Goal: Task Accomplishment & Management: Manage account settings

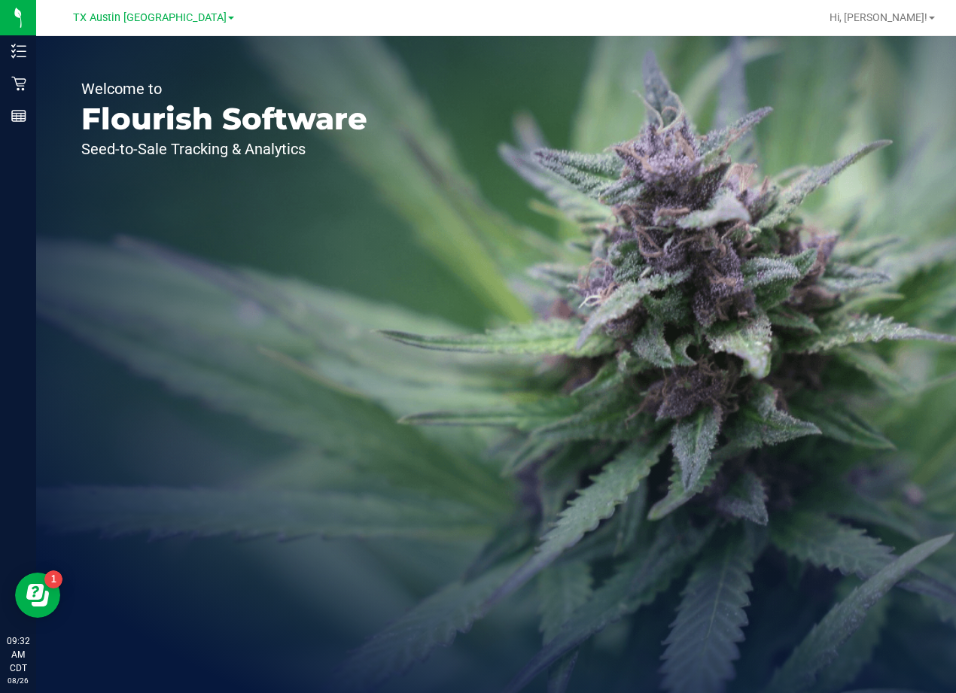
click at [620, 251] on div "Welcome to Flourish Software Seed-to-Sale Tracking & Analytics" at bounding box center [495, 364] width 919 height 657
click at [159, 26] on div "TX Austin [GEOGRAPHIC_DATA]" at bounding box center [153, 17] width 161 height 18
click at [152, 21] on span "TX Austin [GEOGRAPHIC_DATA]" at bounding box center [149, 18] width 153 height 14
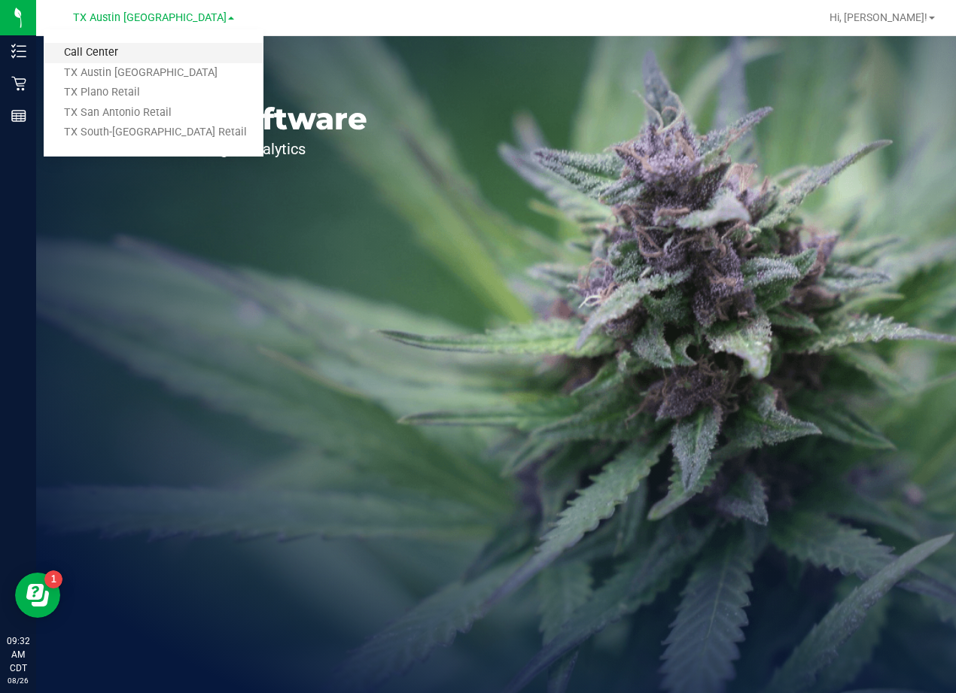
click at [153, 49] on link "Call Center" at bounding box center [154, 53] width 220 height 20
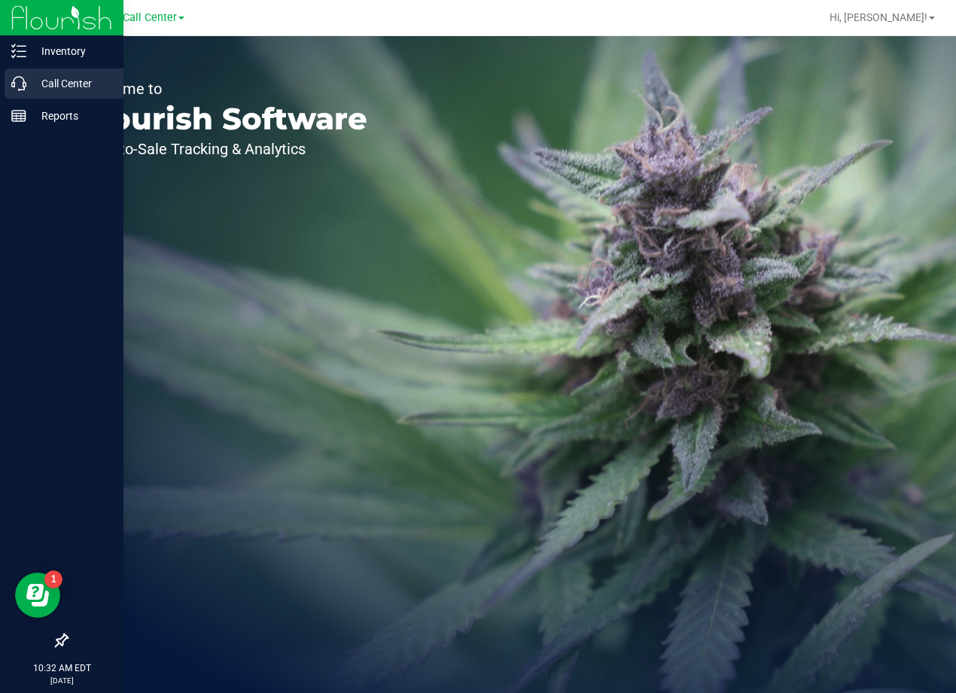
drag, startPoint x: 43, startPoint y: 84, endPoint x: 26, endPoint y: 90, distance: 17.6
click at [37, 87] on div "Welcome to Flourish Software Seed-to-Sale Tracking & Analytics" at bounding box center [224, 364] width 376 height 657
click at [26, 90] on p "Call Center" at bounding box center [71, 83] width 90 height 18
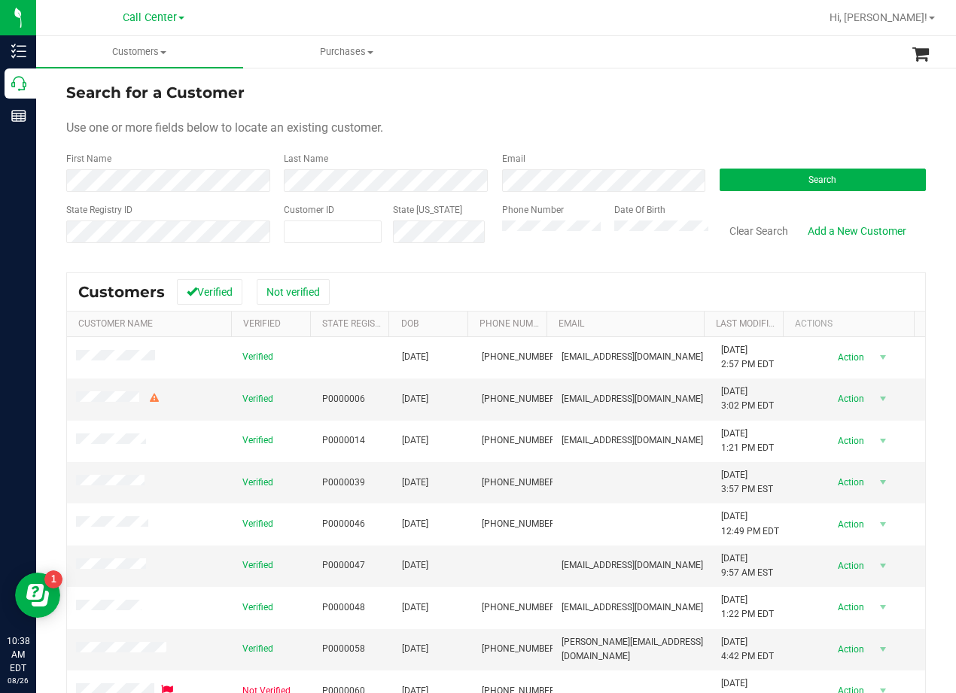
click at [549, 101] on div "Search for a Customer" at bounding box center [495, 92] width 859 height 23
click at [783, 175] on button "Search" at bounding box center [822, 180] width 206 height 23
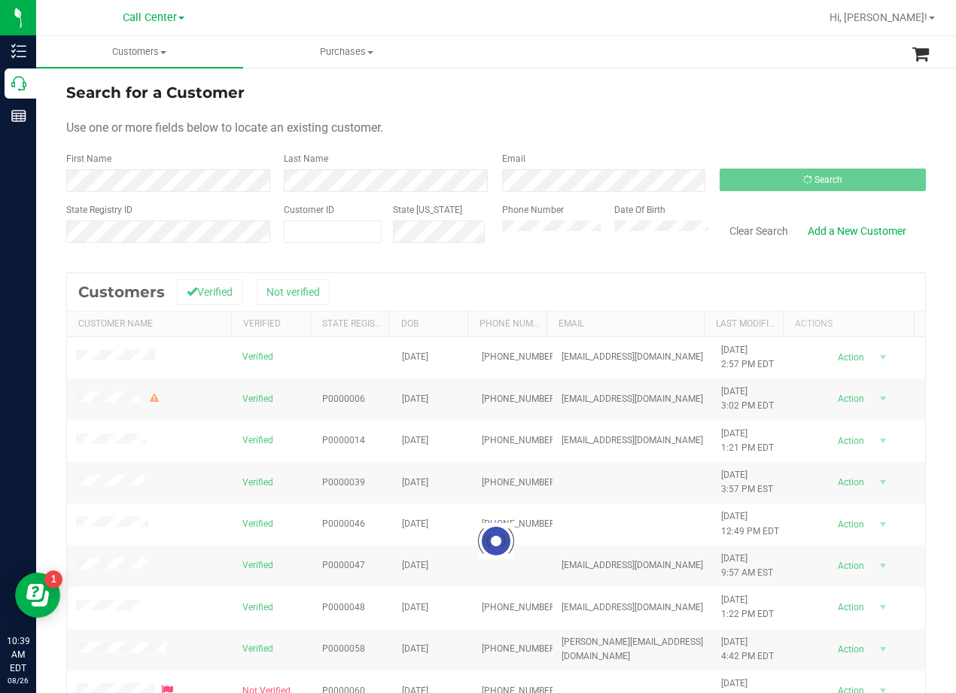
click at [646, 99] on div "Search for a Customer" at bounding box center [495, 92] width 859 height 23
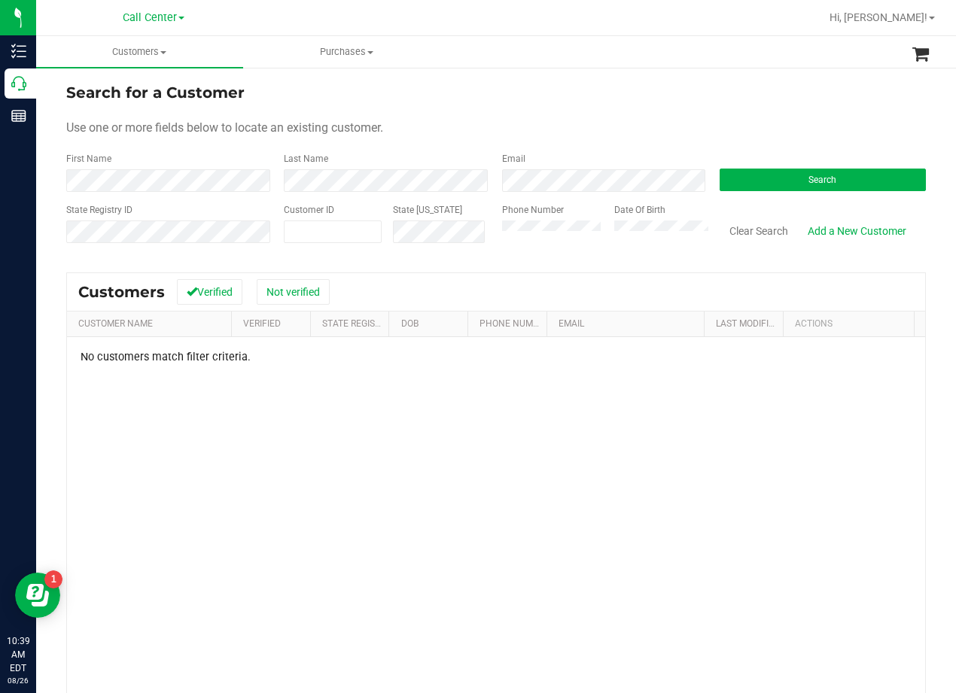
click at [648, 99] on div "Search for a Customer" at bounding box center [495, 92] width 859 height 23
click at [737, 229] on button "Clear Search" at bounding box center [758, 231] width 78 height 26
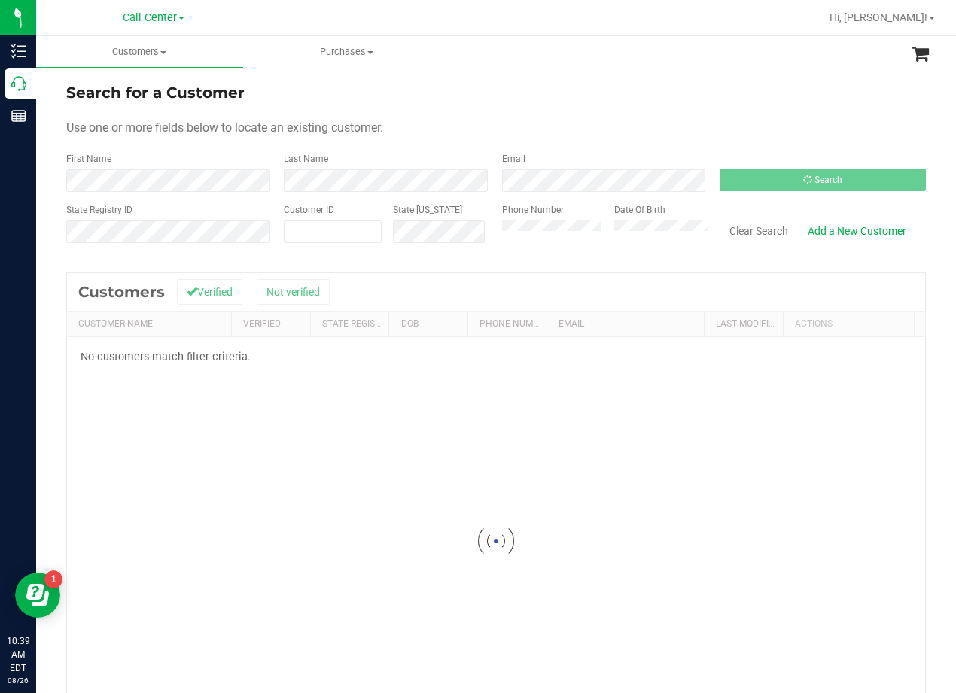
click at [543, 105] on form "Search for a Customer Use one or more fields below to locate an existing custom…" at bounding box center [495, 168] width 859 height 175
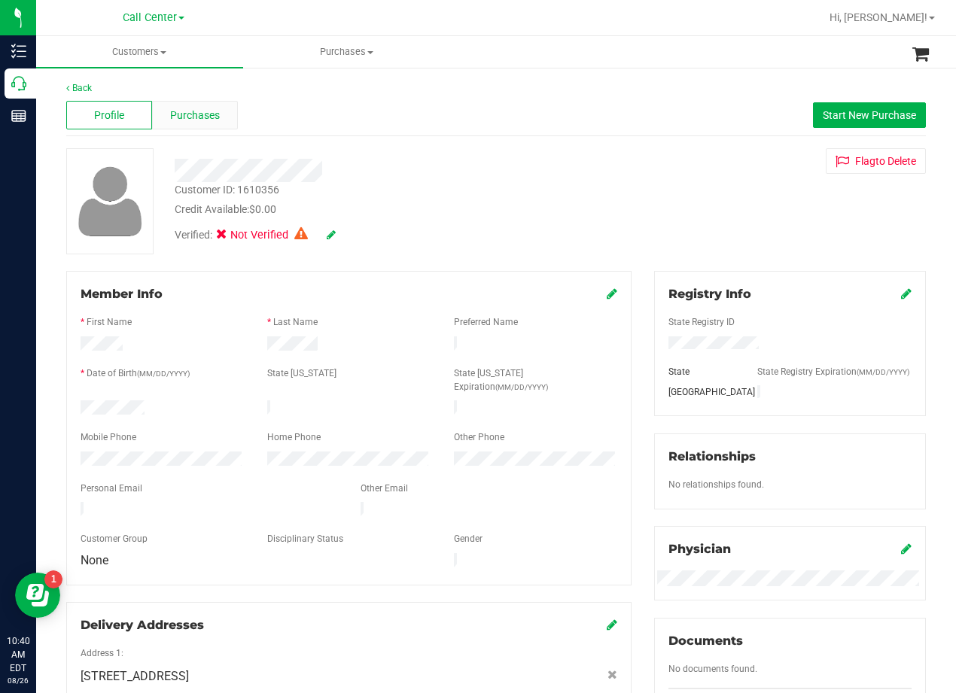
click at [197, 121] on span "Purchases" at bounding box center [195, 116] width 50 height 16
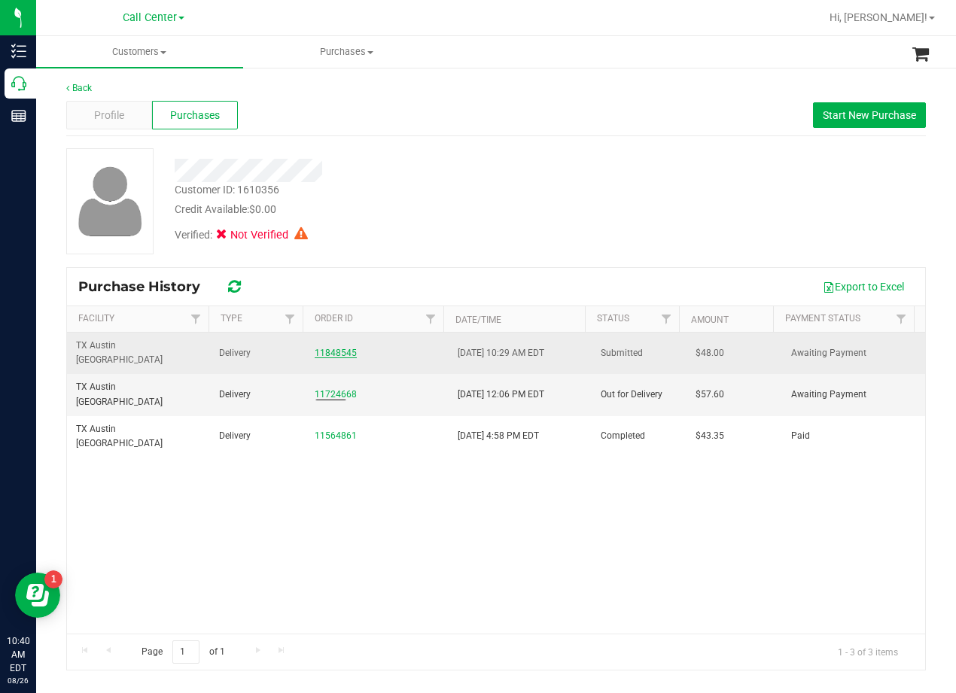
click at [334, 348] on link "11848545" at bounding box center [336, 353] width 42 height 11
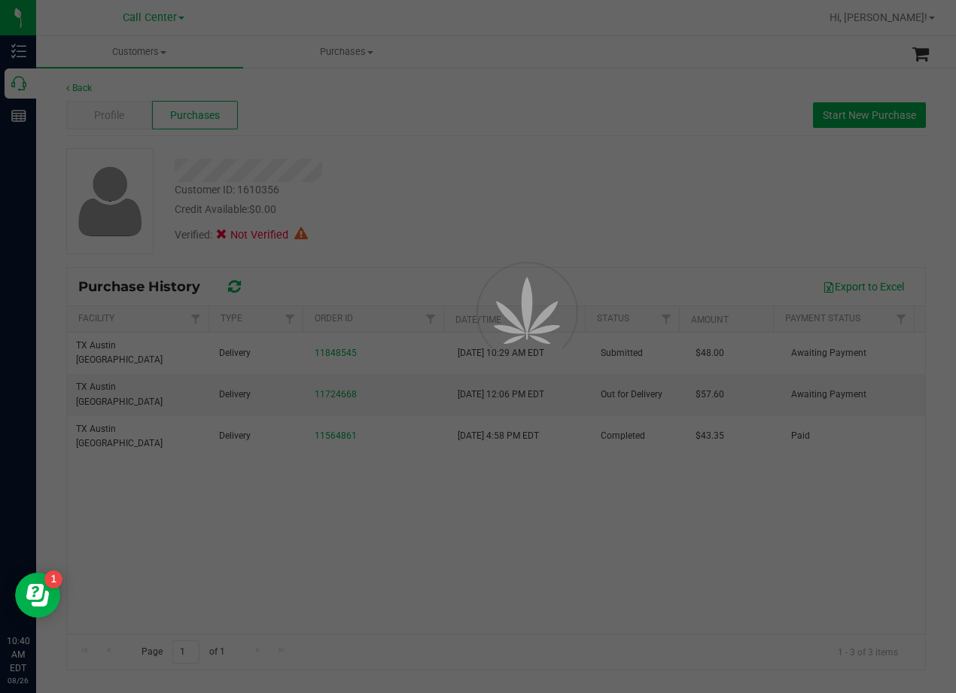
click at [401, 191] on div at bounding box center [478, 346] width 956 height 693
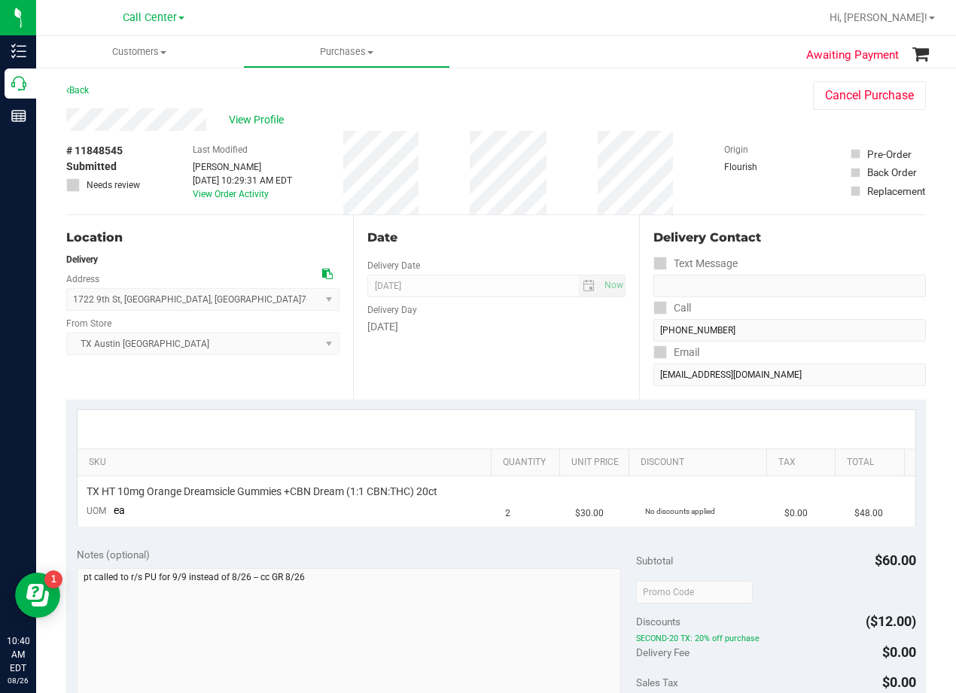
click at [452, 236] on div "Date" at bounding box center [496, 238] width 259 height 18
click at [451, 317] on div "Delivery Day" at bounding box center [496, 308] width 259 height 22
click at [461, 223] on div "Date Delivery Date 09/09/2025 Now 09/09/2025 08:00 AM Now Delivery Day Tuesday" at bounding box center [496, 307] width 287 height 184
click at [158, 108] on div "Back Cancel Purchase" at bounding box center [495, 94] width 859 height 27
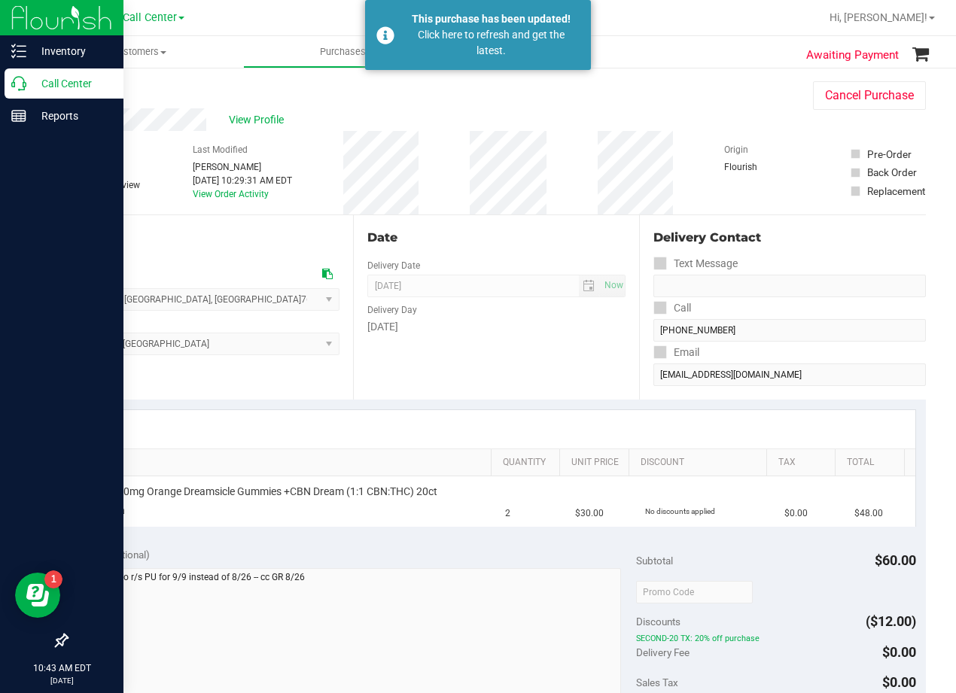
click at [33, 80] on p "Call Center" at bounding box center [71, 83] width 90 height 18
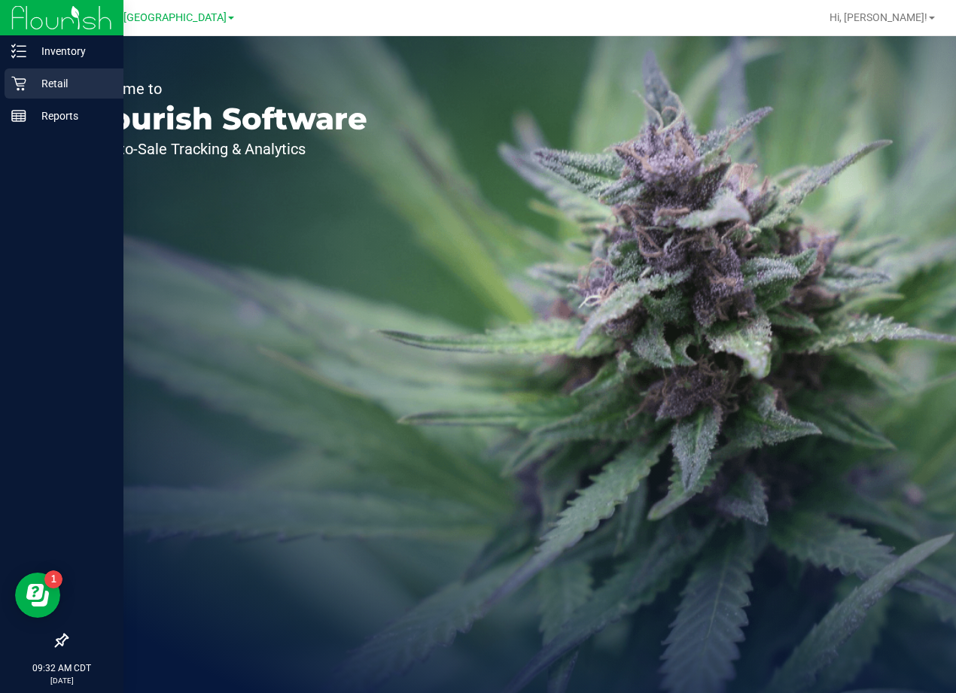
click at [31, 77] on p "Retail" at bounding box center [71, 83] width 90 height 18
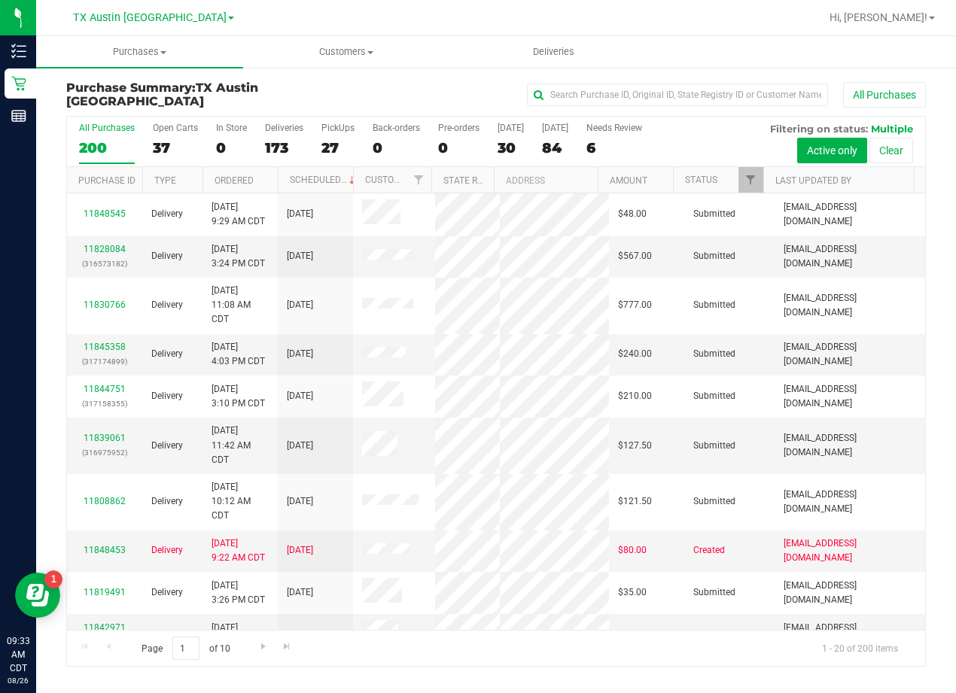
click at [480, 81] on div "Purchase Summary: TX Austin DC All Purchases All Purchases 200 Open Carts 37 In…" at bounding box center [495, 373] width 919 height 615
click at [498, 99] on div "All Purchases" at bounding box center [639, 95] width 573 height 26
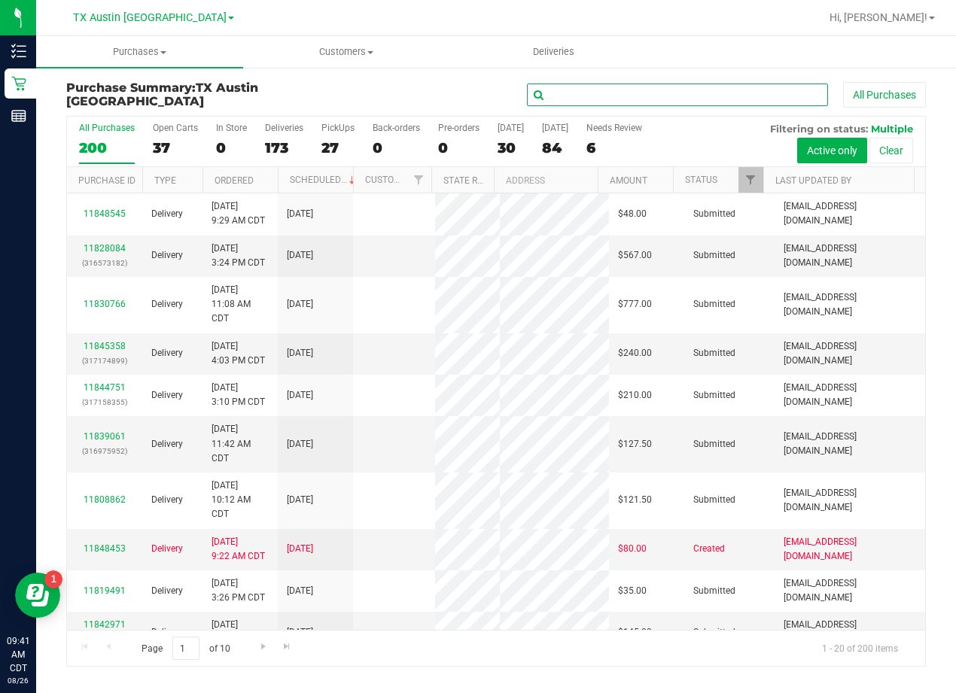
click at [579, 86] on input "text" at bounding box center [677, 95] width 301 height 23
paste input "Barbara McNeese"
type input "Barbara McNeese"
click at [454, 91] on div "Barbara McNeese All Purchases" at bounding box center [639, 95] width 573 height 26
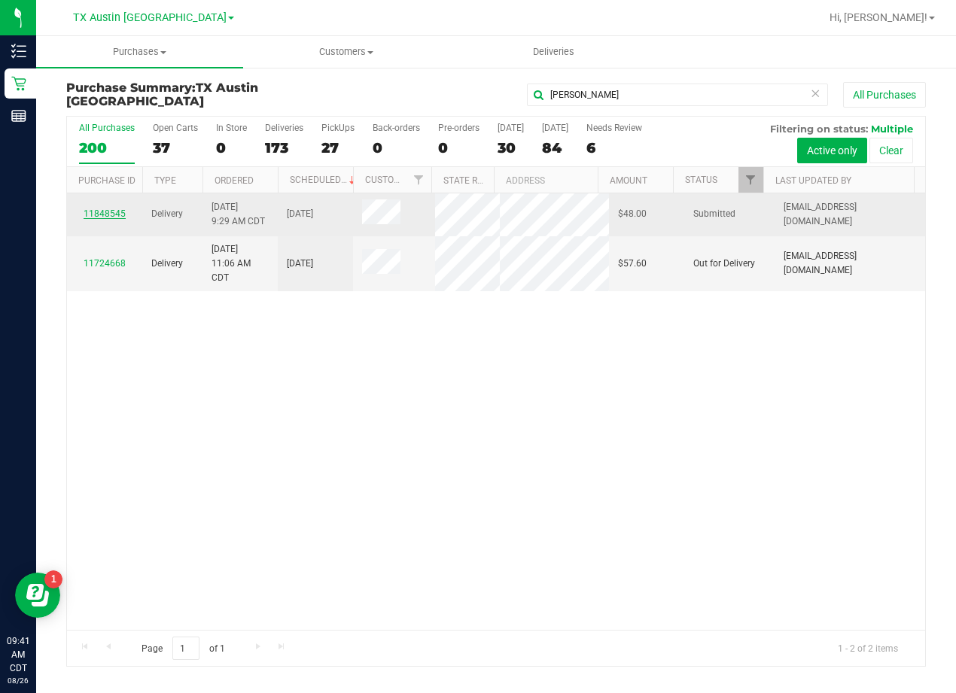
click at [105, 216] on link "11848545" at bounding box center [105, 213] width 42 height 11
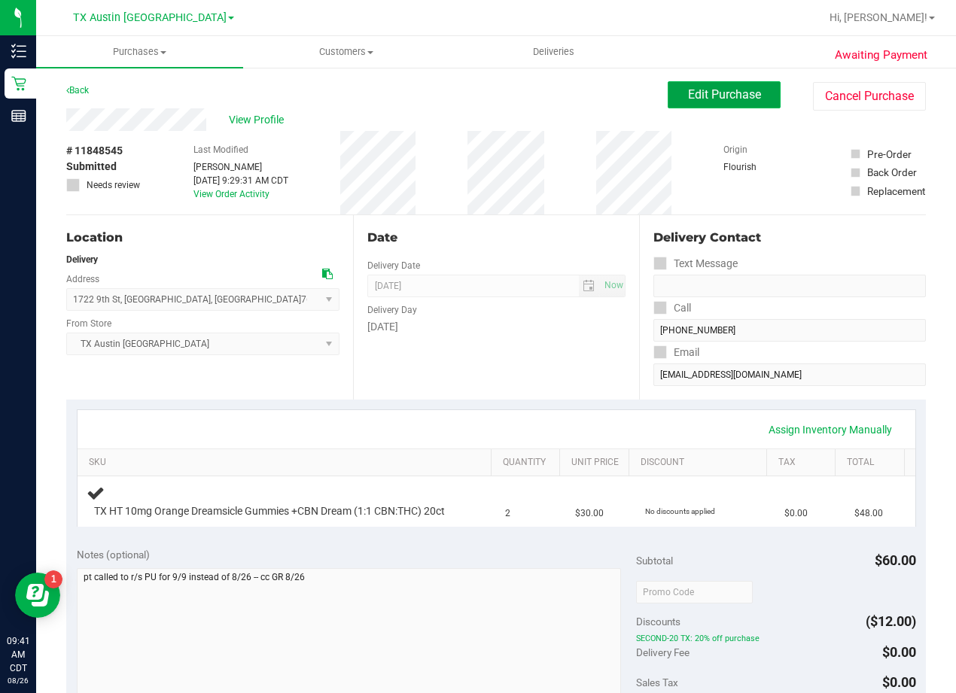
click at [688, 94] on span "Edit Purchase" at bounding box center [724, 94] width 73 height 14
click at [521, 111] on div "View Profile" at bounding box center [366, 119] width 601 height 23
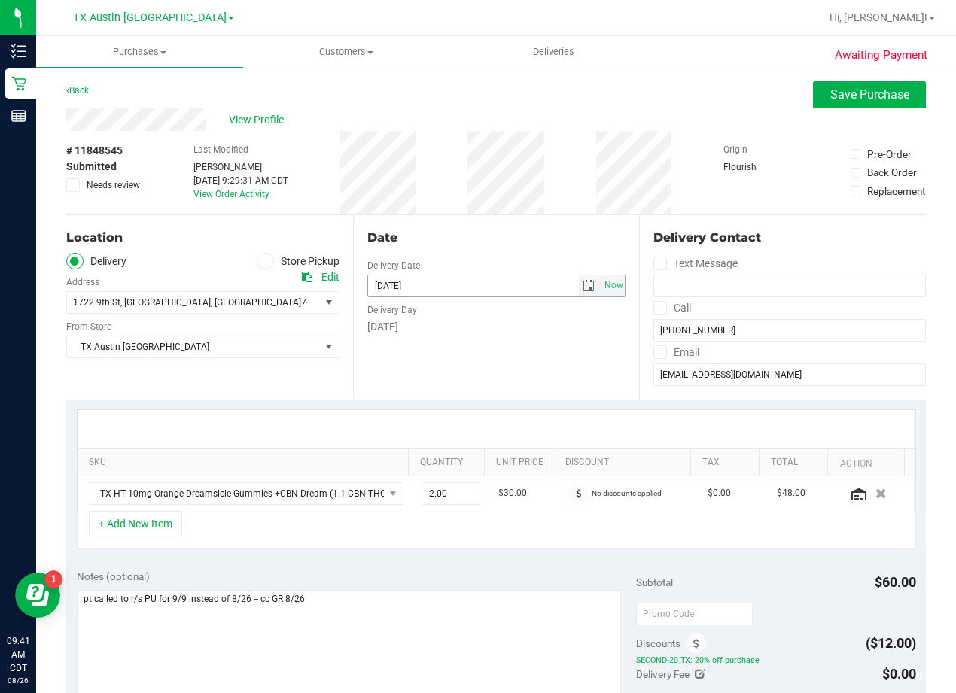
click at [579, 281] on span "select" at bounding box center [590, 285] width 22 height 21
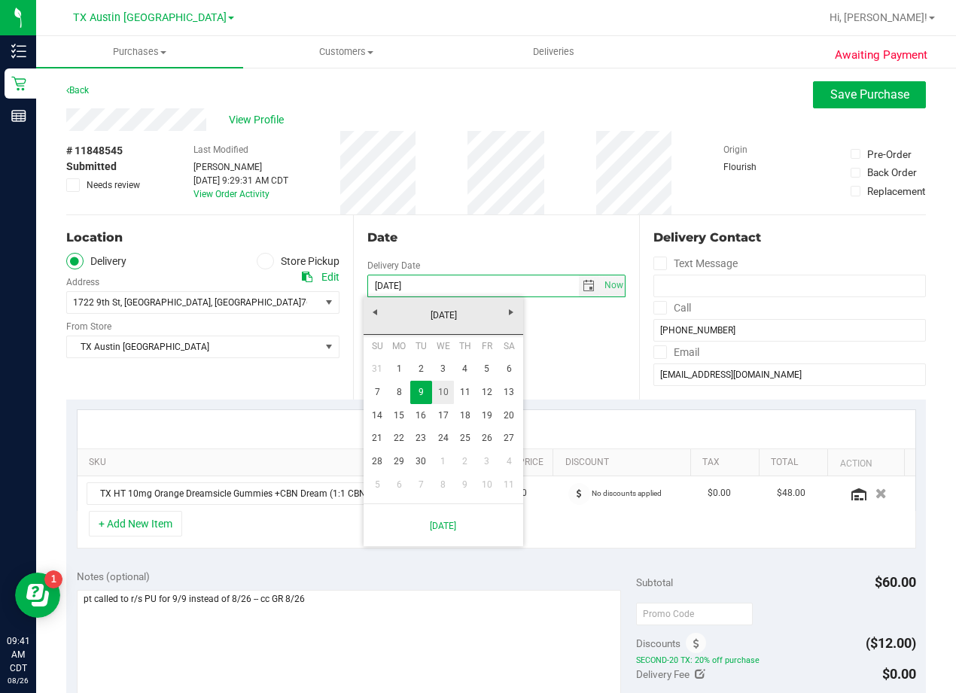
click at [442, 391] on link "10" at bounding box center [443, 392] width 22 height 23
type input "09/10/2025"
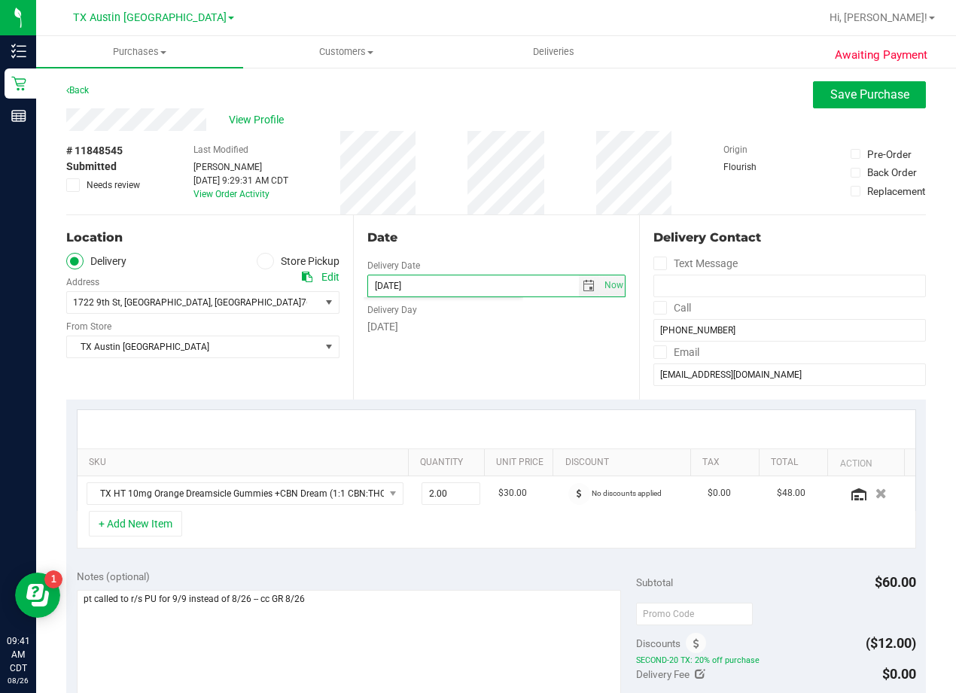
click at [464, 306] on div "Delivery Day" at bounding box center [496, 308] width 259 height 22
click at [473, 214] on div "# 11848545 Submitted Needs review Last Modified Gabriela Ramirez Aug 26, 2025 9…" at bounding box center [495, 173] width 859 height 84
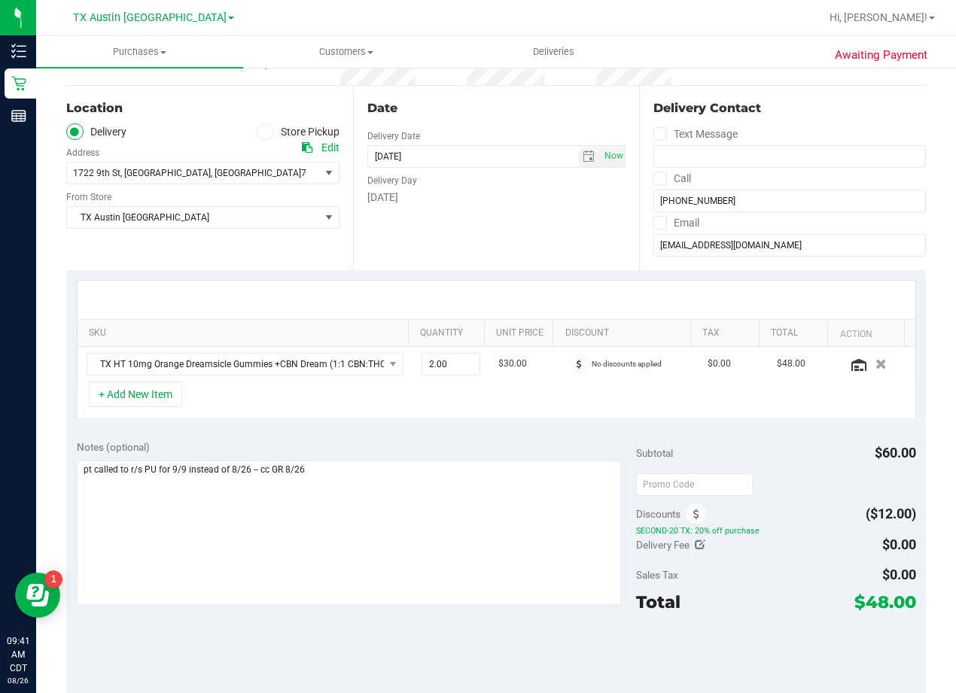
scroll to position [150, 0]
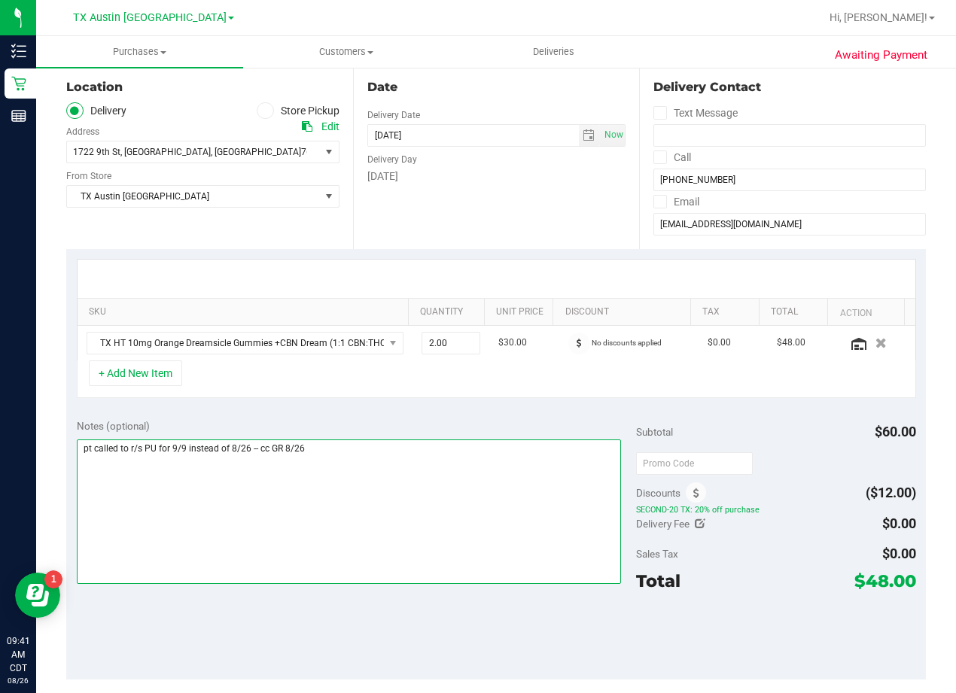
click at [349, 459] on textarea at bounding box center [349, 511] width 544 height 144
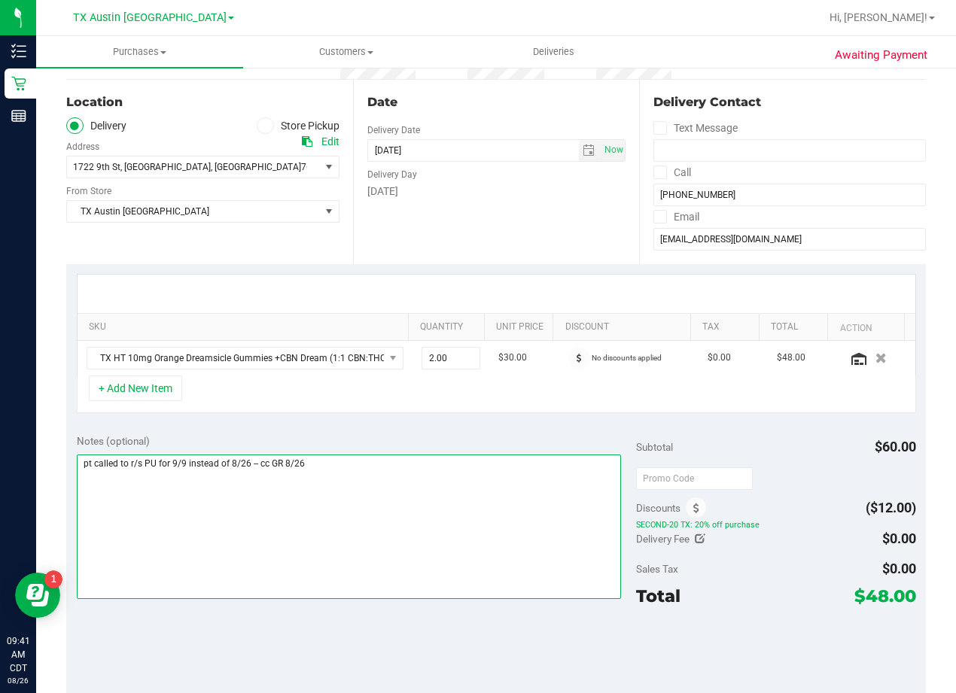
scroll to position [0, 0]
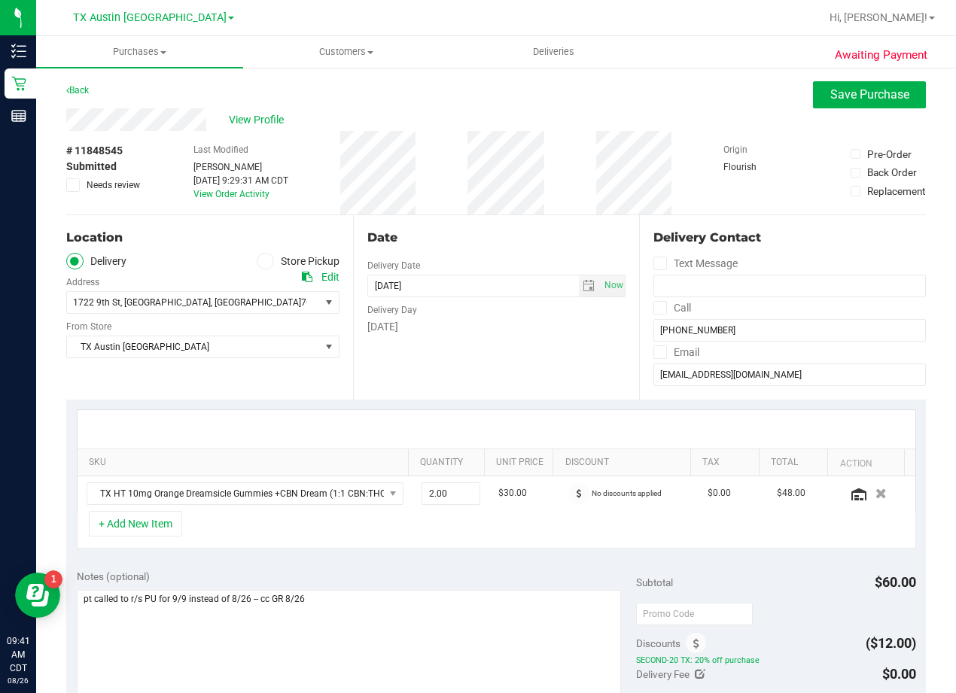
click at [469, 209] on div "# 11848545 Submitted Needs review Last Modified Gabriela Ramirez Aug 26, 2025 9…" at bounding box center [495, 173] width 859 height 84
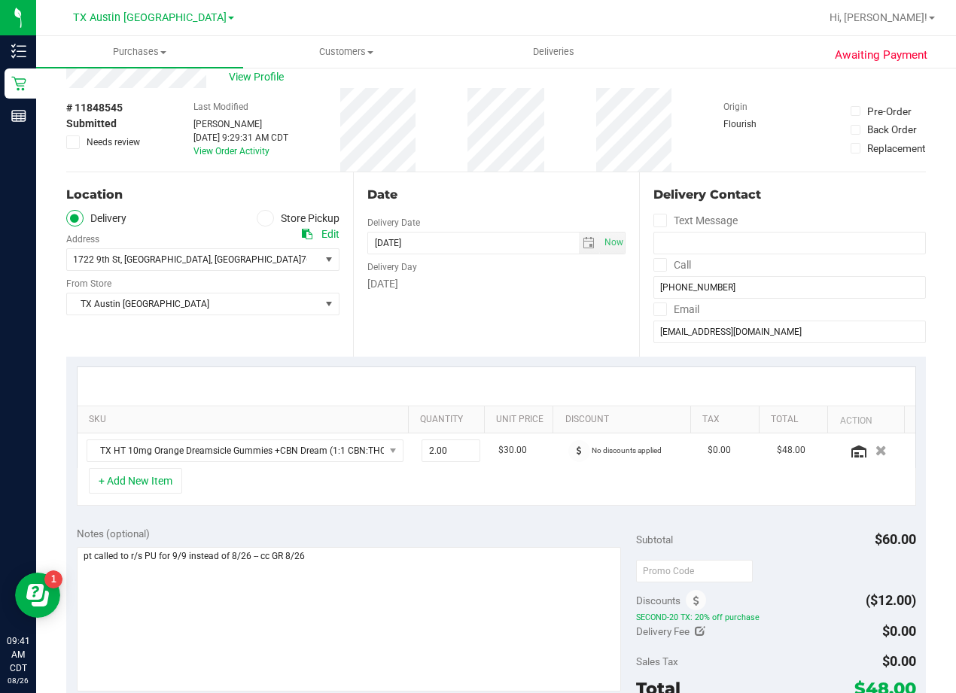
scroll to position [75, 0]
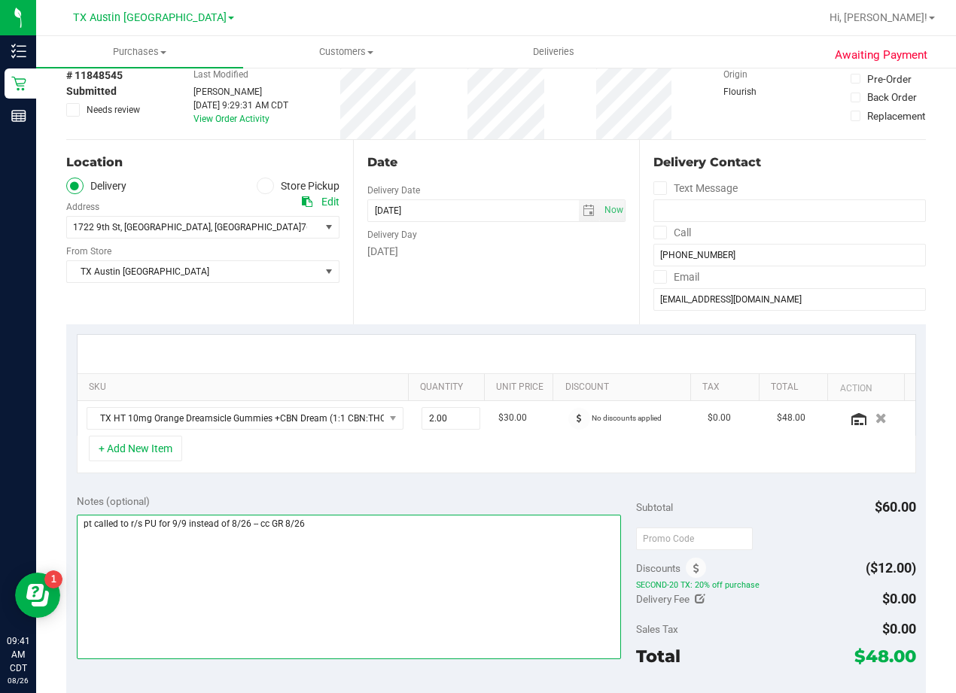
click at [328, 527] on textarea at bounding box center [349, 587] width 544 height 144
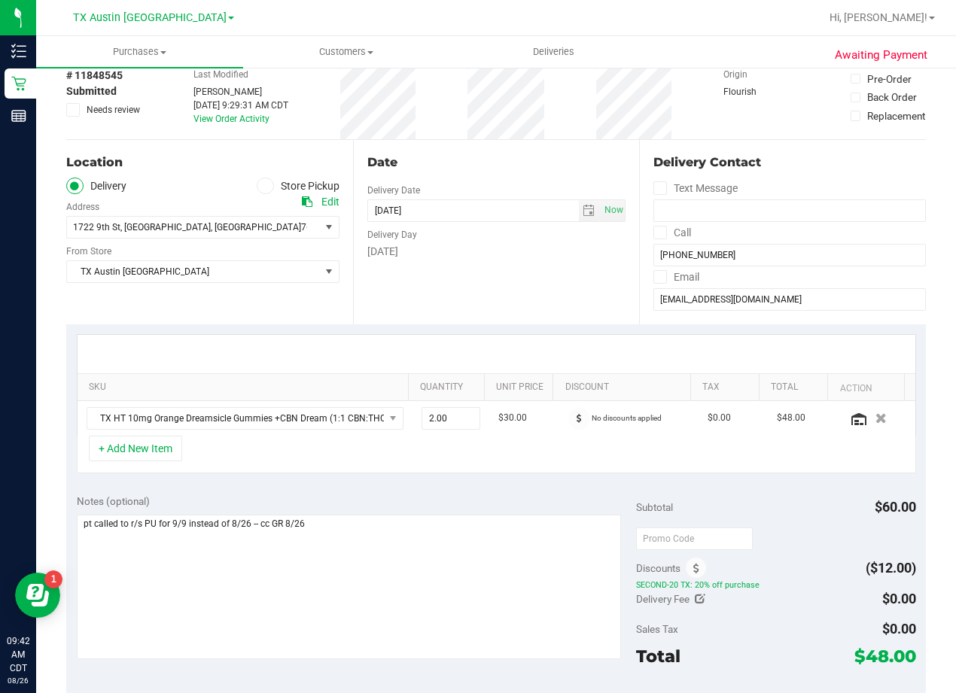
click at [526, 257] on div "Wednesday" at bounding box center [496, 252] width 259 height 16
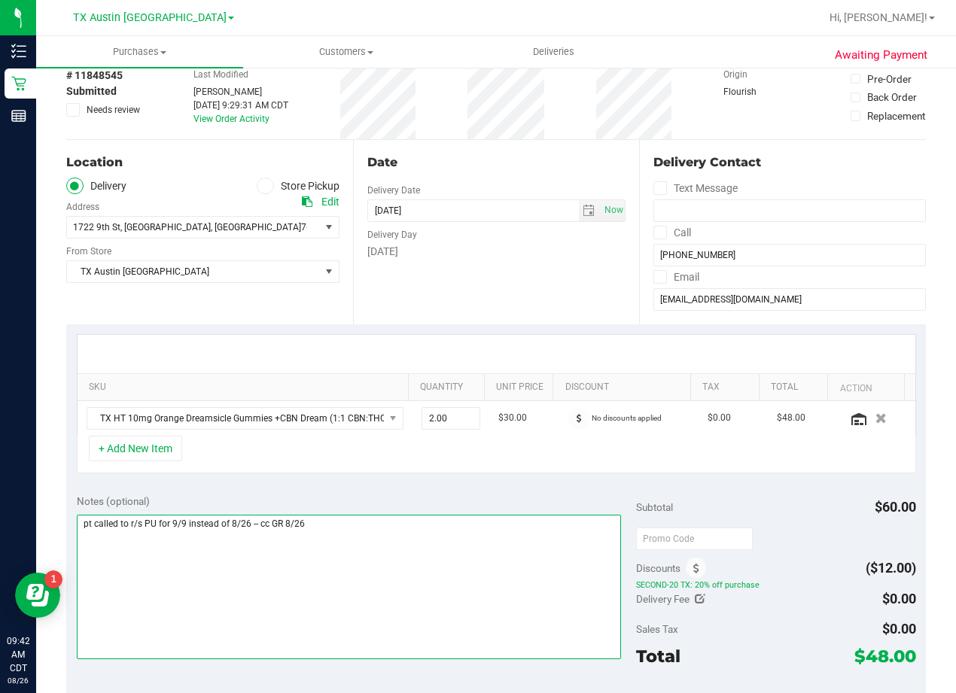
click at [360, 525] on textarea at bounding box center [349, 587] width 544 height 144
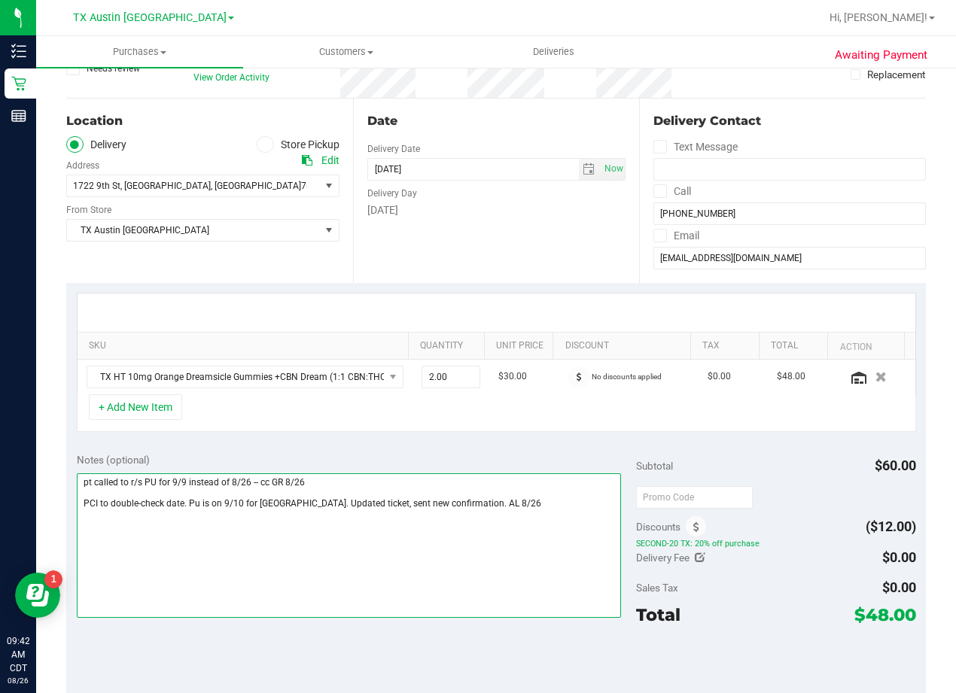
scroll to position [0, 0]
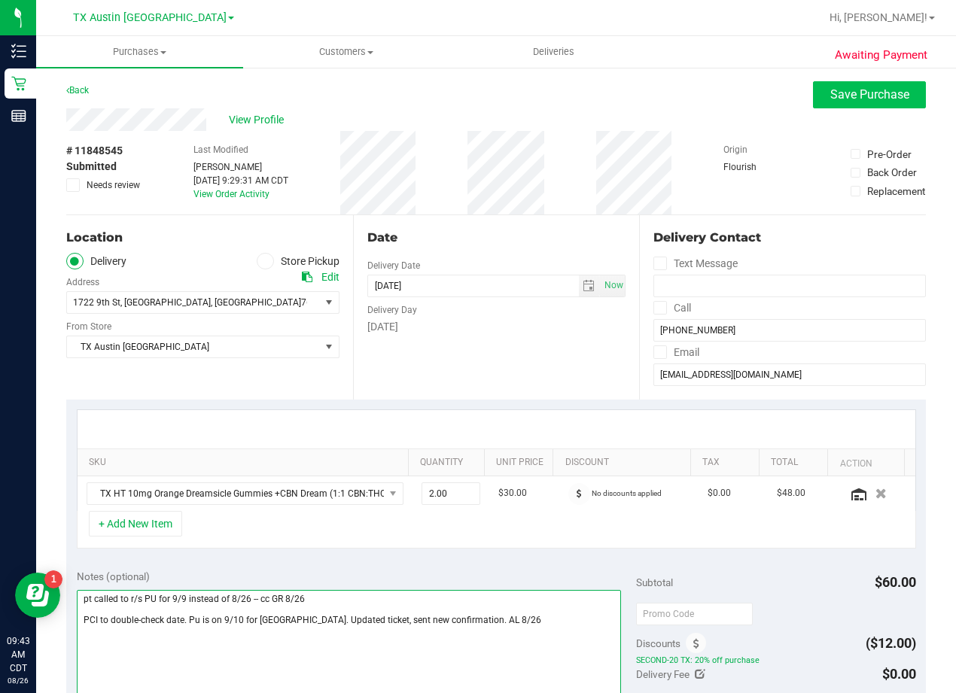
type textarea "pt called to r/s PU for 9/9 instead of 8/26 -- cc GR 8/26 PCI to double-check d…"
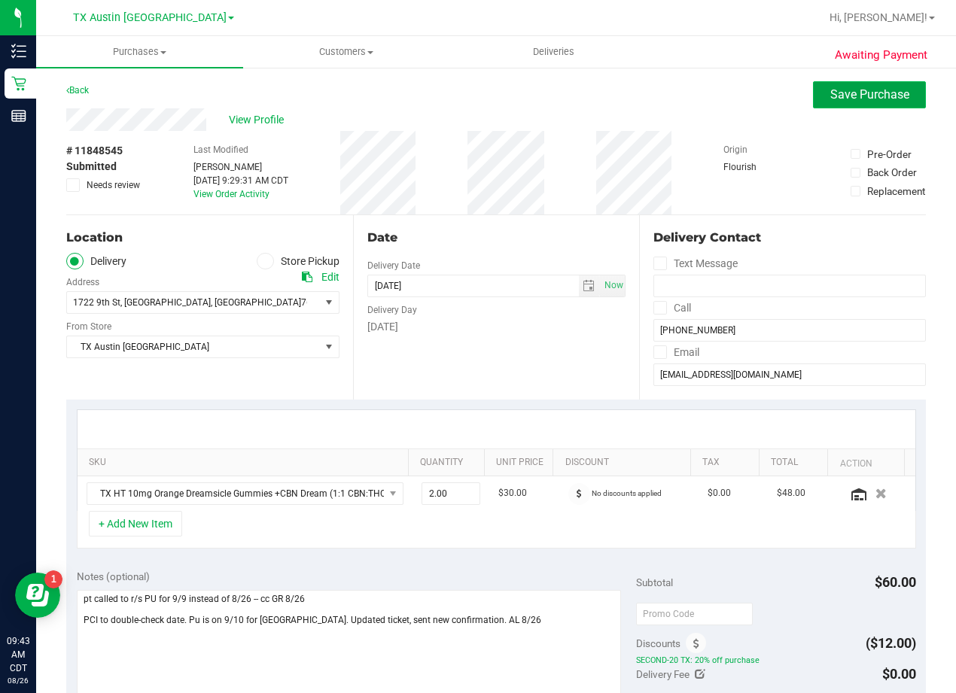
click at [844, 88] on span "Save Purchase" at bounding box center [869, 94] width 79 height 14
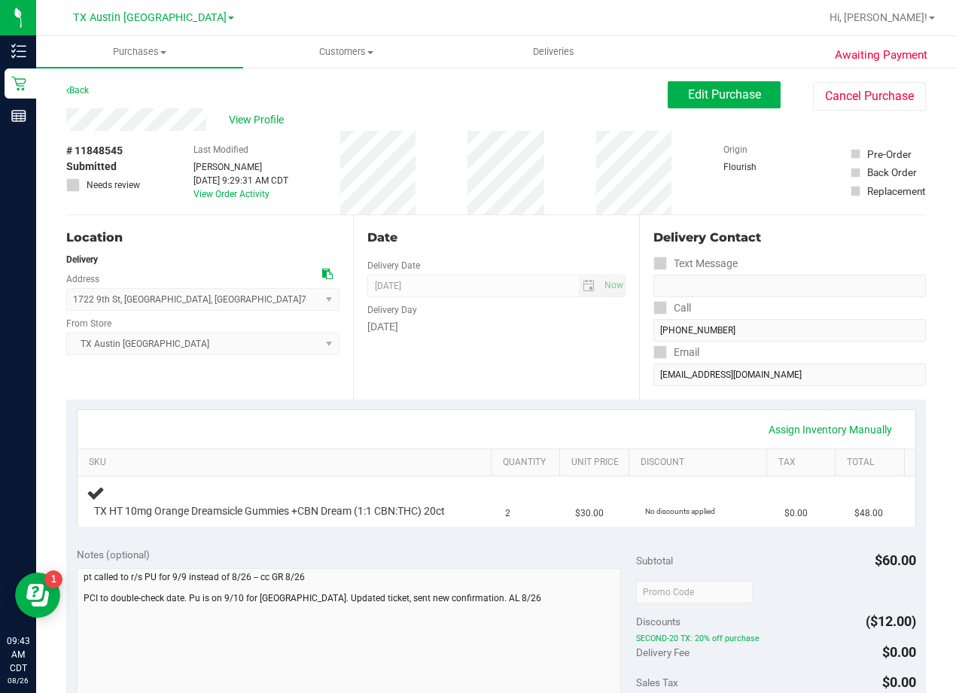
click at [700, 357] on div "Email" at bounding box center [789, 353] width 272 height 22
click at [550, 254] on div "Date Delivery Date 09/10/2025 Now 09/10/2025 08:00 AM Now Delivery Day Wednesday" at bounding box center [496, 307] width 287 height 184
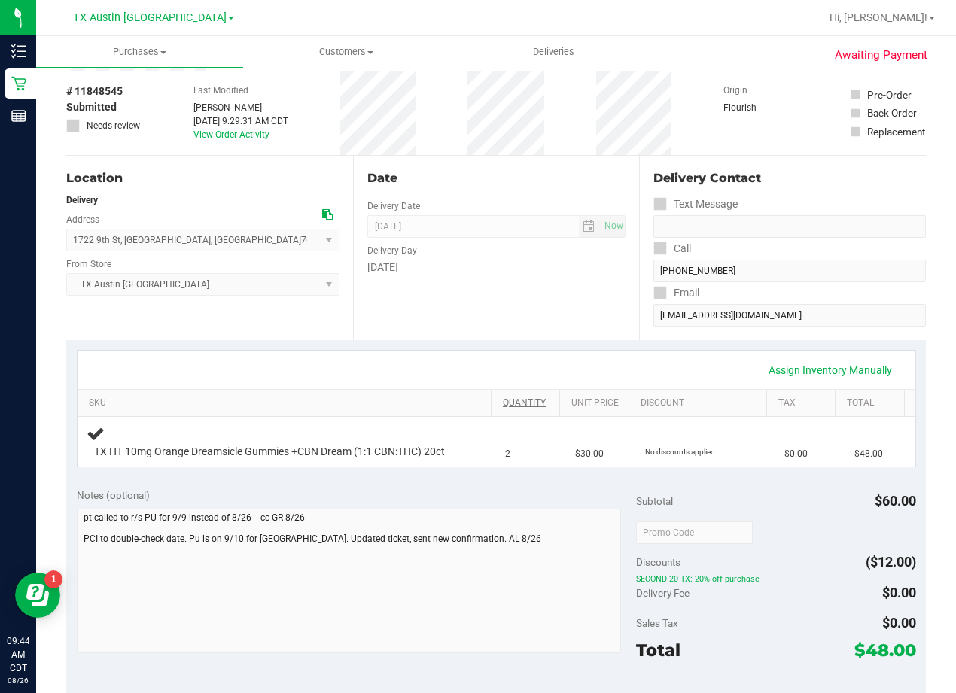
scroll to position [150, 0]
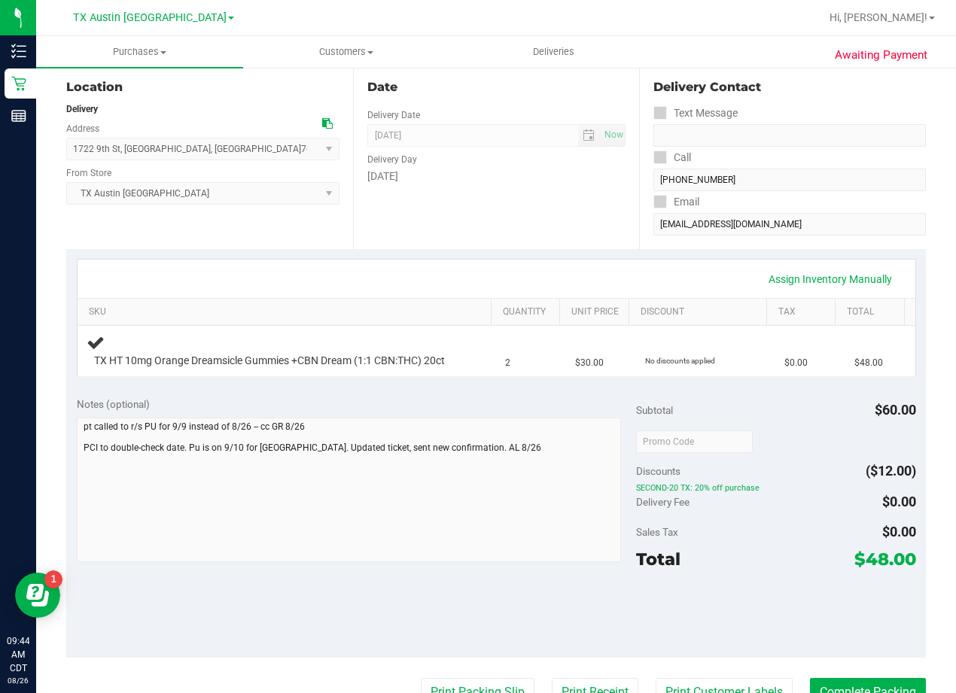
click at [518, 224] on div "Date Delivery Date 09/10/2025 Now 09/10/2025 08:00 AM Now Delivery Day Wednesday" at bounding box center [496, 157] width 287 height 184
click at [534, 230] on div "Date Delivery Date 09/10/2025 Now 09/10/2025 08:00 AM Now Delivery Day Wednesday" at bounding box center [496, 157] width 287 height 184
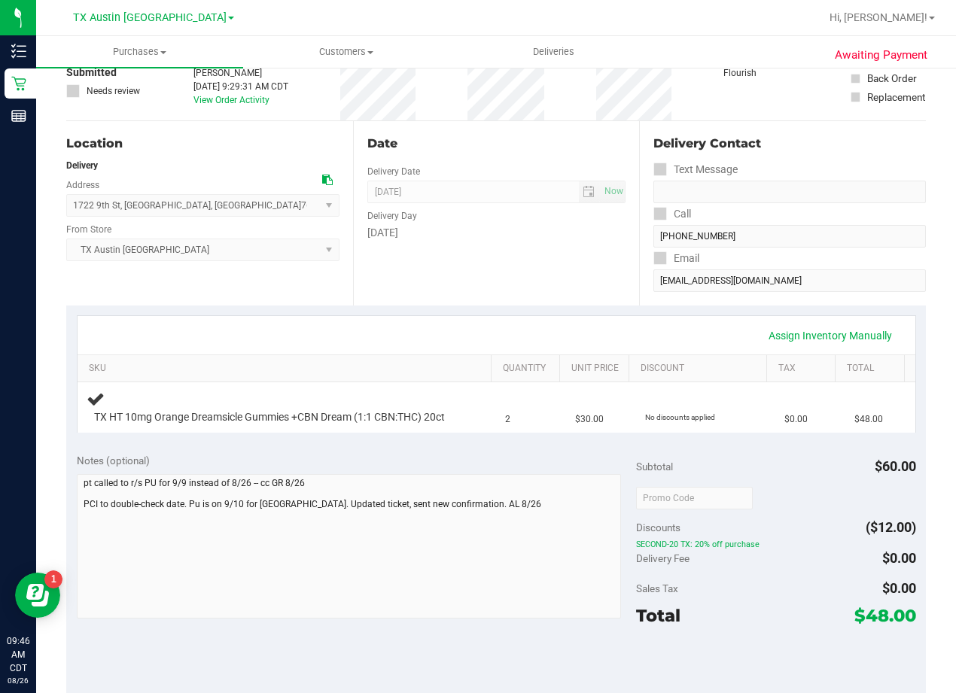
scroll to position [0, 0]
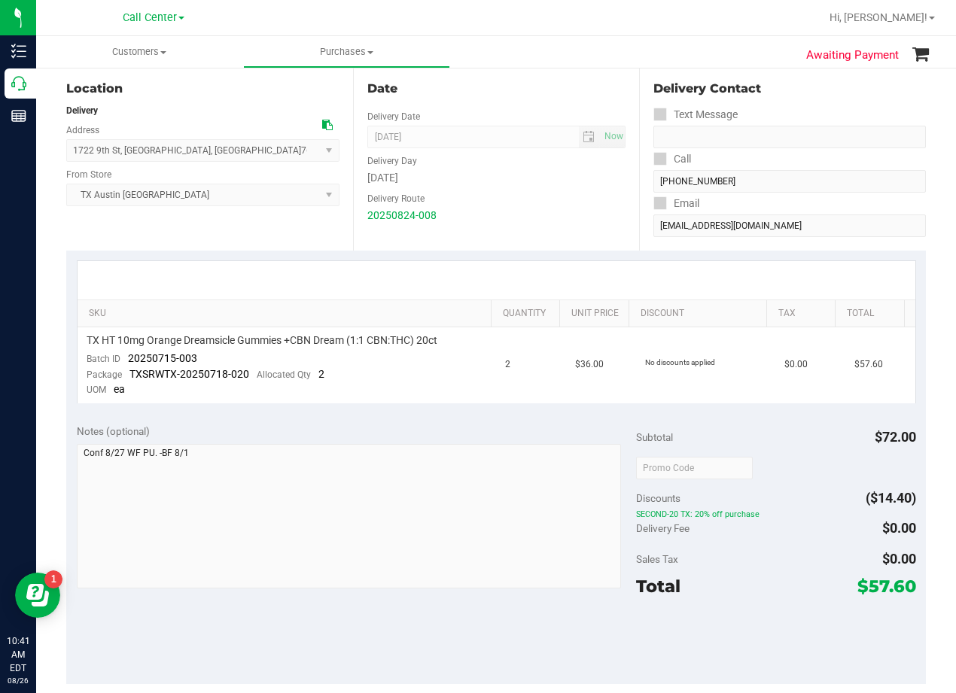
scroll to position [150, 0]
click at [491, 178] on div "[DATE]" at bounding box center [496, 177] width 259 height 16
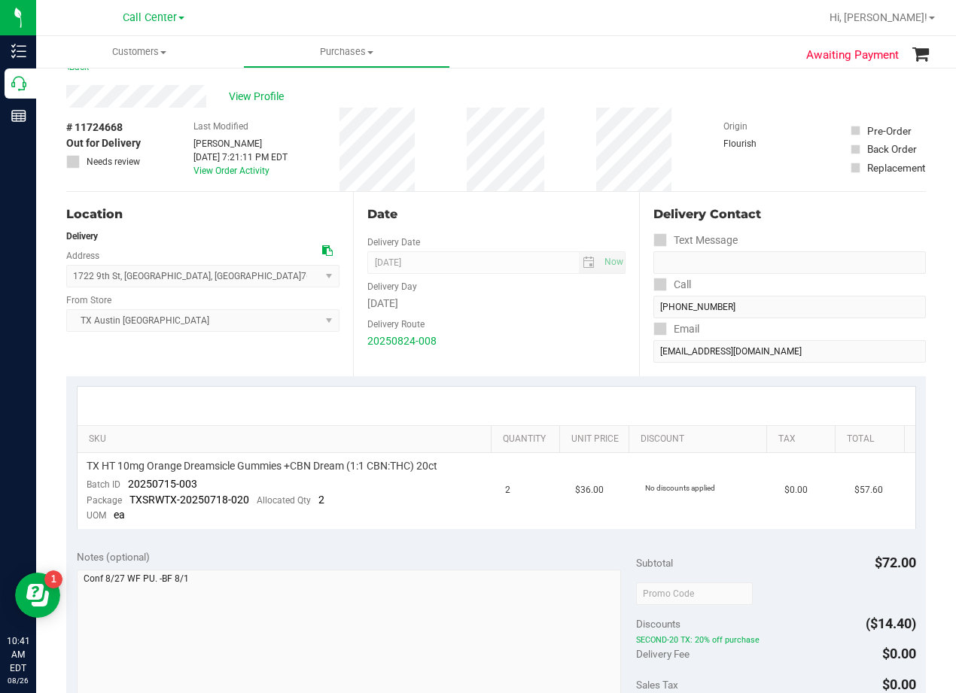
scroll to position [0, 0]
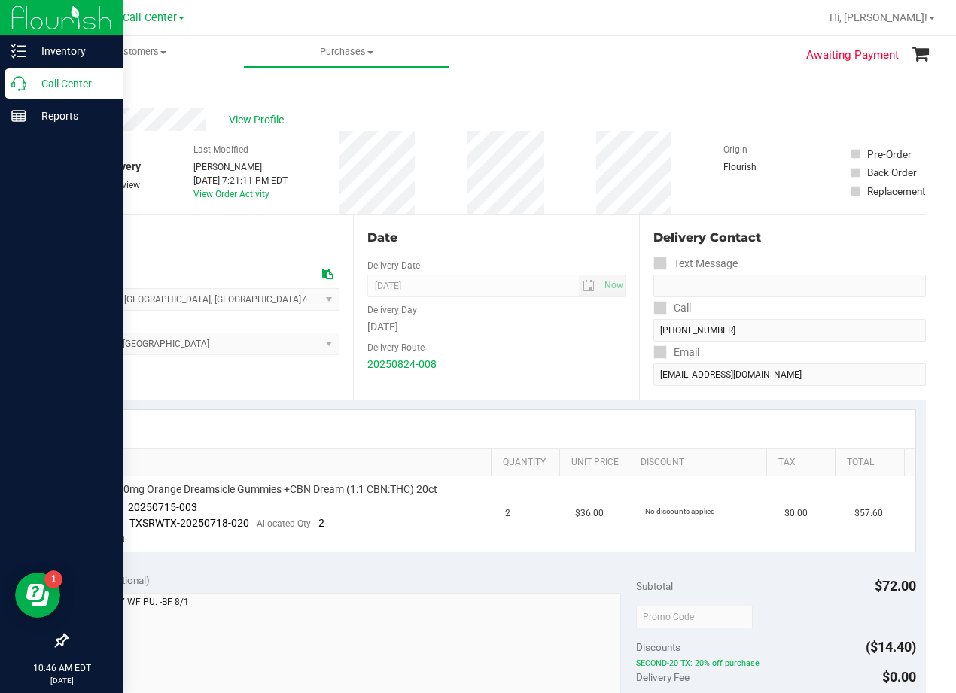
click at [23, 87] on icon at bounding box center [18, 83] width 15 height 15
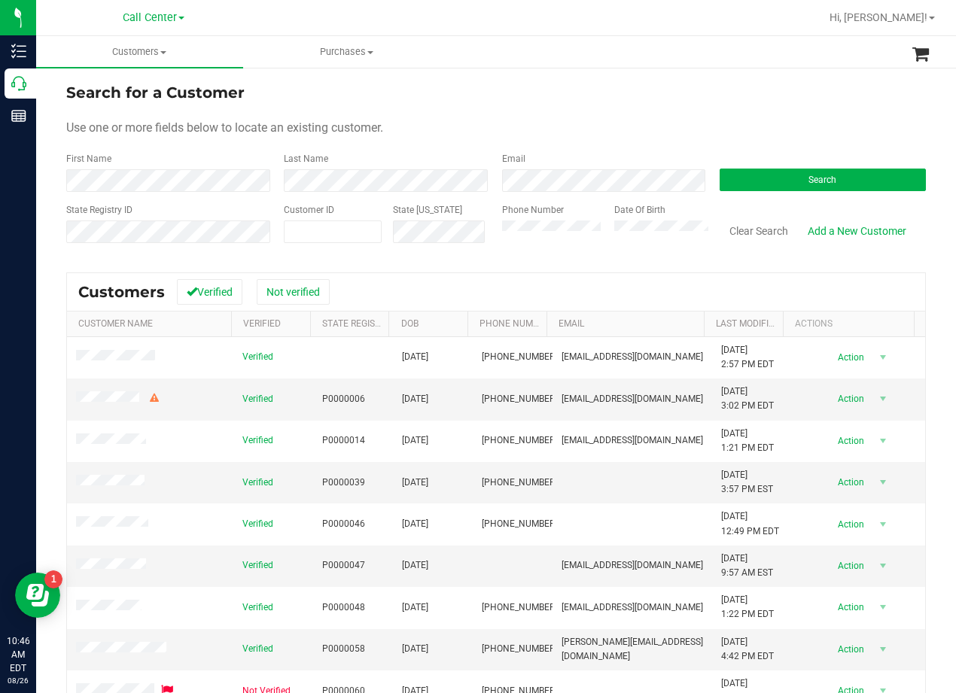
click at [553, 133] on div "Use one or more fields below to locate an existing customer." at bounding box center [495, 128] width 859 height 18
click at [757, 185] on button "Search" at bounding box center [822, 180] width 206 height 23
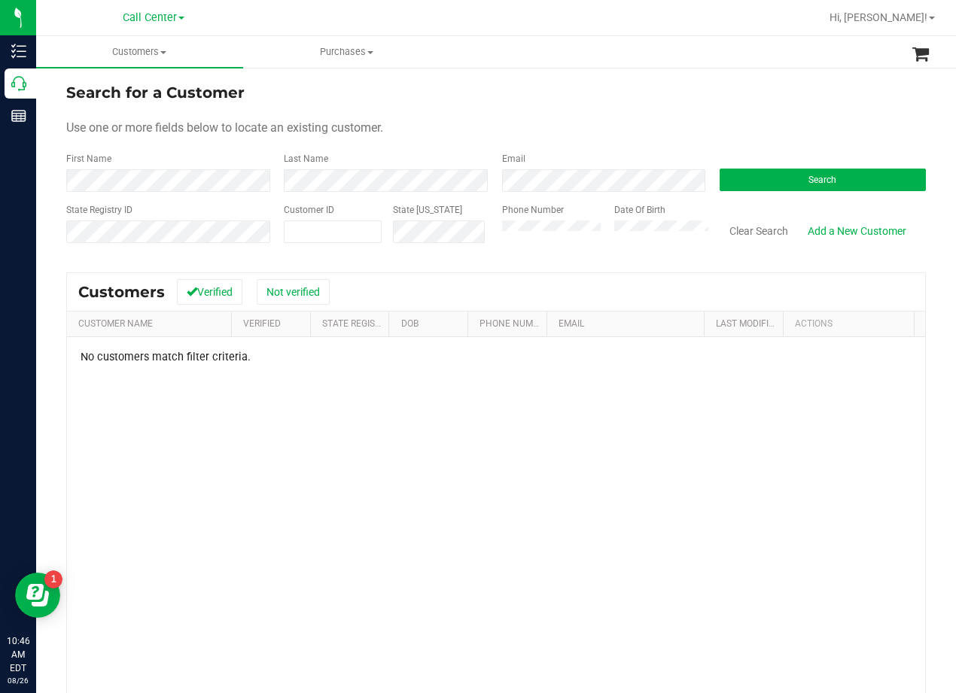
click at [589, 102] on div "Search for a Customer" at bounding box center [495, 92] width 859 height 23
click at [825, 225] on link "Add a New Customer" at bounding box center [857, 231] width 118 height 26
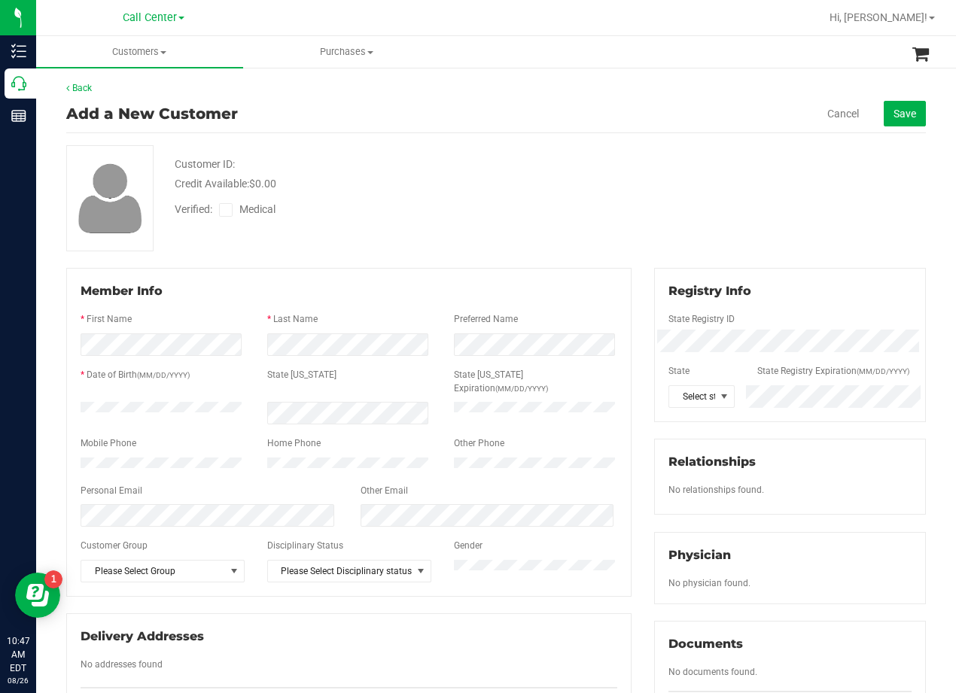
click at [645, 219] on div "Customer ID: Credit Available: $0.00 Verified: Medical" at bounding box center [496, 198] width 882 height 106
click at [773, 330] on div "State Registry ID * State State Registry Expiration (MM/DD/YYYY) TX" at bounding box center [789, 354] width 243 height 108
click at [572, 180] on div "Credit Available: $0.00" at bounding box center [384, 184] width 418 height 16
click at [616, 133] on div "Back Add a New Customer Cancel Save Customer ID: Credit Available: $0.00 Verifi…" at bounding box center [495, 554] width 859 height 947
click at [547, 214] on div "Verified: Medical" at bounding box center [383, 208] width 441 height 33
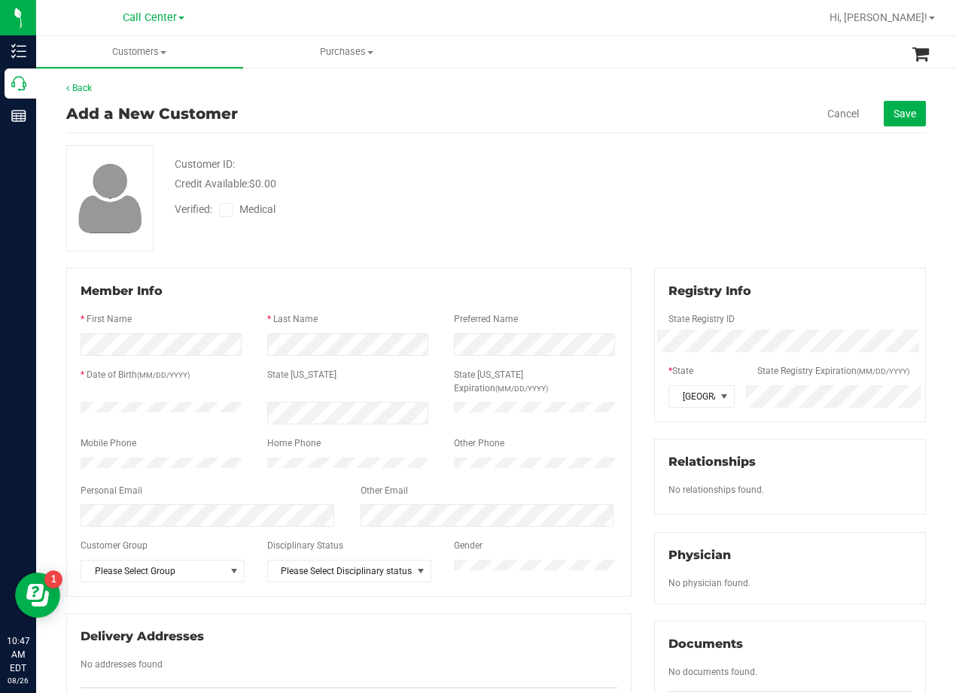
click at [445, 226] on div "Customer ID: Credit Available: $0.00 Verified: Medical" at bounding box center [496, 198] width 882 height 106
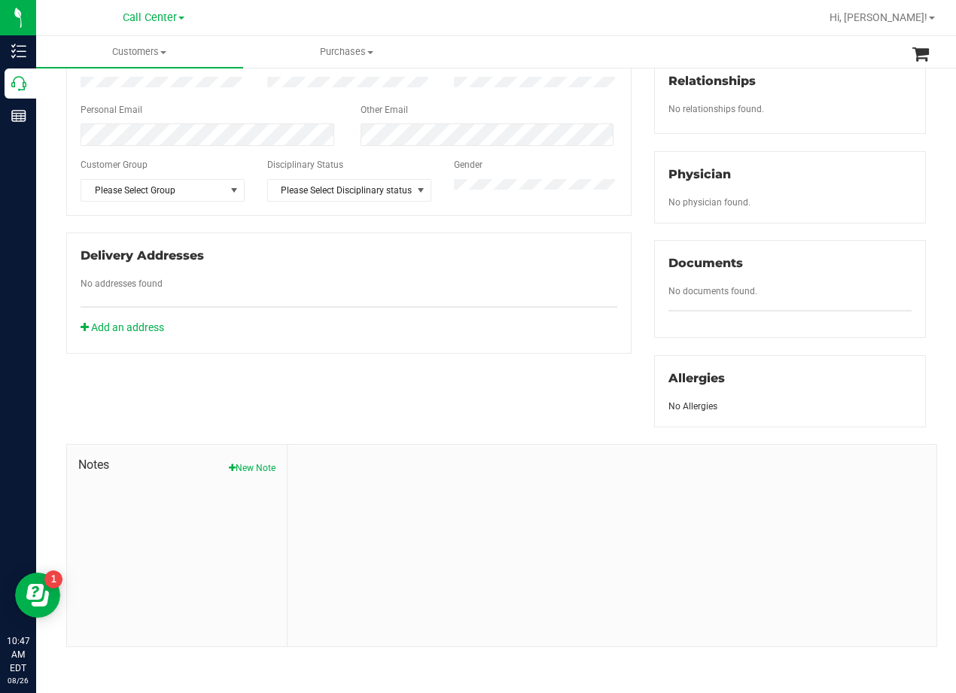
scroll to position [397, 0]
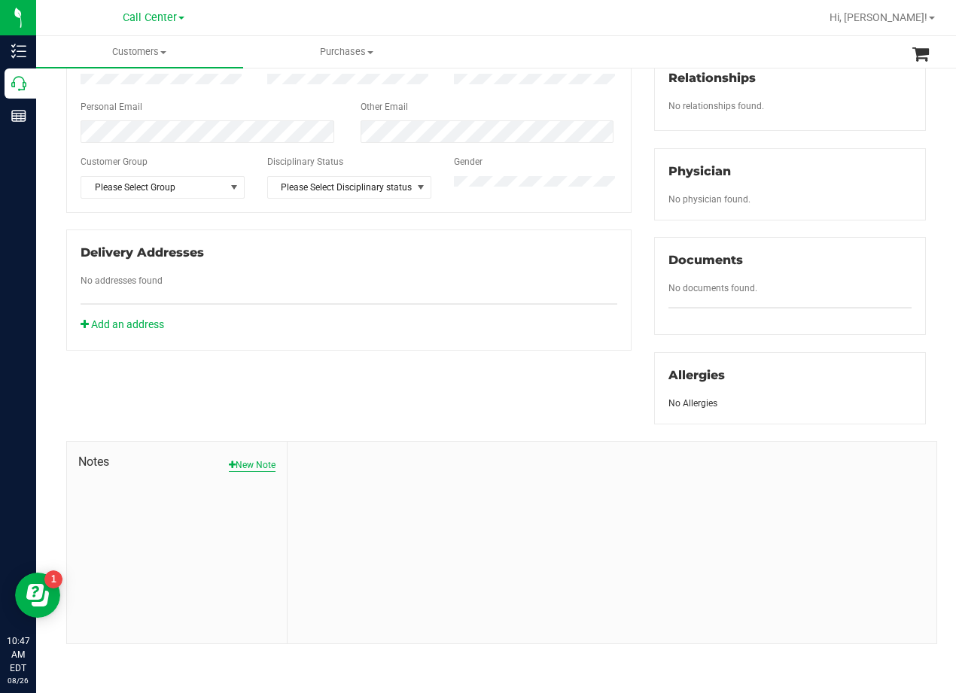
click at [272, 463] on div "Notes New Note" at bounding box center [177, 543] width 220 height 202
click at [260, 469] on button "New Note" at bounding box center [252, 465] width 47 height 14
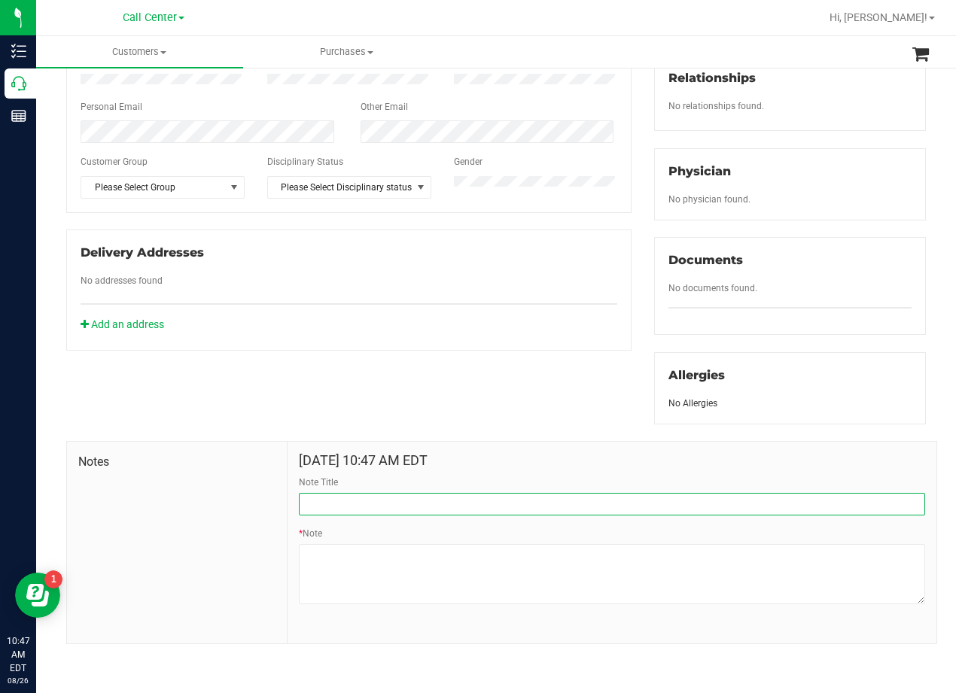
click at [369, 500] on input "Note Title" at bounding box center [612, 504] width 626 height 23
type input "CURT"
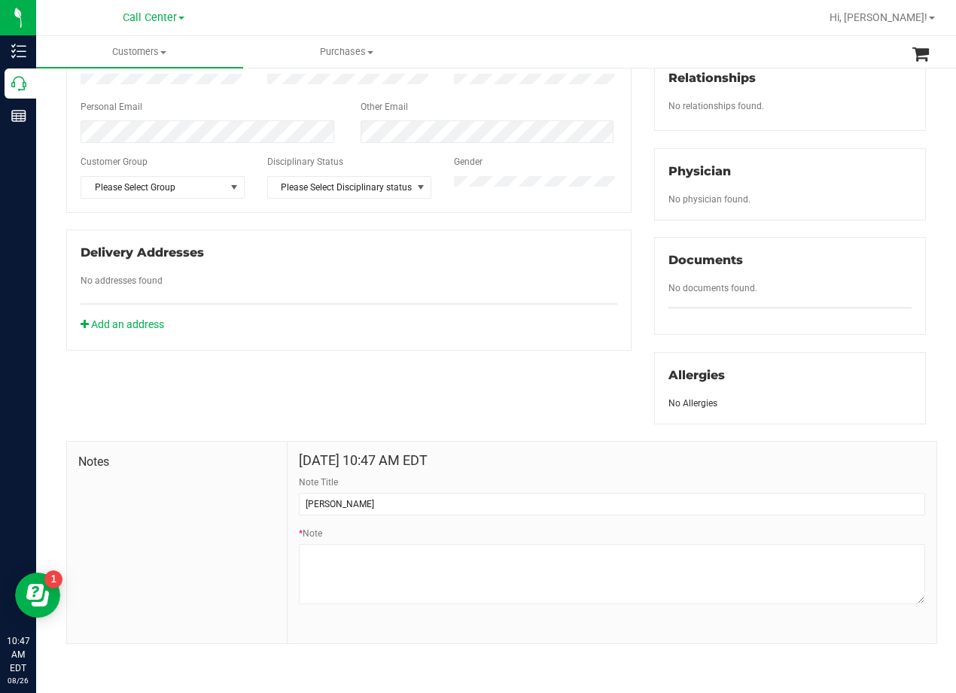
click at [403, 381] on div "Member Info * First Name * Last Name Preferred Name * Date of Birth (MM/DD/YYYY…" at bounding box center [496, 264] width 882 height 760
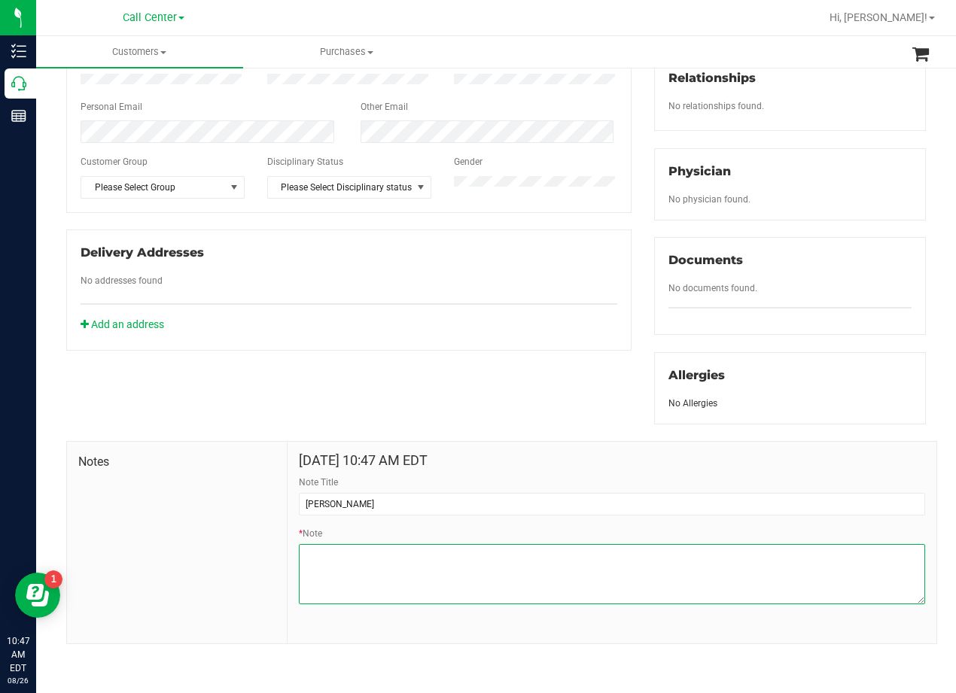
click at [561, 572] on textarea "* Note" at bounding box center [612, 574] width 626 height 60
paste textarea "Patient Name: ROBIN MELTON Address: 2706 PORT MIST ST KATY, TX, 77494 Phone Num…"
type textarea "Patient Name: ROBIN MELTON Address: 2706 PORT MIST ST KATY, TX, 77494 Phone Num…"
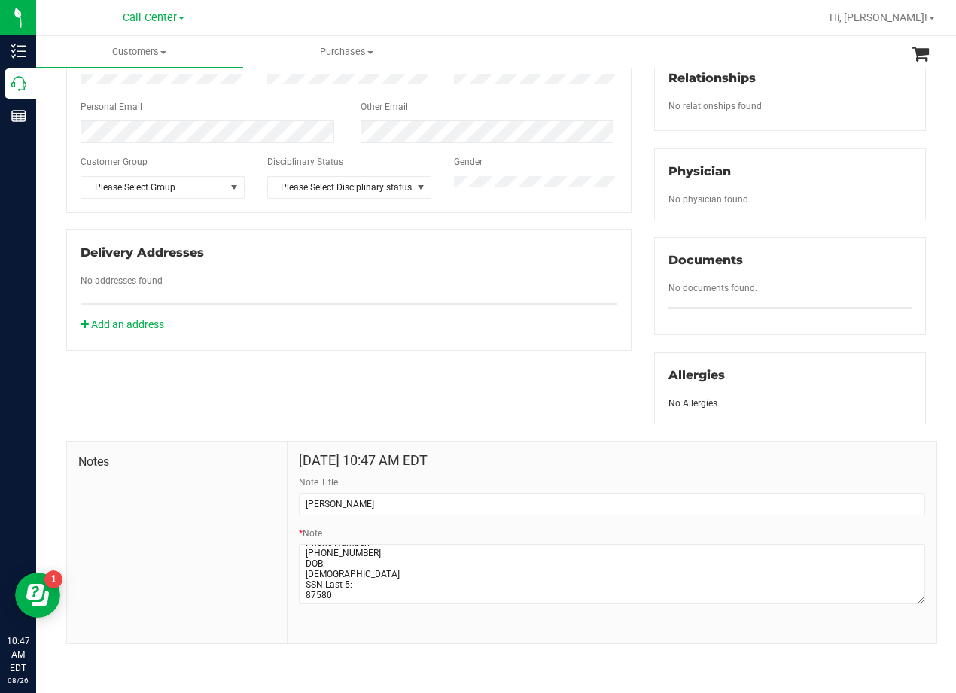
click at [527, 378] on div "Member Info * First Name * Last Name Preferred Name * Date of Birth (MM/DD/YYYY…" at bounding box center [496, 264] width 882 height 760
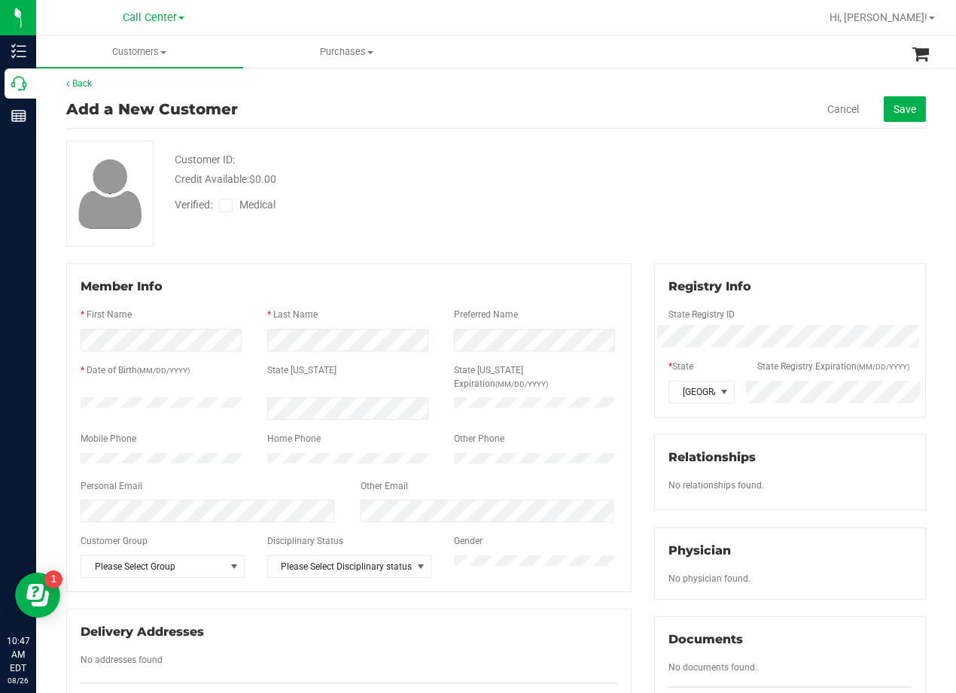
scroll to position [0, 0]
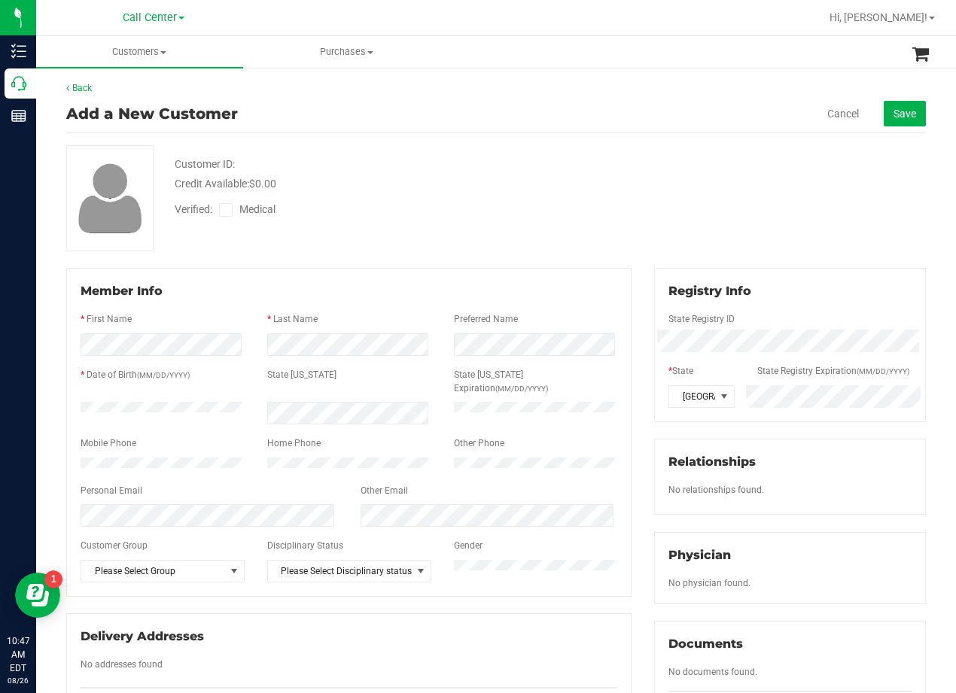
click at [230, 210] on icon at bounding box center [226, 210] width 10 height 0
click at [0, 0] on input "Medical" at bounding box center [0, 0] width 0 height 0
click at [901, 109] on span "Save" at bounding box center [904, 114] width 23 height 12
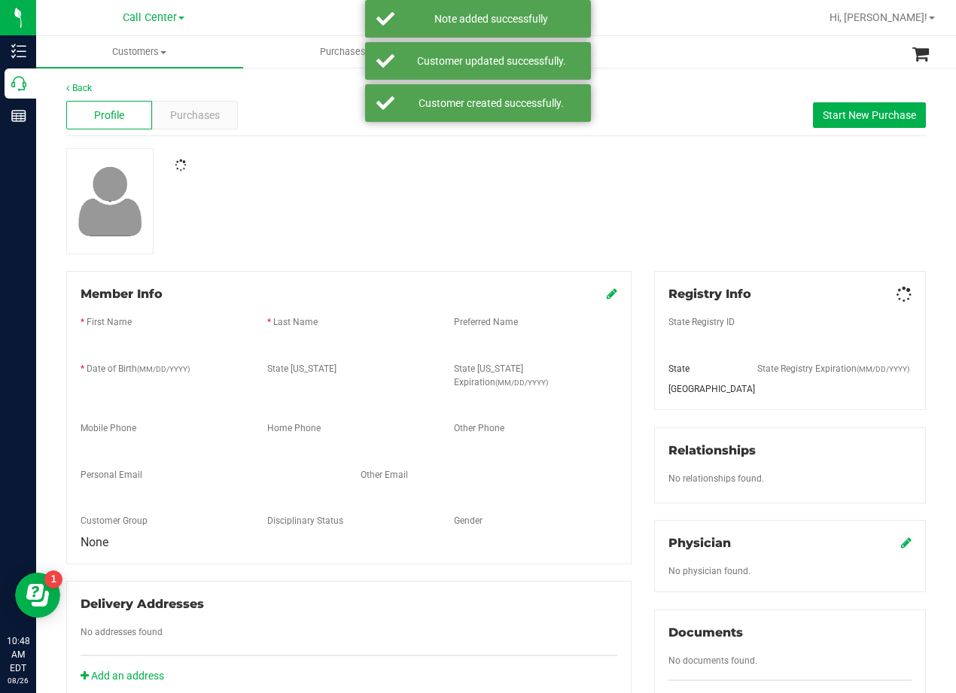
click at [509, 280] on div "Member Info * First Name * Last Name Preferred Name * Date of Birth (MM/DD/YYYY…" at bounding box center [348, 417] width 565 height 293
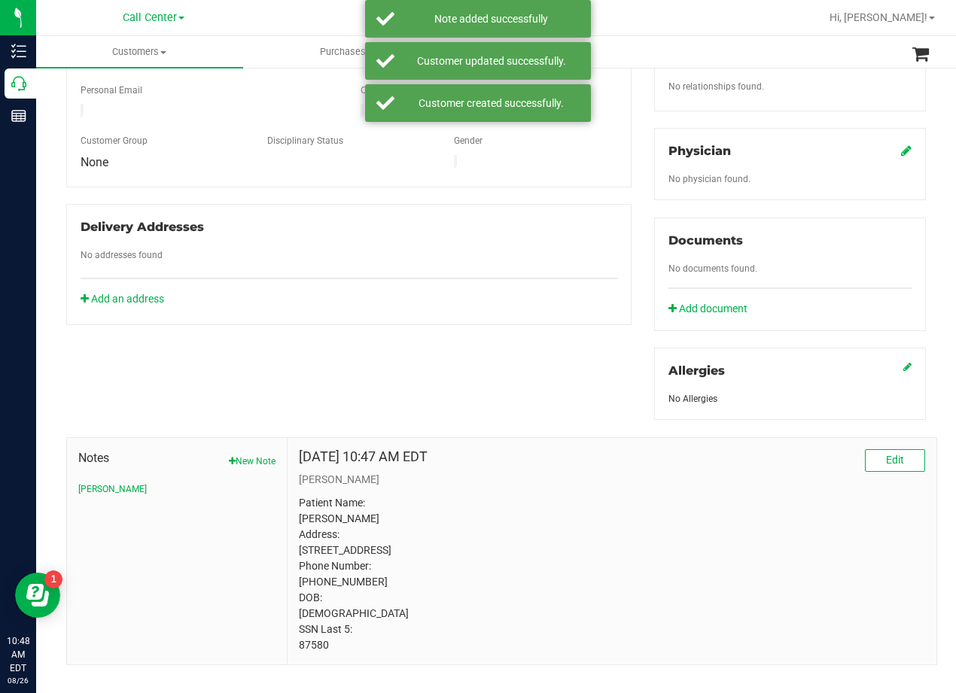
scroll to position [372, 0]
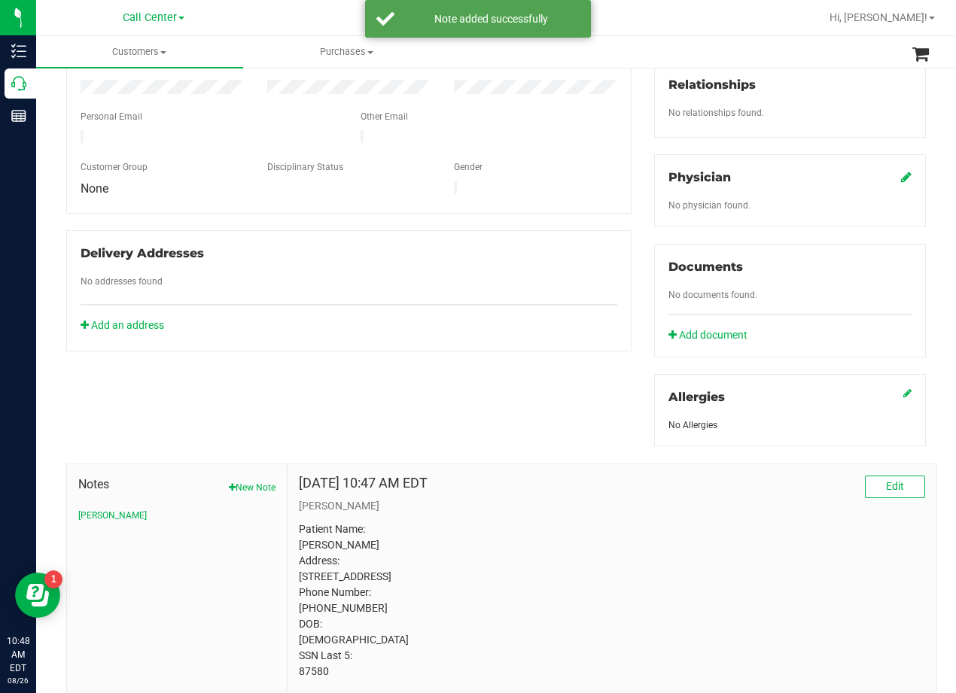
click at [901, 183] on icon at bounding box center [906, 177] width 11 height 12
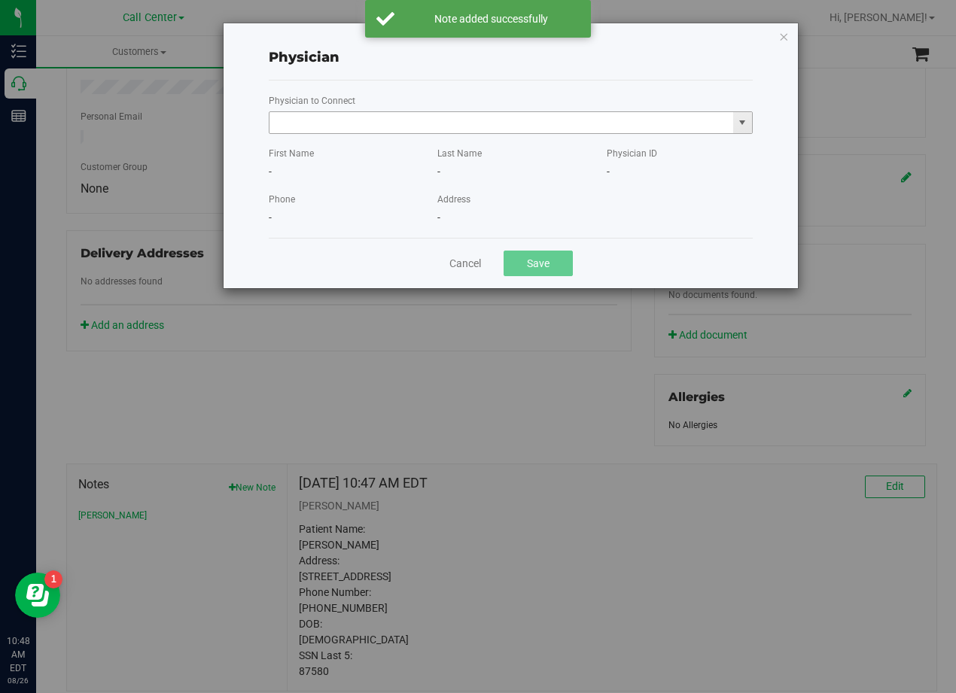
click at [423, 123] on input "text" at bounding box center [500, 122] width 463 height 21
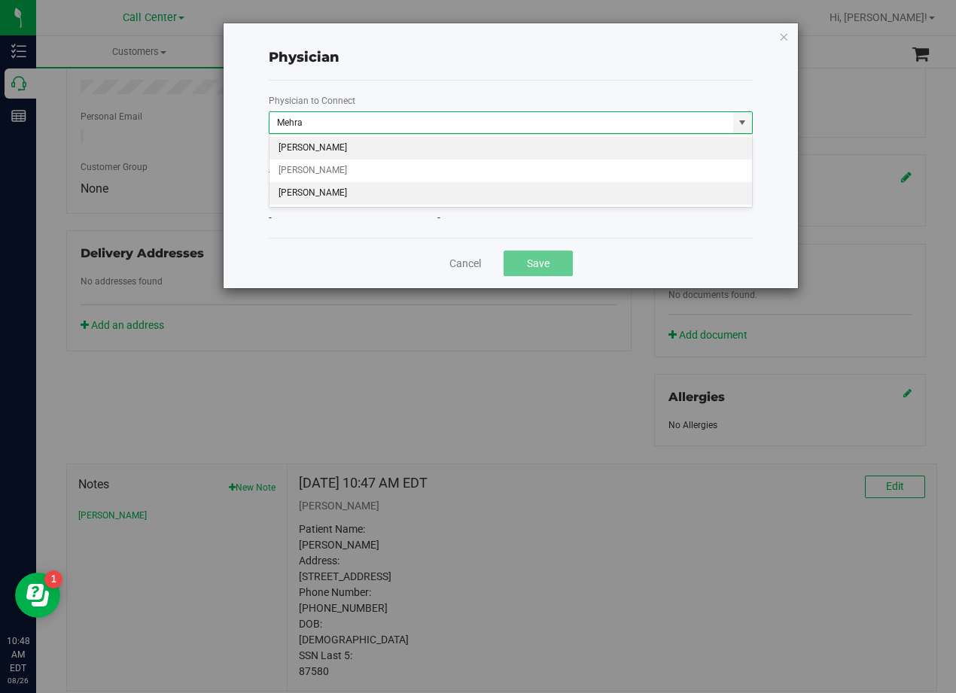
click at [391, 192] on li "VIKRAM MEHRA" at bounding box center [510, 193] width 482 height 23
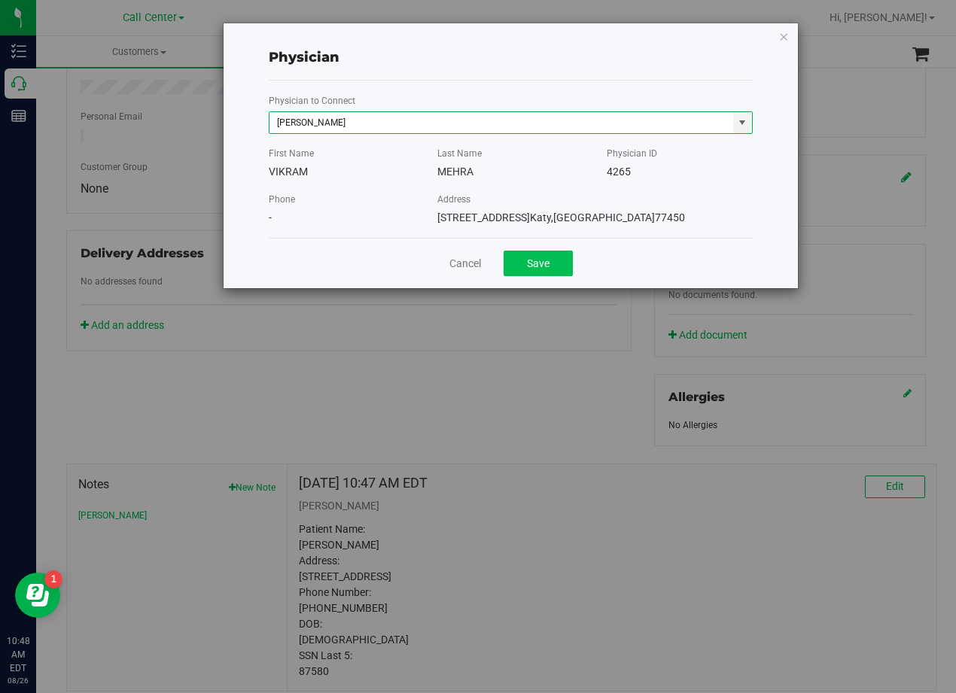
type input "VIKRAM MEHRA"
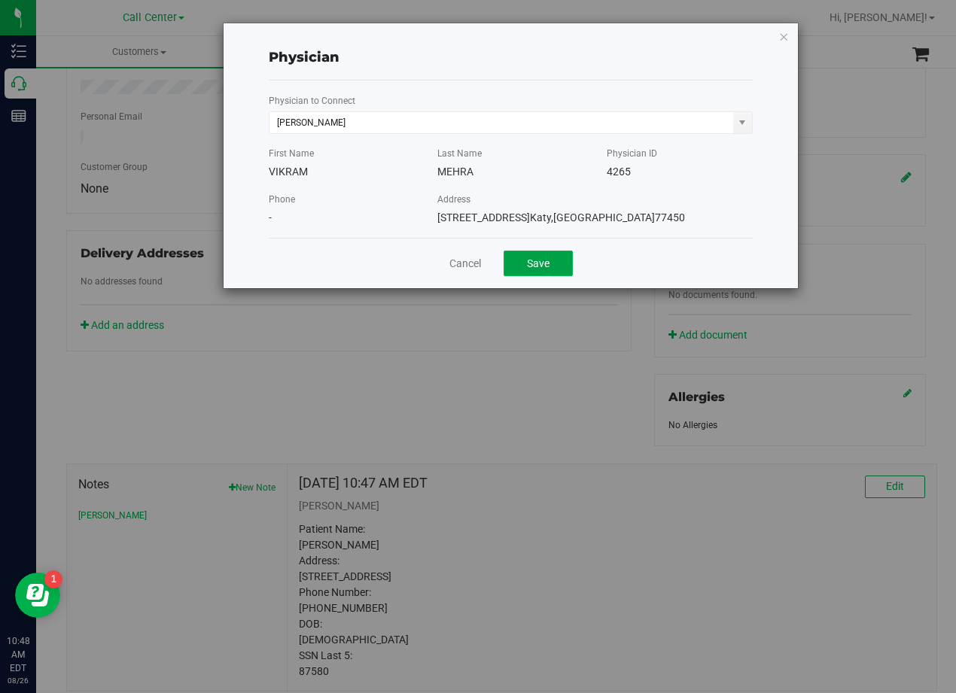
click at [533, 269] on button "Save" at bounding box center [537, 264] width 69 height 26
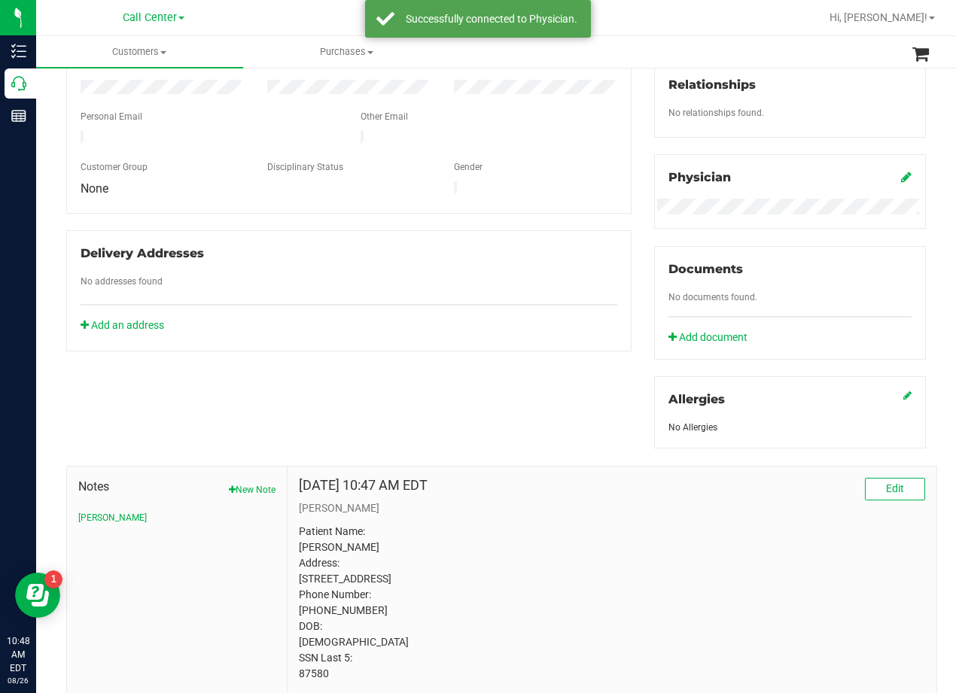
click at [631, 284] on div "Member Info * First Name * Last Name Preferred Name * Date of Birth (MM/DD/YYYY…" at bounding box center [349, 125] width 588 height 452
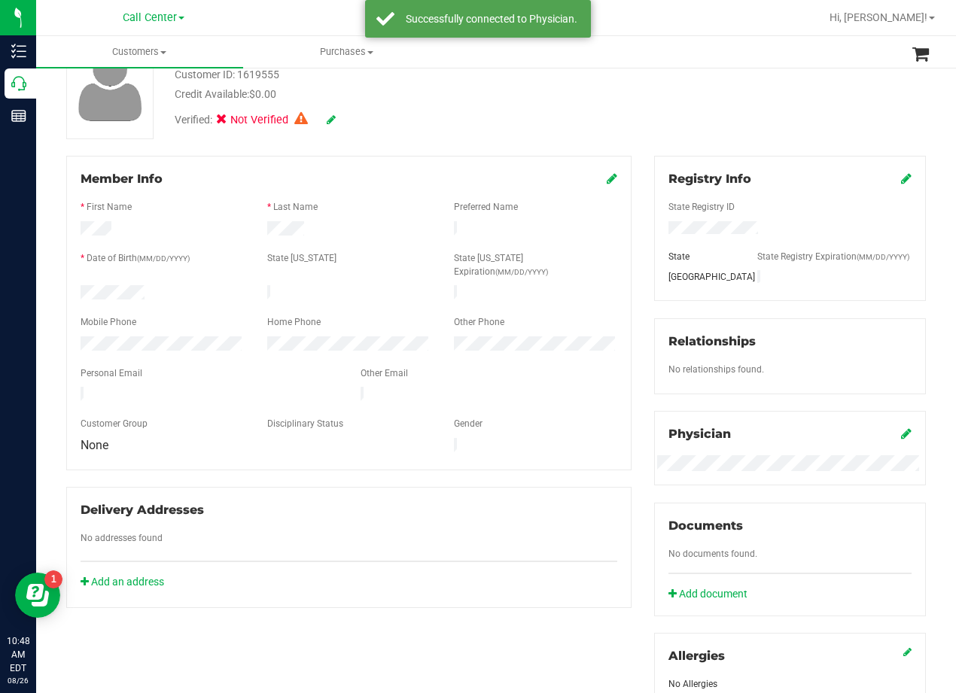
scroll to position [71, 0]
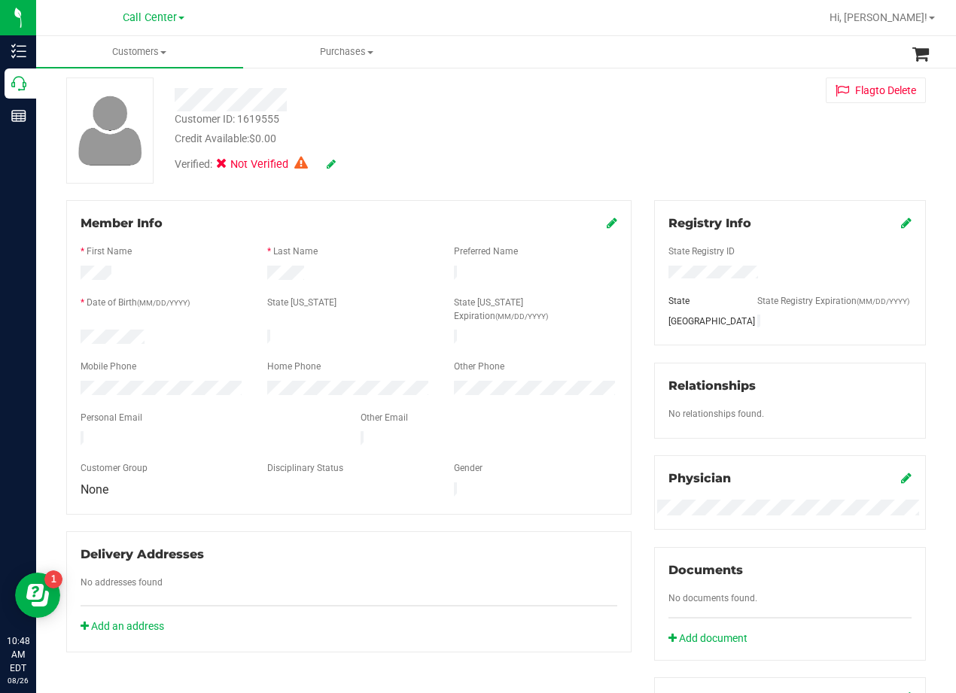
click at [327, 163] on icon at bounding box center [331, 164] width 9 height 11
click at [324, 163] on span at bounding box center [316, 165] width 39 height 16
click at [329, 163] on icon at bounding box center [330, 165] width 12 height 11
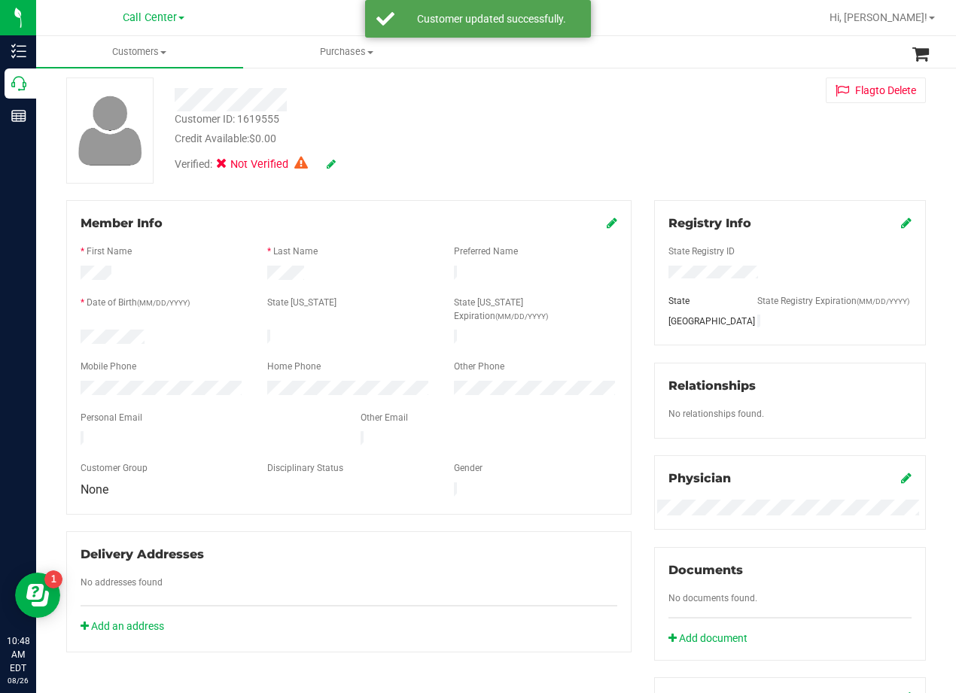
click at [442, 134] on div "Credit Available: $0.00" at bounding box center [384, 139] width 418 height 16
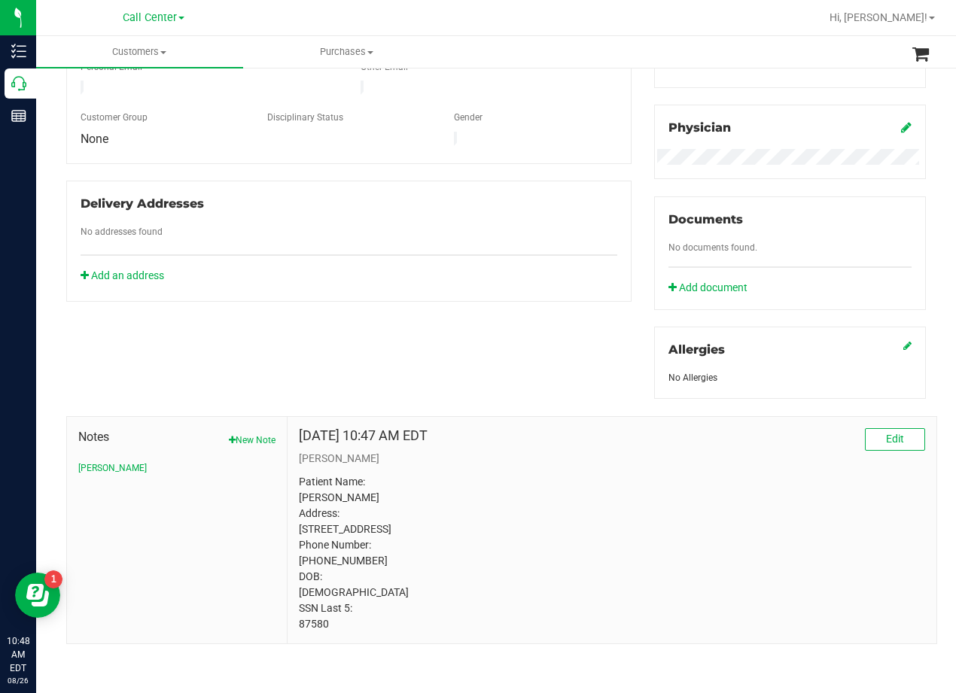
scroll to position [0, 0]
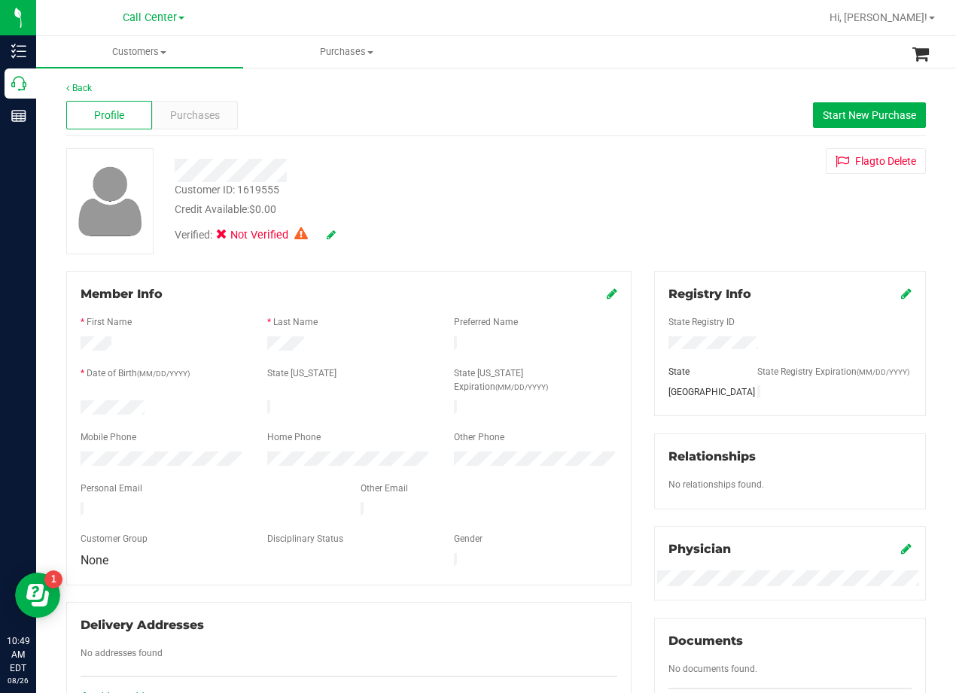
click at [624, 220] on div "Customer ID: 1619555 Credit Available: $0.00 Verified: Not Verified Flag to Del…" at bounding box center [496, 201] width 882 height 106
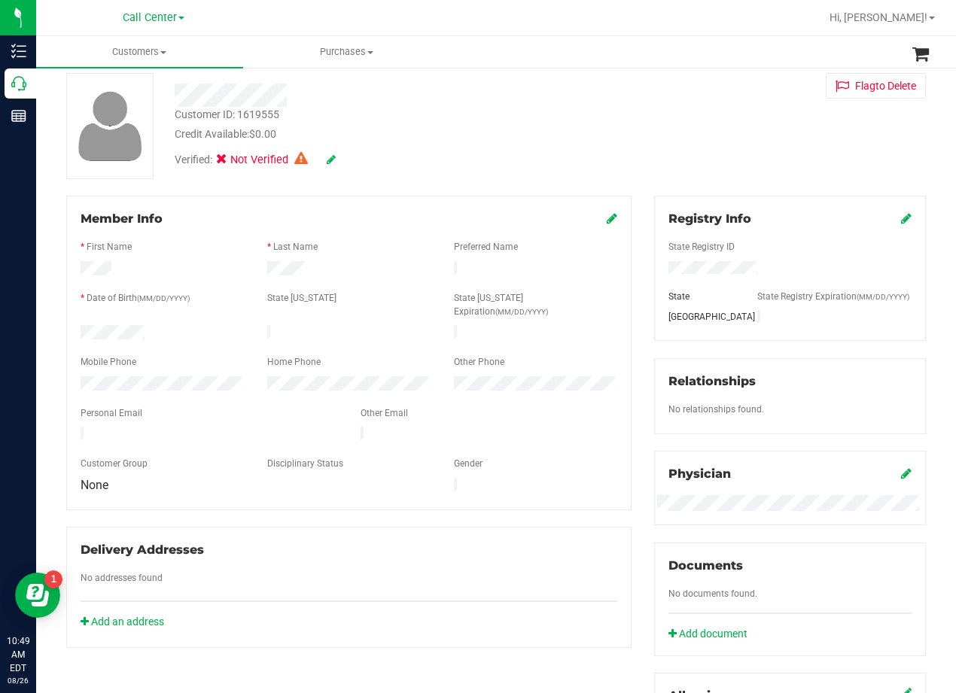
click at [631, 229] on div "Member Info * First Name * Last Name Preferred Name * Date of Birth (MM/DD/YYYY…" at bounding box center [349, 422] width 588 height 452
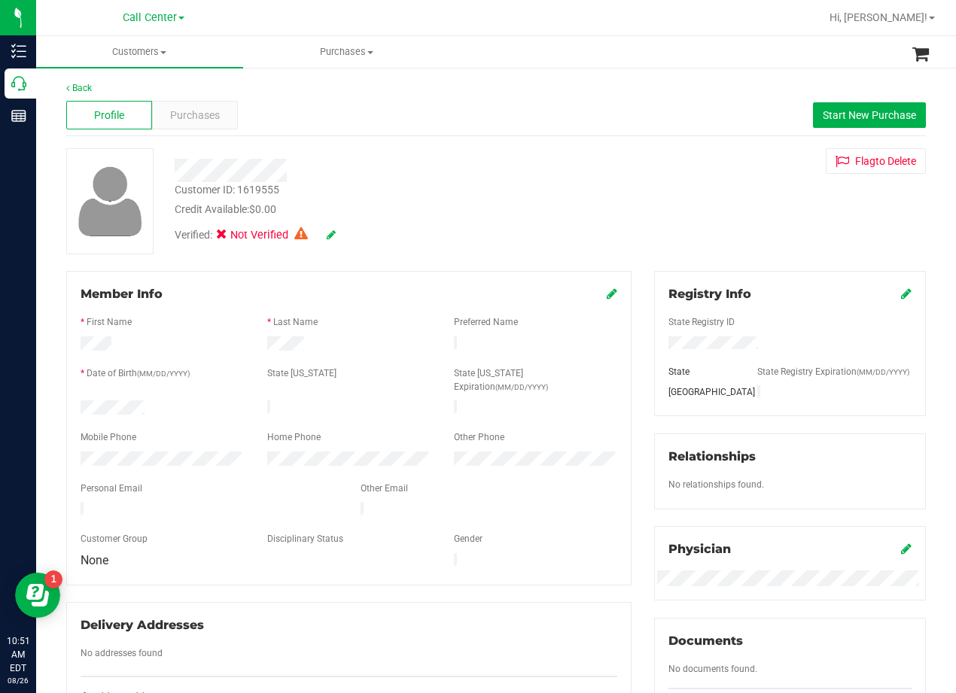
click at [439, 126] on div "Profile Purchases Start New Purchase" at bounding box center [495, 115] width 859 height 41
click at [591, 194] on div "Customer ID: 1619555 Credit Available: $0.00" at bounding box center [383, 199] width 441 height 35
click at [498, 222] on div "Verified: Not Verified" at bounding box center [383, 233] width 441 height 33
click at [628, 217] on div "Customer ID: 1619555 Credit Available: $0.00 Verified: Not Verified Flag to Del…" at bounding box center [496, 201] width 882 height 106
click at [633, 218] on div "Customer ID: 1619555 Credit Available: $0.00 Verified: Not Verified Flag to Del…" at bounding box center [496, 201] width 882 height 106
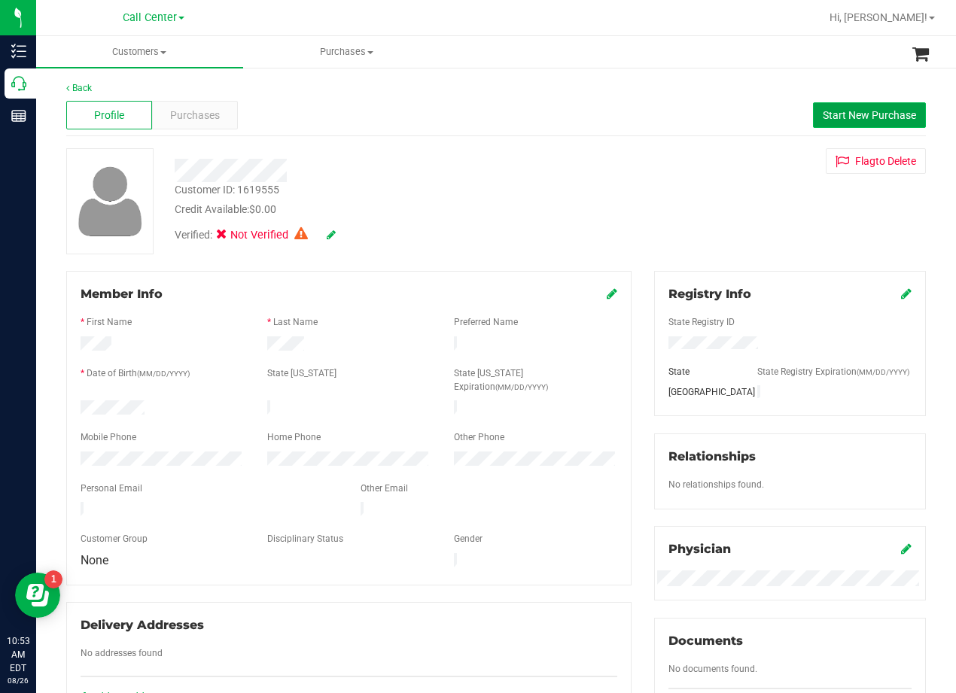
click at [859, 121] on button "Start New Purchase" at bounding box center [869, 115] width 113 height 26
click at [465, 197] on div "Customer ID: 1619555 Credit Available: $0.00" at bounding box center [383, 199] width 441 height 35
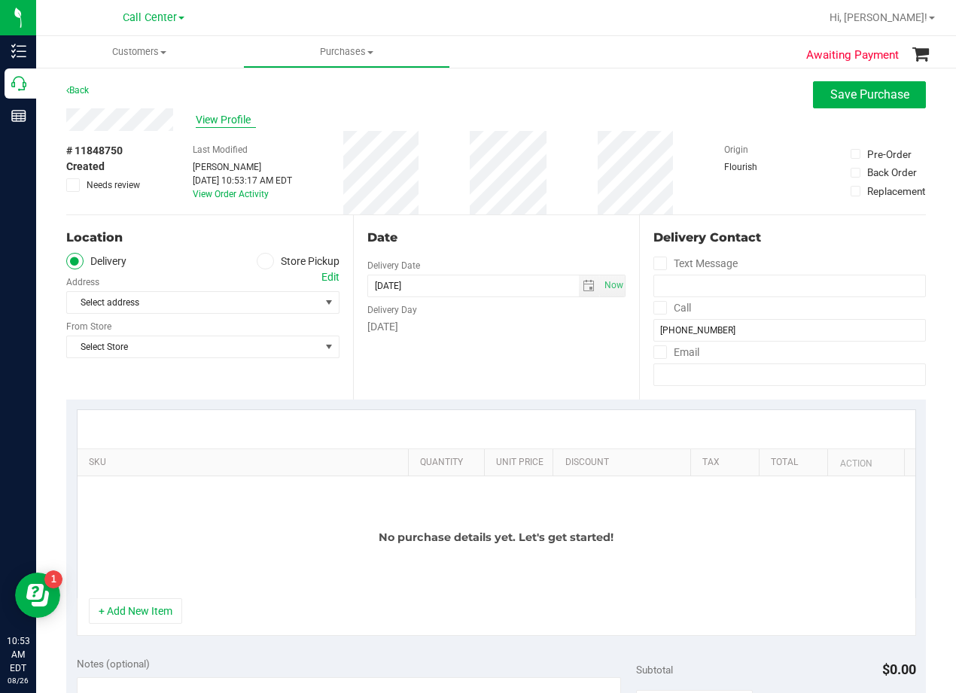
click at [240, 120] on span "View Profile" at bounding box center [226, 120] width 60 height 16
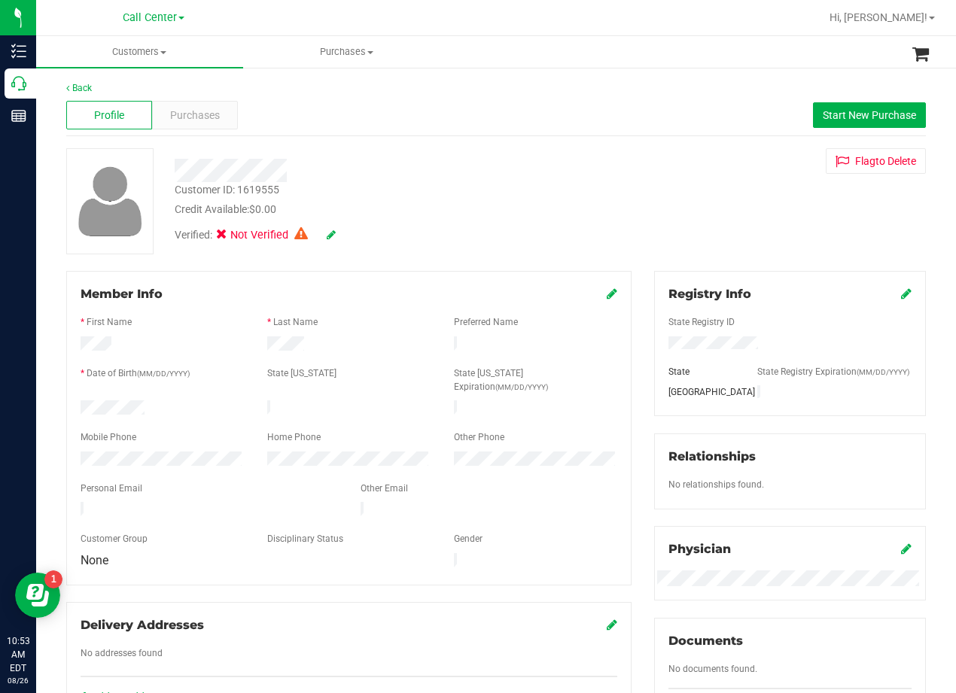
click at [607, 292] on icon at bounding box center [611, 293] width 11 height 12
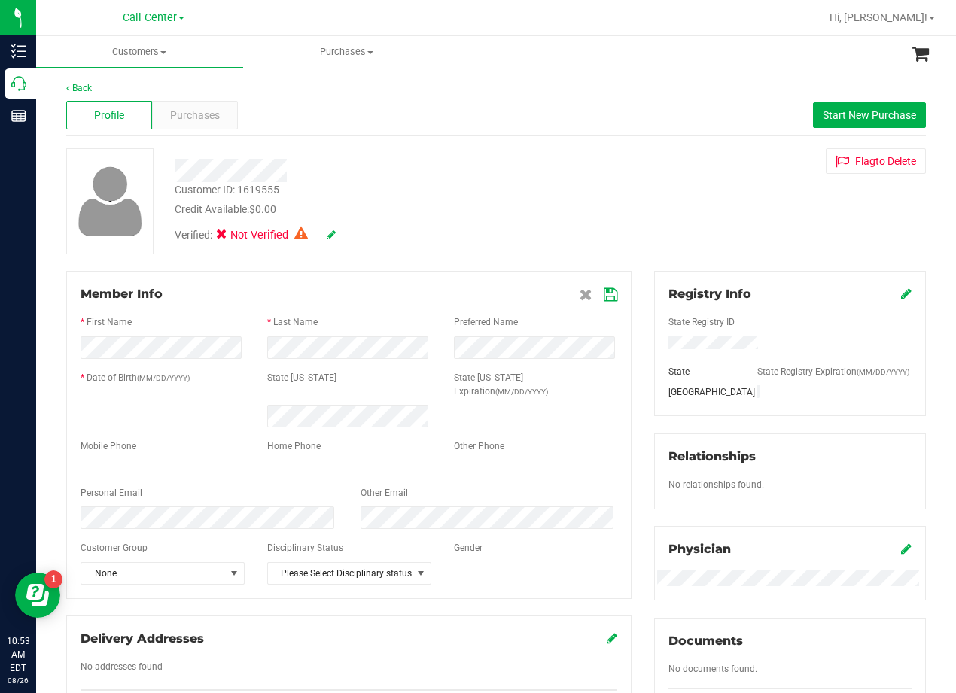
click at [529, 171] on div at bounding box center [383, 170] width 441 height 23
click at [603, 290] on icon at bounding box center [610, 295] width 14 height 12
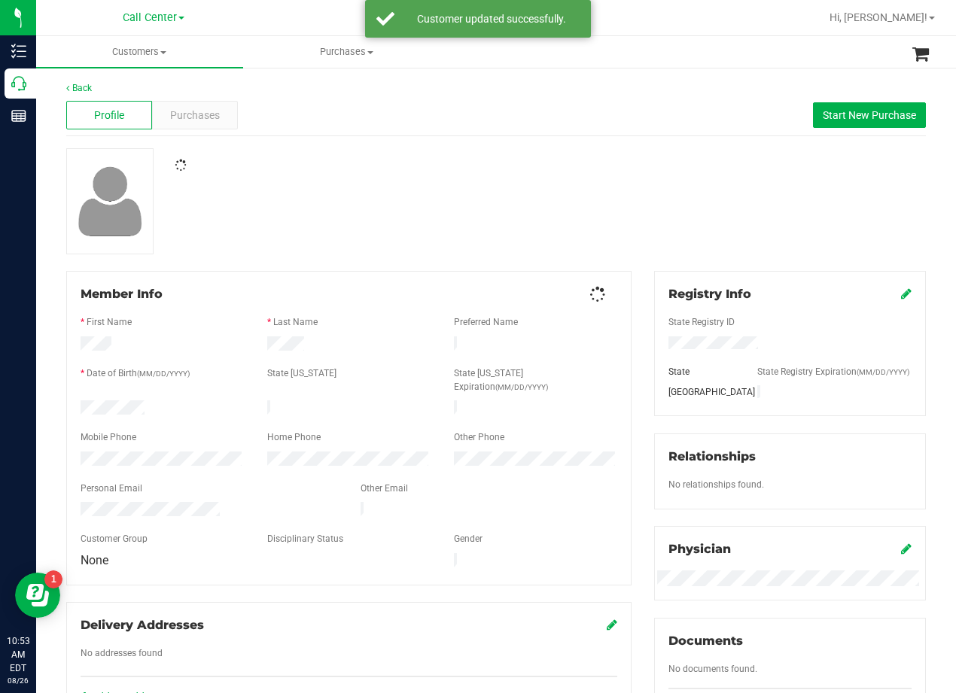
click at [609, 221] on div at bounding box center [496, 201] width 882 height 106
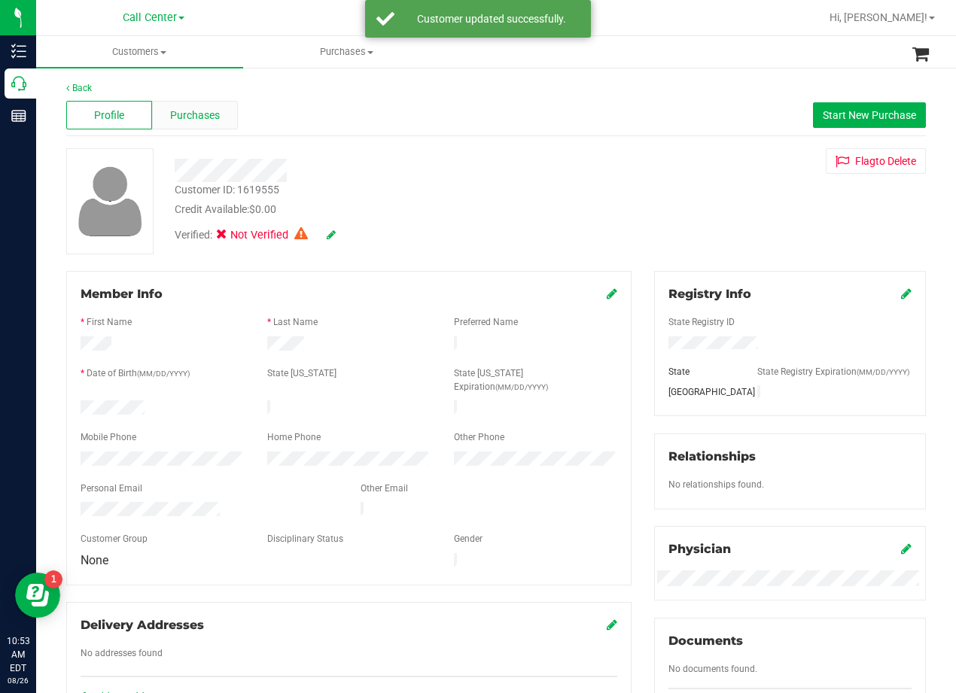
click at [199, 108] on span "Purchases" at bounding box center [195, 116] width 50 height 16
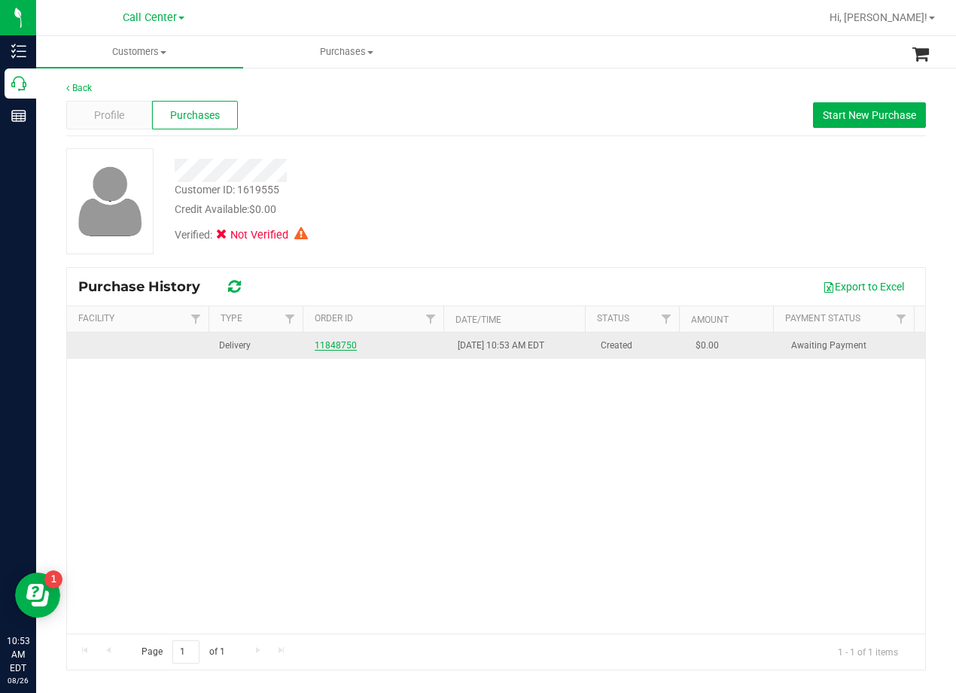
click at [336, 345] on link "11848750" at bounding box center [336, 345] width 42 height 11
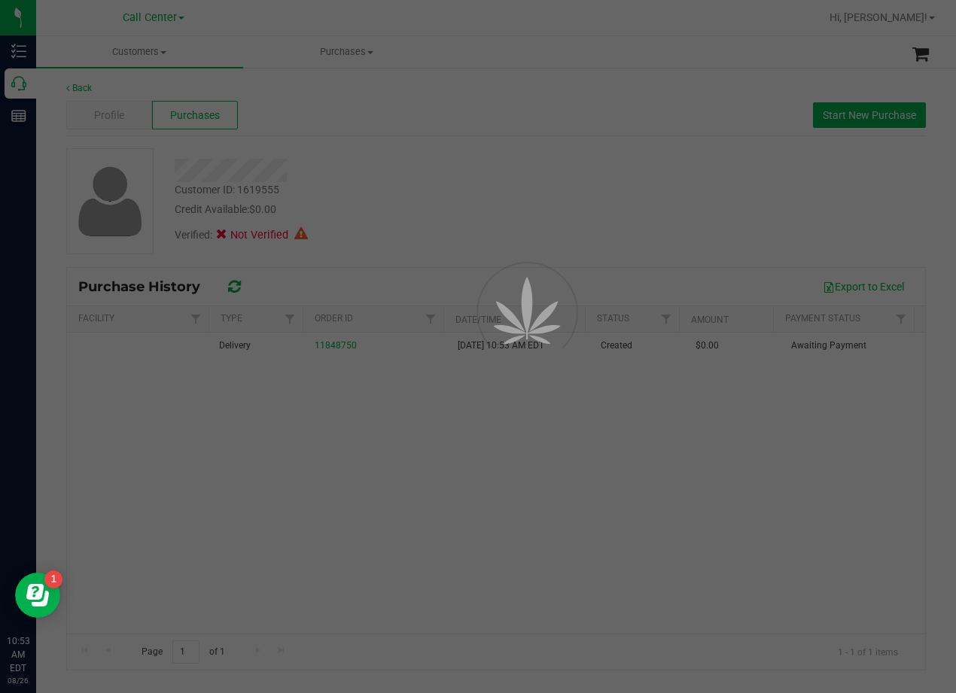
click at [455, 197] on div at bounding box center [478, 346] width 956 height 693
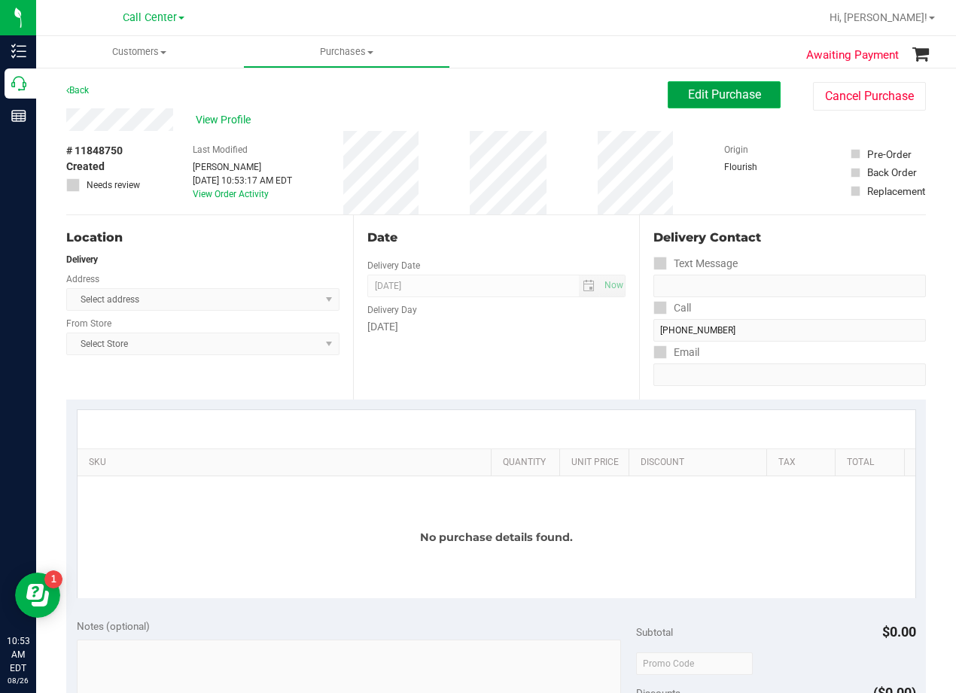
click at [712, 105] on button "Edit Purchase" at bounding box center [723, 94] width 113 height 27
click at [594, 87] on div "Back Edit Purchase Cancel Purchase" at bounding box center [495, 94] width 859 height 27
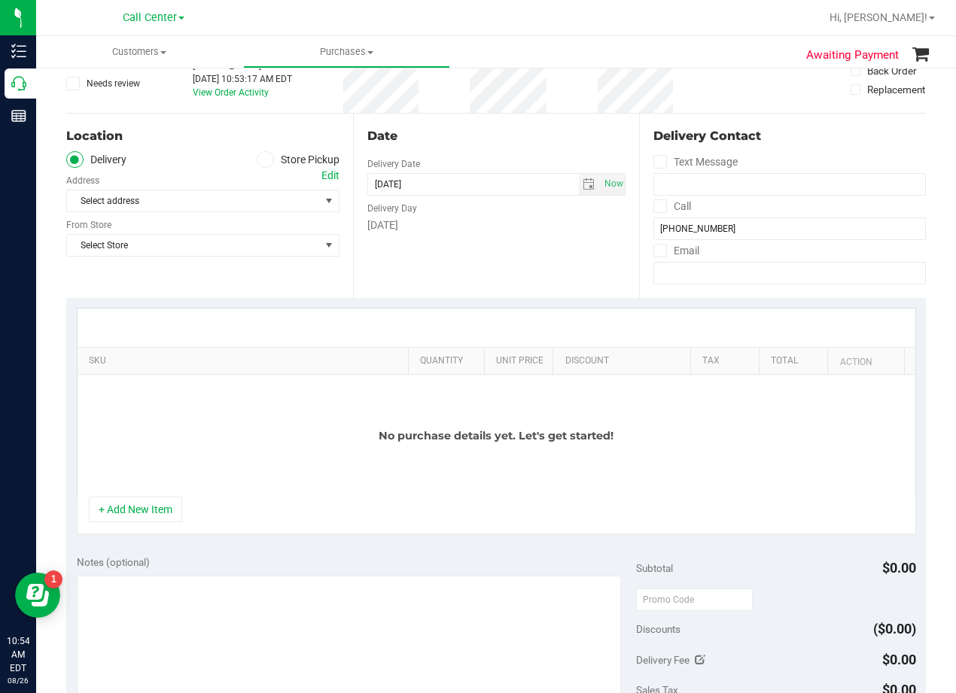
scroll to position [75, 0]
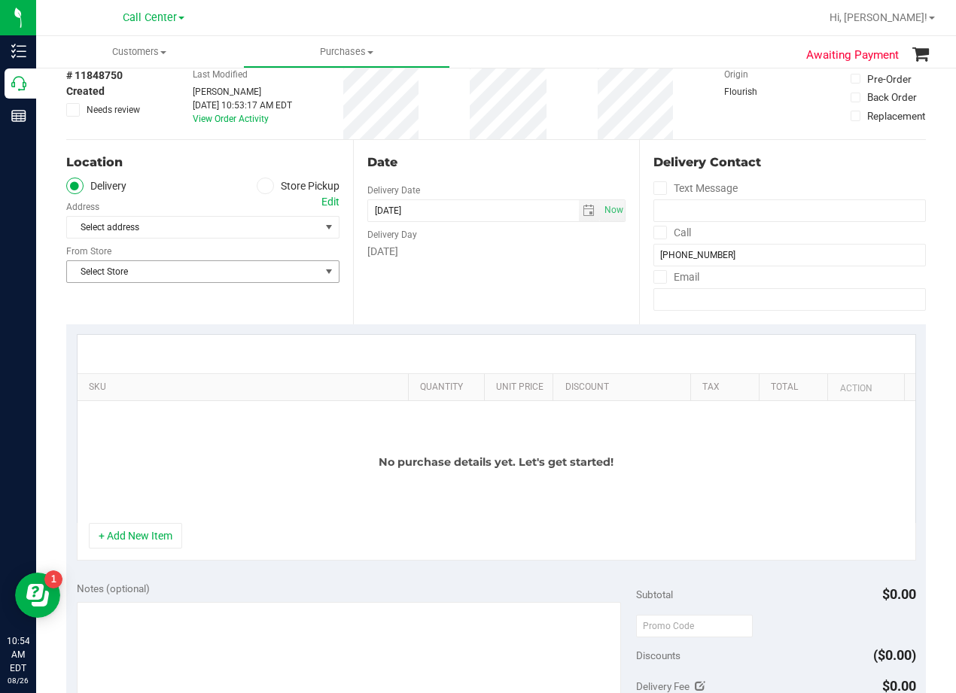
click at [260, 266] on span "Select Store" at bounding box center [193, 271] width 253 height 21
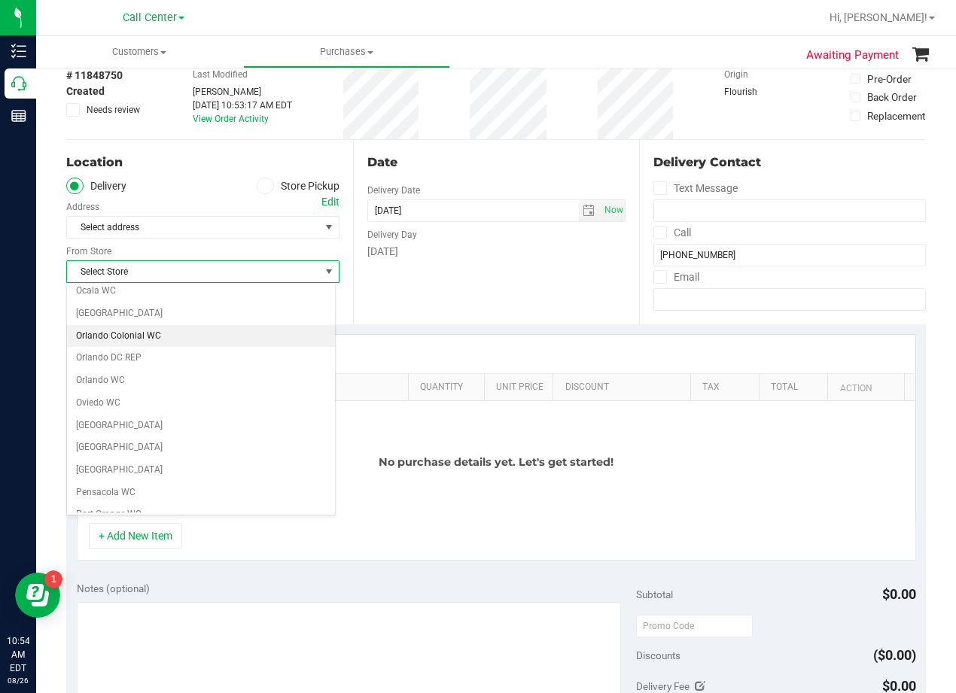
scroll to position [1093, 0]
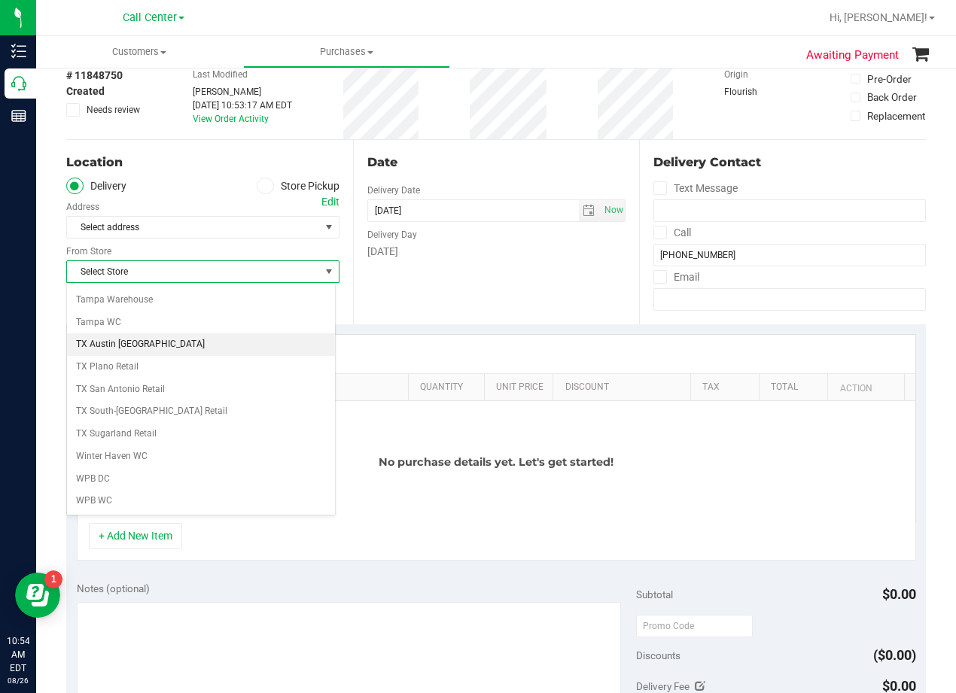
click at [152, 348] on li "TX Austin [GEOGRAPHIC_DATA]" at bounding box center [201, 344] width 268 height 23
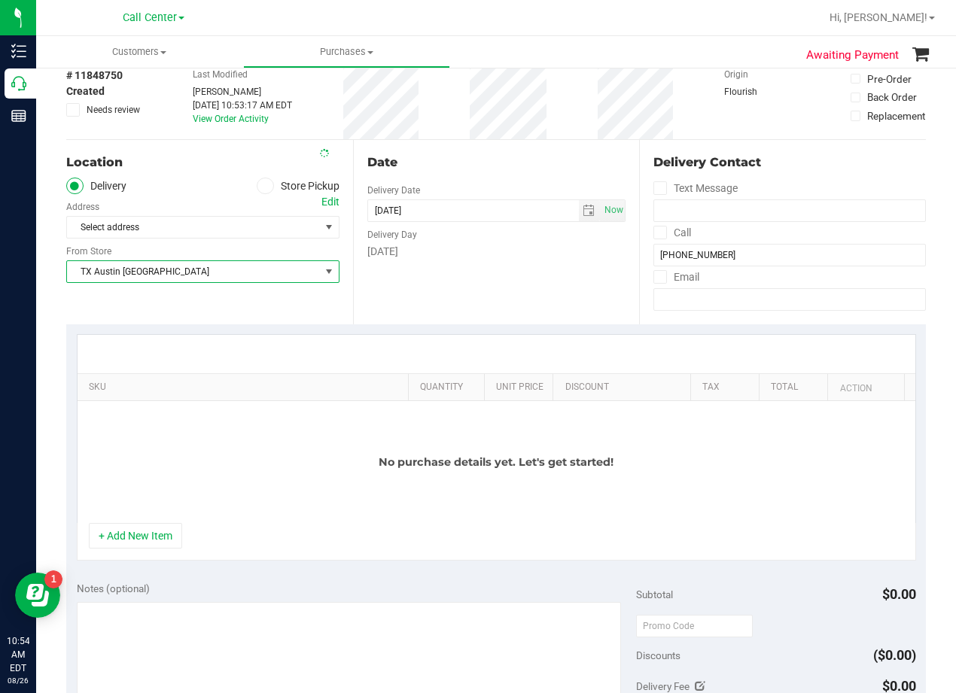
click at [460, 266] on div "Date Delivery Date 08/26/2025 Now 08/26/2025 10:54 AM Now Delivery Day Tuesday" at bounding box center [496, 232] width 287 height 184
click at [545, 172] on div "Date Delivery Date 08/26/2025 Now 08/26/2025 10:54 AM Now Delivery Day Tuesday" at bounding box center [496, 232] width 287 height 184
click at [463, 178] on div "Date Delivery Date 08/26/2025 Now 08/26/2025 10:54 AM Now Delivery Day Tuesday" at bounding box center [496, 232] width 287 height 184
click at [561, 283] on div "Date Delivery Date 08/26/2025 Now 08/26/2025 10:54 AM Now Delivery Day Tuesday" at bounding box center [496, 232] width 287 height 184
click at [582, 206] on span "select" at bounding box center [588, 211] width 12 height 12
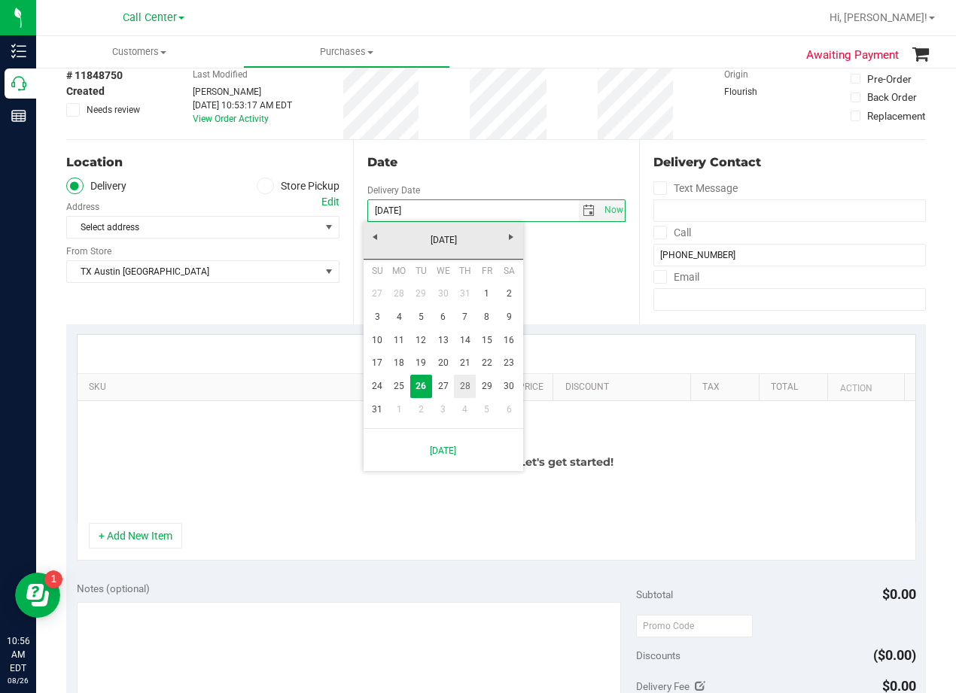
click at [470, 390] on link "28" at bounding box center [465, 386] width 22 height 23
type input "08/28/2025"
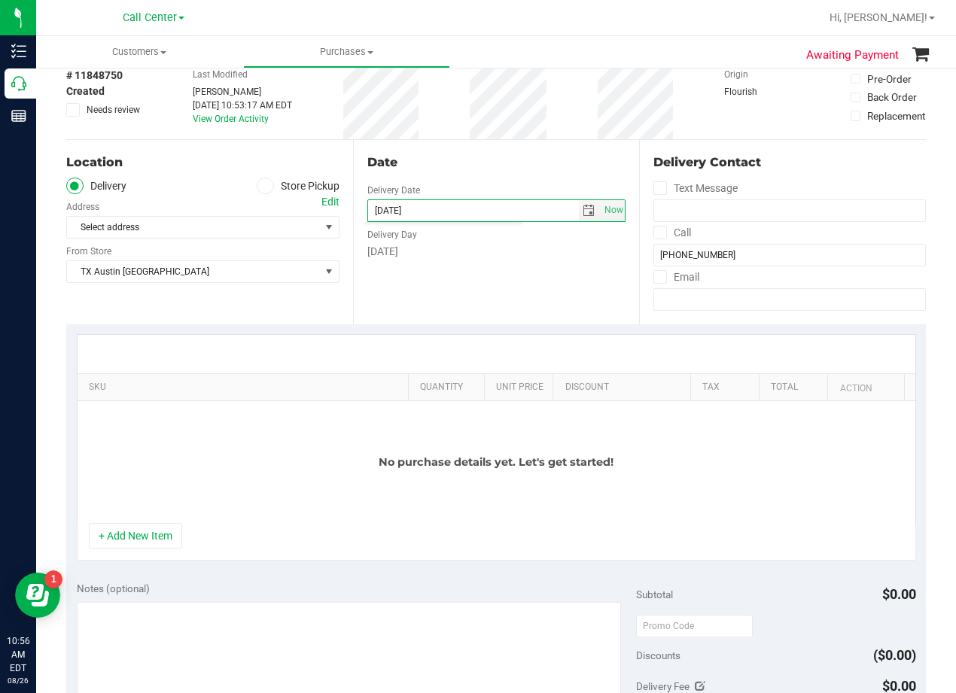
click at [468, 291] on div "Date Delivery Date 08/28/2025 Now 08/28/2025 10:54 AM Now Delivery Day Thursday" at bounding box center [496, 232] width 287 height 184
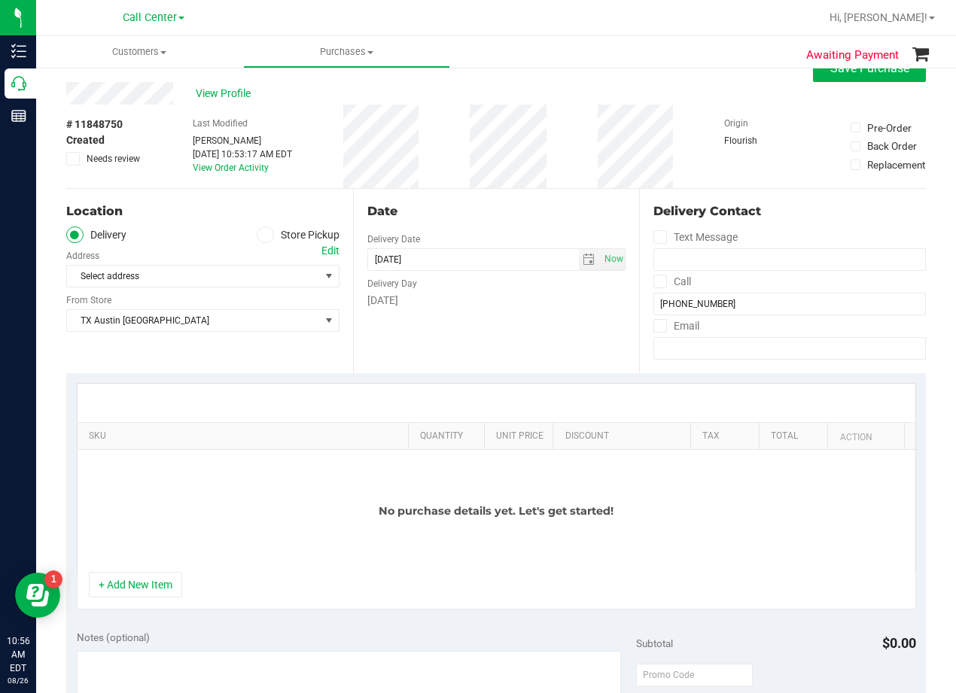
scroll to position [0, 0]
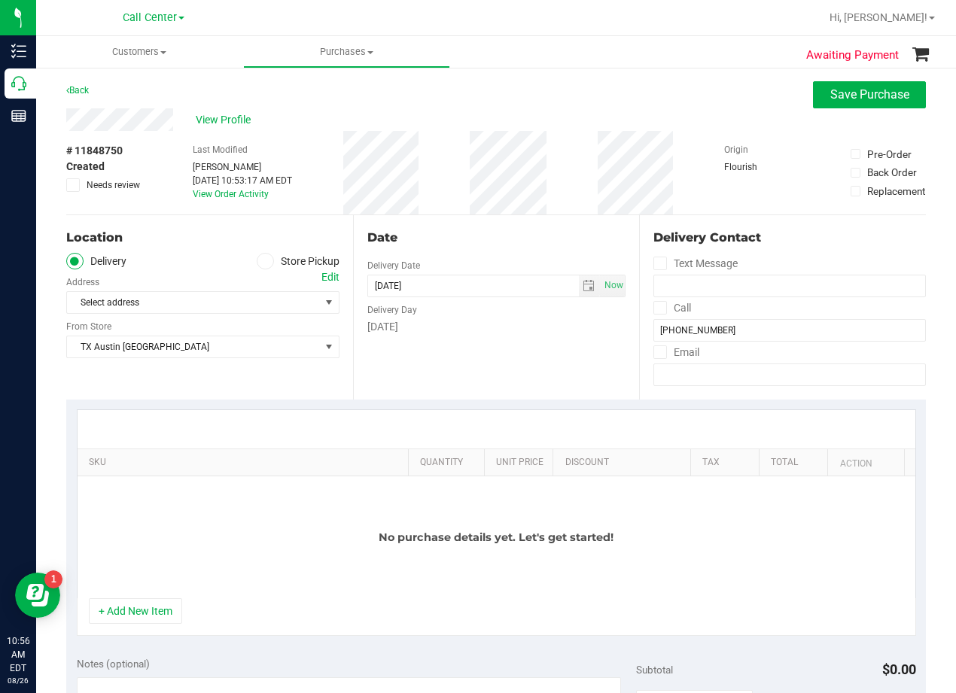
click at [475, 232] on div "Date" at bounding box center [496, 238] width 259 height 18
click at [462, 243] on div "Date" at bounding box center [496, 238] width 259 height 18
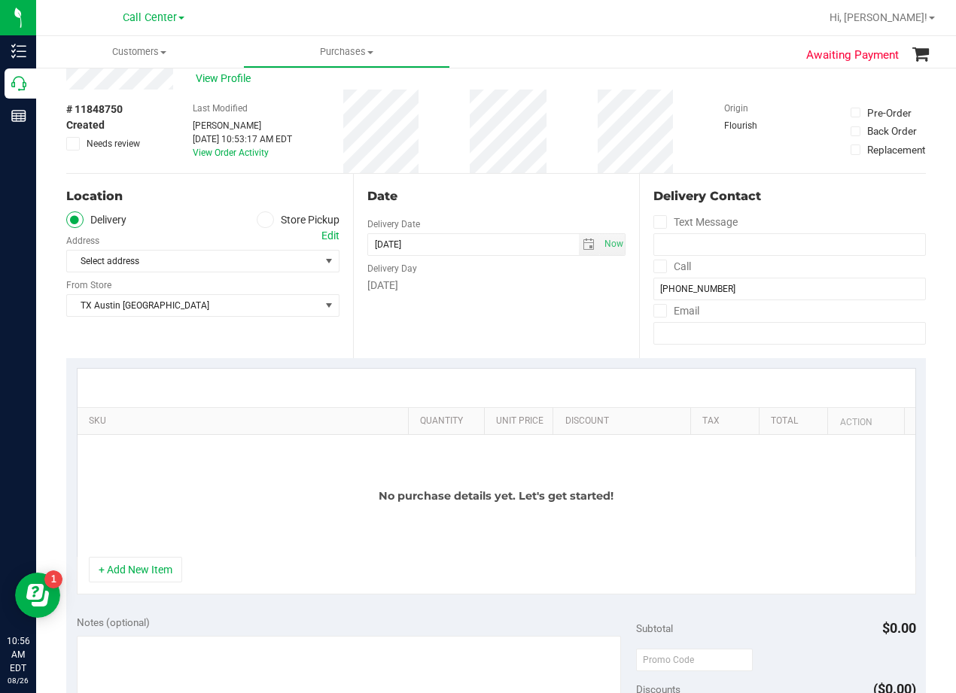
scroll to position [75, 0]
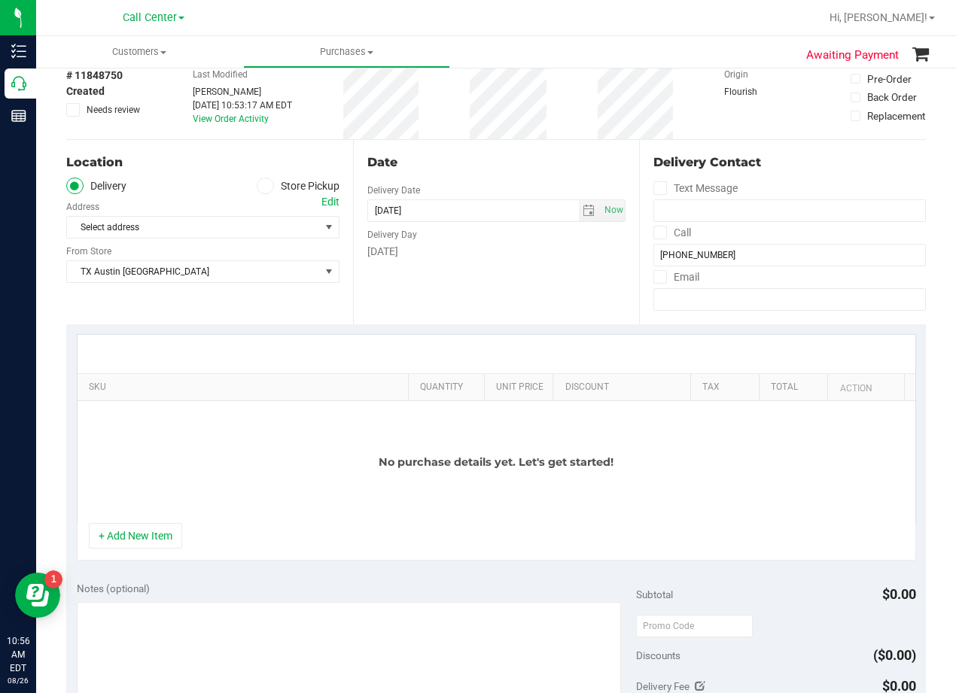
drag, startPoint x: 161, startPoint y: 533, endPoint x: 172, endPoint y: 478, distance: 56.1
click at [161, 533] on button "+ Add New Item" at bounding box center [135, 536] width 93 height 26
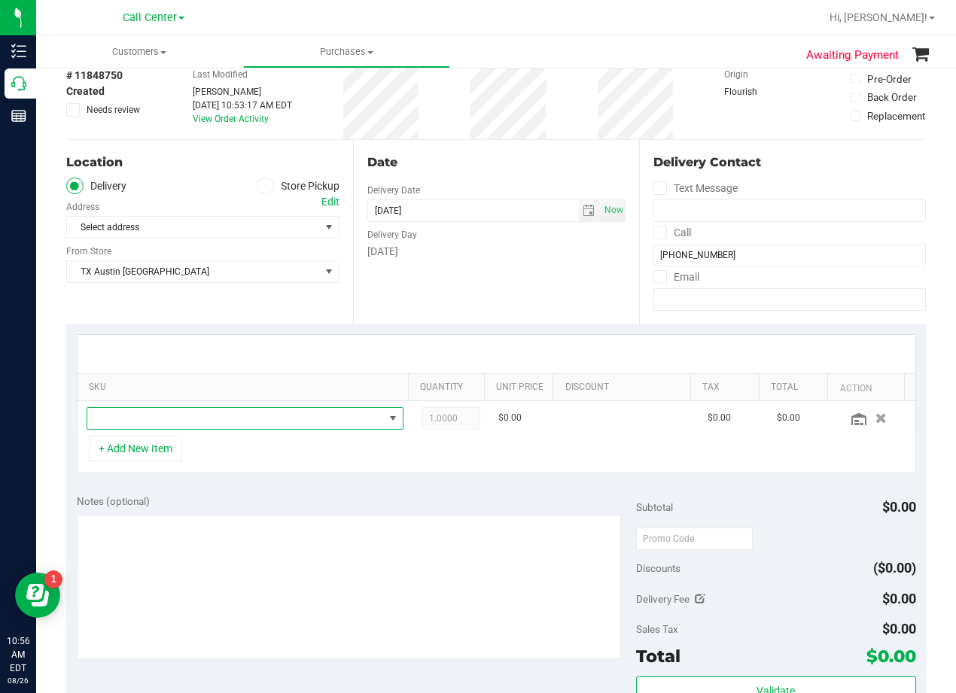
drag, startPoint x: 190, startPoint y: 424, endPoint x: 299, endPoint y: 324, distance: 148.6
click at [190, 424] on span "NO DATA FOUND" at bounding box center [235, 418] width 296 height 21
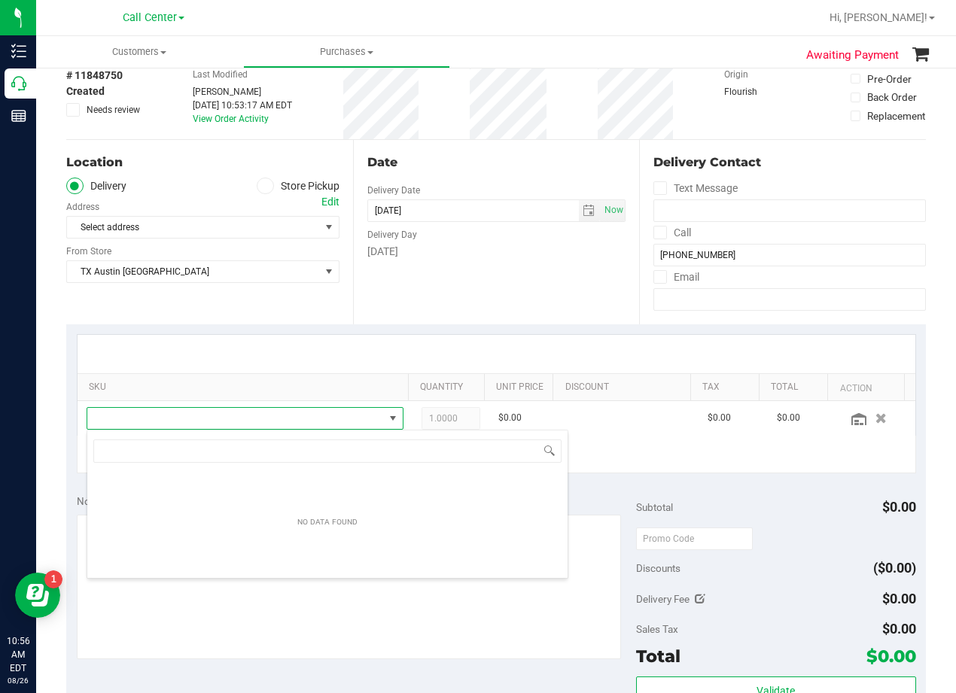
scroll to position [23, 296]
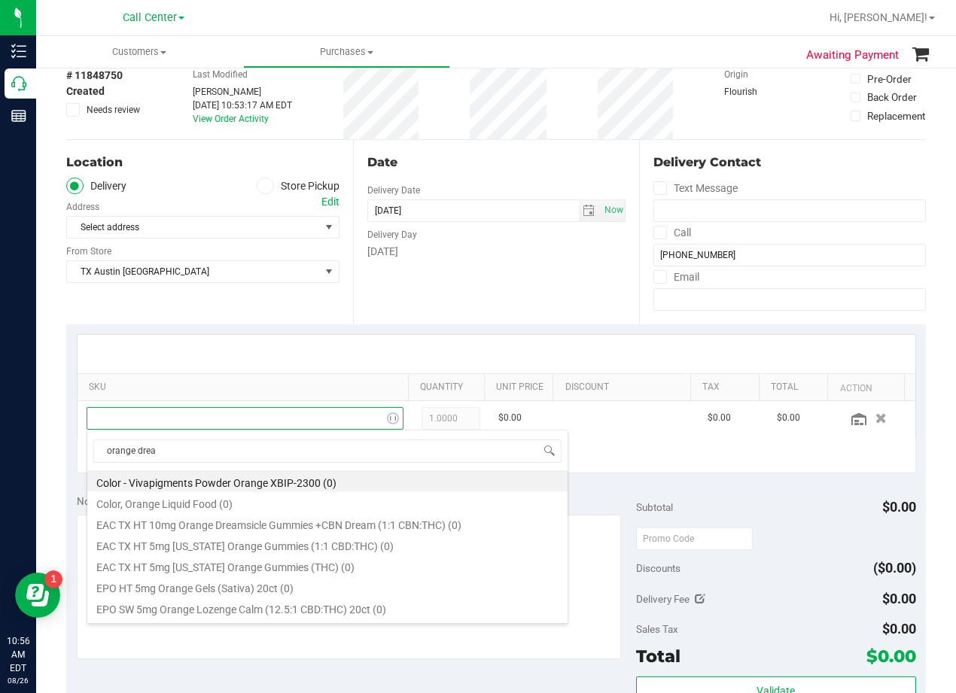
type input "orange dream"
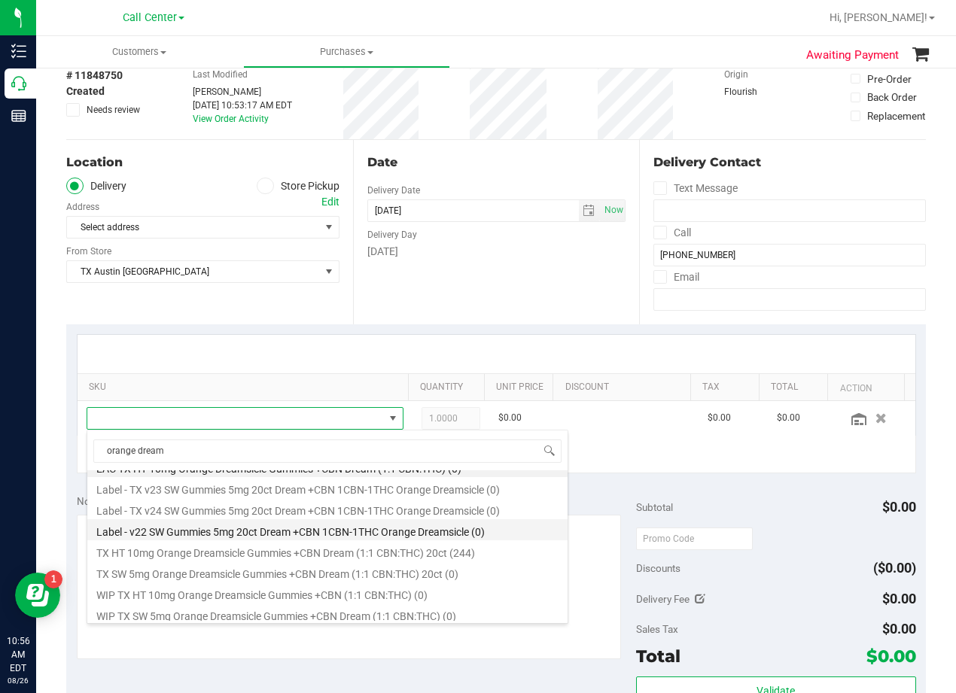
scroll to position [18, 0]
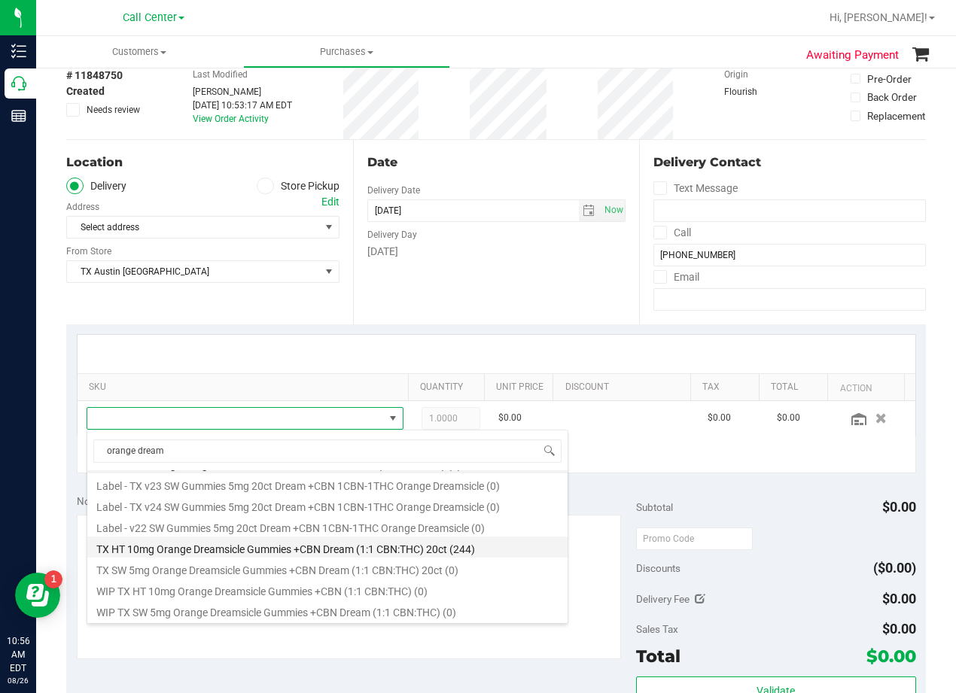
click at [316, 551] on li "TX HT 10mg Orange Dreamsicle Gummies +CBN Dream (1:1 CBN:THC) 20ct (244)" at bounding box center [327, 546] width 480 height 21
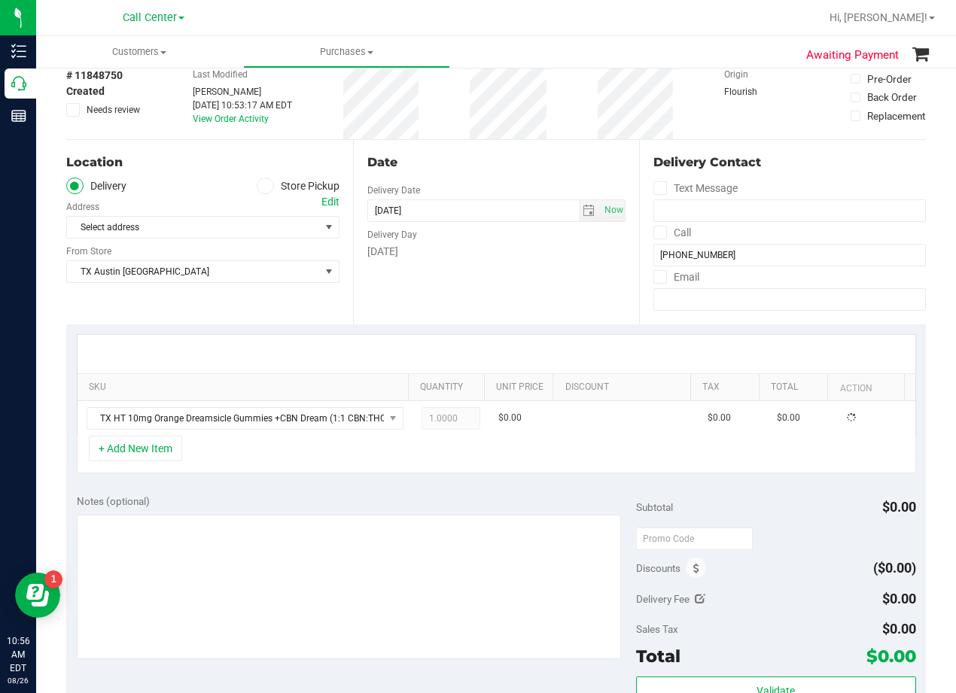
click at [332, 491] on div "Notes (optional) Subtotal $0.00 Discounts ($0.00) Delivery Fee $0.00 Sales Tax …" at bounding box center [495, 619] width 859 height 271
click at [530, 320] on div "Date Delivery Date 08/28/2025 Now 08/28/2025 08:00 AM Now Delivery Day Thursday" at bounding box center [496, 232] width 287 height 184
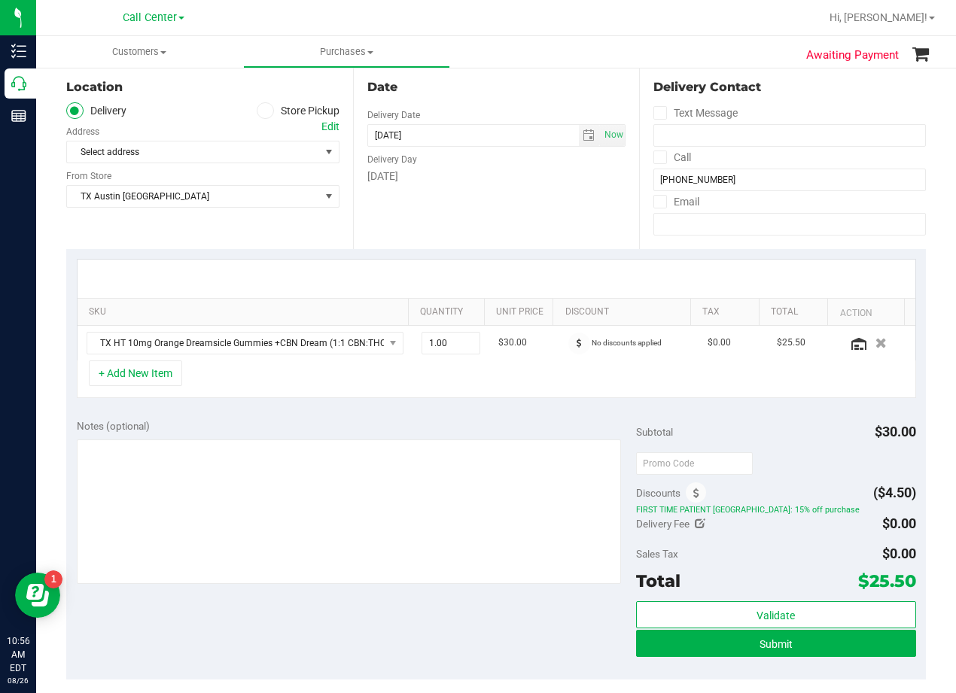
scroll to position [75, 0]
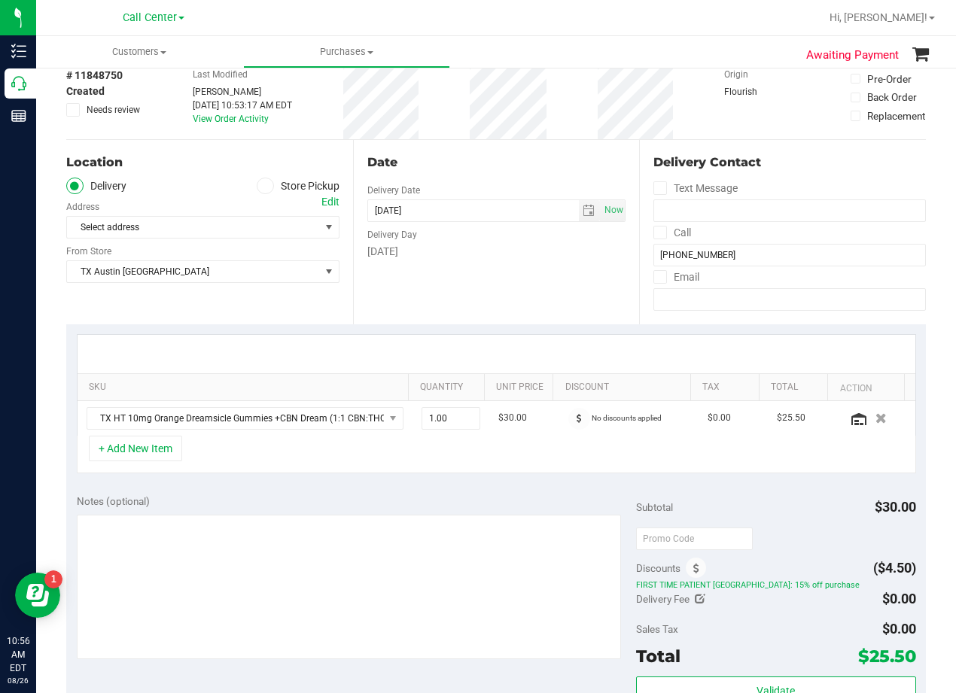
click at [488, 345] on div at bounding box center [495, 354] width 837 height 38
click at [326, 198] on div "Edit" at bounding box center [330, 202] width 18 height 16
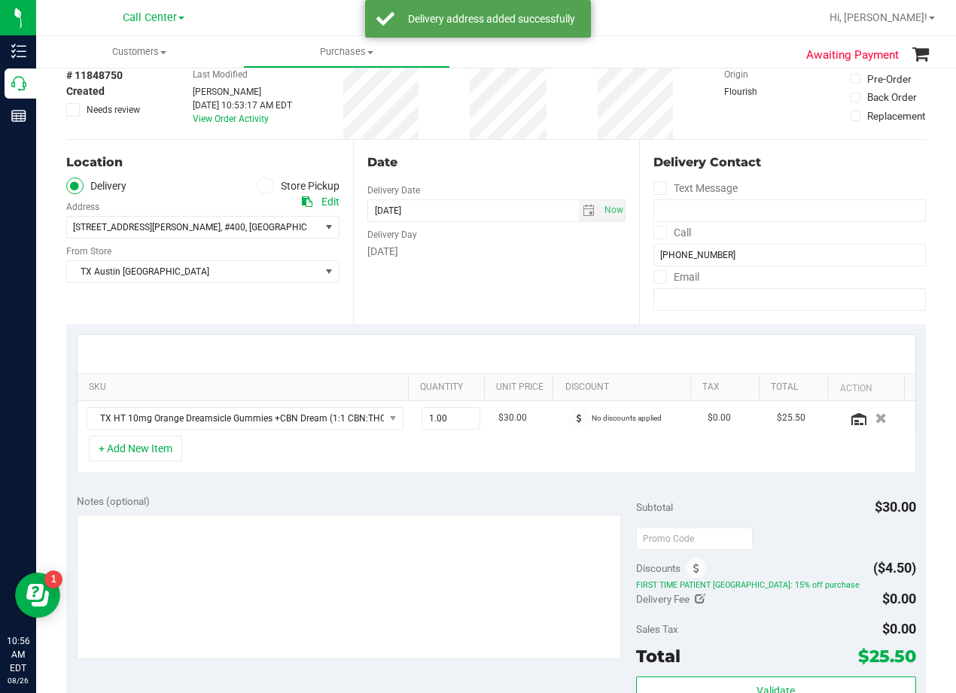
click at [528, 299] on div "Date Delivery Date 08/28/2025 Now 08/28/2025 08:00 AM Now Delivery Day Thursday" at bounding box center [496, 232] width 287 height 184
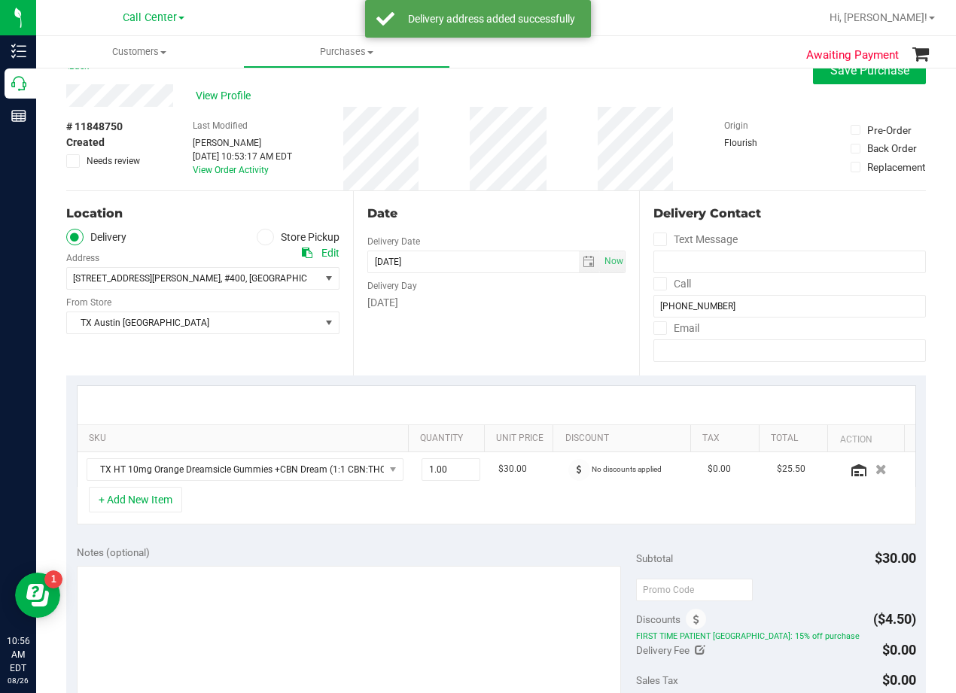
scroll to position [0, 0]
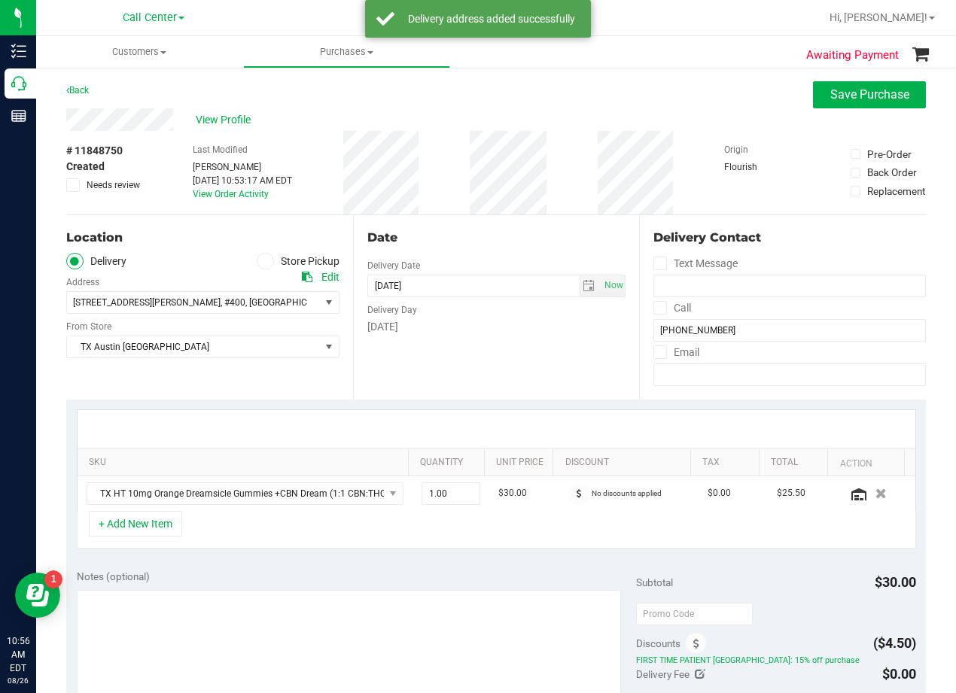
click at [493, 245] on div "Date" at bounding box center [496, 238] width 259 height 18
click at [488, 245] on div "Date" at bounding box center [496, 238] width 259 height 18
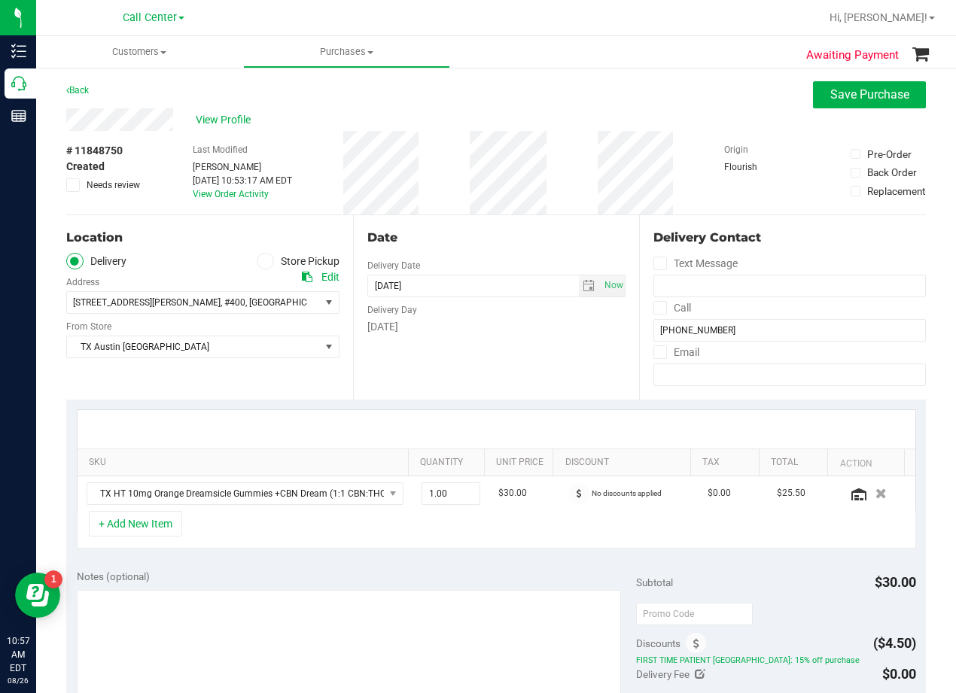
click at [486, 243] on div "Date" at bounding box center [496, 238] width 259 height 18
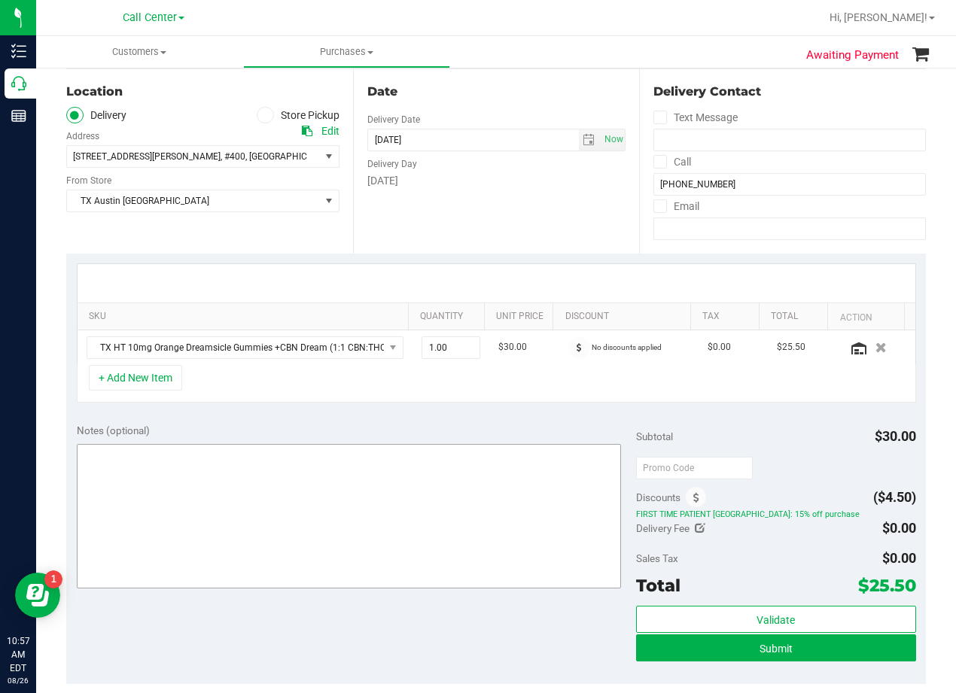
scroll to position [150, 0]
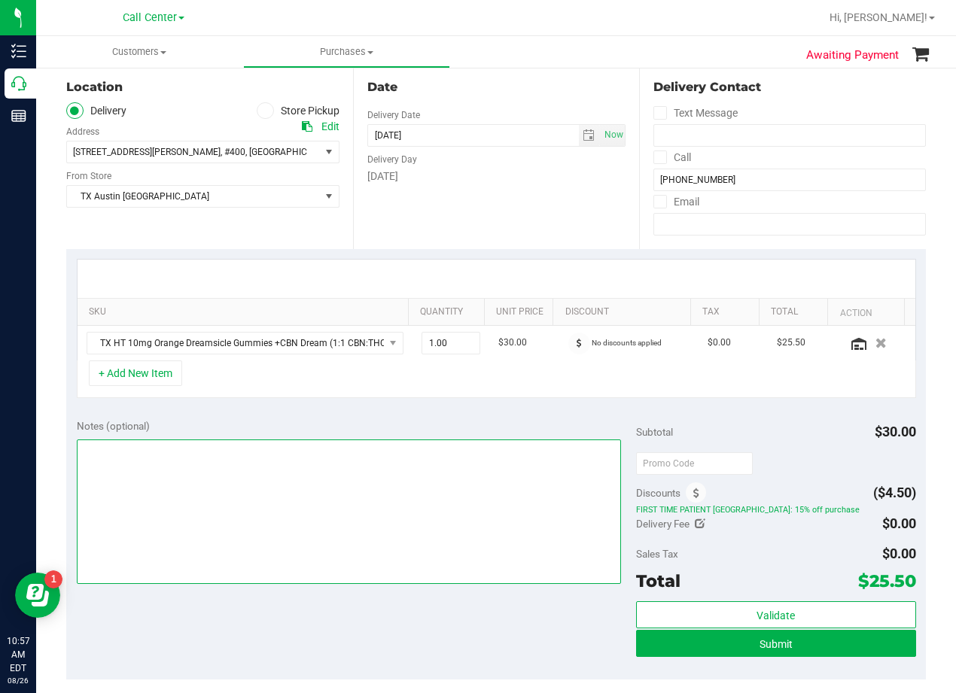
click at [433, 510] on textarea at bounding box center [349, 511] width 544 height 144
type textarea "pu 8/28 Houston. AL 8/26"
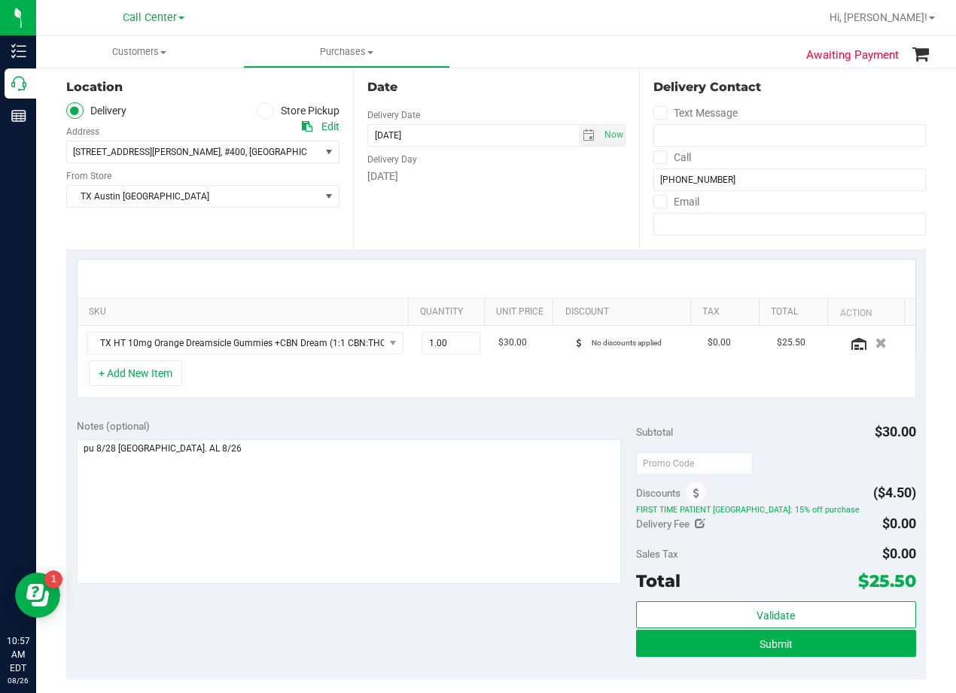
click at [533, 178] on div "Thursday" at bounding box center [496, 177] width 259 height 16
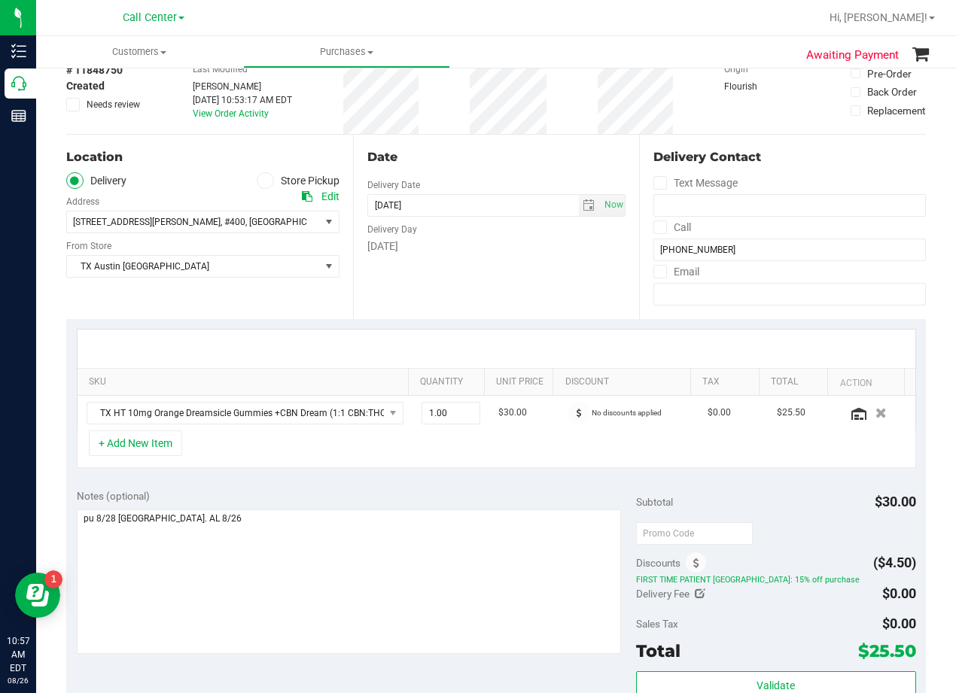
scroll to position [0, 0]
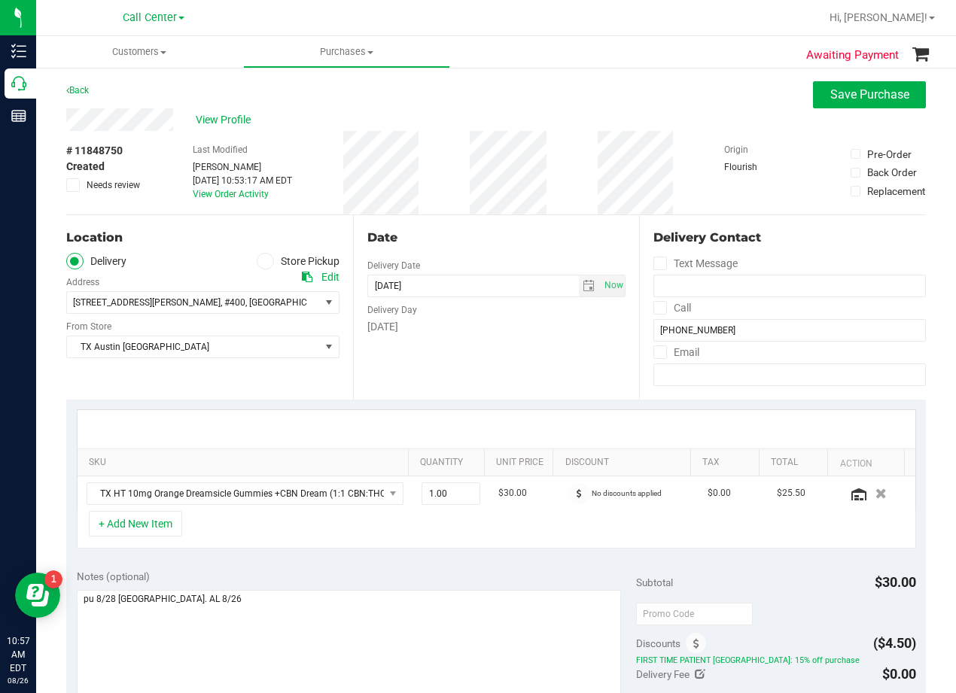
click at [478, 222] on div "Date Delivery Date 08/28/2025 Now 08/28/2025 08:00 AM Now Delivery Day Thursday" at bounding box center [496, 307] width 287 height 184
click at [518, 105] on div "Back Save Purchase" at bounding box center [495, 94] width 859 height 27
click at [567, 160] on div "# 11848750 Created Needs review Last Modified Alexander Lawson Aug 26, 2025 10:…" at bounding box center [495, 173] width 859 height 84
click at [773, 93] on div "Back Save Purchase" at bounding box center [495, 94] width 859 height 27
click at [830, 92] on span "Save Purchase" at bounding box center [869, 94] width 79 height 14
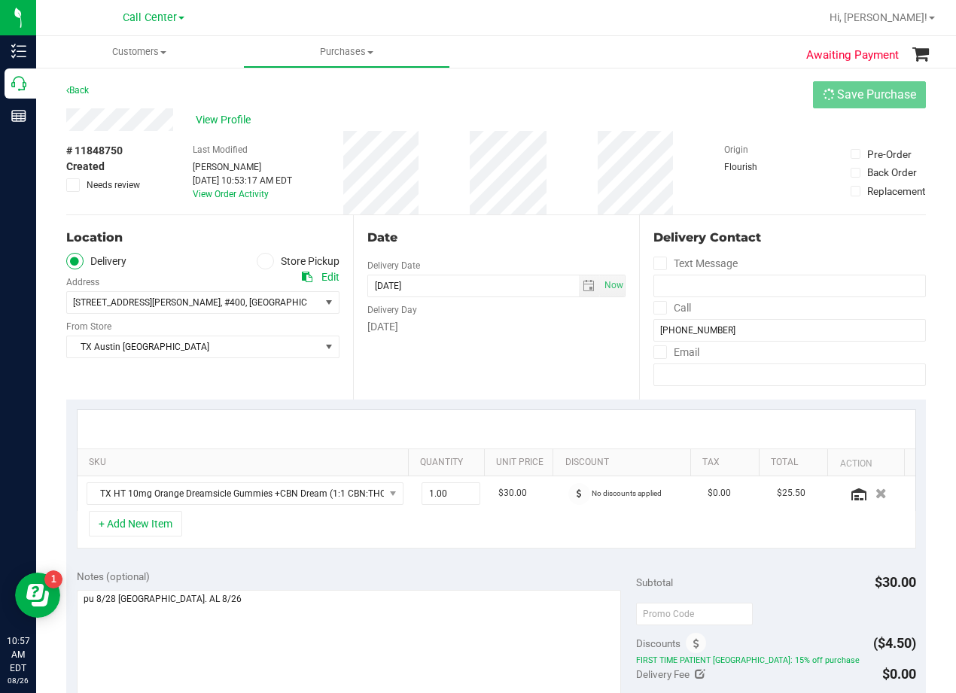
drag, startPoint x: 447, startPoint y: 113, endPoint x: 445, endPoint y: 123, distance: 10.8
click at [442, 114] on div "View Profile" at bounding box center [495, 119] width 859 height 23
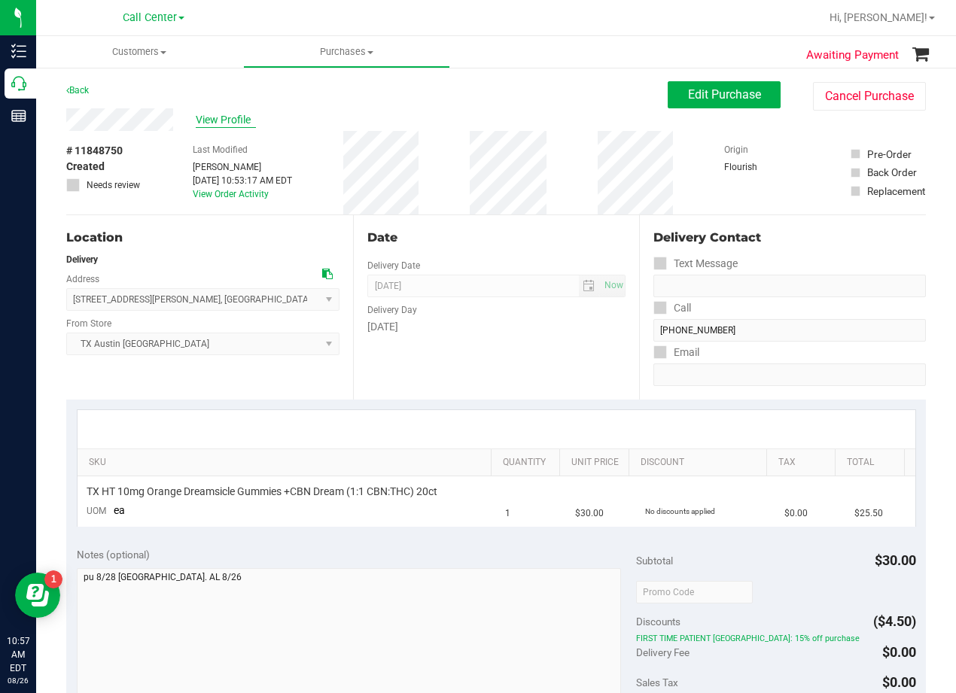
click at [226, 121] on span "View Profile" at bounding box center [226, 120] width 60 height 16
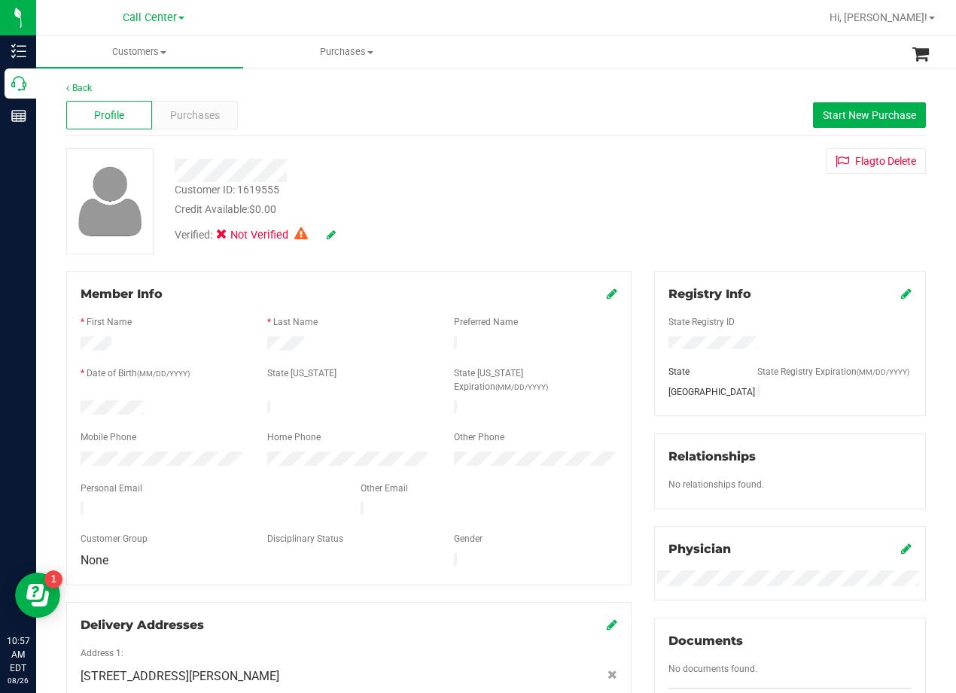
click at [579, 191] on div "Customer ID: 1619555 Credit Available: $0.00" at bounding box center [383, 199] width 441 height 35
click at [197, 114] on span "Purchases" at bounding box center [195, 116] width 50 height 16
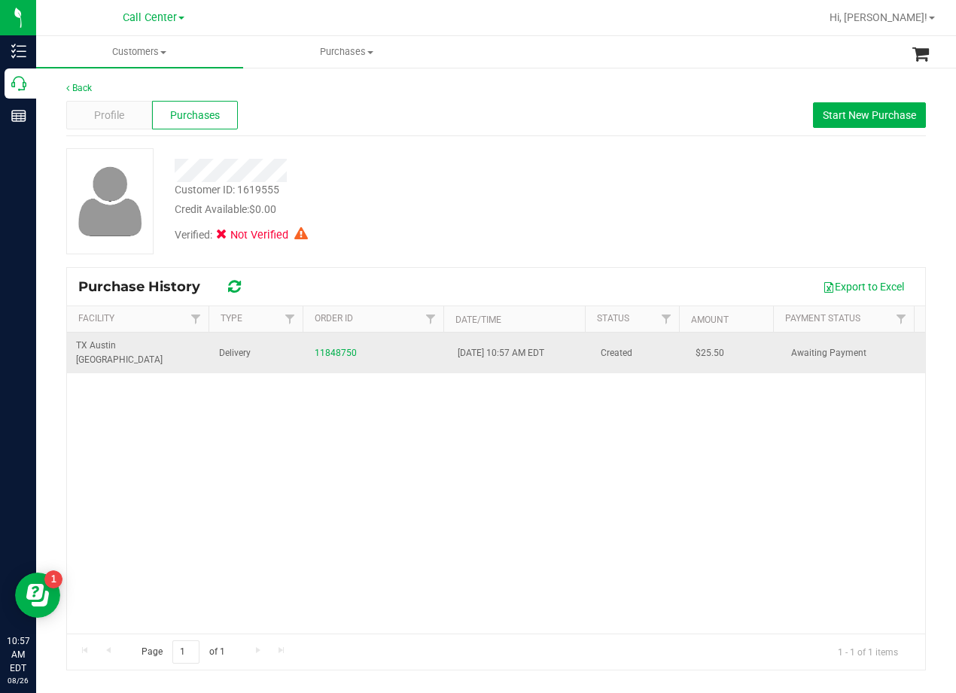
click at [333, 352] on div "11848750" at bounding box center [377, 353] width 125 height 14
click at [333, 348] on link "11848750" at bounding box center [336, 353] width 42 height 11
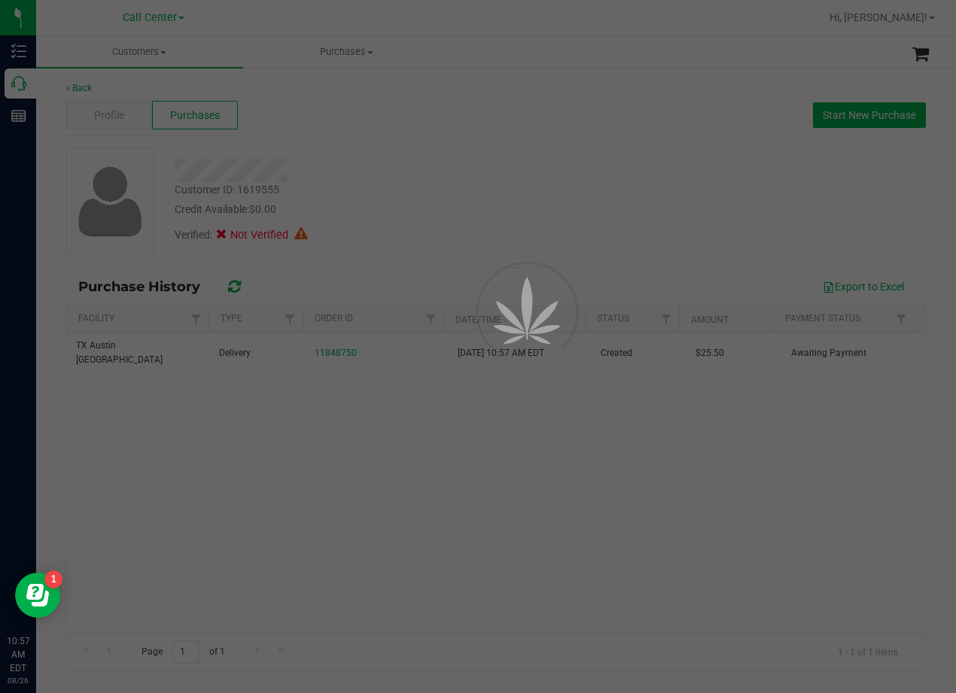
click at [418, 163] on div at bounding box center [478, 346] width 956 height 693
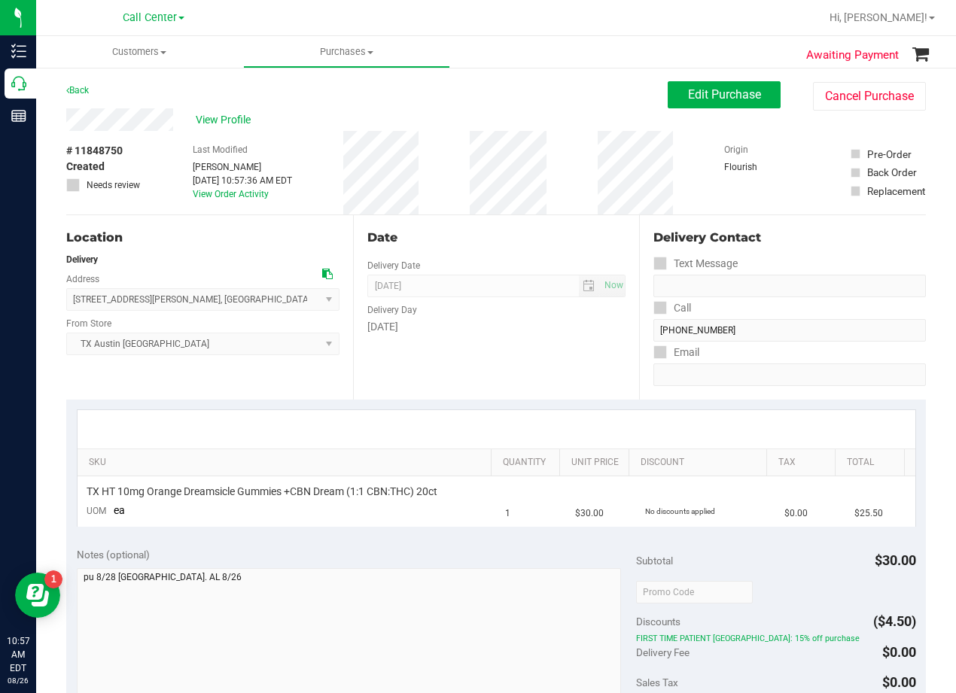
click at [458, 223] on div "Date Delivery Date 08/28/2025 Now 08/28/2025 08:00 AM Now Delivery Day Thursday" at bounding box center [496, 307] width 287 height 184
click at [492, 237] on div "Date" at bounding box center [496, 238] width 259 height 18
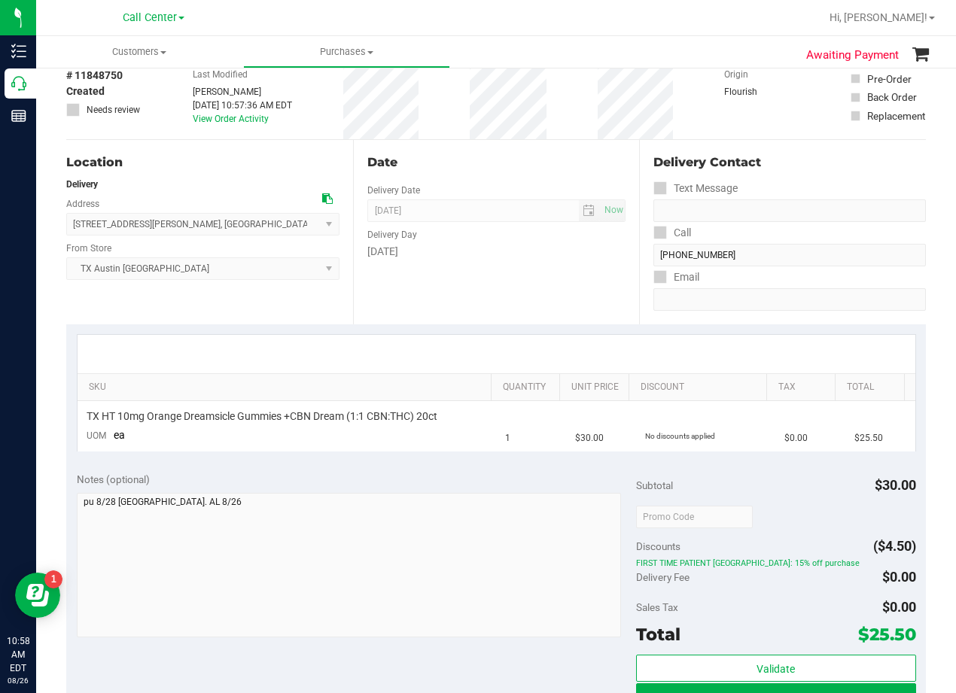
click at [509, 264] on div "Date Delivery Date 08/28/2025 Now 08/28/2025 08:00 AM Now Delivery Day Thursday" at bounding box center [496, 232] width 287 height 184
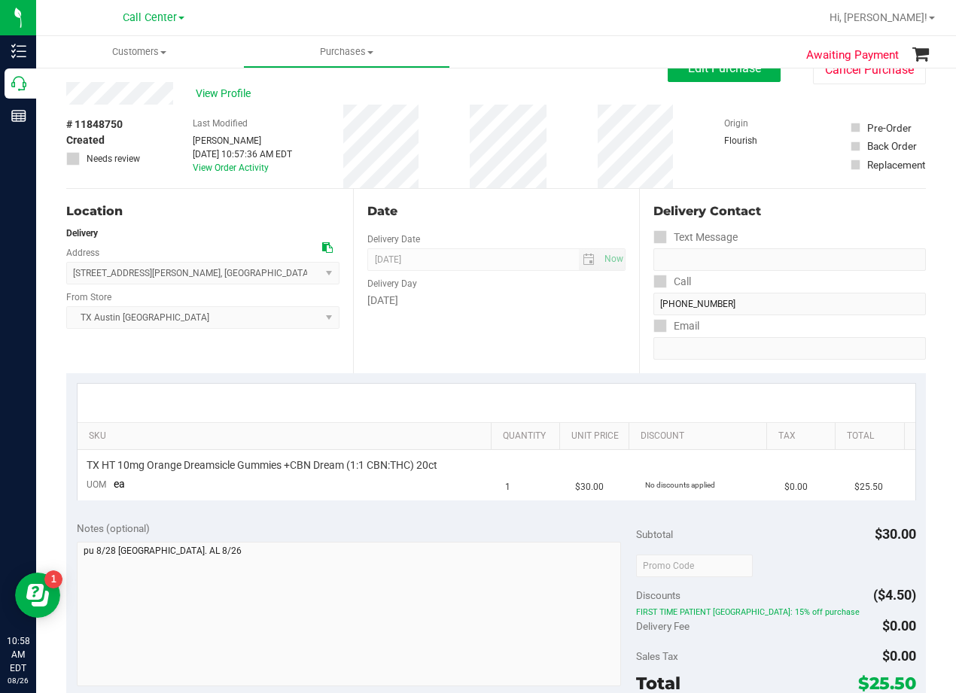
scroll to position [0, 0]
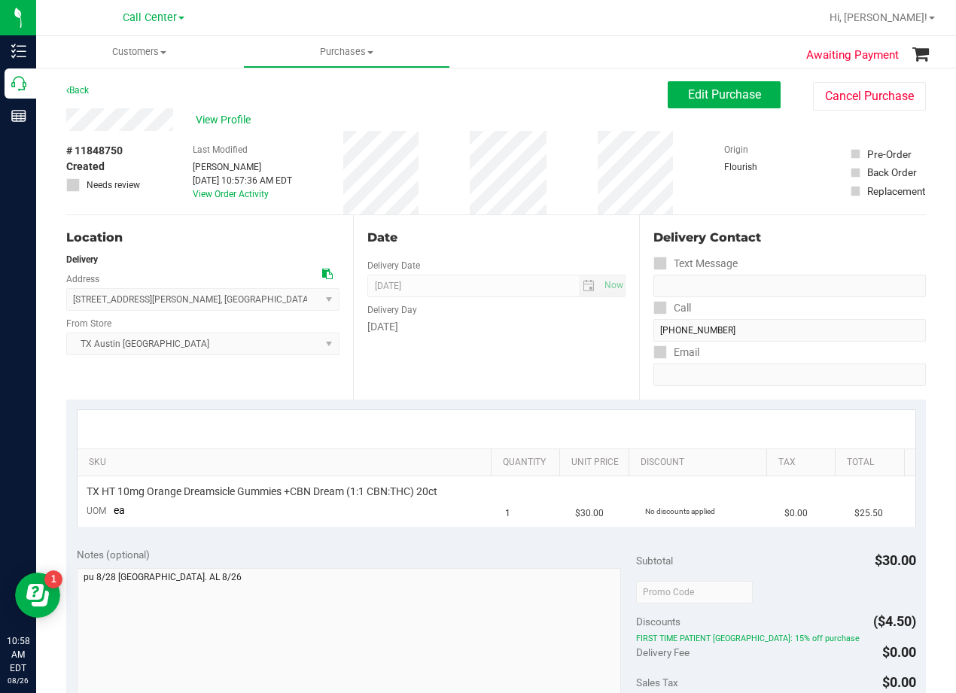
click at [494, 236] on div "Date" at bounding box center [496, 238] width 259 height 18
click at [485, 244] on div "Date" at bounding box center [496, 238] width 259 height 18
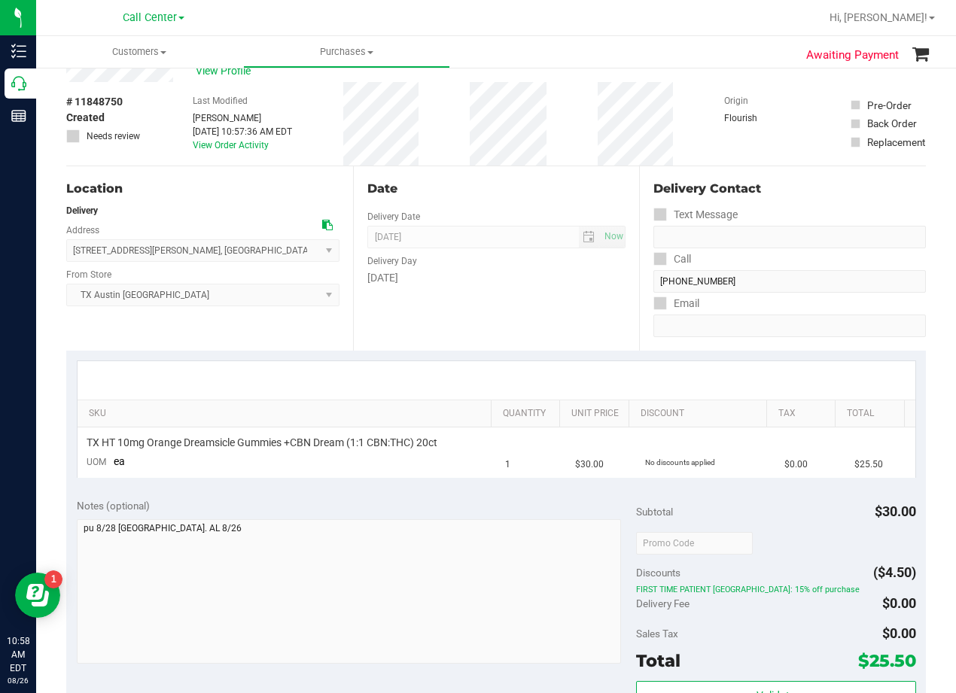
scroll to position [75, 0]
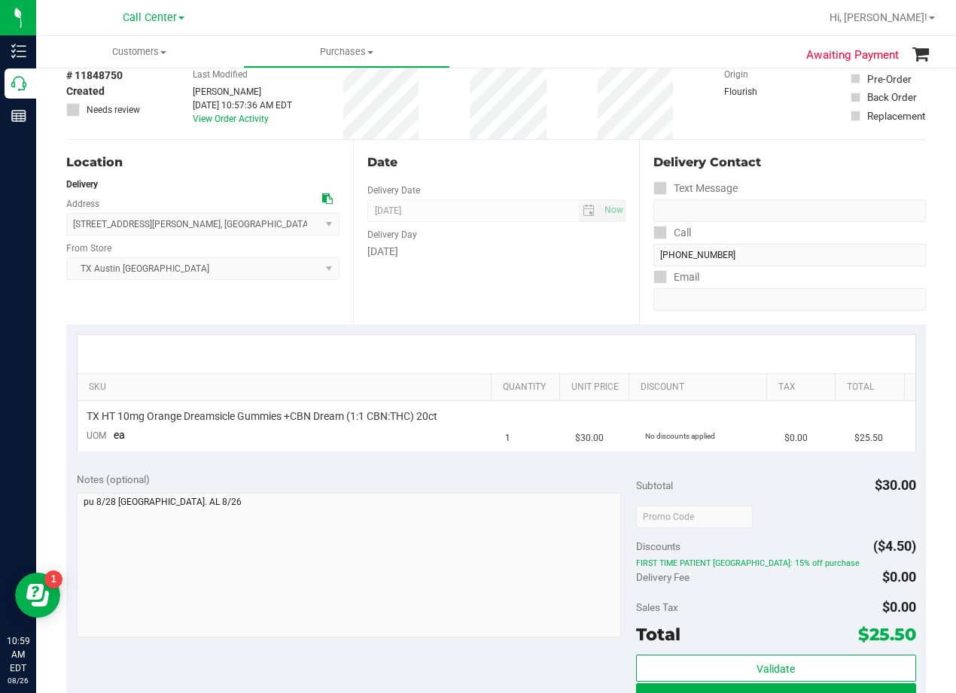
click at [567, 265] on div "Date Delivery Date 08/28/2025 Now 08/28/2025 08:00 AM Now Delivery Day Thursday" at bounding box center [496, 232] width 287 height 184
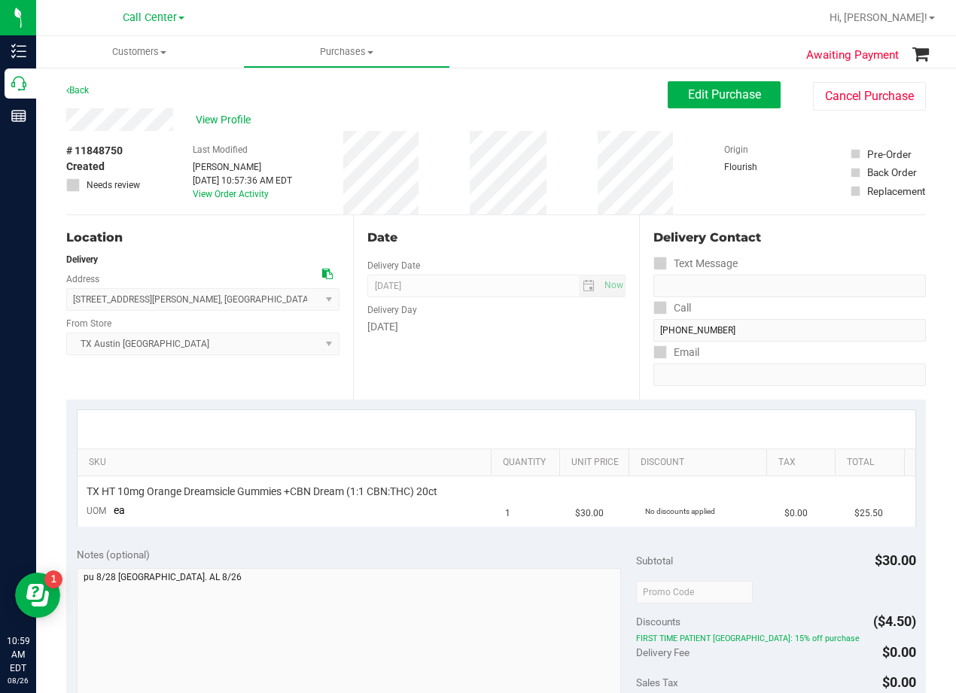
click at [528, 237] on div "Date" at bounding box center [496, 238] width 259 height 18
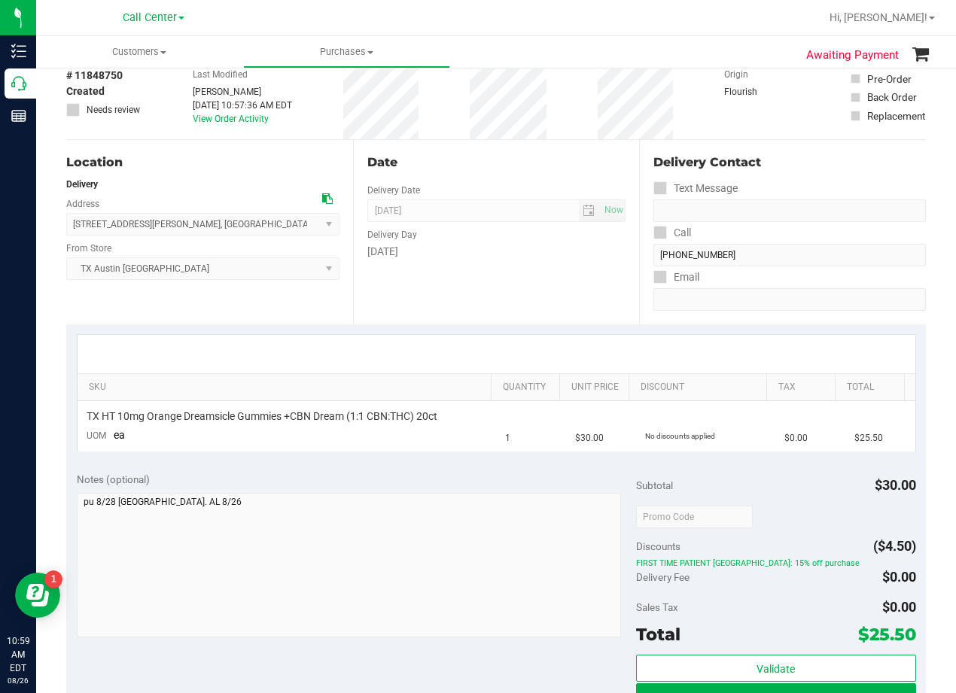
click at [541, 284] on div "Date Delivery Date 08/28/2025 Now 08/28/2025 08:00 AM Now Delivery Day Thursday" at bounding box center [496, 232] width 287 height 184
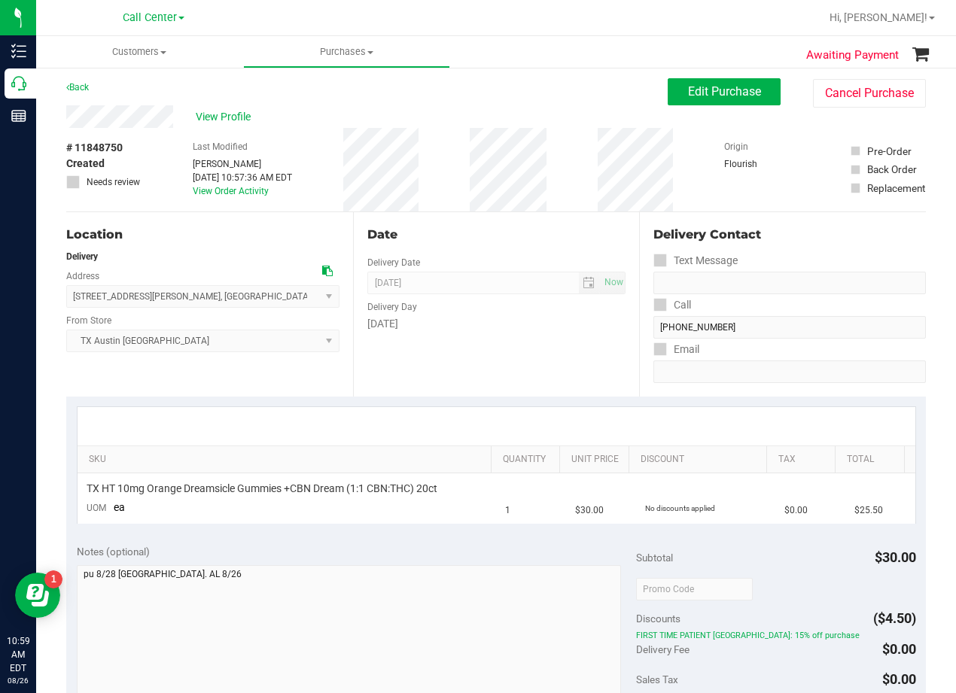
scroll to position [0, 0]
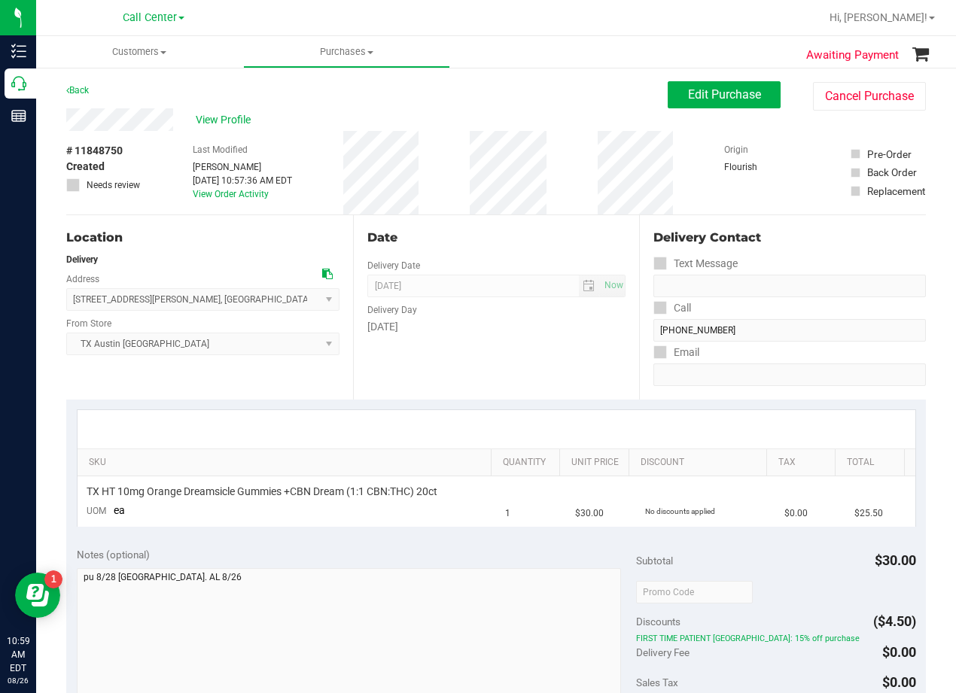
click at [492, 247] on div "Date Delivery Date 08/28/2025 Now 08/28/2025 08:00 AM Now Delivery Day Thursday" at bounding box center [496, 307] width 287 height 184
click at [509, 250] on div "Date Delivery Date 08/28/2025 Now 08/28/2025 08:00 AM Now Delivery Day Thursday" at bounding box center [496, 307] width 287 height 184
click at [486, 242] on div "Date" at bounding box center [496, 238] width 259 height 18
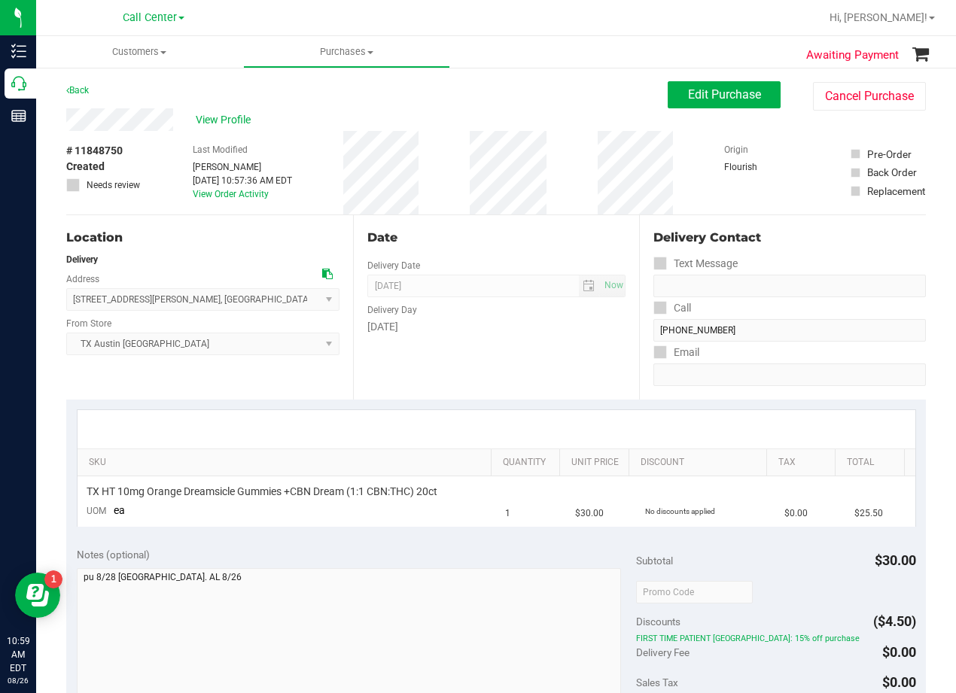
click at [486, 242] on div "Date" at bounding box center [496, 238] width 259 height 18
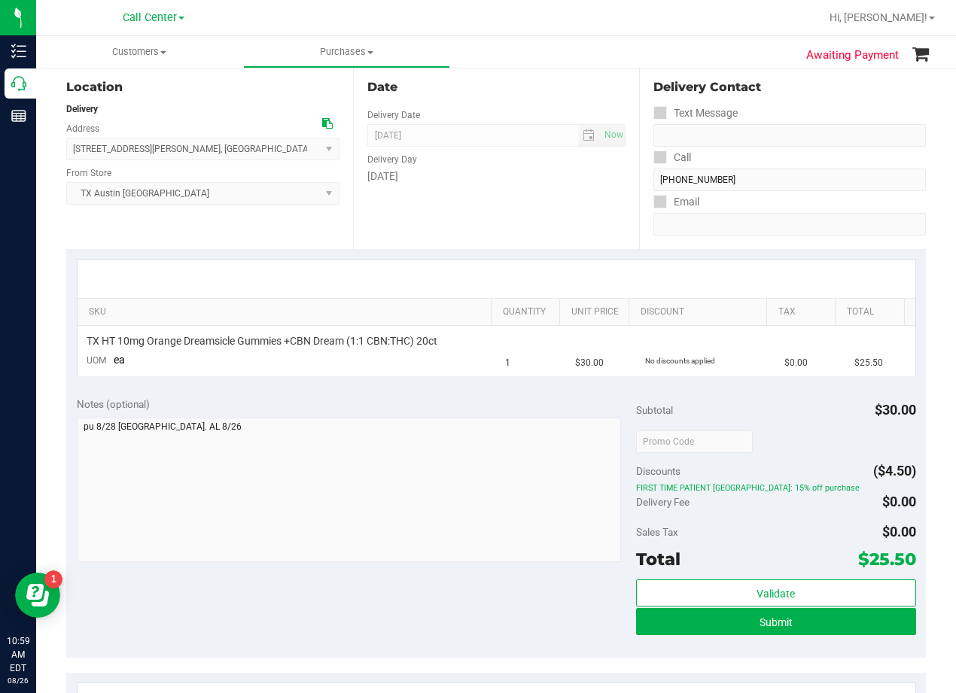
scroll to position [226, 0]
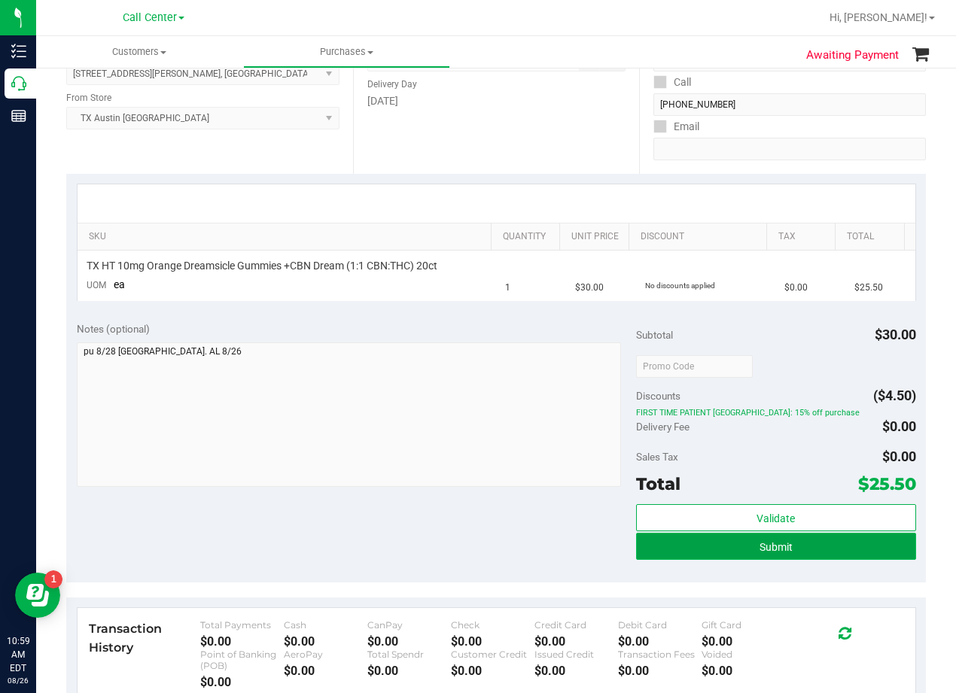
click at [655, 552] on button "Submit" at bounding box center [776, 546] width 280 height 27
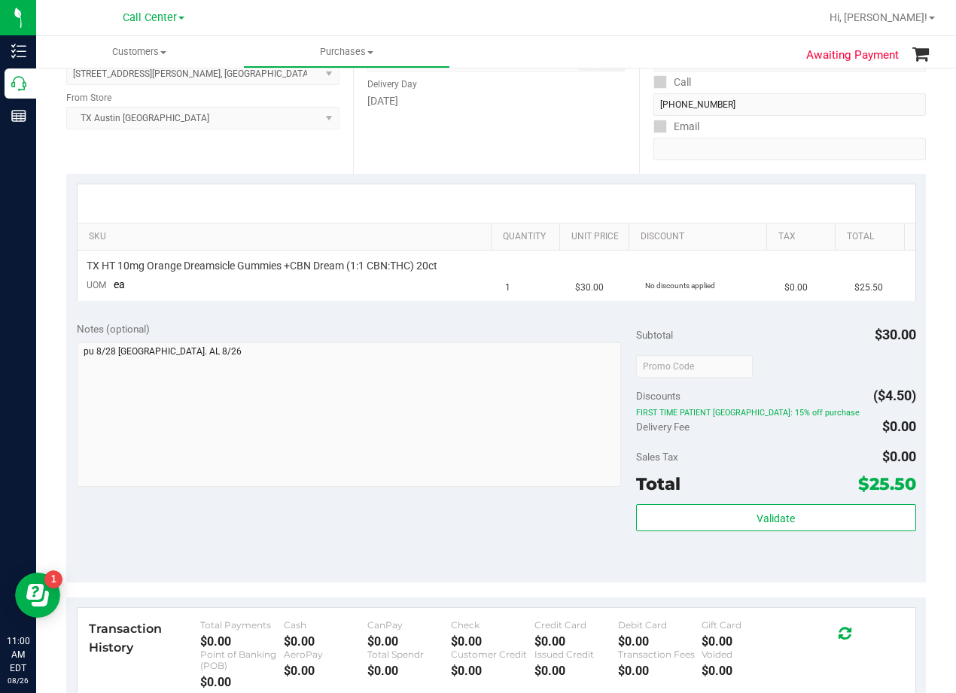
click at [562, 207] on div at bounding box center [495, 203] width 837 height 38
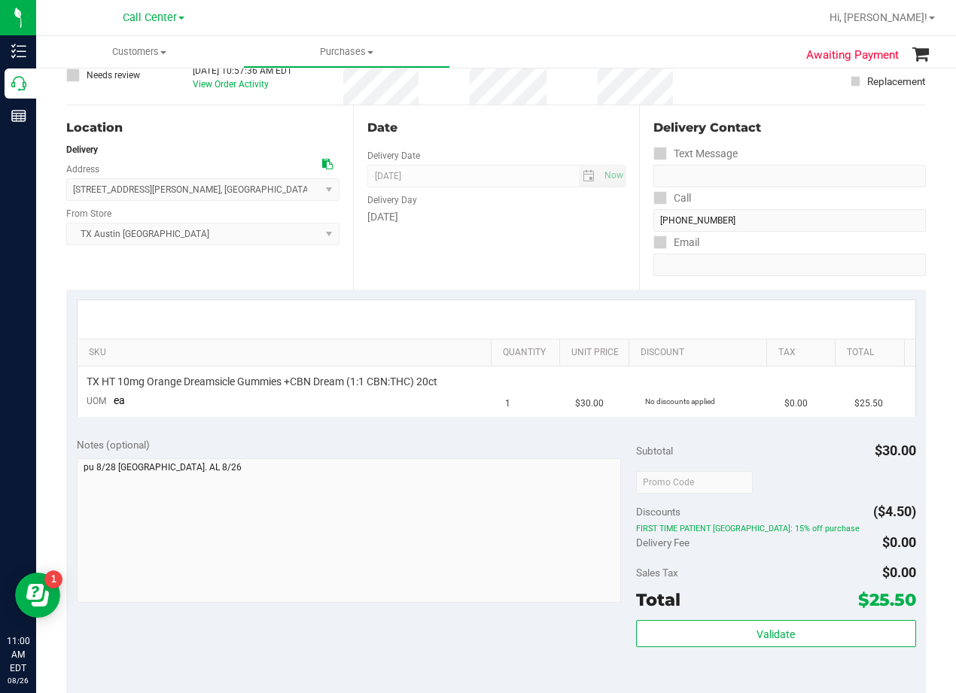
scroll to position [0, 0]
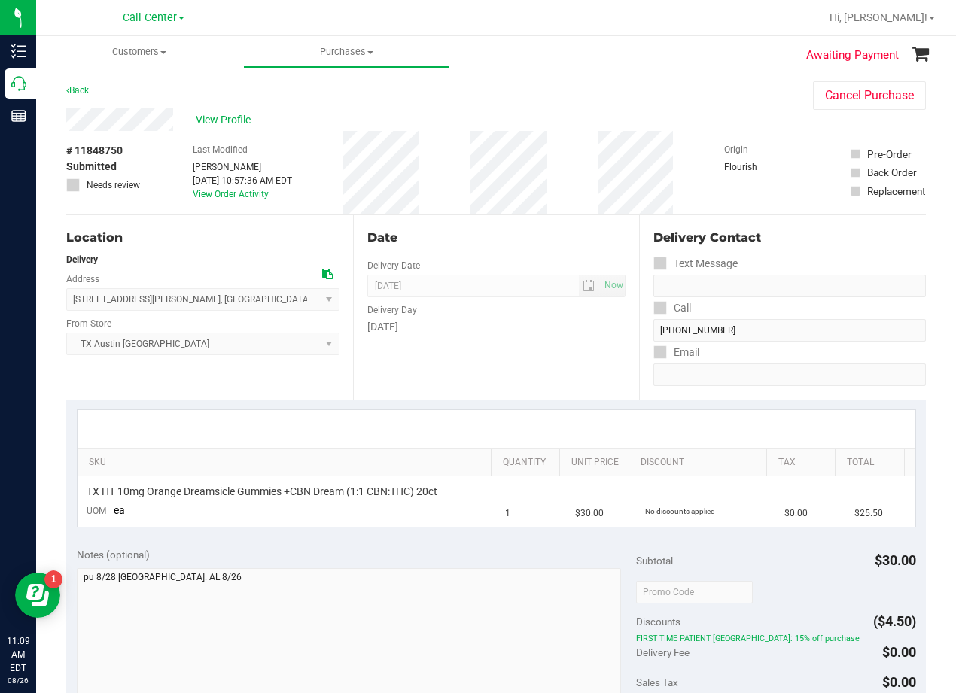
click at [580, 134] on div "# 11848750 Submitted Needs review Last Modified Alexander Lawson Aug 26, 2025 1…" at bounding box center [495, 173] width 859 height 84
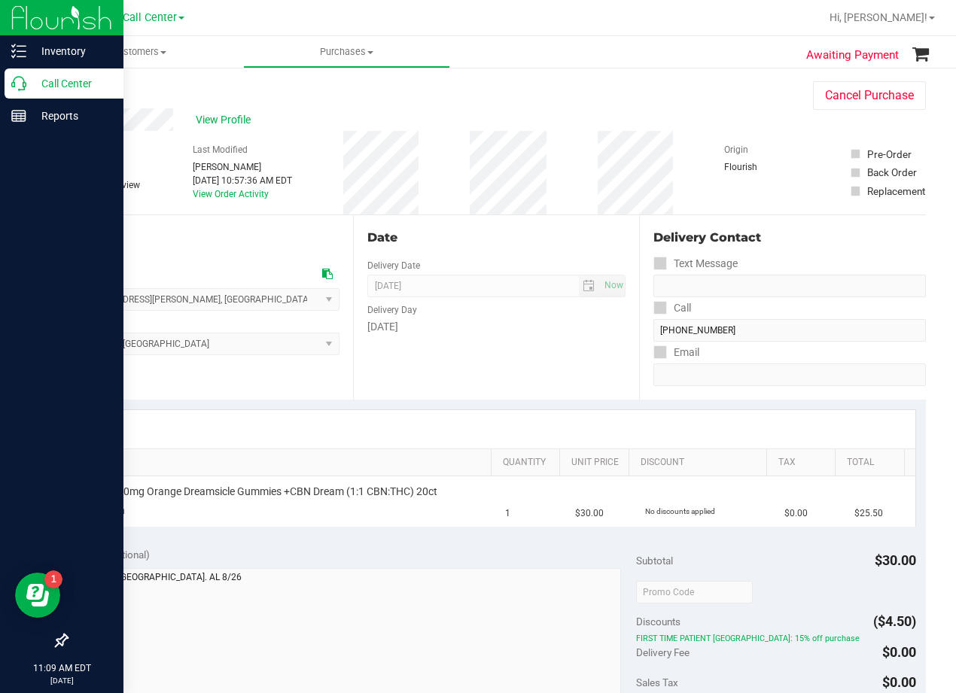
click at [23, 83] on icon at bounding box center [18, 83] width 15 height 15
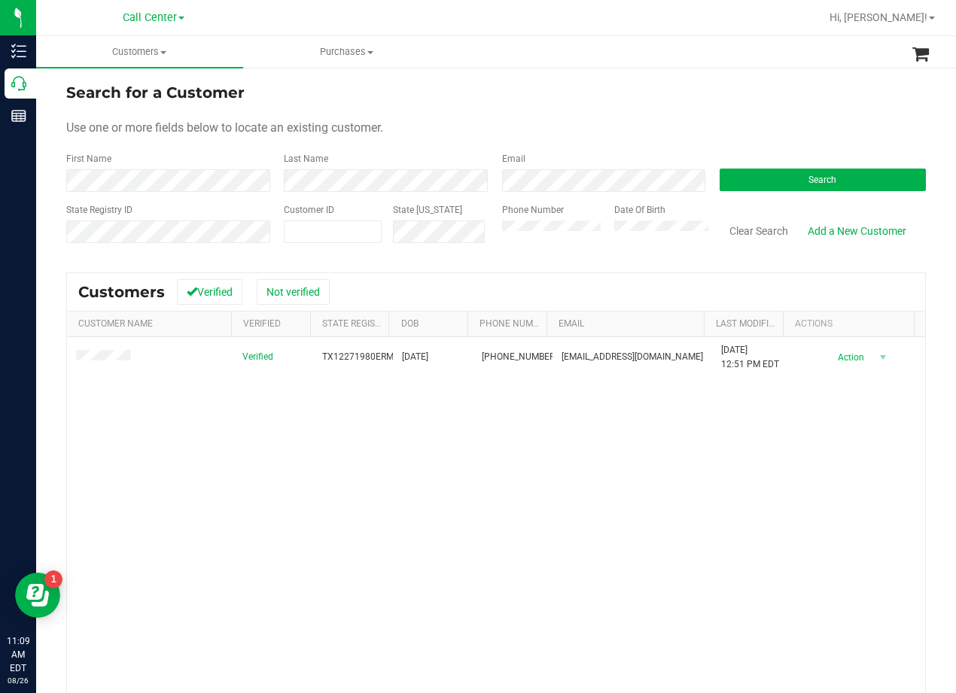
click at [565, 120] on div "Use one or more fields below to locate an existing customer." at bounding box center [495, 128] width 859 height 18
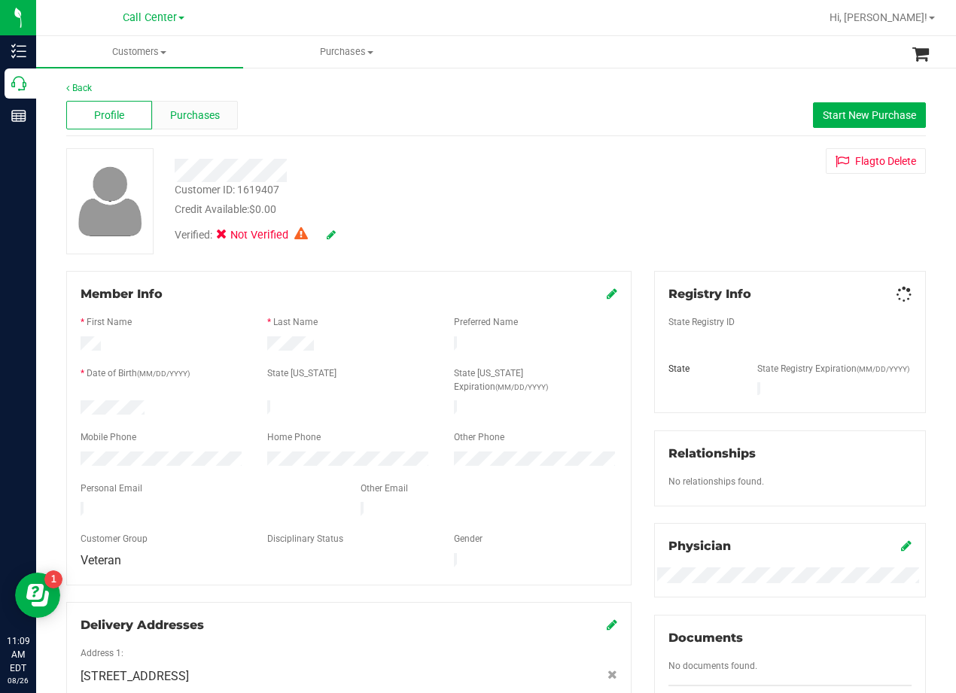
click at [204, 123] on span "Purchases" at bounding box center [195, 116] width 50 height 16
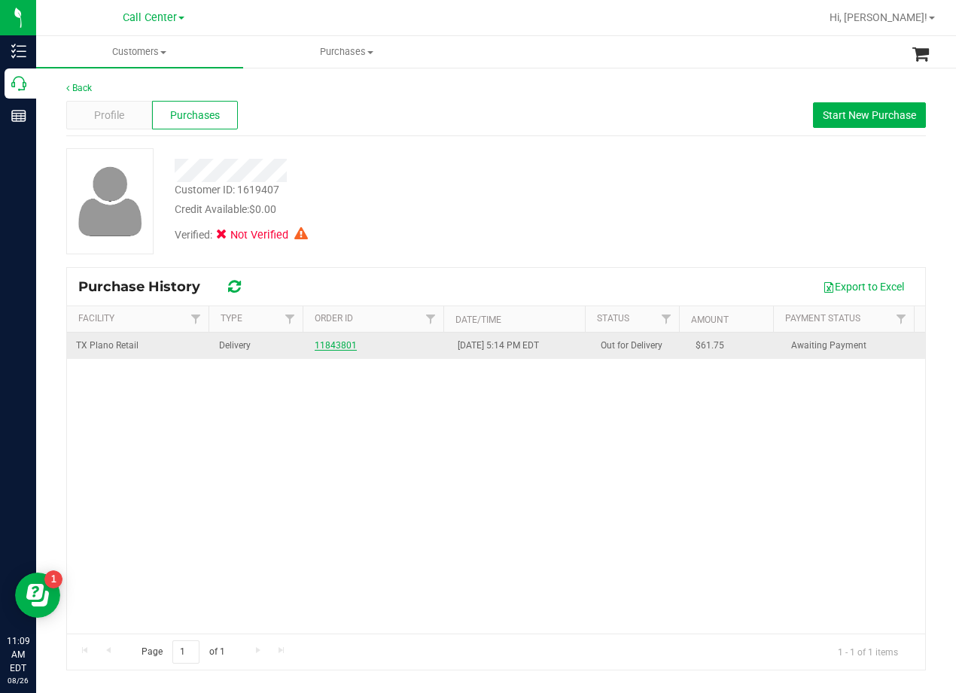
click at [341, 346] on link "11843801" at bounding box center [336, 345] width 42 height 11
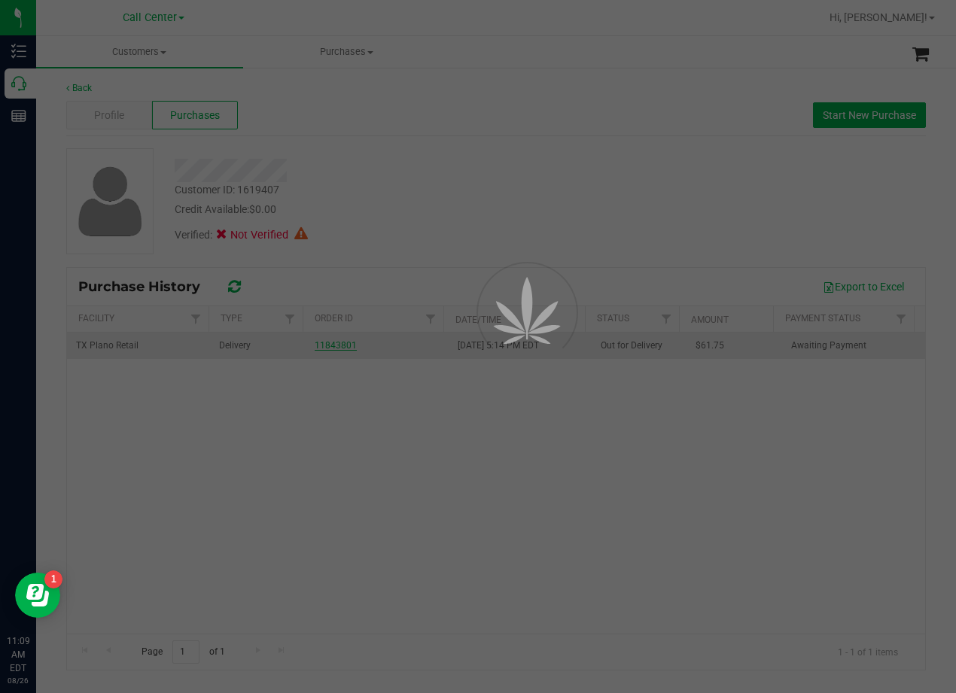
click at [424, 182] on div at bounding box center [478, 346] width 956 height 693
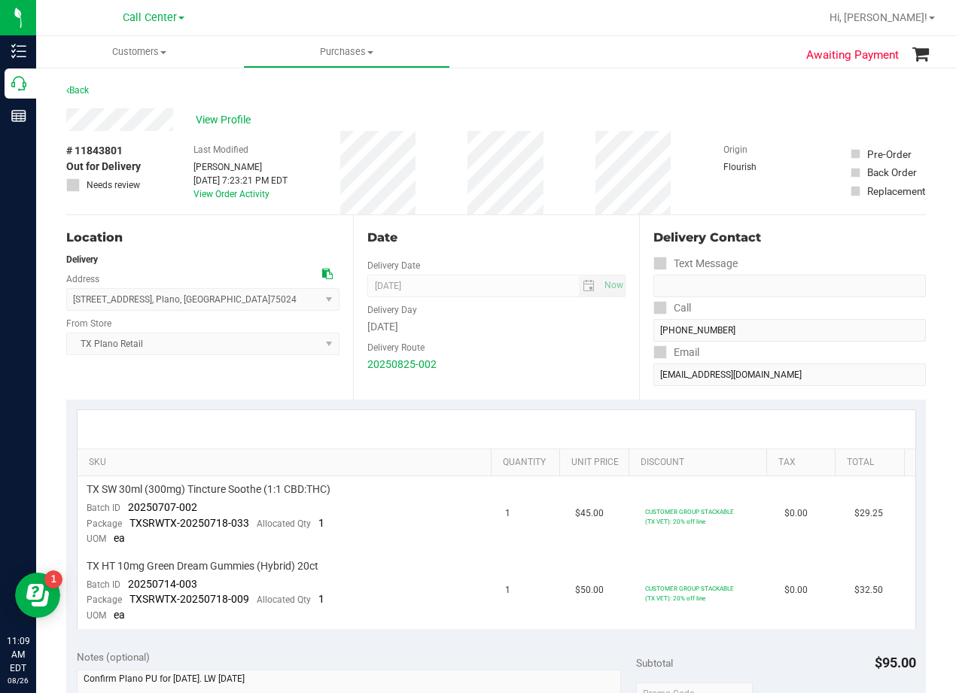
click at [552, 242] on div "Date" at bounding box center [496, 238] width 259 height 18
click at [479, 240] on div "Date" at bounding box center [496, 238] width 259 height 18
click at [497, 108] on div "Back" at bounding box center [495, 94] width 859 height 27
click at [490, 108] on div "Back" at bounding box center [495, 94] width 859 height 27
click at [552, 146] on div "# 11843801 Out for Delivery Needs review Last Modified Lindsey Sherman Aug 25, …" at bounding box center [495, 173] width 859 height 84
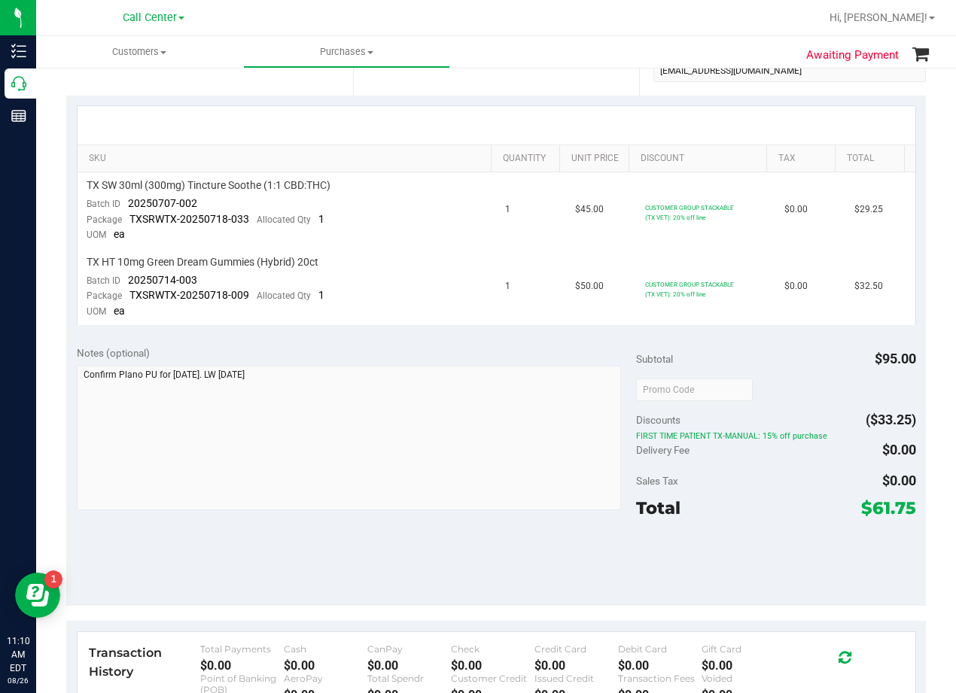
scroll to position [376, 0]
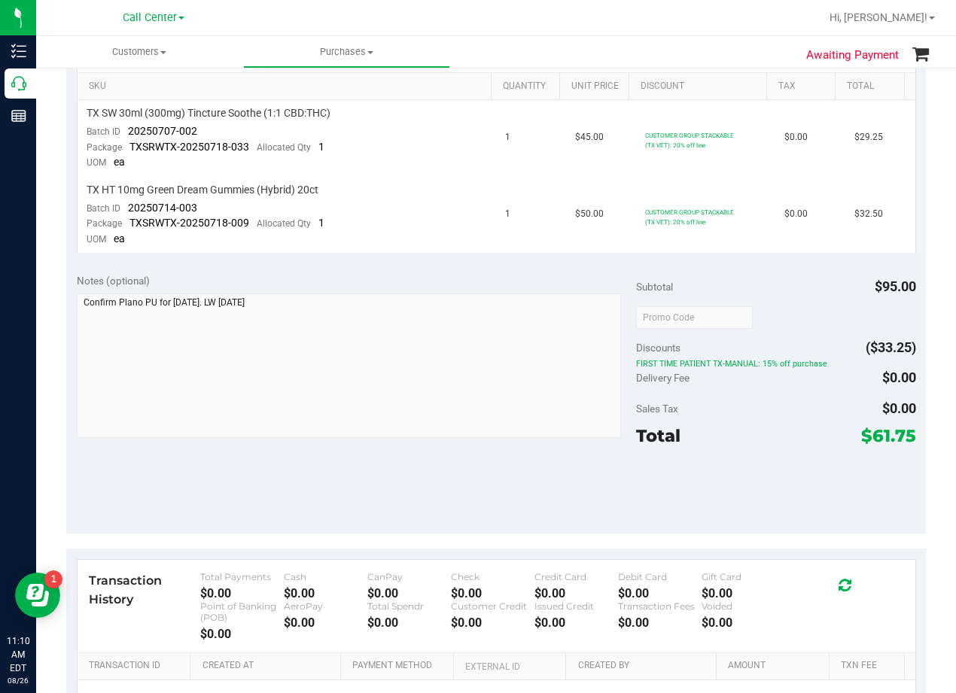
drag, startPoint x: 861, startPoint y: 437, endPoint x: 899, endPoint y: 438, distance: 38.4
click at [899, 438] on span "$61.75" at bounding box center [888, 435] width 55 height 21
click at [786, 439] on div "Total $61.75" at bounding box center [776, 435] width 280 height 27
click at [493, 275] on div "Notes (optional)" at bounding box center [356, 280] width 559 height 15
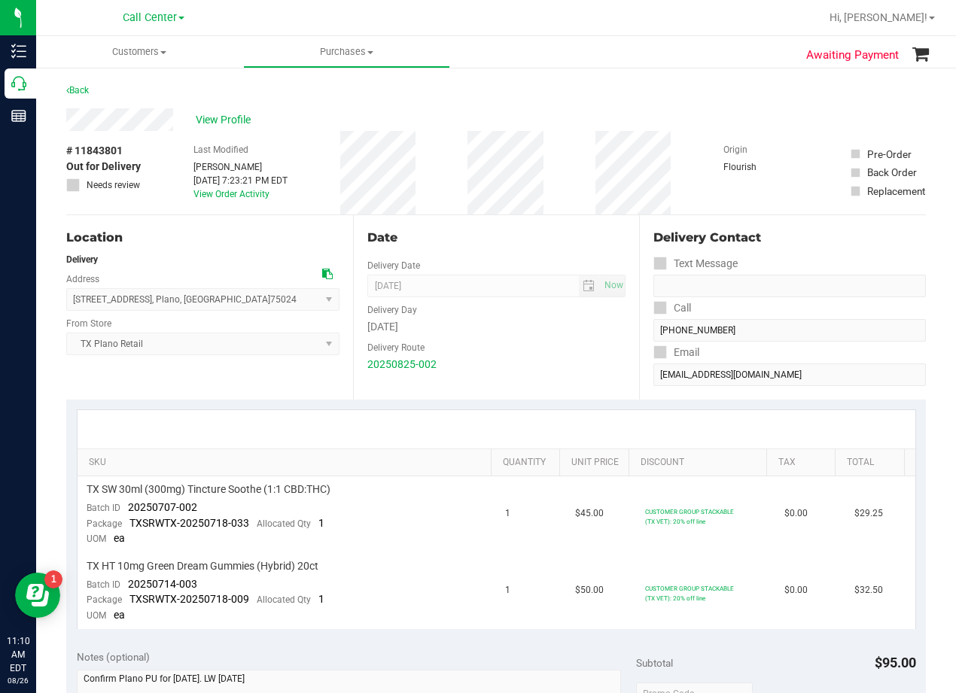
click at [503, 248] on div "Date Delivery Date 08/26/2025 Now 08/26/2025 08:00 AM Now Delivery Day Tuesday …" at bounding box center [496, 307] width 287 height 184
click at [239, 122] on span "View Profile" at bounding box center [226, 120] width 60 height 16
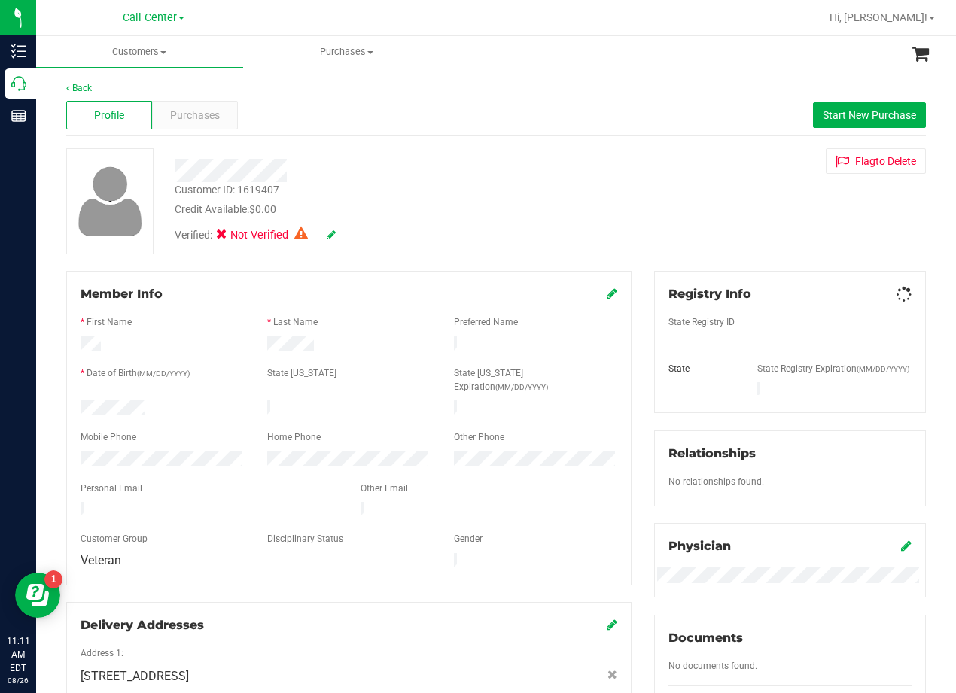
click at [503, 189] on div "Customer ID: 1619407 Credit Available: $0.00" at bounding box center [383, 199] width 441 height 35
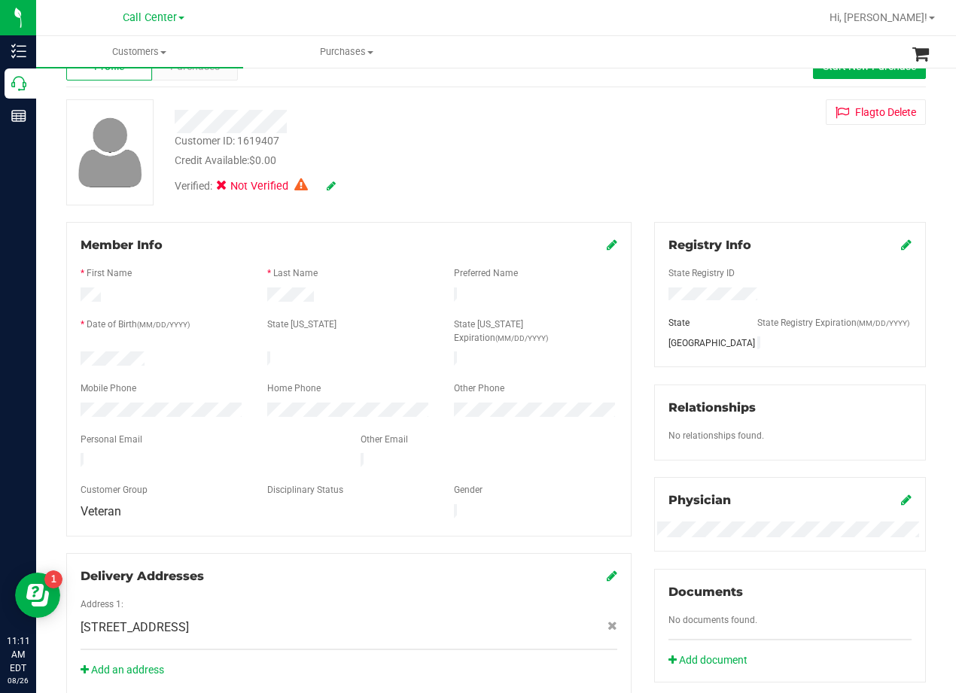
scroll to position [75, 0]
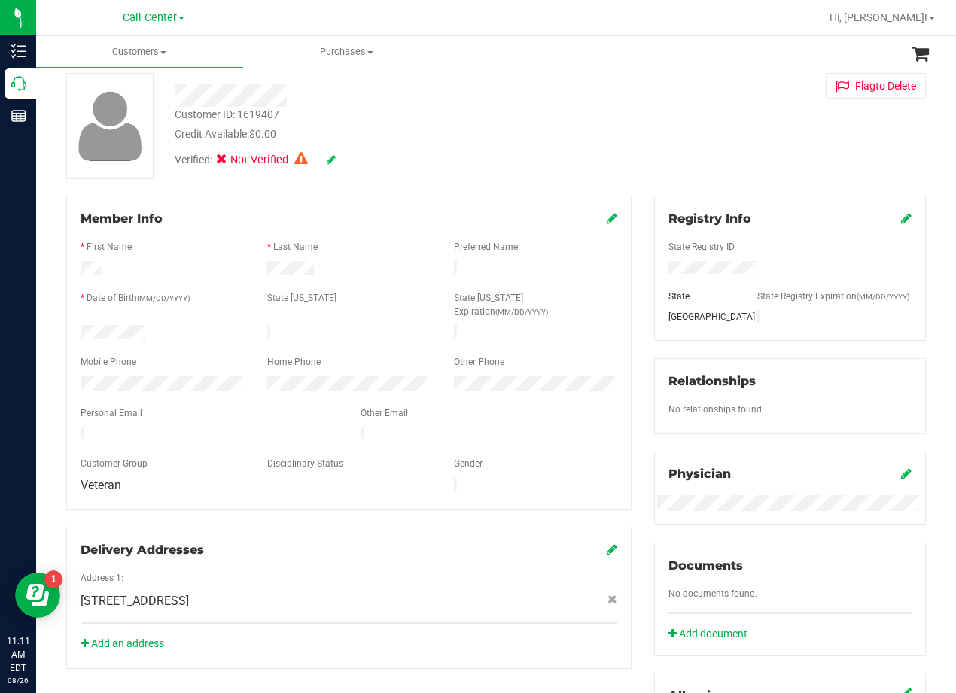
click at [609, 214] on icon at bounding box center [611, 218] width 11 height 12
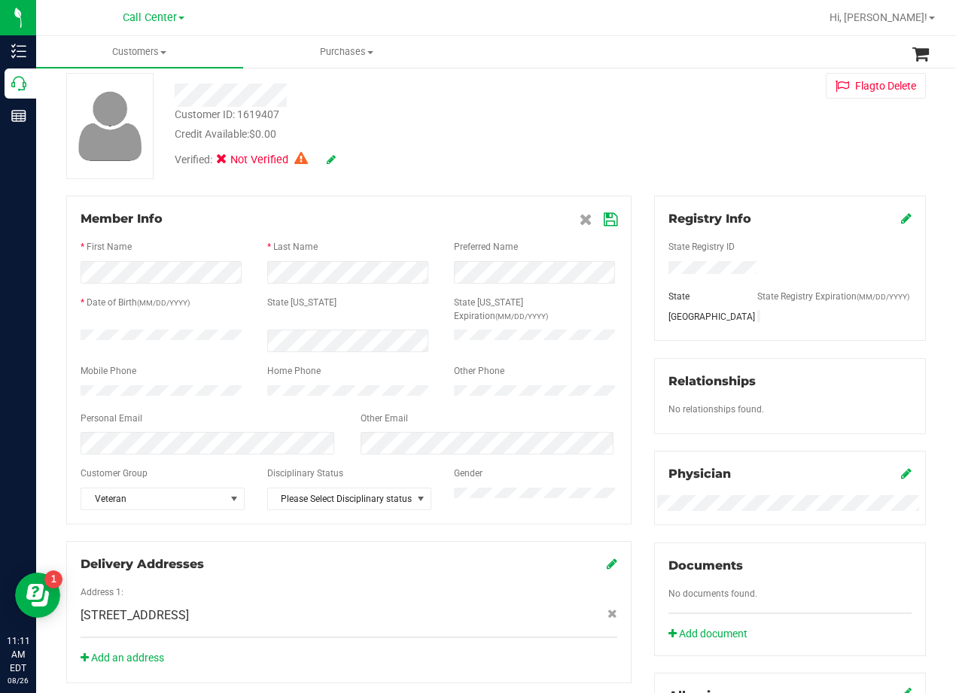
click at [566, 126] on div "Credit Available: $0.00" at bounding box center [384, 134] width 418 height 16
click at [603, 219] on icon at bounding box center [610, 220] width 14 height 12
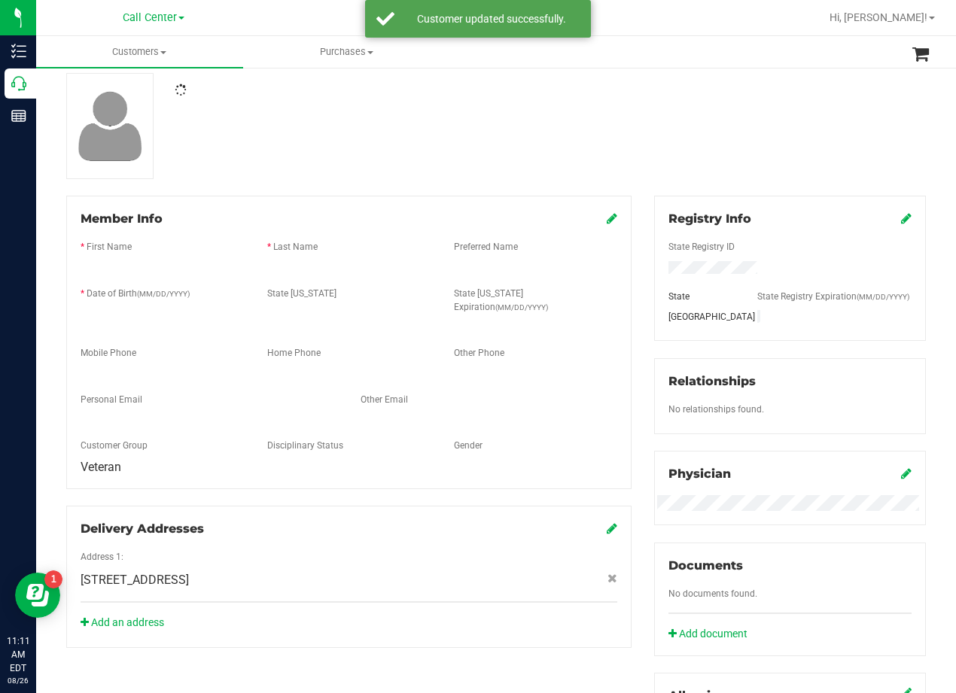
click at [566, 166] on div at bounding box center [496, 126] width 882 height 106
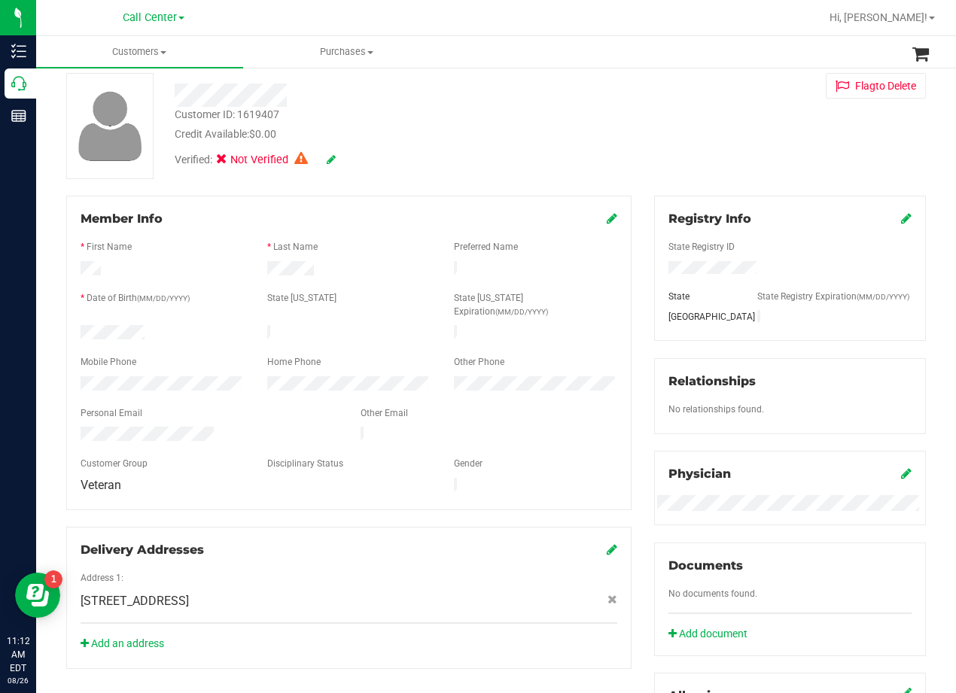
click at [586, 136] on div "Credit Available: $0.00" at bounding box center [384, 134] width 418 height 16
click at [627, 150] on div "Customer ID: 1619407 Credit Available: $0.00 Verified: Not Verified Flag to Del…" at bounding box center [496, 126] width 882 height 106
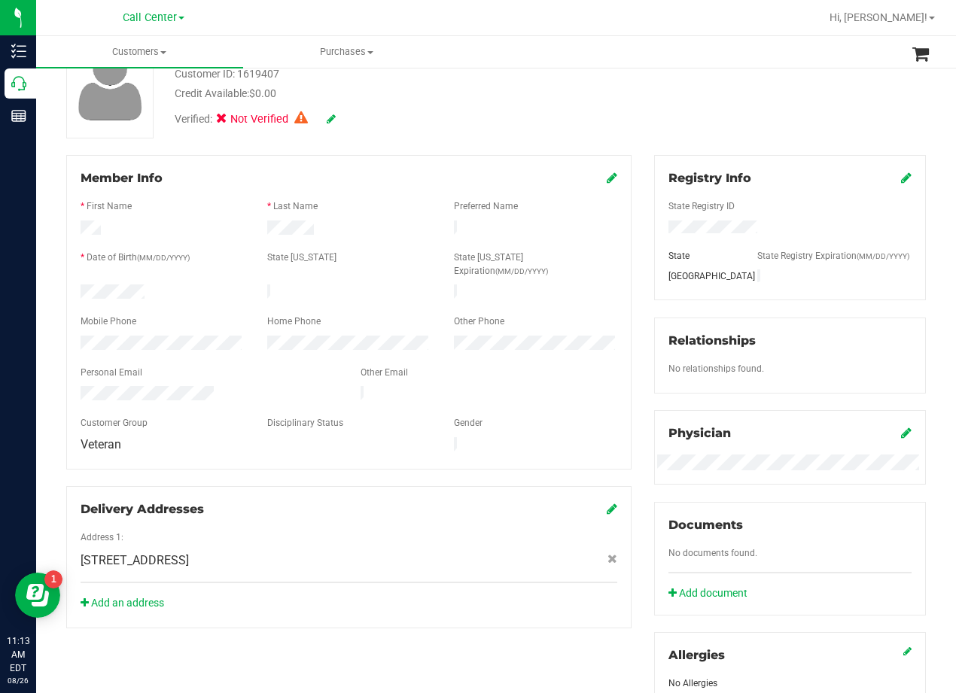
scroll to position [150, 0]
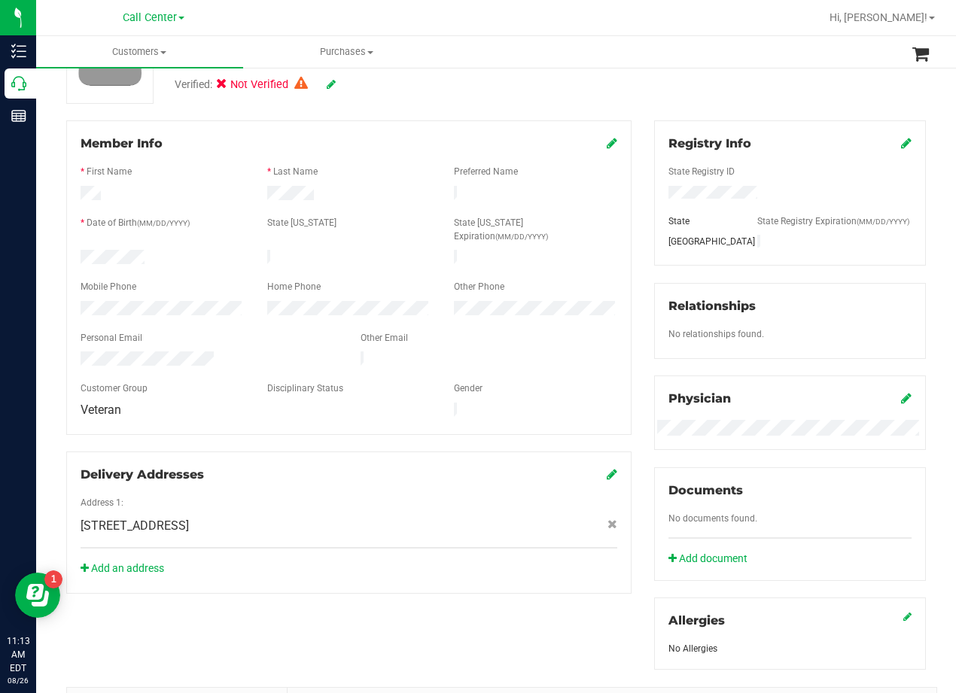
click at [643, 203] on div "Registry Info State Registry ID State State Registry Expiration (MM/DD/YYYY) TX…" at bounding box center [790, 394] width 294 height 549
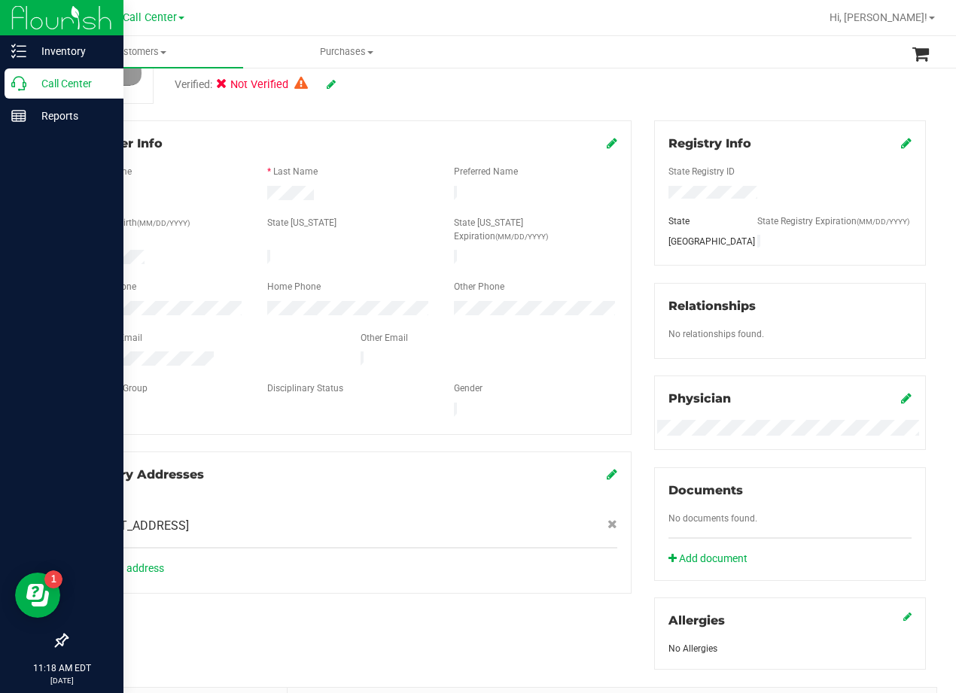
click at [27, 86] on p "Call Center" at bounding box center [71, 83] width 90 height 18
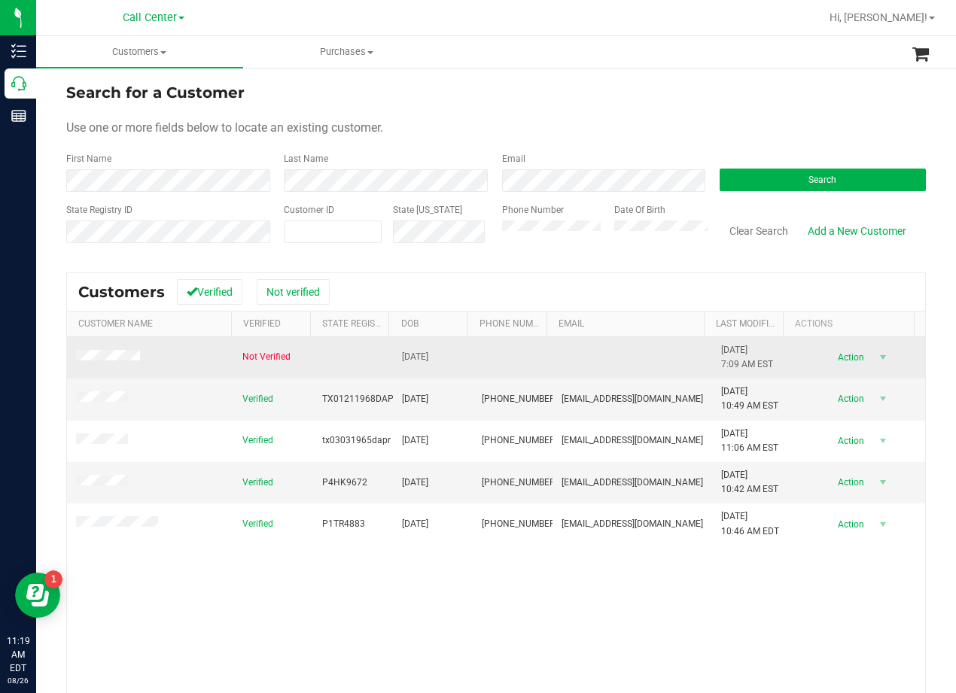
click at [105, 348] on td at bounding box center [150, 357] width 166 height 41
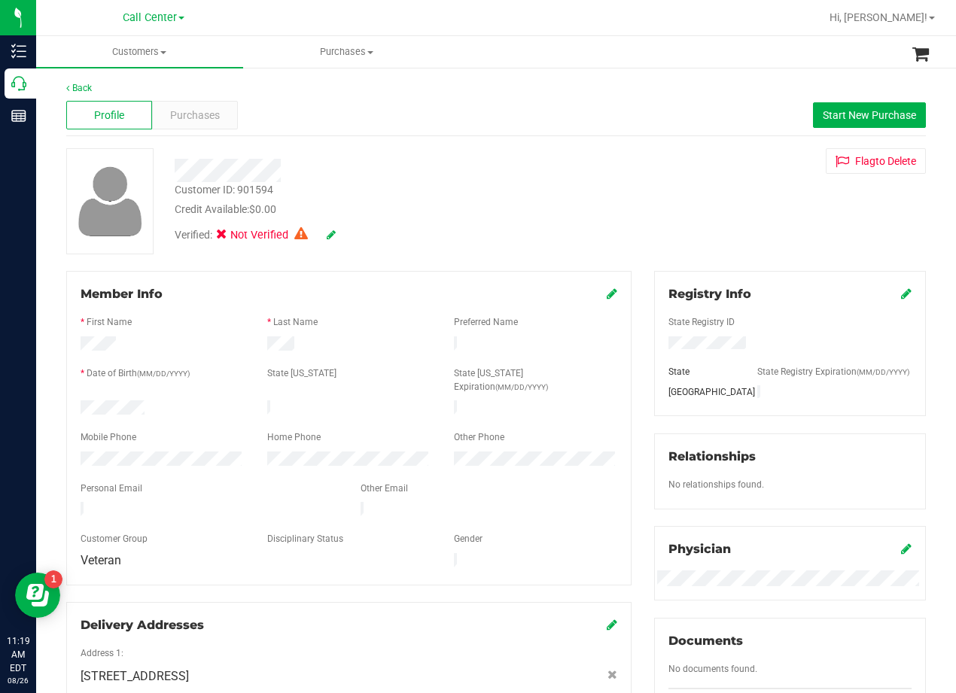
click at [579, 143] on div "Back Profile Purchases Start New Purchase Customer ID: 901594 Credit Available:…" at bounding box center [495, 573] width 859 height 984
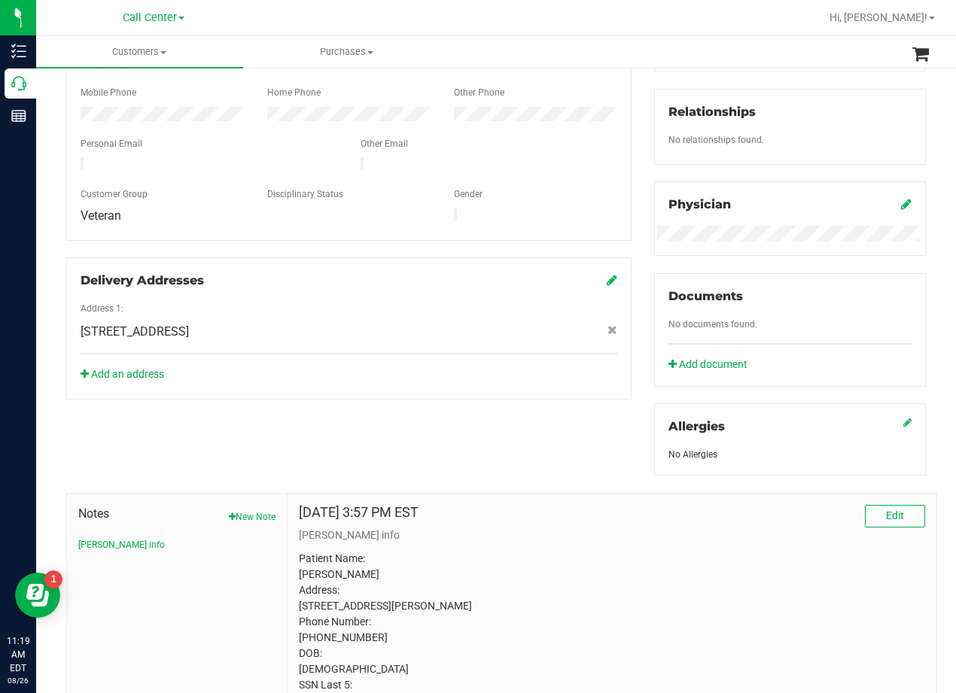
scroll to position [449, 0]
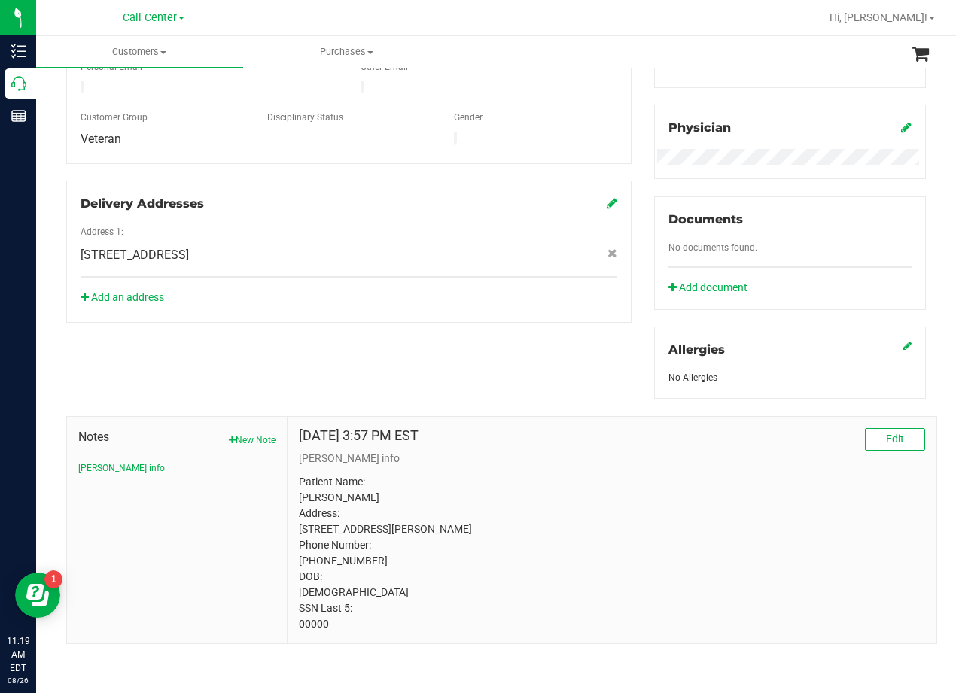
click at [541, 378] on div "Member Info * First Name * Last Name Preferred Name * Date of Birth (MM/DD/YYYY…" at bounding box center [496, 247] width 882 height 795
click at [700, 496] on p "Patient Name: Darren Price Address: 10302 Floore Hollow San Antonio, TX, 78254 …" at bounding box center [612, 553] width 626 height 158
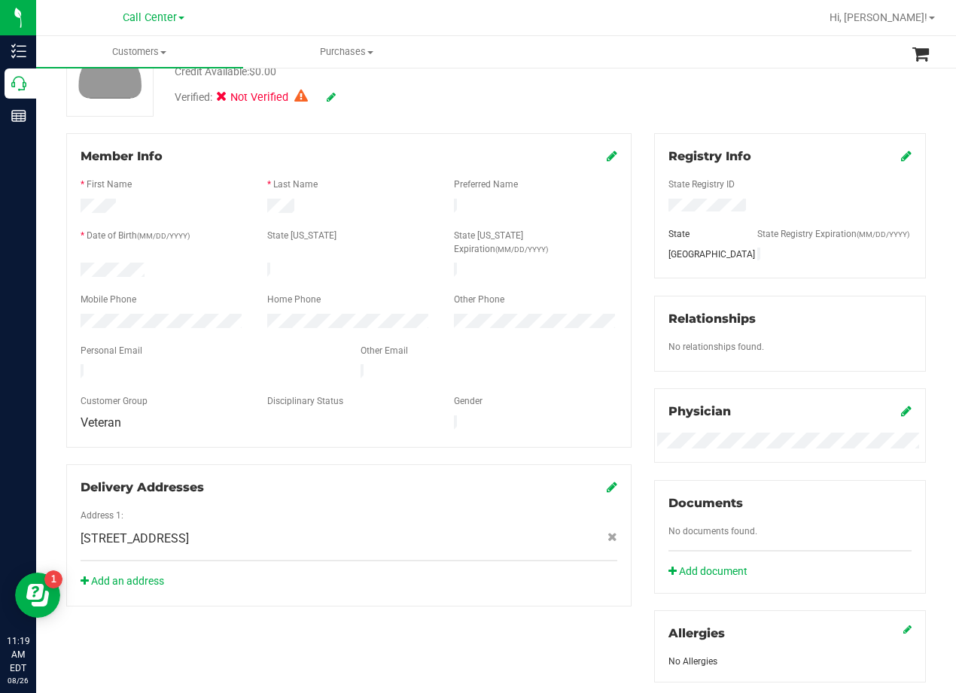
scroll to position [0, 0]
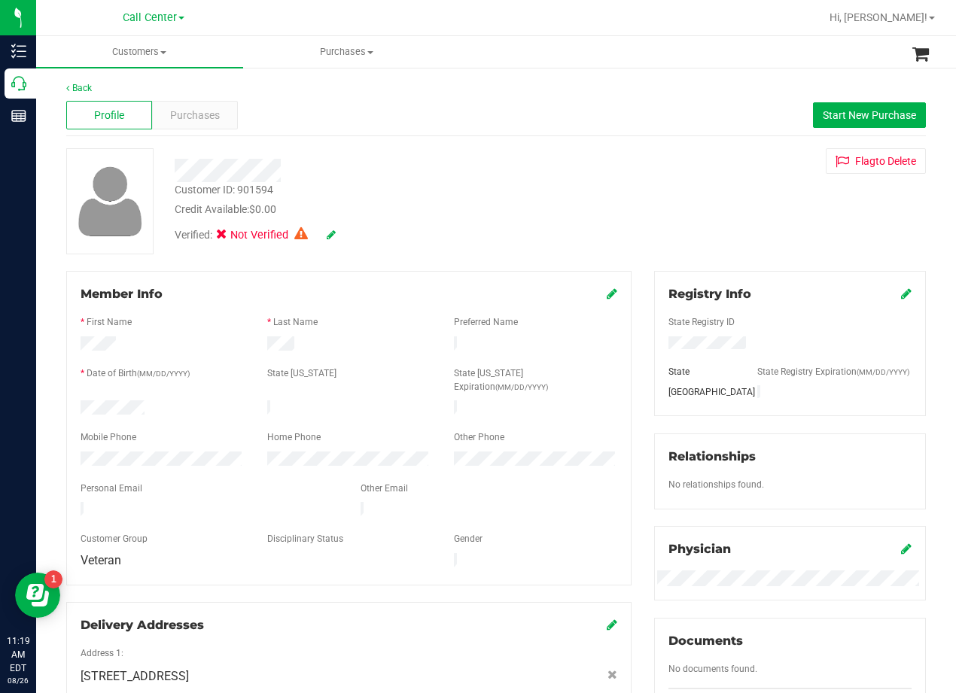
click at [600, 114] on div "Profile Purchases Start New Purchase" at bounding box center [495, 115] width 859 height 41
click at [827, 115] on span "Start New Purchase" at bounding box center [868, 115] width 93 height 12
drag, startPoint x: 524, startPoint y: 157, endPoint x: 512, endPoint y: 188, distance: 34.1
click at [524, 157] on div at bounding box center [383, 165] width 441 height 34
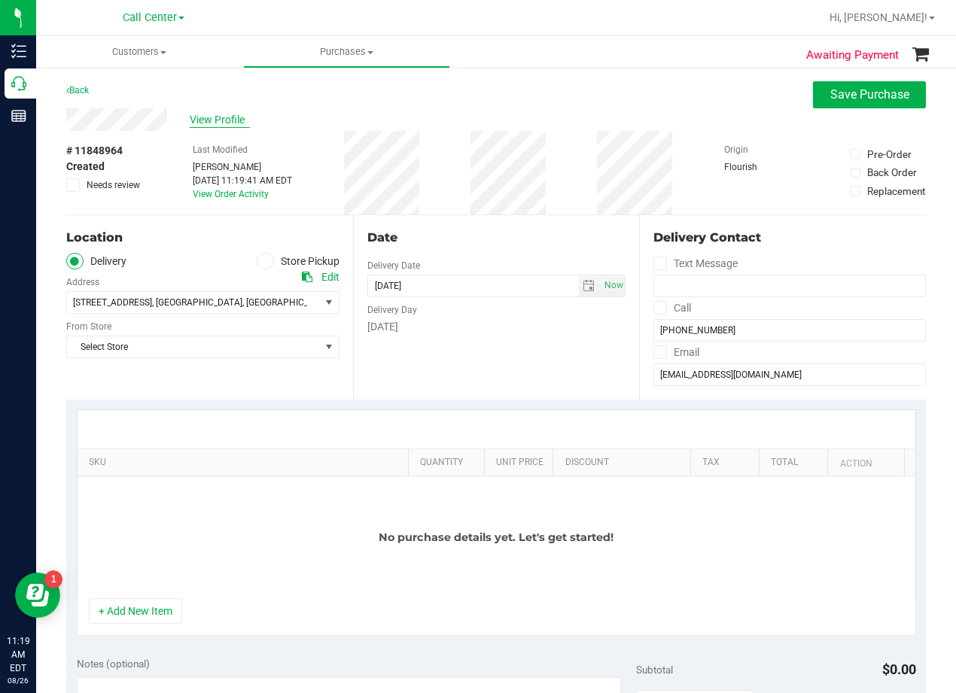
click at [210, 114] on span "View Profile" at bounding box center [220, 120] width 60 height 16
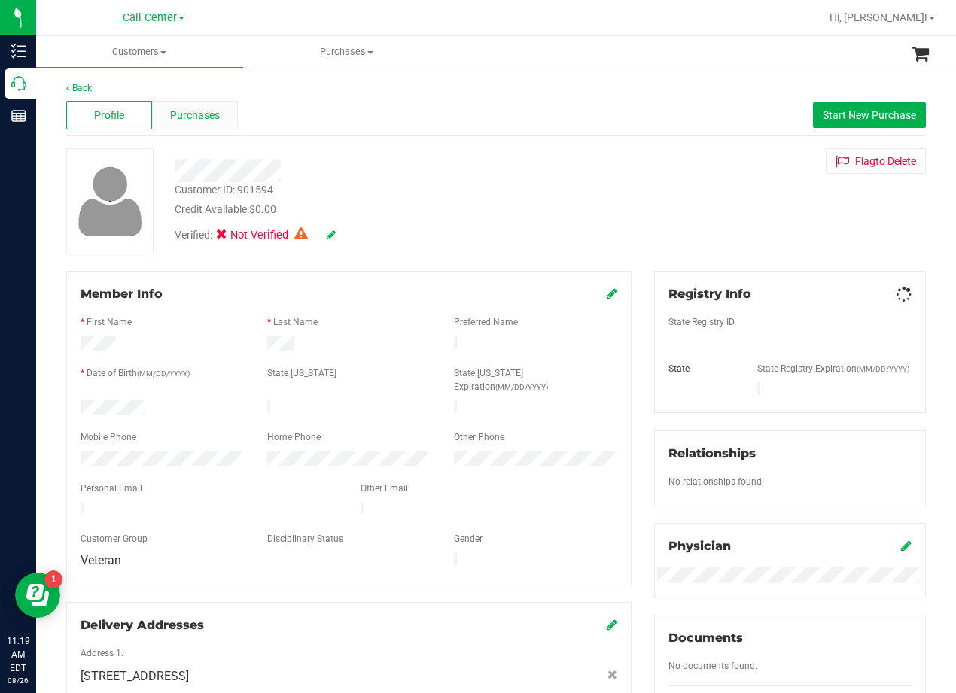
click at [184, 118] on span "Purchases" at bounding box center [195, 116] width 50 height 16
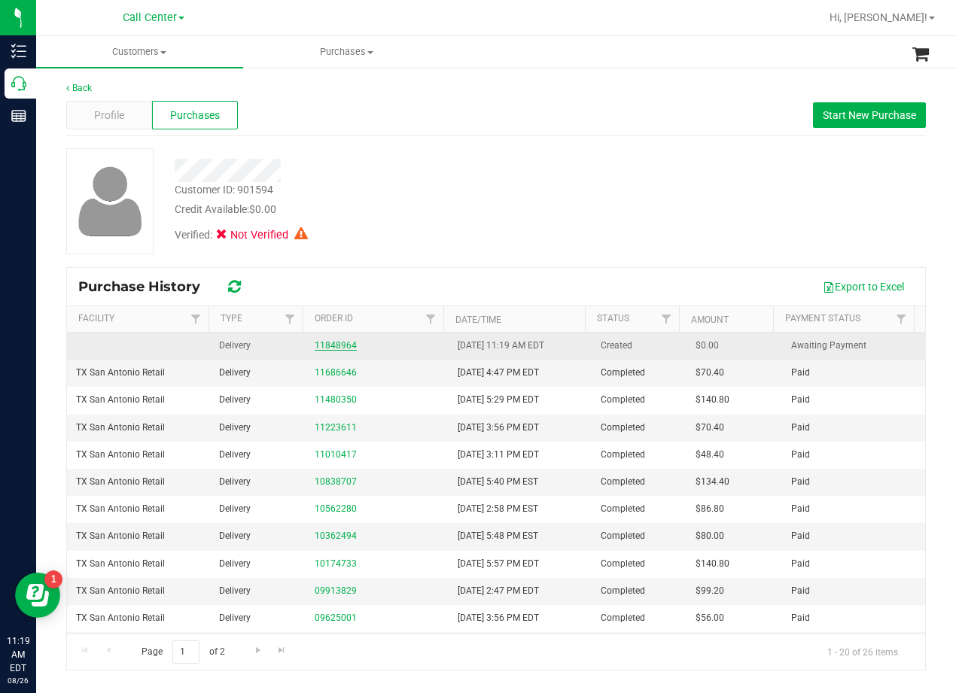
click at [337, 347] on link "11848964" at bounding box center [336, 345] width 42 height 11
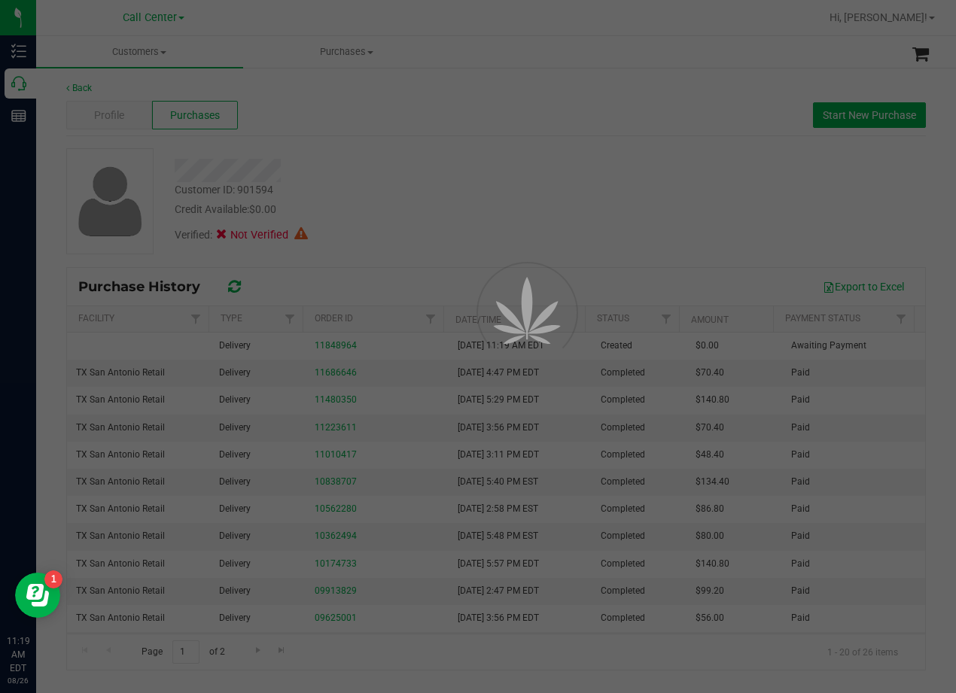
click at [388, 202] on div at bounding box center [478, 346] width 956 height 693
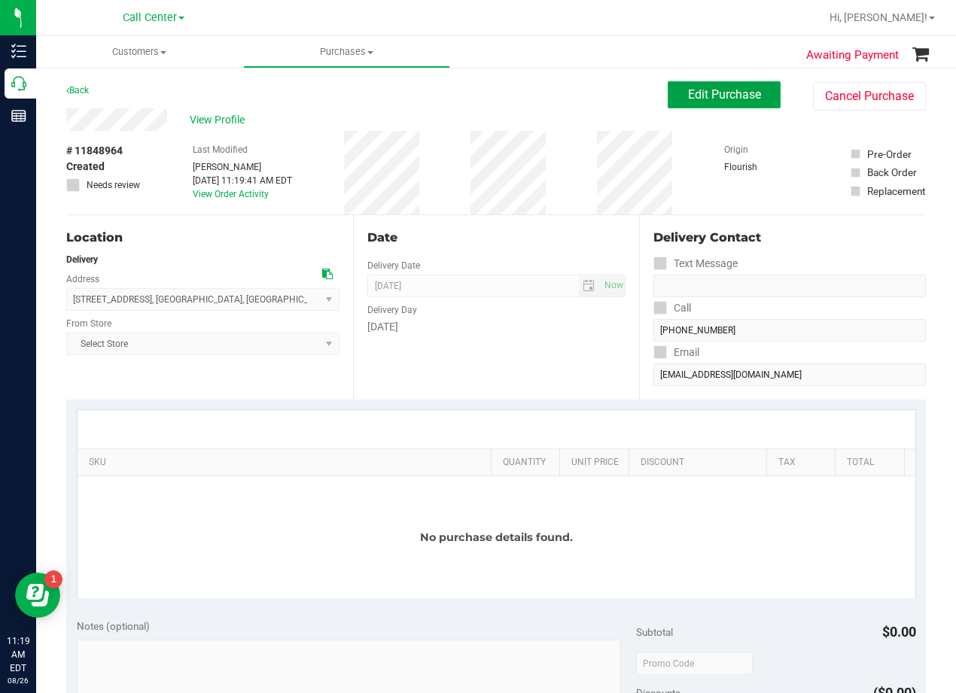
click at [667, 99] on button "Edit Purchase" at bounding box center [723, 94] width 113 height 27
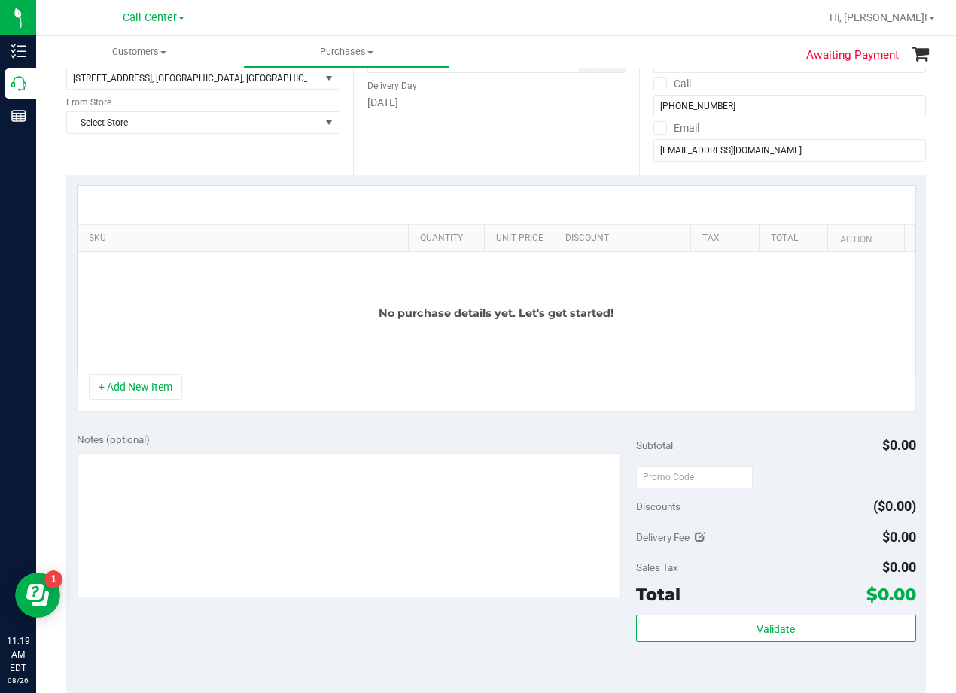
scroll to position [150, 0]
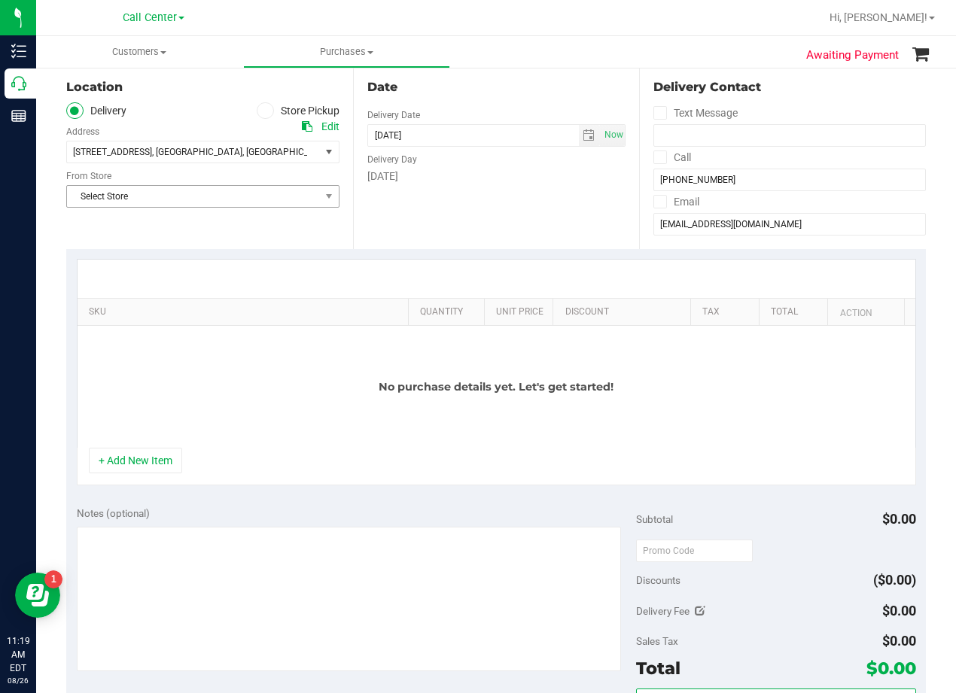
click at [229, 195] on span "Select Store" at bounding box center [193, 196] width 253 height 21
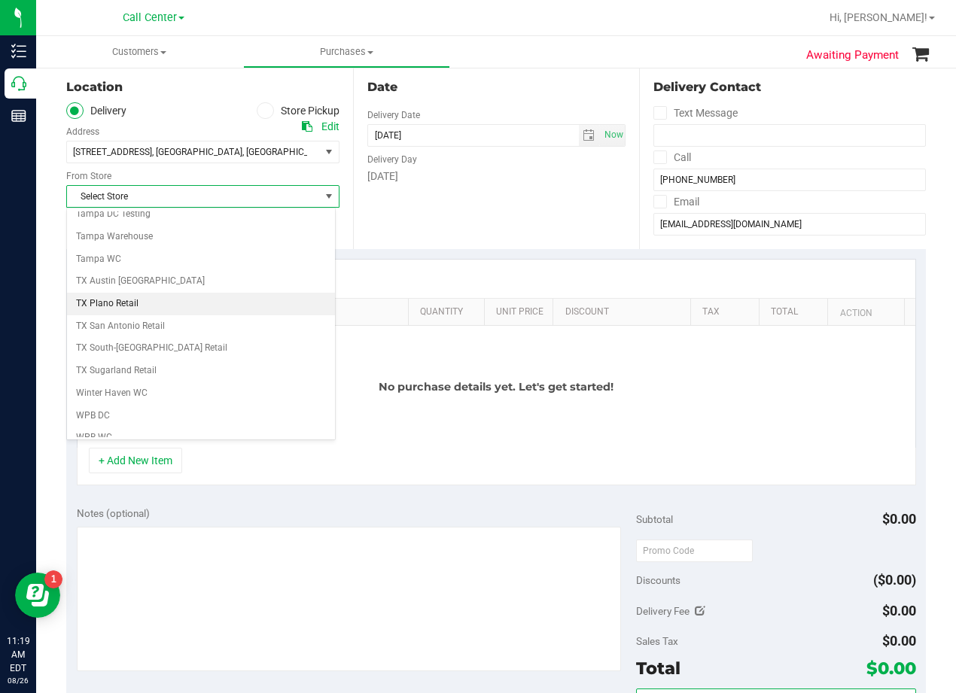
scroll to position [1093, 0]
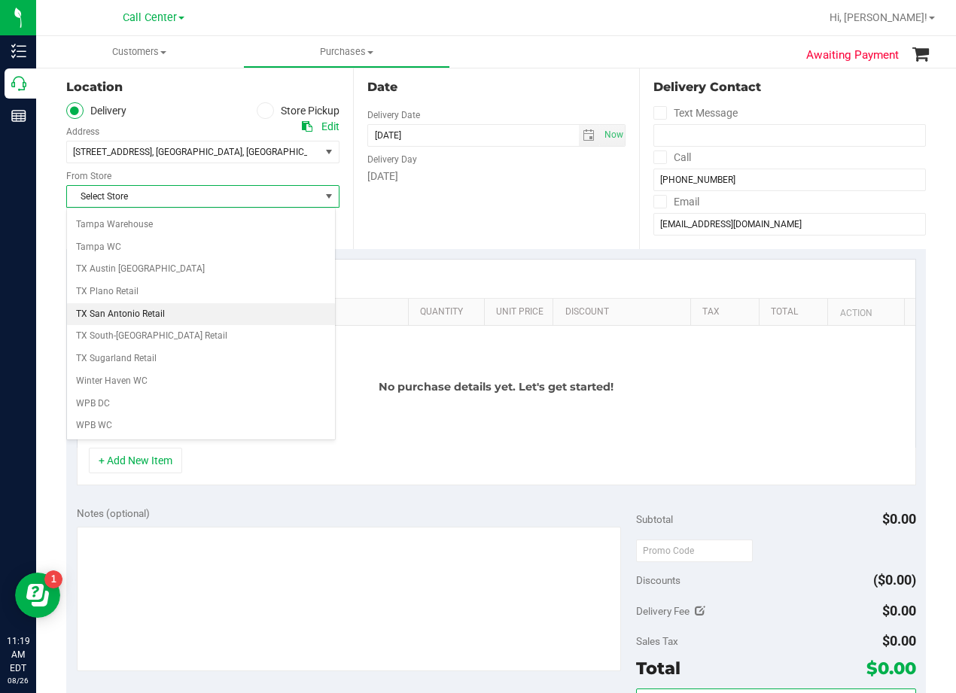
click at [193, 321] on li "TX San Antonio Retail" at bounding box center [201, 314] width 268 height 23
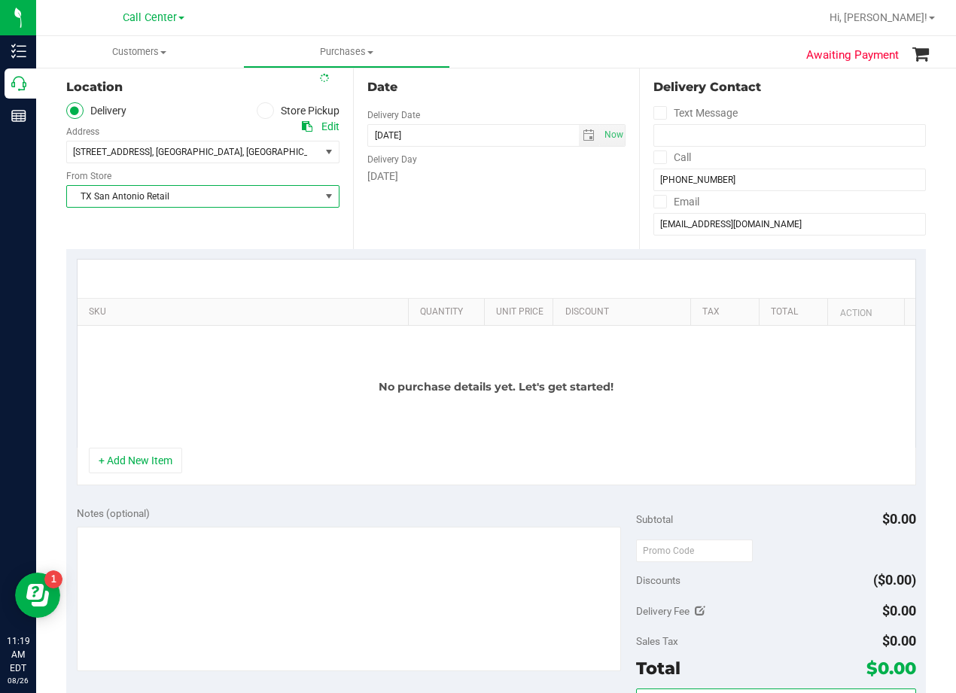
click at [353, 232] on div "Date Delivery Date 08/26/2025 Now 08/26/2025 11:19 AM Now Delivery Day Tuesday" at bounding box center [496, 157] width 287 height 184
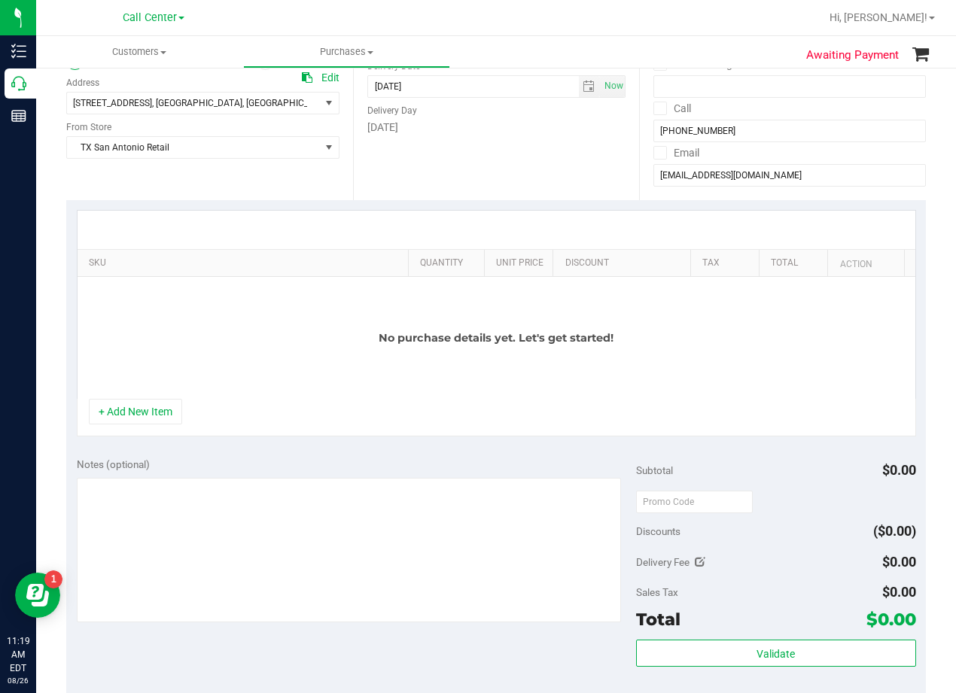
scroll to position [226, 0]
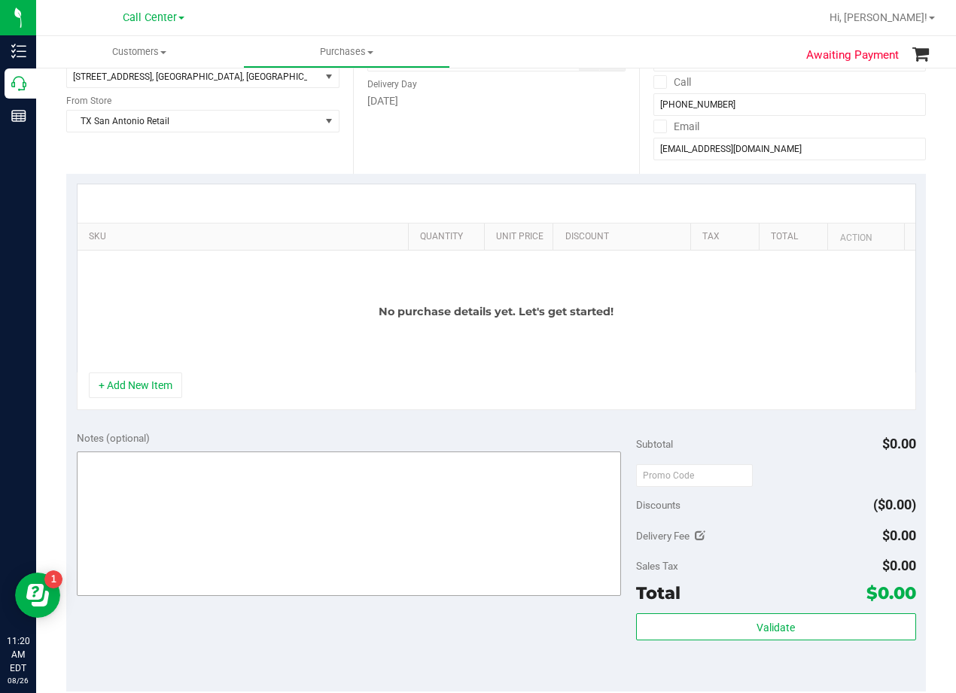
click at [144, 394] on button "+ Add New Item" at bounding box center [135, 385] width 93 height 26
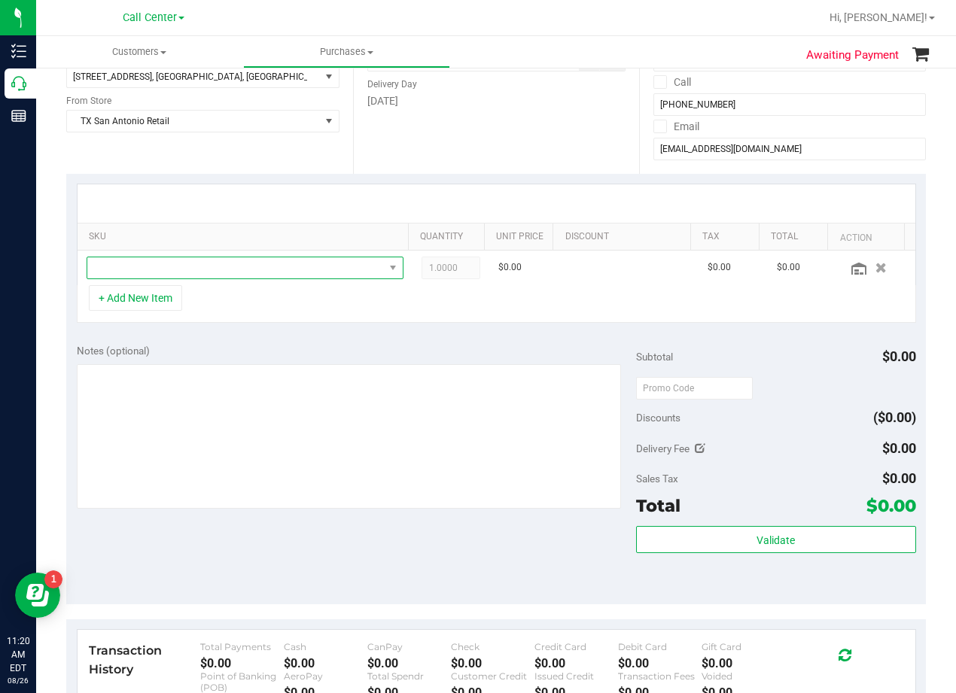
drag, startPoint x: 184, startPoint y: 263, endPoint x: 222, endPoint y: 245, distance: 42.4
click at [184, 263] on span "NO DATA FOUND" at bounding box center [235, 267] width 296 height 21
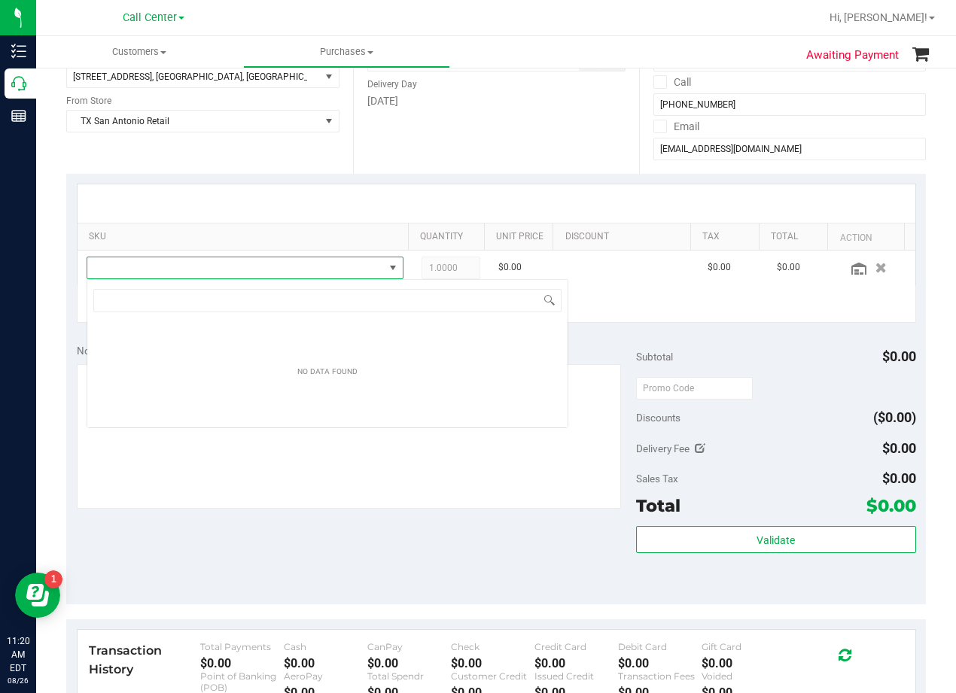
scroll to position [23, 308]
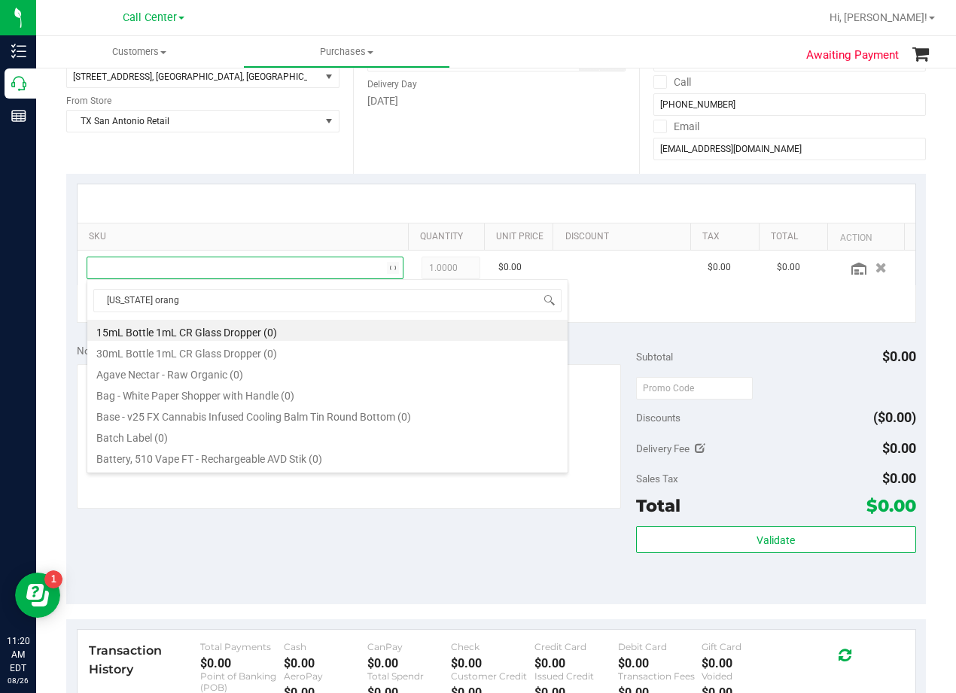
type input "texas orange"
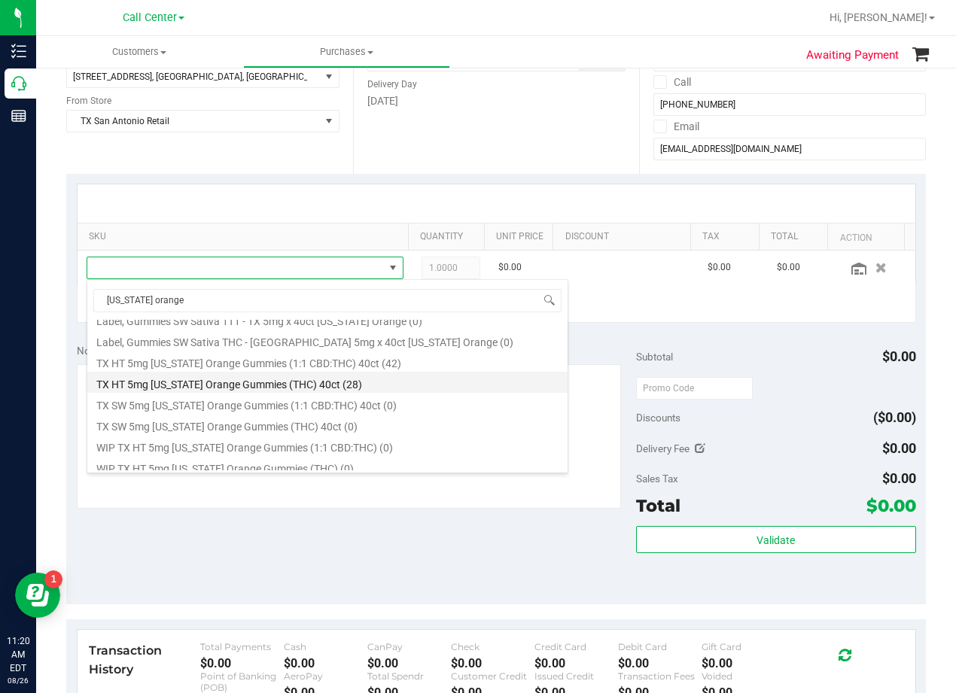
scroll to position [175, 0]
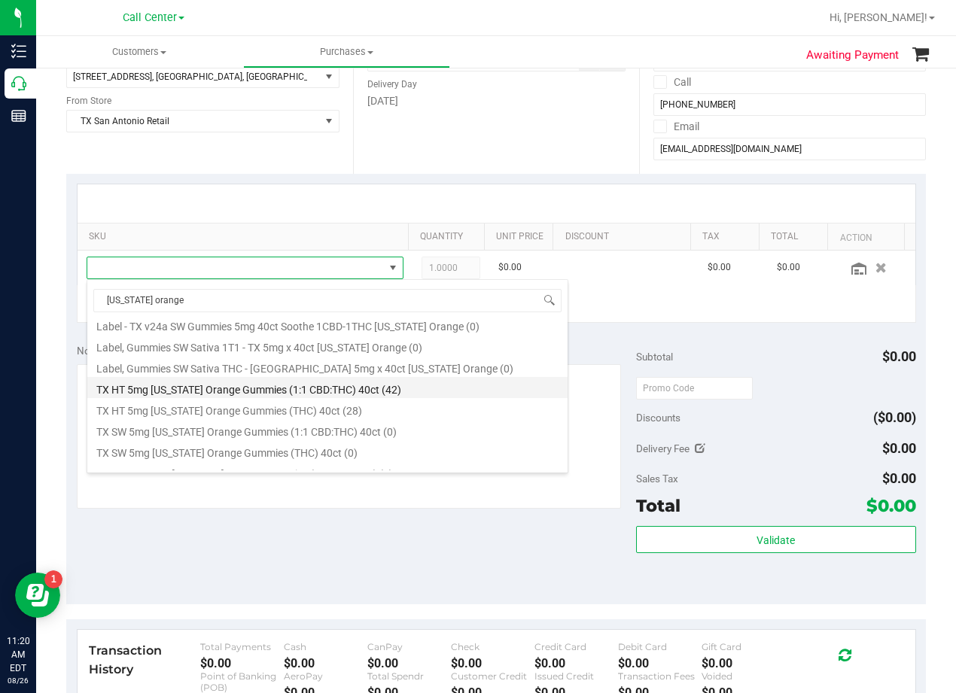
click at [356, 384] on li "TX HT 5mg Texas Orange Gummies (1:1 CBD:THC) 40ct (42)" at bounding box center [327, 387] width 480 height 21
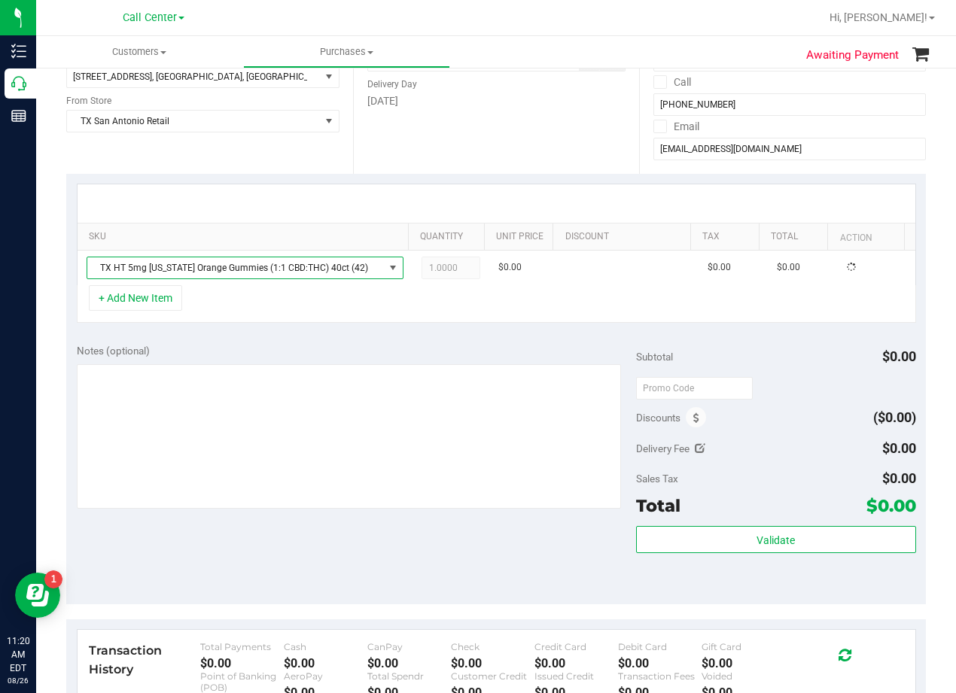
click at [375, 345] on div "Notes (optional)" at bounding box center [356, 350] width 559 height 15
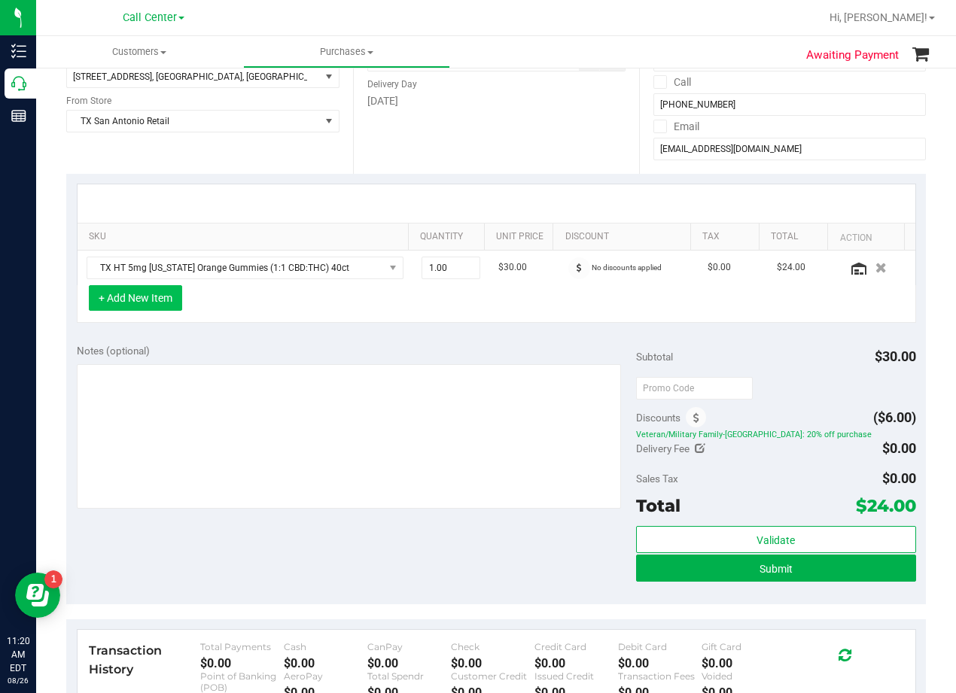
click at [147, 299] on button "+ Add New Item" at bounding box center [135, 298] width 93 height 26
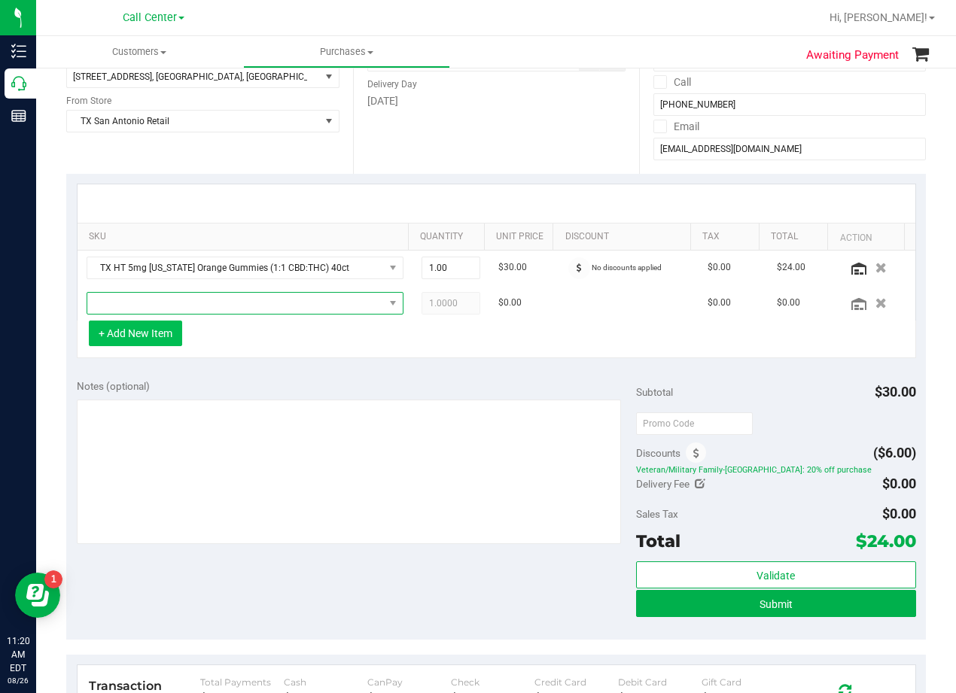
click at [147, 299] on span "NO DATA FOUND" at bounding box center [235, 303] width 296 height 21
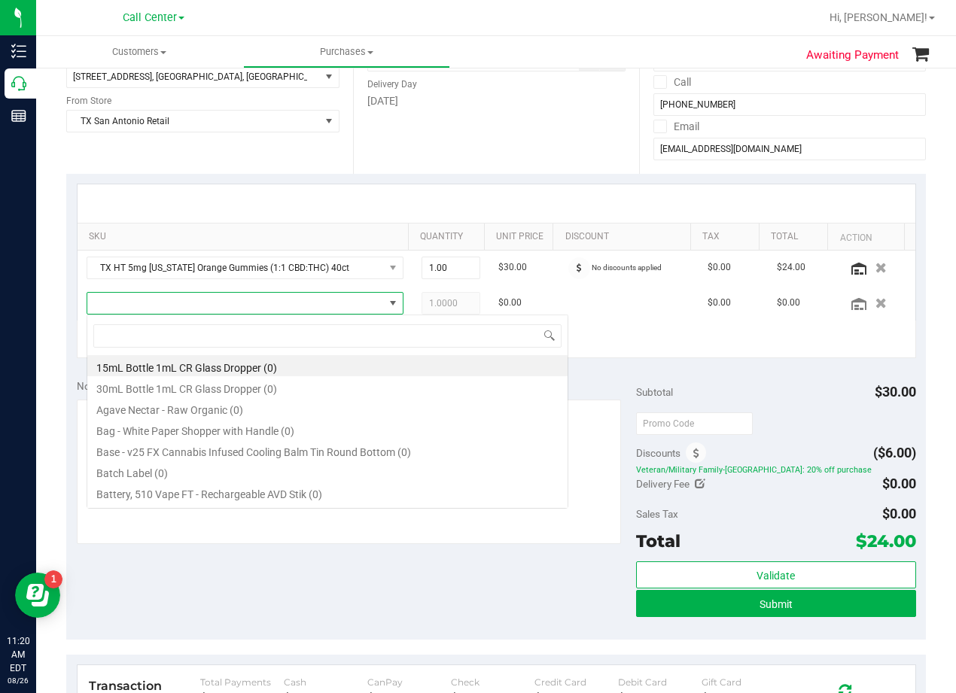
scroll to position [23, 308]
type input "tropical par"
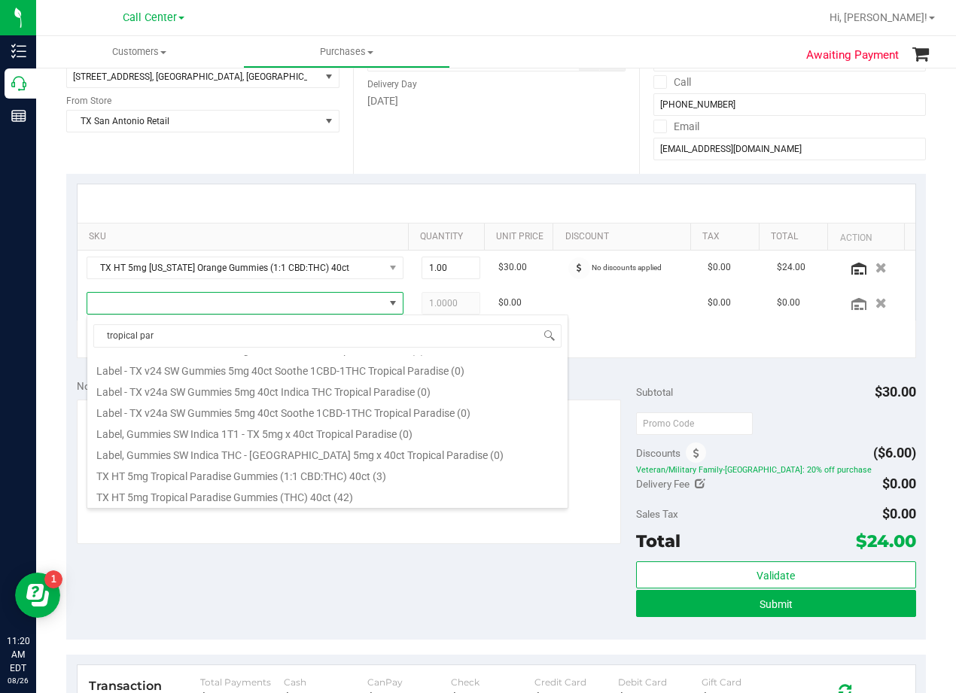
scroll to position [271, 0]
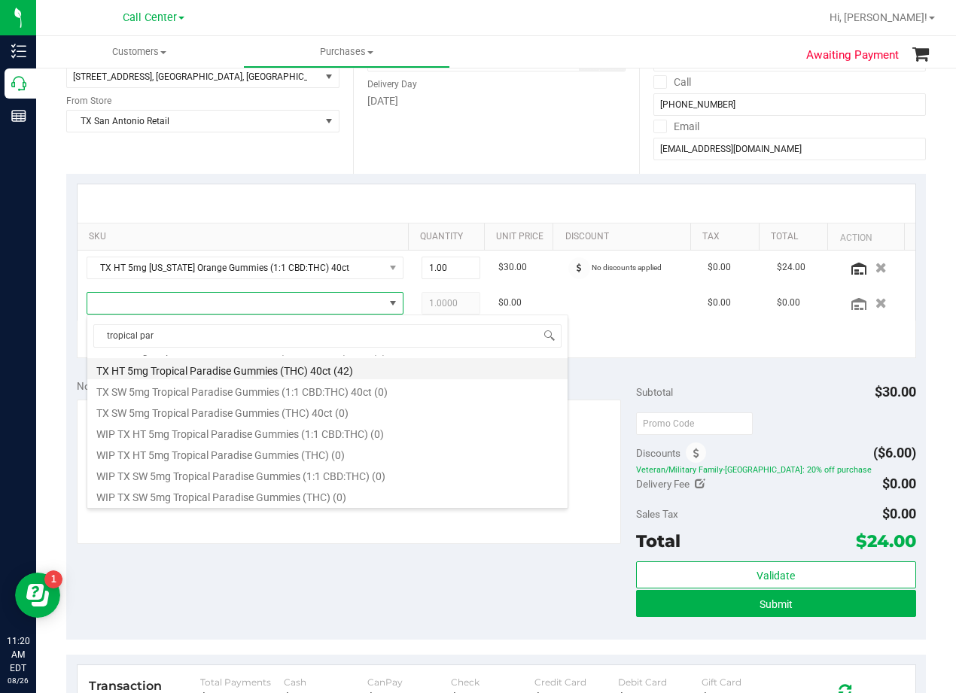
click at [323, 375] on li "TX HT 5mg Tropical Paradise Gummies (THC) 40ct (42)" at bounding box center [327, 368] width 480 height 21
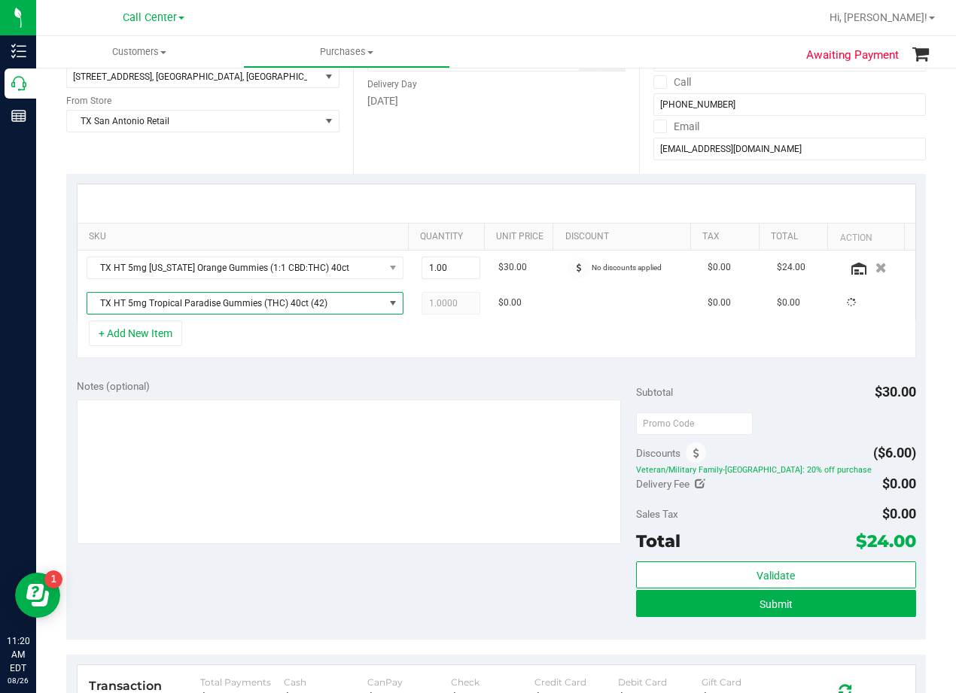
click at [327, 374] on div "Notes (optional) Subtotal $30.00 Discounts ($6.00) Veteran/Military Family-TX: …" at bounding box center [495, 504] width 859 height 271
click at [441, 302] on span "1.0000 1" at bounding box center [450, 303] width 59 height 23
click at [442, 330] on div "+ Add New Item" at bounding box center [496, 340] width 839 height 38
click at [421, 308] on span "1.00 1" at bounding box center [450, 303] width 59 height 23
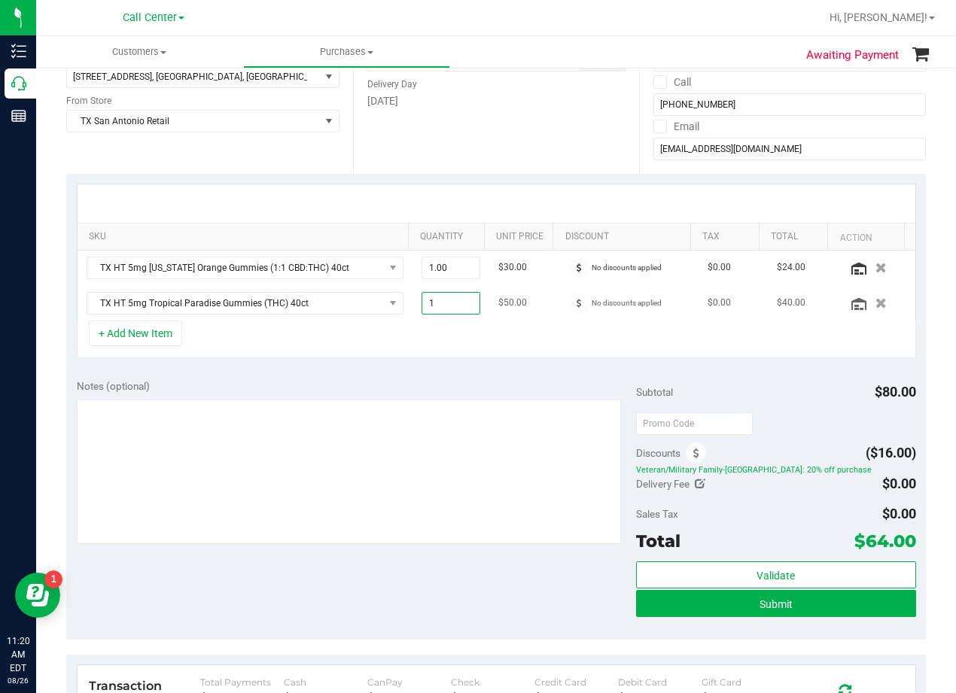
click at [422, 308] on input "1" at bounding box center [451, 303] width 58 height 21
type input "2"
type input "2.00"
click at [493, 338] on div "+ Add New Item" at bounding box center [496, 340] width 839 height 38
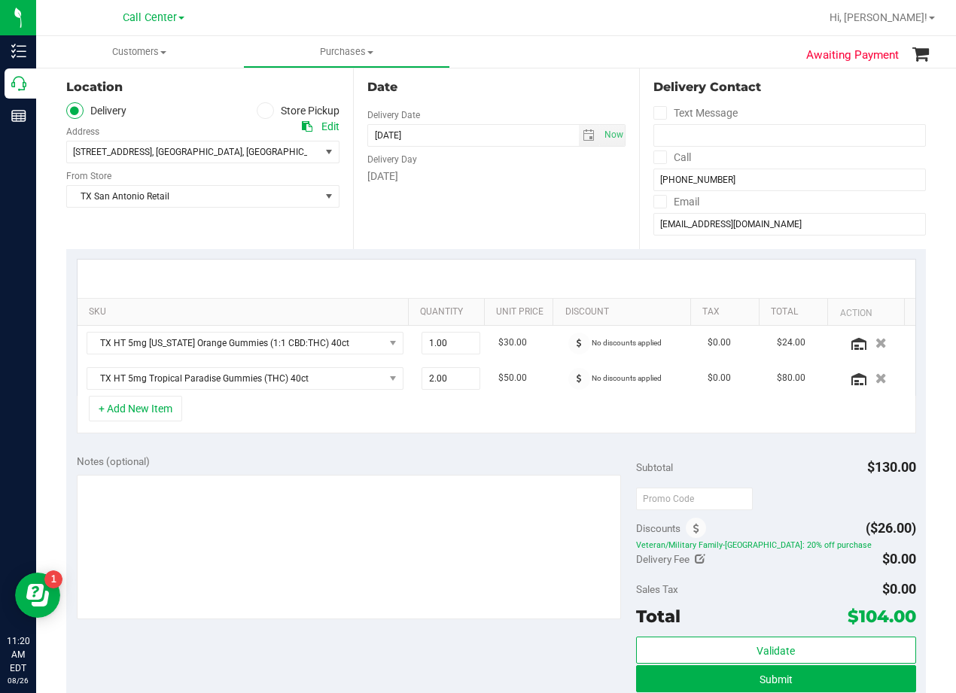
click at [536, 277] on div at bounding box center [495, 279] width 837 height 38
click at [536, 263] on div at bounding box center [495, 279] width 837 height 38
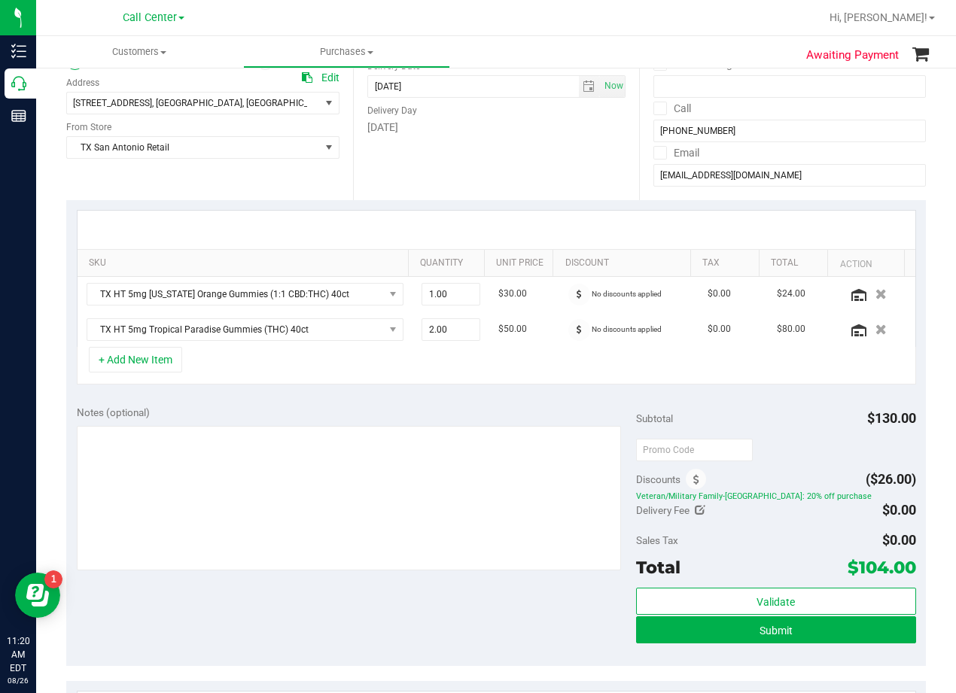
scroll to position [226, 0]
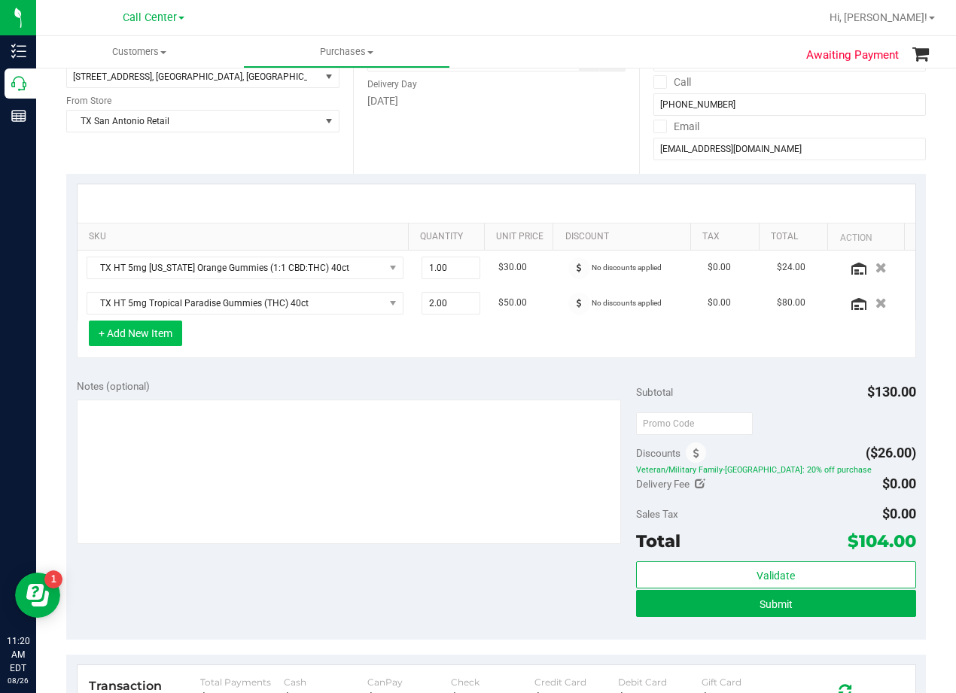
click at [142, 340] on button "+ Add New Item" at bounding box center [135, 334] width 93 height 26
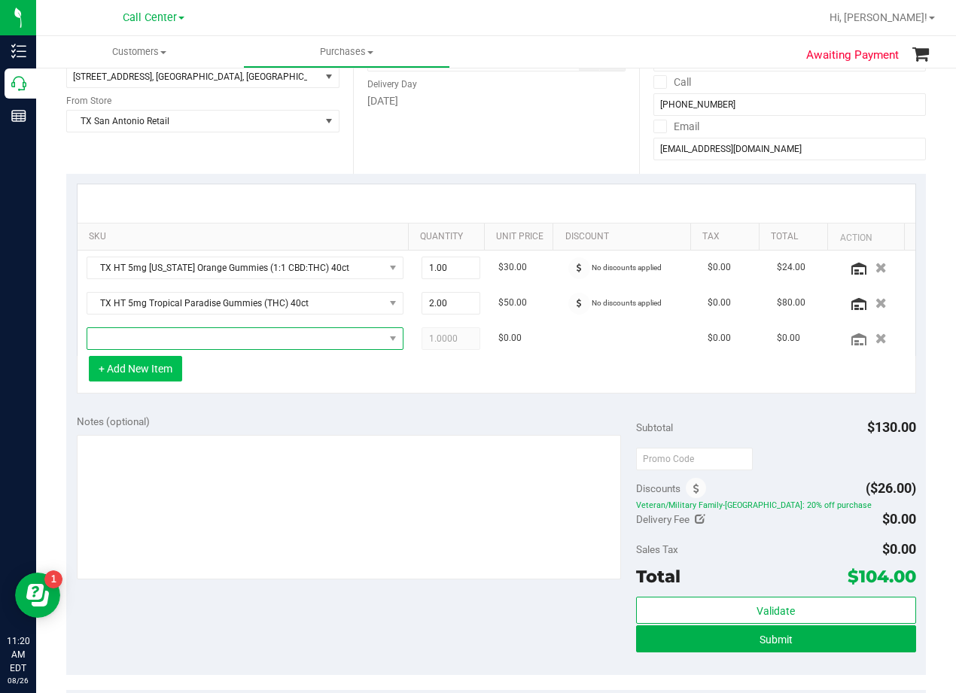
click at [142, 340] on span "NO DATA FOUND" at bounding box center [235, 338] width 296 height 21
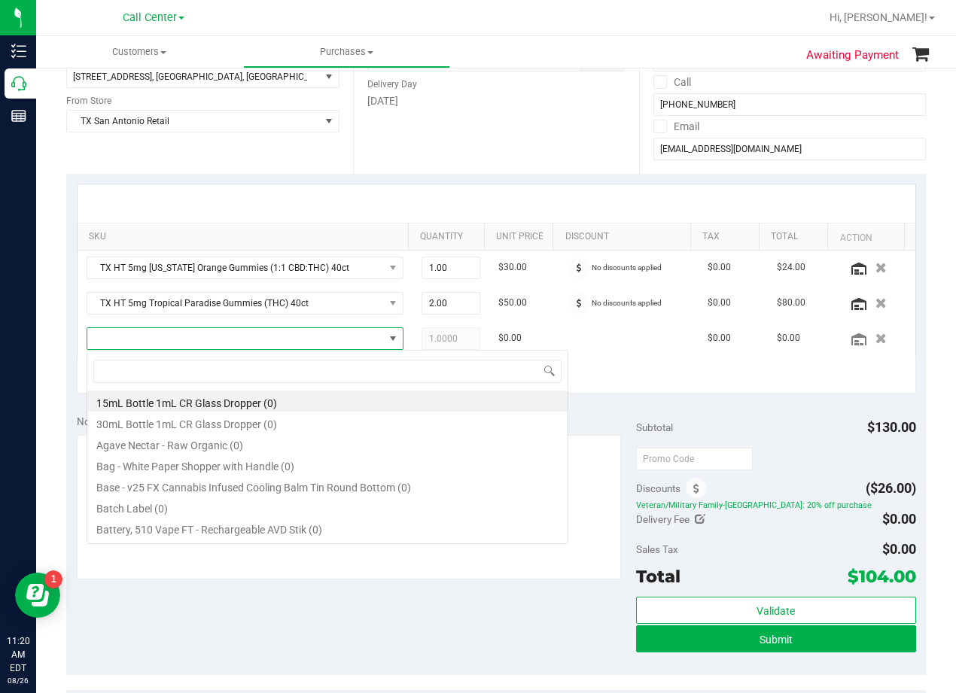
scroll to position [23, 308]
type input "orange dream"
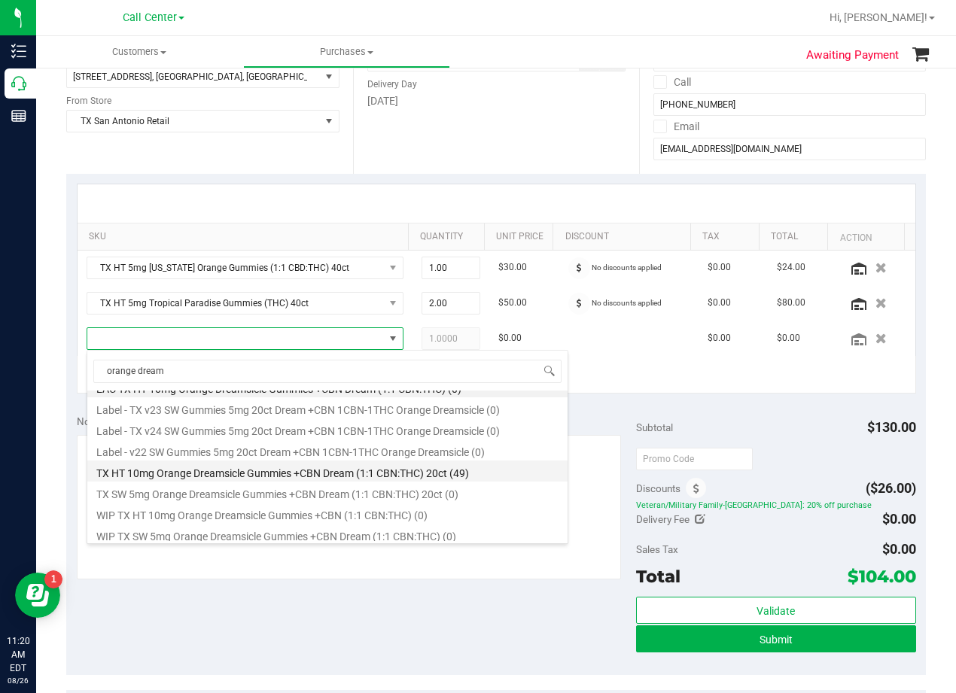
scroll to position [18, 0]
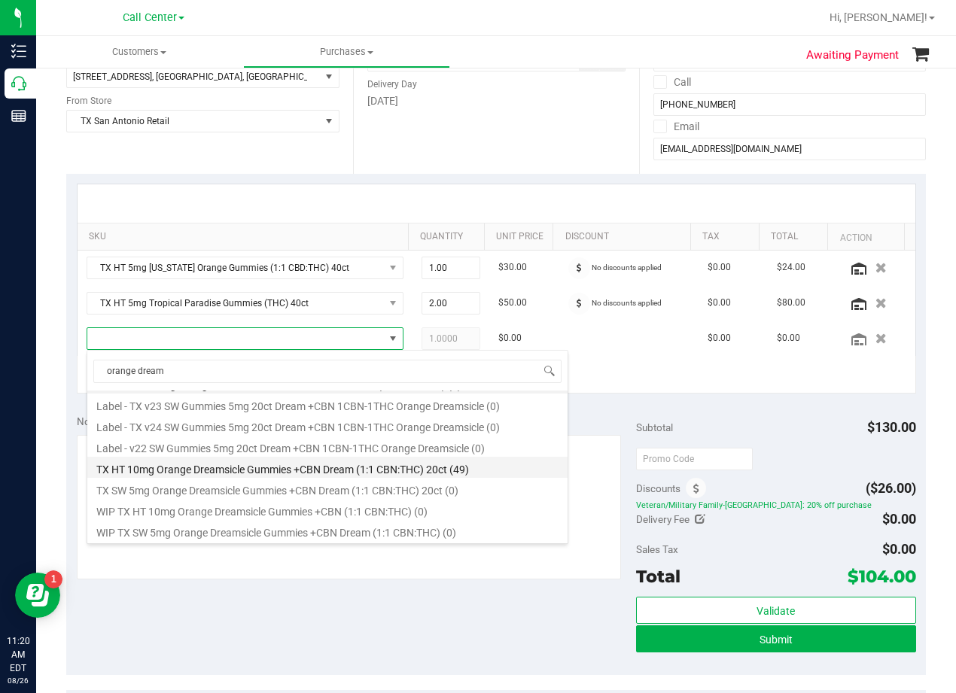
click at [360, 466] on li "TX HT 10mg Orange Dreamsicle Gummies +CBN Dream (1:1 CBN:THC) 20ct (49)" at bounding box center [327, 467] width 480 height 21
click at [412, 413] on div "Notes (optional) Subtotal $130.00 Discounts ($26.00) Veteran/Military Family-TX…" at bounding box center [495, 539] width 859 height 271
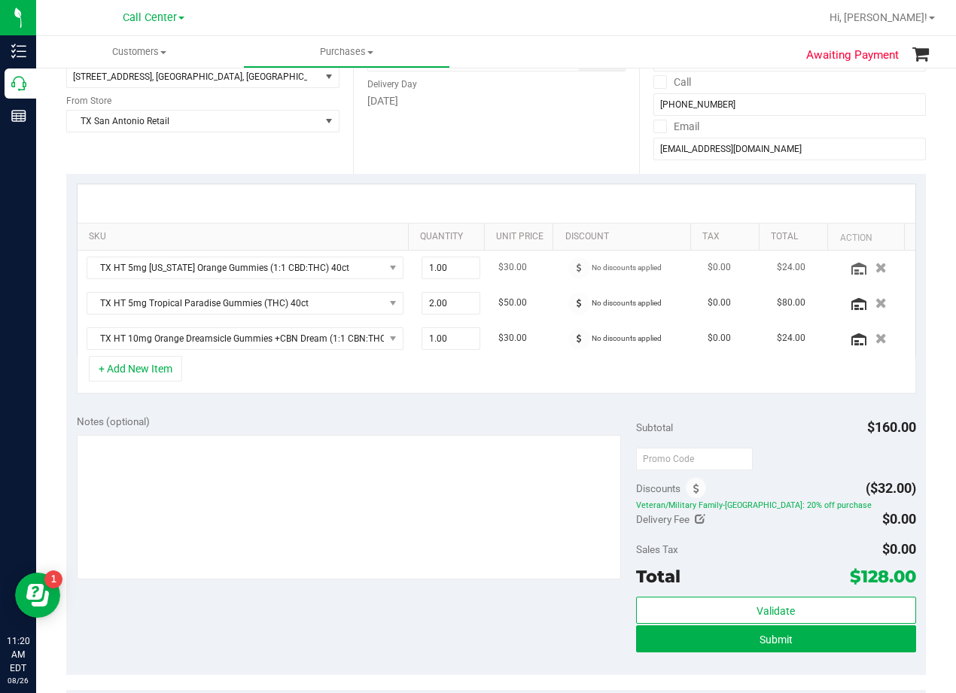
click at [533, 278] on td "$30.00" at bounding box center [523, 268] width 69 height 35
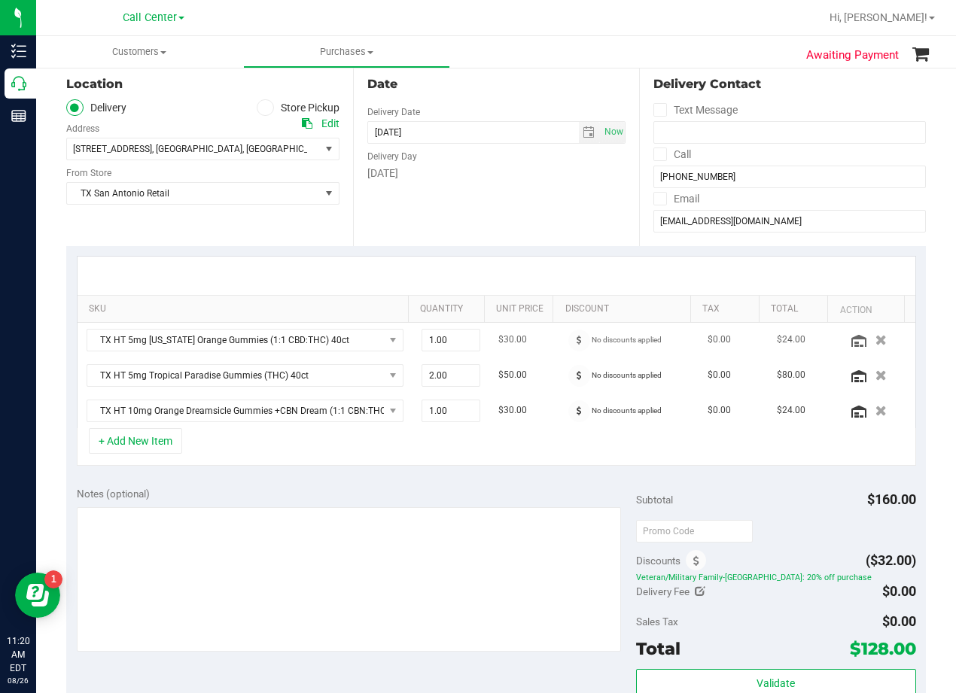
scroll to position [75, 0]
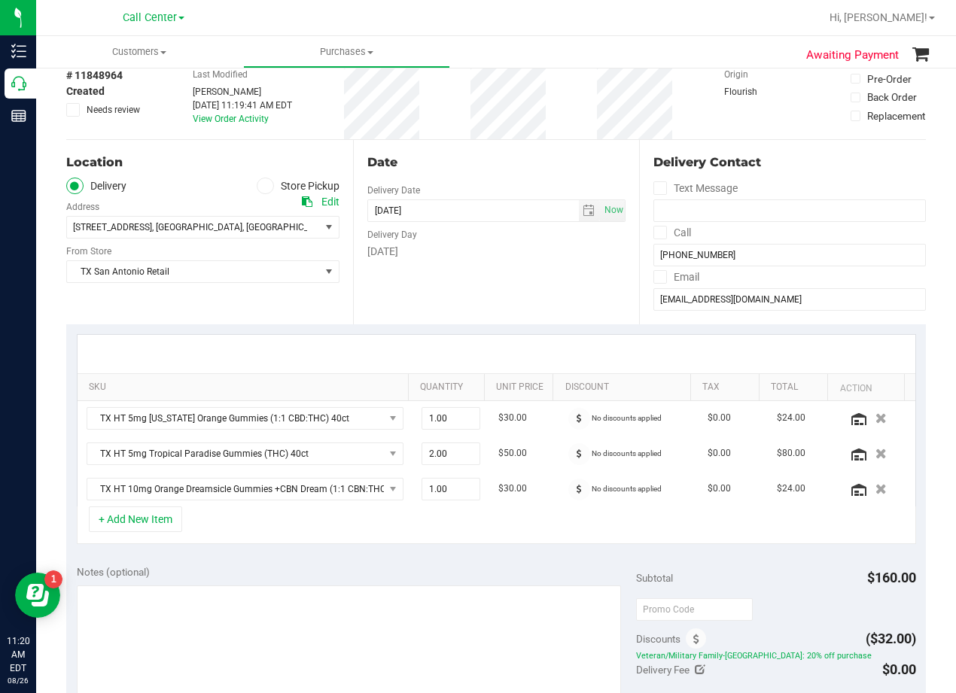
click at [538, 242] on div "Delivery Day" at bounding box center [496, 233] width 259 height 22
click at [533, 280] on div "Date Delivery Date 08/26/2025 Now 08/26/2025 08:00 AM Now Delivery Day Tuesday" at bounding box center [496, 232] width 287 height 184
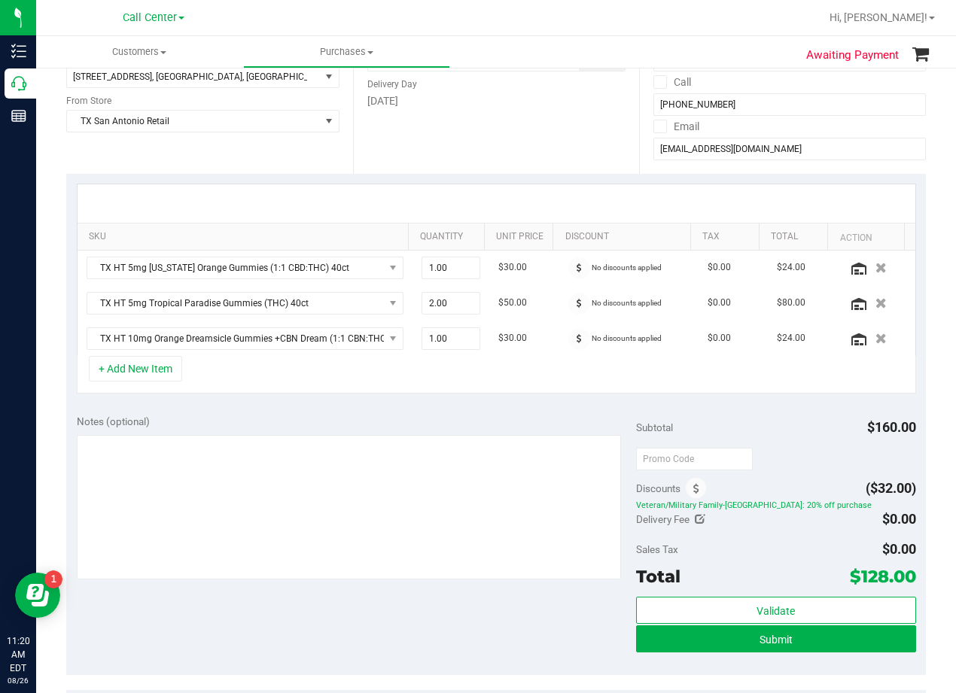
click at [533, 384] on div "+ Add New Item" at bounding box center [496, 375] width 839 height 38
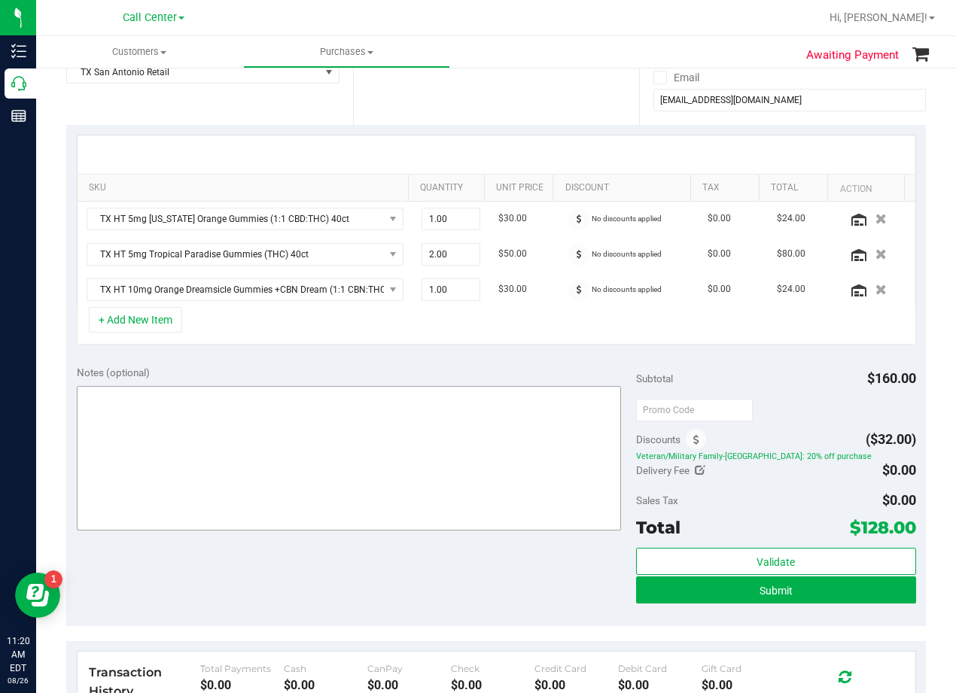
scroll to position [301, 0]
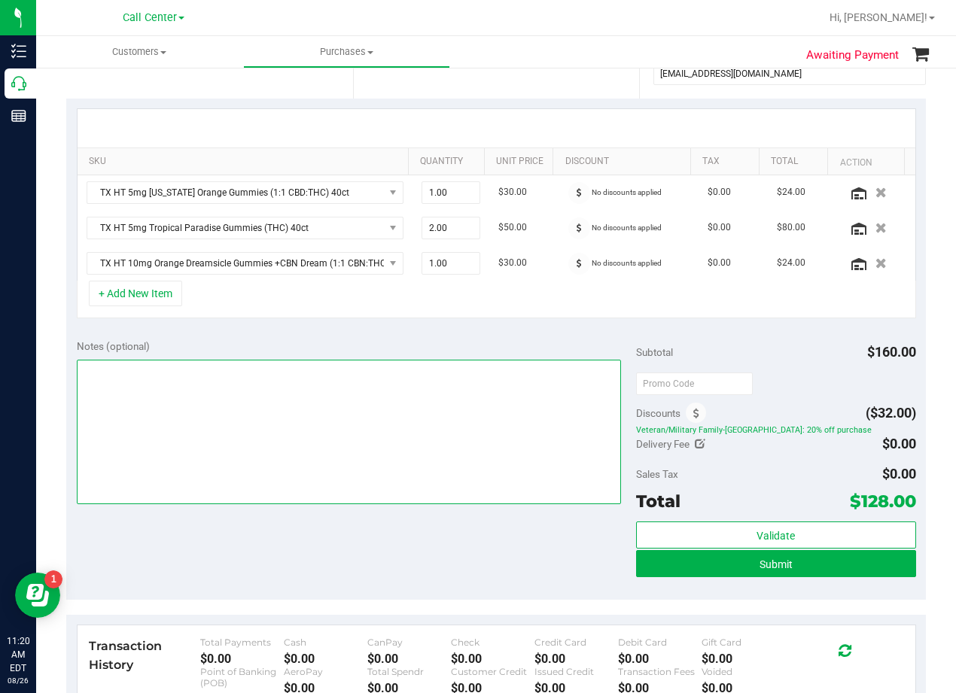
click at [487, 409] on textarea at bounding box center [349, 432] width 544 height 144
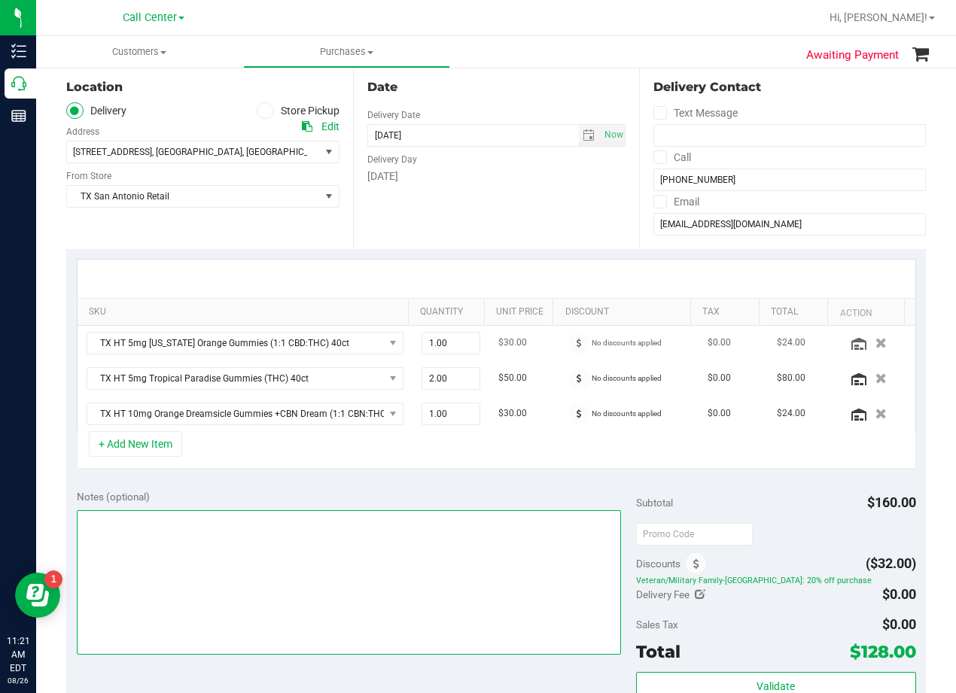
scroll to position [75, 0]
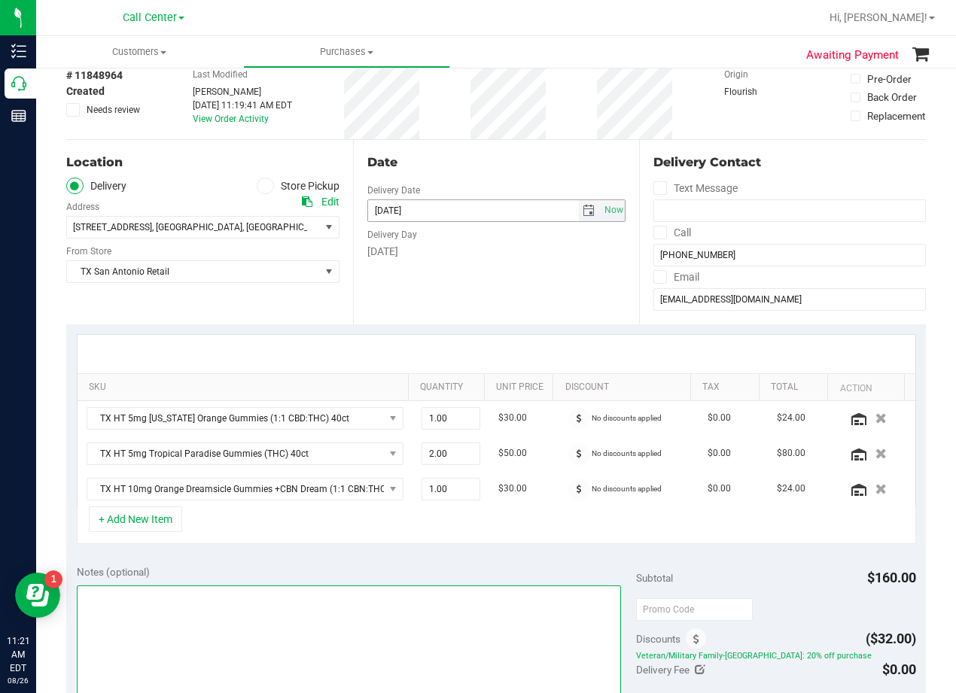
click at [585, 212] on span "select" at bounding box center [588, 211] width 12 height 12
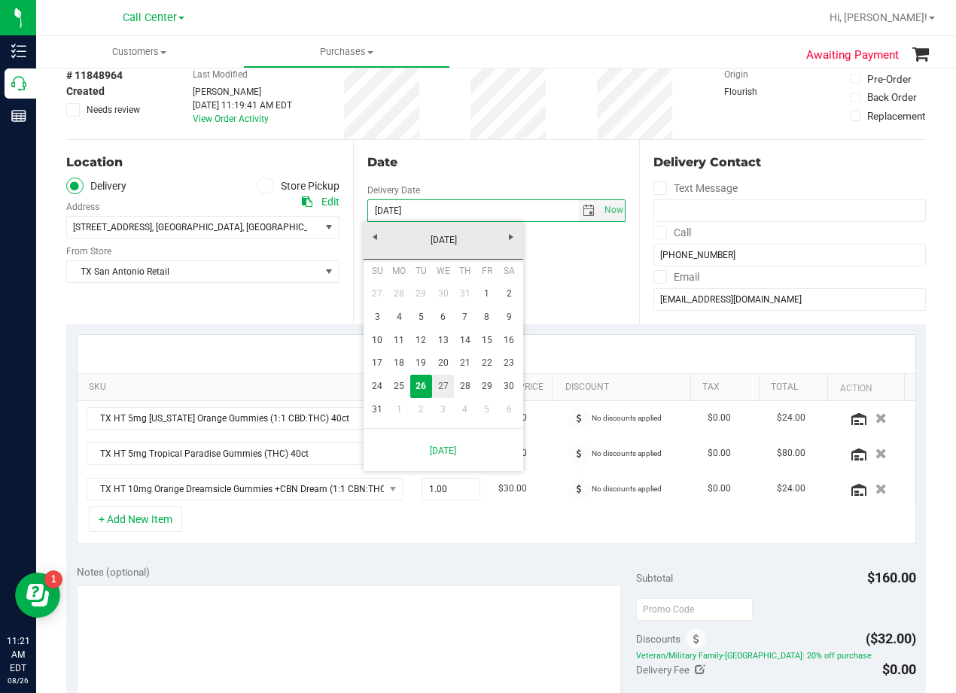
click at [450, 384] on link "27" at bounding box center [443, 386] width 22 height 23
type input "08/27/2025"
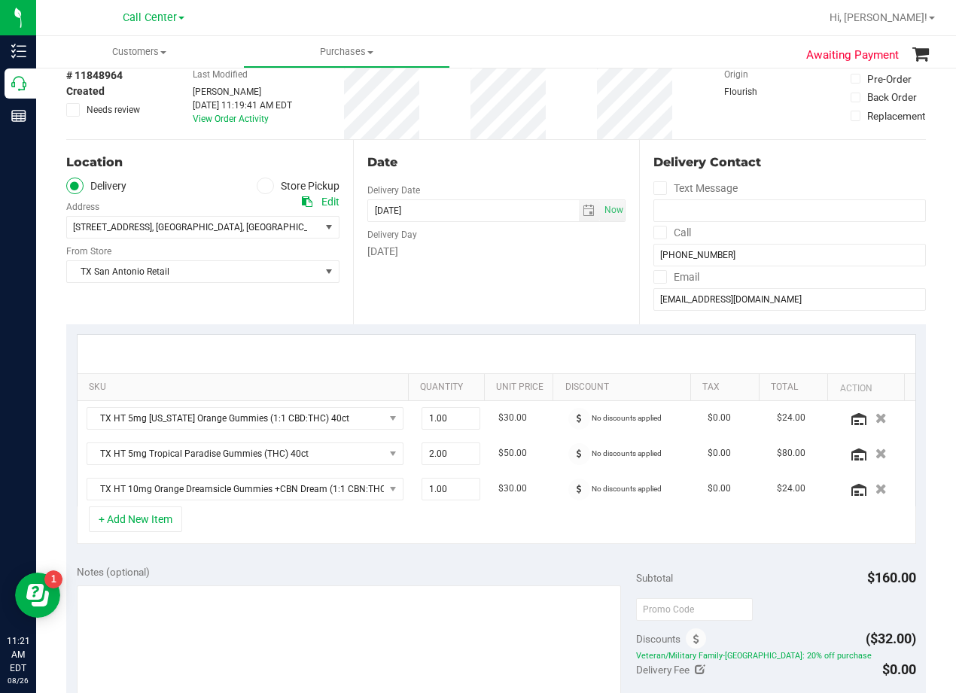
click at [476, 269] on div "Date Delivery Date 08/27/2025 Now 08/27/2025 08:00 AM Now Delivery Day Wednesday" at bounding box center [496, 232] width 287 height 184
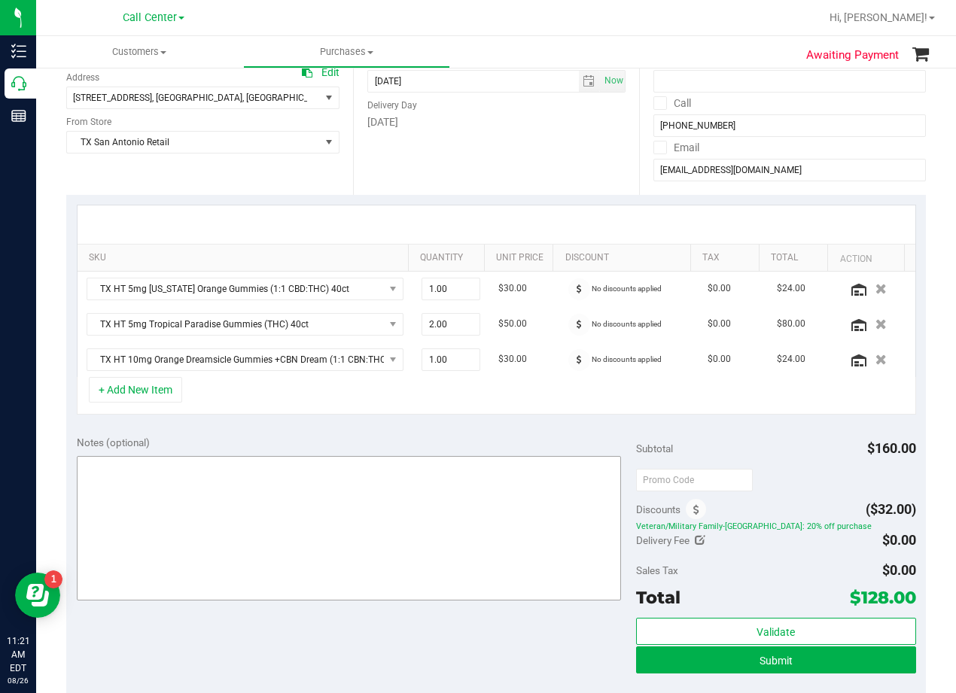
scroll to position [226, 0]
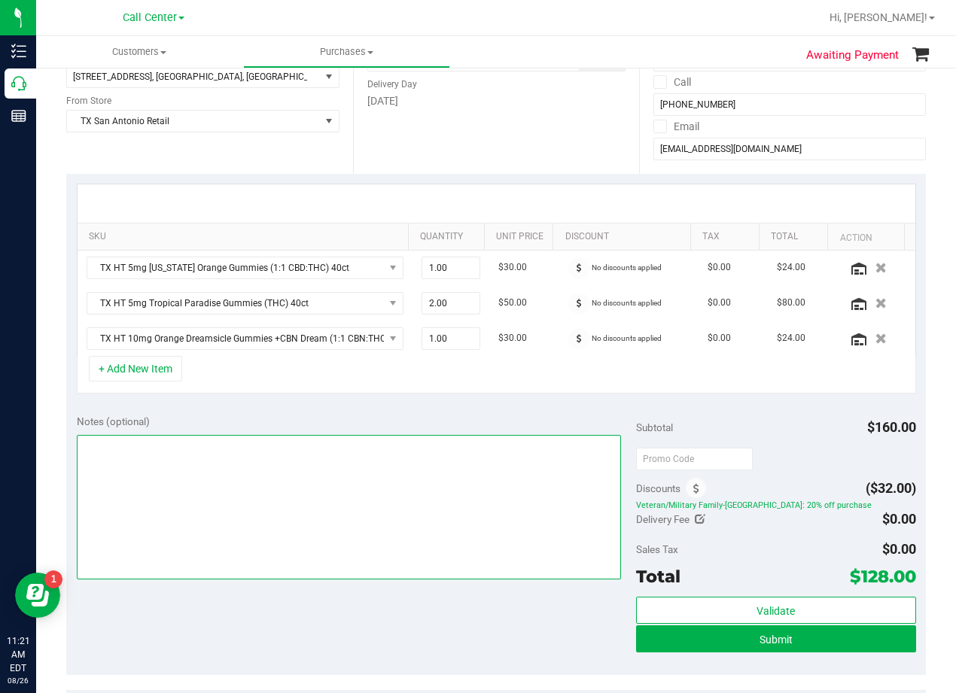
click at [448, 476] on textarea at bounding box center [349, 507] width 544 height 144
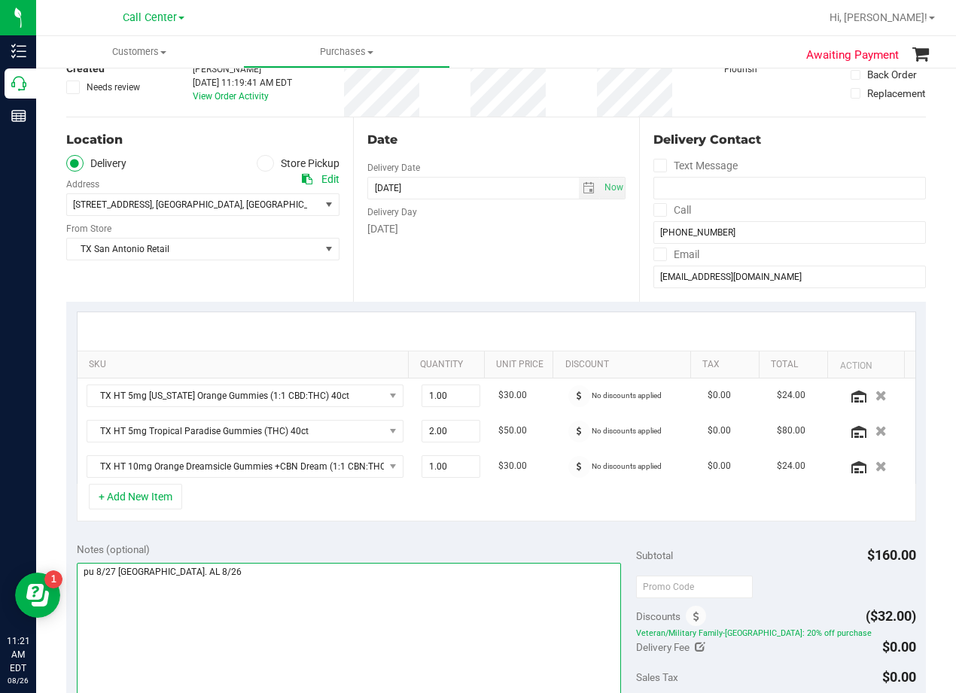
scroll to position [0, 0]
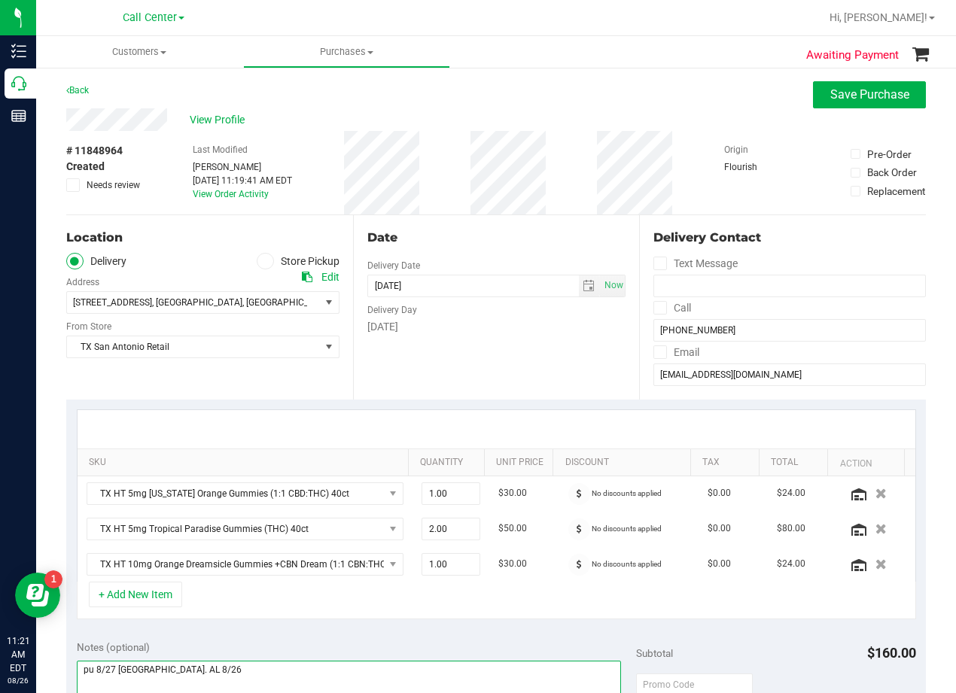
type textarea "pu 8/27 San Antonio. AL 8/26"
click at [490, 346] on div "Date Delivery Date 08/27/2025 Now 08/27/2025 08:00 AM Now Delivery Day Wednesday" at bounding box center [496, 307] width 287 height 184
click at [496, 237] on div "Date" at bounding box center [496, 238] width 259 height 18
click at [533, 236] on div "Date" at bounding box center [496, 238] width 259 height 18
click at [506, 229] on div "Date" at bounding box center [496, 238] width 259 height 18
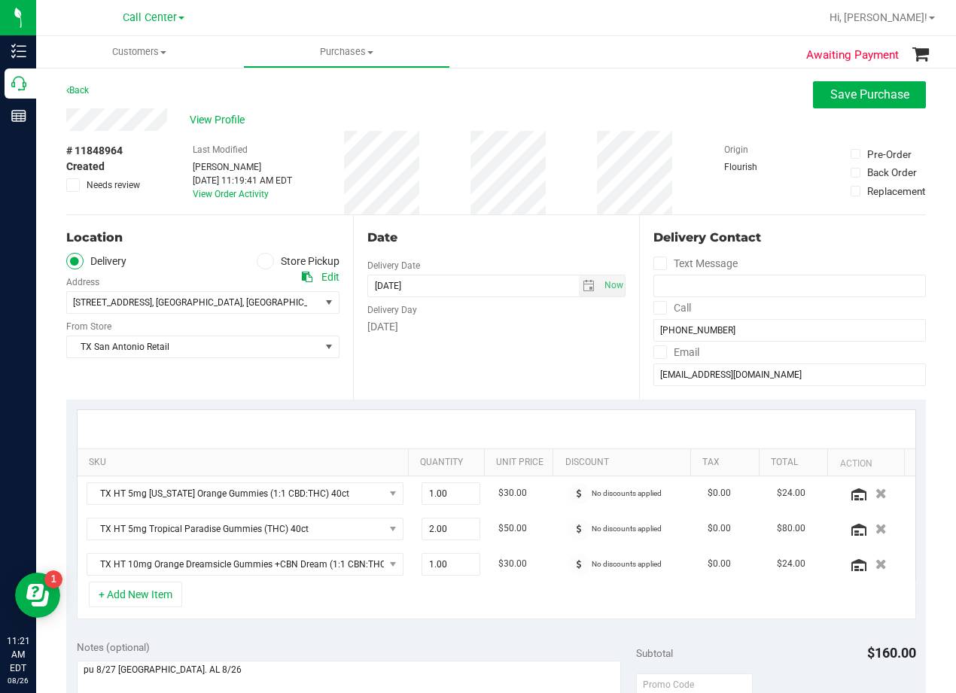
click at [506, 229] on div "Date" at bounding box center [496, 238] width 259 height 18
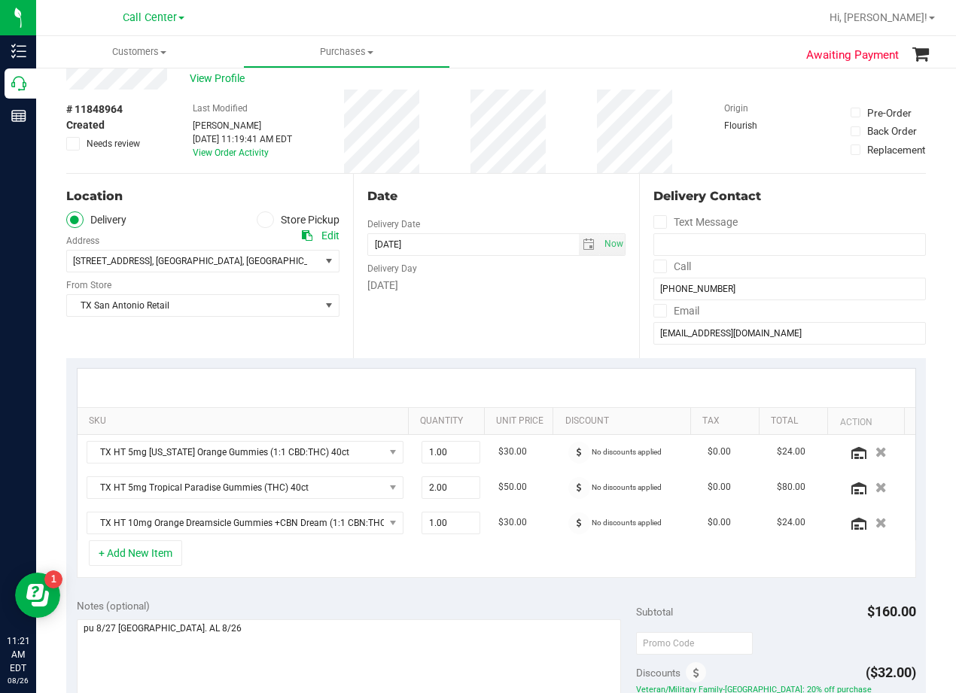
scroll to position [75, 0]
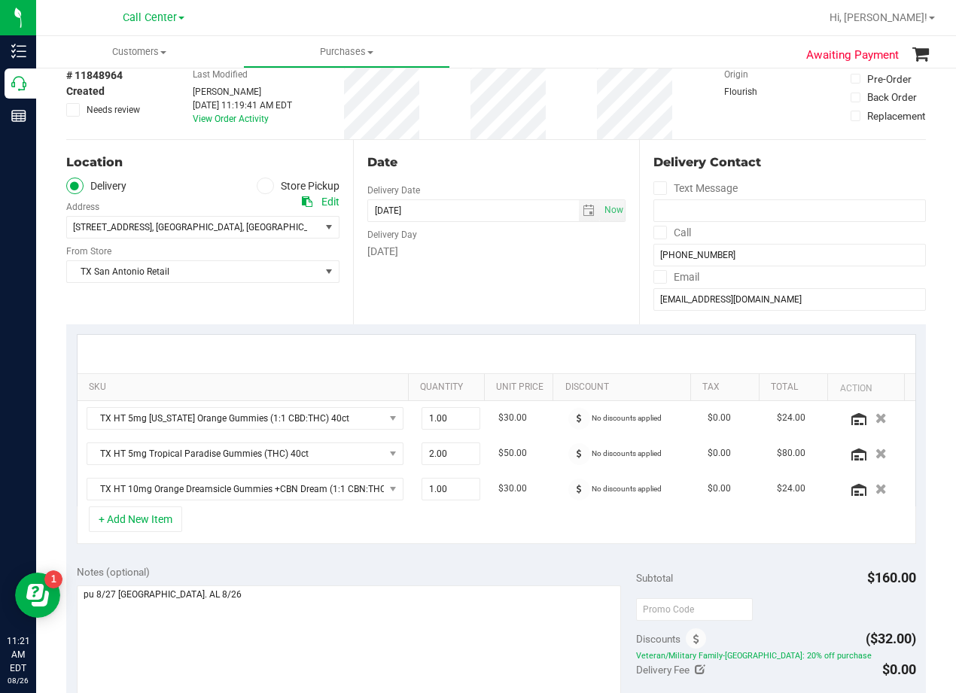
click at [627, 284] on div "Location Delivery Store Pickup Address Edit 18720 Stone Oak Pkwy suite 107 , Sa…" at bounding box center [495, 232] width 859 height 184
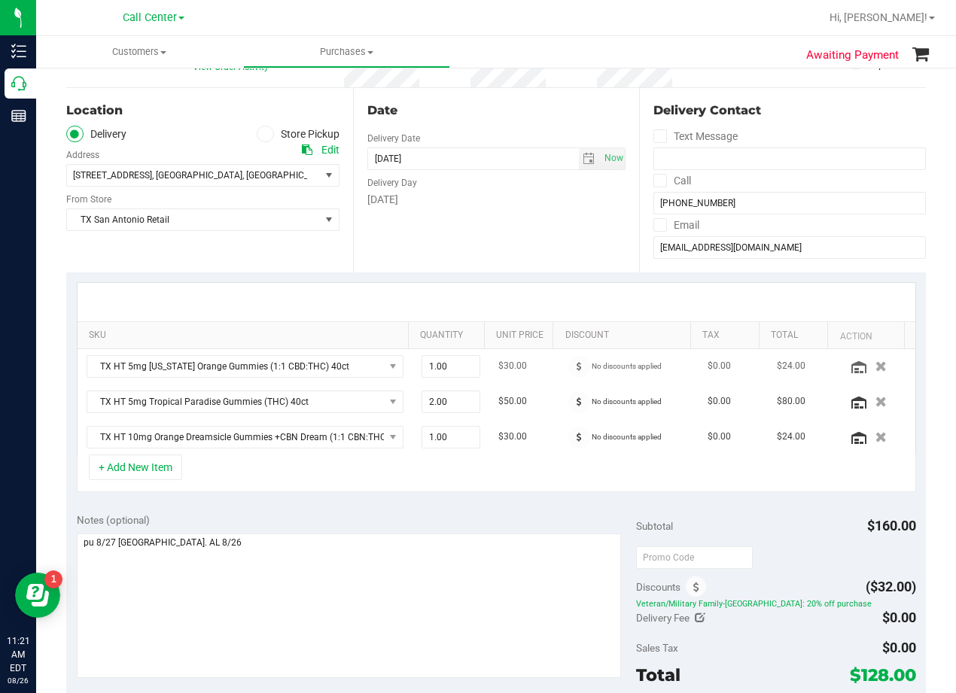
scroll to position [150, 0]
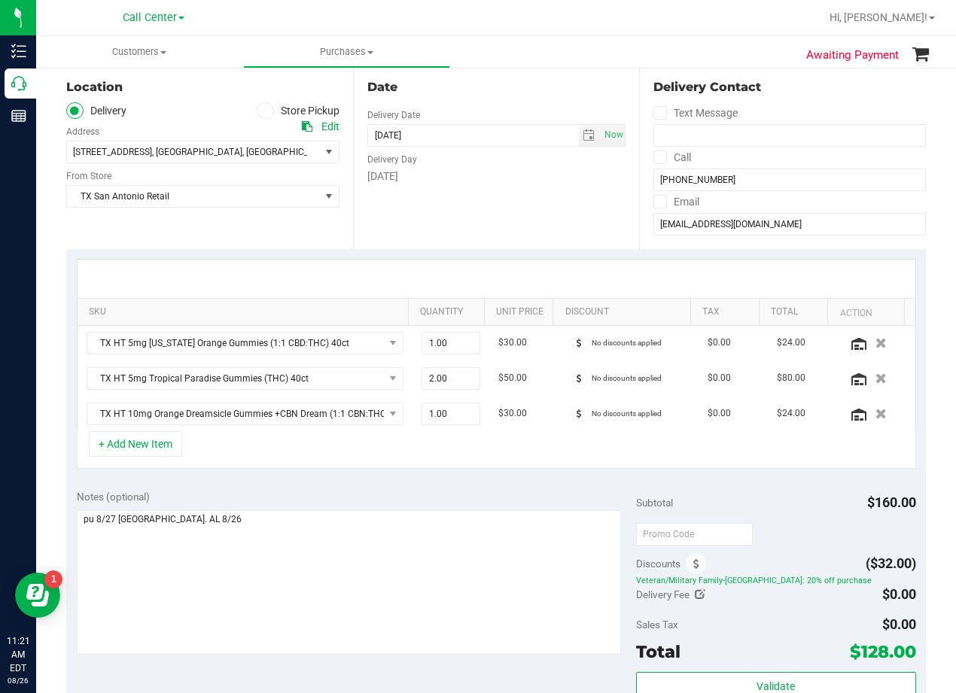
click at [530, 265] on div at bounding box center [495, 279] width 837 height 38
click at [403, 477] on div "SKU Quantity Unit Price Discount Tax Total Action TX HT 5mg Texas Orange Gummie…" at bounding box center [495, 364] width 859 height 230
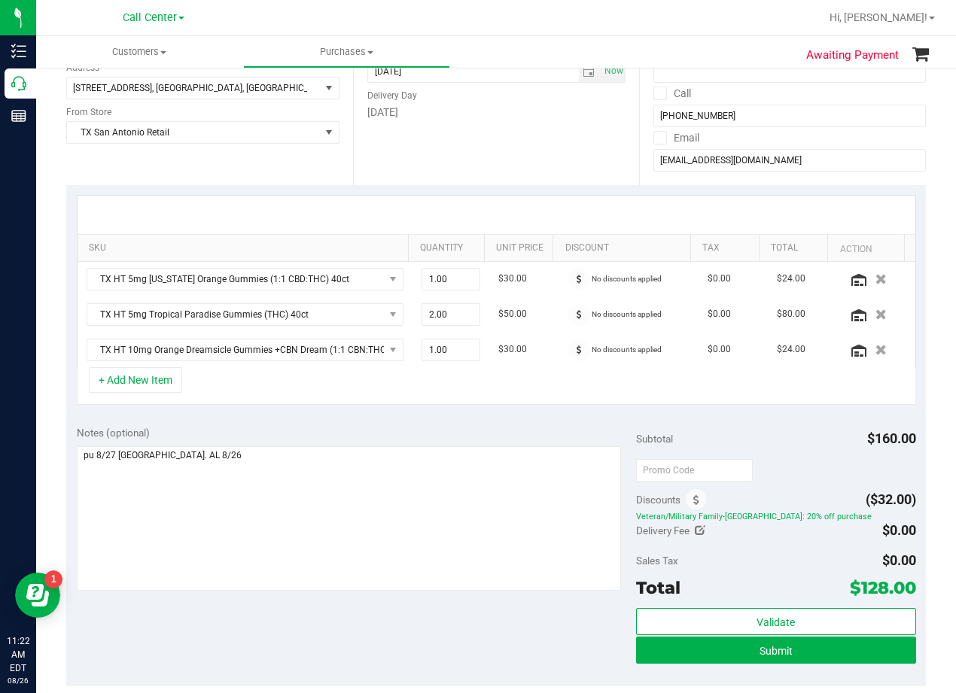
scroll to position [301, 0]
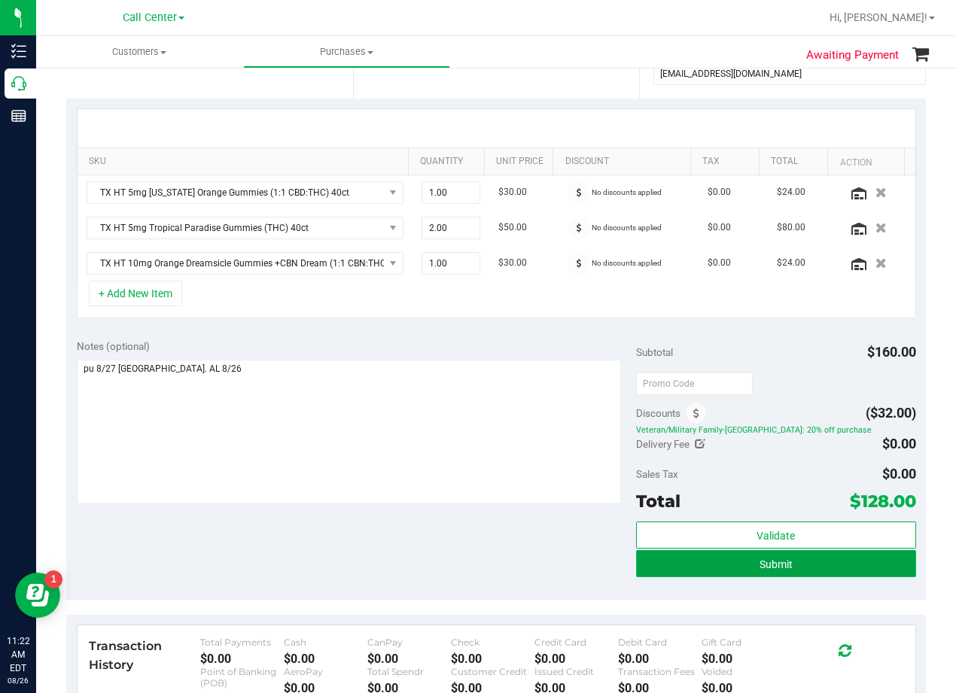
click at [679, 576] on button "Submit" at bounding box center [776, 563] width 280 height 27
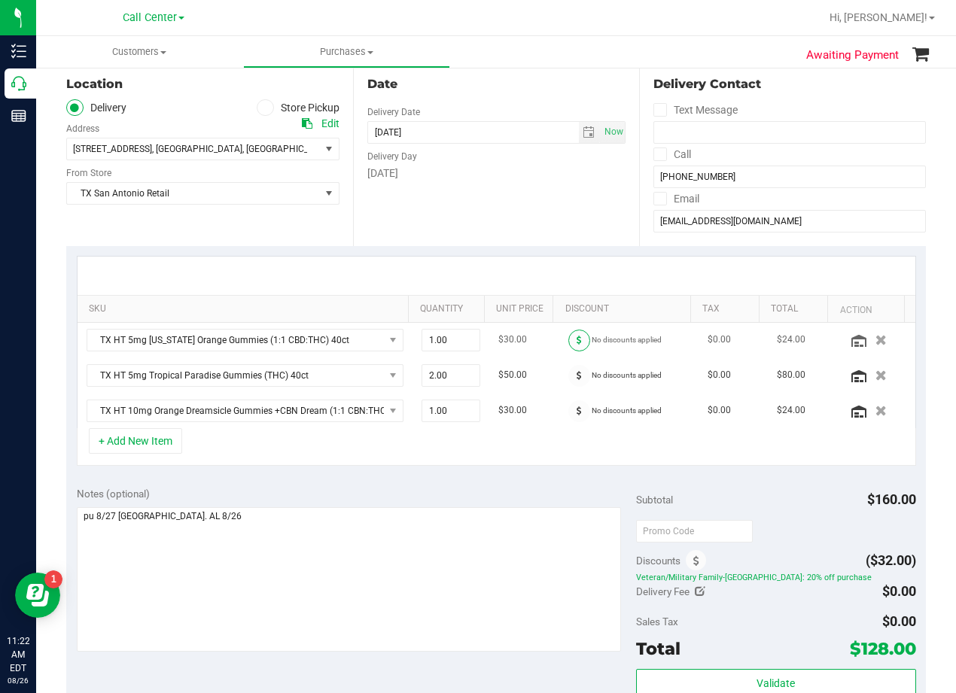
scroll to position [0, 0]
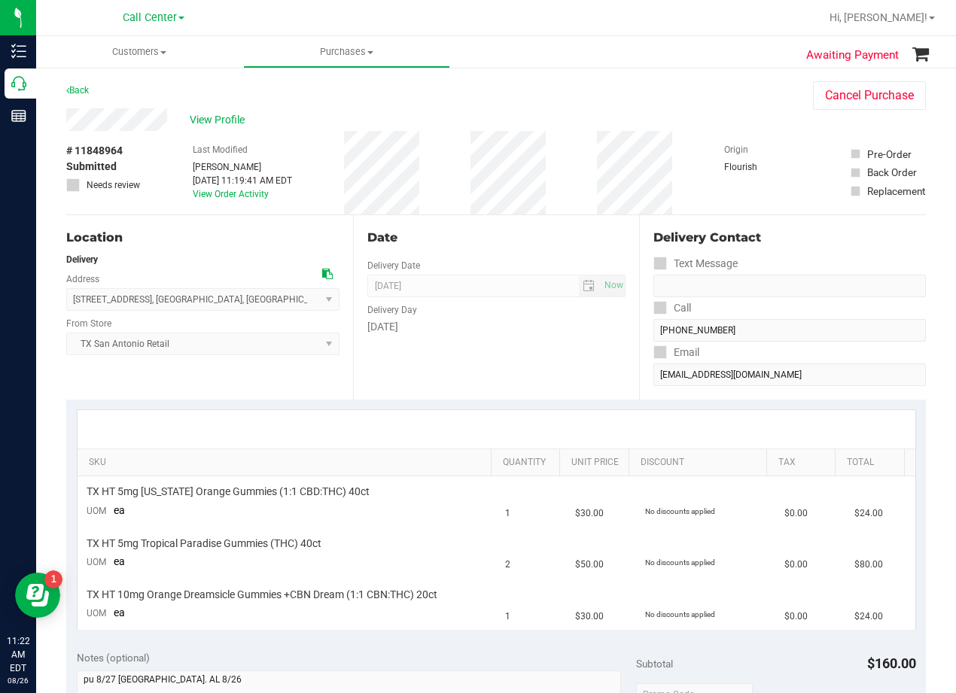
scroll to position [376, 0]
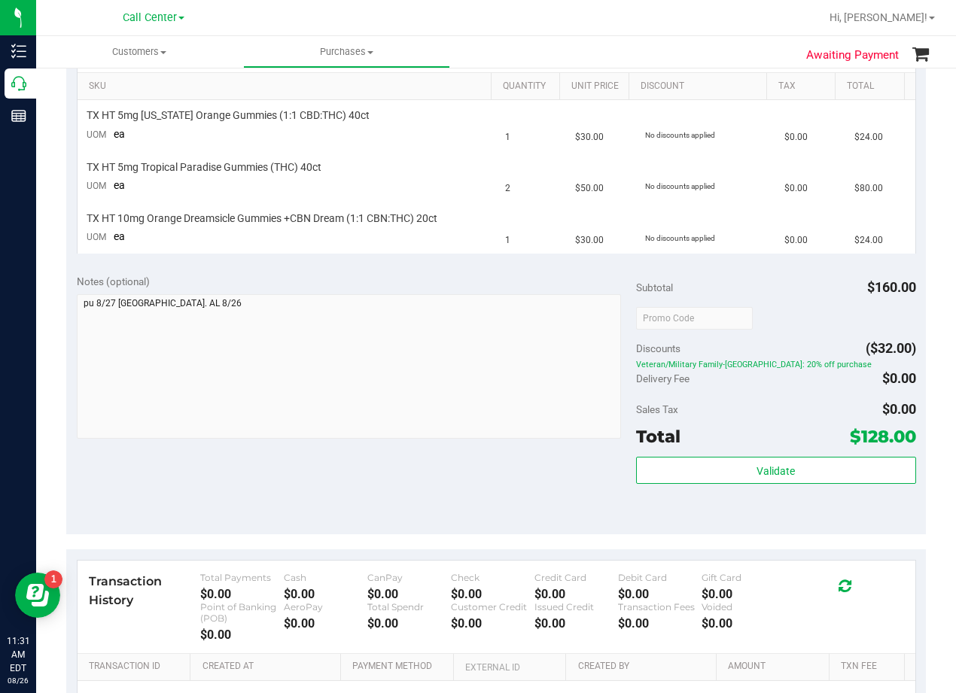
click at [520, 496] on div "Notes (optional) Subtotal $160.00 Discounts ($32.00) Veteran/Military Family-TX…" at bounding box center [495, 398] width 859 height 271
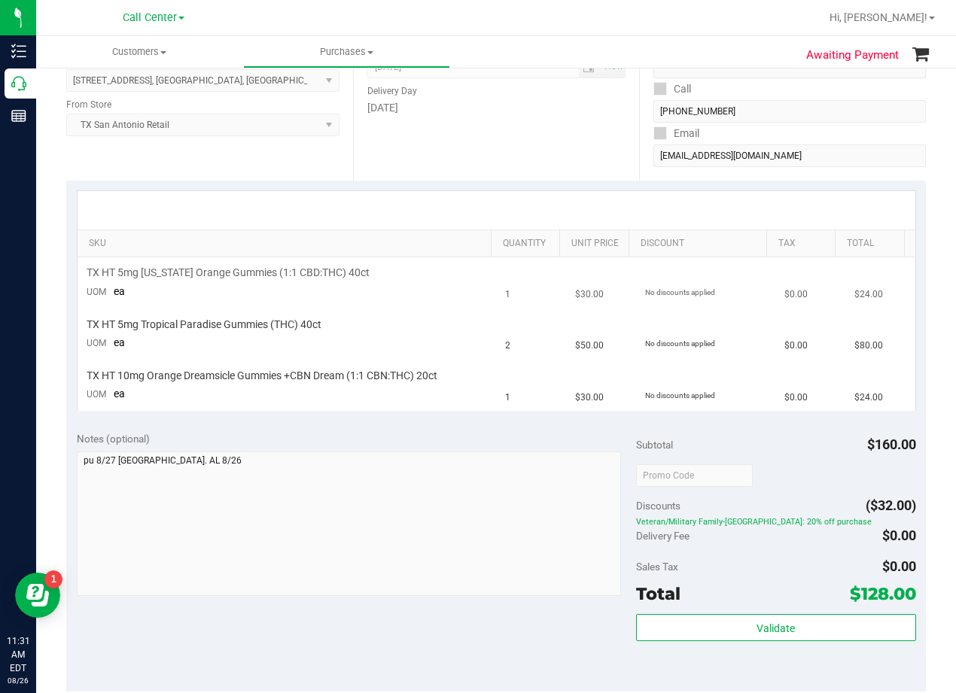
scroll to position [0, 0]
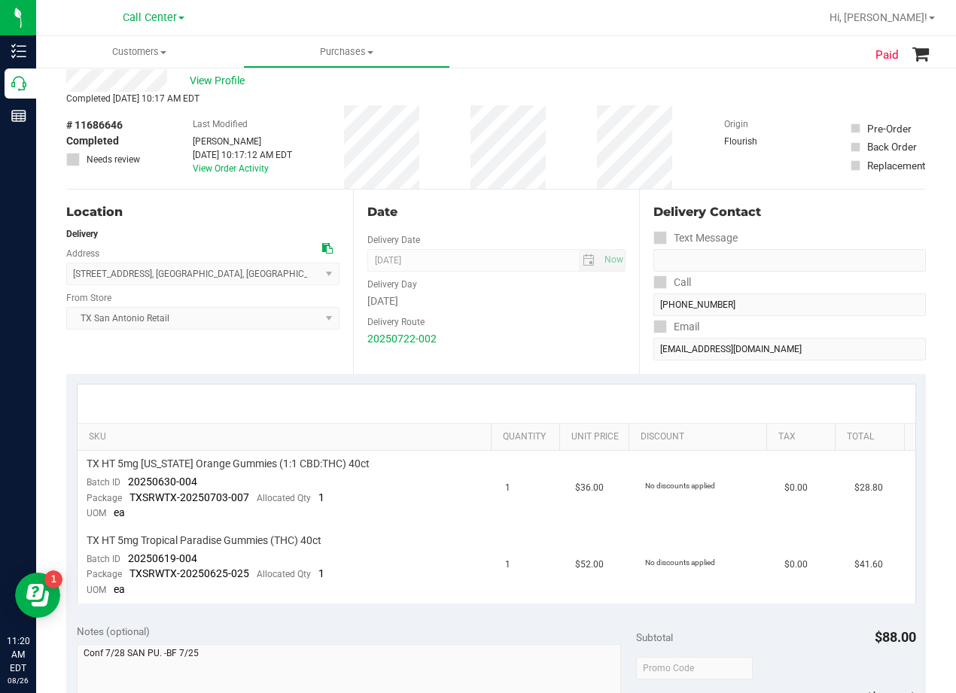
scroll to position [75, 0]
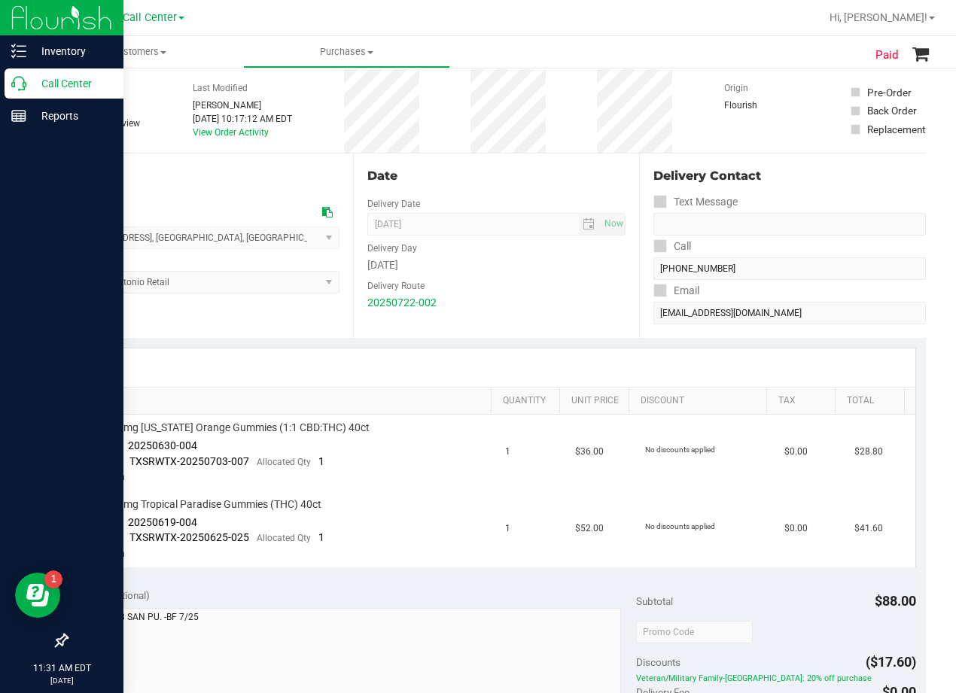
click at [32, 77] on p "Call Center" at bounding box center [71, 83] width 90 height 18
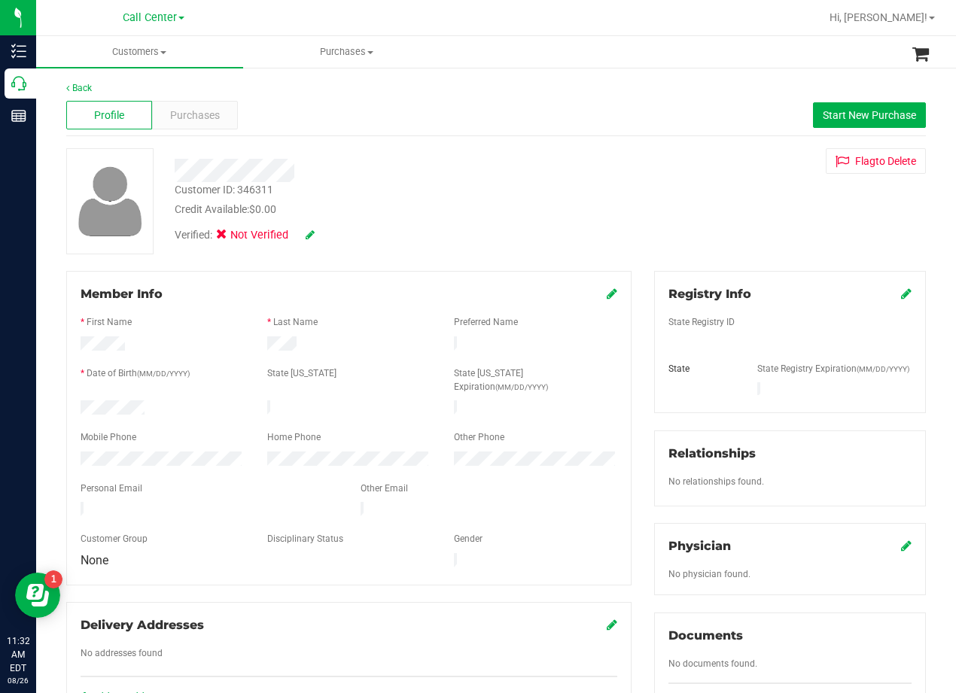
click at [661, 196] on div "Customer ID: 346311 Credit Available: $0.00 Verified: Not Verified Flag to Dele…" at bounding box center [496, 201] width 882 height 106
click at [543, 176] on div at bounding box center [383, 170] width 441 height 23
click at [200, 103] on div "Purchases" at bounding box center [195, 115] width 86 height 29
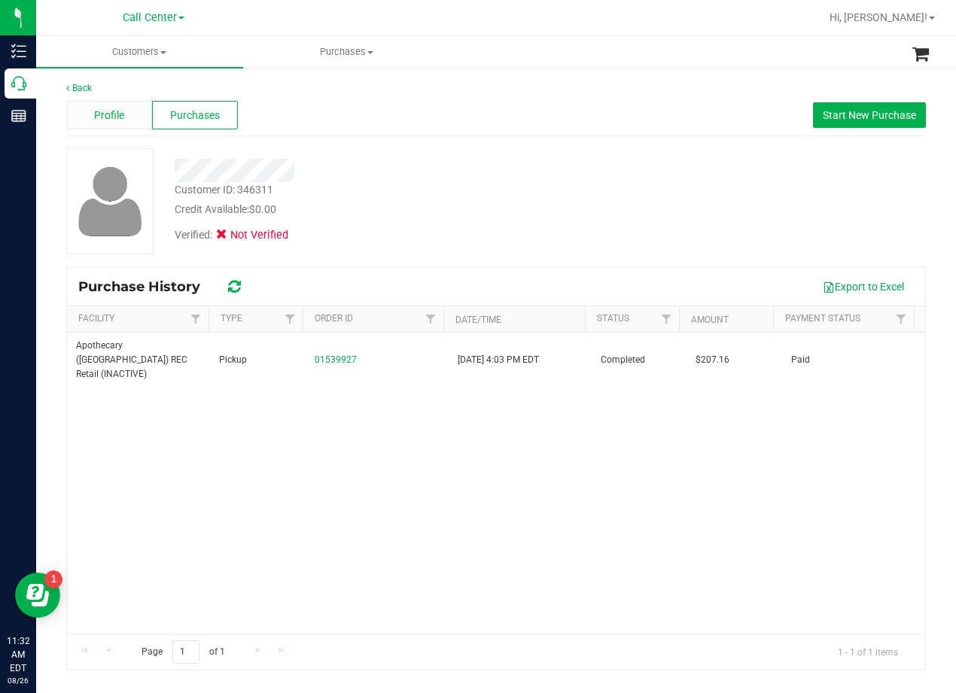
click at [115, 108] on span "Profile" at bounding box center [109, 116] width 30 height 16
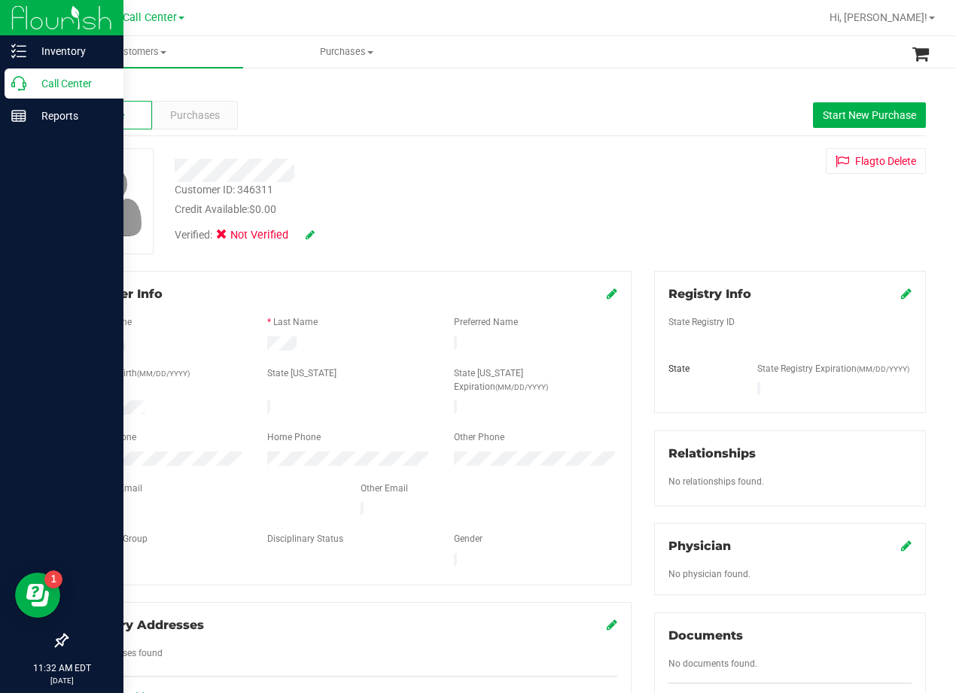
click at [25, 84] on icon at bounding box center [18, 83] width 15 height 15
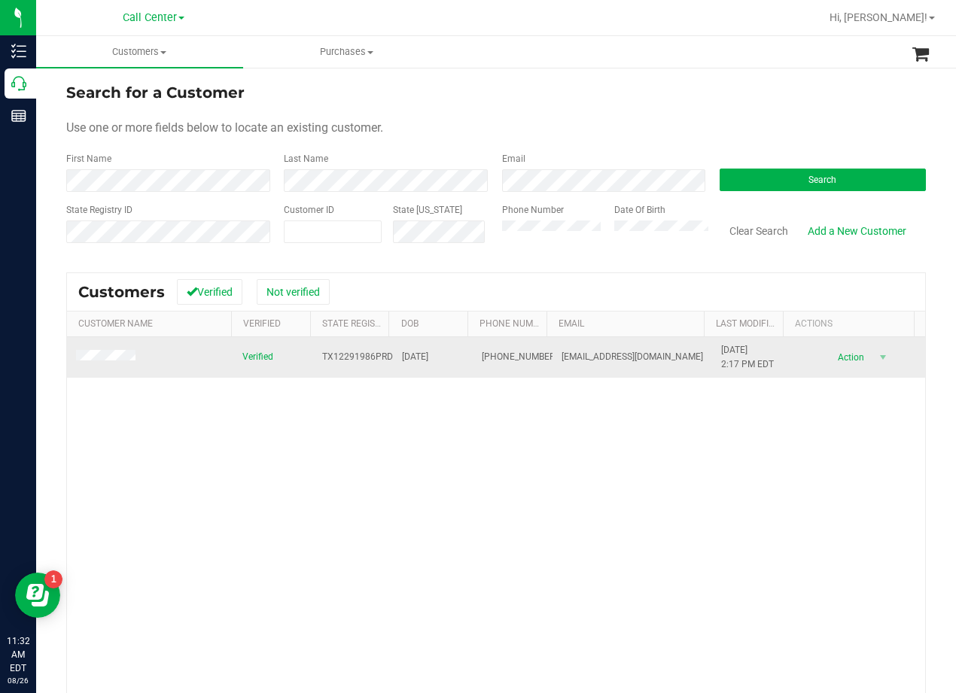
click at [117, 364] on span at bounding box center [108, 357] width 64 height 15
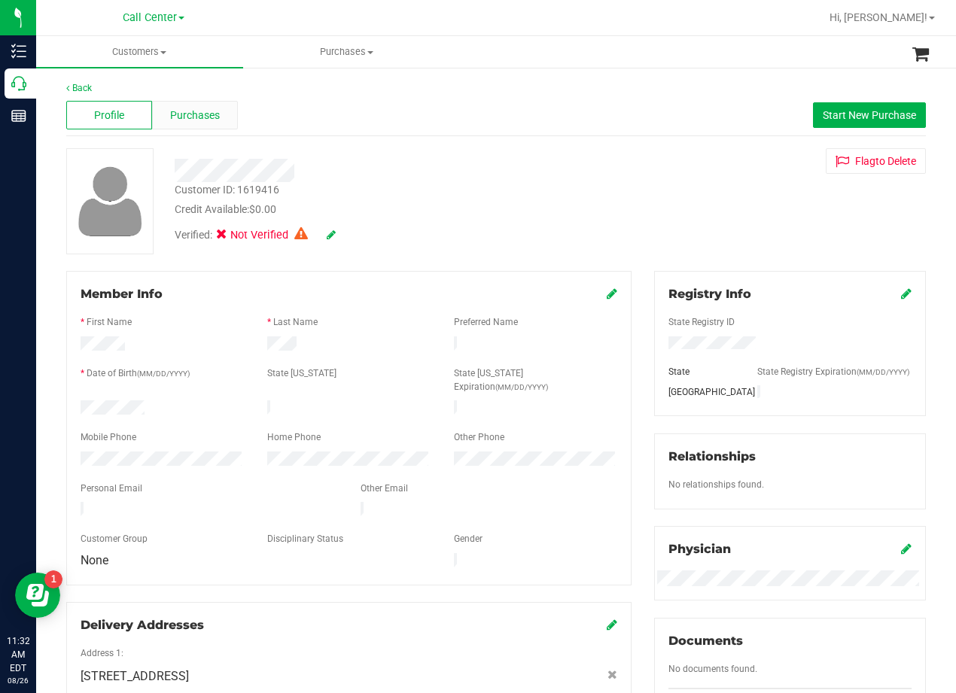
click at [187, 119] on span "Purchases" at bounding box center [195, 116] width 50 height 16
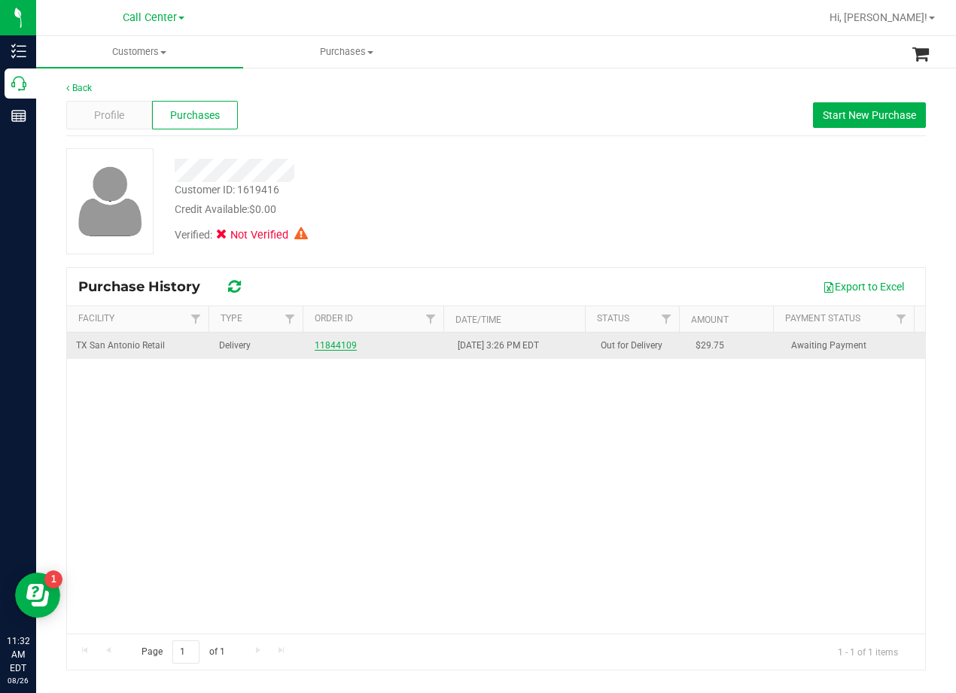
click at [329, 344] on link "11844109" at bounding box center [336, 345] width 42 height 11
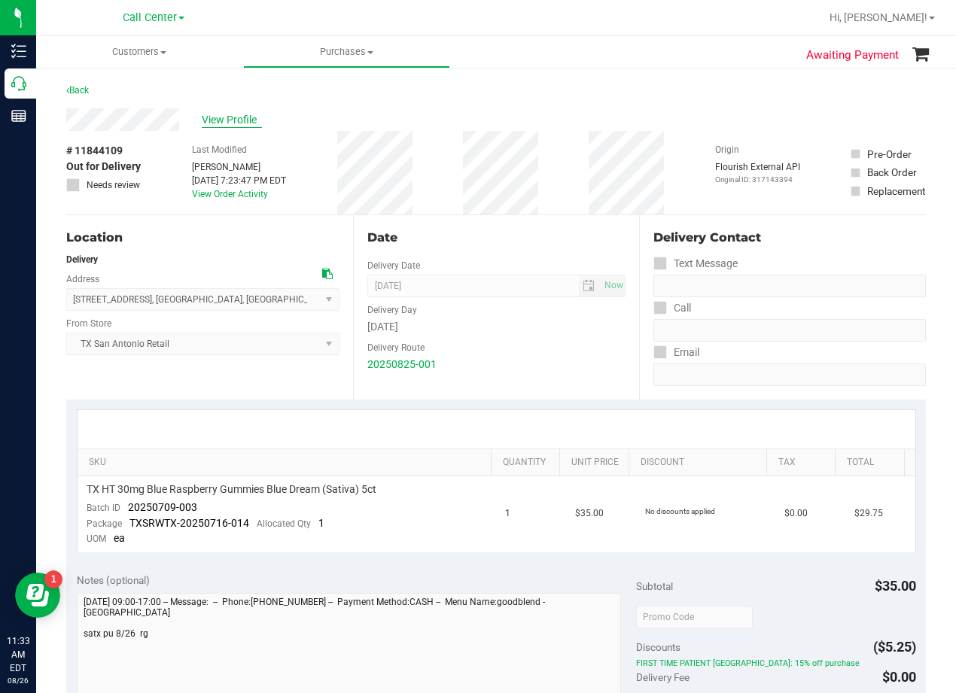
click at [262, 117] on span "View Profile" at bounding box center [232, 120] width 60 height 16
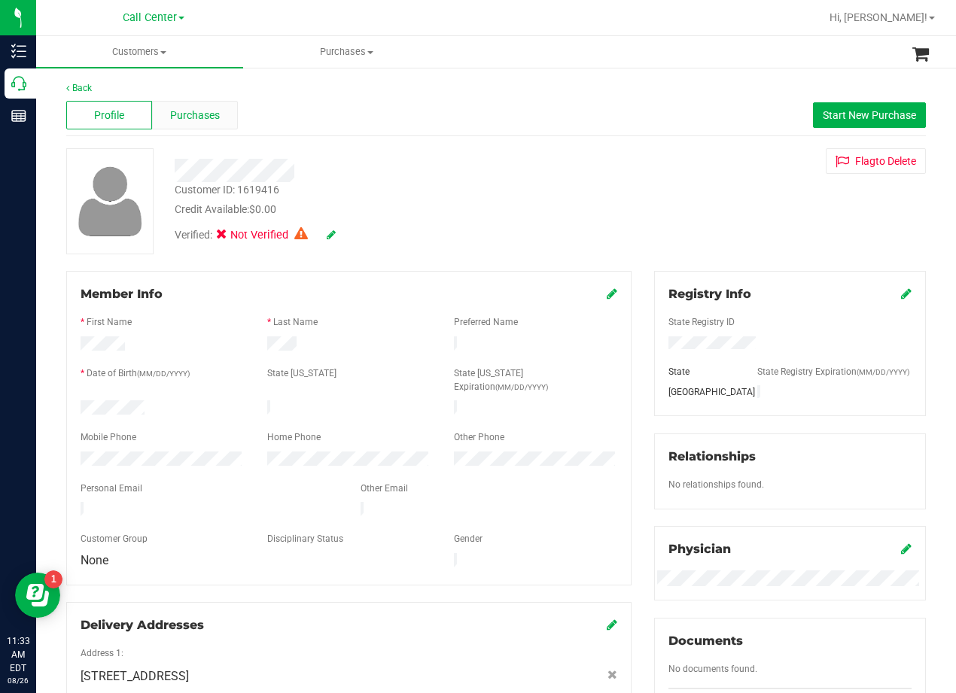
click at [191, 116] on span "Purchases" at bounding box center [195, 116] width 50 height 16
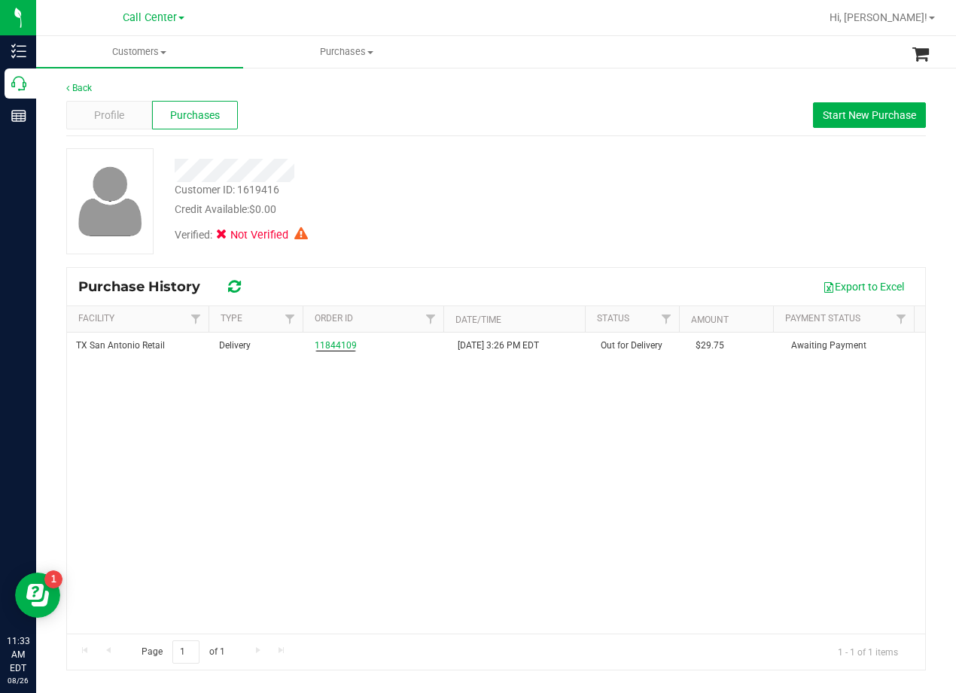
click at [450, 225] on div "Verified: Not Verified" at bounding box center [383, 233] width 441 height 33
click at [840, 117] on span "Start New Purchase" at bounding box center [868, 115] width 93 height 12
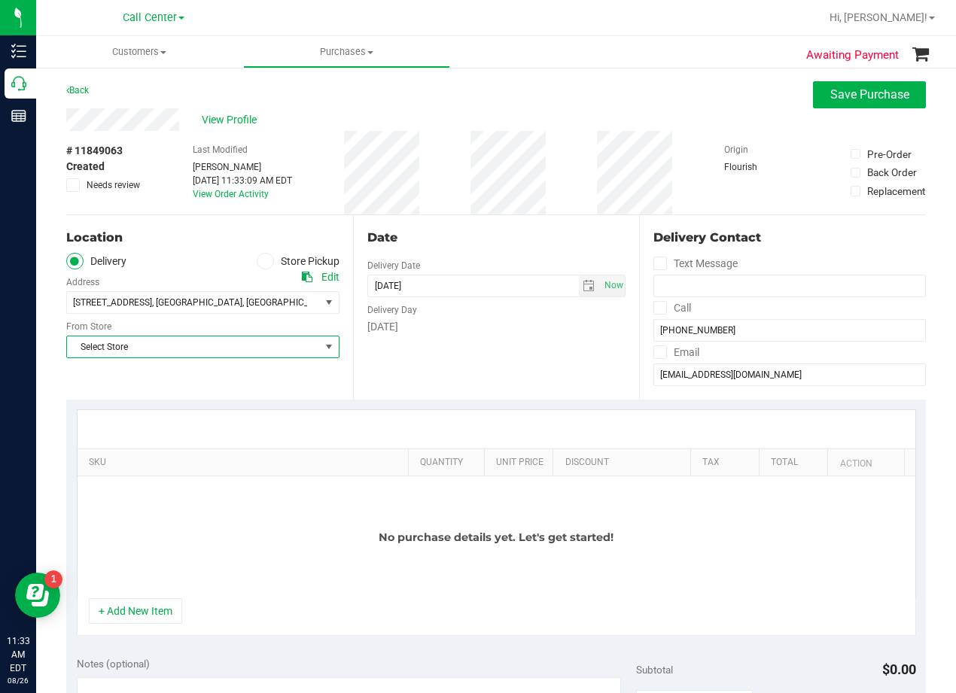
click at [247, 339] on span "Select Store" at bounding box center [193, 346] width 253 height 21
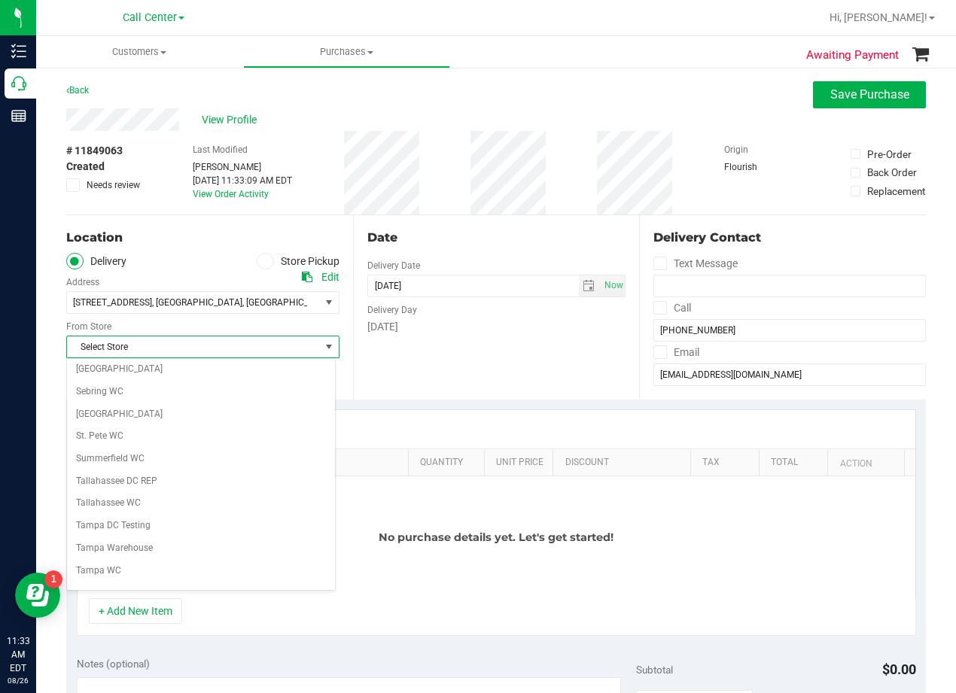
scroll to position [1093, 0]
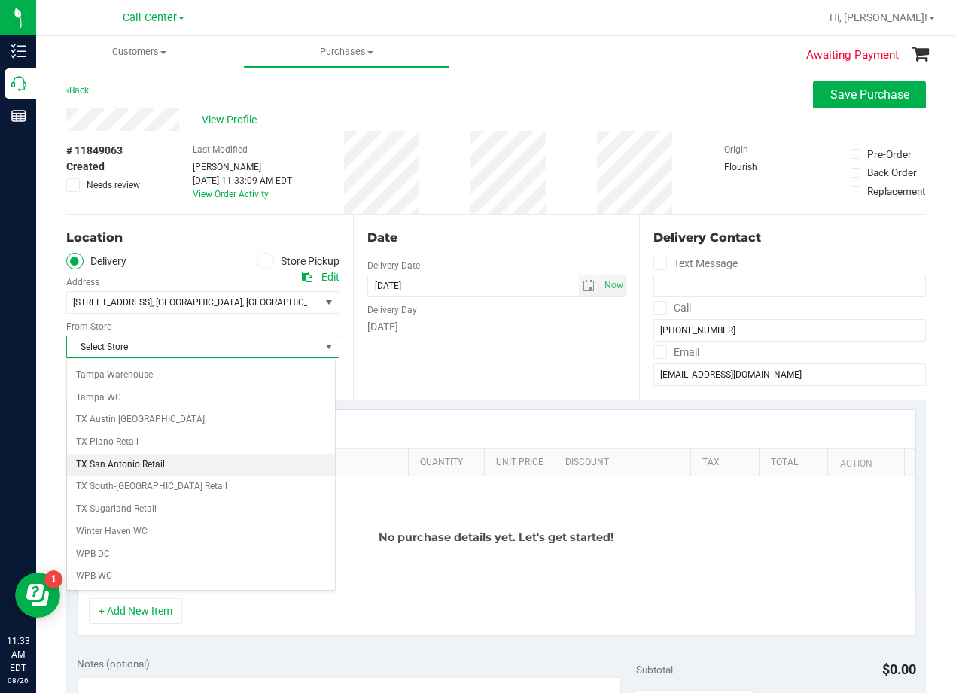
click at [238, 463] on li "TX San Antonio Retail" at bounding box center [201, 465] width 268 height 23
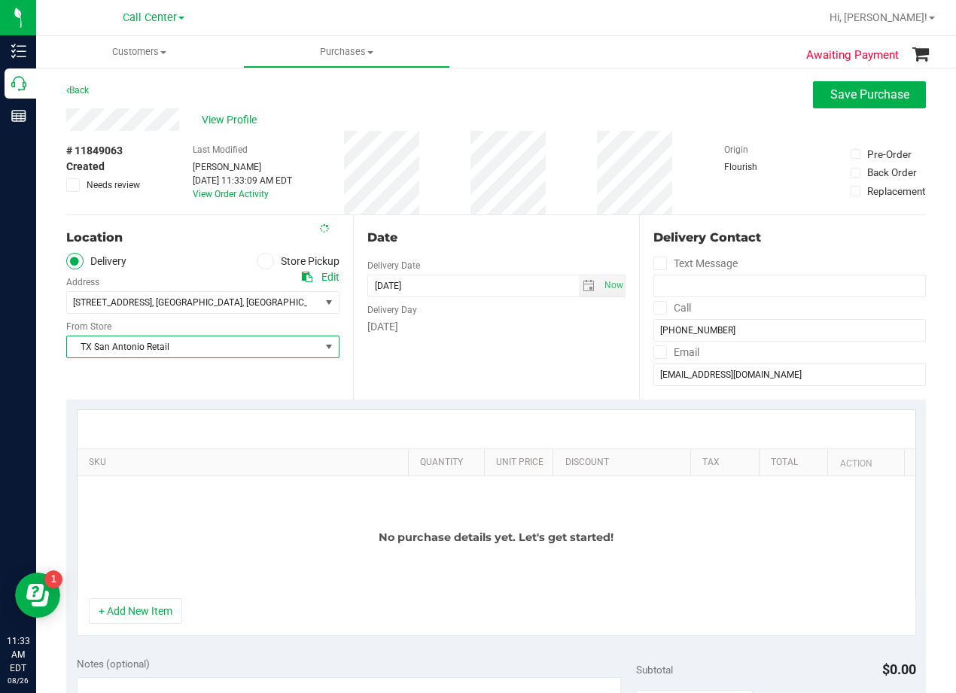
click at [486, 324] on div "[DATE]" at bounding box center [496, 327] width 259 height 16
click at [494, 259] on div "Date Delivery Date 08/26/2025 Now 08/26/2025 11:33 AM Now Delivery Day Tuesday" at bounding box center [496, 307] width 287 height 184
click at [542, 245] on div "Date" at bounding box center [496, 238] width 259 height 18
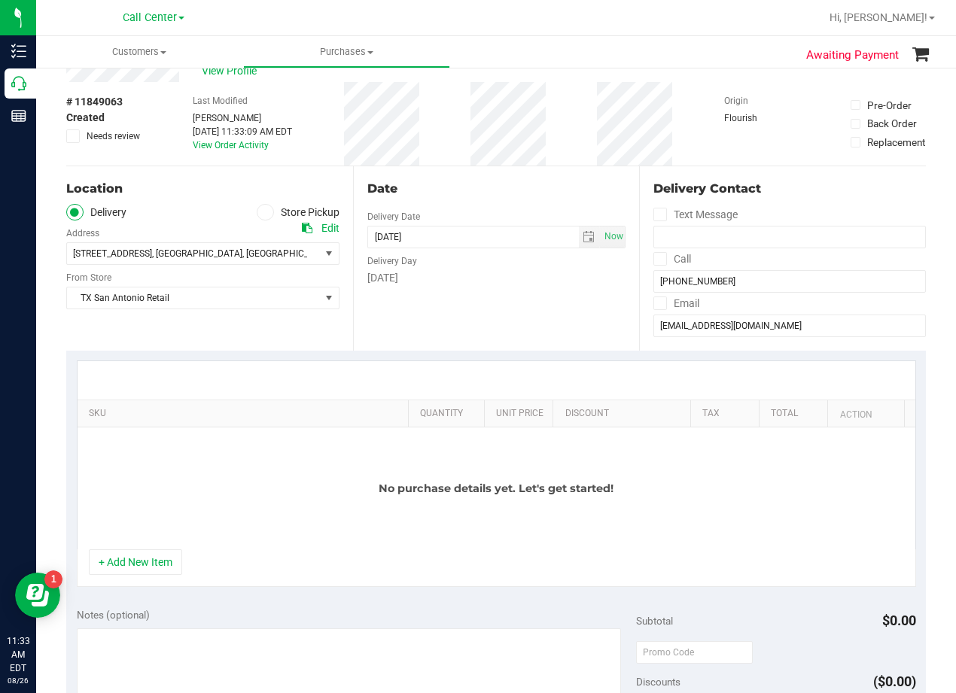
scroll to position [75, 0]
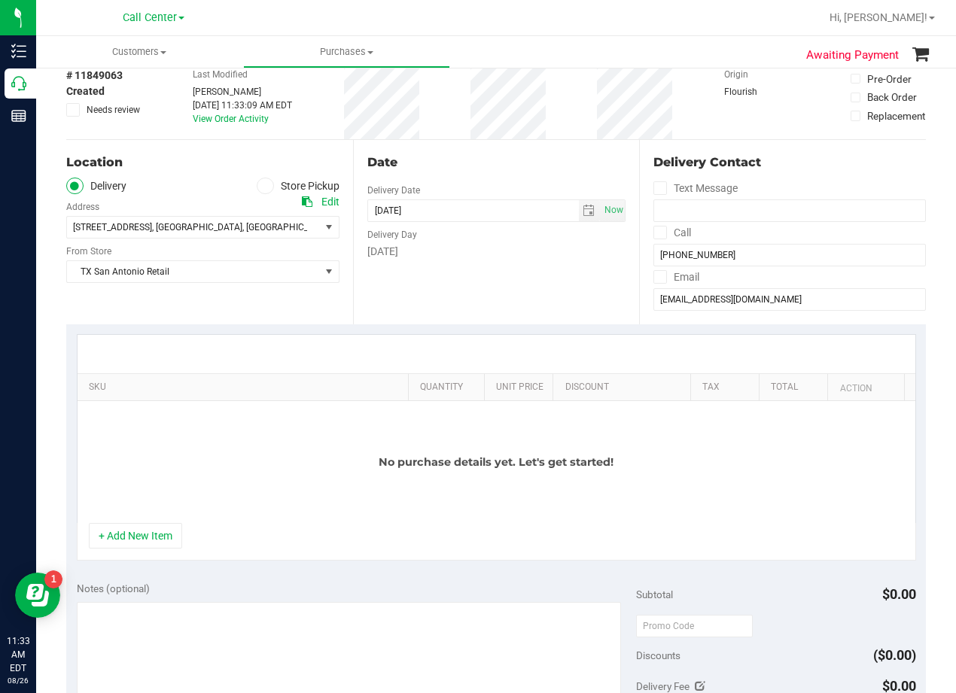
click at [522, 248] on div "[DATE]" at bounding box center [496, 252] width 259 height 16
click at [166, 530] on button "+ Add New Item" at bounding box center [135, 536] width 93 height 26
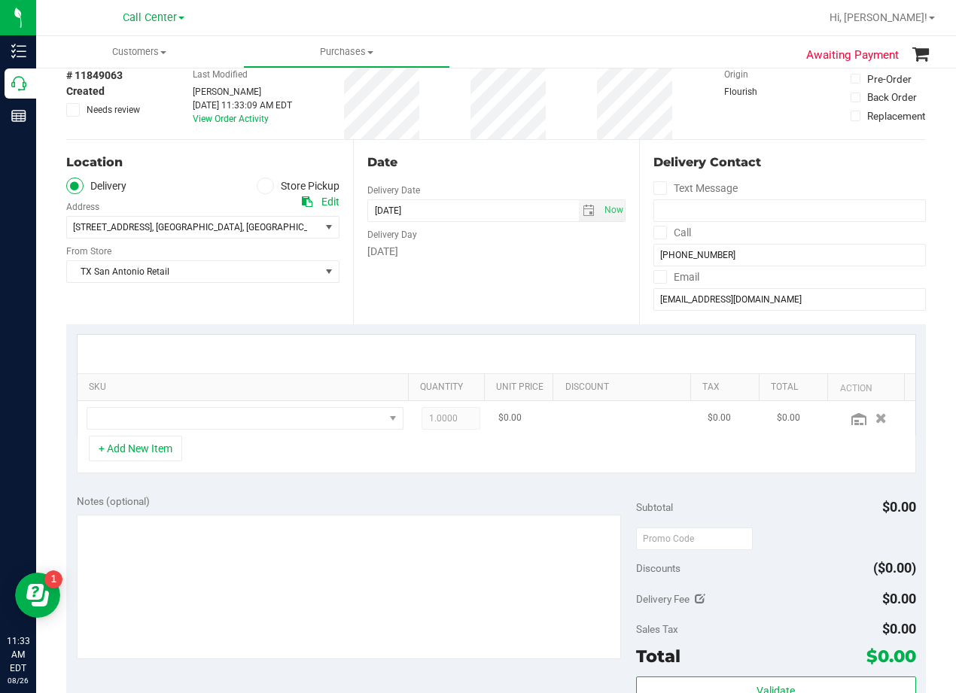
click at [184, 406] on td at bounding box center [244, 418] width 335 height 35
click at [185, 414] on span "NO DATA FOUND" at bounding box center [235, 418] width 296 height 21
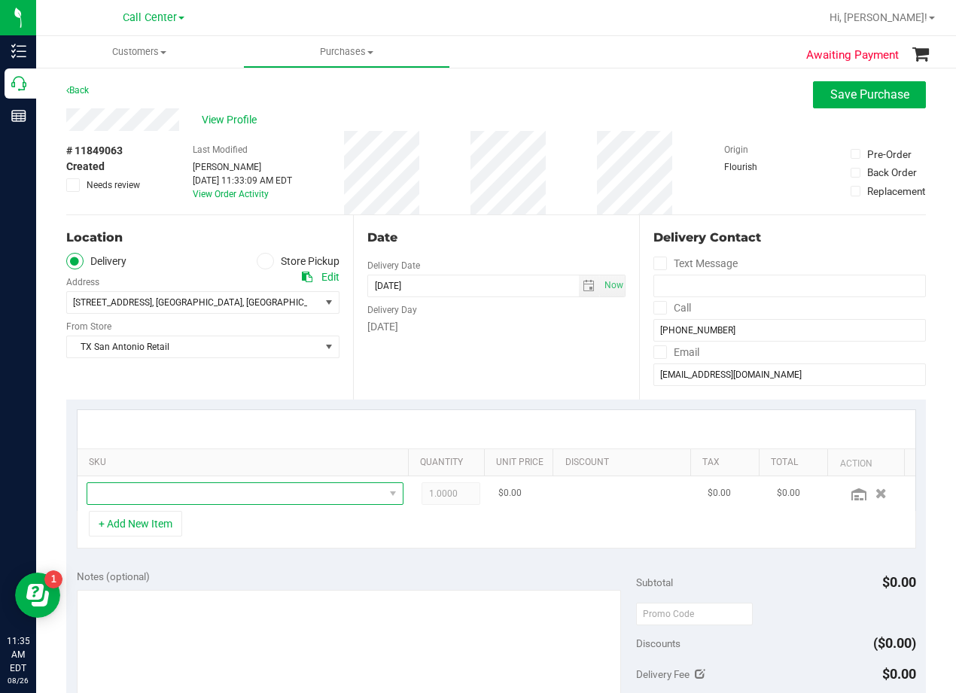
click at [243, 491] on span "NO DATA FOUND" at bounding box center [235, 493] width 296 height 21
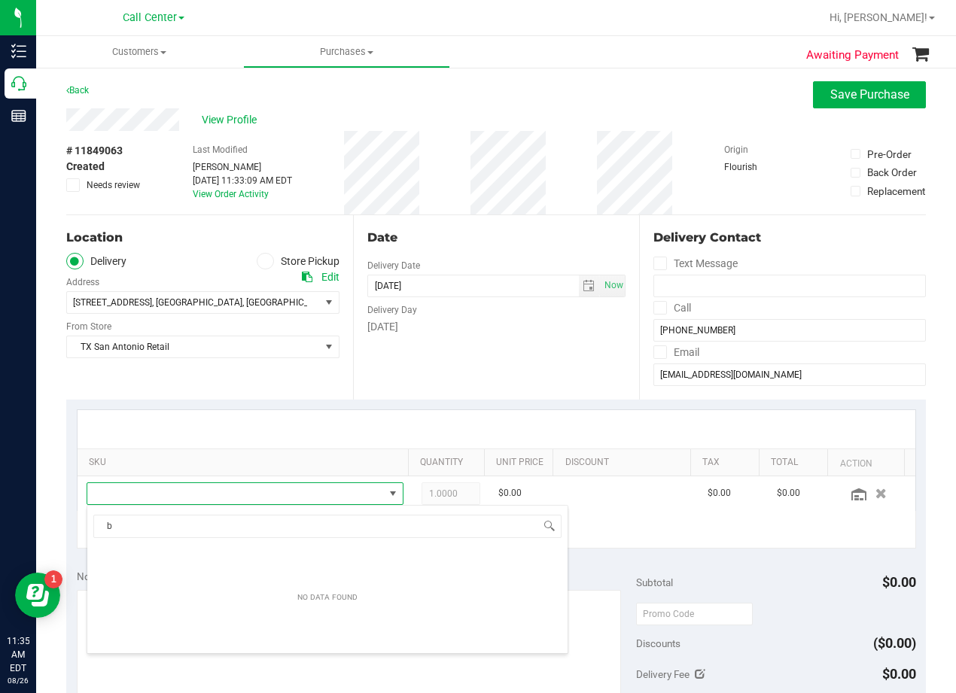
scroll to position [23, 296]
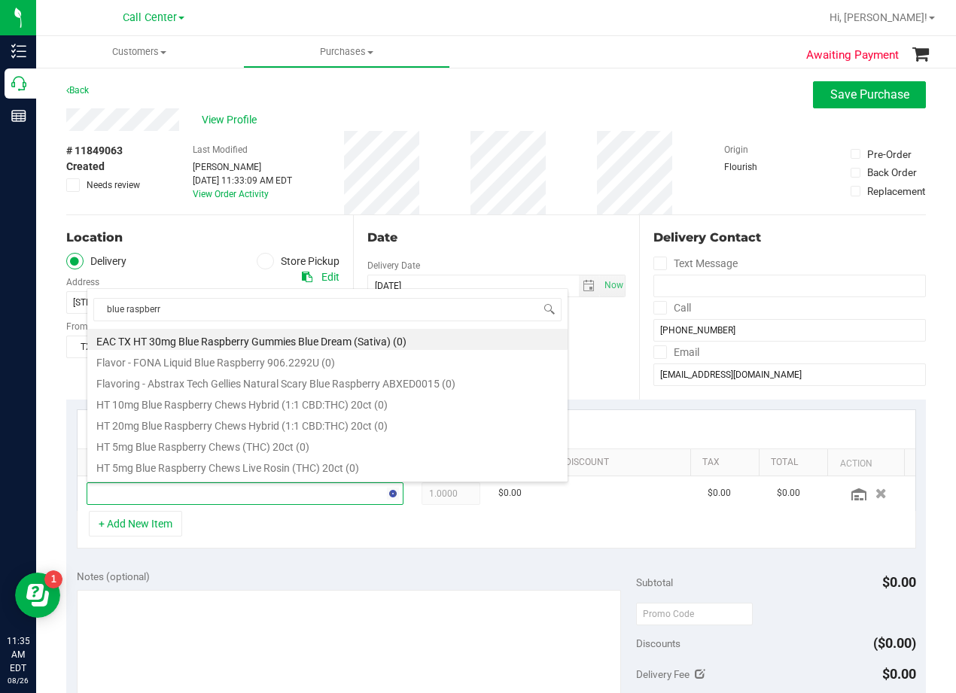
type input "blue raspberry"
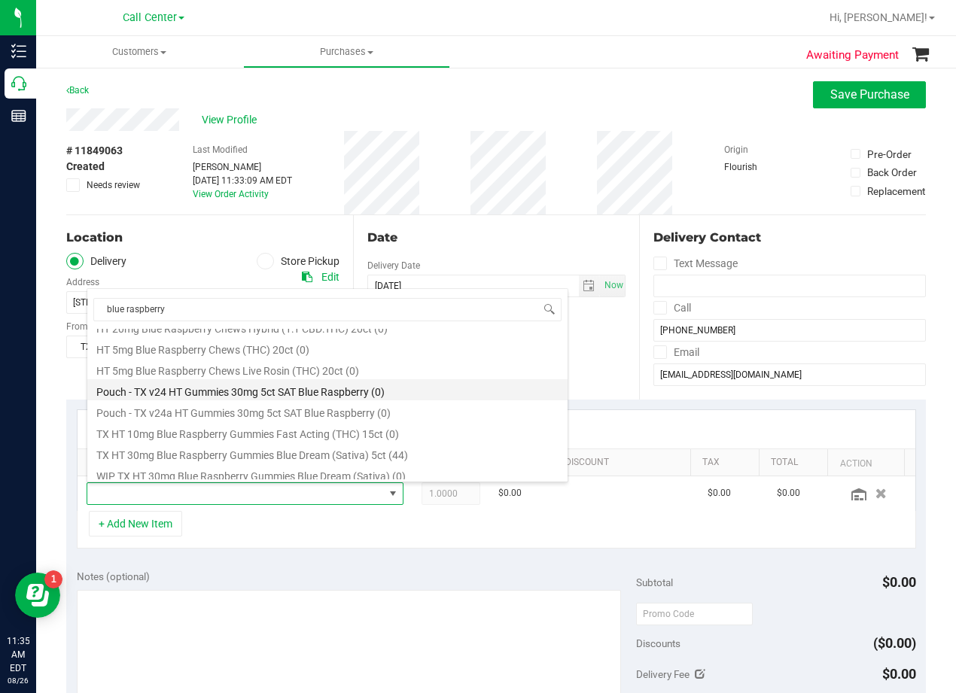
scroll to position [102, 0]
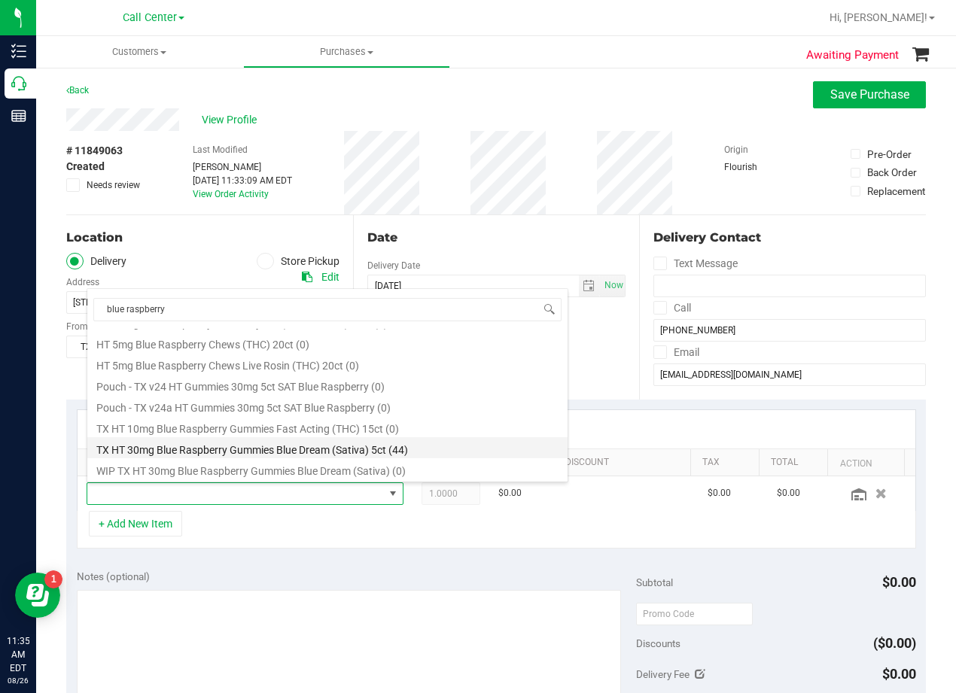
click at [406, 450] on li "TX HT 30mg Blue Raspberry Gummies Blue Dream (Sativa) 5ct (44)" at bounding box center [327, 447] width 480 height 21
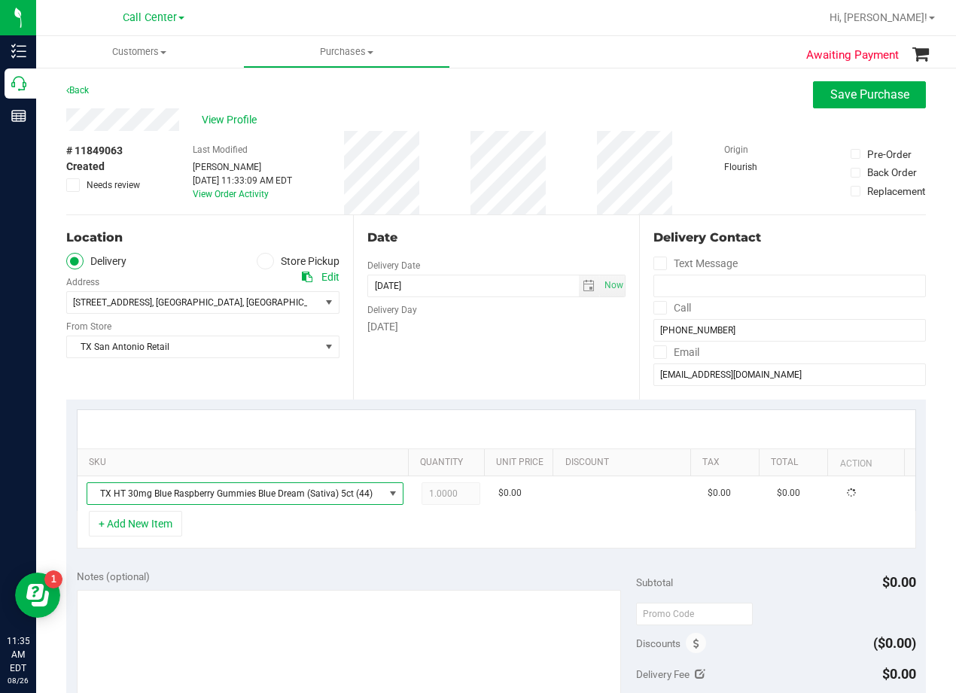
click at [484, 372] on div "Date Delivery Date 08/26/2025 Now 08/26/2025 11:33 AM Now Delivery Day Tuesday" at bounding box center [496, 307] width 287 height 184
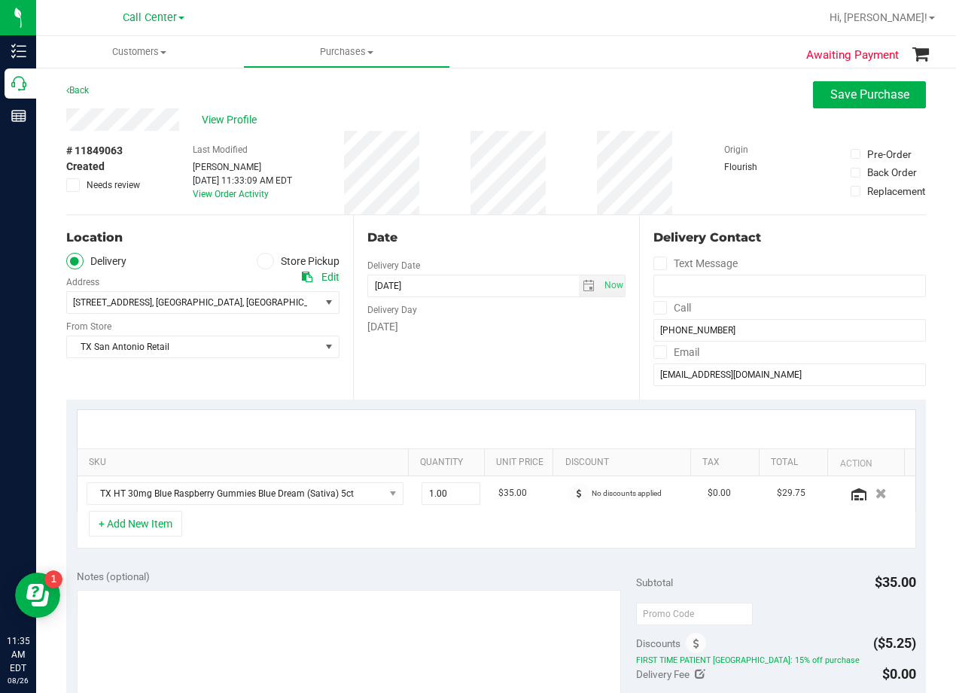
click at [491, 232] on div "Date" at bounding box center [496, 238] width 259 height 18
click at [582, 275] on span "08/26/2025 Now" at bounding box center [496, 286] width 259 height 23
click at [582, 280] on span "select" at bounding box center [588, 286] width 12 height 12
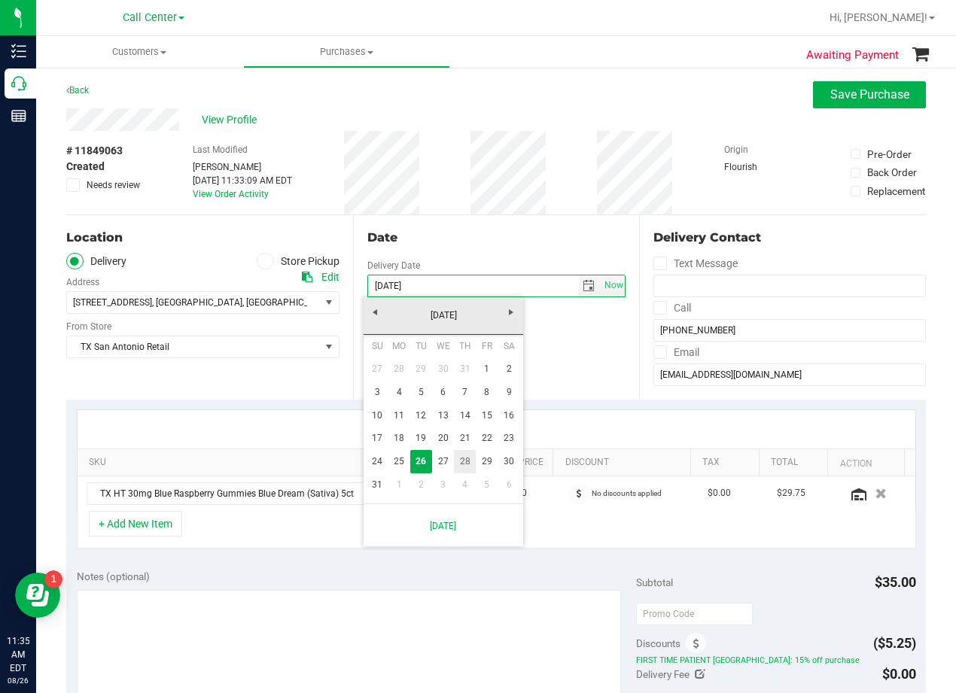
click at [468, 460] on link "28" at bounding box center [465, 461] width 22 height 23
type input "[DATE]"
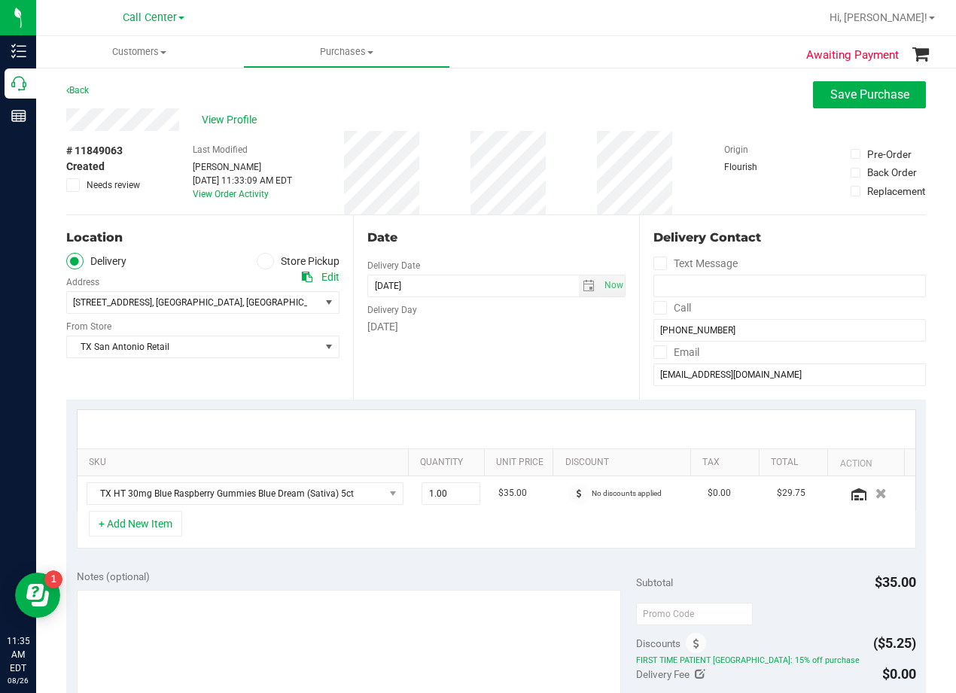
click at [476, 382] on div "Date Delivery Date [DATE] Now [DATE] 08:00 AM Now Delivery Day [DATE]" at bounding box center [496, 307] width 287 height 184
click at [506, 239] on div "Date" at bounding box center [496, 238] width 259 height 18
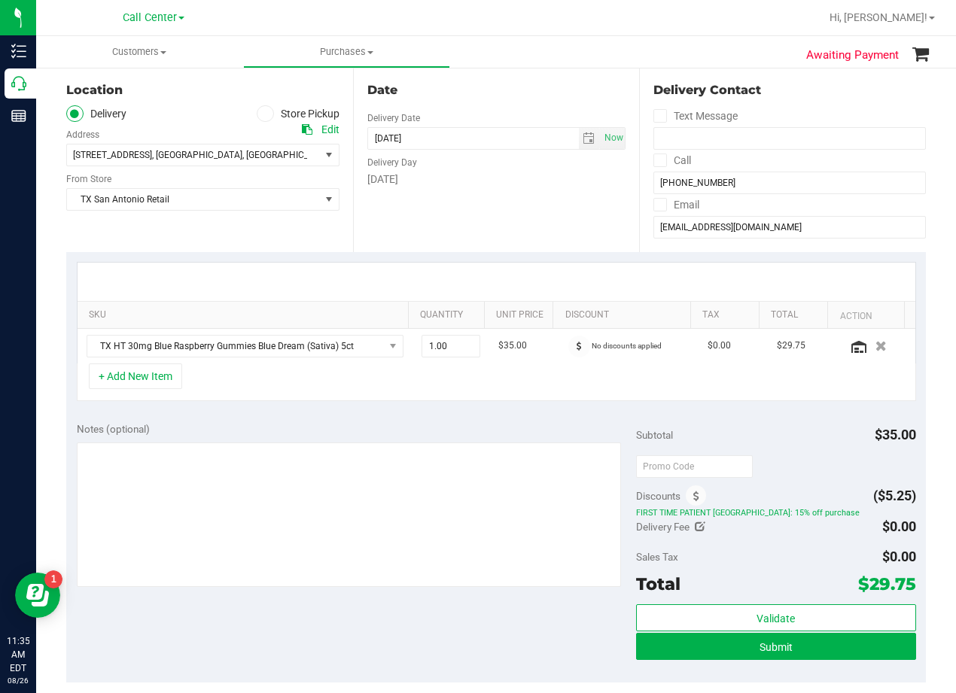
scroll to position [150, 0]
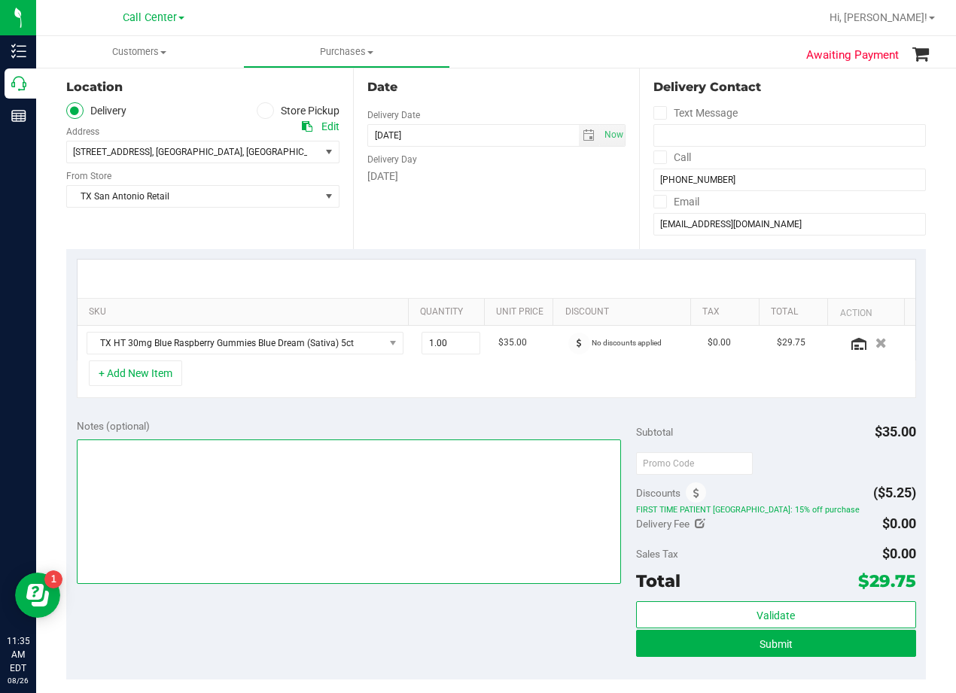
click at [453, 483] on textarea at bounding box center [349, 511] width 544 height 144
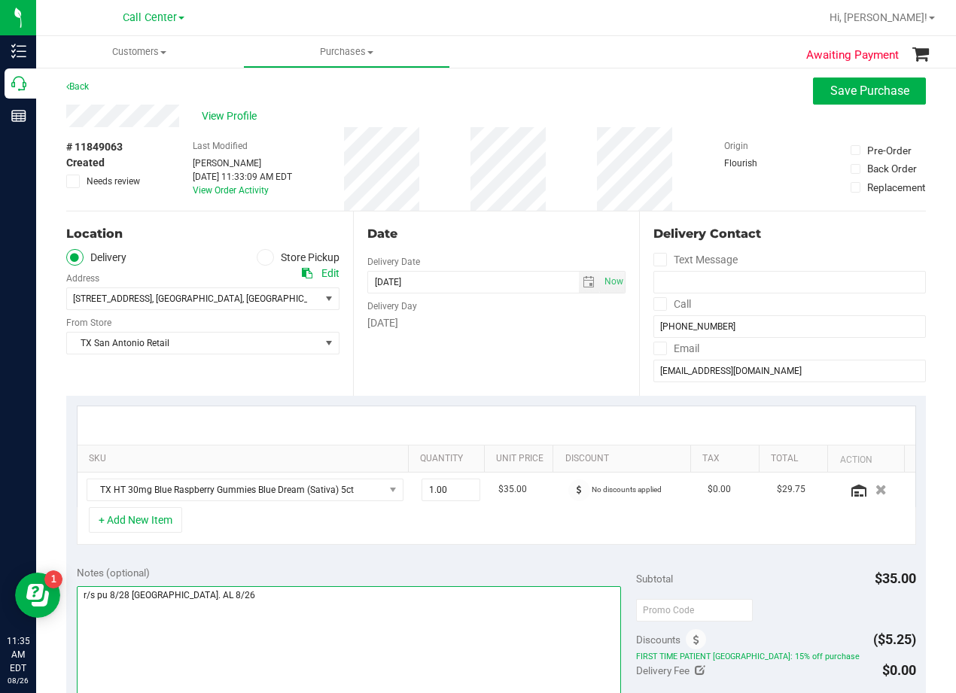
scroll to position [0, 0]
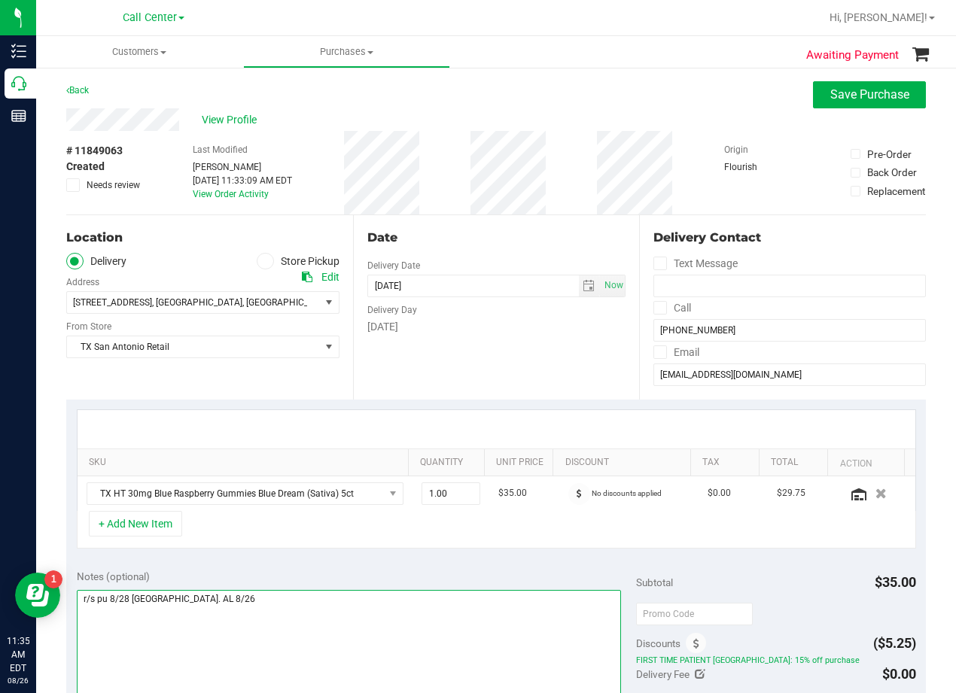
type textarea "r/s pu 8/28 San Antonio. AL 8/26"
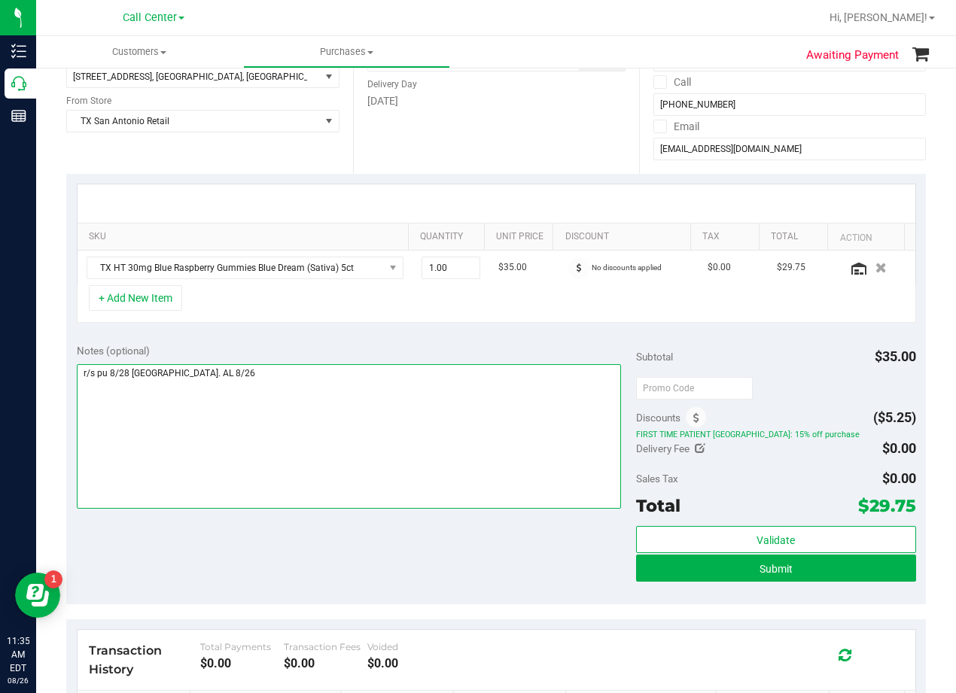
scroll to position [150, 0]
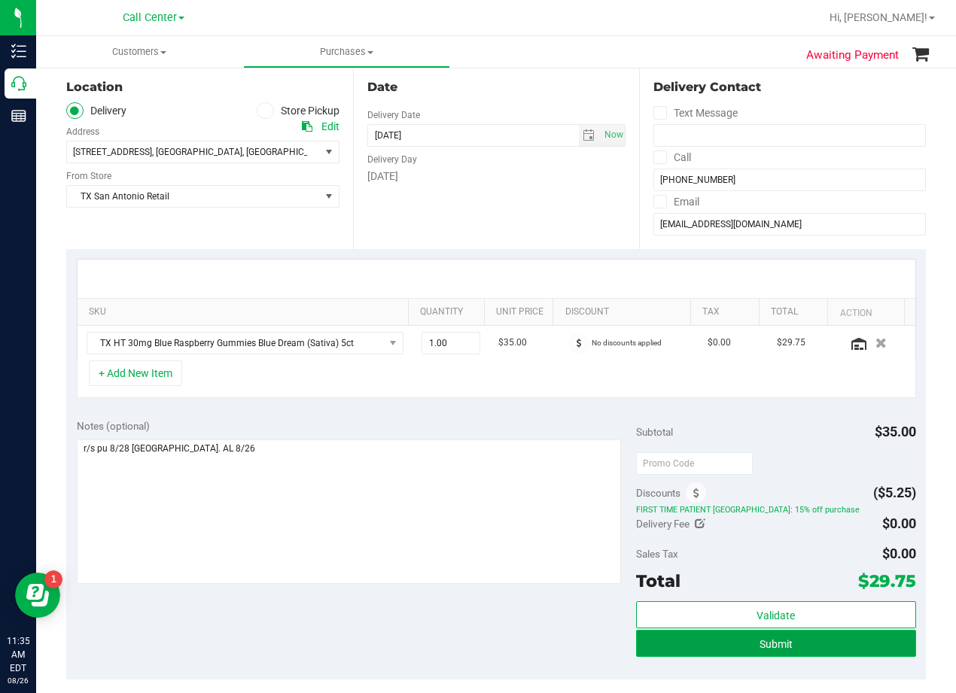
click at [637, 645] on button "Submit" at bounding box center [776, 643] width 280 height 27
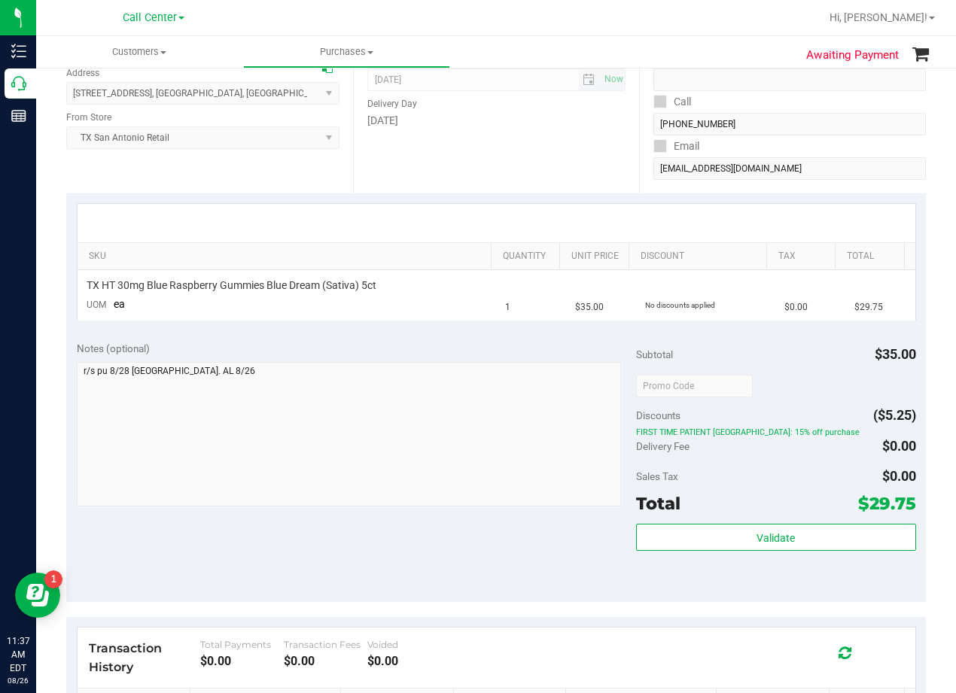
scroll to position [226, 0]
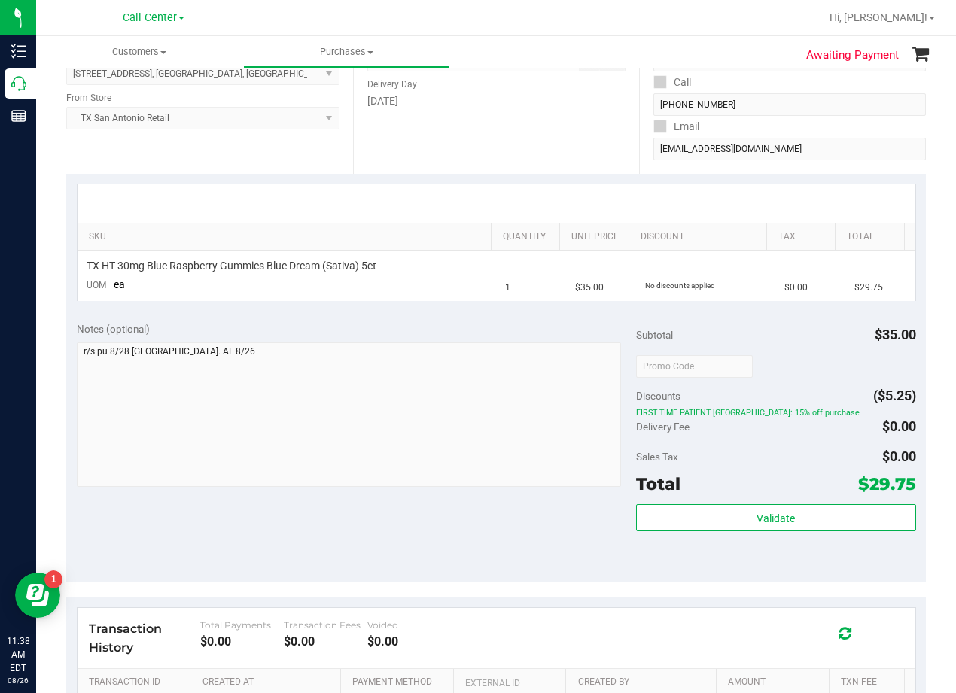
drag, startPoint x: 580, startPoint y: 169, endPoint x: 564, endPoint y: 206, distance: 40.8
click at [579, 174] on purchase-details "Back Cancel Purchase View Profile # 11849063 Submitted Needs review Last Modifi…" at bounding box center [495, 357] width 859 height 1002
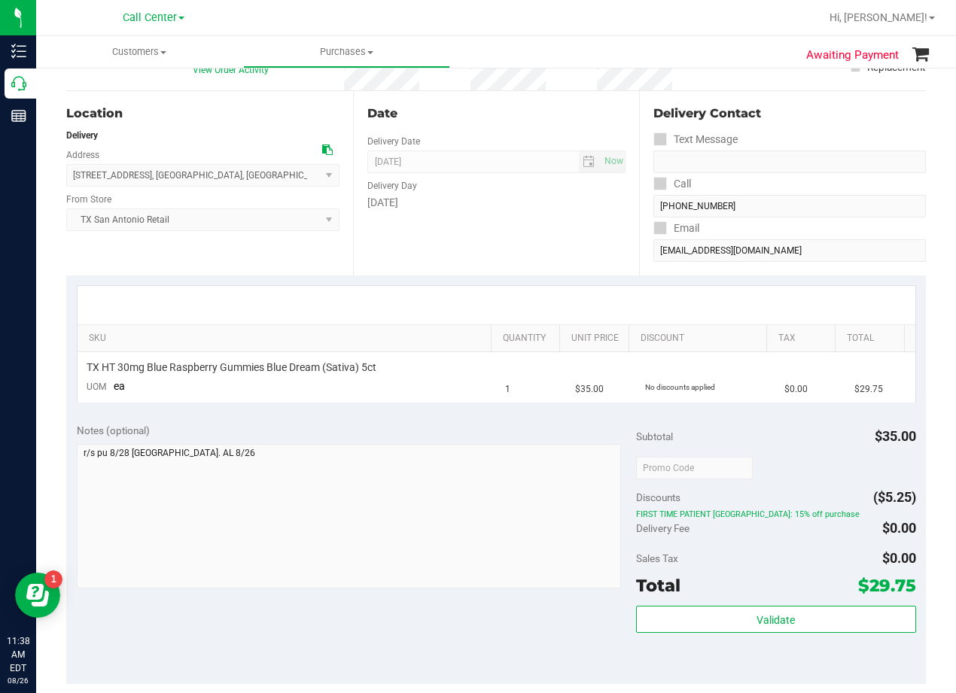
scroll to position [0, 0]
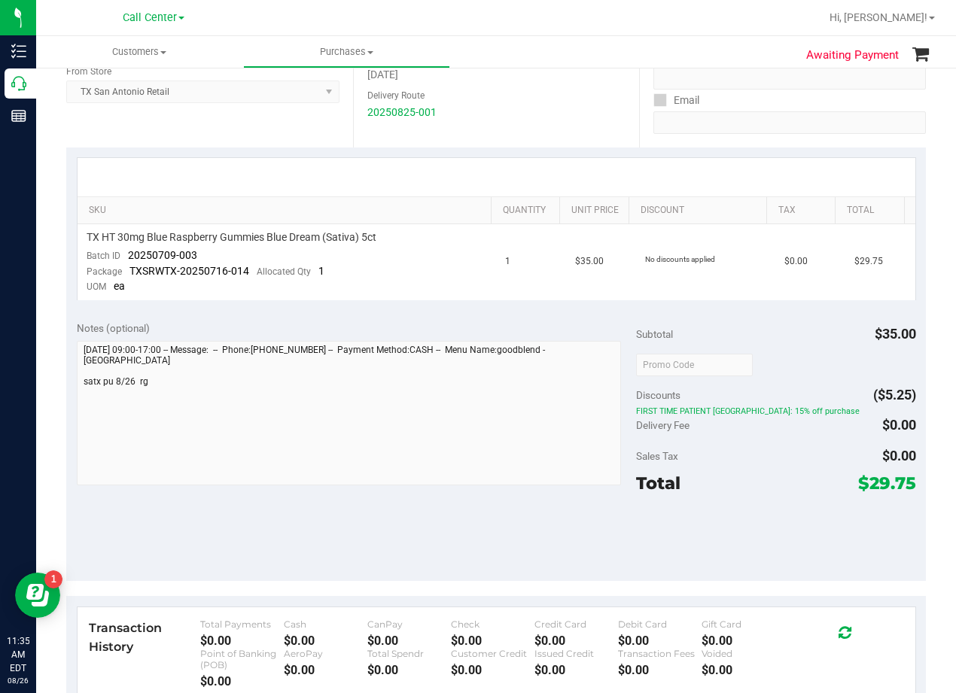
scroll to position [226, 0]
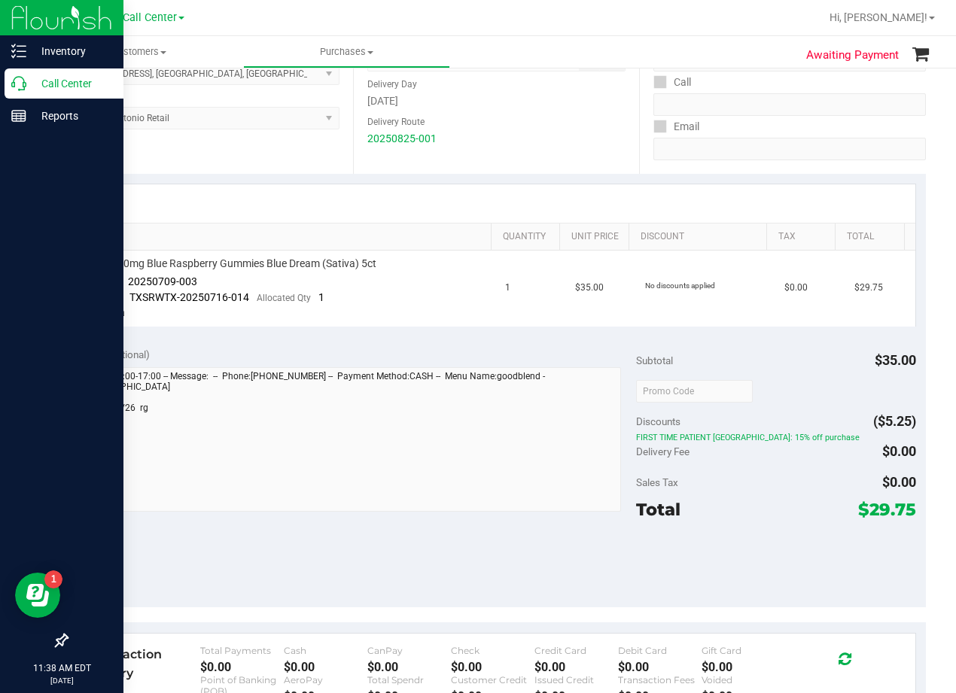
click at [32, 85] on p "Call Center" at bounding box center [71, 83] width 90 height 18
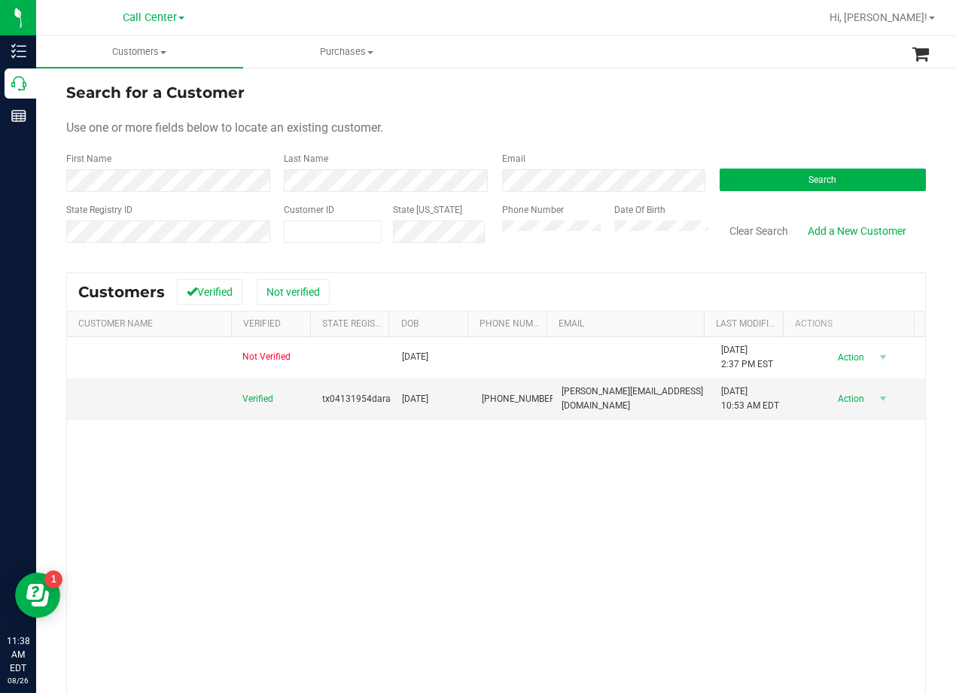
click at [629, 132] on div "Use one or more fields below to locate an existing customer." at bounding box center [495, 128] width 859 height 18
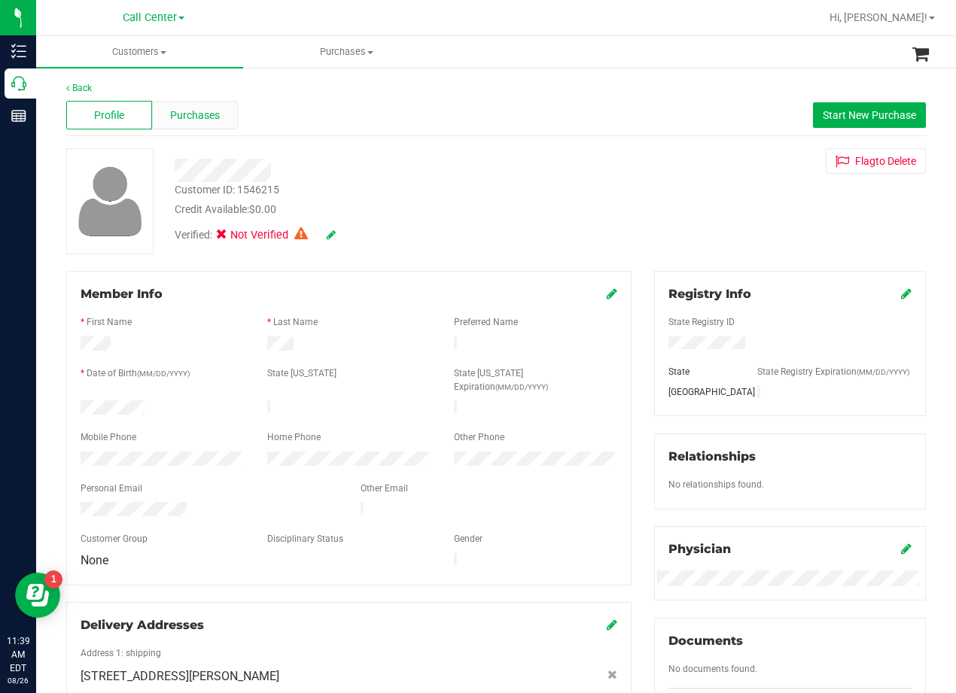
click at [205, 116] on span "Purchases" at bounding box center [195, 116] width 50 height 16
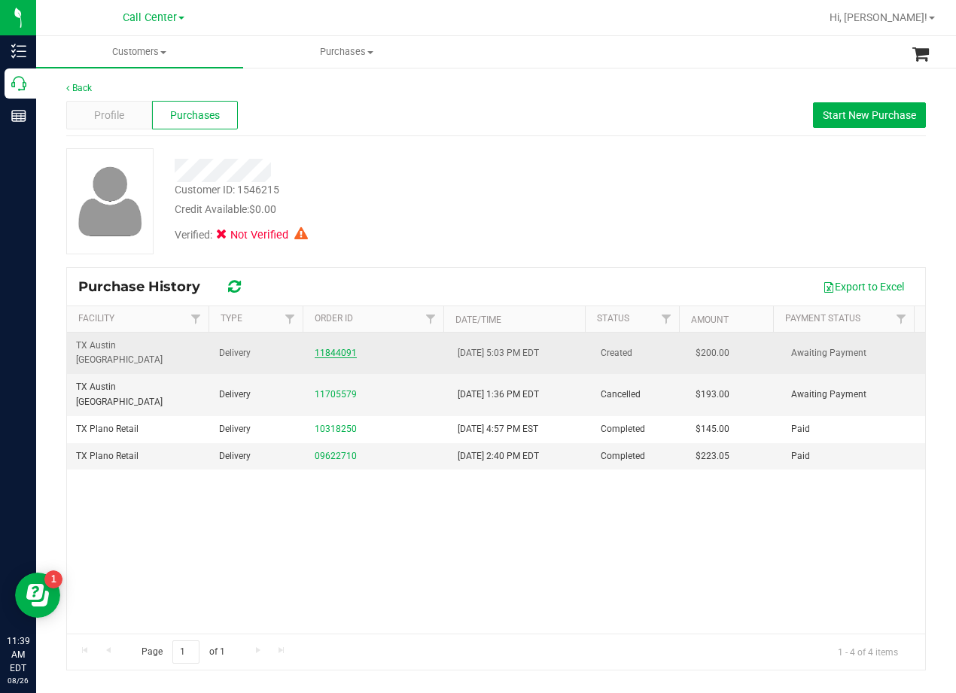
click at [342, 348] on link "11844091" at bounding box center [336, 353] width 42 height 11
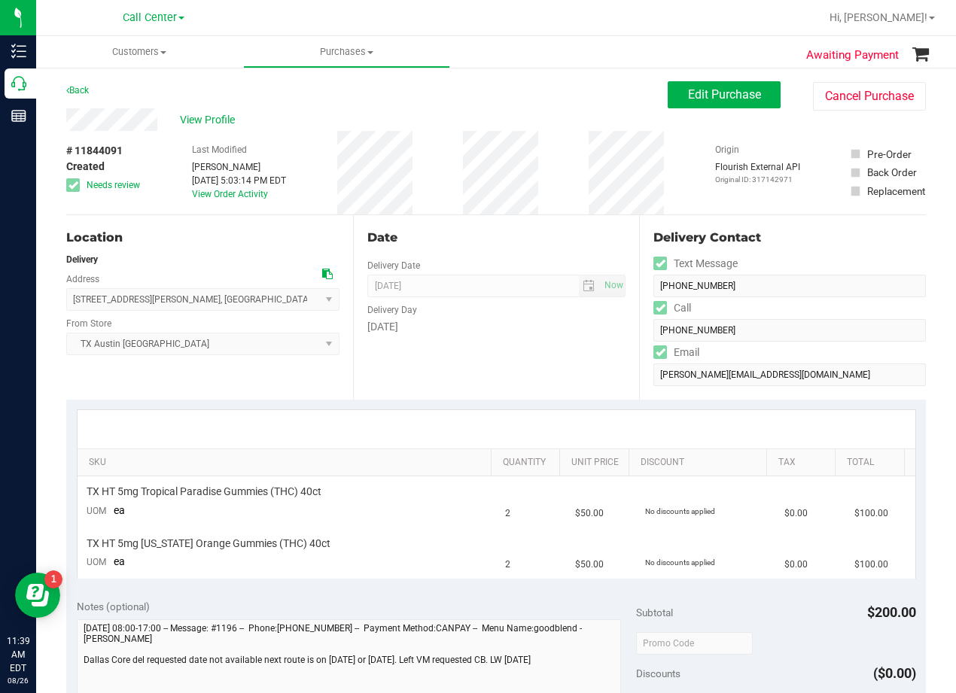
drag, startPoint x: 473, startPoint y: 228, endPoint x: 496, endPoint y: 236, distance: 24.5
click at [473, 229] on div "Date" at bounding box center [496, 238] width 259 height 18
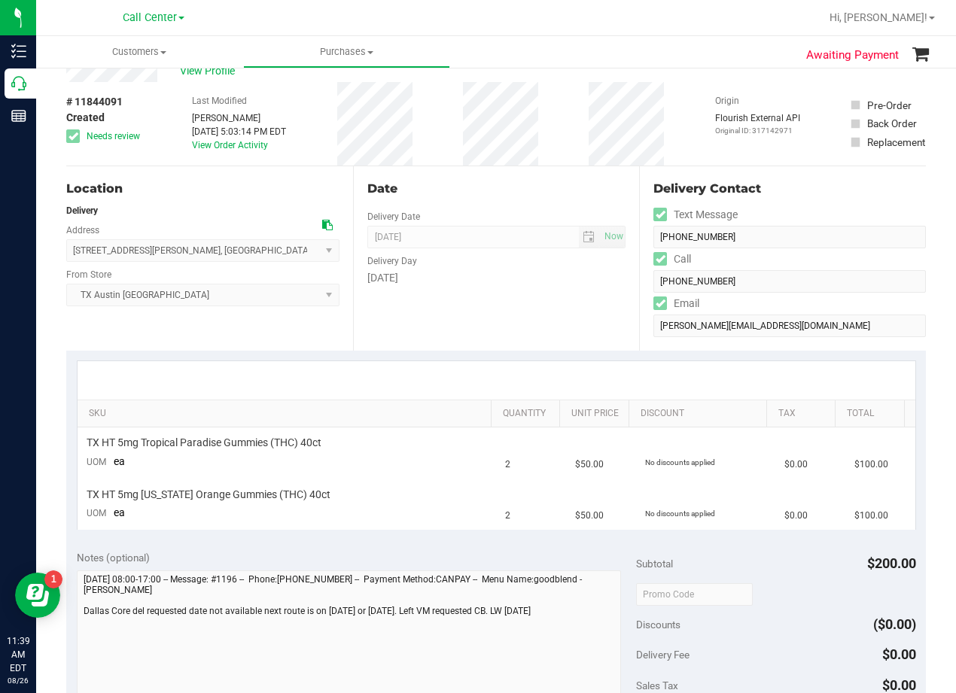
scroll to position [75, 0]
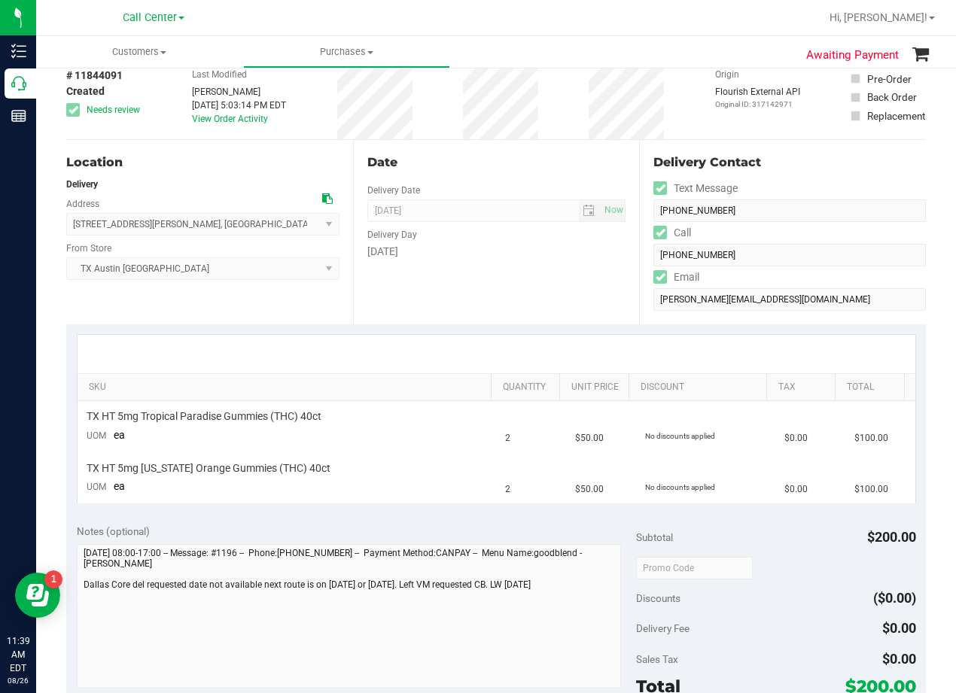
click at [499, 254] on div "[DATE]" at bounding box center [496, 252] width 259 height 16
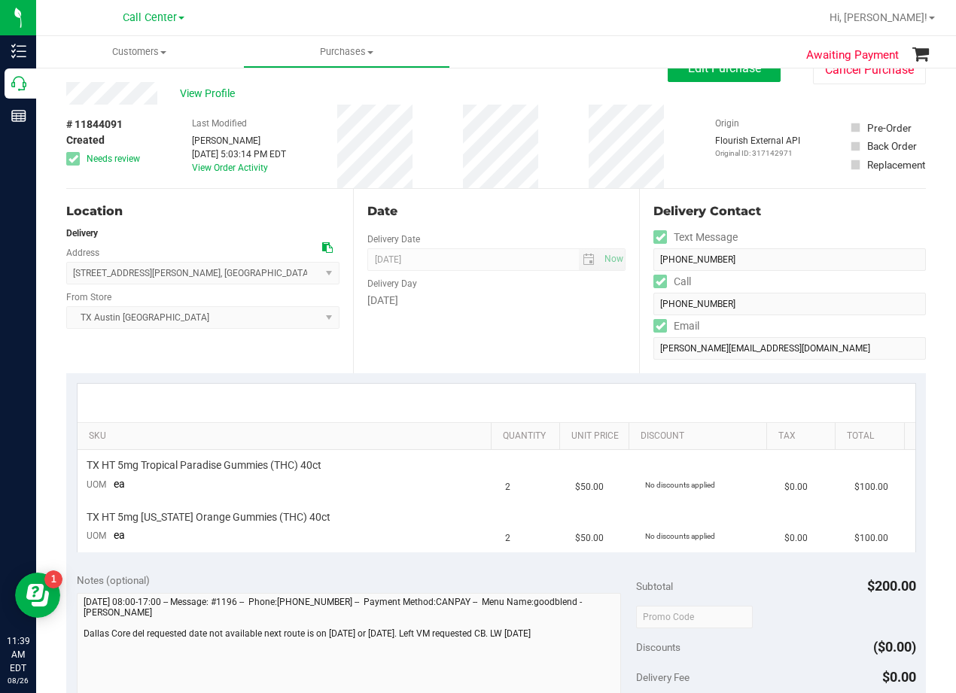
scroll to position [0, 0]
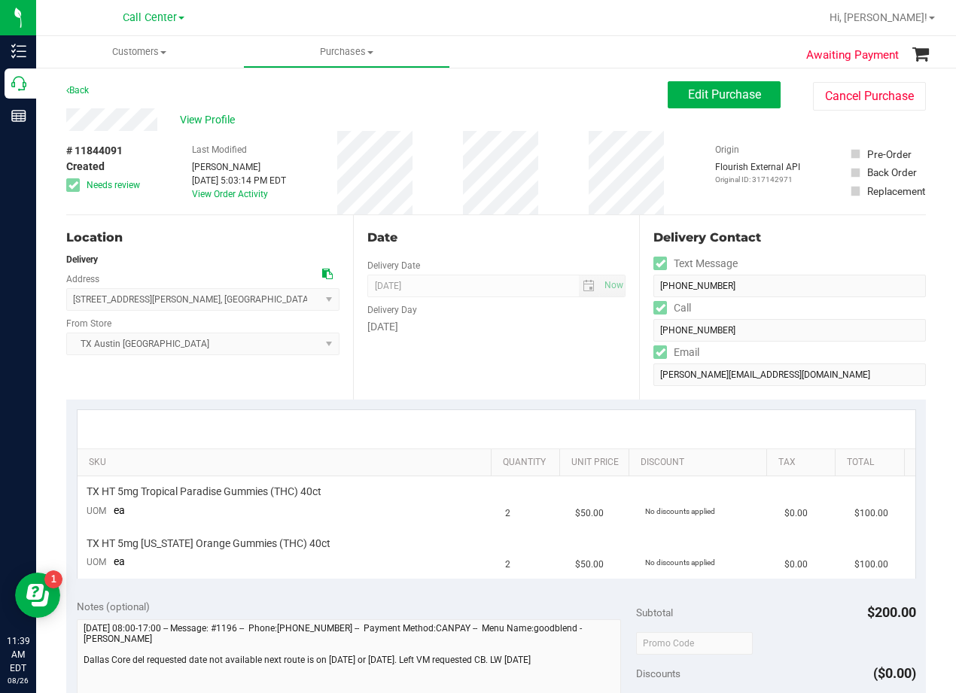
click at [492, 246] on div "Date" at bounding box center [496, 238] width 259 height 18
click at [485, 116] on div "View Profile" at bounding box center [366, 119] width 601 height 23
click at [497, 113] on div "View Profile" at bounding box center [366, 119] width 601 height 23
click at [627, 293] on div "Date Delivery Date [DATE] Now [DATE] 08:00 AM Now Delivery Day [DATE]" at bounding box center [496, 307] width 287 height 184
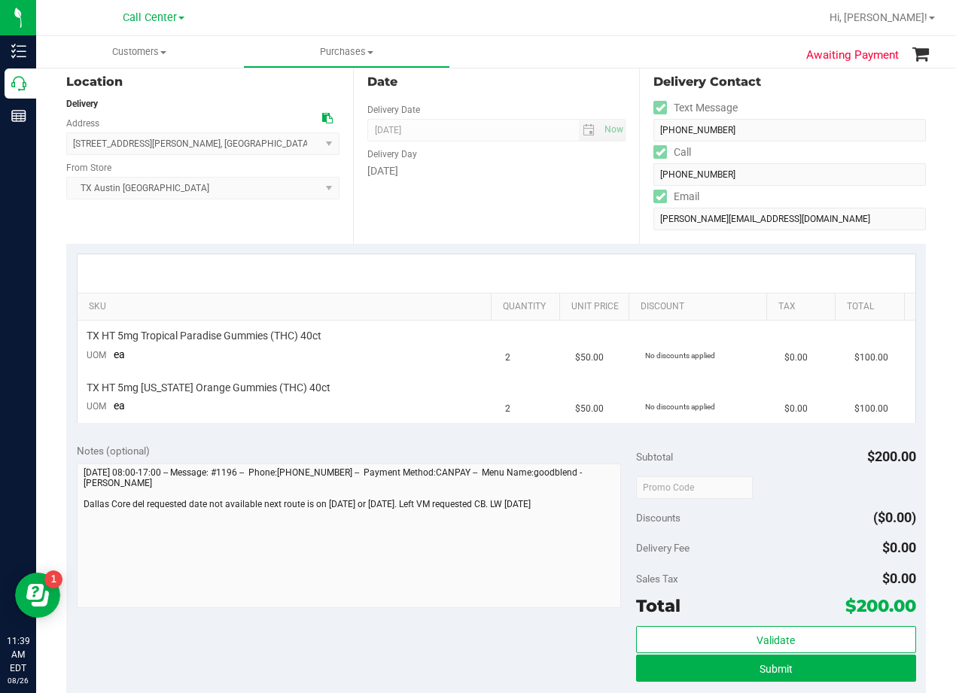
scroll to position [150, 0]
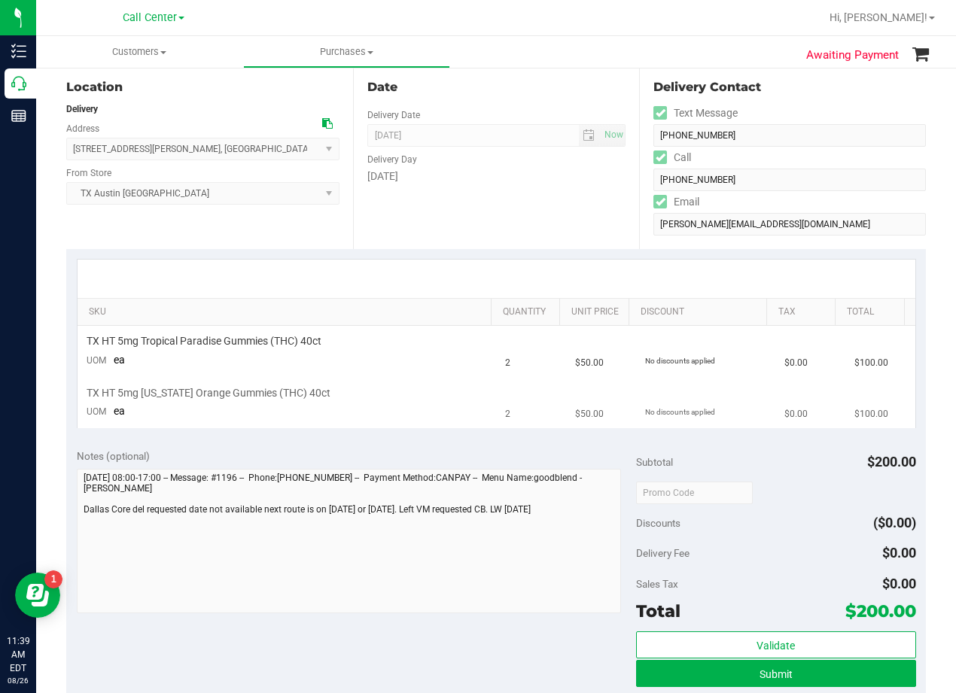
click at [439, 395] on div "TX HT 5mg [US_STATE] Orange Gummies (THC) 40ct" at bounding box center [287, 393] width 401 height 14
click at [492, 438] on div "Notes (optional) Subtotal $200.00 Discounts ($0.00) Delivery Fee $0.00 Sales Ta…" at bounding box center [495, 573] width 859 height 271
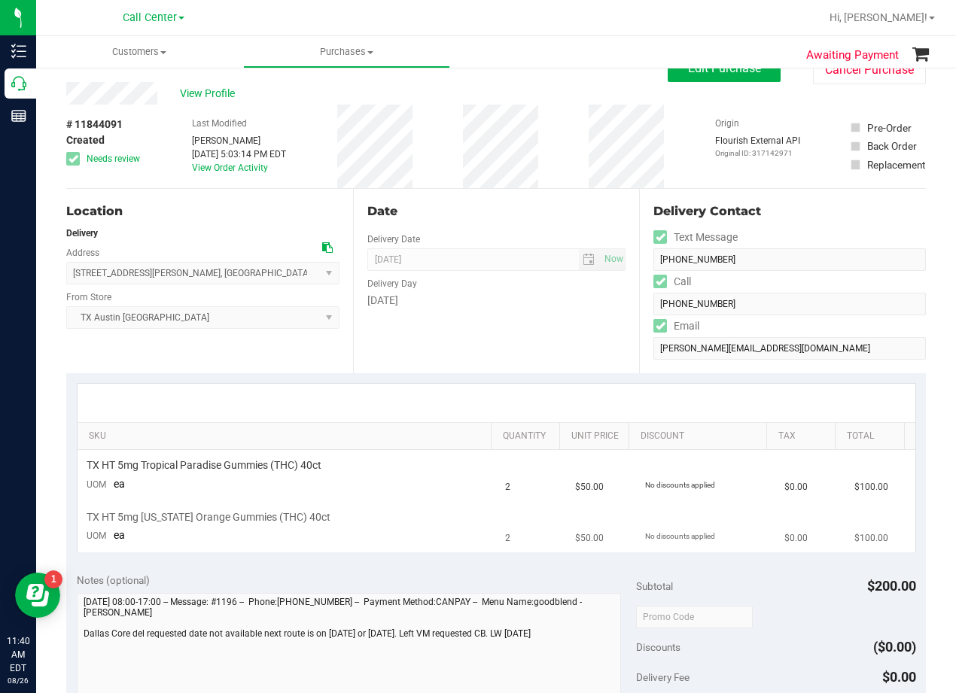
scroll to position [0, 0]
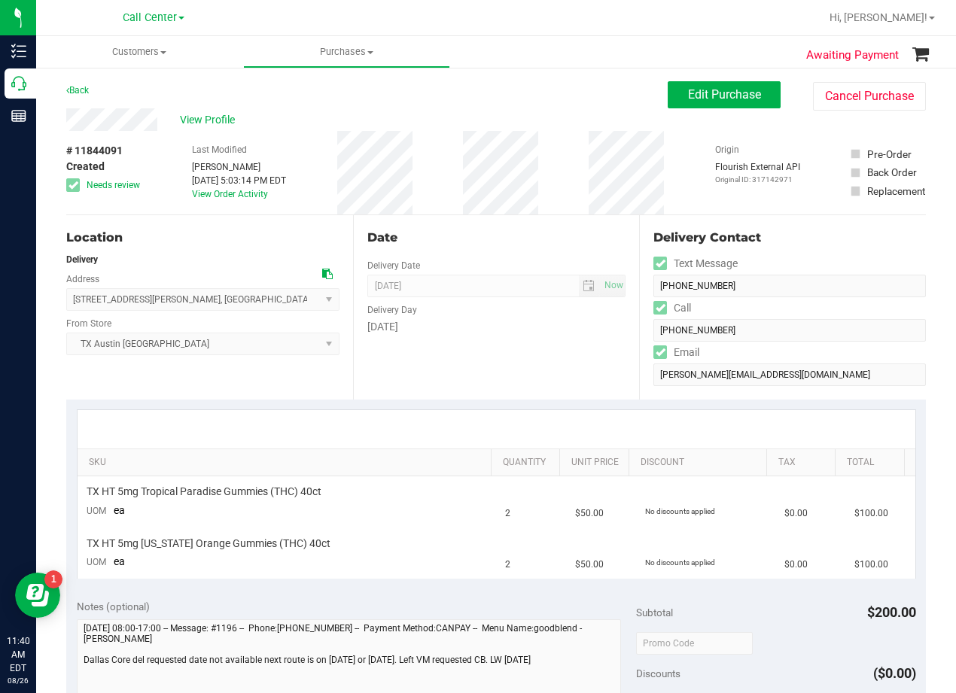
click at [512, 215] on div "Date Delivery Date [DATE] Now [DATE] 08:00 AM Now Delivery Day [DATE]" at bounding box center [496, 307] width 287 height 184
click at [328, 272] on icon at bounding box center [327, 274] width 11 height 11
click at [518, 237] on div "Date" at bounding box center [496, 238] width 259 height 18
click at [667, 91] on button "Edit Purchase" at bounding box center [723, 94] width 113 height 27
click at [463, 71] on div "Awaiting Payment Back Edit Purchase Cancel Purchase View Profile # 11844091 Cre…" at bounding box center [495, 631] width 919 height 1131
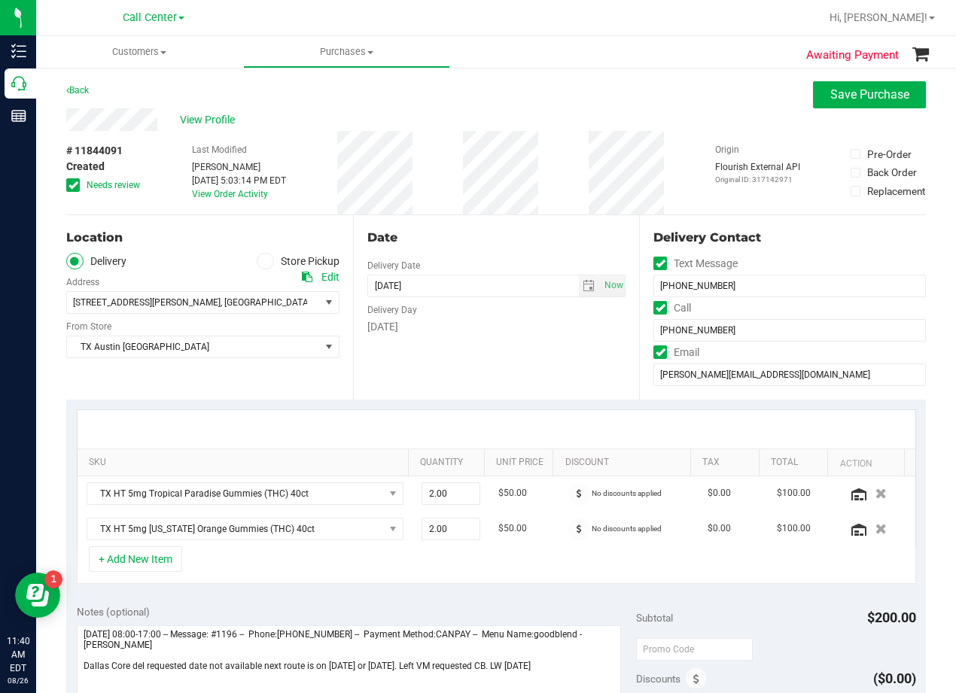
click at [70, 185] on icon at bounding box center [73, 185] width 10 height 0
click at [0, 0] on input "Needs review" at bounding box center [0, 0] width 0 height 0
click at [572, 90] on div "Back Save Purchase" at bounding box center [495, 94] width 859 height 27
drag, startPoint x: 582, startPoint y: 278, endPoint x: 589, endPoint y: 324, distance: 45.6
click at [582, 280] on span "select" at bounding box center [590, 285] width 22 height 21
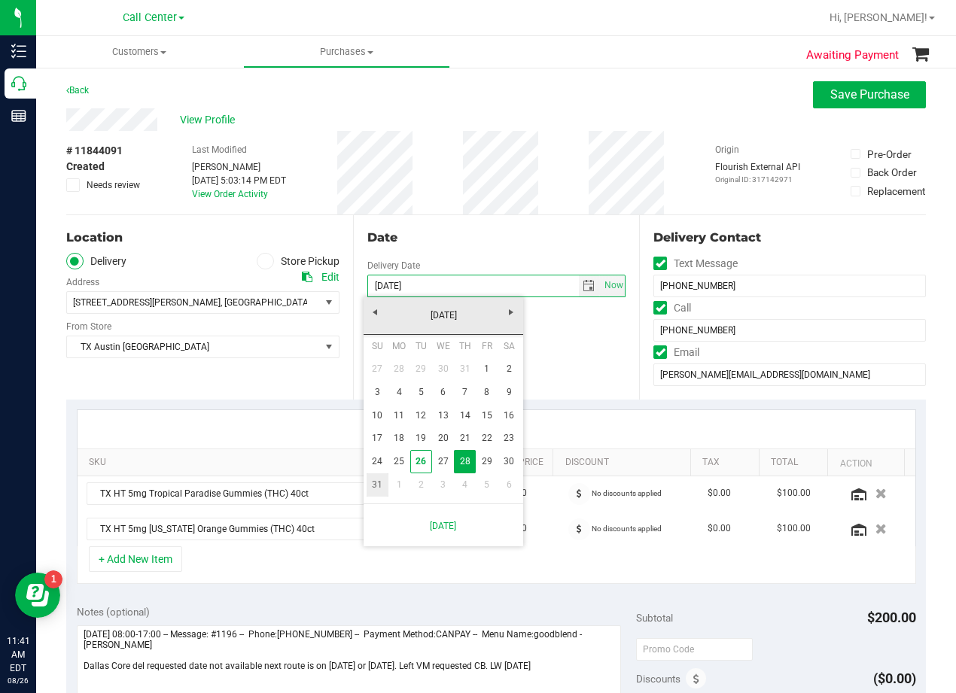
click at [375, 492] on link "31" at bounding box center [377, 484] width 22 height 23
type input "[DATE]"
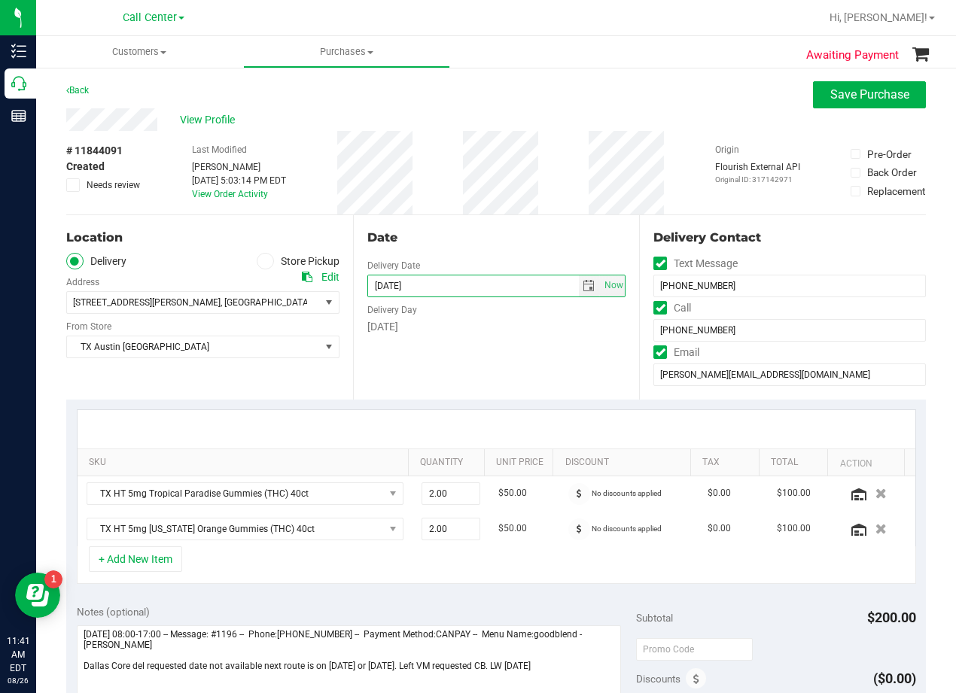
click at [508, 303] on div "Delivery Day" at bounding box center [496, 308] width 259 height 22
click at [535, 236] on div "Date" at bounding box center [496, 238] width 259 height 18
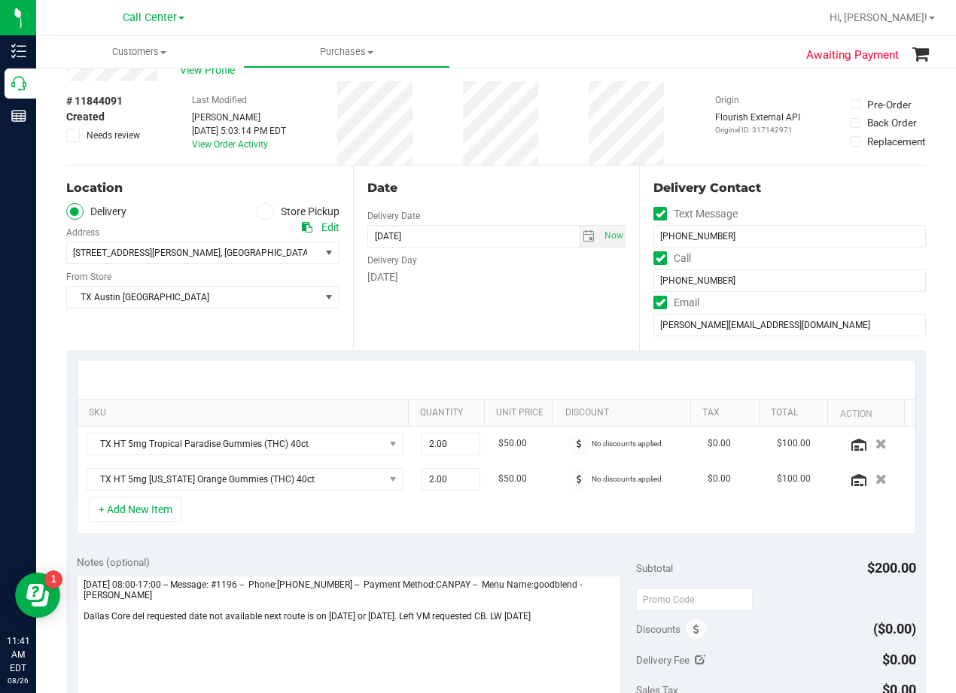
scroll to position [75, 0]
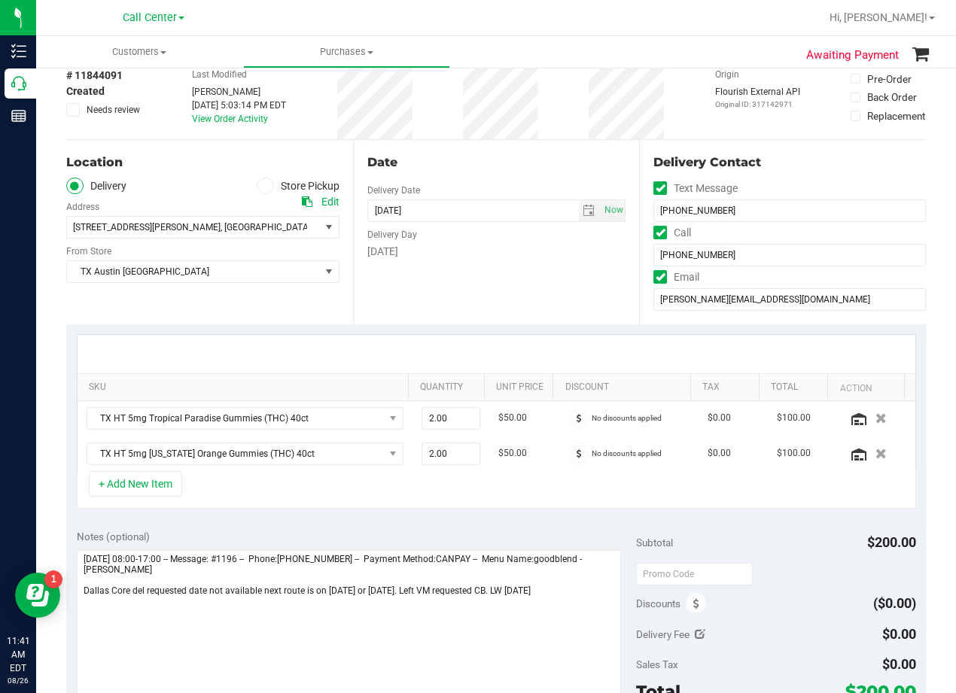
click at [492, 267] on div "Date Delivery Date [DATE] Now [DATE] 08:00 AM Now Delivery Day [DATE]" at bounding box center [496, 232] width 287 height 184
click at [562, 274] on div "Date Delivery Date [DATE] Now [DATE] 08:00 AM Now Delivery Day [DATE]" at bounding box center [496, 232] width 287 height 184
click at [512, 143] on div "Date Delivery Date [DATE] Now [DATE] 08:00 AM Now Delivery Day [DATE]" at bounding box center [496, 232] width 287 height 184
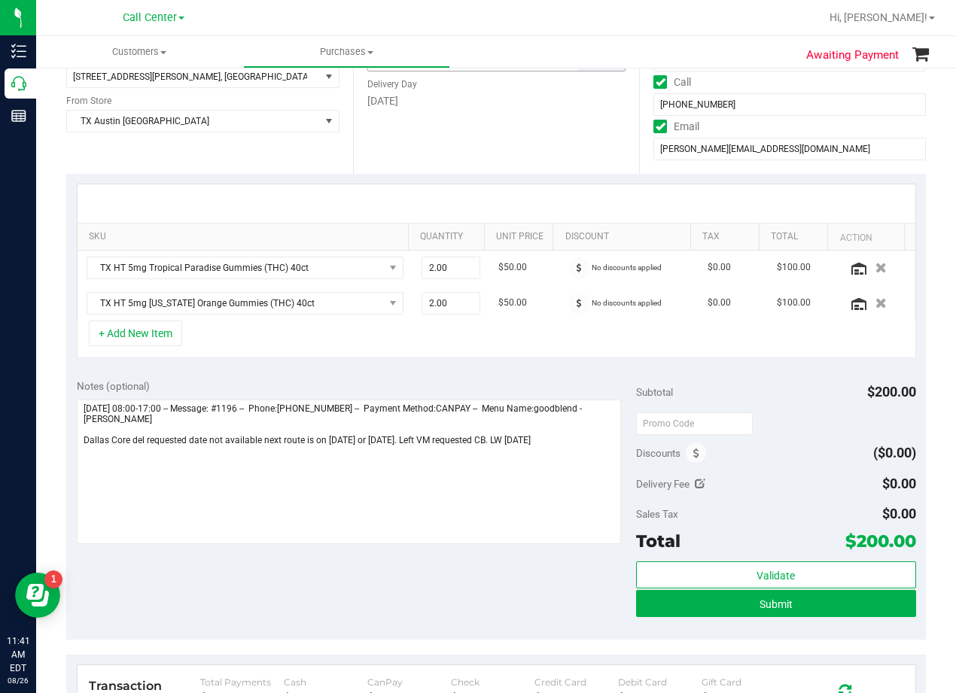
scroll to position [301, 0]
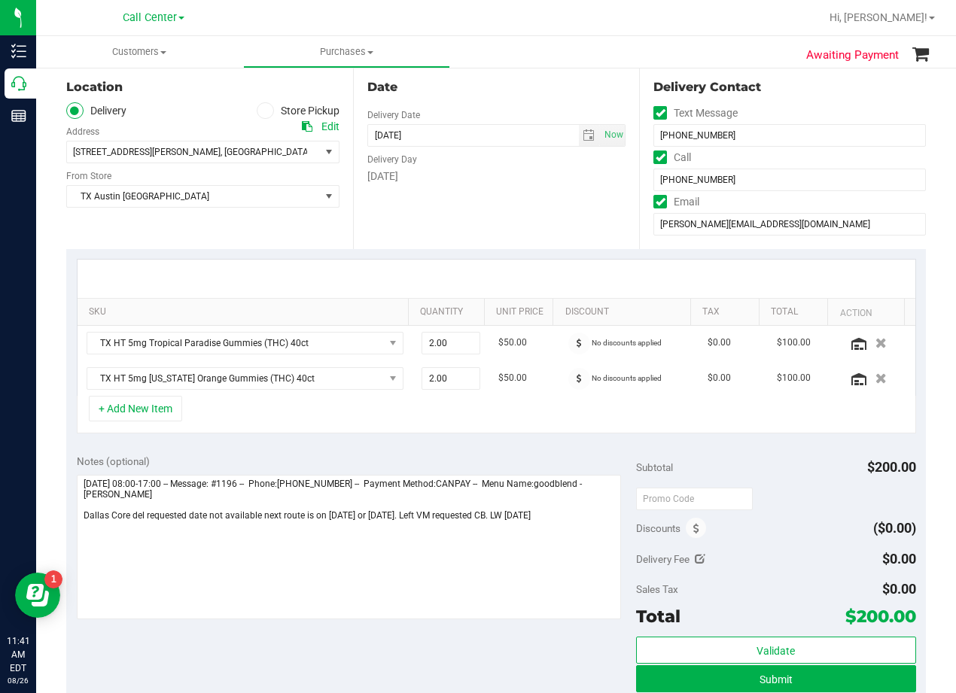
click at [533, 270] on div at bounding box center [495, 279] width 837 height 38
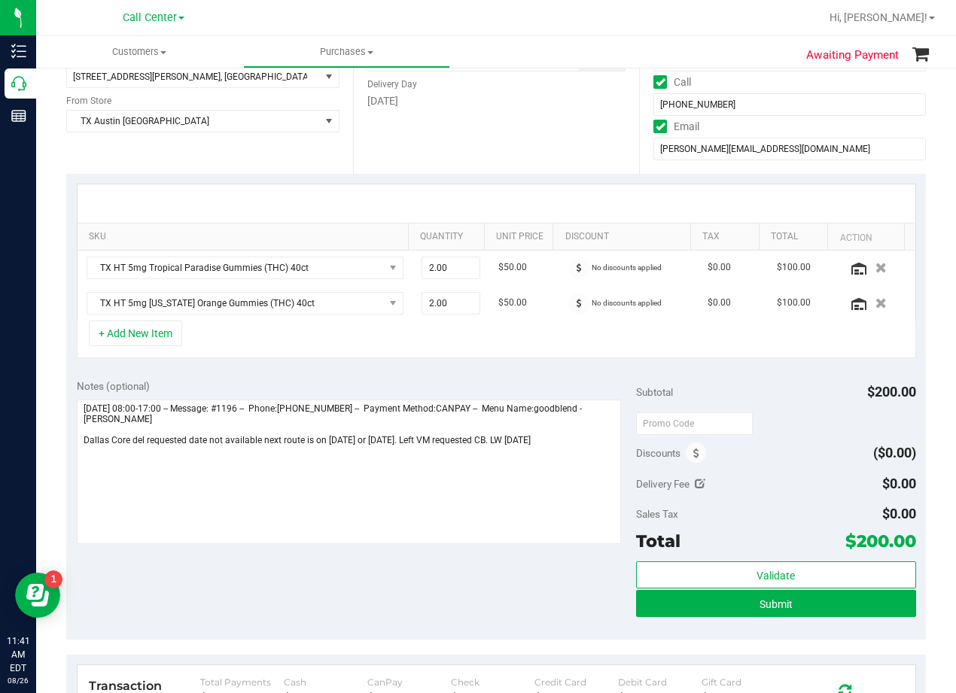
scroll to position [150, 0]
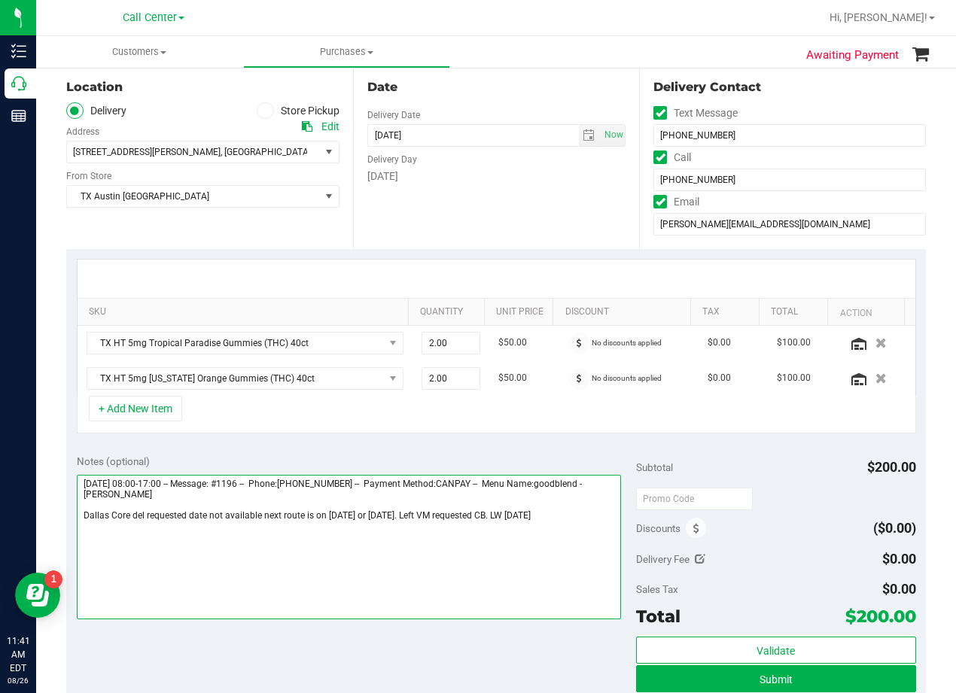
click at [558, 518] on textarea at bounding box center [349, 547] width 544 height 144
click at [500, 560] on textarea at bounding box center [349, 547] width 544 height 144
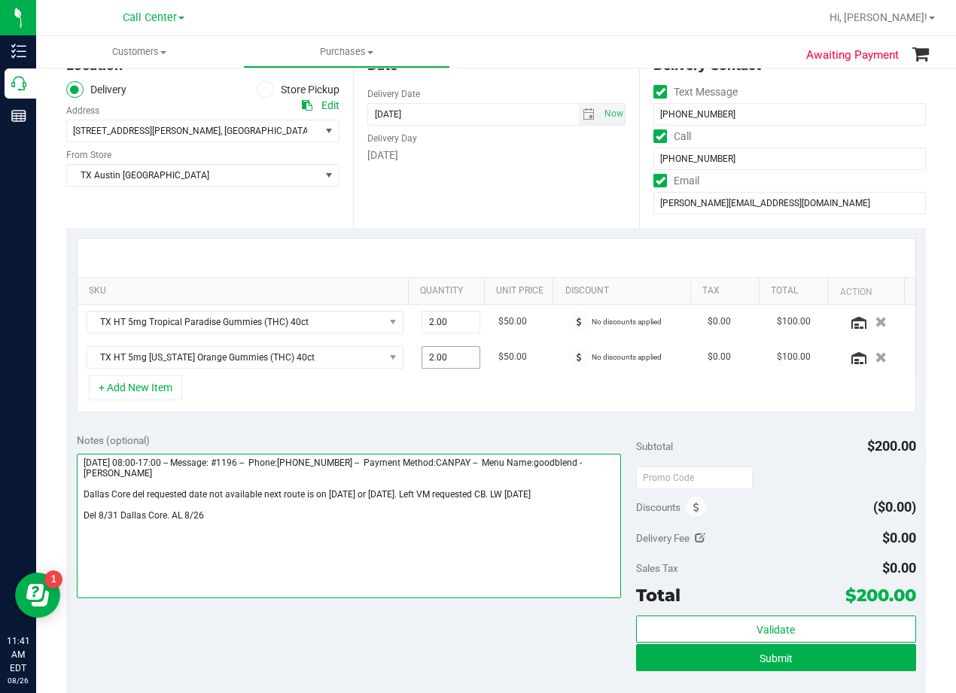
scroll to position [301, 0]
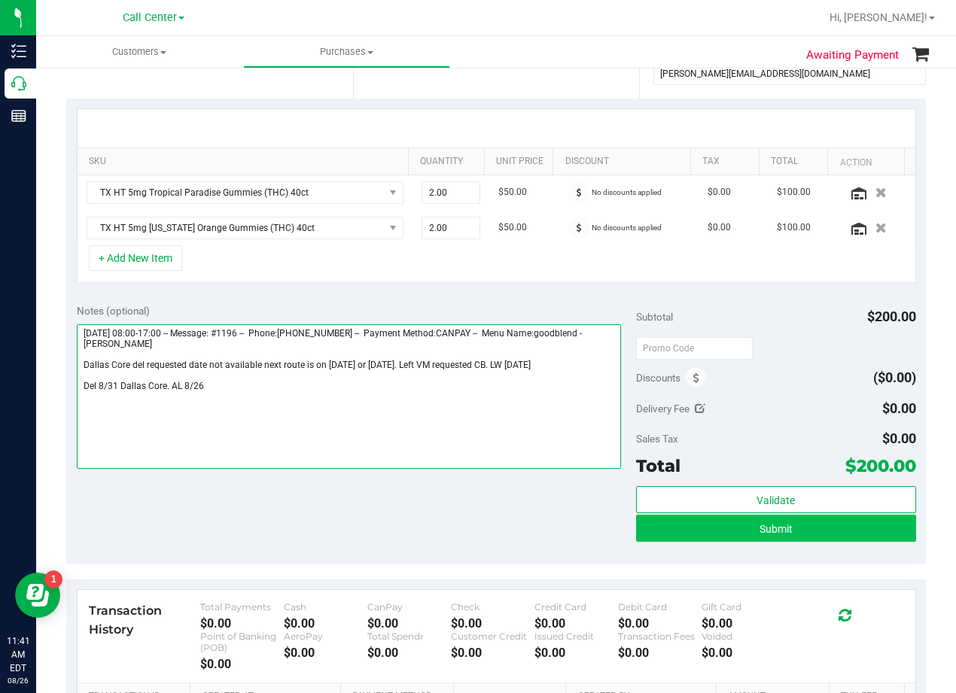
type textarea "[DATE] 08:00-17:00 -- Message: #1196 -- Phone:[PHONE_NUMBER] -- Payment Method:…"
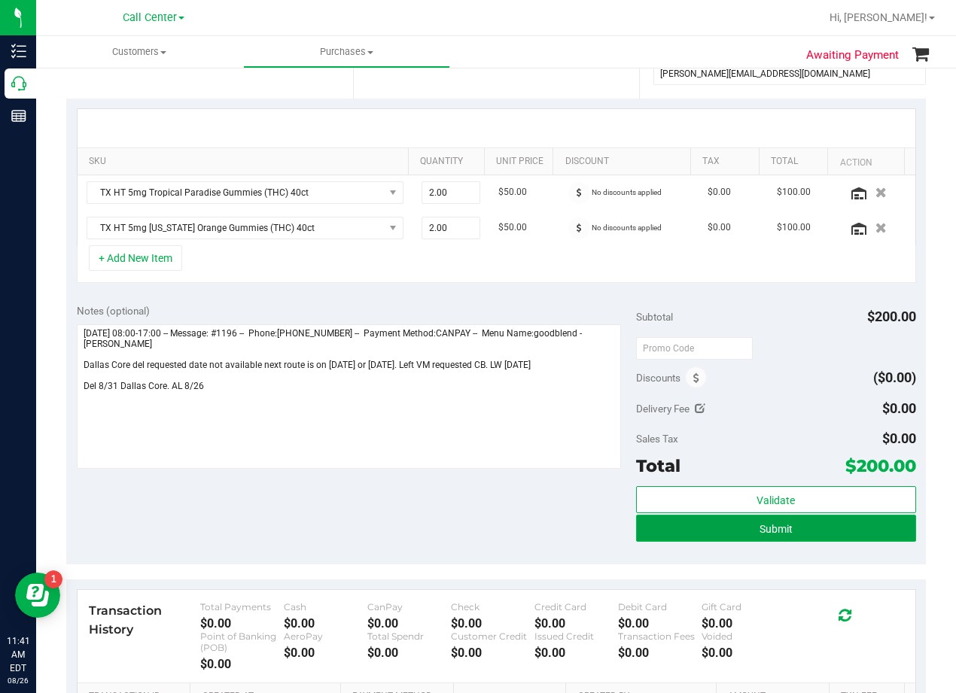
click at [674, 539] on button "Submit" at bounding box center [776, 528] width 280 height 27
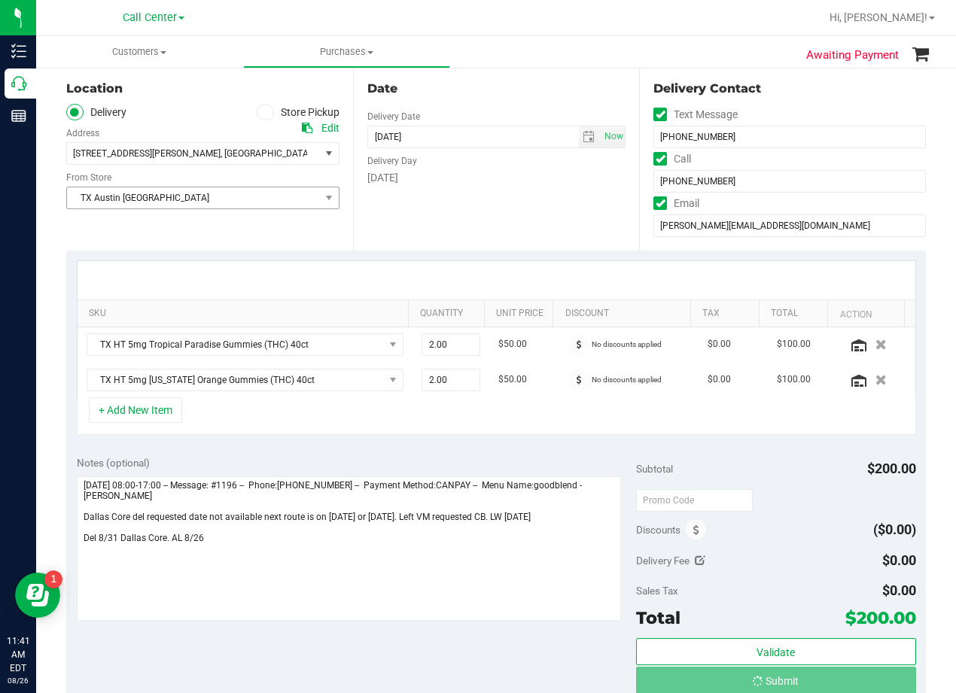
scroll to position [0, 0]
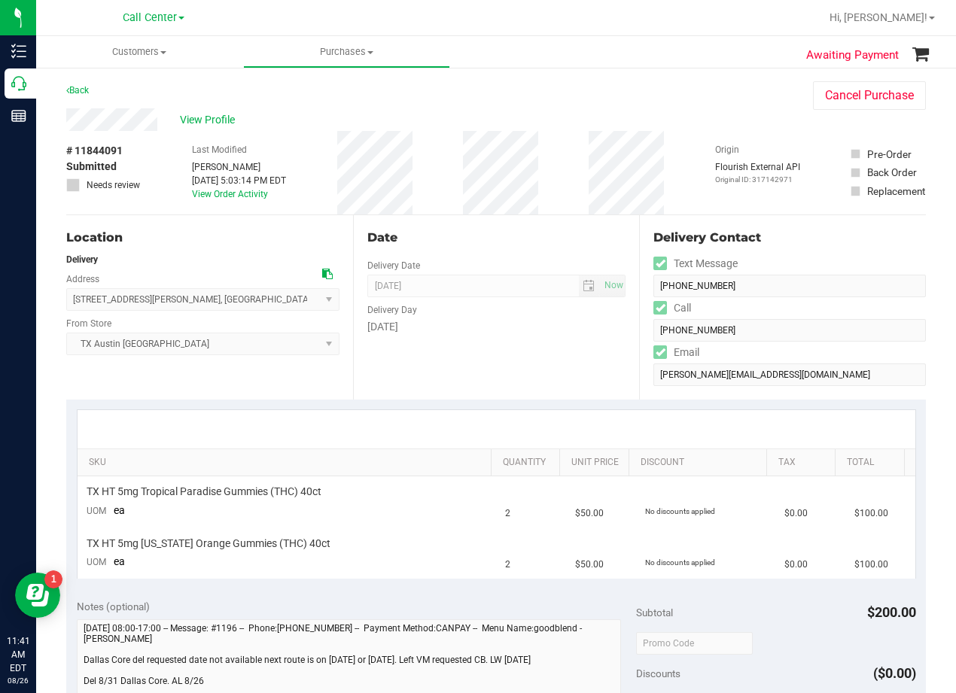
click at [533, 226] on div "Date Delivery Date [DATE] Now [DATE] 08:00 AM Now Delivery Day [DATE]" at bounding box center [496, 307] width 287 height 184
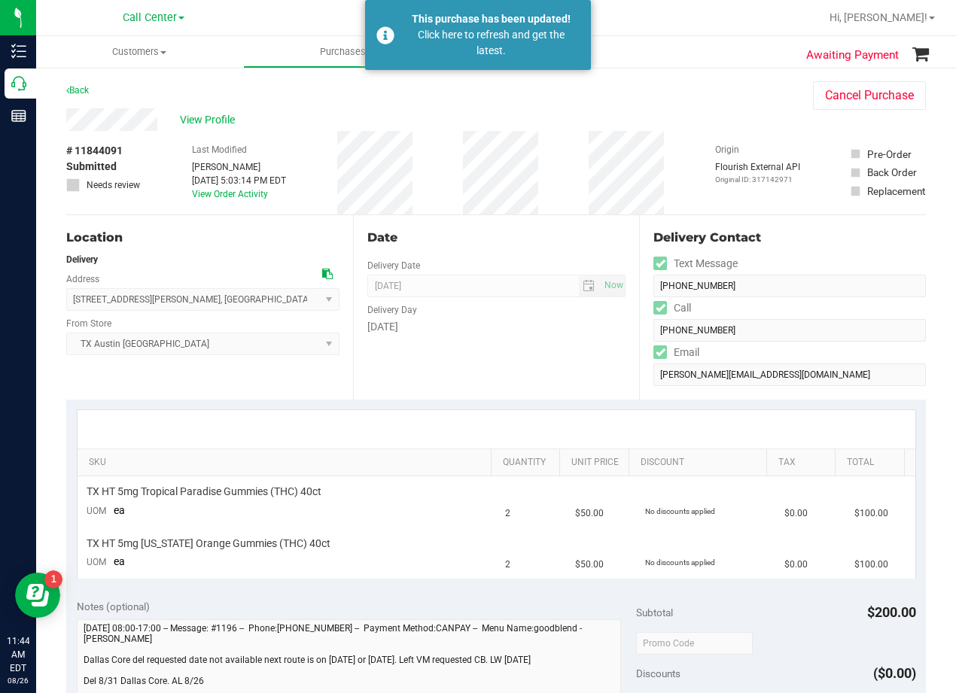
click at [38, 86] on div "Awaiting Payment Back Cancel Purchase View Profile # 11844091 Submitted Needs r…" at bounding box center [495, 631] width 919 height 1131
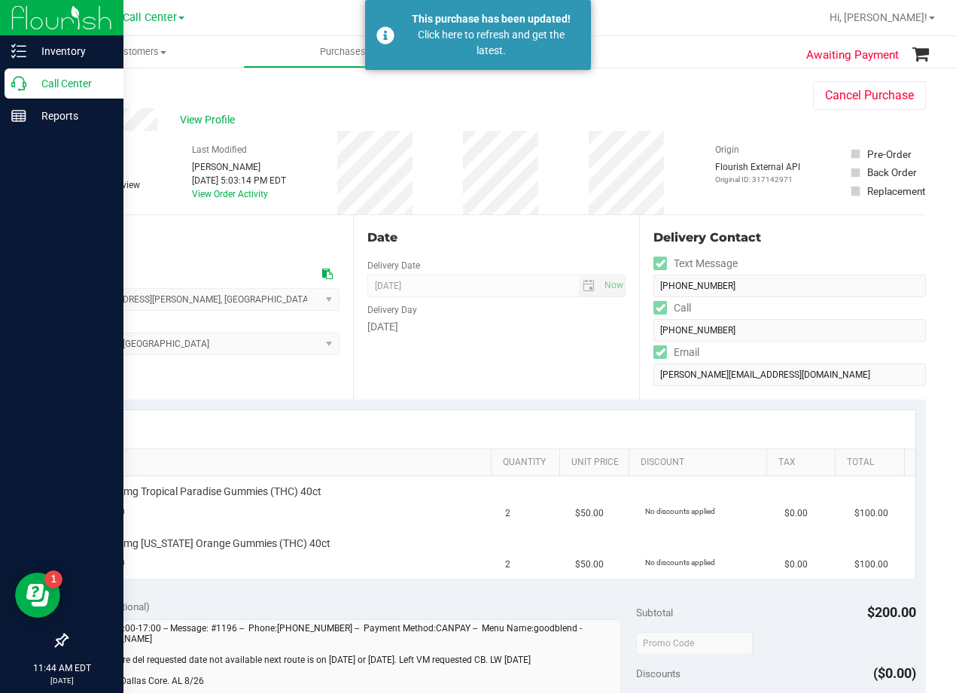
click at [32, 86] on p "Call Center" at bounding box center [71, 83] width 90 height 18
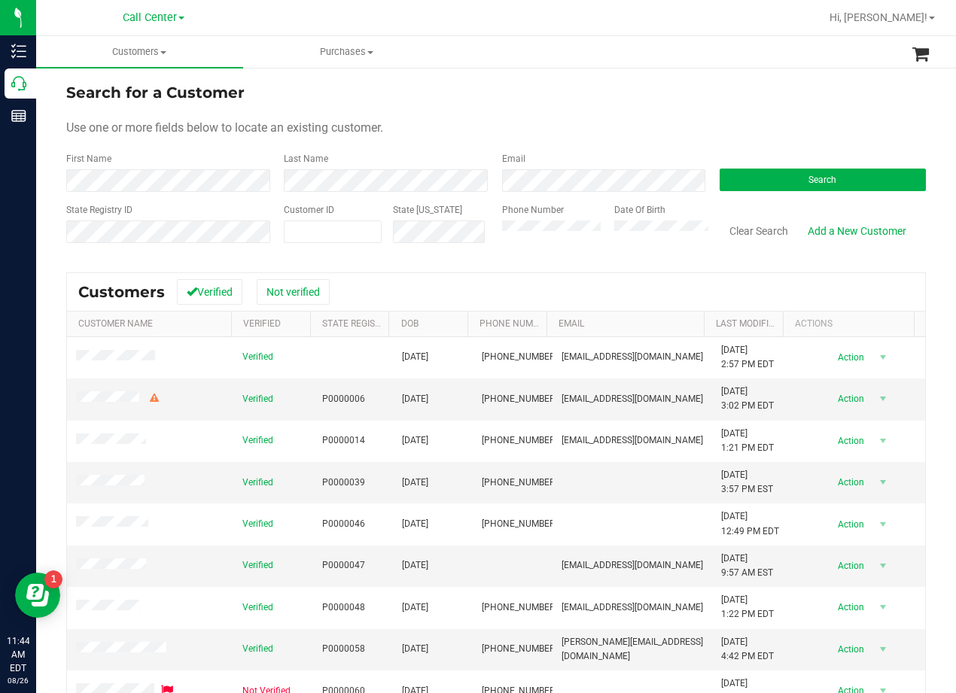
click at [601, 102] on div "Search for a Customer" at bounding box center [495, 92] width 859 height 23
click at [141, 196] on form "Search for a Customer Use one or more fields below to locate an existing custom…" at bounding box center [495, 168] width 859 height 175
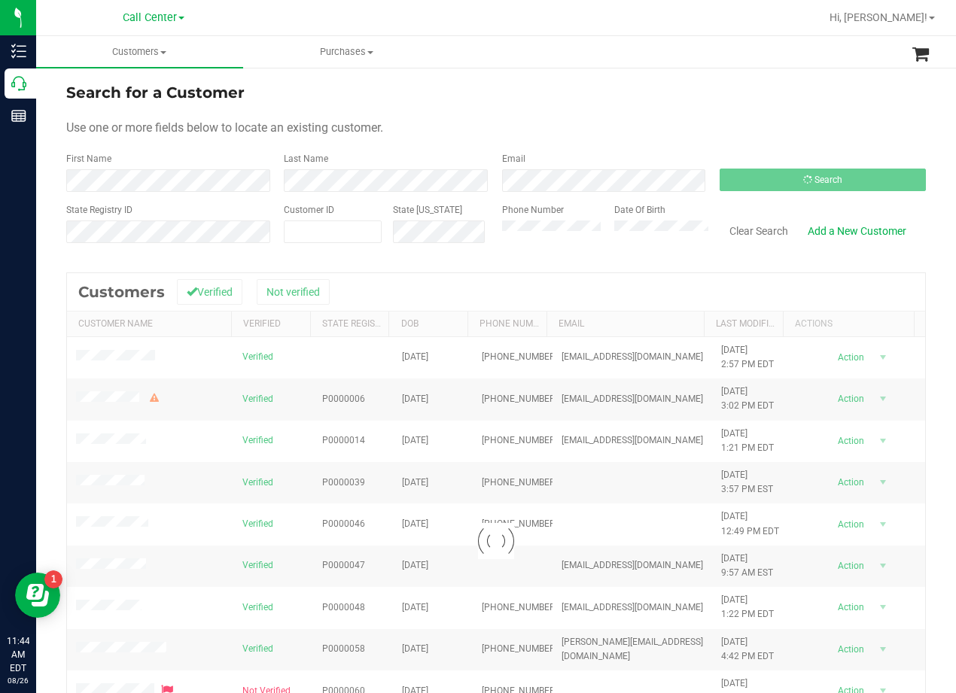
click at [627, 115] on form "Search for a Customer Use one or more fields below to locate an existing custom…" at bounding box center [495, 168] width 859 height 175
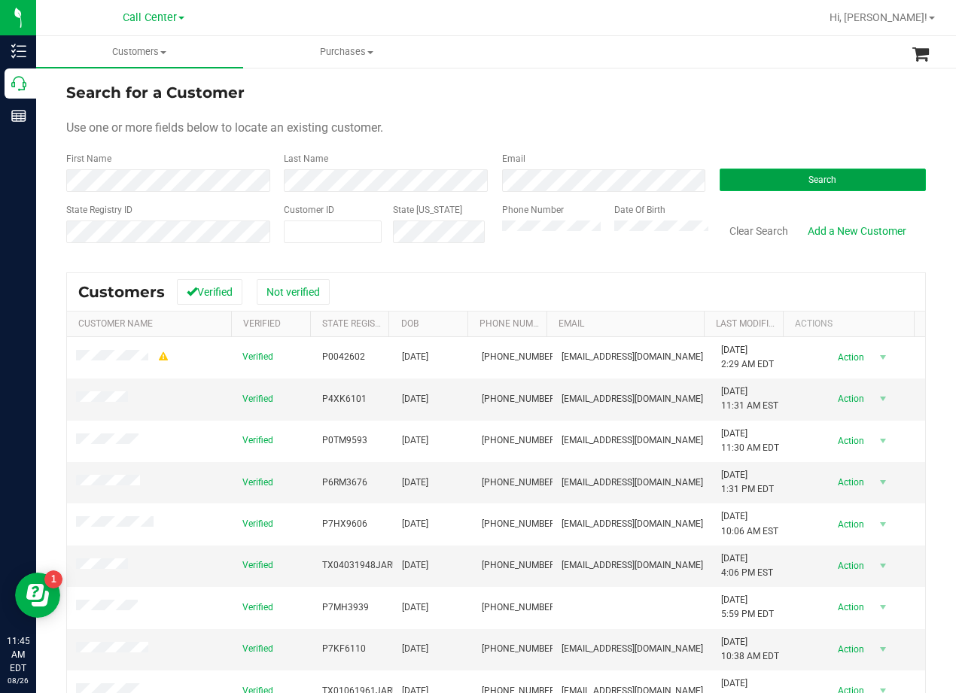
click at [774, 182] on button "Search" at bounding box center [822, 180] width 206 height 23
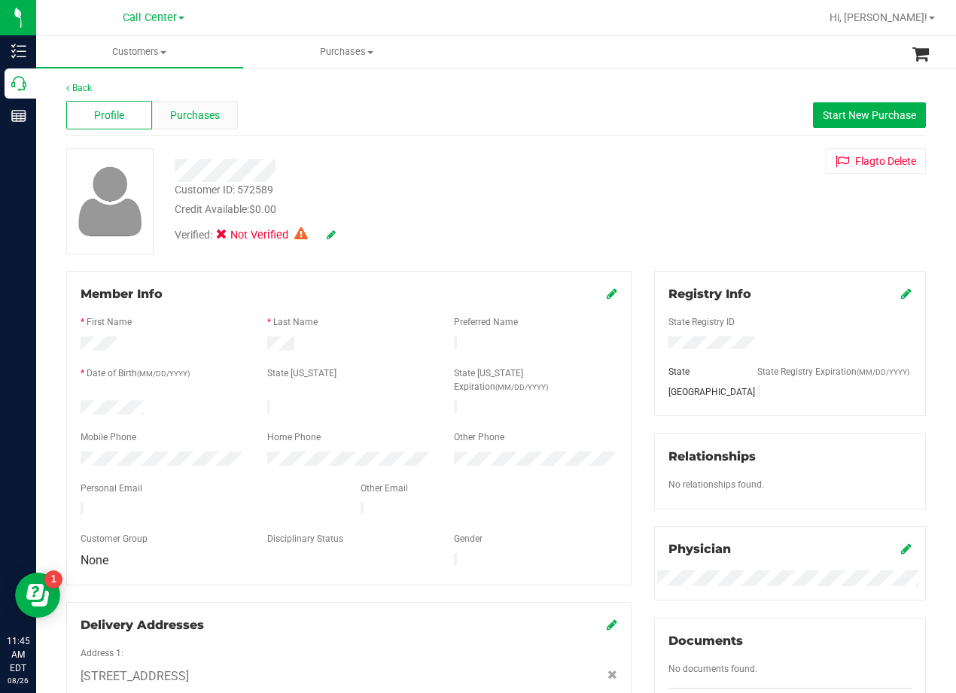
click at [226, 127] on div "Purchases" at bounding box center [195, 115] width 86 height 29
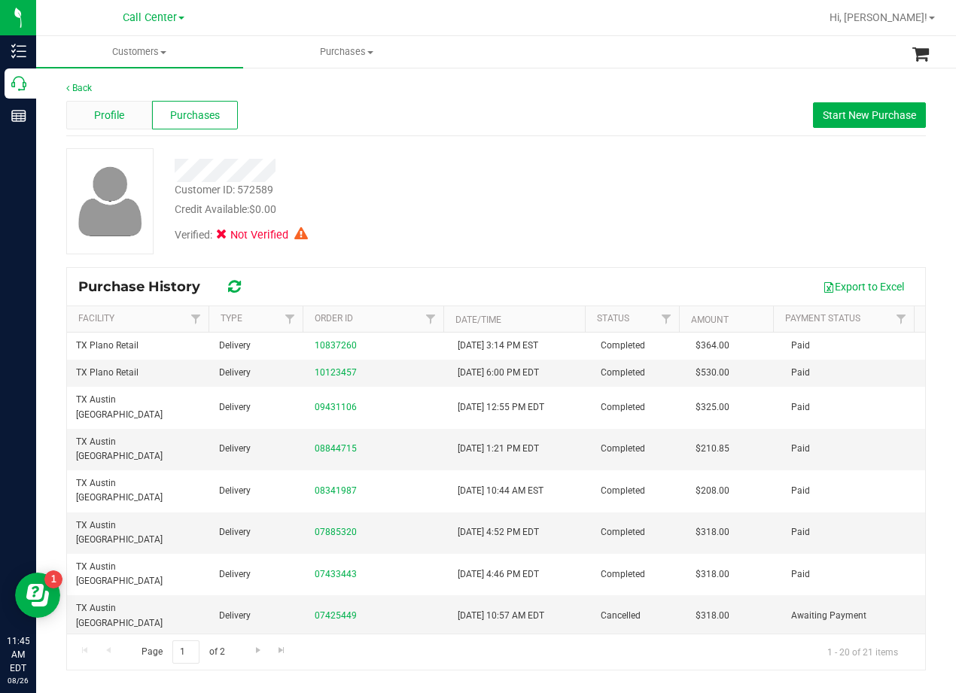
click at [130, 123] on div "Profile" at bounding box center [109, 115] width 86 height 29
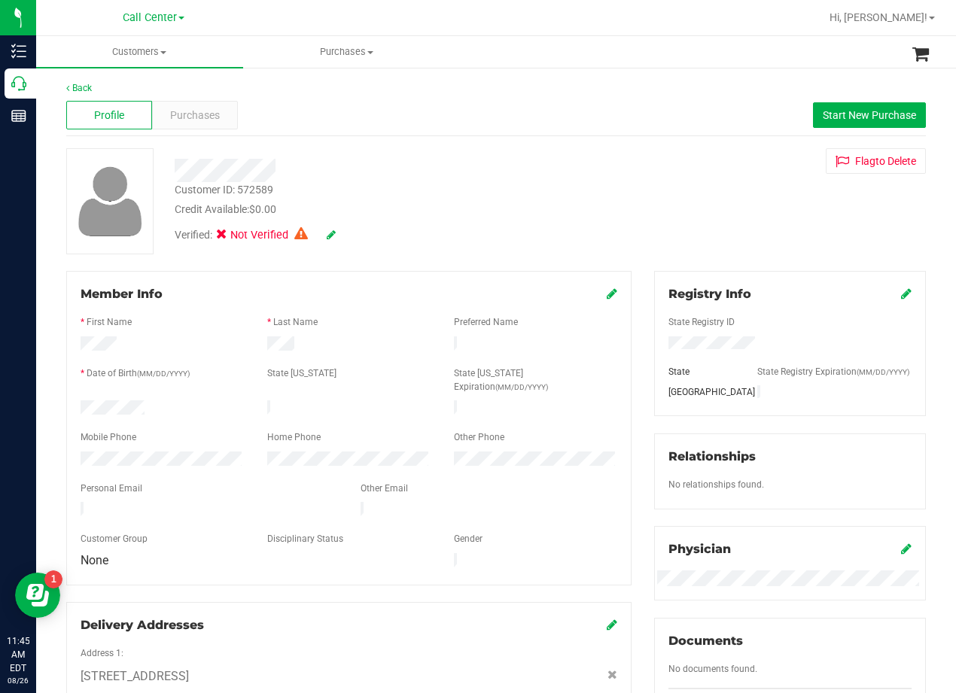
click at [643, 148] on div "Flag to [GEOGRAPHIC_DATA]" at bounding box center [790, 161] width 294 height 26
click at [649, 176] on div "Customer ID: 572589 Credit Available: $0.00 Verified: Not Verified Flag to [GEO…" at bounding box center [496, 201] width 882 height 106
click at [527, 215] on div "Credit Available: $0.00" at bounding box center [384, 210] width 418 height 16
click at [198, 118] on span "Purchases" at bounding box center [195, 116] width 50 height 16
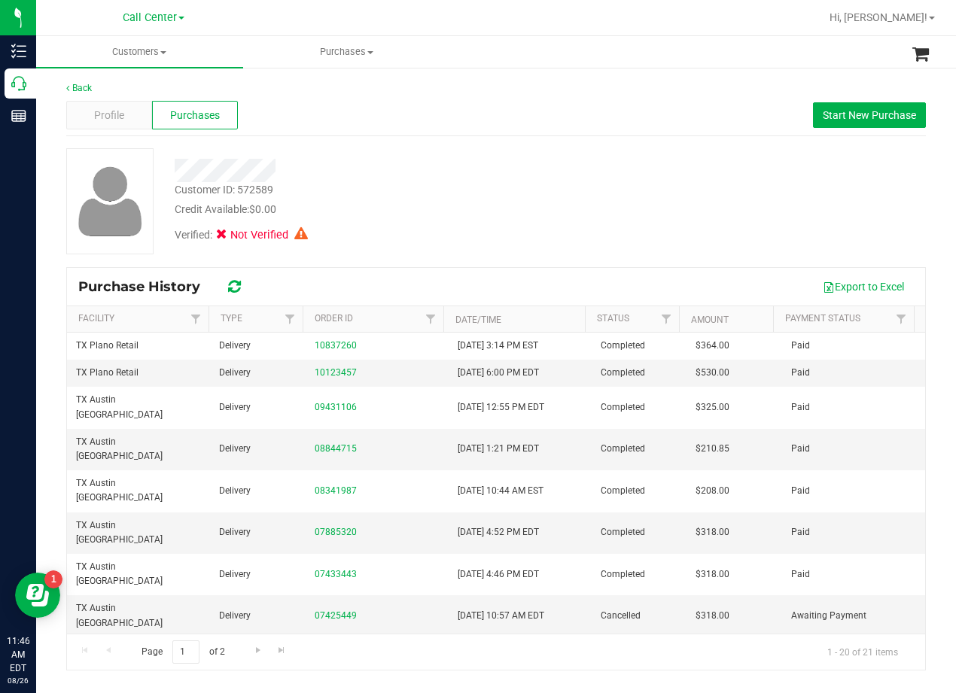
click at [708, 141] on div "Back Profile Purchases Start New Purchase Customer ID: 572589 Credit Available:…" at bounding box center [495, 375] width 859 height 589
click at [117, 113] on span "Profile" at bounding box center [109, 116] width 30 height 16
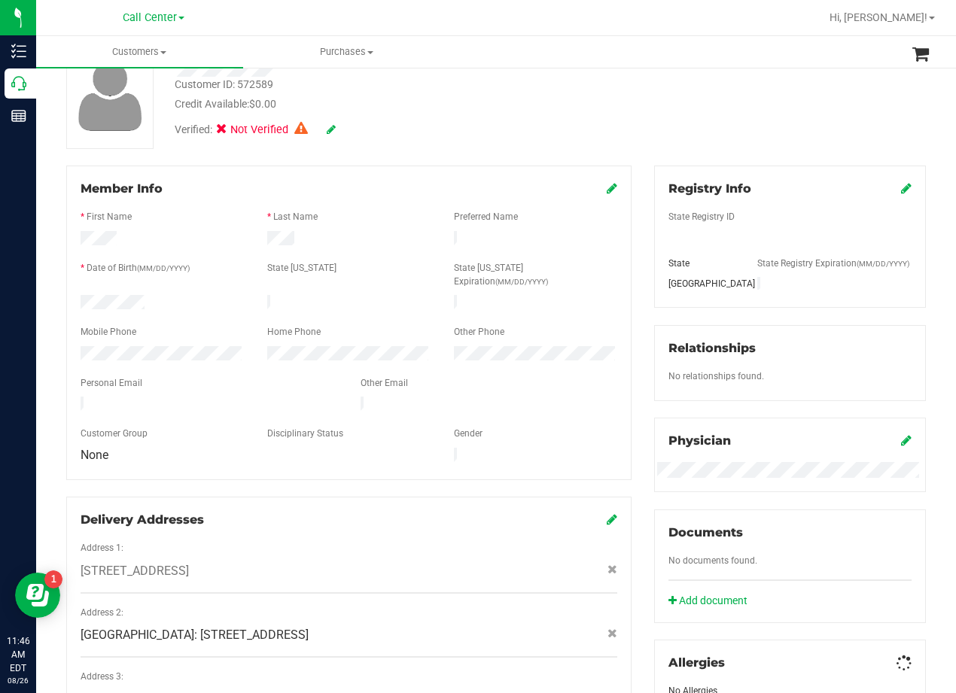
scroll to position [301, 0]
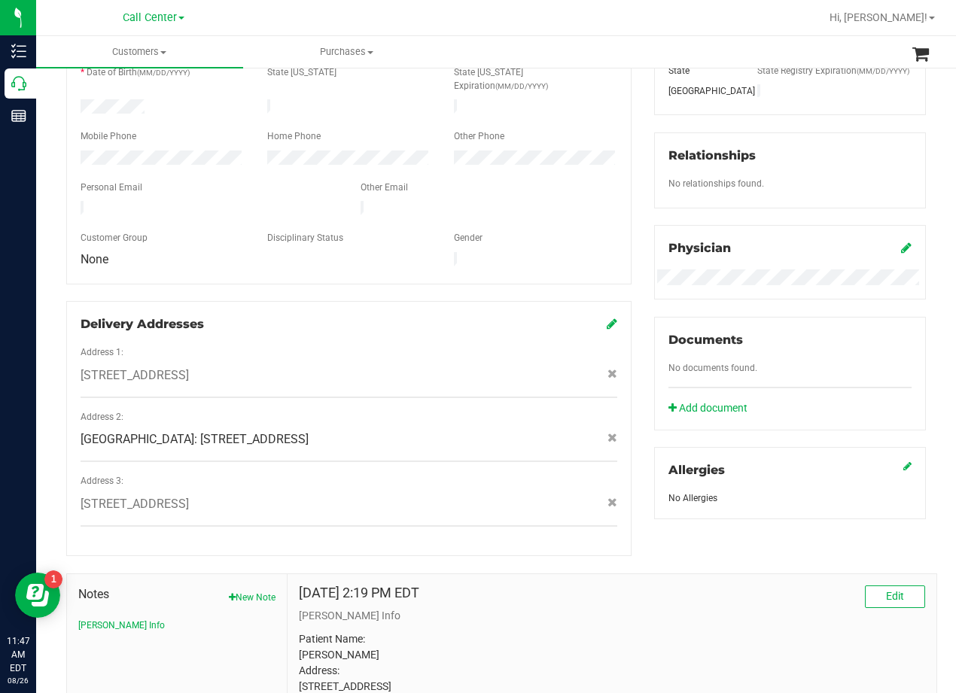
click at [555, 181] on div "Other Email" at bounding box center [489, 189] width 280 height 17
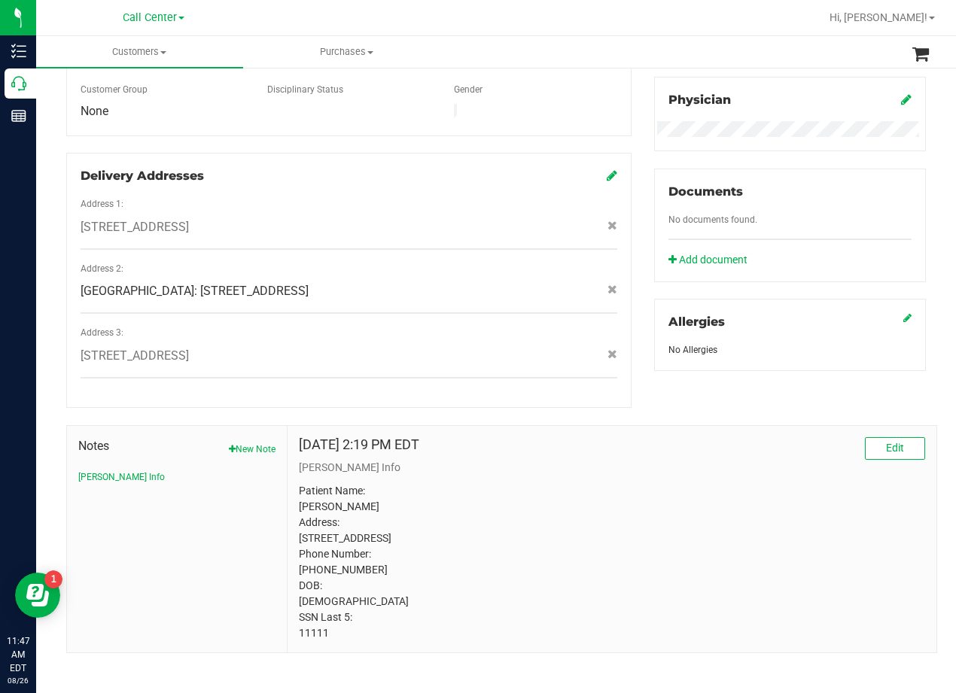
scroll to position [374, 0]
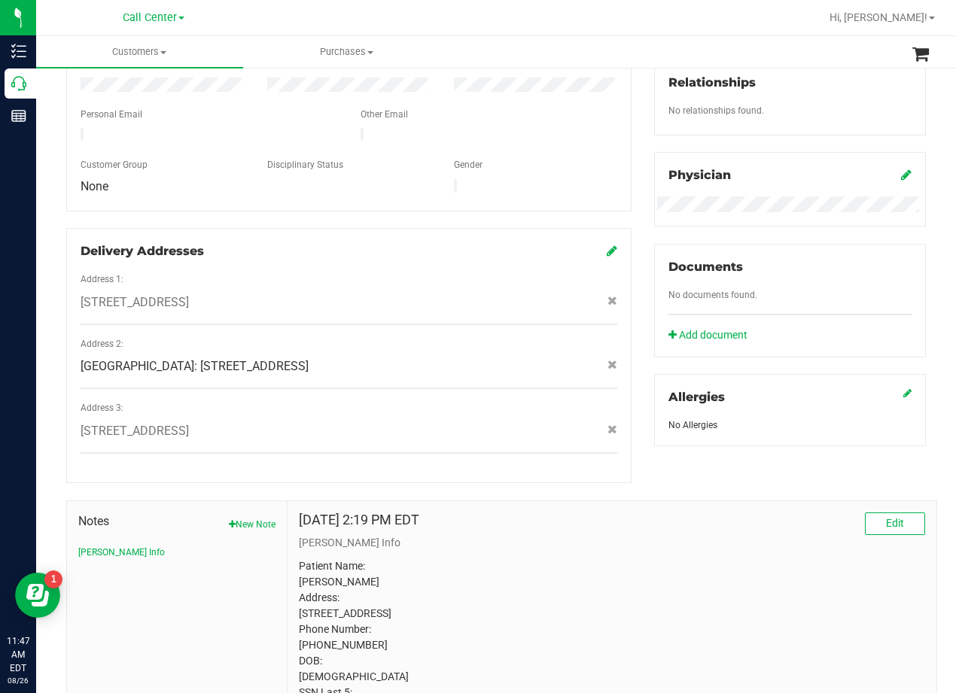
drag, startPoint x: 208, startPoint y: 270, endPoint x: 67, endPoint y: 272, distance: 140.7
click at [67, 272] on div "Delivery Addresses Address 1: 7010 Owl Creek Park Rd , gatesville , TX 76528 Ad…" at bounding box center [348, 355] width 565 height 255
copy span "7010 Owl Creek Park Rd"
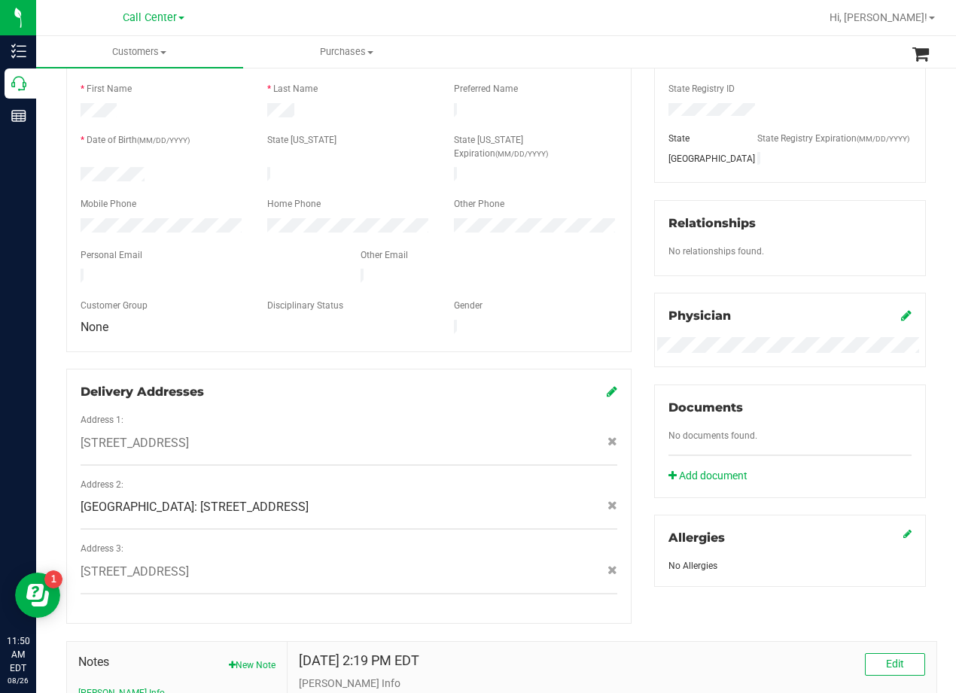
scroll to position [0, 0]
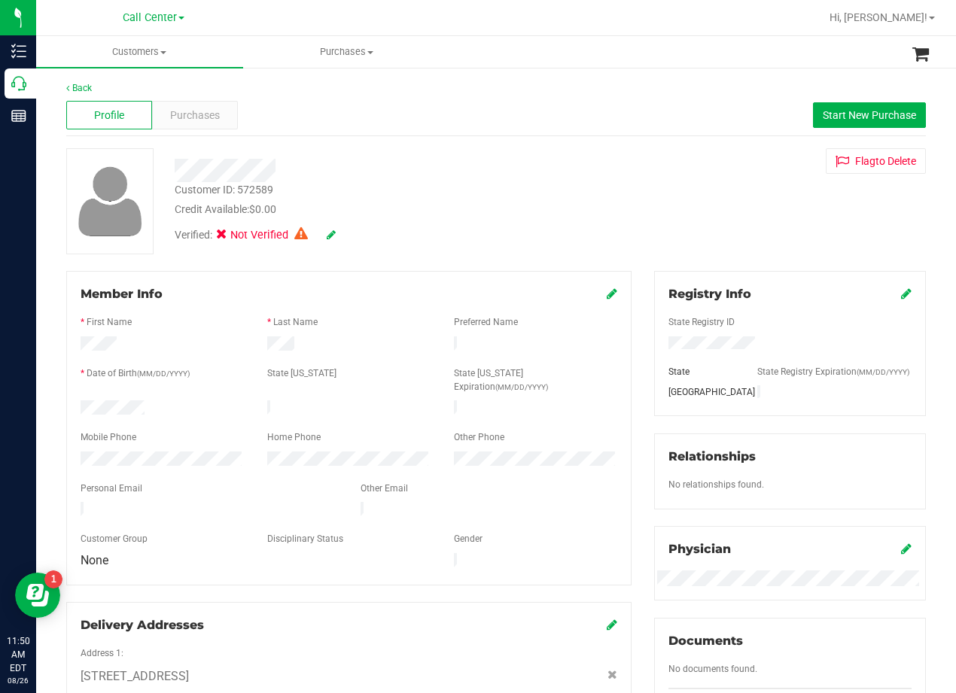
click at [629, 229] on div "Customer ID: 572589 Credit Available: $0.00 Verified: Not Verified Flag to Dele…" at bounding box center [496, 201] width 882 height 106
click at [840, 120] on span "Start New Purchase" at bounding box center [868, 115] width 93 height 12
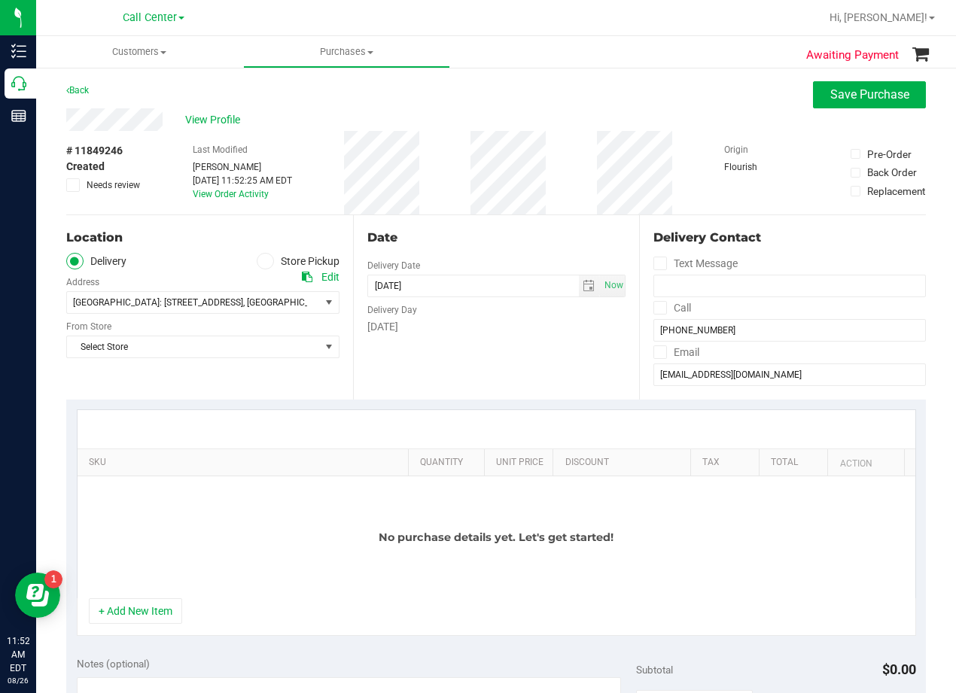
click at [594, 154] on div "# 11849246 Created Needs review Last Modified Alexander Lawson Aug 26, 2025 11:…" at bounding box center [495, 173] width 859 height 84
click at [564, 214] on purchase-details "Back Save Purchase View Profile # 11849246 Created Needs review Last Modified A…" at bounding box center [495, 652] width 859 height 1143
click at [582, 290] on span "select" at bounding box center [588, 286] width 12 height 12
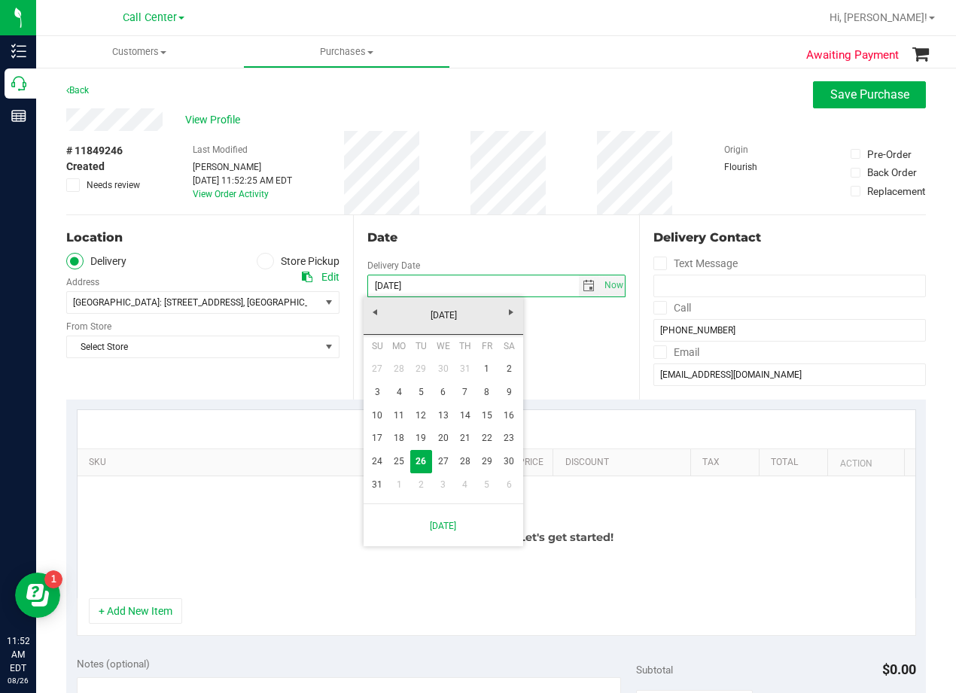
click at [568, 340] on div "Date Delivery Date 08/26/2025 Now 08/26/2025 11:52 AM Now Delivery Day Tuesday" at bounding box center [496, 307] width 287 height 184
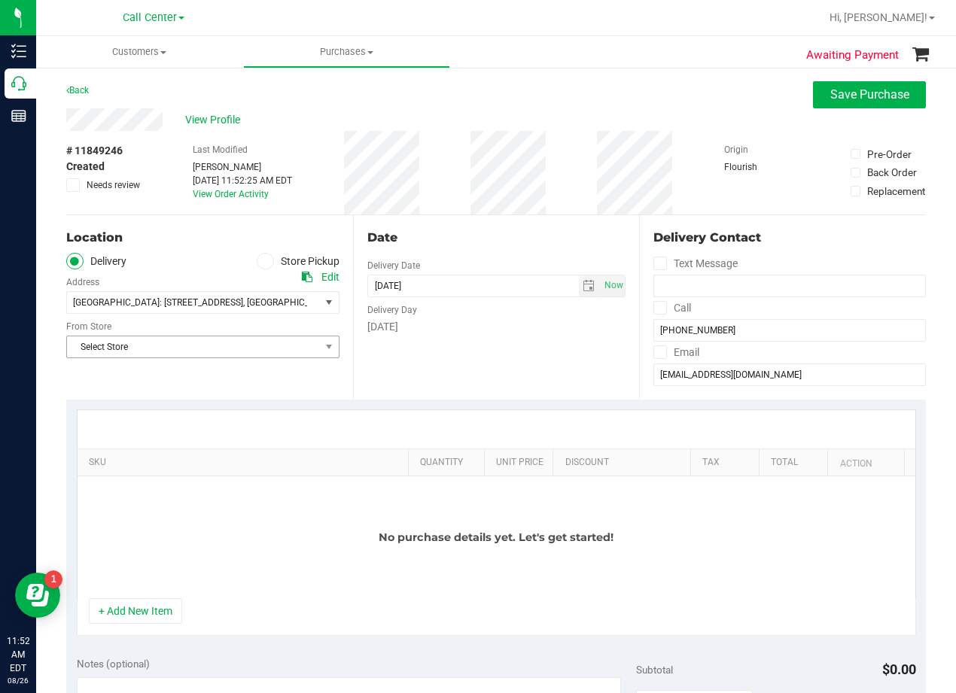
click at [260, 342] on span "Select Store" at bounding box center [193, 346] width 253 height 21
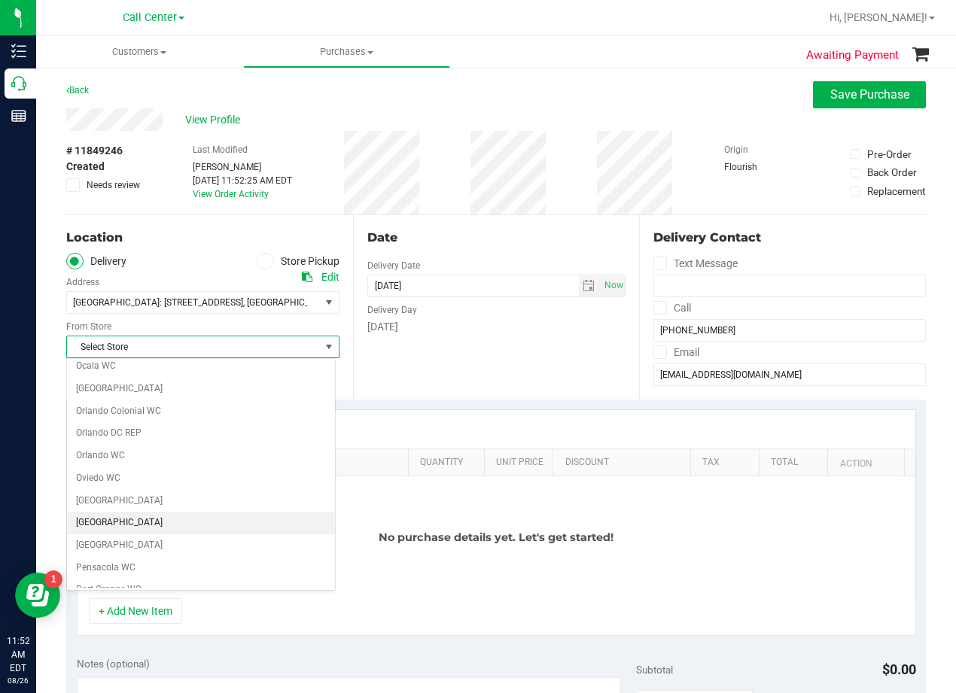
scroll to position [1093, 0]
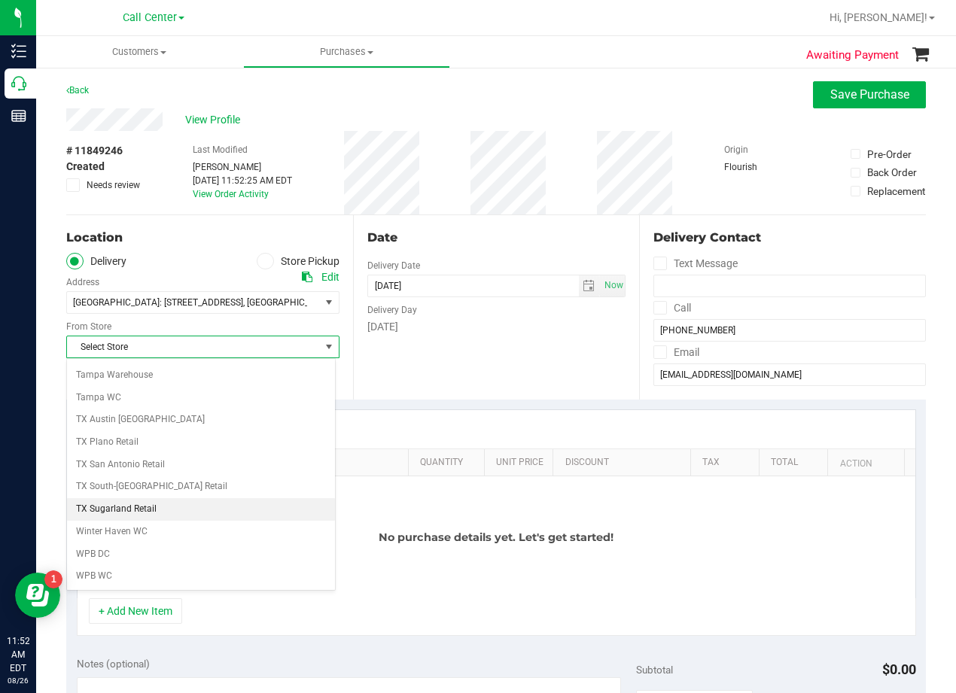
drag, startPoint x: 297, startPoint y: 500, endPoint x: 274, endPoint y: 509, distance: 24.7
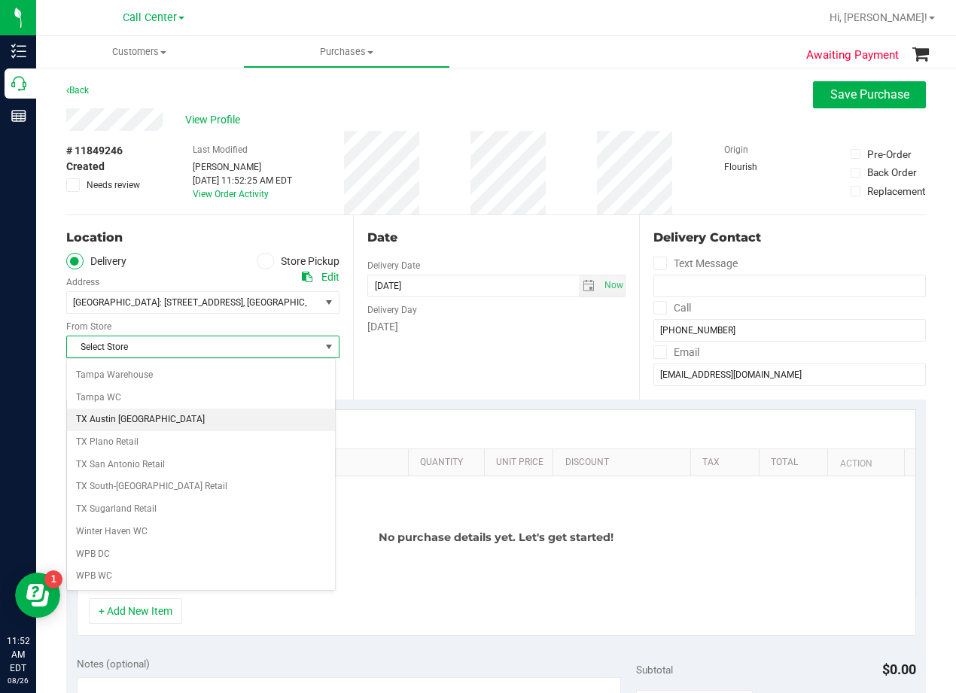
click at [132, 421] on li "TX Austin [GEOGRAPHIC_DATA]" at bounding box center [201, 420] width 268 height 23
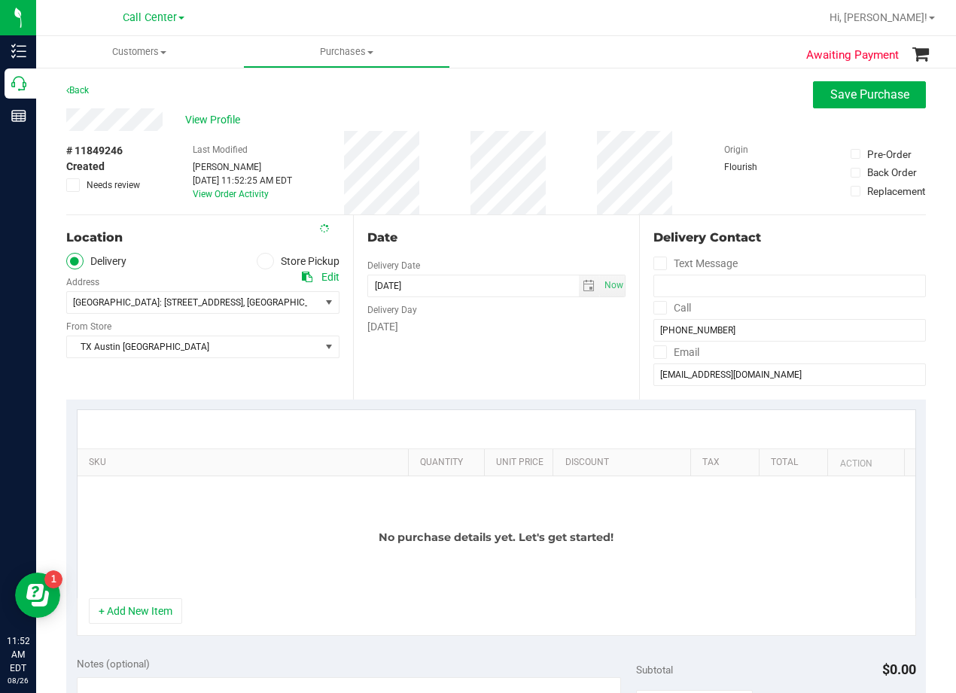
click at [397, 356] on div "Date Delivery Date 08/26/2025 Now 08/26/2025 11:52 AM Now Delivery Day Tuesday" at bounding box center [496, 307] width 287 height 184
click at [283, 345] on span "TX Austin [GEOGRAPHIC_DATA]" at bounding box center [193, 346] width 253 height 21
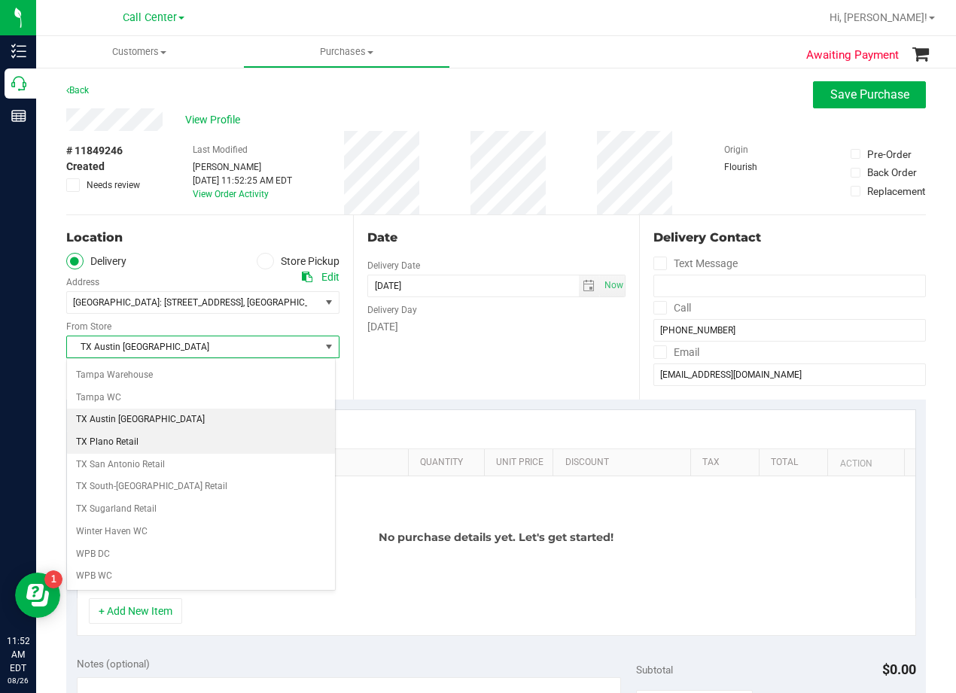
click at [229, 433] on li "TX Plano Retail" at bounding box center [201, 442] width 268 height 23
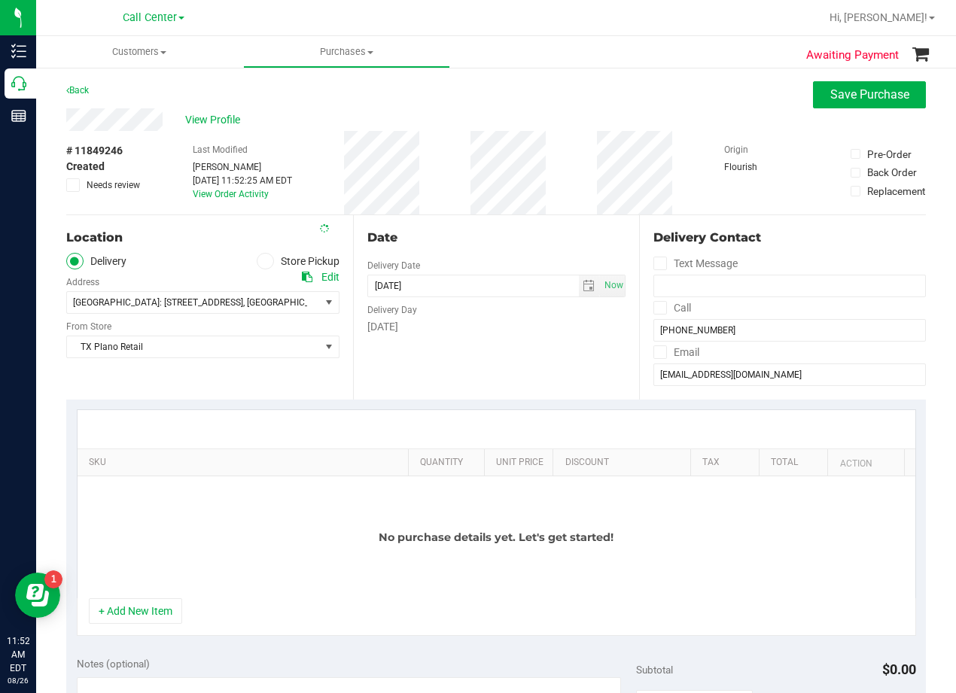
click at [433, 336] on div "Date Delivery Date 08/26/2025 Now 08/26/2025 11:52 AM Now Delivery Day Tuesday" at bounding box center [496, 307] width 287 height 184
click at [315, 298] on span "San Antonio: 18720 Stone Oak #107 San Antonio, TX 78258 , San Antonio , TX 78258" at bounding box center [202, 302] width 273 height 23
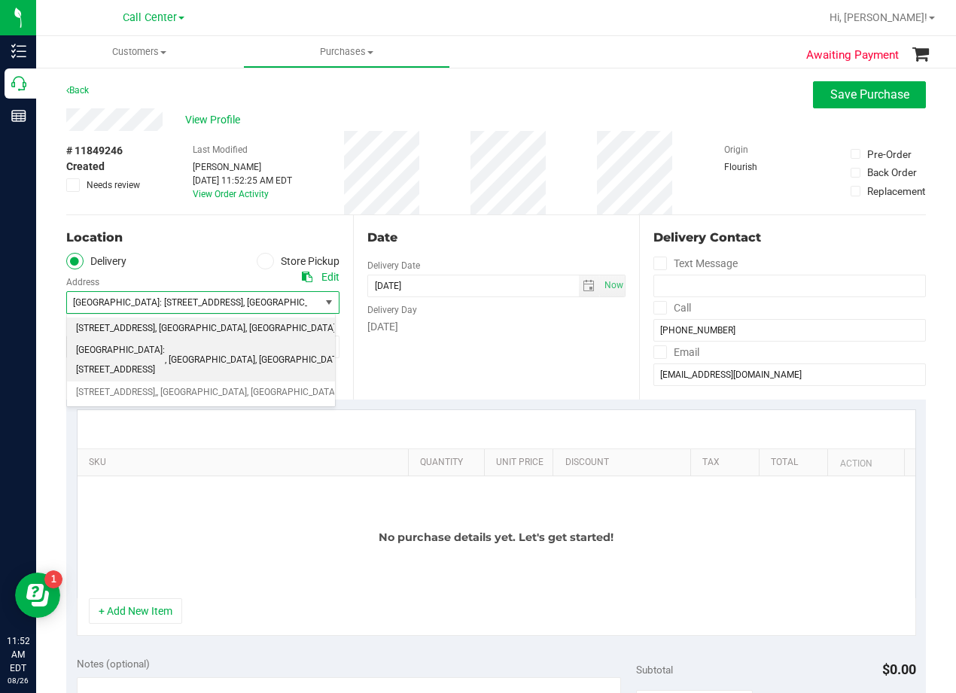
click at [147, 321] on span "7010 Owl Creek Park Rd" at bounding box center [115, 329] width 79 height 20
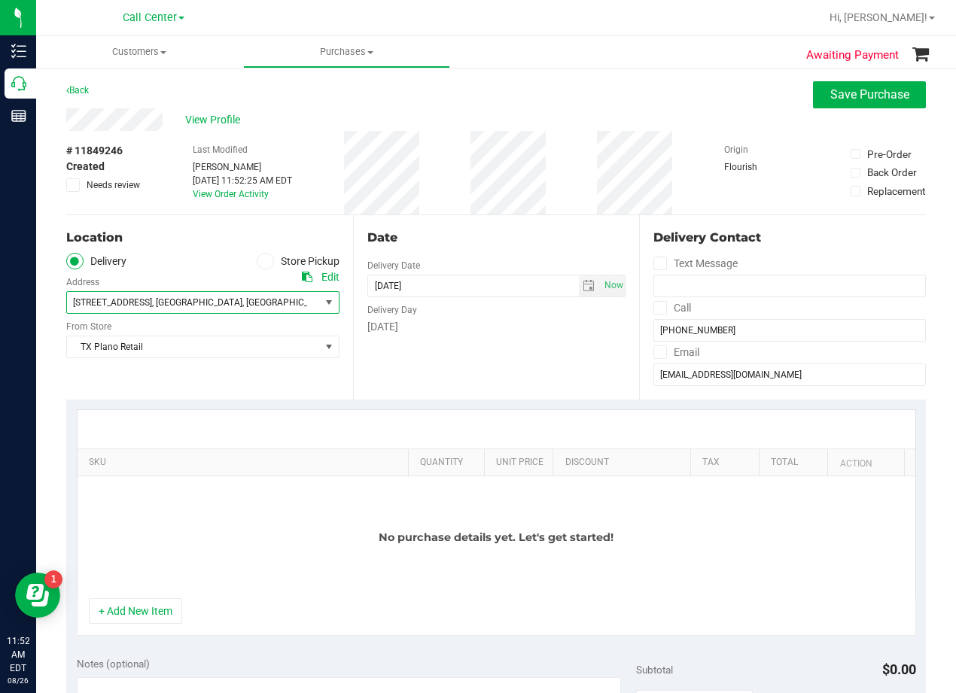
click at [302, 278] on icon at bounding box center [307, 277] width 11 height 11
click at [555, 202] on div "# 11849246 Created Needs review Last Modified Alexander Lawson Aug 26, 2025 11:…" at bounding box center [495, 173] width 859 height 84
click at [582, 290] on span "select" at bounding box center [588, 286] width 12 height 12
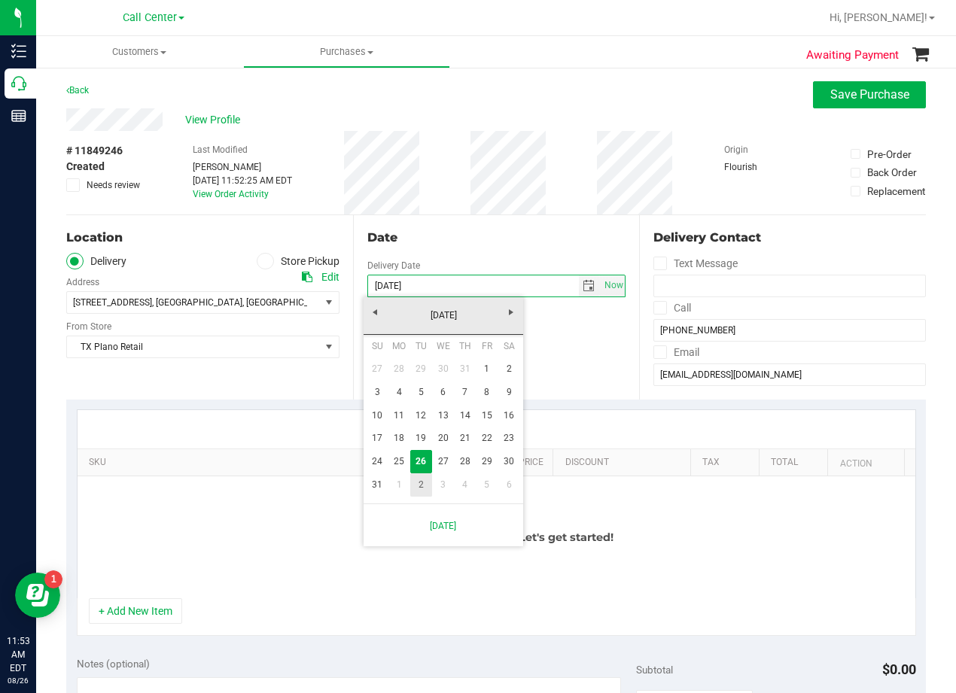
click at [427, 492] on link "2" at bounding box center [421, 484] width 22 height 23
type input "09/02/2025"
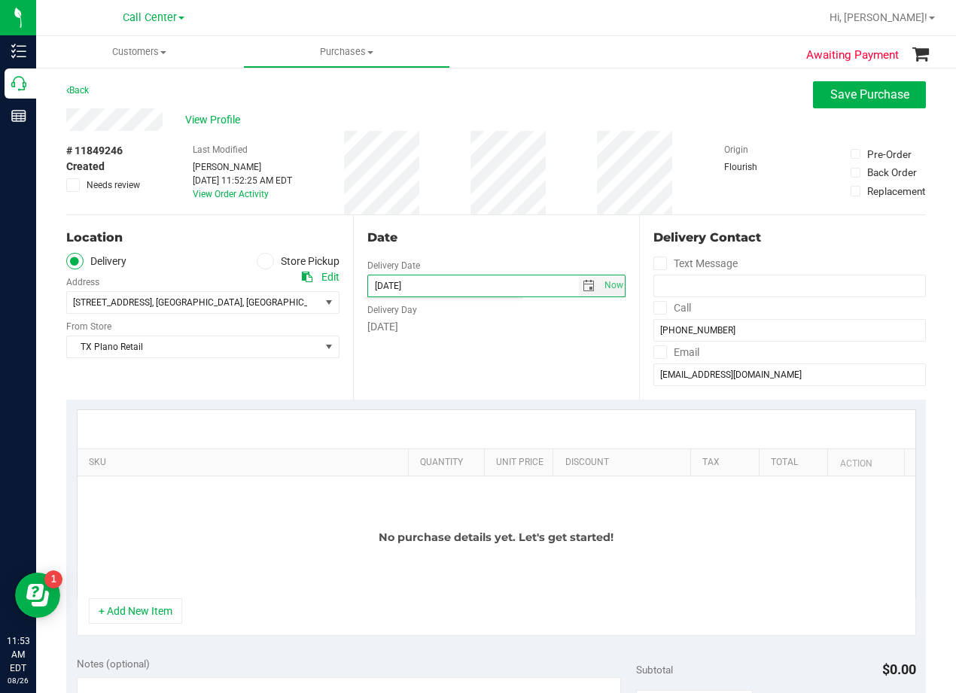
click at [454, 359] on div "Date Delivery Date 09/02/2025 Now 09/02/2025 11:52 AM Now Delivery Day Tuesday" at bounding box center [496, 307] width 287 height 184
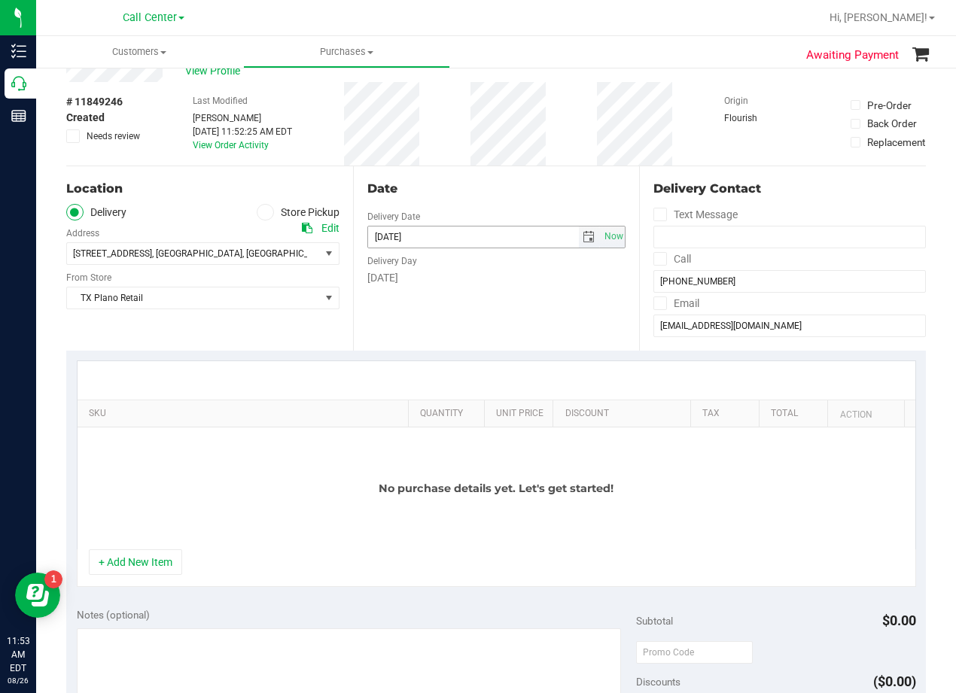
scroll to position [75, 0]
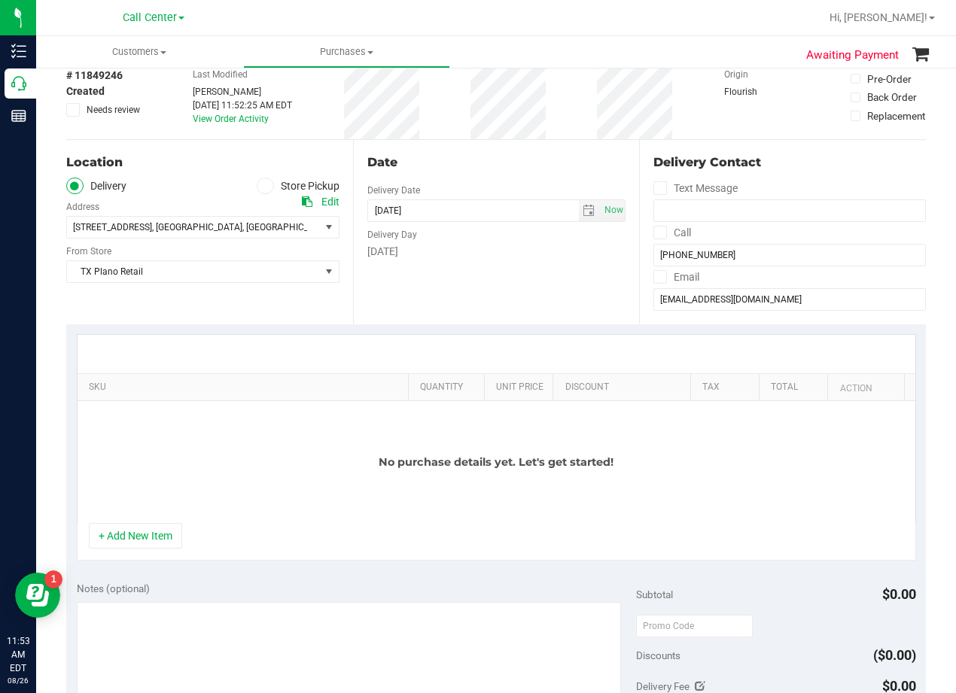
click at [462, 272] on div "Date Delivery Date 09/02/2025 Now 09/02/2025 11:52 AM Now Delivery Day Tuesday" at bounding box center [496, 232] width 287 height 184
click at [139, 530] on button "+ Add New Item" at bounding box center [135, 536] width 93 height 26
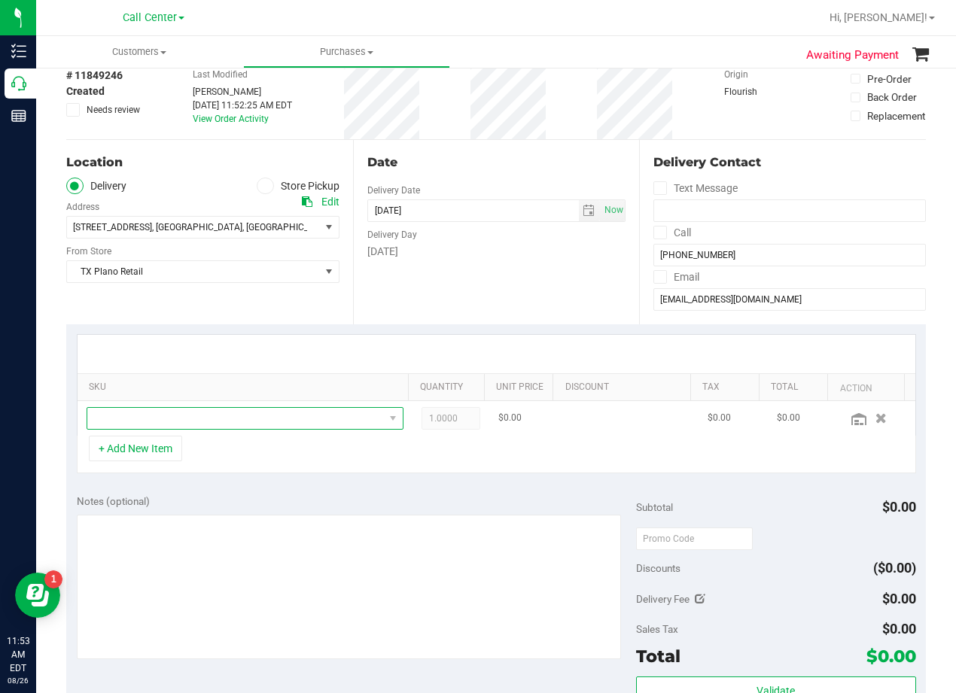
click at [190, 409] on span "NO DATA FOUND" at bounding box center [235, 418] width 296 height 21
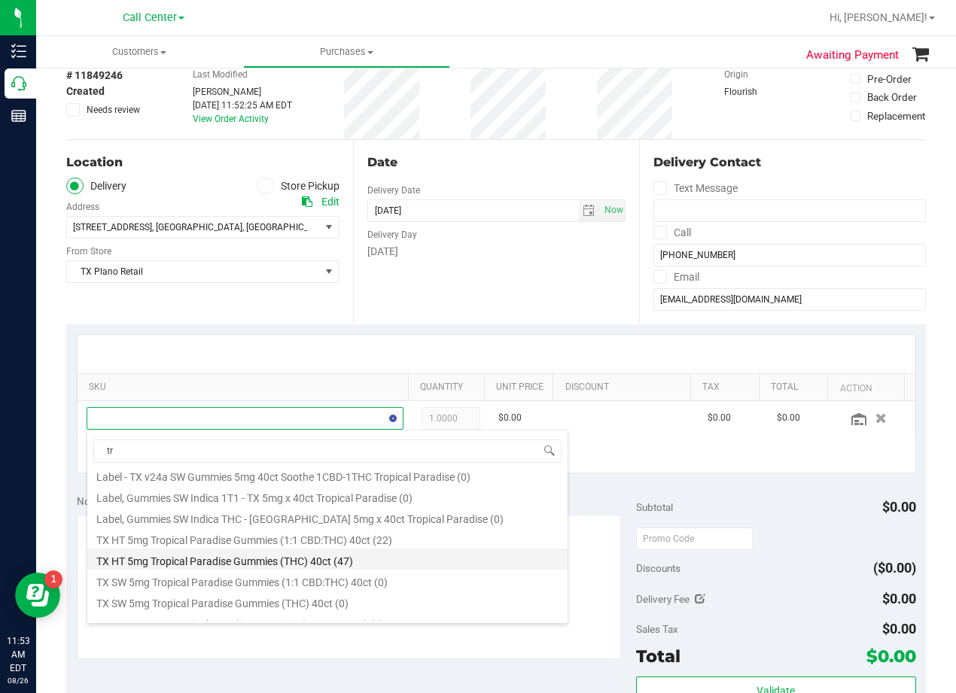
scroll to position [0, 0]
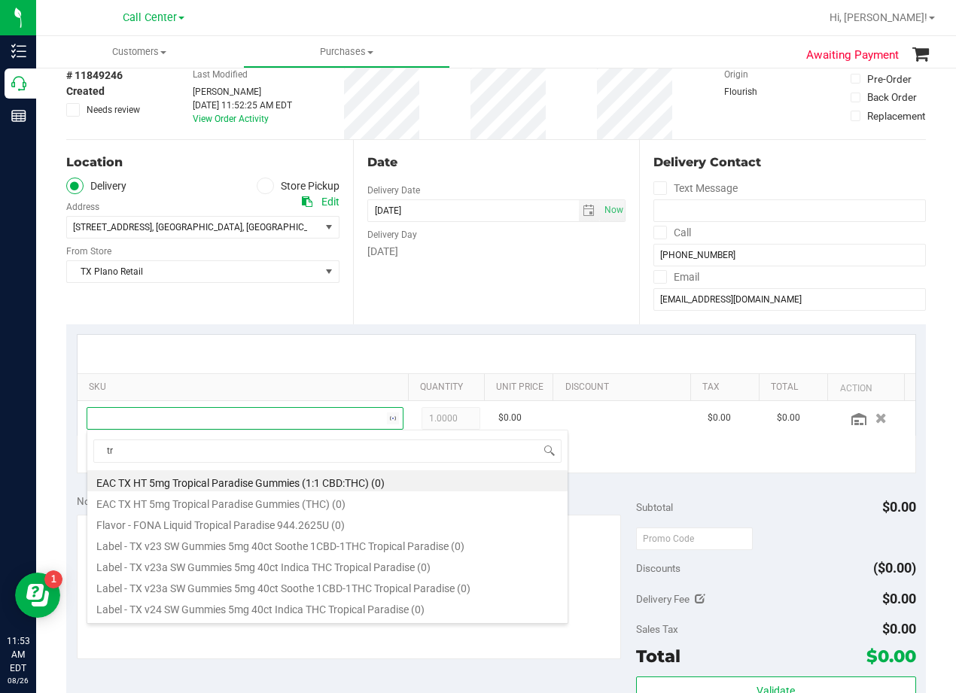
type input "t"
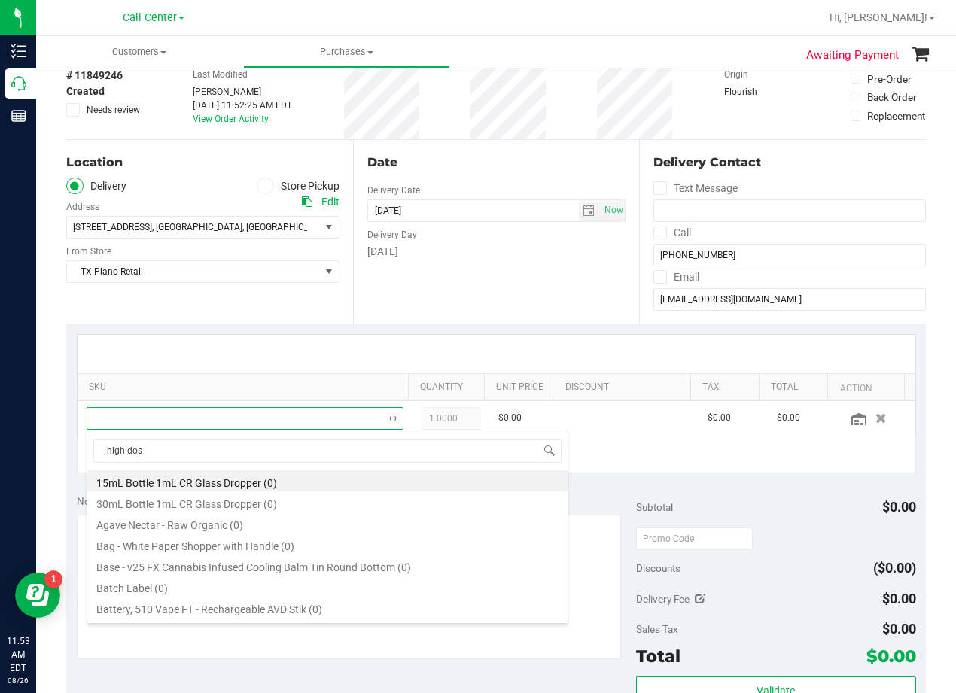
type input "high dose"
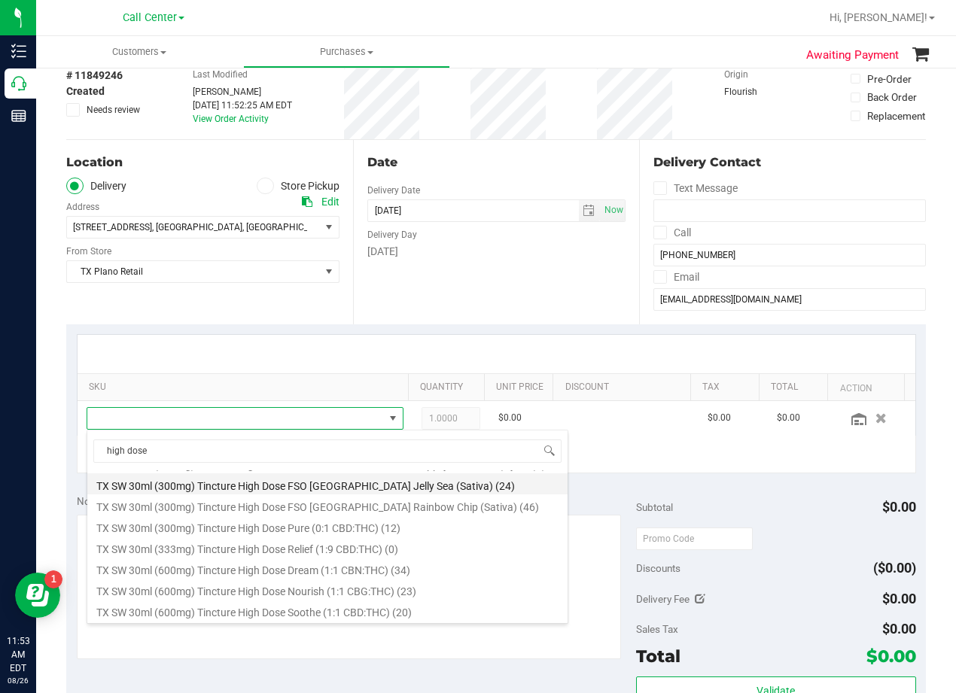
scroll to position [238, 0]
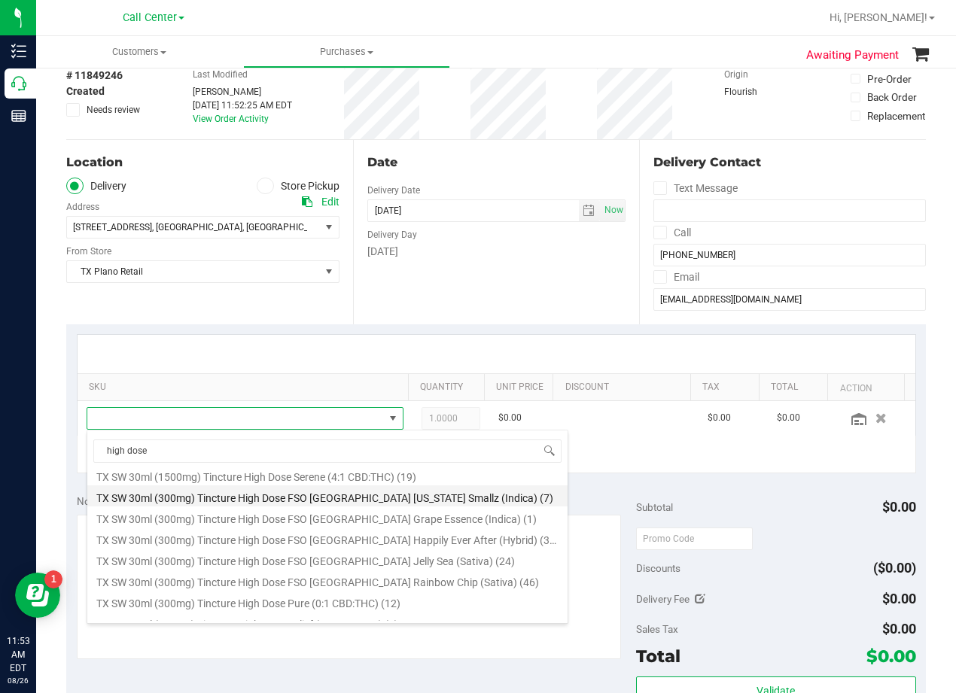
click at [305, 497] on li "TX SW 30ml (300mg) Tincture High Dose FSO TX Georgia Smallz (Indica) (7)" at bounding box center [327, 495] width 480 height 21
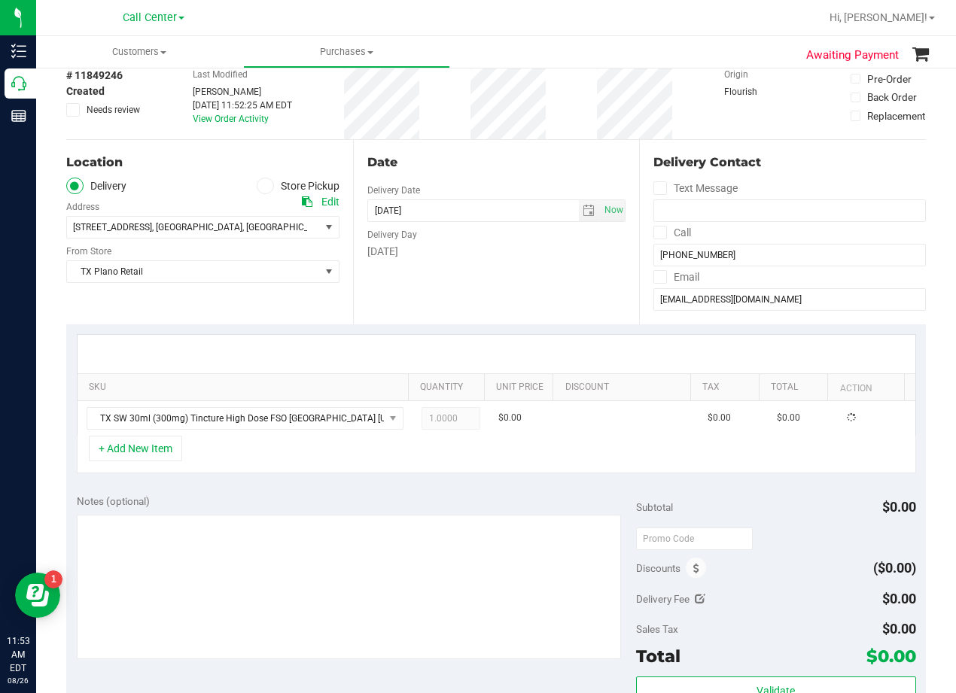
click at [362, 479] on div "SKU Quantity Unit Price Discount Tax Total Action TX SW 30ml (300mg) Tincture H…" at bounding box center [495, 404] width 859 height 160
click at [436, 418] on span "1.00 1" at bounding box center [450, 418] width 59 height 23
click at [436, 418] on input "1" at bounding box center [451, 418] width 58 height 21
type input "5"
type input "5.00"
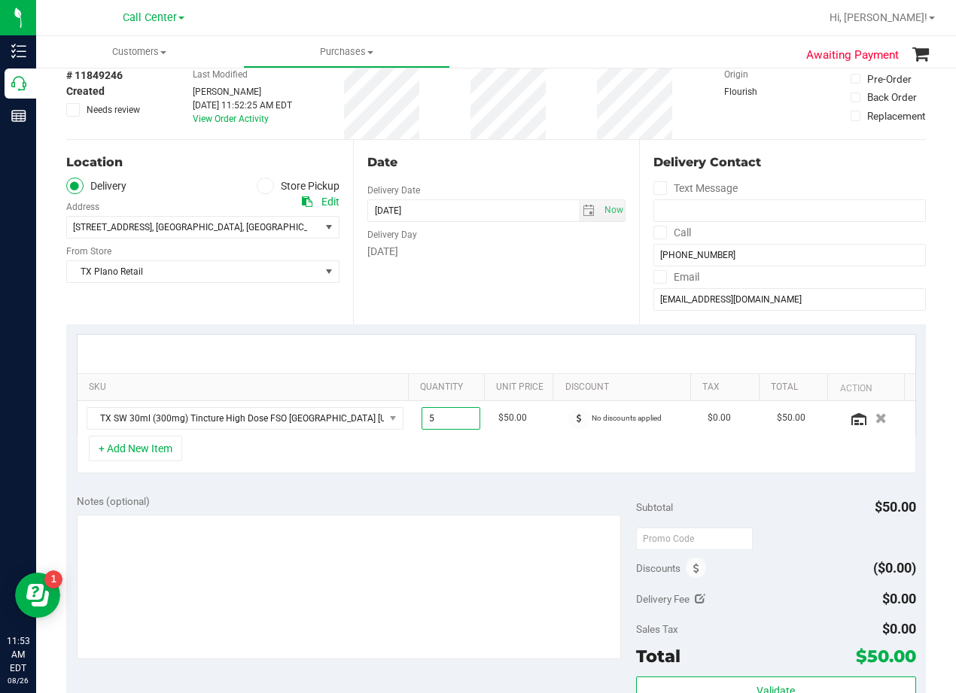
click at [450, 330] on div "SKU Quantity Unit Price Discount Tax Total Action TX SW 30ml (300mg) Tincture H…" at bounding box center [495, 404] width 859 height 160
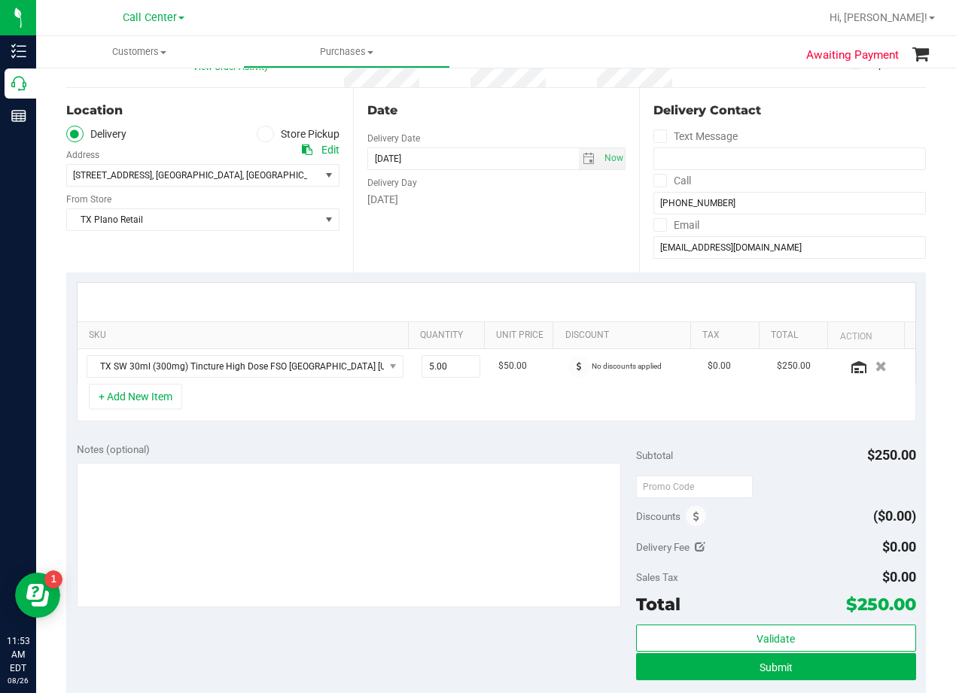
scroll to position [150, 0]
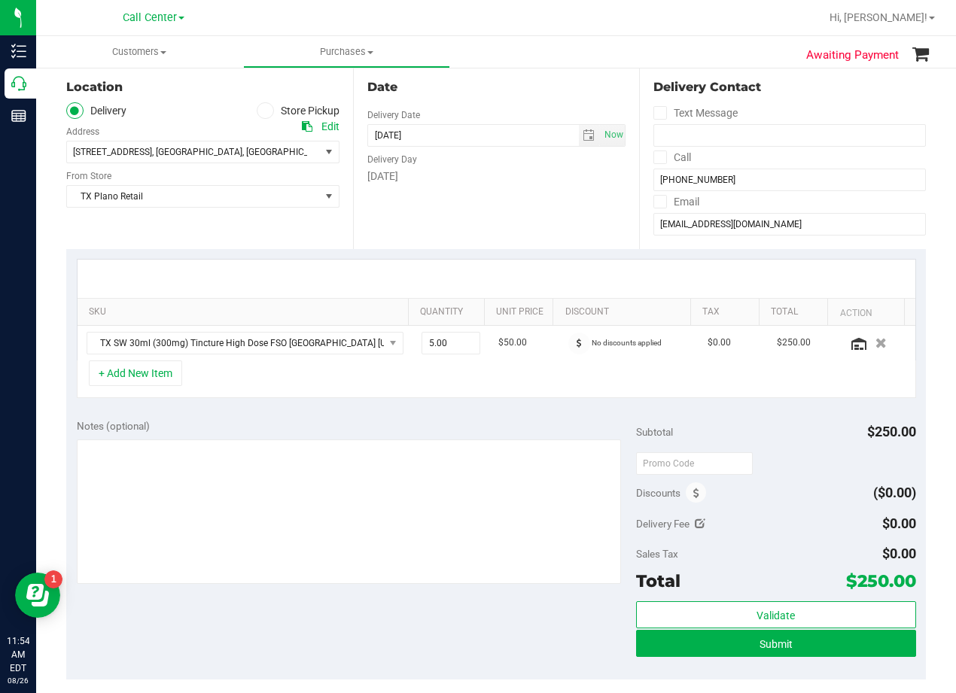
click at [551, 279] on div at bounding box center [496, 278] width 810 height 1
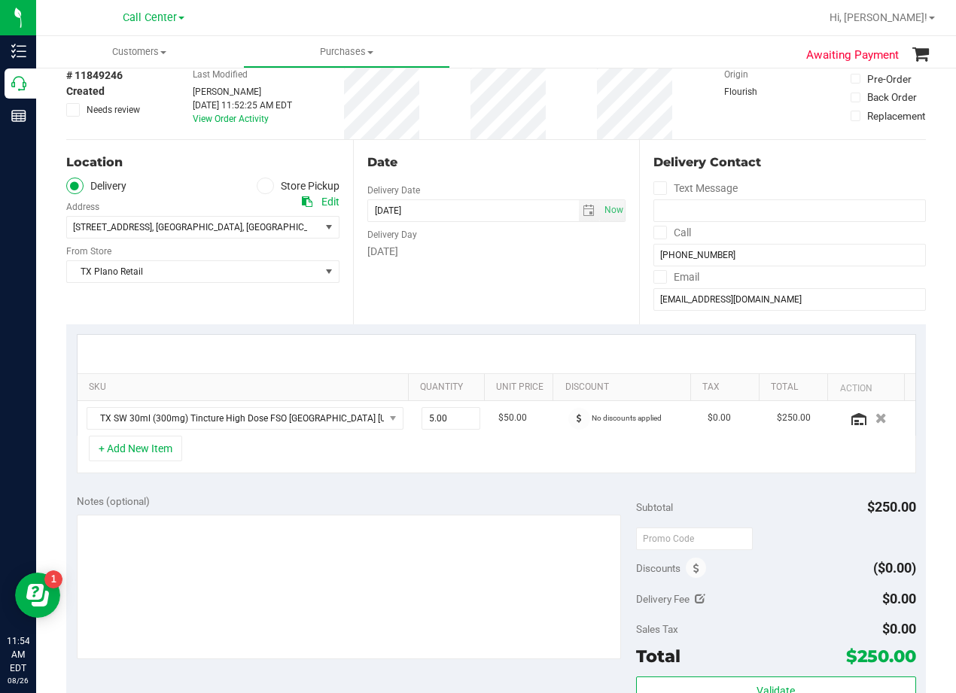
click at [582, 290] on div "Date Delivery Date 09/02/2025 Now 09/02/2025 08:00 AM Now Delivery Day Tuesday" at bounding box center [496, 232] width 287 height 184
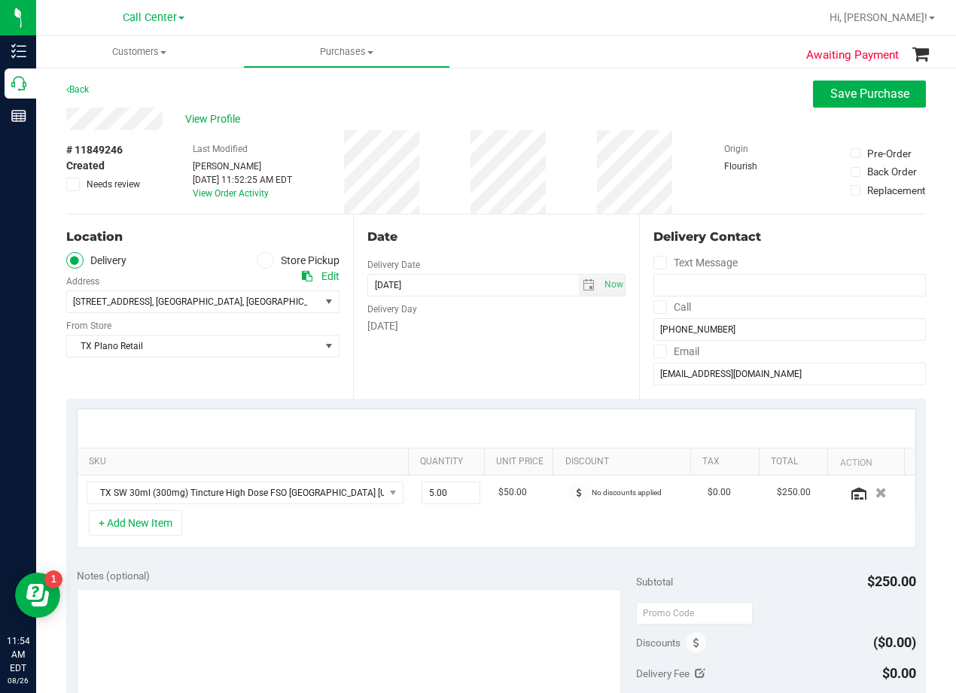
scroll to position [0, 0]
click at [486, 232] on div "Date" at bounding box center [496, 238] width 259 height 18
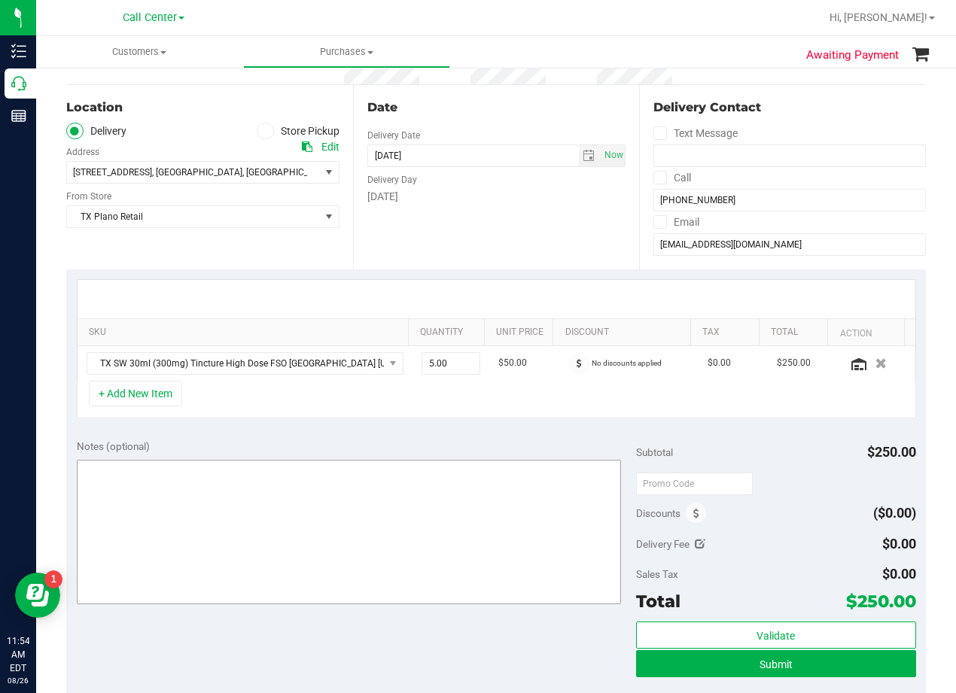
scroll to position [150, 0]
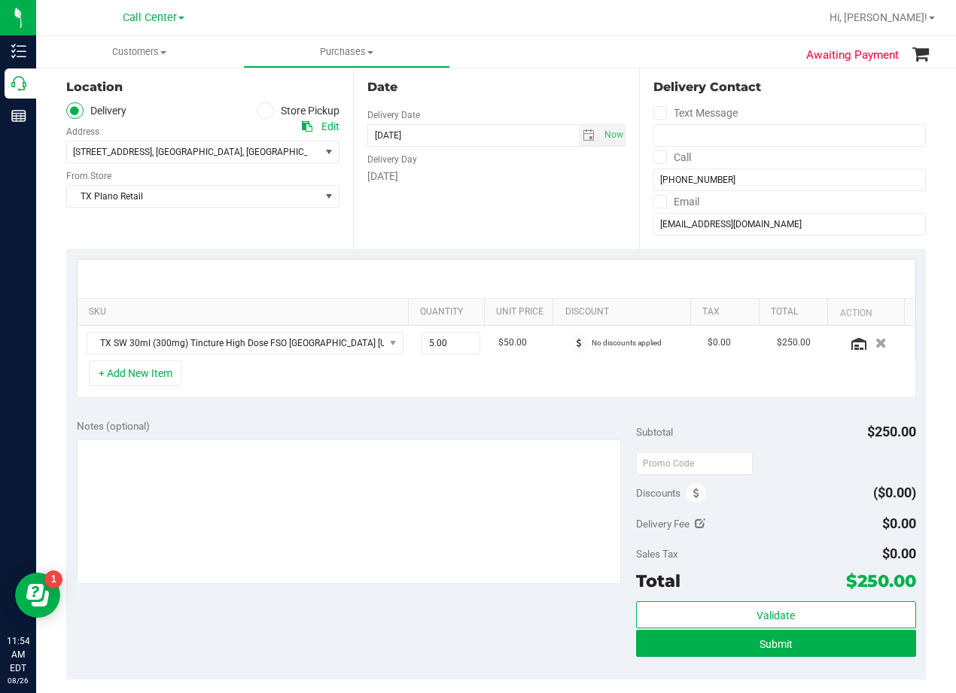
click at [514, 410] on div "Notes (optional) Subtotal $250.00 Discounts ($0.00) Delivery Fee $0.00 Sales Ta…" at bounding box center [495, 544] width 859 height 271
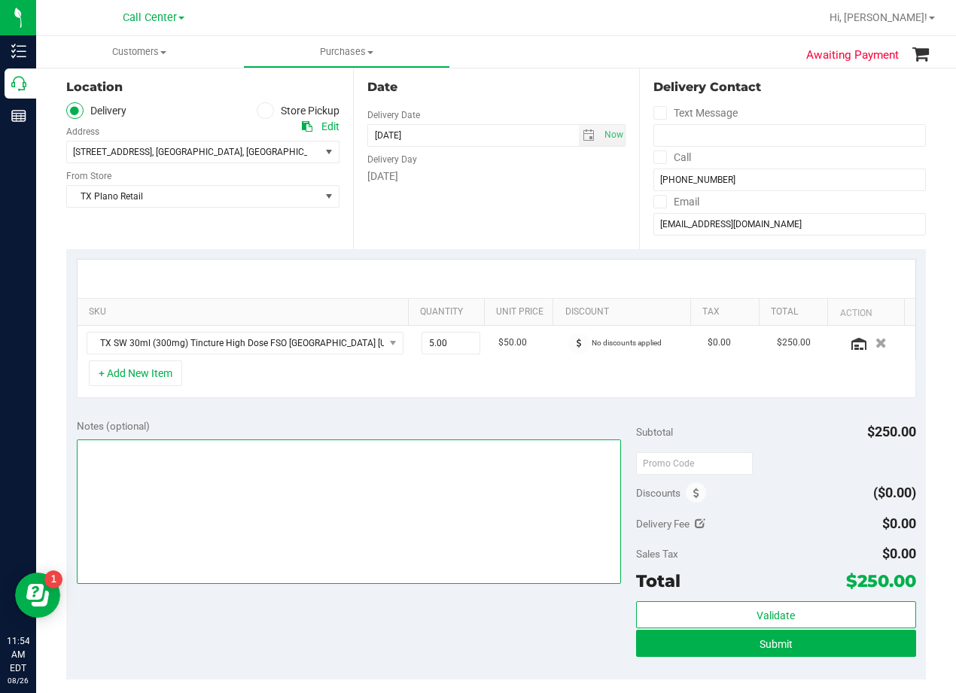
click at [472, 479] on textarea at bounding box center [349, 511] width 544 height 144
type textarea "d"
type textarea "Website not recognizing"
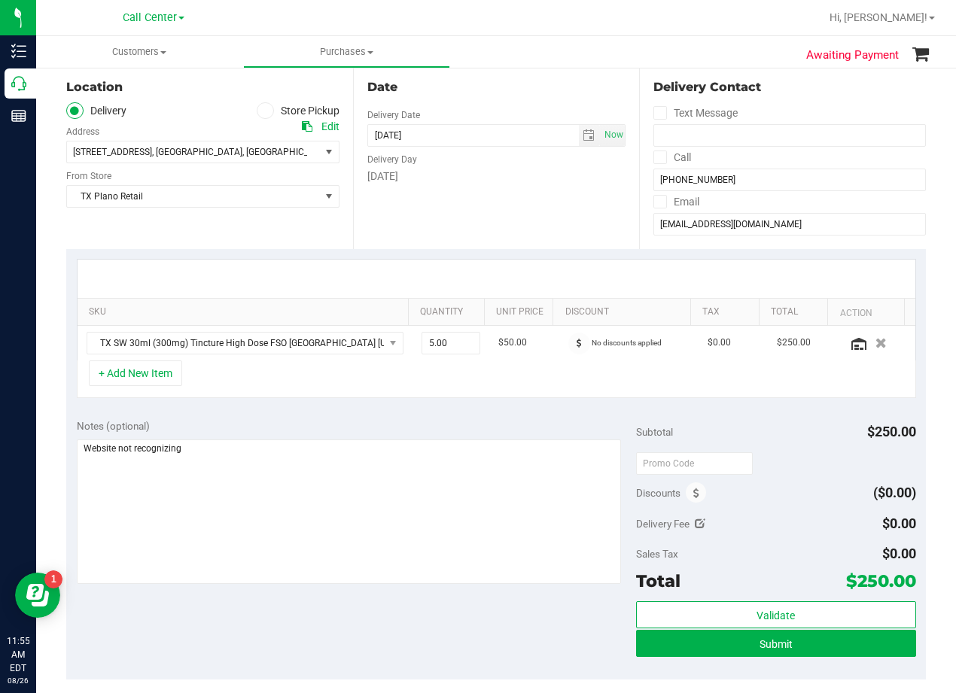
click at [543, 276] on div at bounding box center [495, 279] width 837 height 38
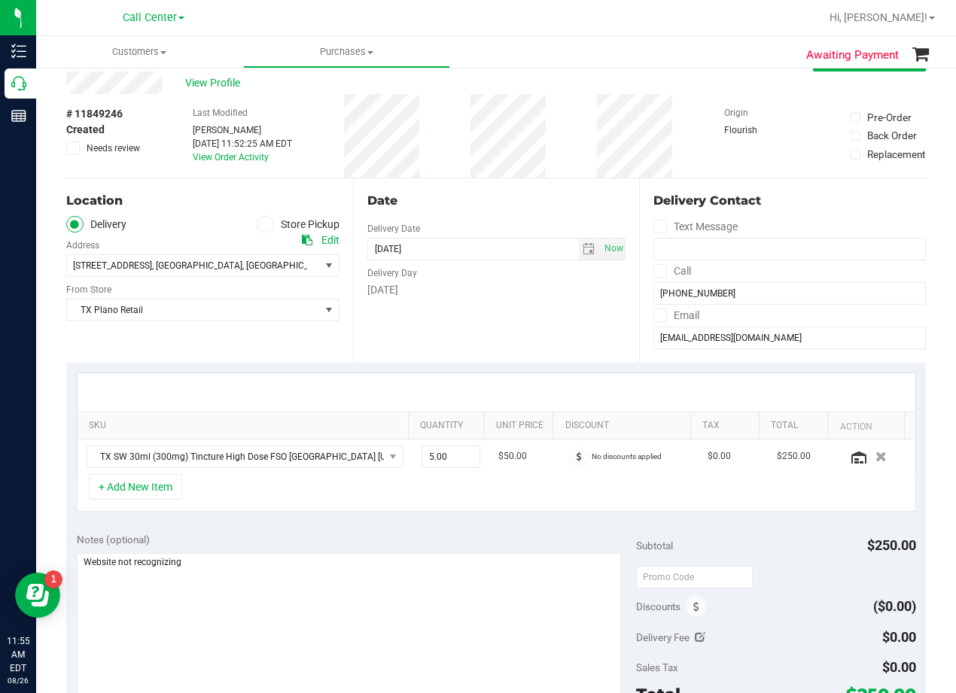
scroll to position [0, 0]
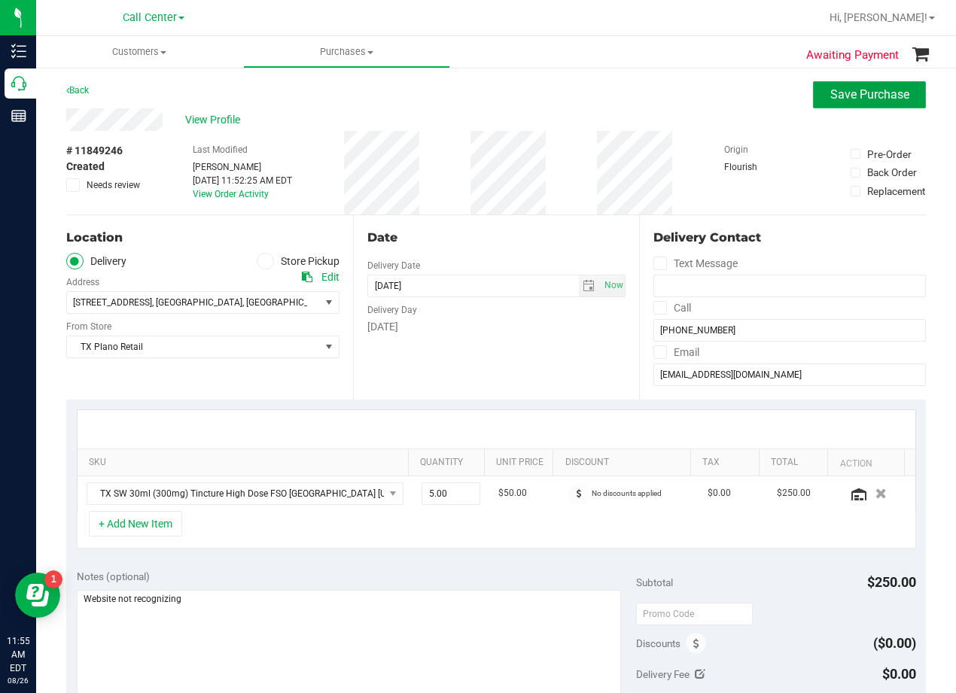
click at [821, 84] on button "Save Purchase" at bounding box center [869, 94] width 113 height 27
click at [497, 115] on div "View Profile" at bounding box center [495, 119] width 859 height 23
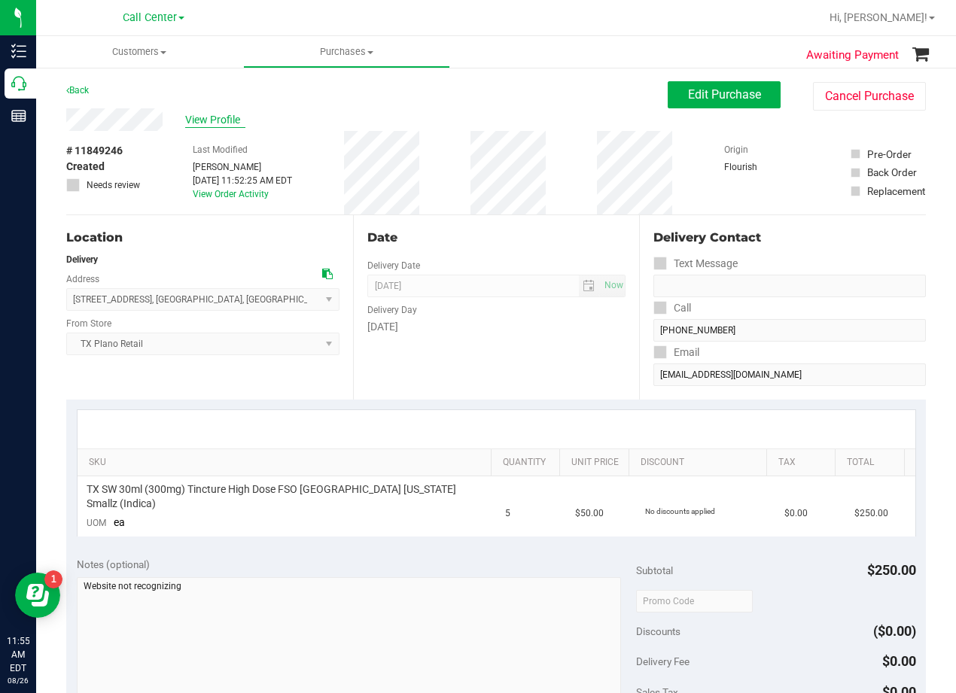
click at [226, 125] on span "View Profile" at bounding box center [215, 120] width 60 height 16
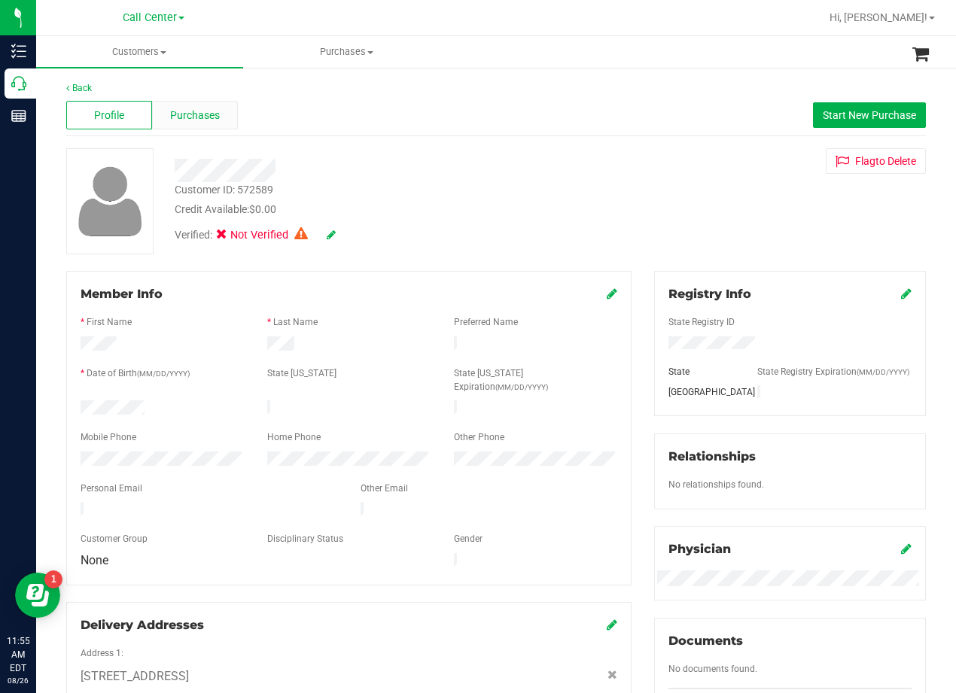
click at [203, 114] on span "Purchases" at bounding box center [195, 116] width 50 height 16
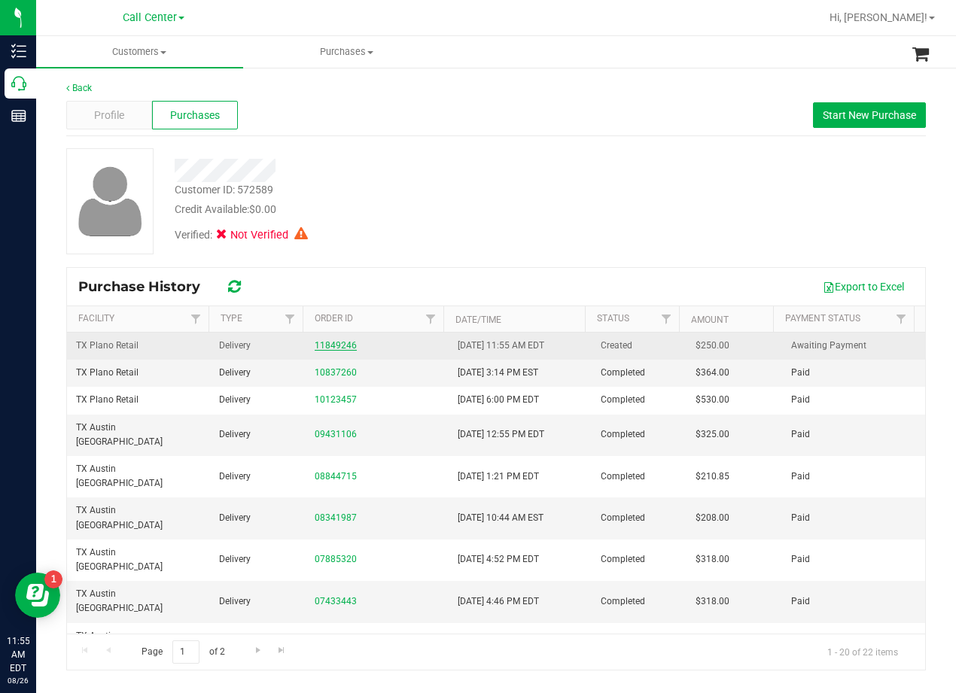
click at [318, 348] on link "11849246" at bounding box center [336, 345] width 42 height 11
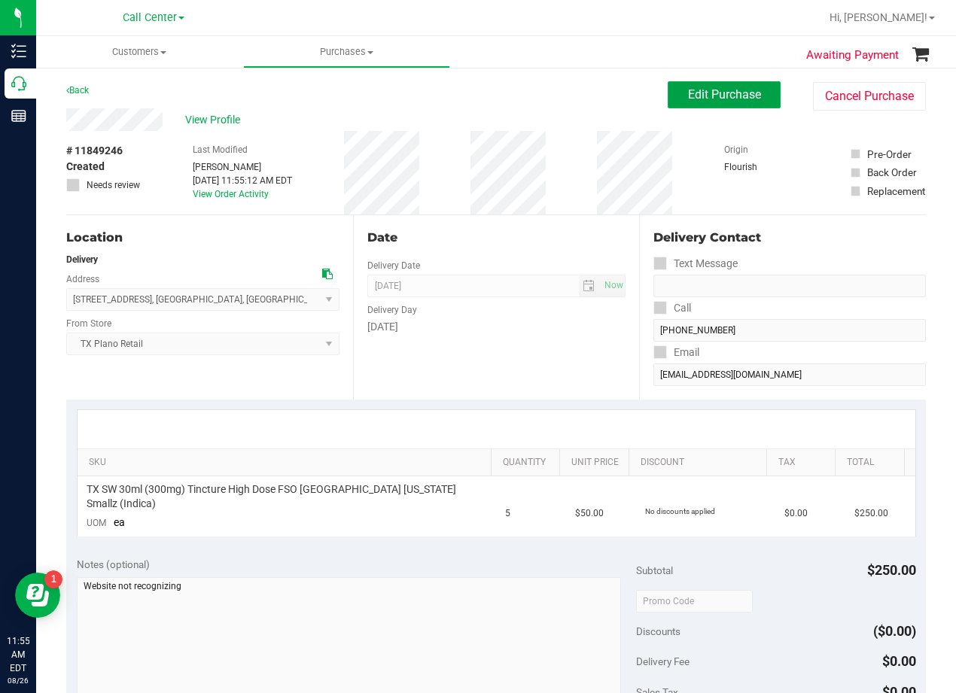
click at [688, 101] on span "Edit Purchase" at bounding box center [724, 94] width 73 height 14
click at [433, 104] on div "Back Edit Purchase Cancel Purchase" at bounding box center [495, 94] width 859 height 27
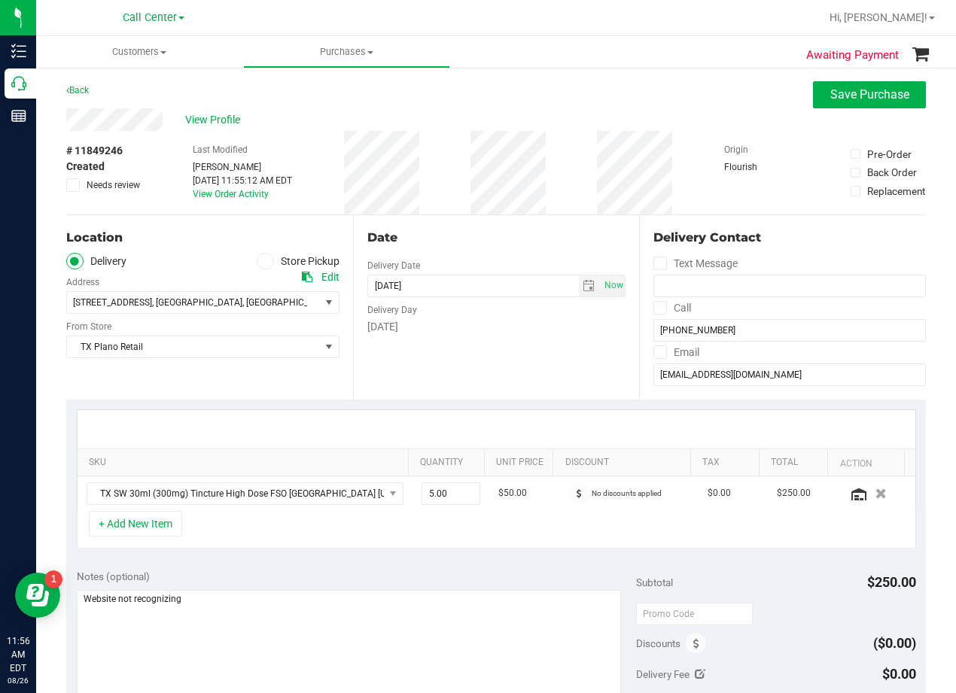
click at [471, 123] on div "View Profile" at bounding box center [495, 119] width 859 height 23
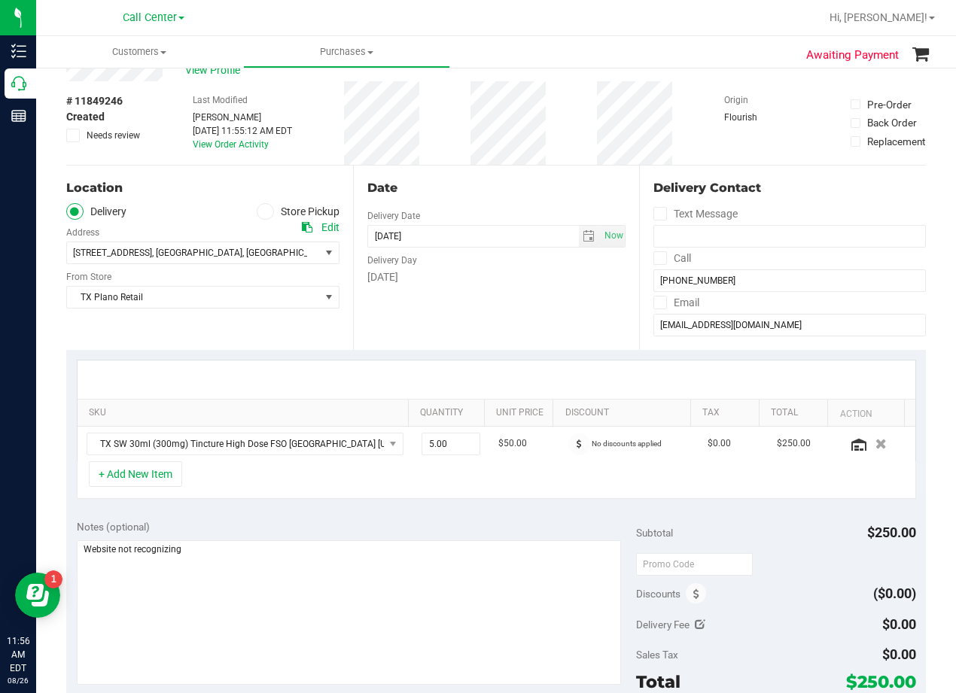
scroll to position [75, 0]
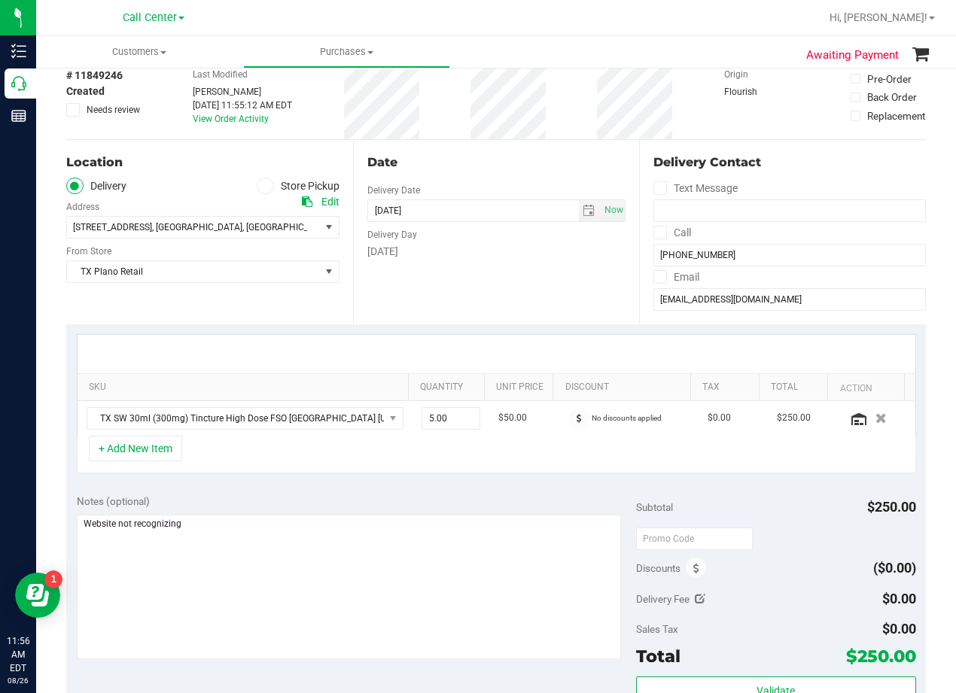
click at [564, 301] on div "Date Delivery Date 09/02/2025 Now 09/02/2025 08:00 AM Now Delivery Day Tuesday" at bounding box center [496, 232] width 287 height 184
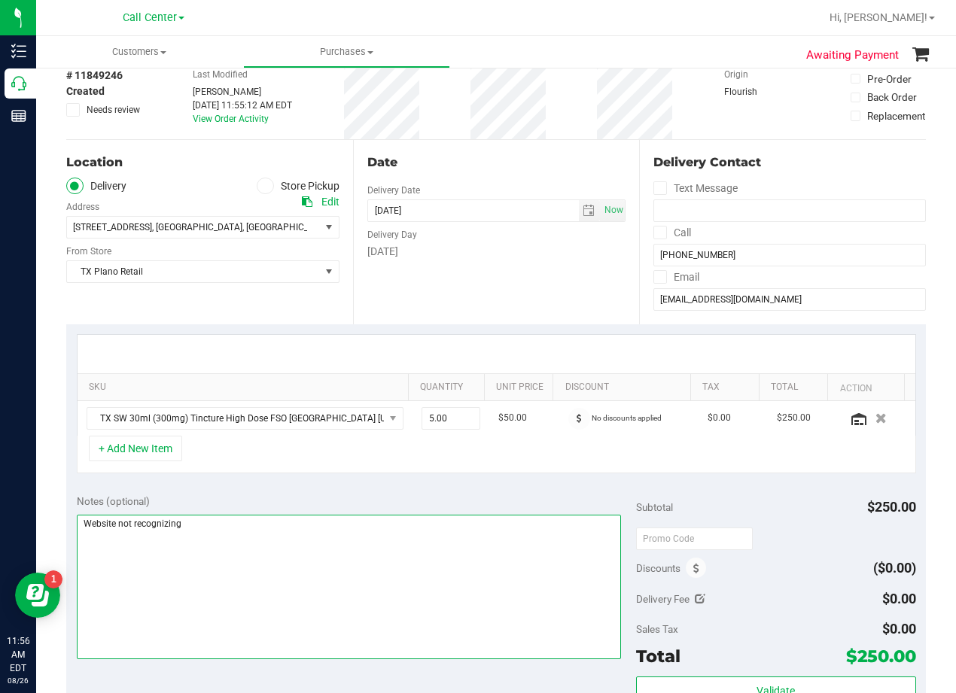
click at [251, 527] on textarea at bounding box center [349, 587] width 544 height 144
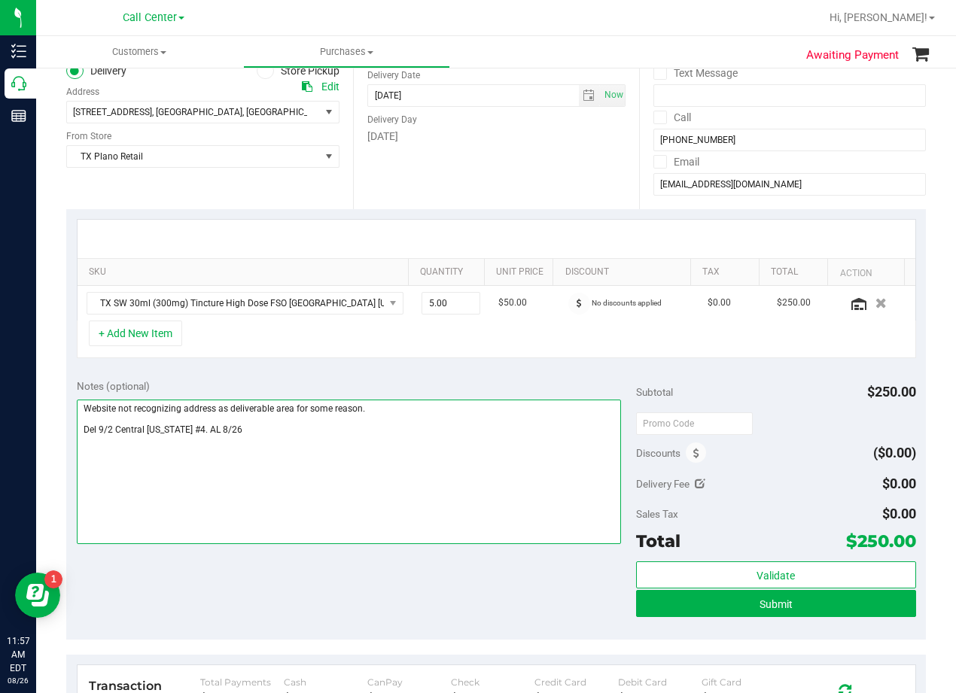
scroll to position [226, 0]
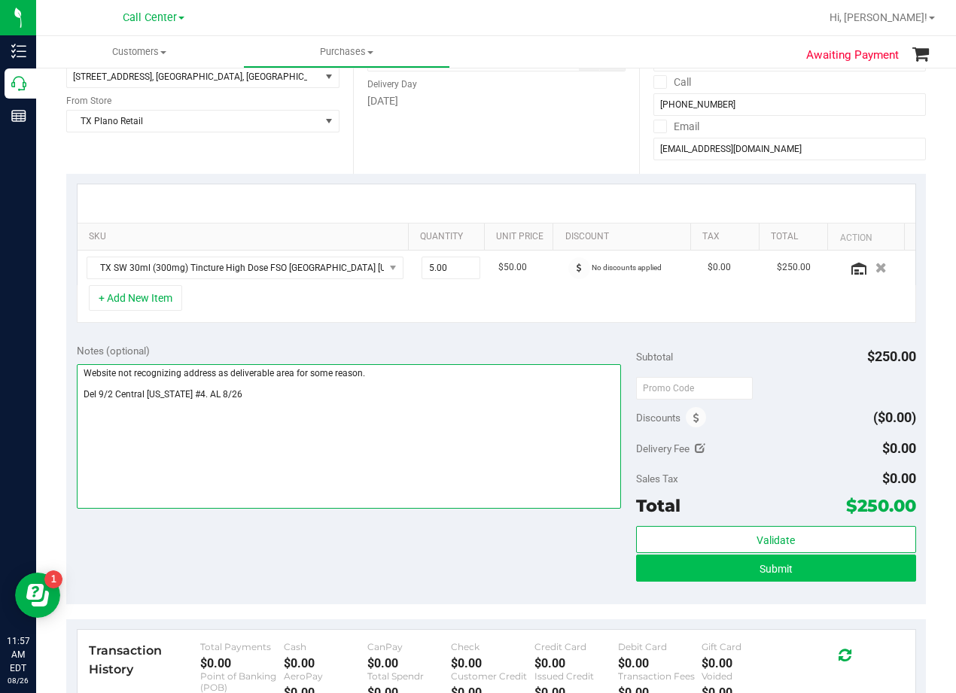
type textarea "Website not recognizing address as deliverable area for some reason. Del 9/2 Ce…"
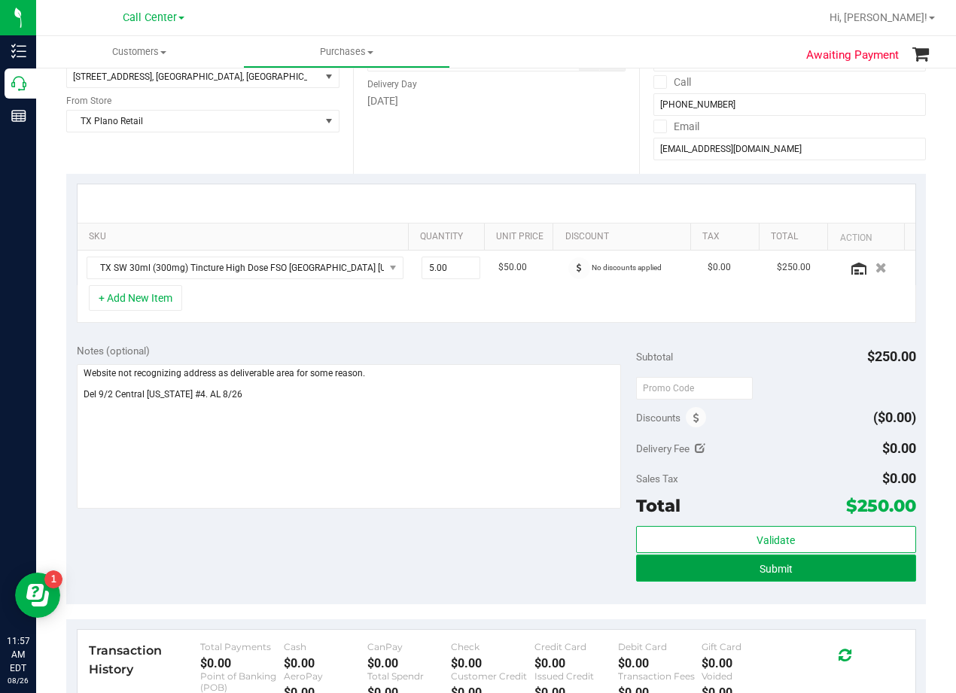
click at [676, 571] on button "Submit" at bounding box center [776, 568] width 280 height 27
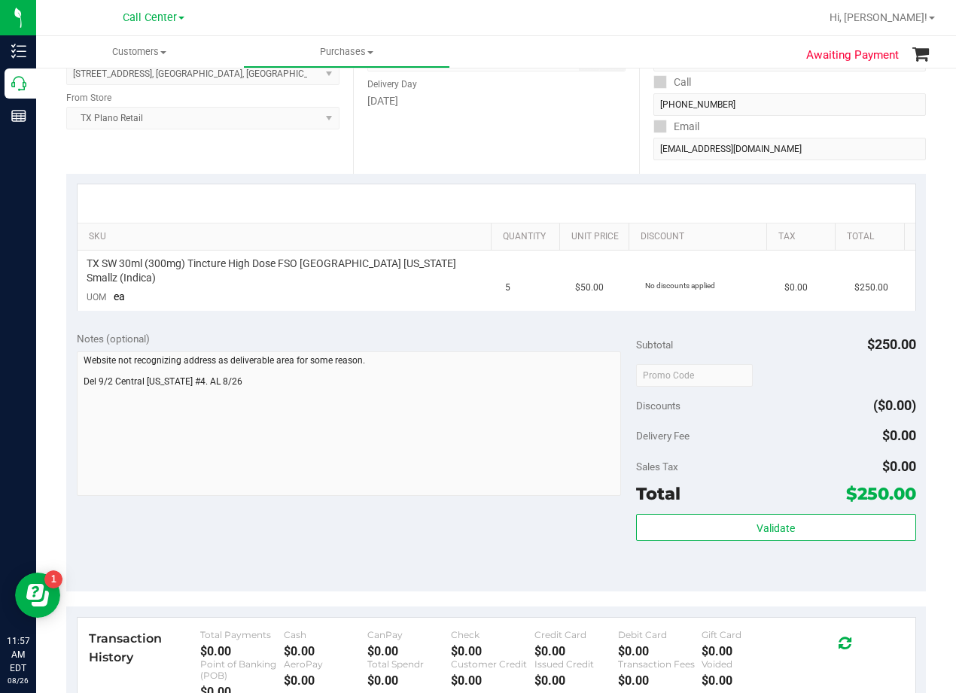
click at [545, 135] on div "Date Delivery Date 09/02/2025 Now 09/02/2025 08:00 AM Now Delivery Day Tuesday" at bounding box center [496, 81] width 287 height 184
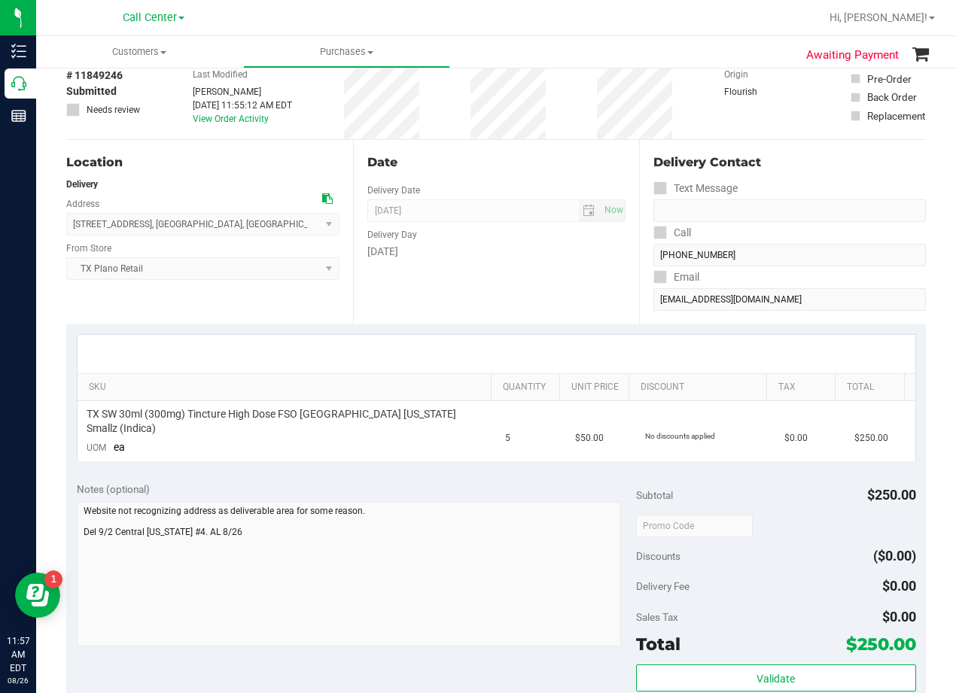
scroll to position [226, 0]
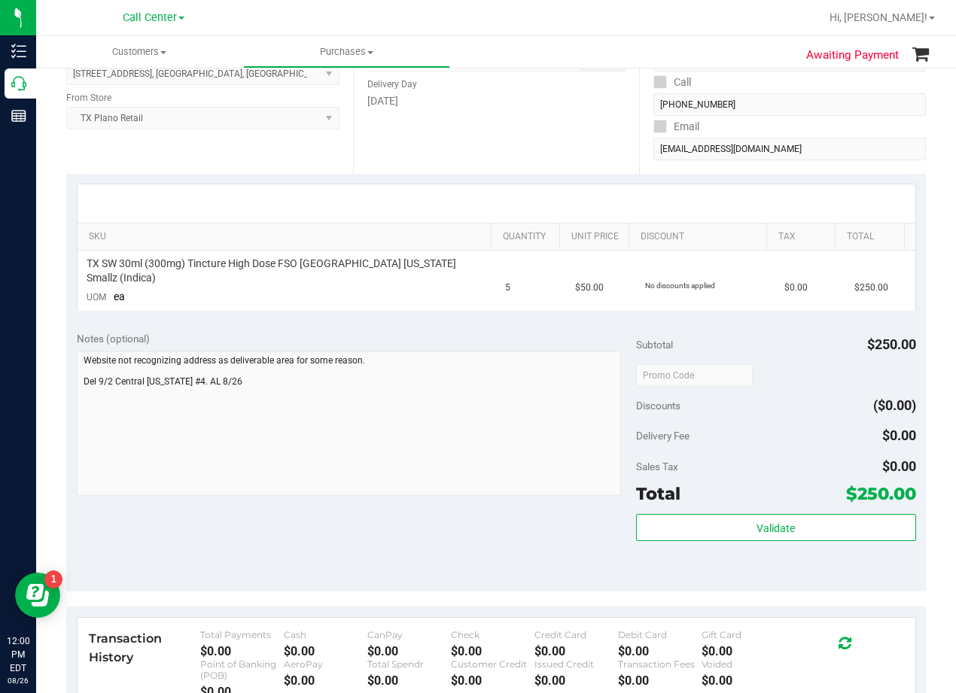
click at [552, 123] on div "Date Delivery Date 09/02/2025 Now 09/02/2025 08:00 AM Now Delivery Day Tuesday" at bounding box center [496, 81] width 287 height 184
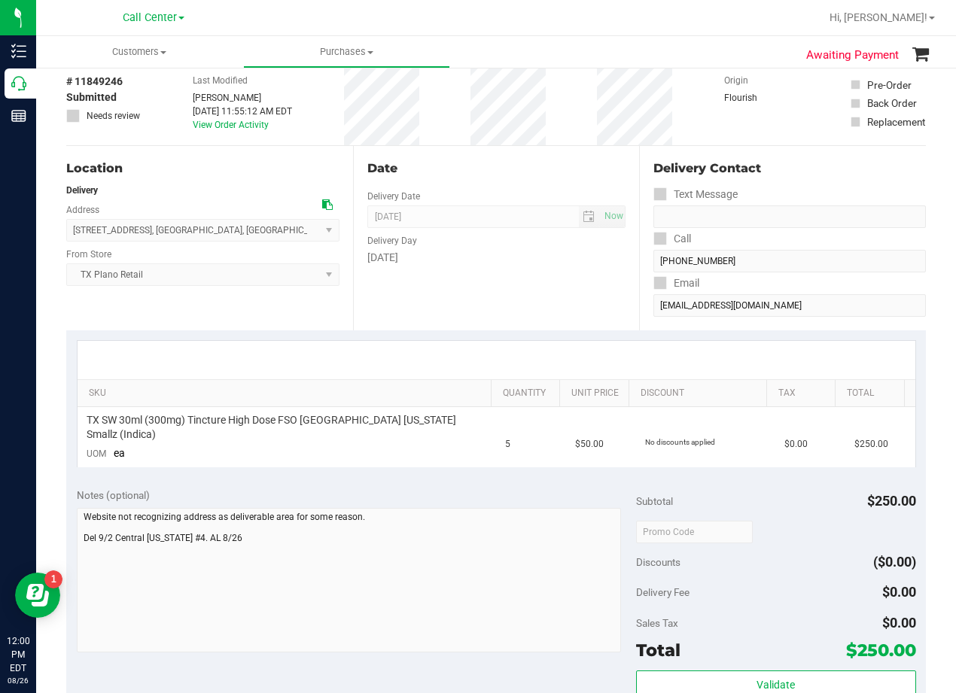
scroll to position [0, 0]
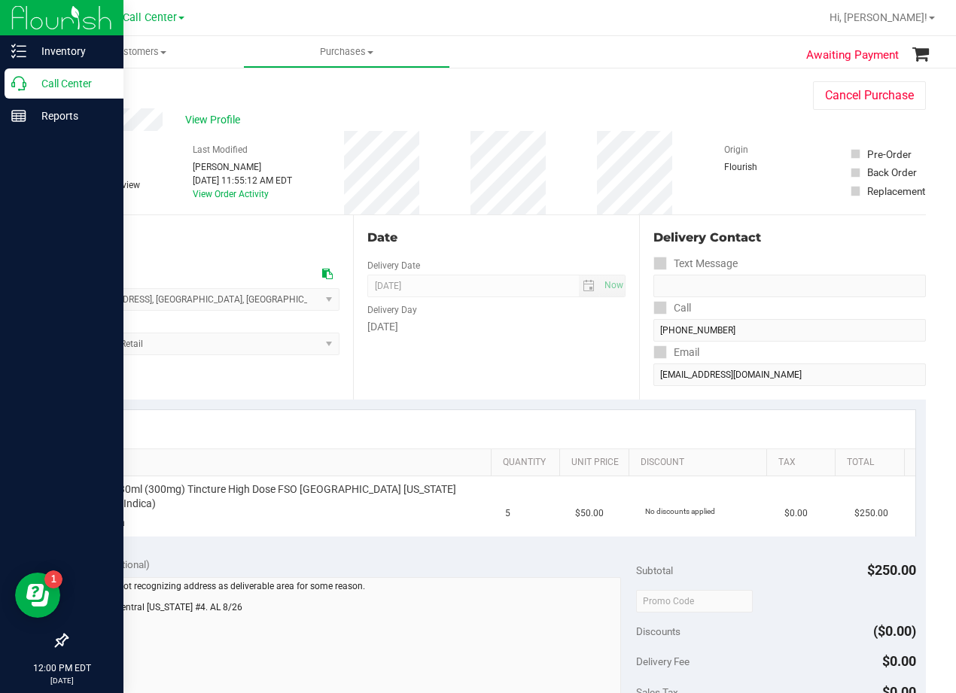
click at [27, 85] on p "Call Center" at bounding box center [71, 83] width 90 height 18
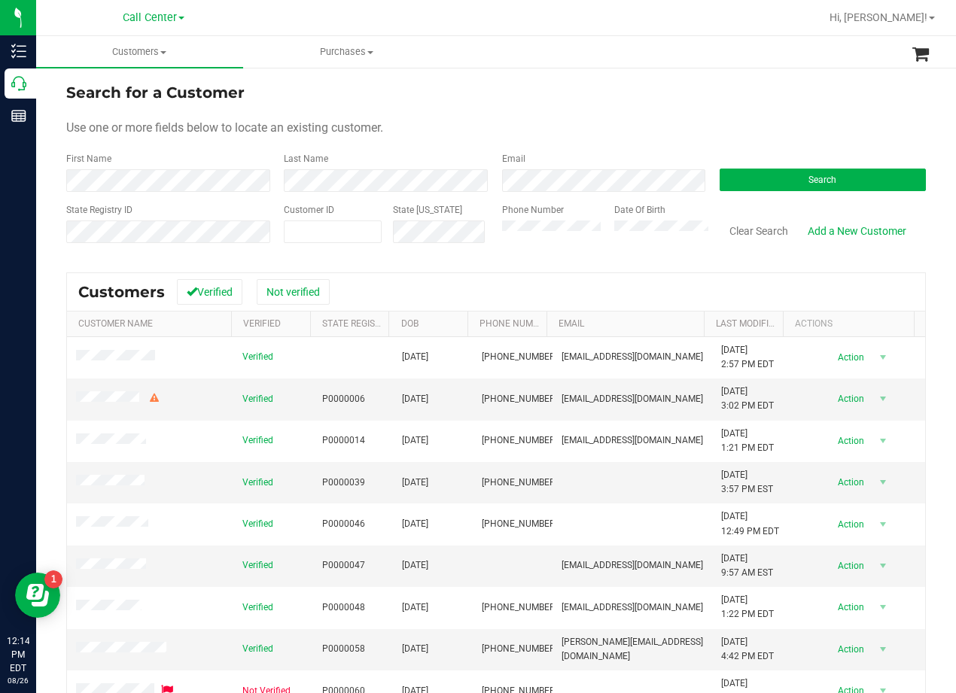
click at [573, 94] on div "Search for a Customer" at bounding box center [495, 92] width 859 height 23
click at [606, 79] on div "Search for a Customer Use one or more fields below to locate an existing custom…" at bounding box center [495, 445] width 919 height 759
click at [795, 179] on button "Search" at bounding box center [822, 180] width 206 height 23
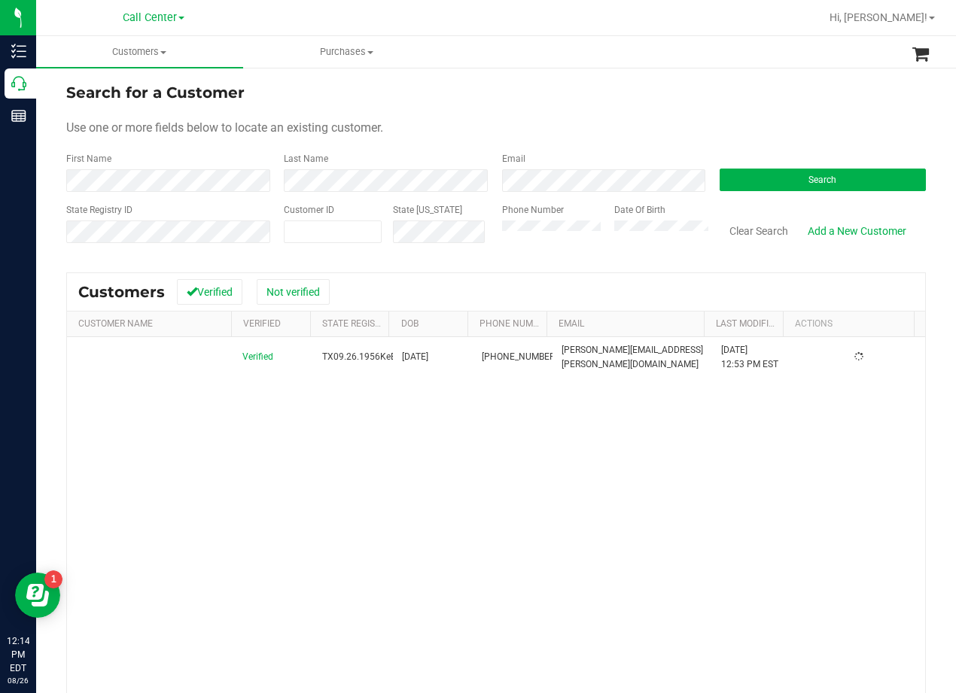
click at [612, 99] on div "Search for a Customer" at bounding box center [495, 92] width 859 height 23
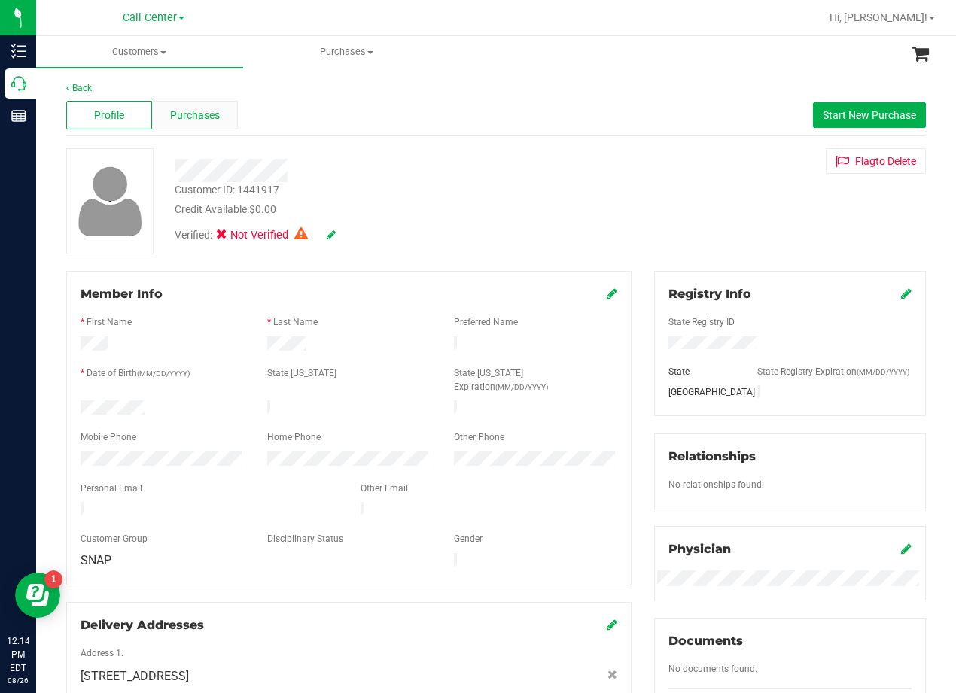
click at [201, 108] on span "Purchases" at bounding box center [195, 116] width 50 height 16
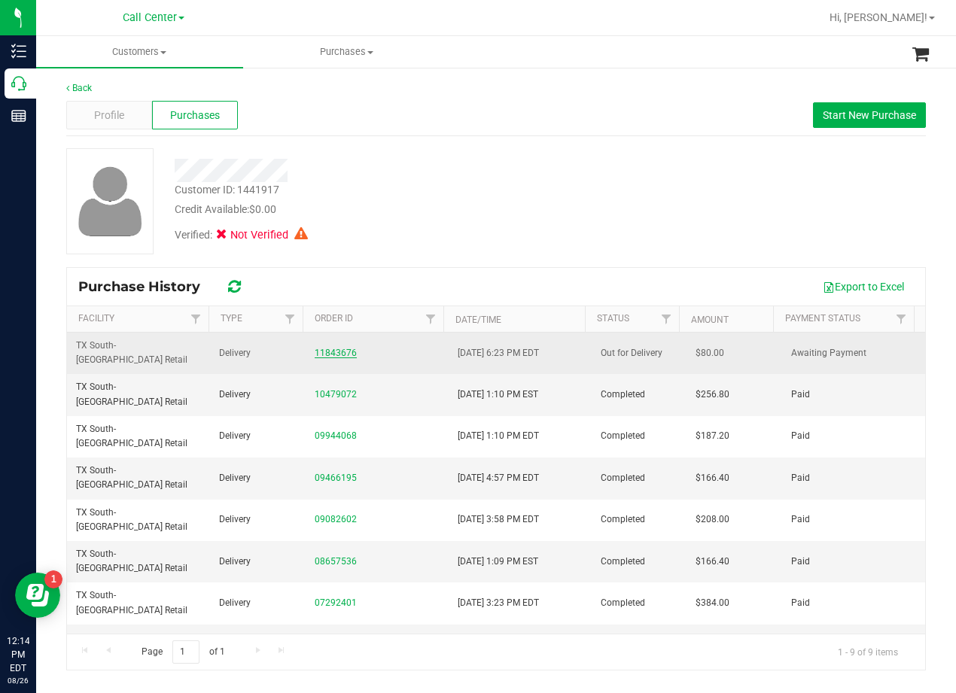
click at [340, 348] on link "11843676" at bounding box center [336, 353] width 42 height 11
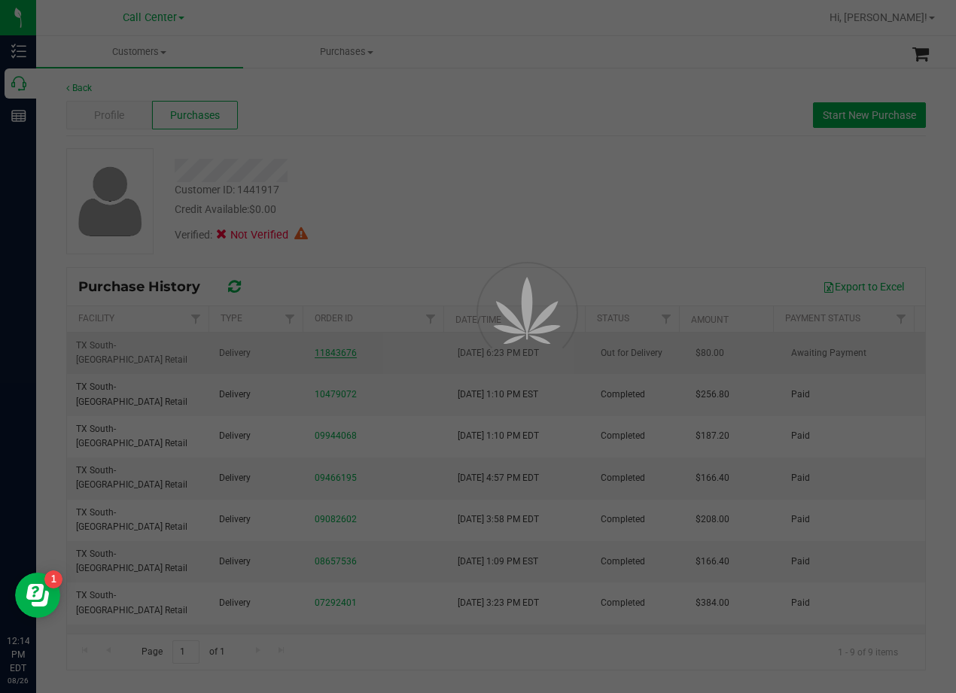
click at [418, 214] on div at bounding box center [478, 346] width 956 height 693
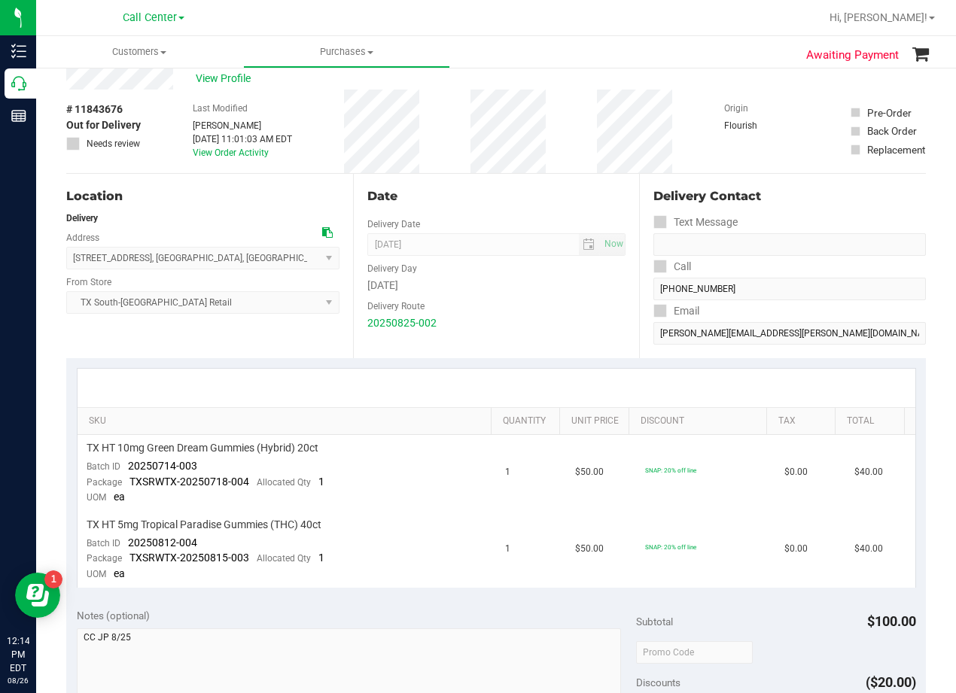
scroll to position [75, 0]
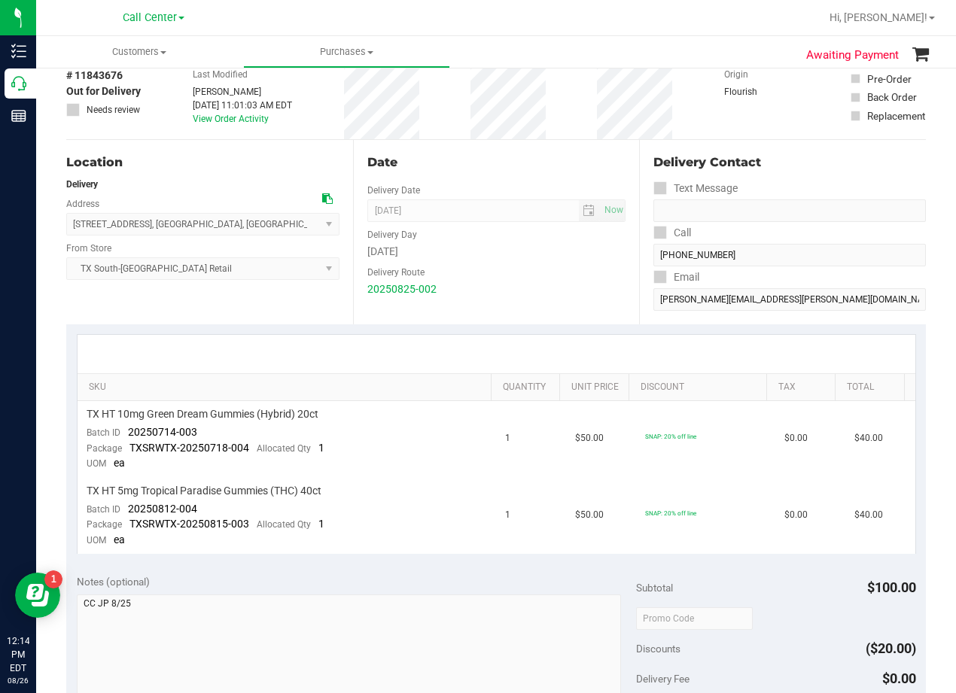
click at [477, 233] on div "Delivery Day" at bounding box center [496, 233] width 259 height 22
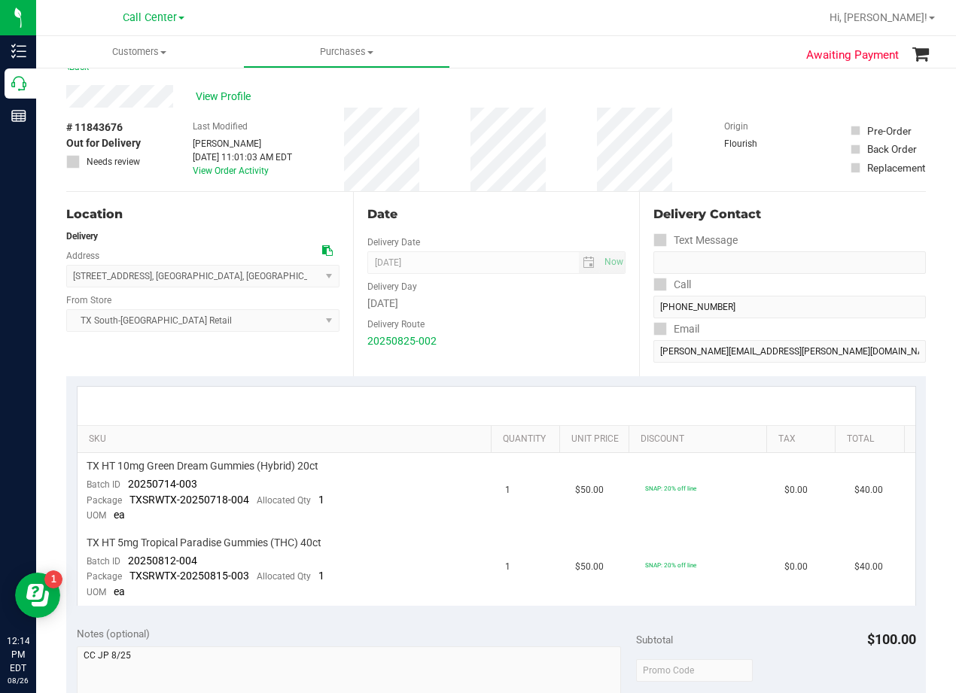
scroll to position [0, 0]
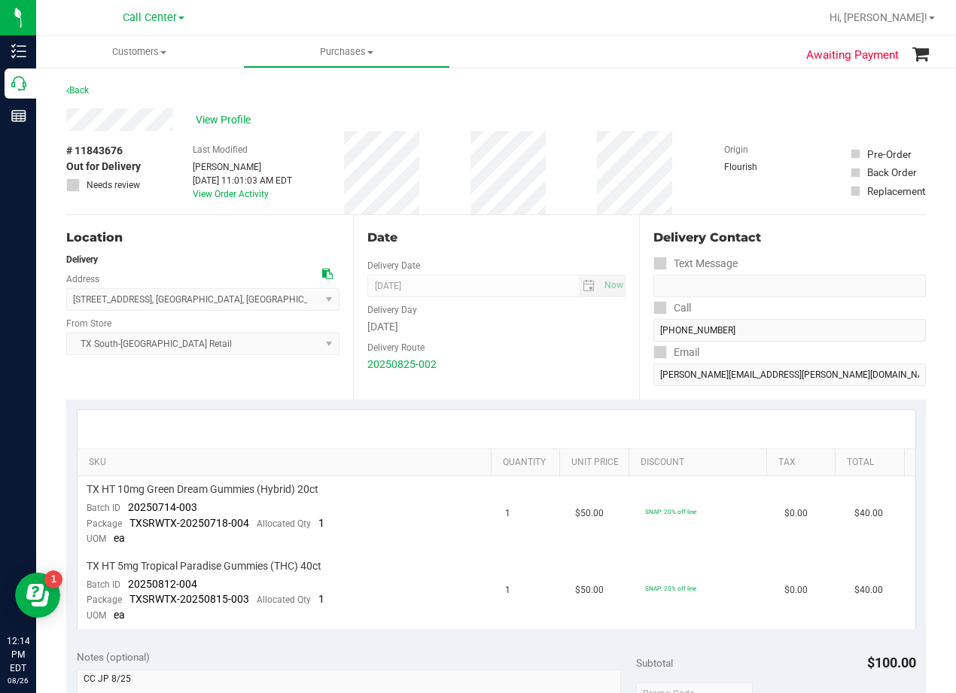
click at [481, 233] on div "Date" at bounding box center [496, 238] width 259 height 18
click at [255, 126] on span "View Profile" at bounding box center [226, 120] width 60 height 16
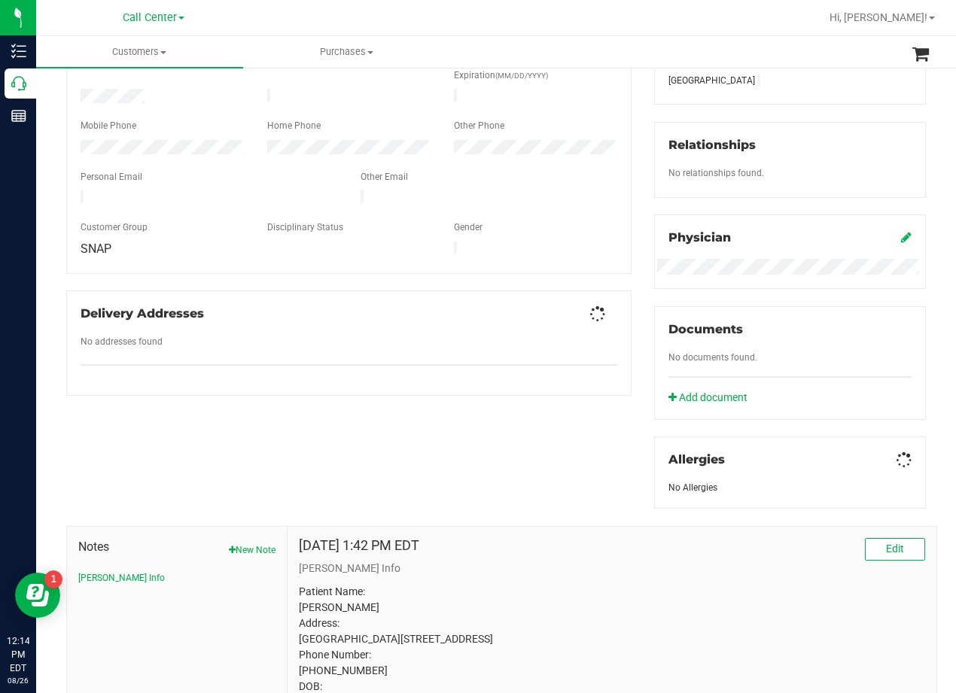
scroll to position [449, 0]
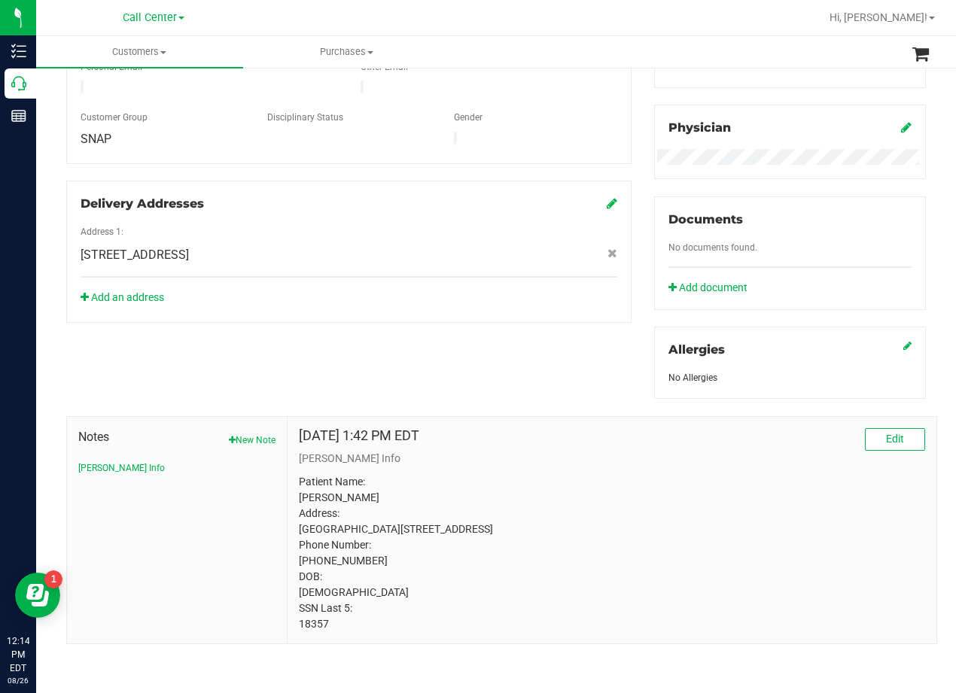
click at [305, 631] on p "Patient Name: [PERSON_NAME] Address: [GEOGRAPHIC_DATA][STREET_ADDRESS] Phone Nu…" at bounding box center [612, 553] width 626 height 158
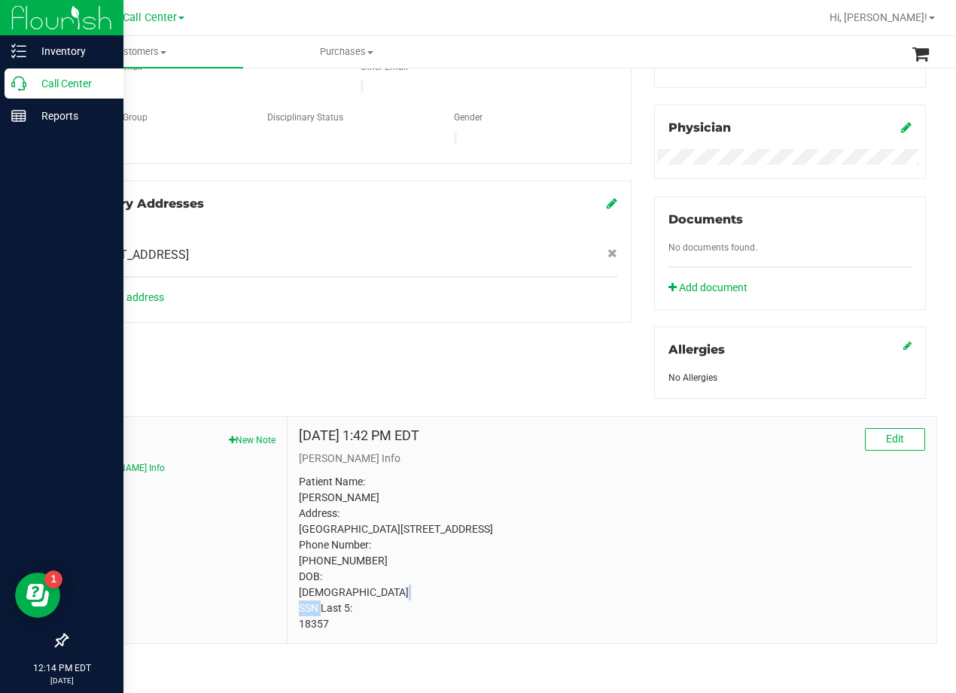
copy p "18357"
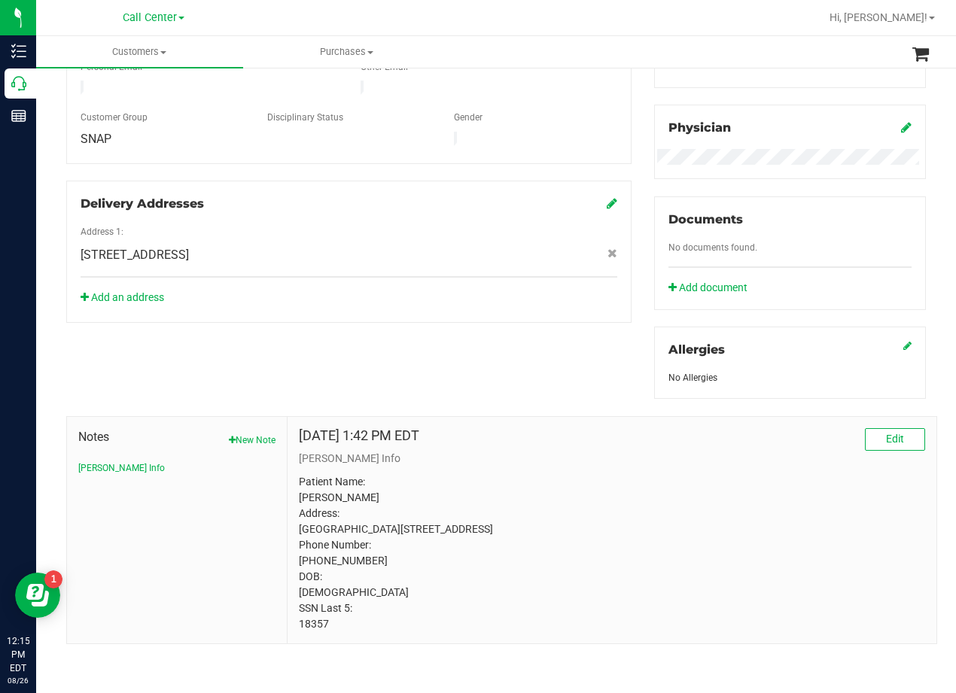
click at [552, 474] on p "Patient Name: [PERSON_NAME] Address: [GEOGRAPHIC_DATA][STREET_ADDRESS] Phone Nu…" at bounding box center [612, 553] width 626 height 158
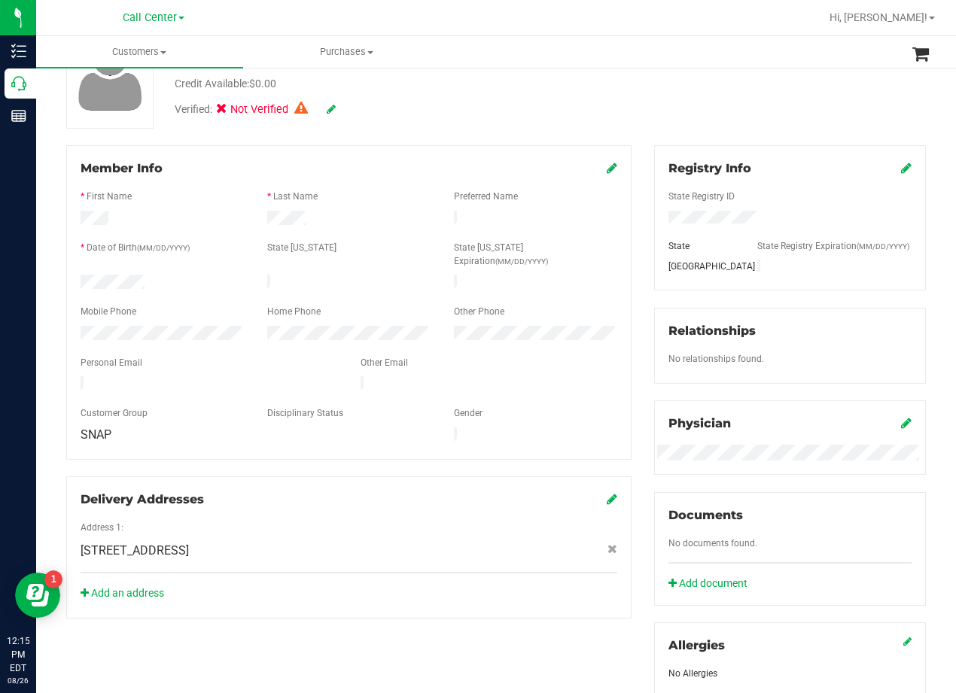
scroll to position [0, 0]
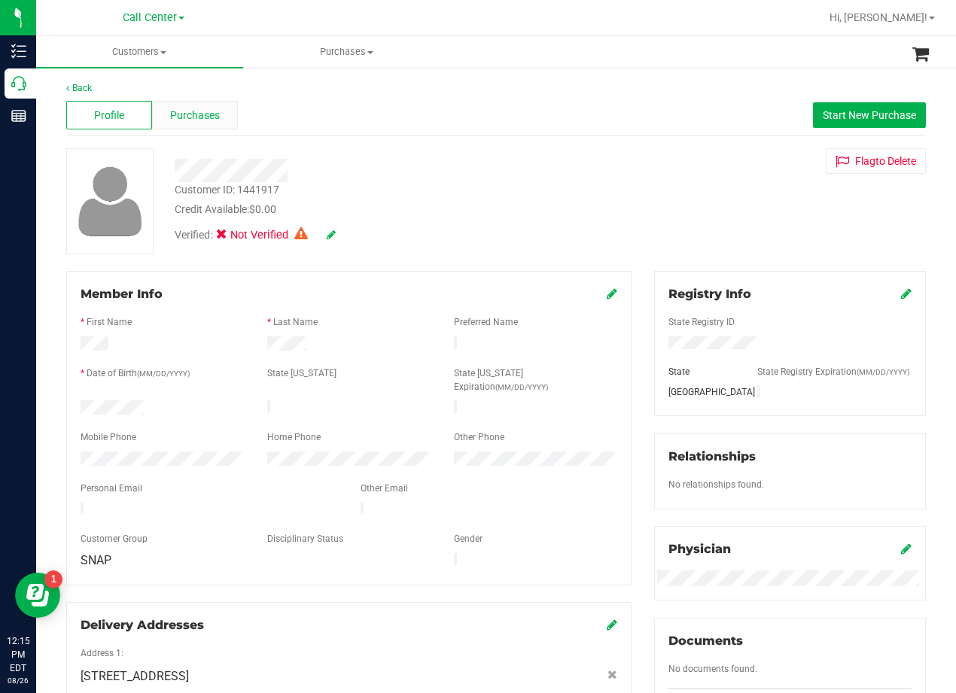
click at [214, 124] on div "Purchases" at bounding box center [195, 115] width 86 height 29
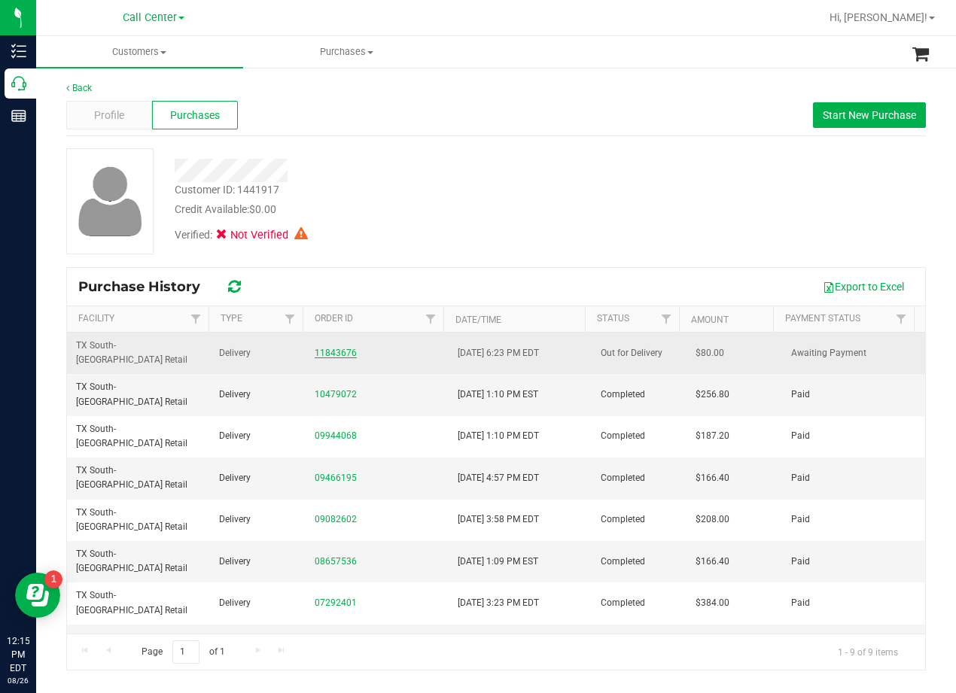
click at [333, 348] on link "11843676" at bounding box center [336, 353] width 42 height 11
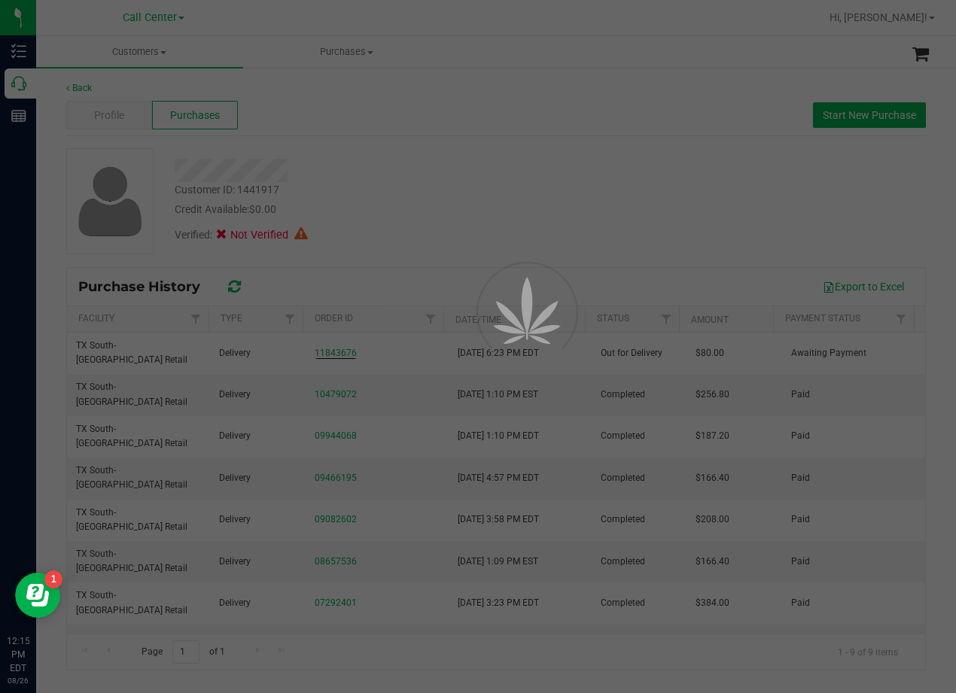
click at [422, 224] on div at bounding box center [478, 346] width 956 height 693
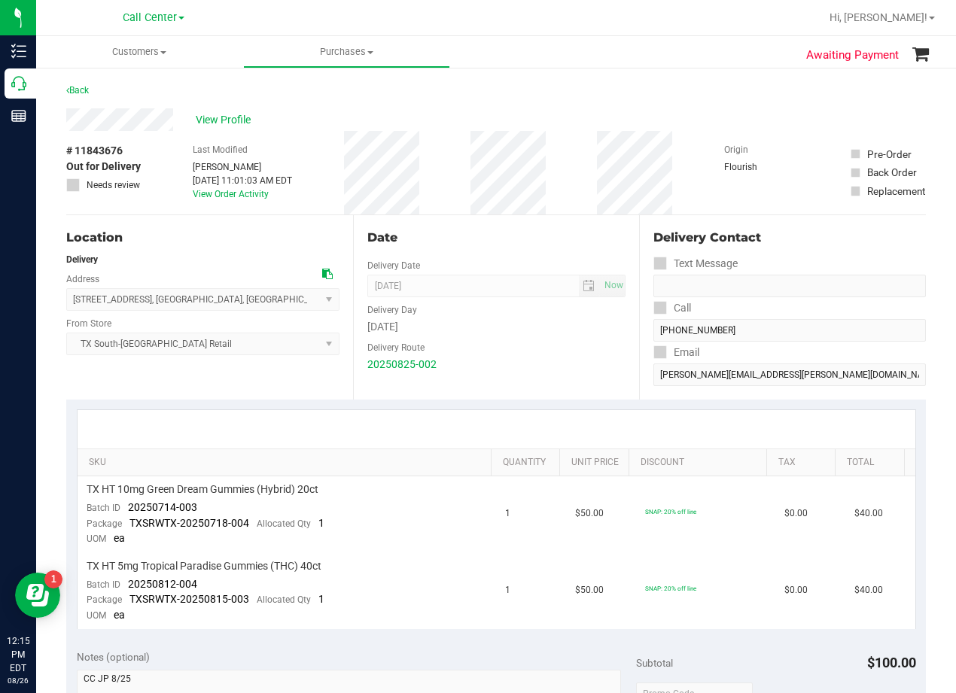
click at [487, 241] on div "Date" at bounding box center [496, 238] width 259 height 18
click at [485, 236] on div "Date" at bounding box center [496, 238] width 259 height 18
click at [486, 242] on div "Date" at bounding box center [496, 238] width 259 height 18
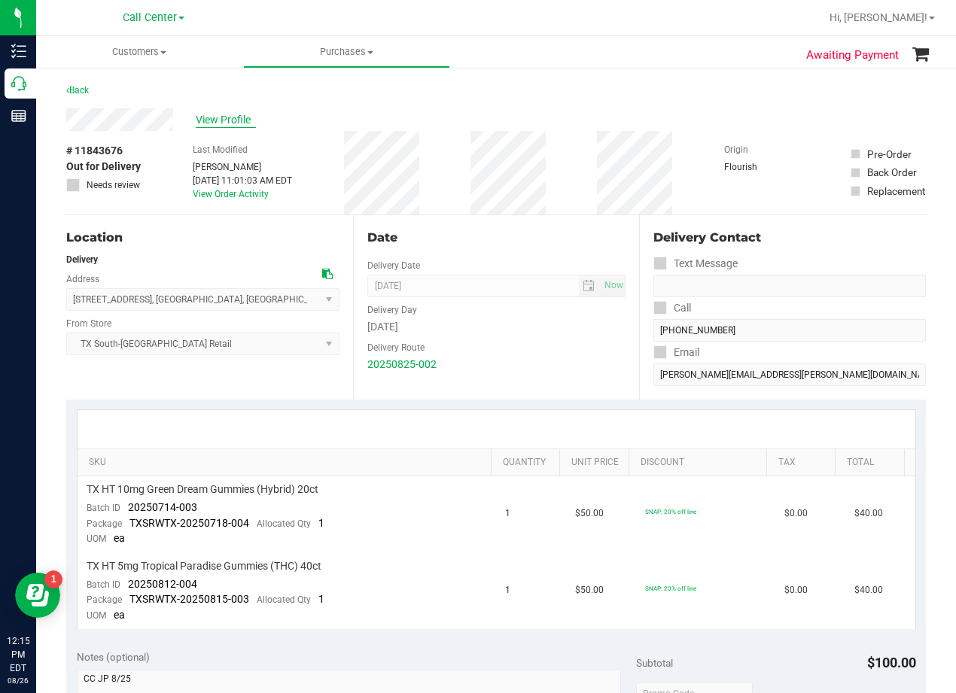
click at [231, 115] on span "View Profile" at bounding box center [226, 120] width 60 height 16
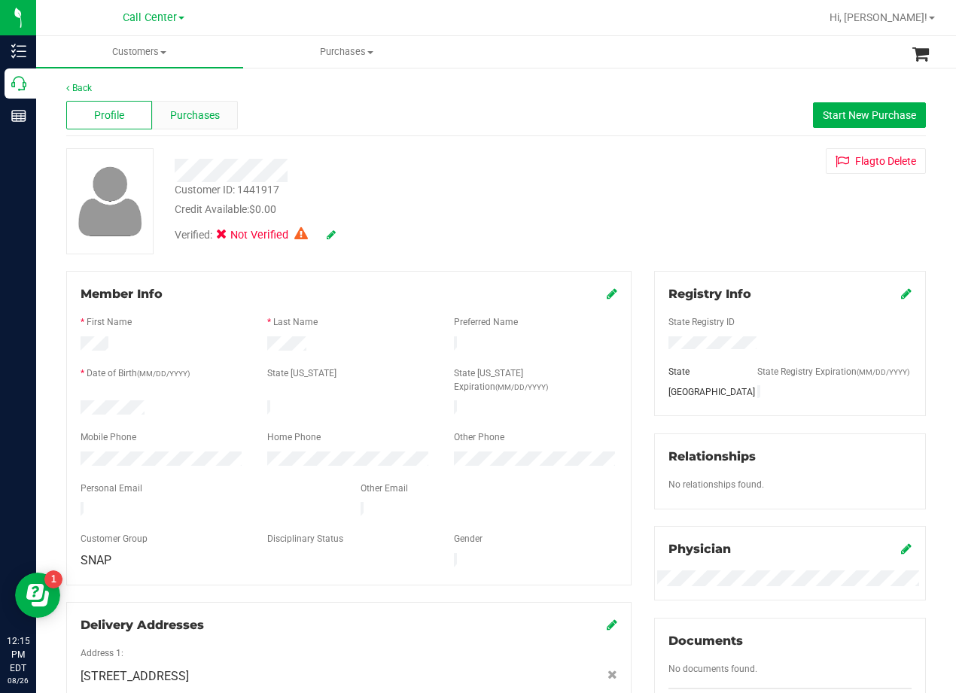
click at [200, 117] on span "Purchases" at bounding box center [195, 116] width 50 height 16
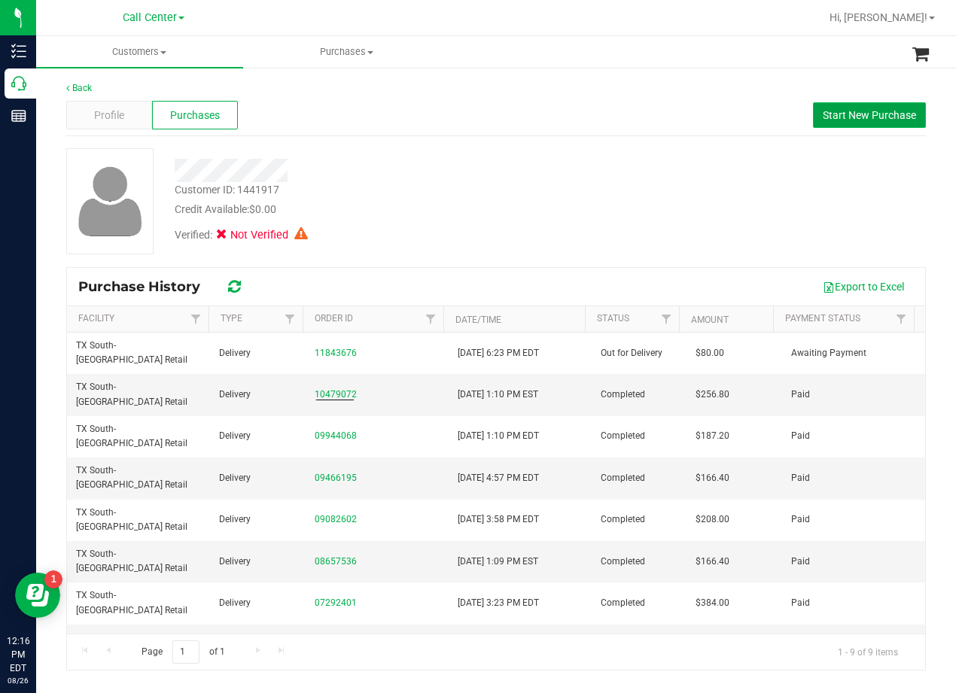
click at [855, 110] on span "Start New Purchase" at bounding box center [868, 115] width 93 height 12
click at [445, 129] on div "Profile Purchases Start New Purchase" at bounding box center [495, 115] width 859 height 41
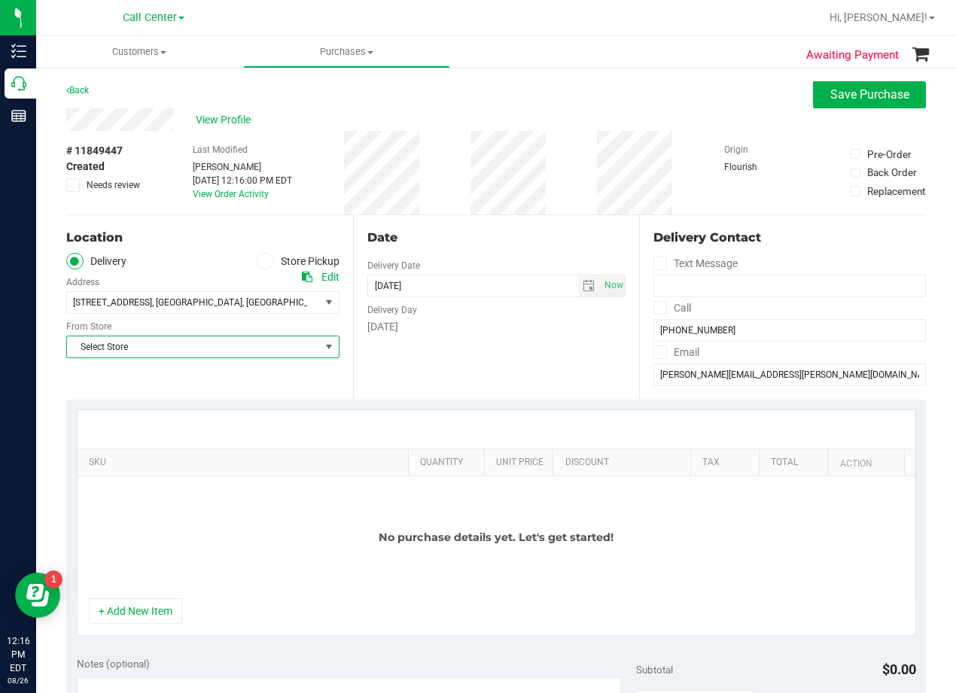
click at [302, 346] on span "Select Store" at bounding box center [193, 346] width 253 height 21
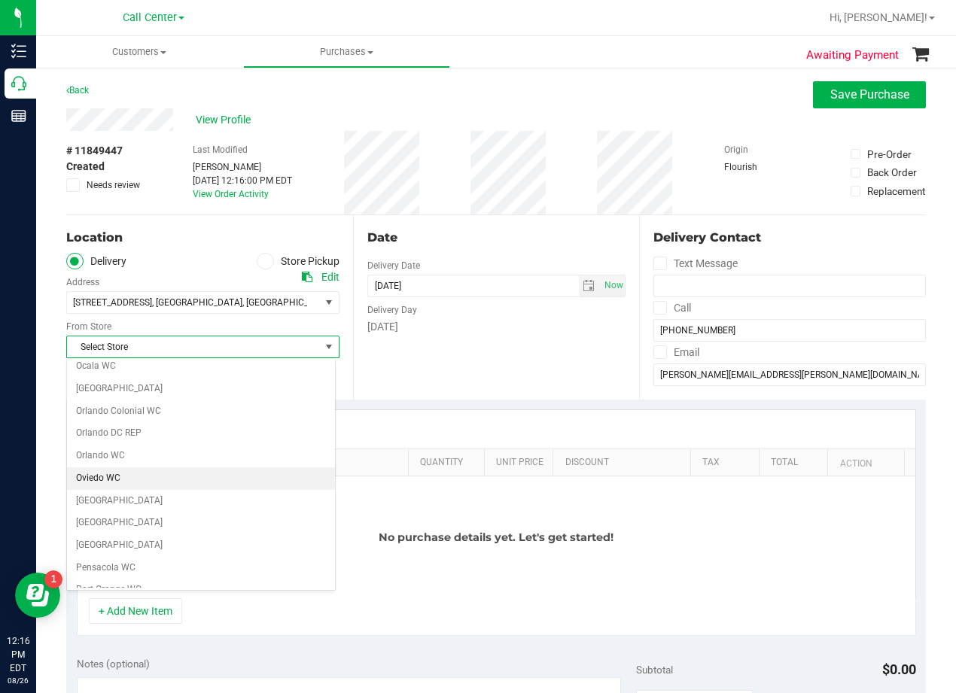
scroll to position [1093, 0]
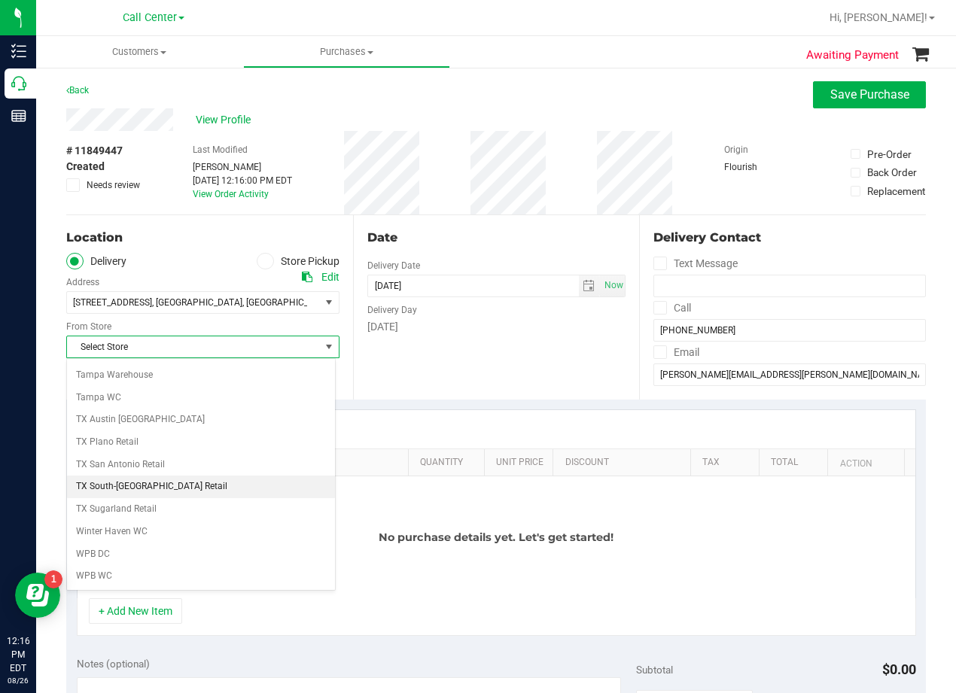
click at [205, 484] on li "TX South-[GEOGRAPHIC_DATA] Retail" at bounding box center [201, 487] width 268 height 23
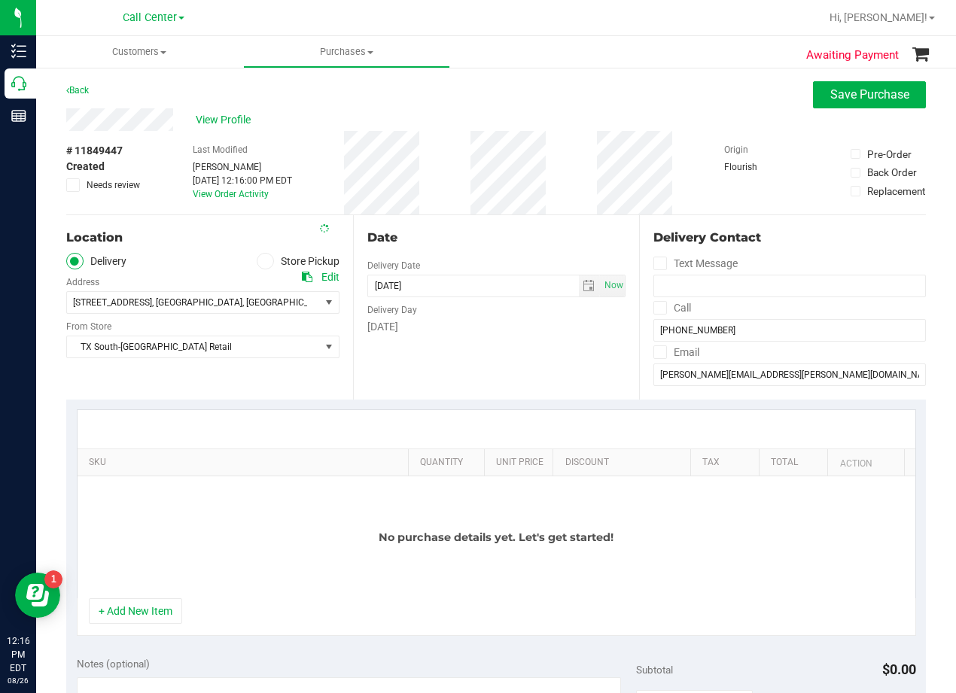
click at [441, 383] on div "Date Delivery Date 08/26/2025 Now 08/26/2025 12:16 PM Now Delivery Day Tuesday" at bounding box center [496, 307] width 287 height 184
click at [509, 219] on div "Date Delivery Date 08/26/2025 Now 08/26/2025 12:16 PM Now Delivery Day Tuesday" at bounding box center [496, 307] width 287 height 184
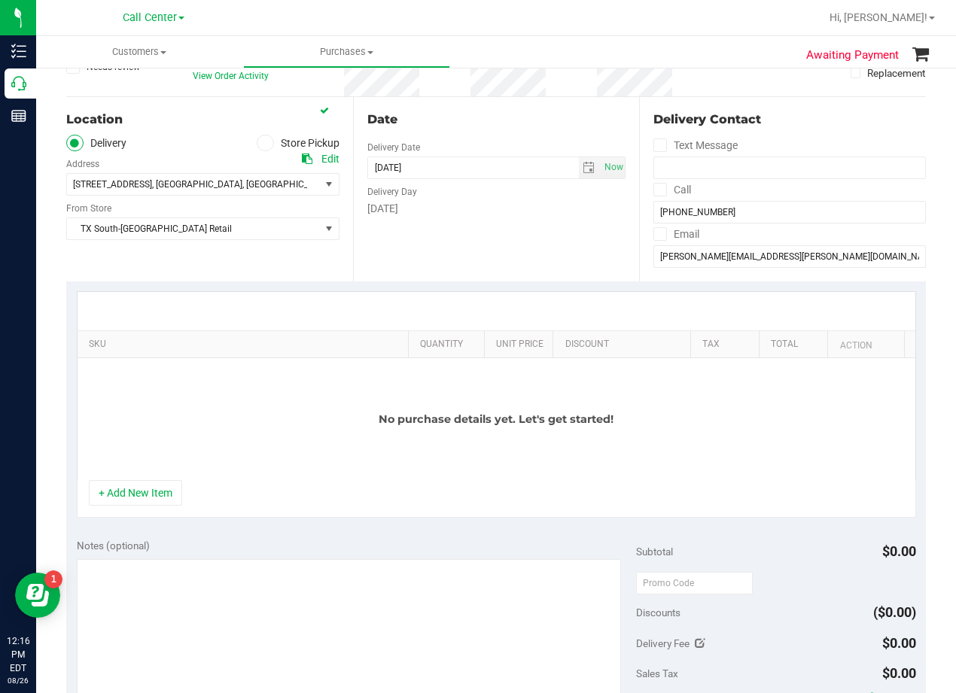
scroll to position [150, 0]
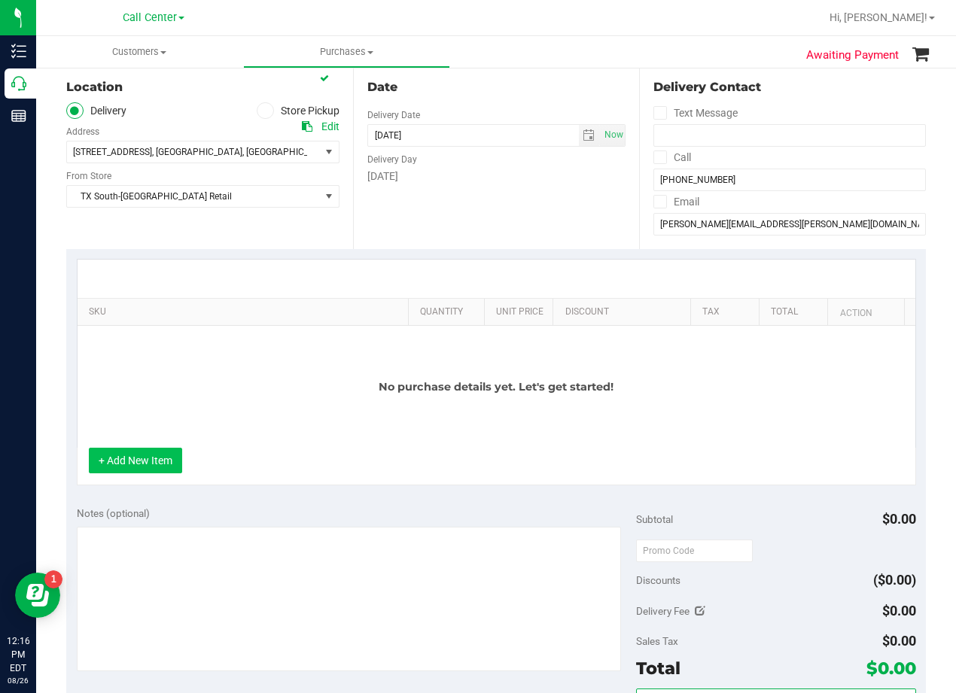
click at [123, 452] on button "+ Add New Item" at bounding box center [135, 461] width 93 height 26
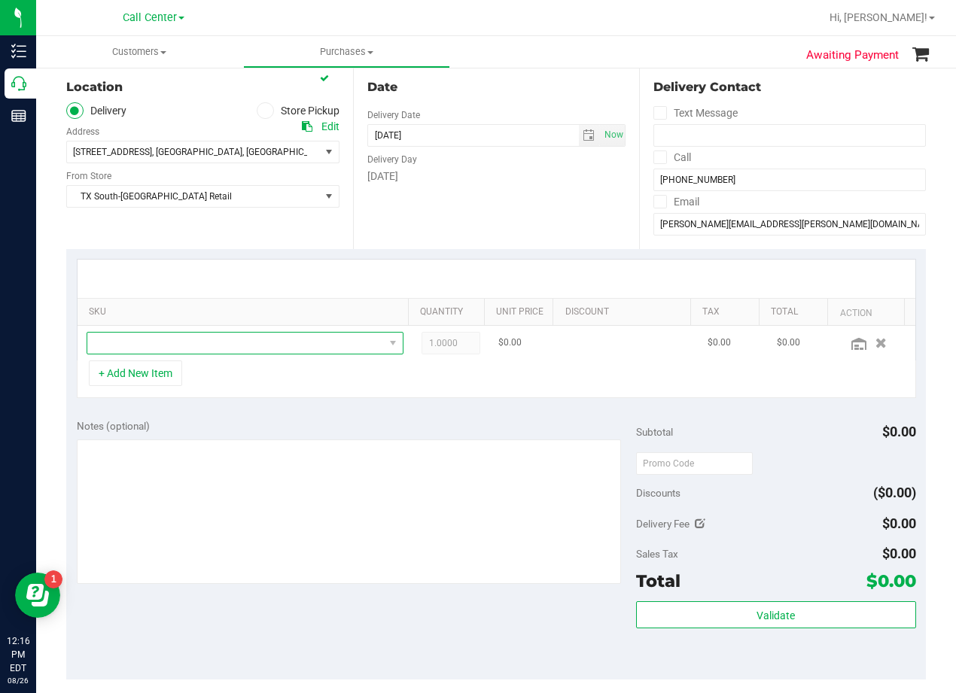
click at [180, 339] on span "NO DATA FOUND" at bounding box center [235, 343] width 296 height 21
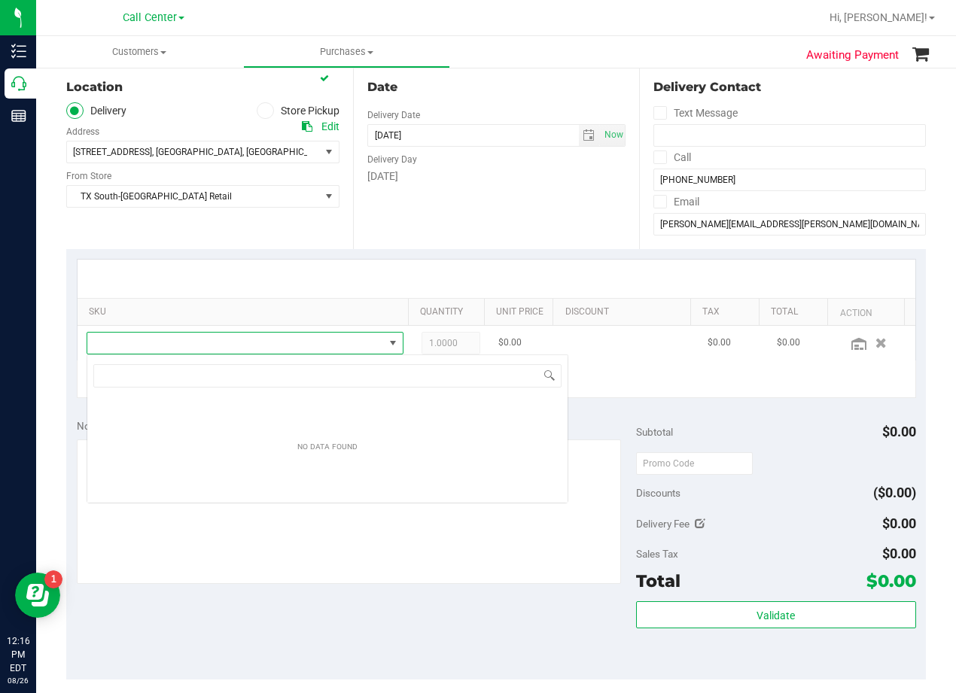
scroll to position [23, 308]
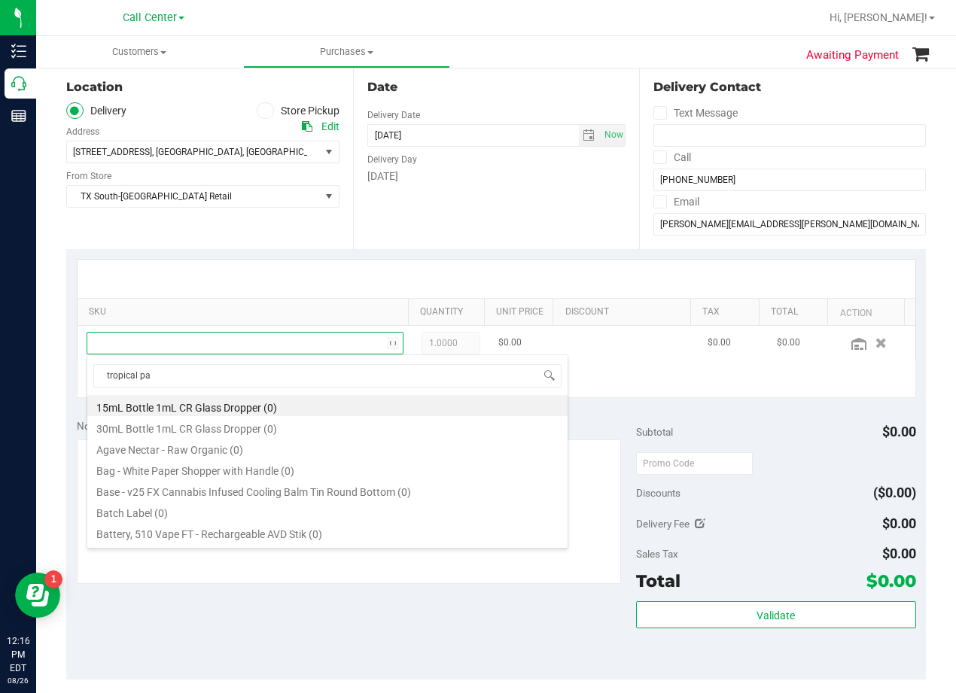
type input "tropical par"
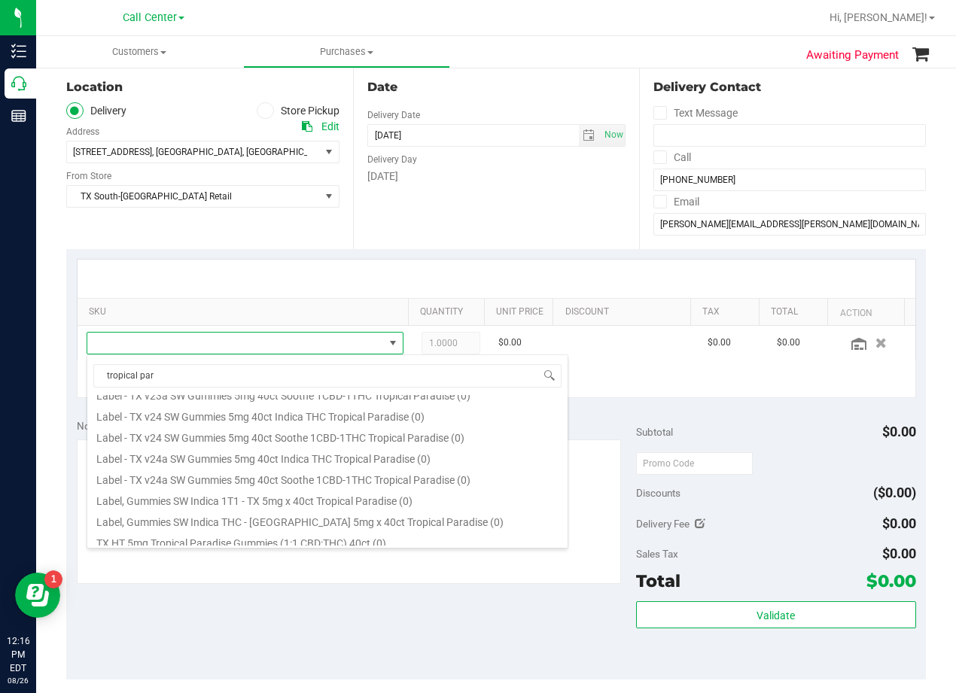
scroll to position [271, 0]
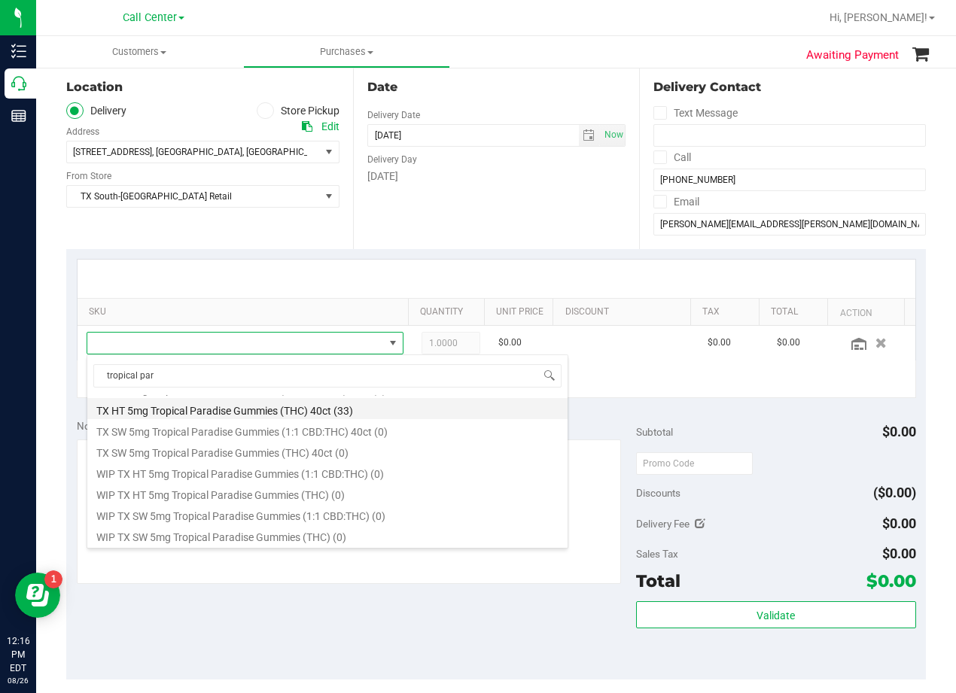
click at [287, 404] on li "TX HT 5mg Tropical Paradise Gummies (THC) 40ct (33)" at bounding box center [327, 408] width 480 height 21
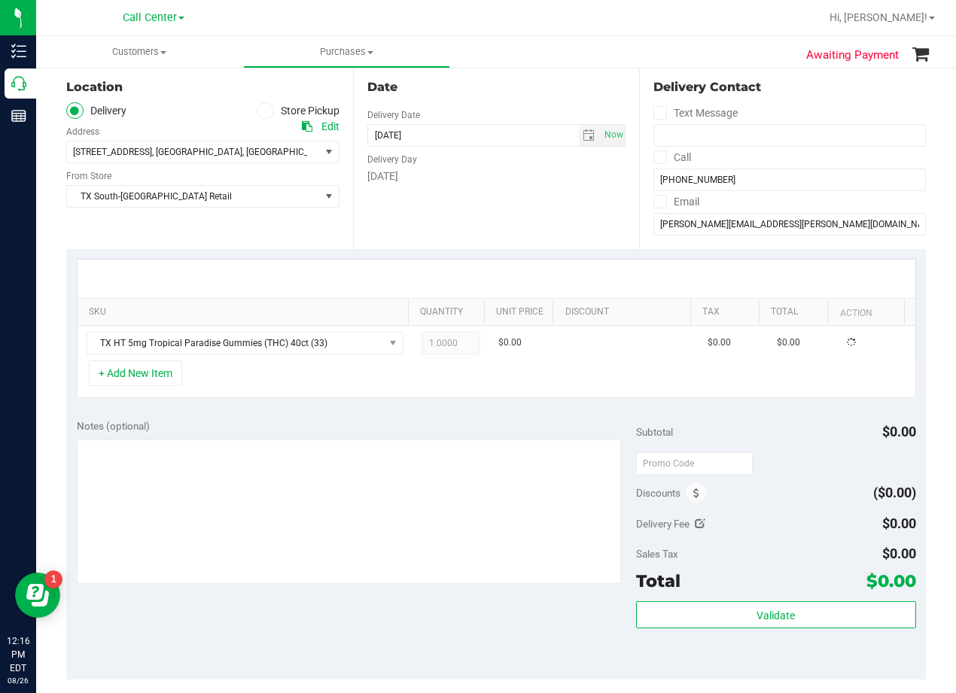
click at [289, 403] on div "SKU Quantity Unit Price Discount Tax Total Action TX HT 5mg Tropical Paradise G…" at bounding box center [495, 329] width 859 height 160
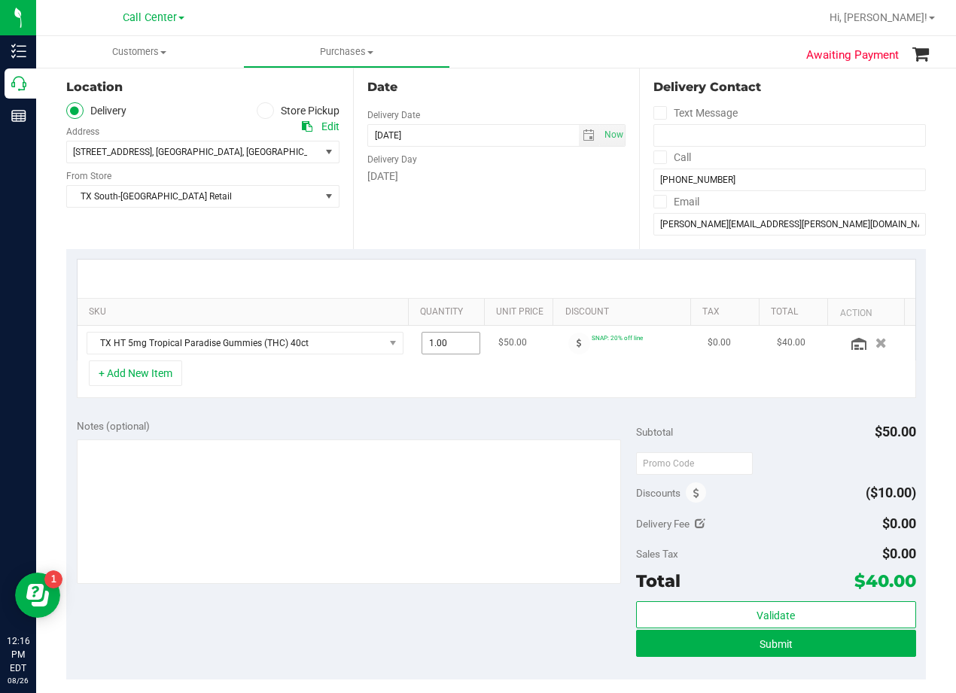
click at [450, 346] on span "1.00 1" at bounding box center [450, 343] width 59 height 23
click at [450, 346] on input "1" at bounding box center [451, 343] width 58 height 21
type input "2"
type input "2.00"
click at [472, 278] on div at bounding box center [495, 279] width 837 height 38
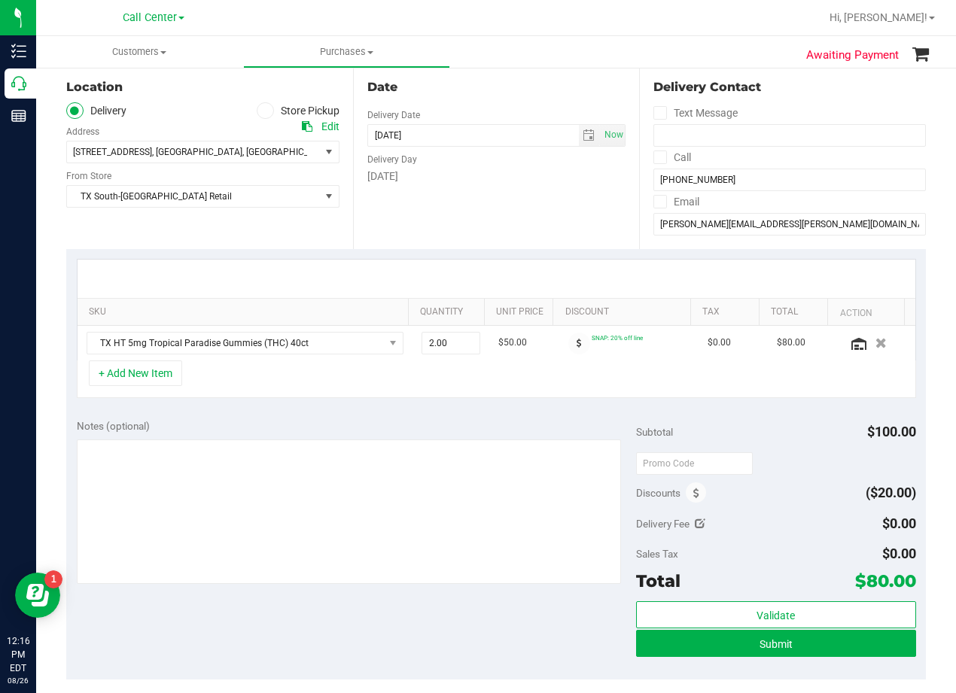
click at [496, 193] on div "Date Delivery Date 08/26/2025 Now 08/26/2025 08:00 AM Now Delivery Day Tuesday" at bounding box center [496, 157] width 287 height 184
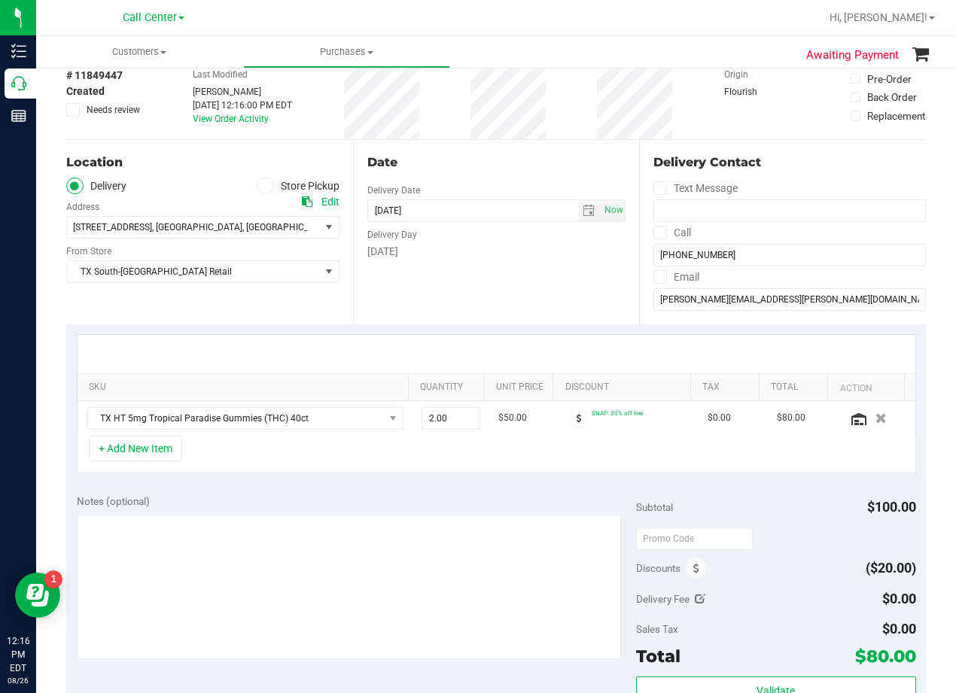
click at [479, 175] on div "Date Delivery Date 08/26/2025 Now 08/26/2025 08:00 AM Now Delivery Day Tuesday" at bounding box center [496, 232] width 287 height 184
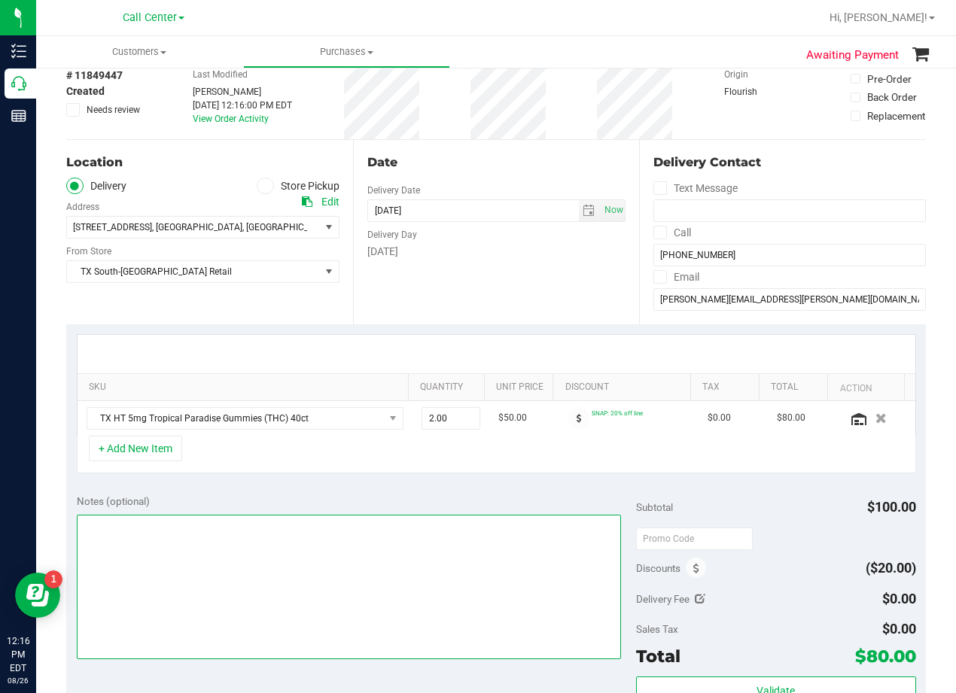
click at [406, 527] on textarea at bounding box center [349, 587] width 544 height 144
type textarea "pu 8/26 [GEOGRAPHIC_DATA]. AL 8/26"
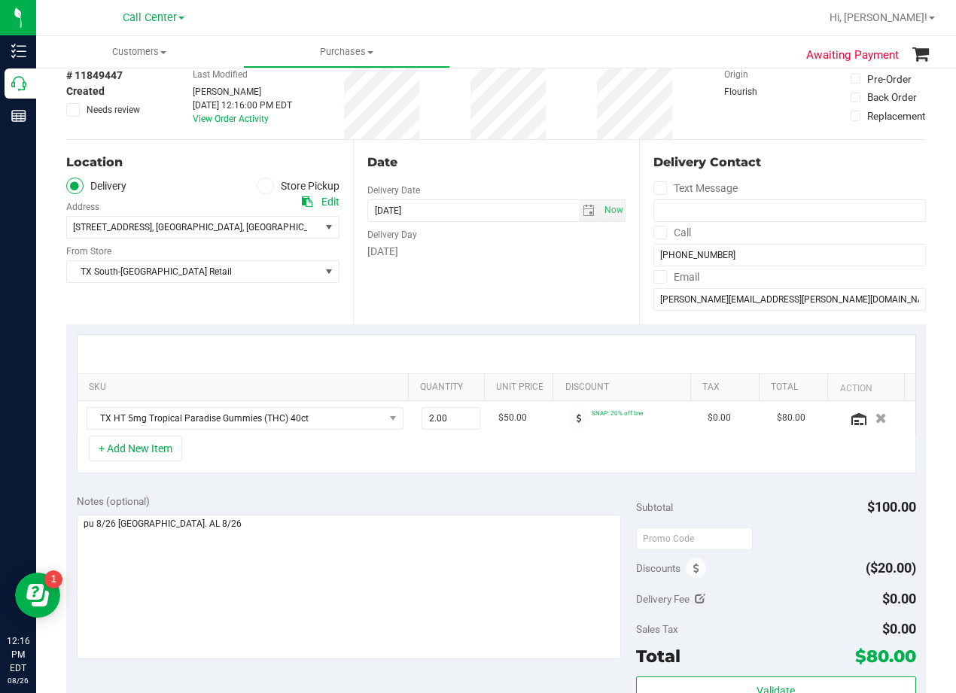
click at [488, 312] on div "Date Delivery Date 08/26/2025 Now 08/26/2025 08:00 AM Now Delivery Day Tuesday" at bounding box center [496, 232] width 287 height 184
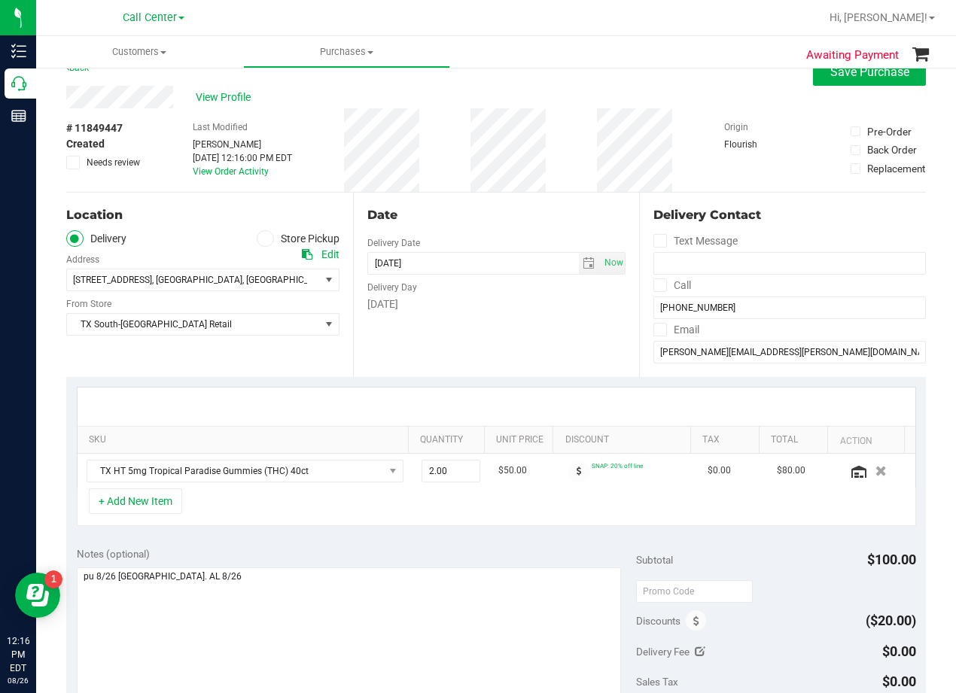
scroll to position [0, 0]
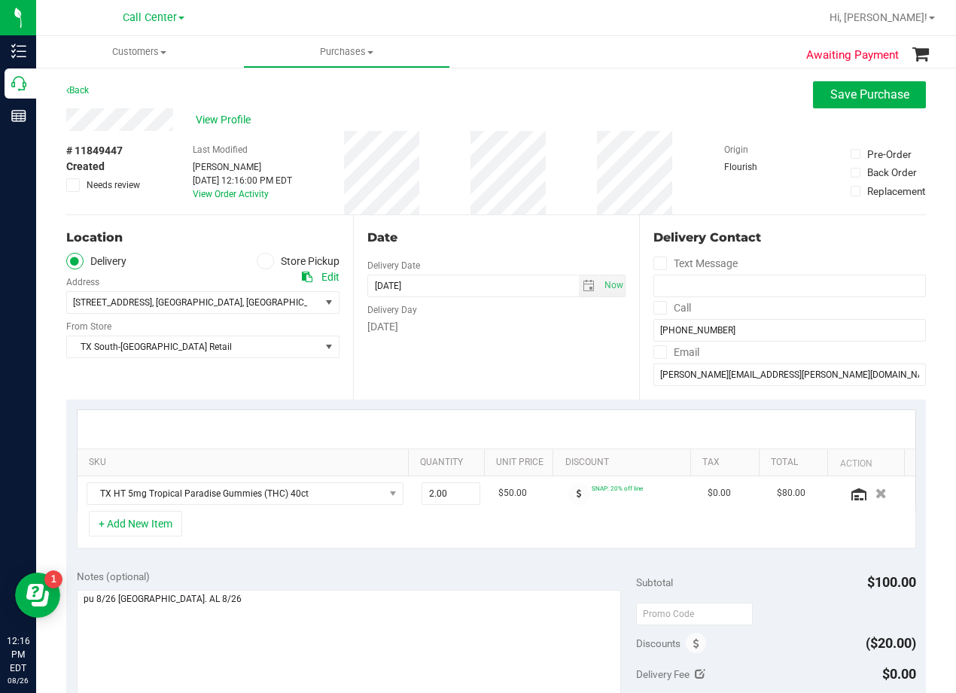
click at [476, 236] on div "Date" at bounding box center [496, 238] width 259 height 18
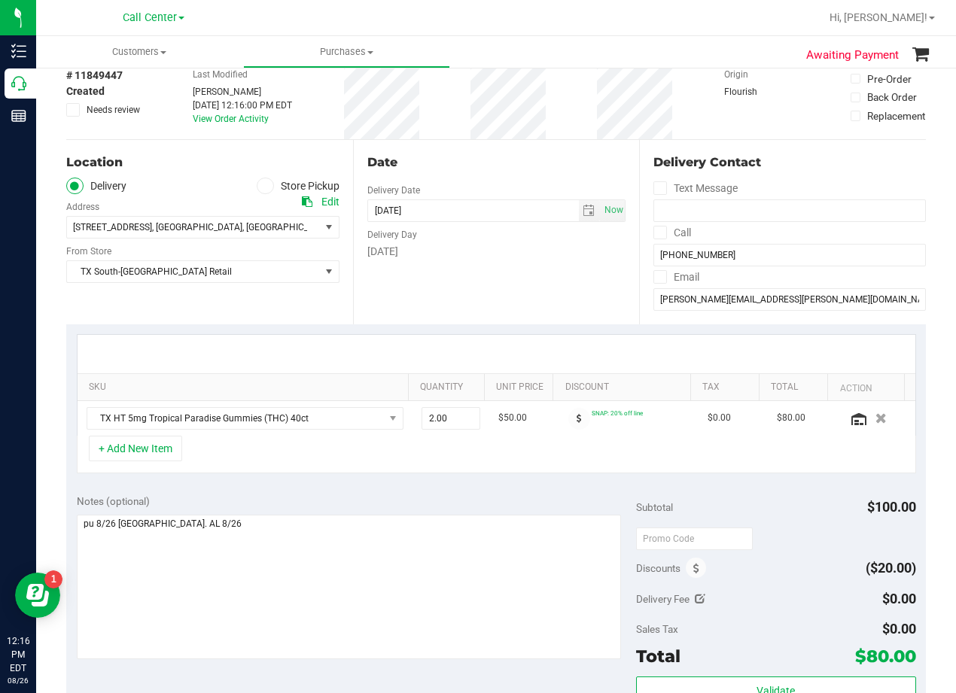
click at [479, 248] on div "[DATE]" at bounding box center [496, 252] width 259 height 16
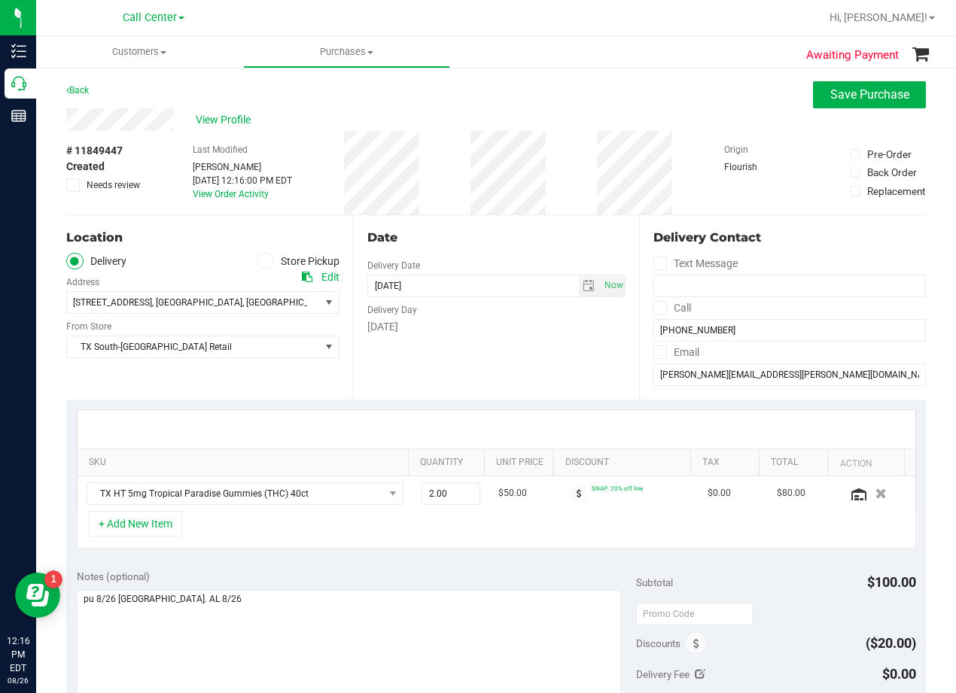
click at [482, 243] on div "Date" at bounding box center [496, 238] width 259 height 18
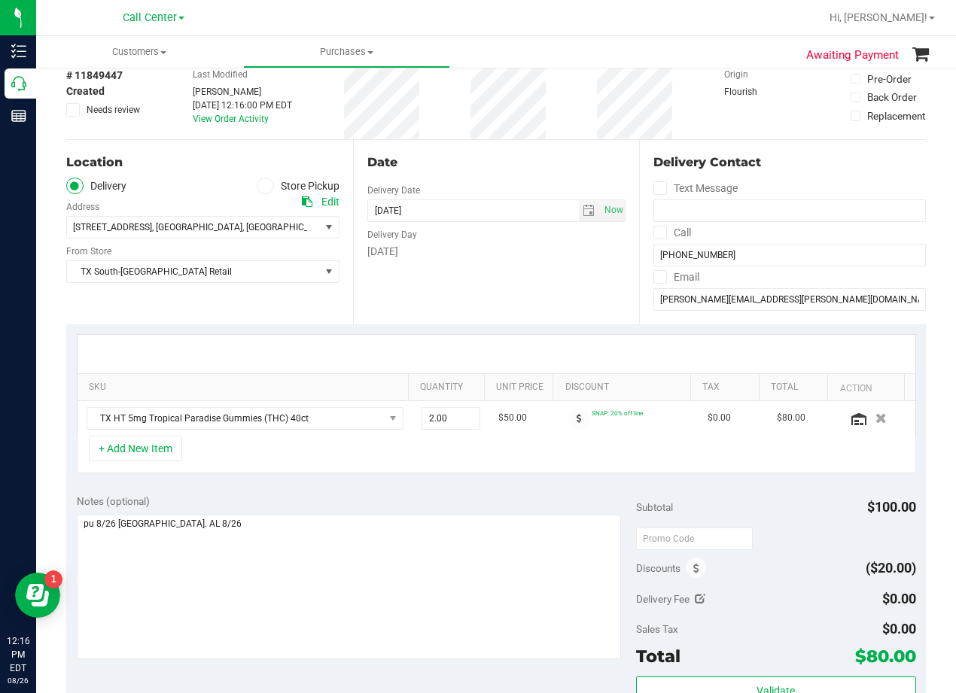
scroll to position [150, 0]
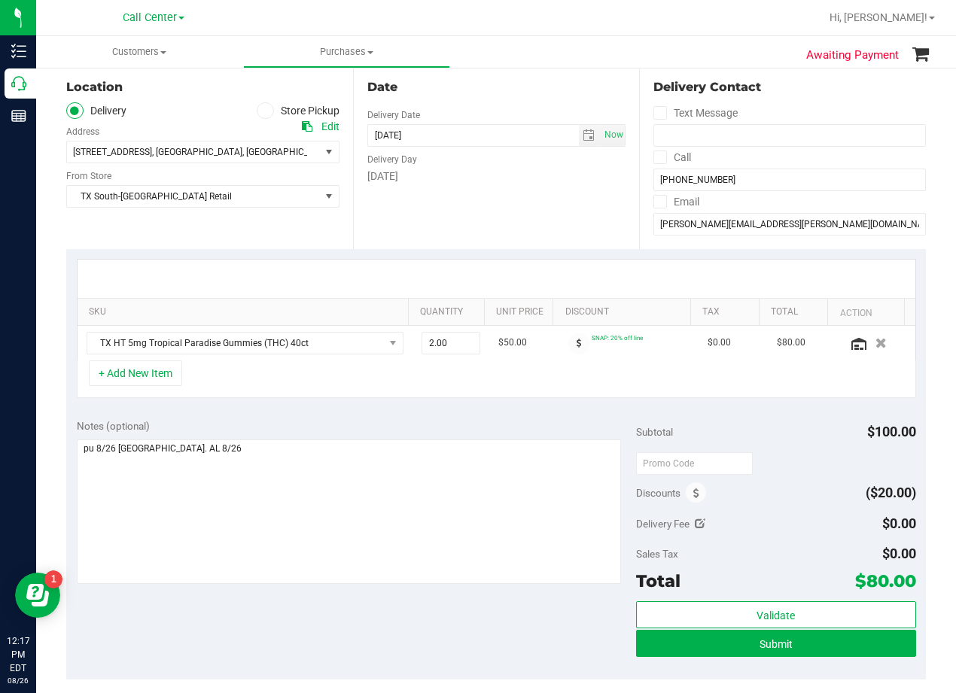
click at [513, 200] on div "Date Delivery Date 08/26/2025 Now 08/26/2025 08:00 AM Now Delivery Day Tuesday" at bounding box center [496, 157] width 287 height 184
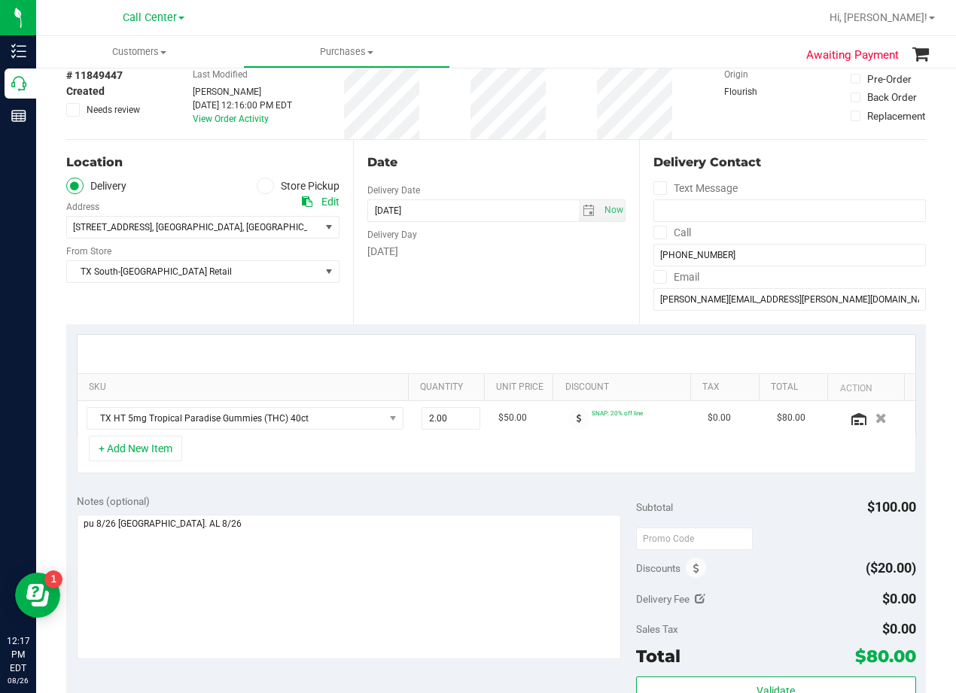
click at [475, 168] on div "Date" at bounding box center [496, 162] width 259 height 18
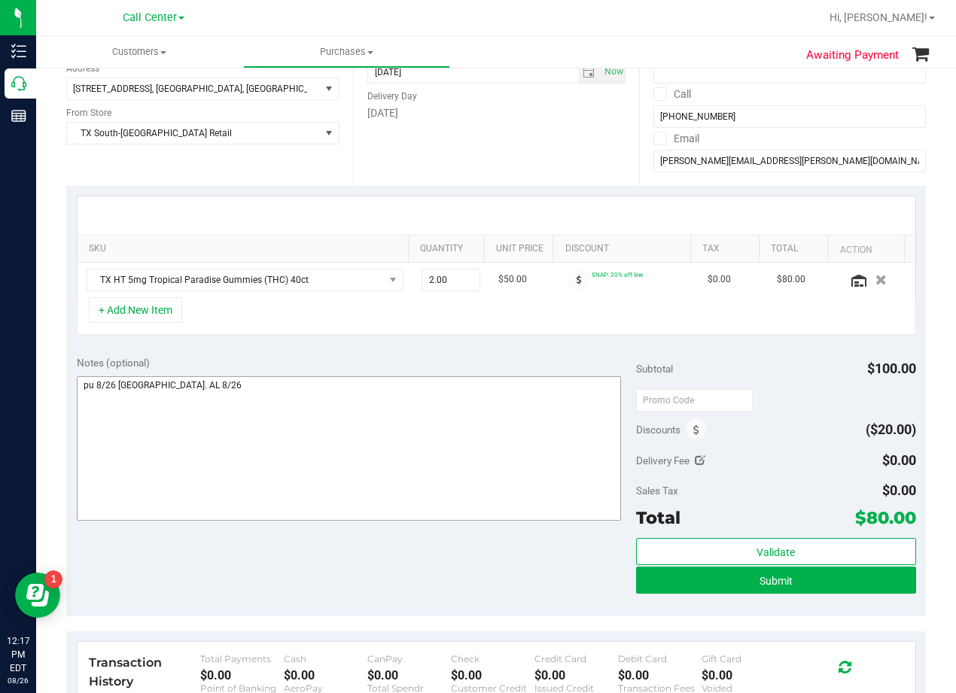
scroll to position [376, 0]
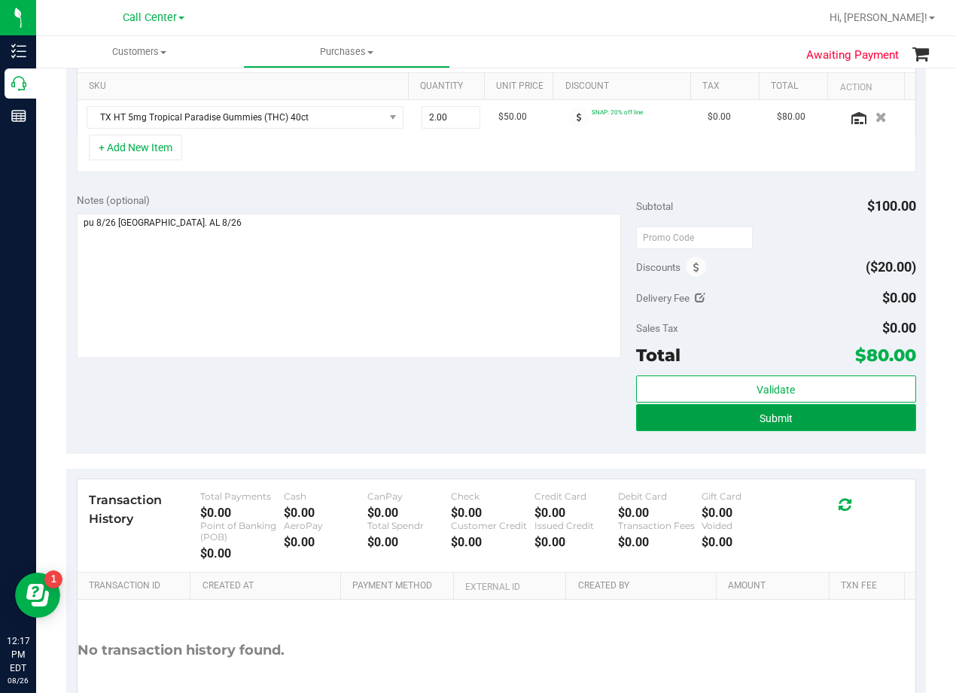
click at [686, 430] on button "Submit" at bounding box center [776, 417] width 280 height 27
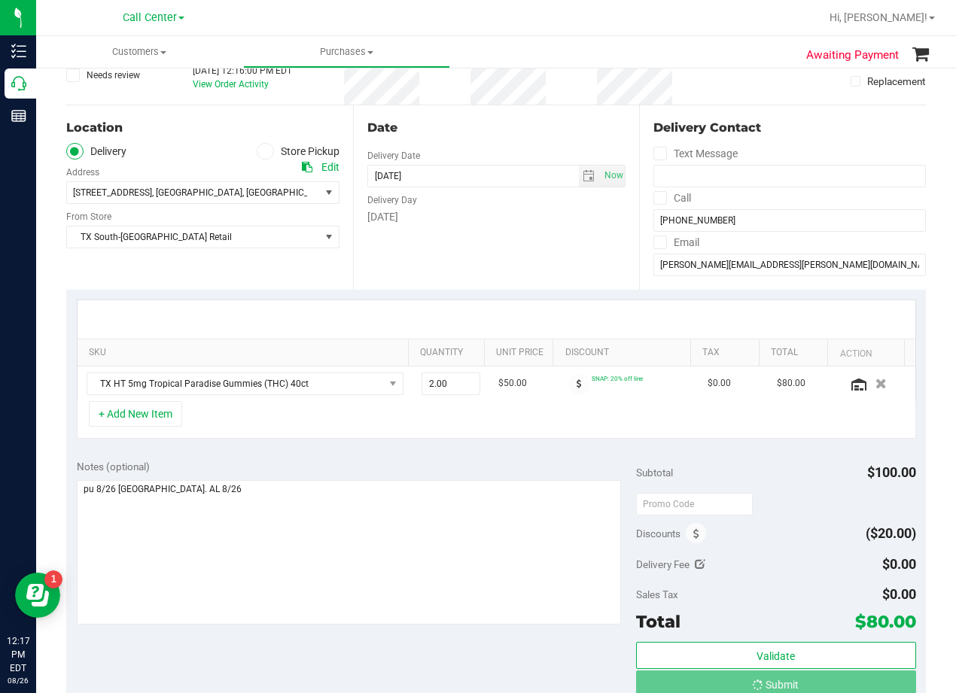
scroll to position [0, 0]
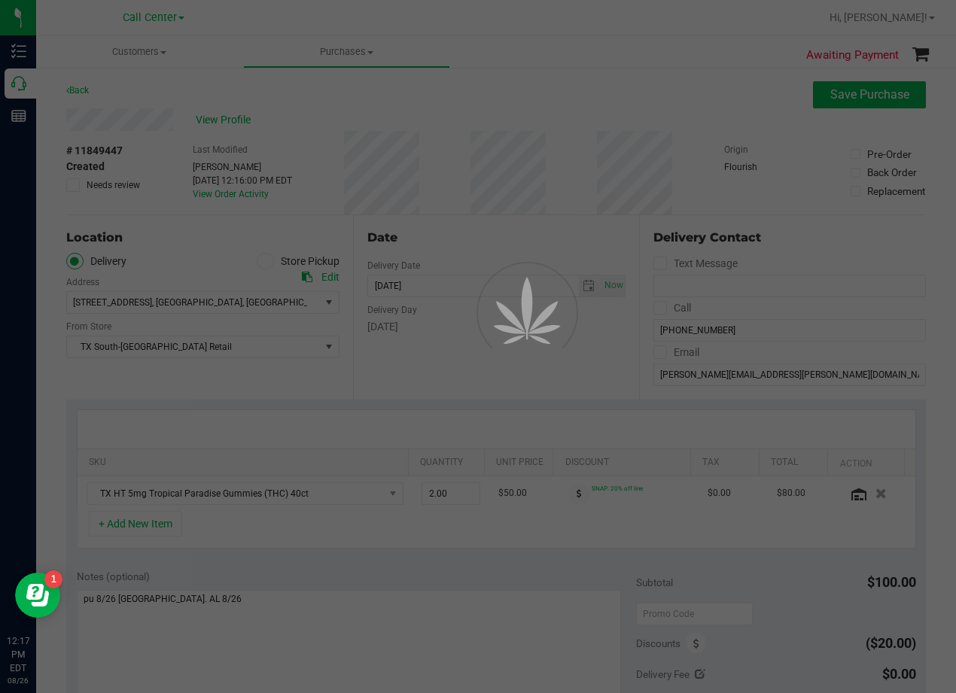
click at [488, 187] on div at bounding box center [478, 346] width 956 height 693
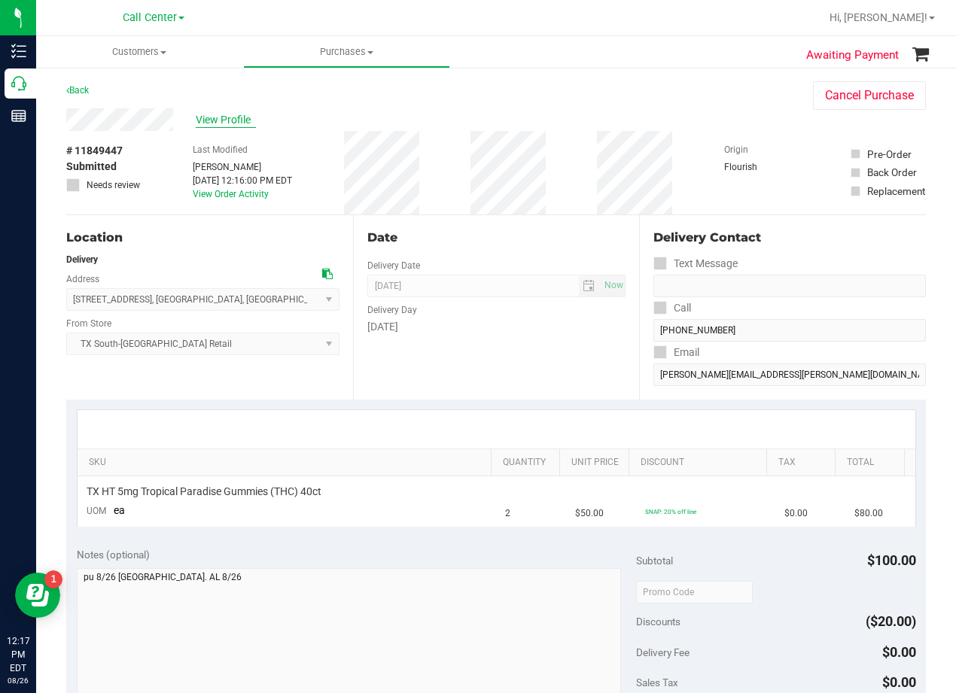
click at [213, 120] on span "View Profile" at bounding box center [226, 120] width 60 height 16
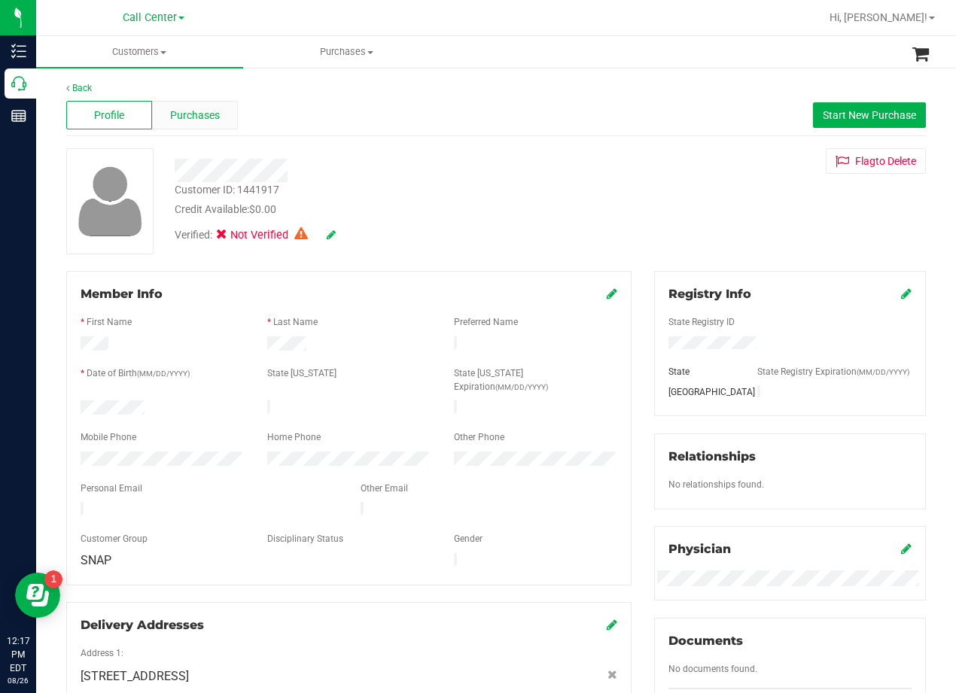
click at [195, 121] on span "Purchases" at bounding box center [195, 116] width 50 height 16
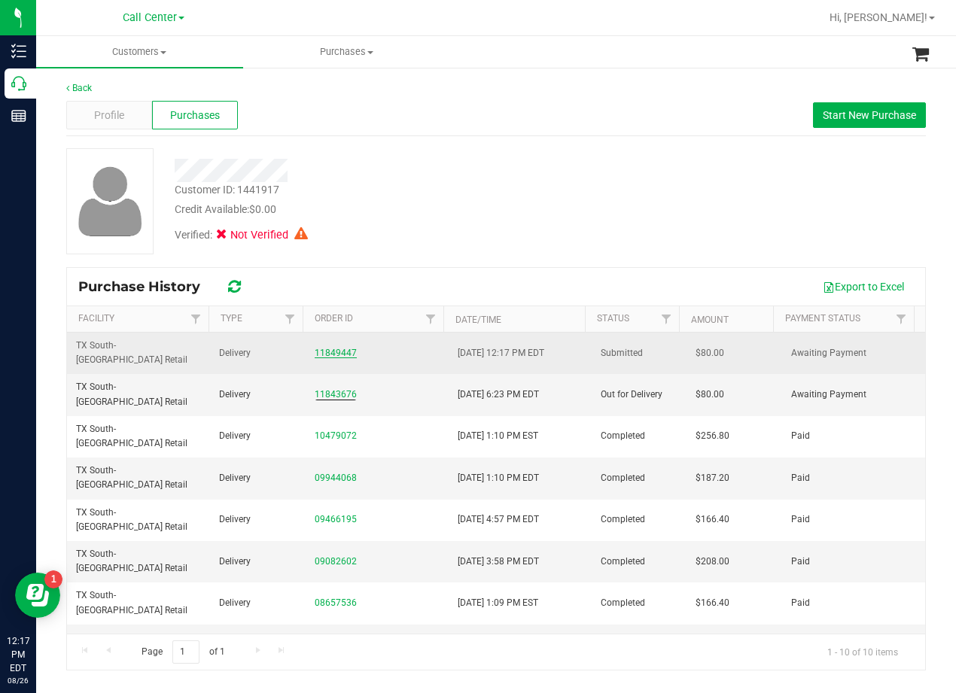
click at [333, 348] on link "11849447" at bounding box center [336, 353] width 42 height 11
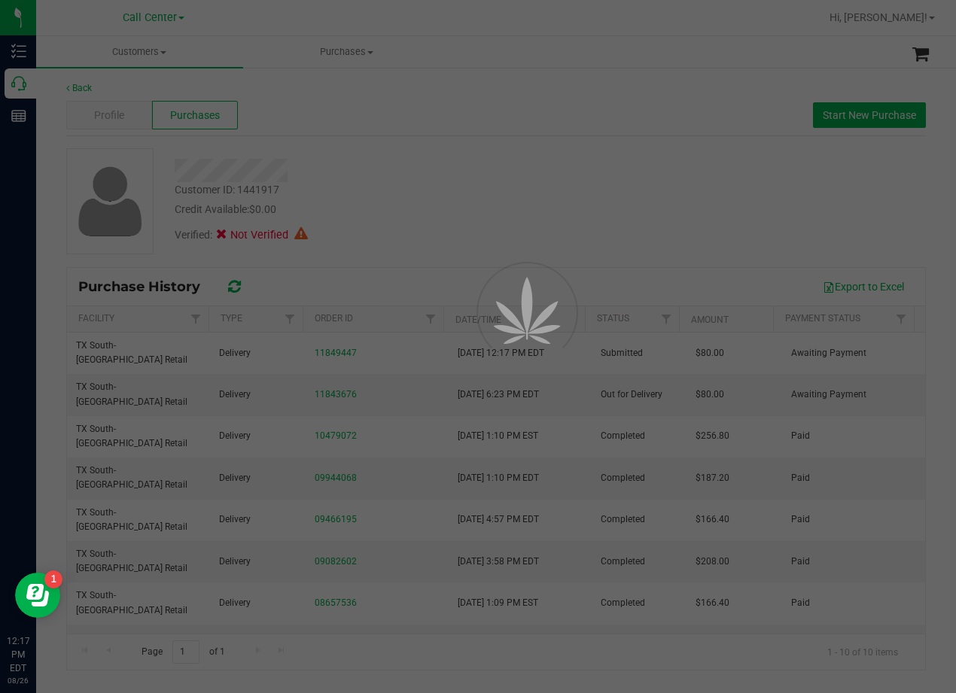
click at [425, 207] on div at bounding box center [478, 346] width 956 height 693
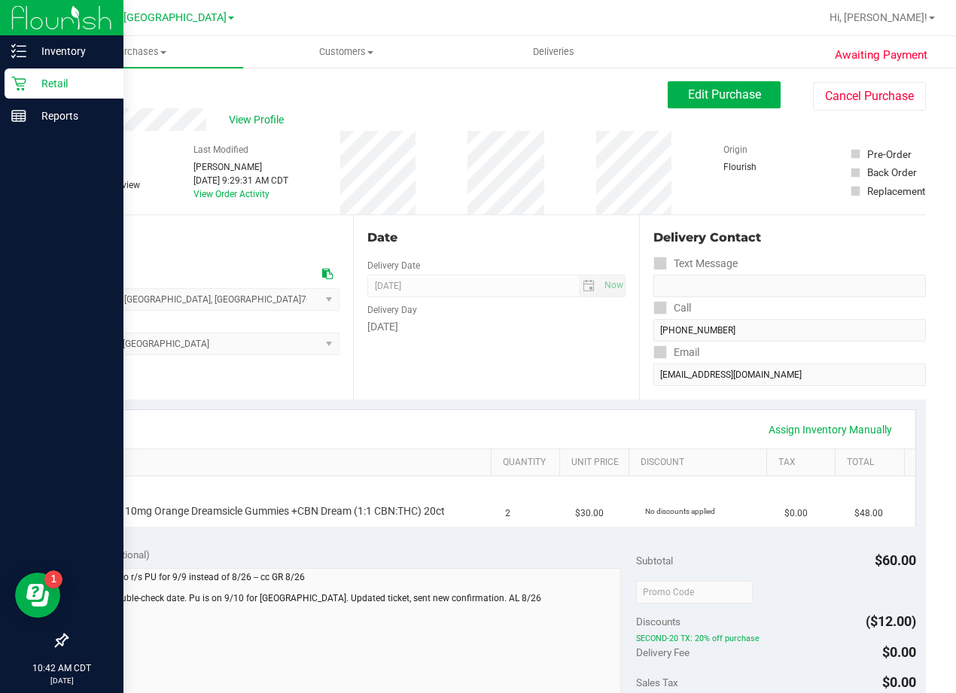
click at [27, 82] on p "Retail" at bounding box center [71, 83] width 90 height 18
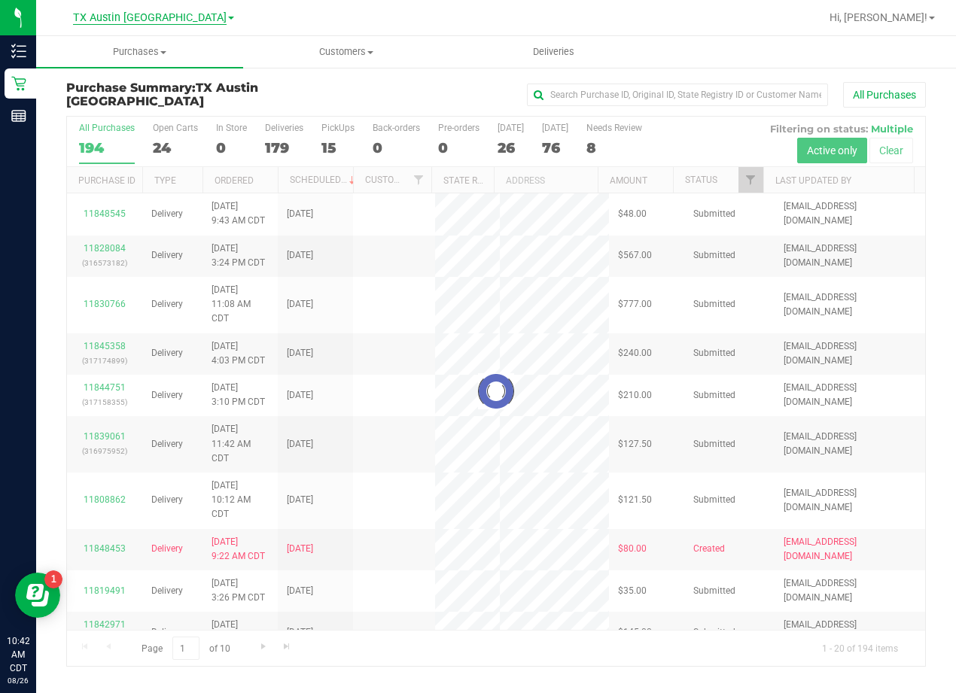
click at [152, 16] on span "TX Austin [GEOGRAPHIC_DATA]" at bounding box center [149, 18] width 153 height 14
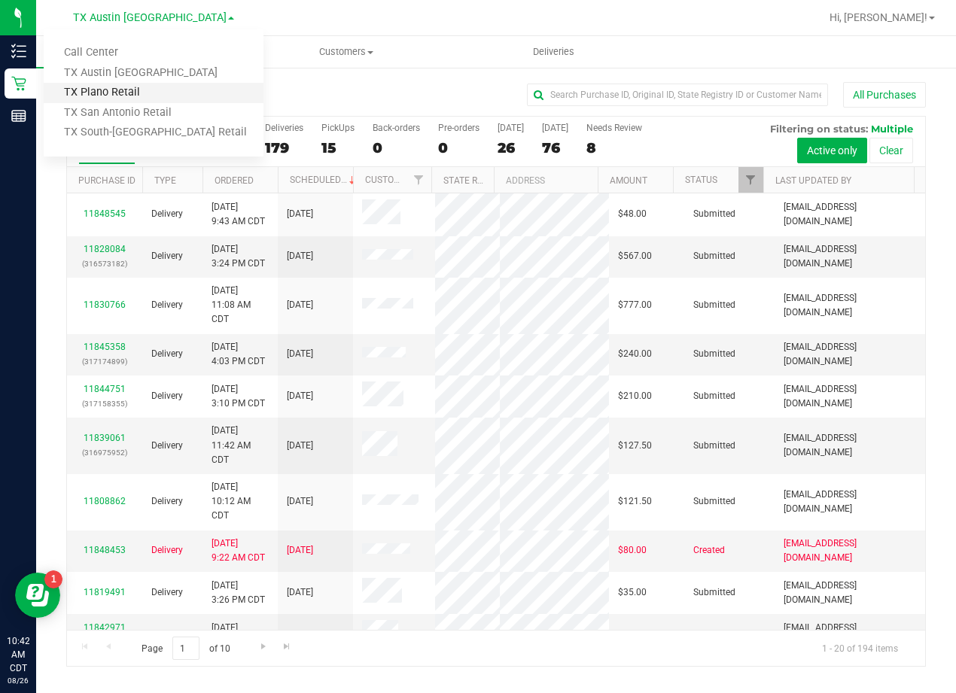
click at [179, 90] on link "TX Plano Retail" at bounding box center [154, 93] width 220 height 20
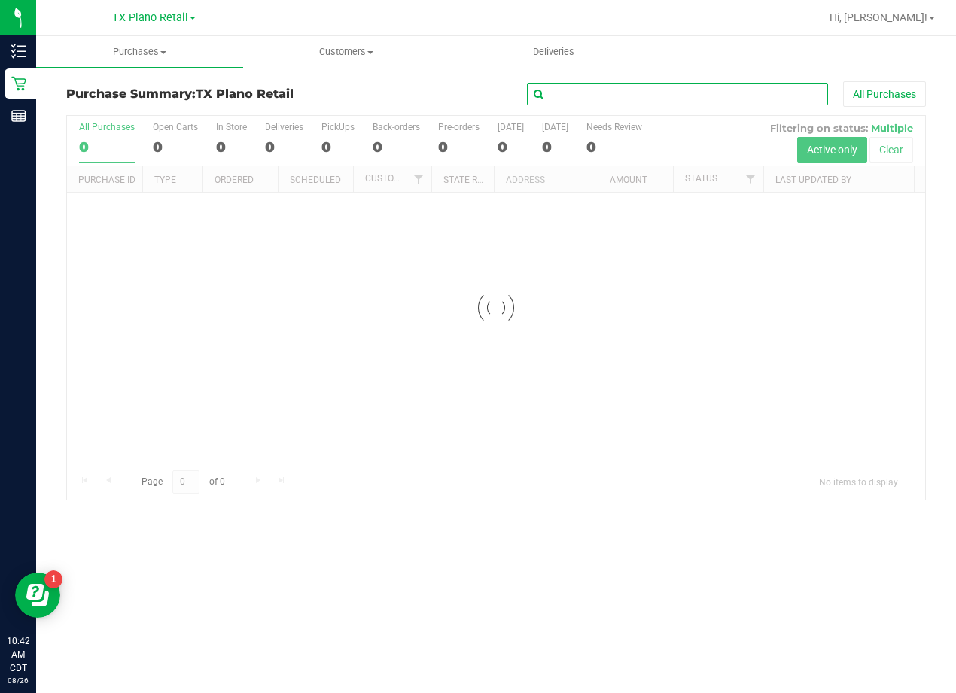
click at [603, 96] on input "text" at bounding box center [677, 94] width 301 height 23
paste input "[PERSON_NAME]"
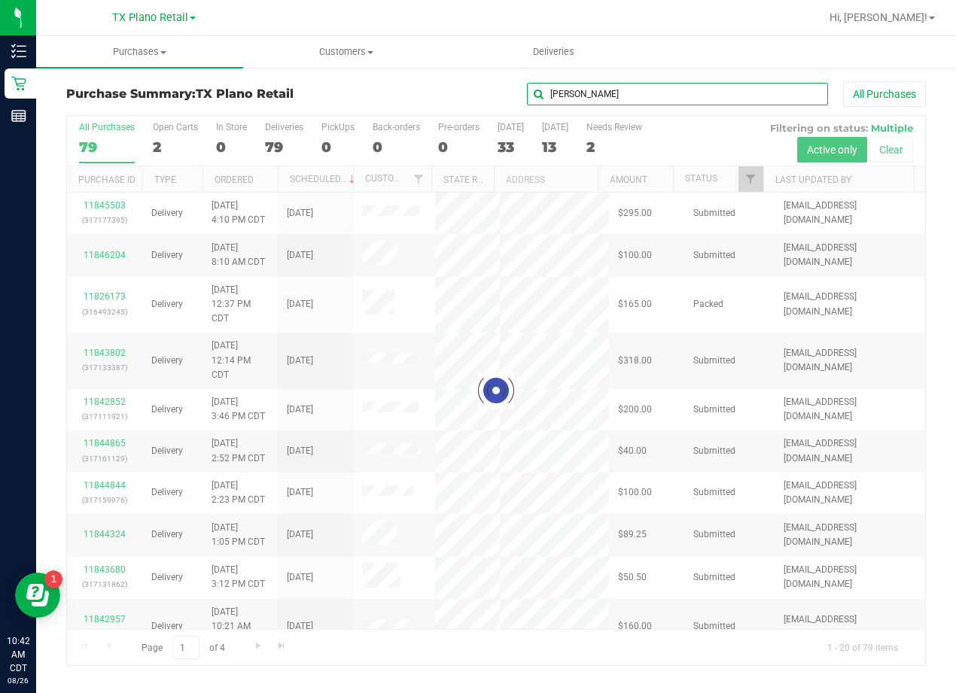
type input "[PERSON_NAME]"
click at [406, 98] on div "[PERSON_NAME] All Purchases" at bounding box center [639, 94] width 573 height 26
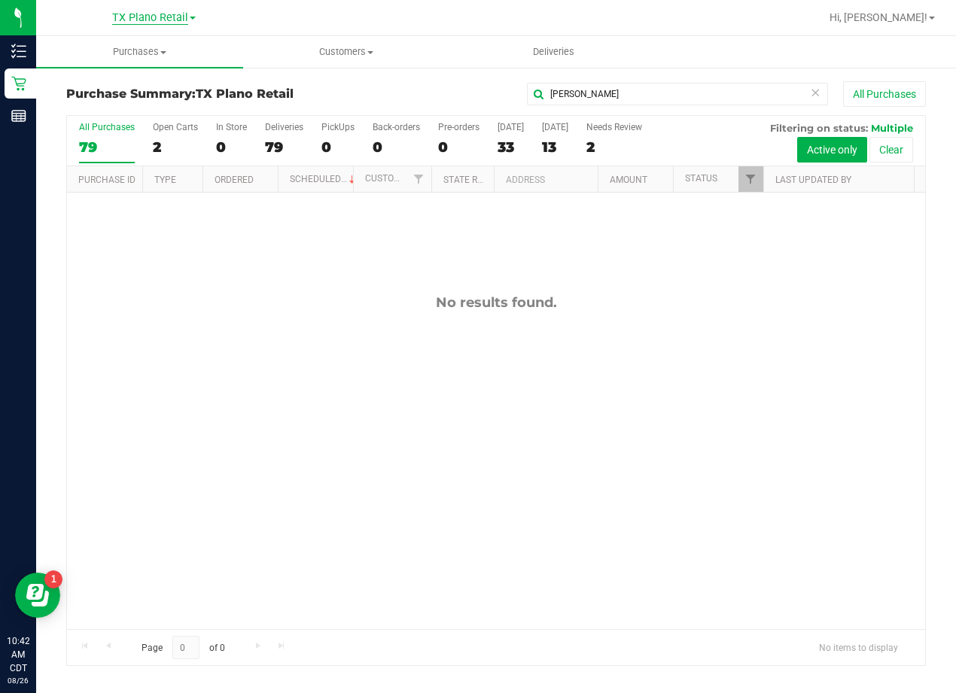
click at [185, 20] on span "TX Plano Retail" at bounding box center [150, 18] width 76 height 14
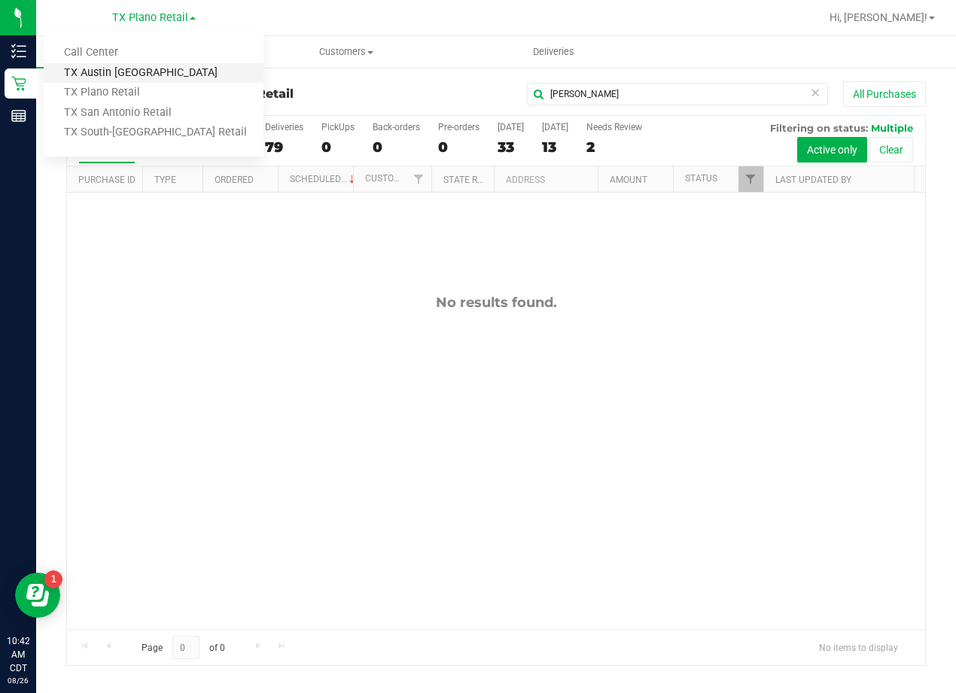
click at [134, 68] on link "TX Austin [GEOGRAPHIC_DATA]" at bounding box center [154, 73] width 220 height 20
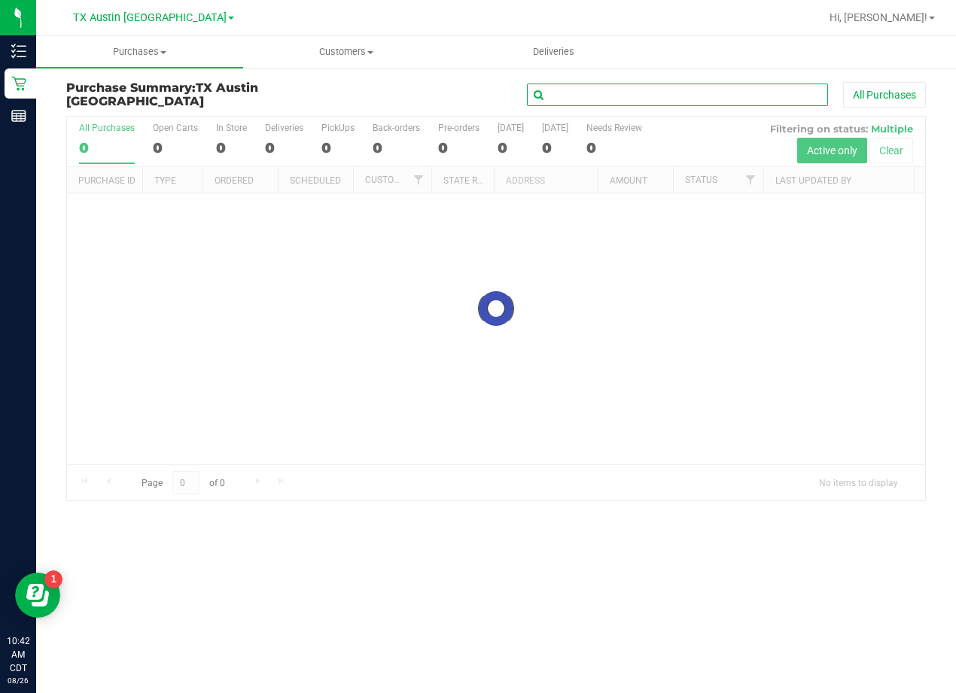
click at [661, 99] on input "text" at bounding box center [677, 95] width 301 height 23
paste input "[PERSON_NAME]"
type input "[PERSON_NAME]"
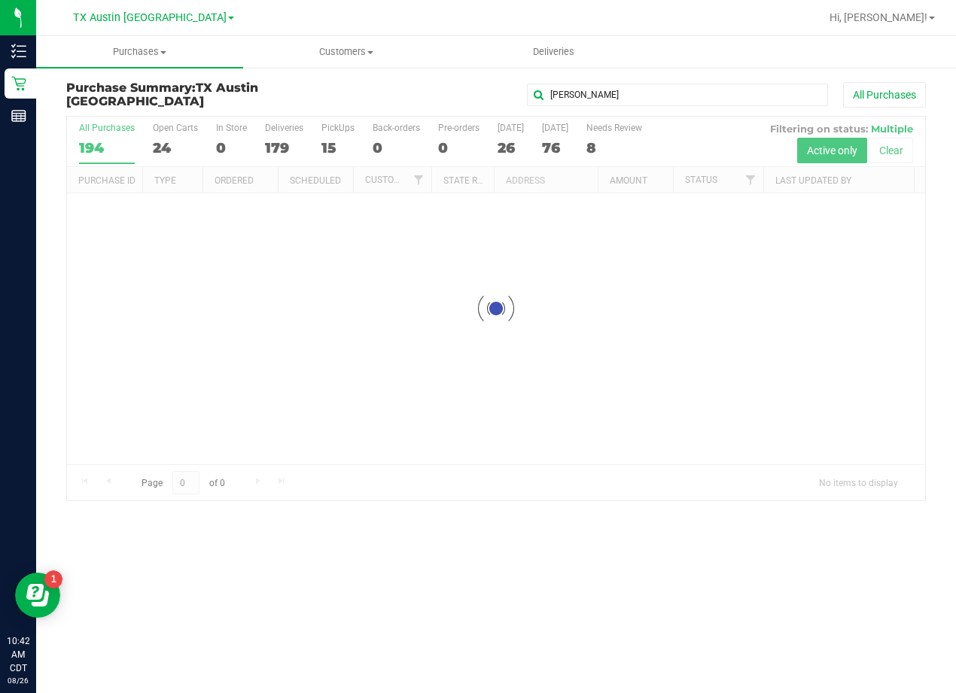
click at [394, 95] on div "[PERSON_NAME] All Purchases" at bounding box center [639, 95] width 573 height 26
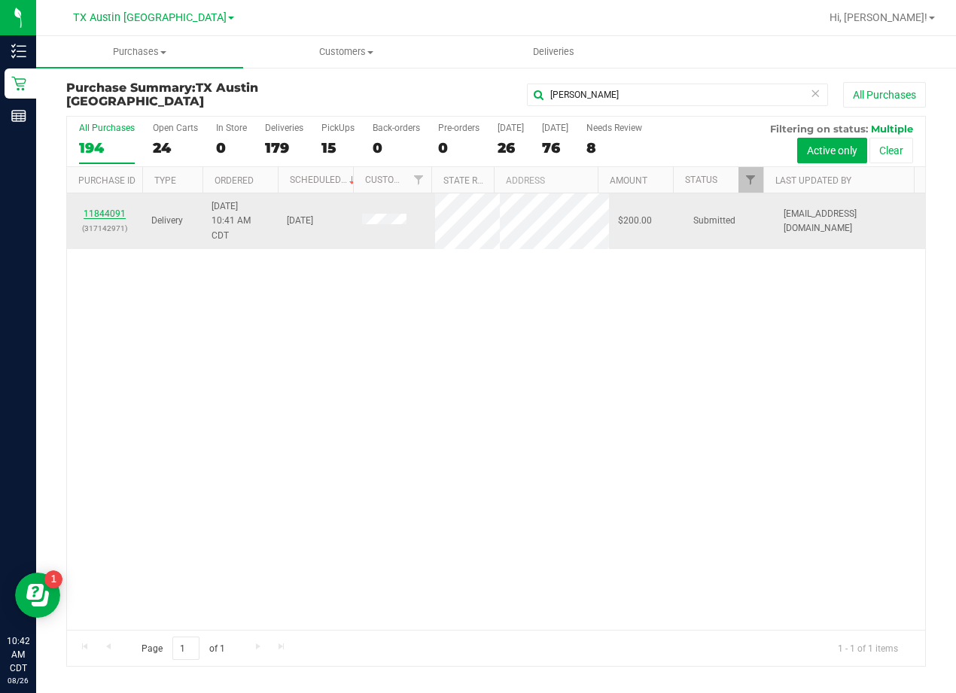
click at [118, 213] on link "11844091" at bounding box center [105, 213] width 42 height 11
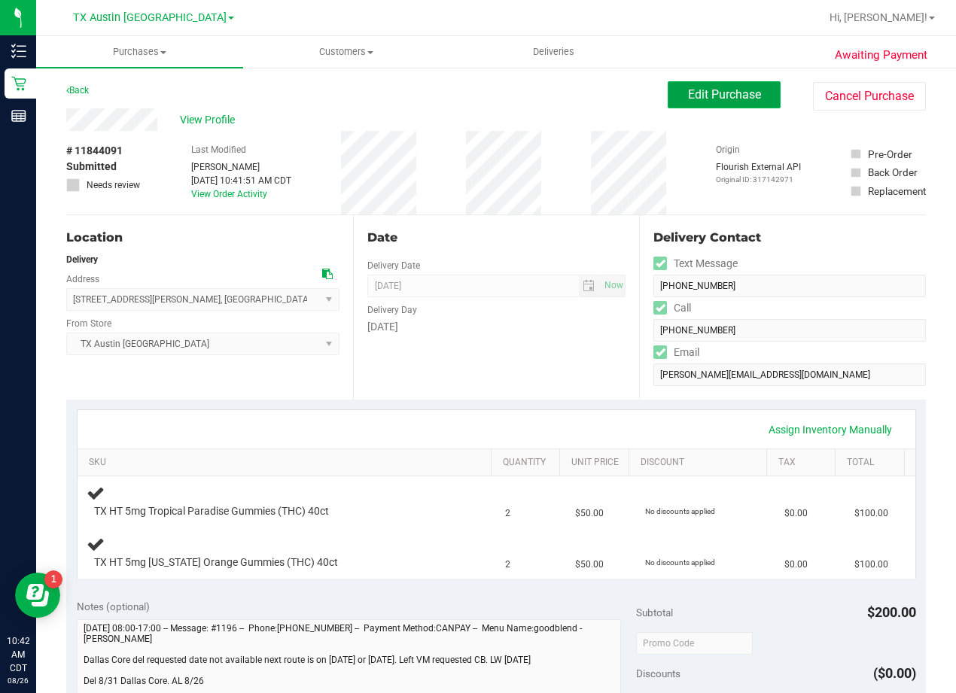
click at [699, 89] on span "Edit Purchase" at bounding box center [724, 94] width 73 height 14
click at [517, 93] on div "Back Edit Purchase Cancel Purchase" at bounding box center [495, 94] width 859 height 27
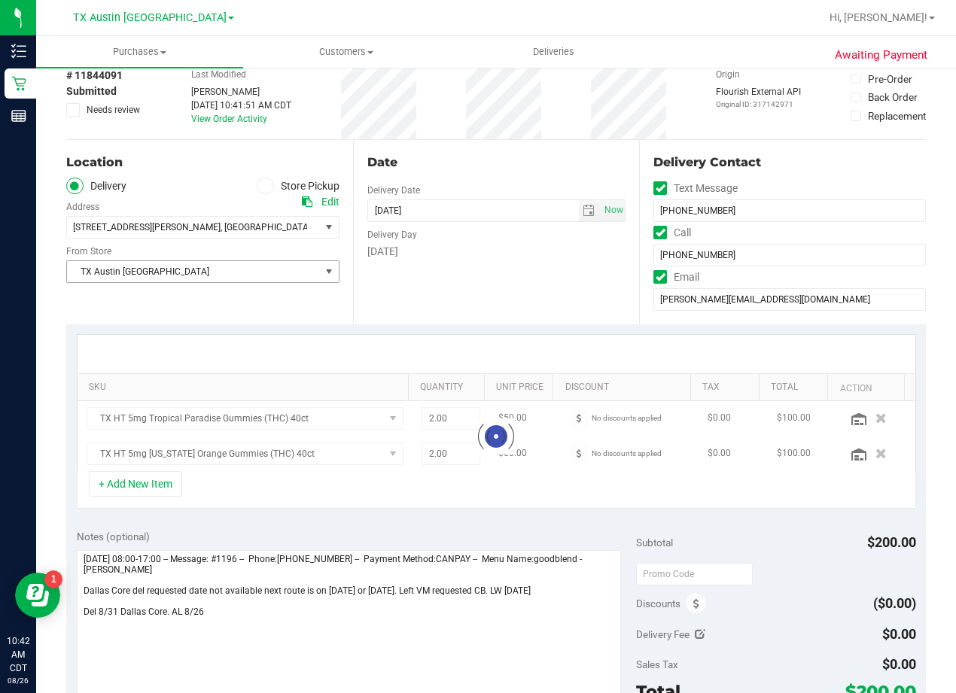
click at [254, 268] on span "TX Austin [GEOGRAPHIC_DATA]" at bounding box center [193, 271] width 253 height 21
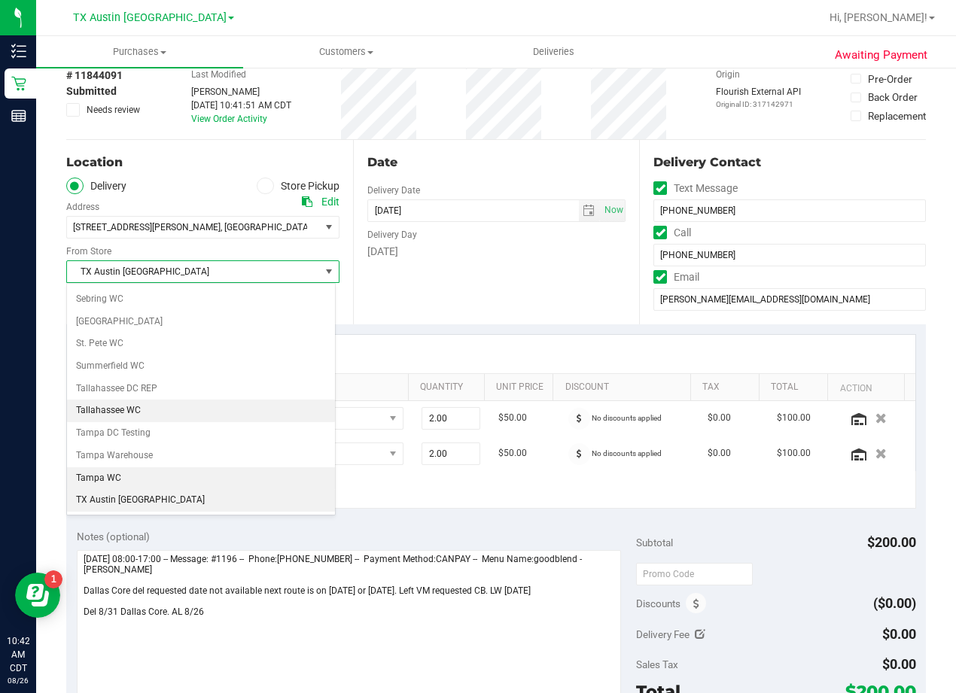
scroll to position [1093, 0]
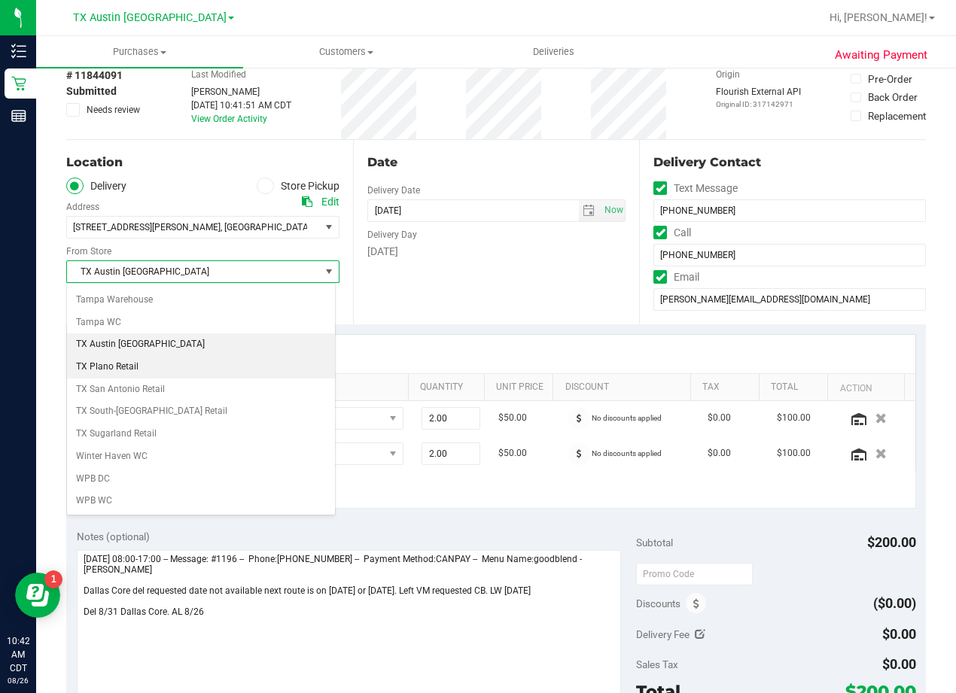
click at [193, 372] on li "TX Plano Retail" at bounding box center [201, 367] width 268 height 23
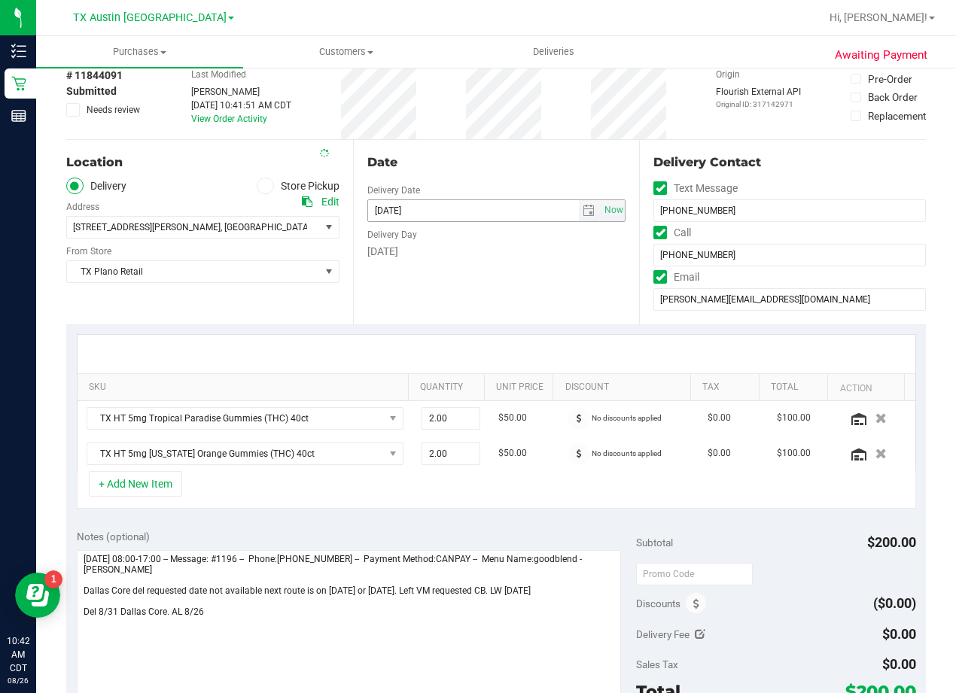
drag, startPoint x: 451, startPoint y: 303, endPoint x: 495, endPoint y: 202, distance: 110.9
click at [454, 301] on div "Date Delivery Date [DATE] Now [DATE] 08:00 AM Now Delivery Day [DATE]" at bounding box center [496, 232] width 287 height 184
click at [504, 155] on div "Date" at bounding box center [496, 162] width 259 height 18
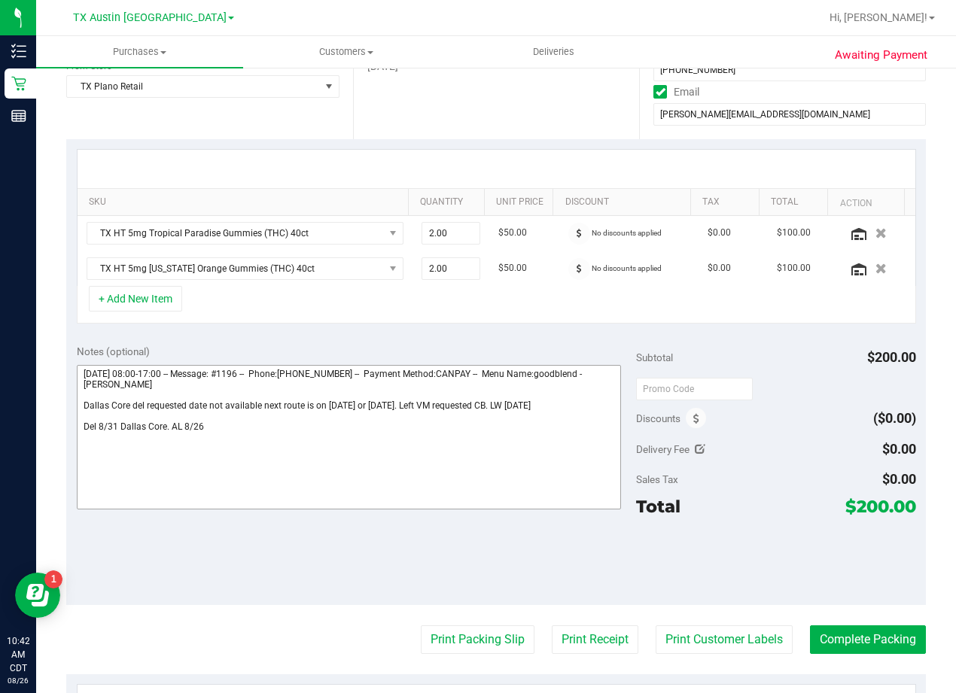
scroll to position [301, 0]
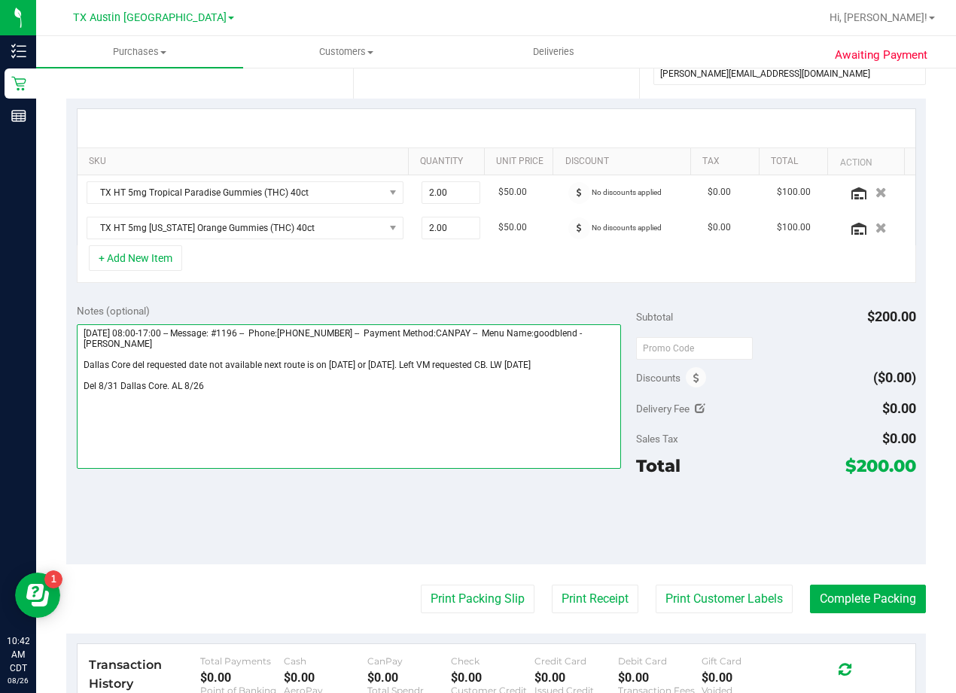
click at [309, 394] on textarea at bounding box center [349, 396] width 544 height 144
click at [166, 387] on textarea at bounding box center [349, 396] width 544 height 144
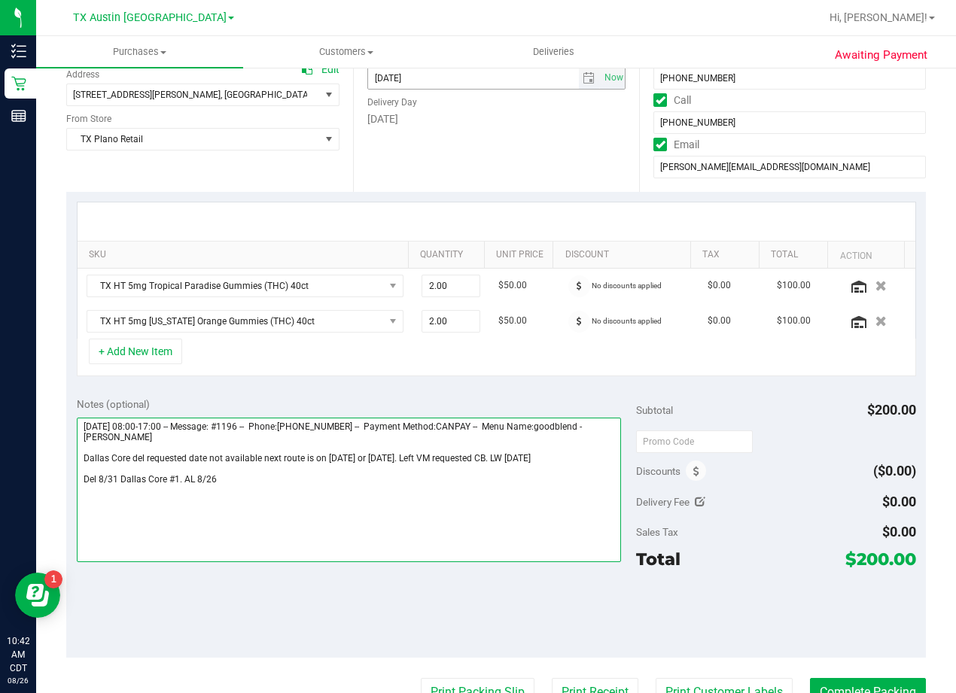
scroll to position [0, 0]
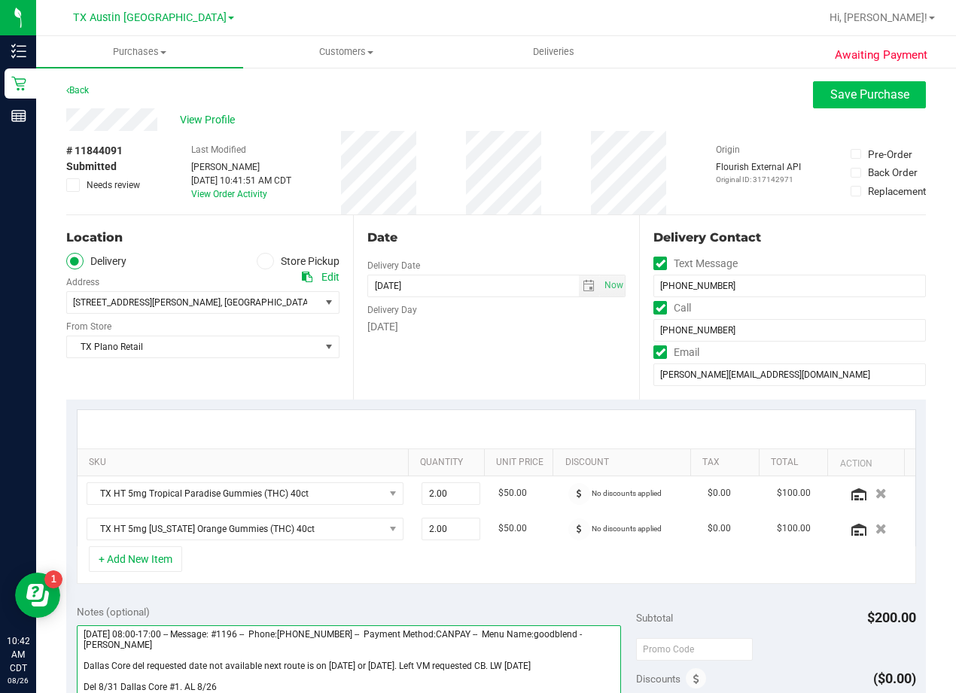
type textarea "[DATE] 08:00-17:00 -- Message: #1196 -- Phone:[PHONE_NUMBER] -- Payment Method:…"
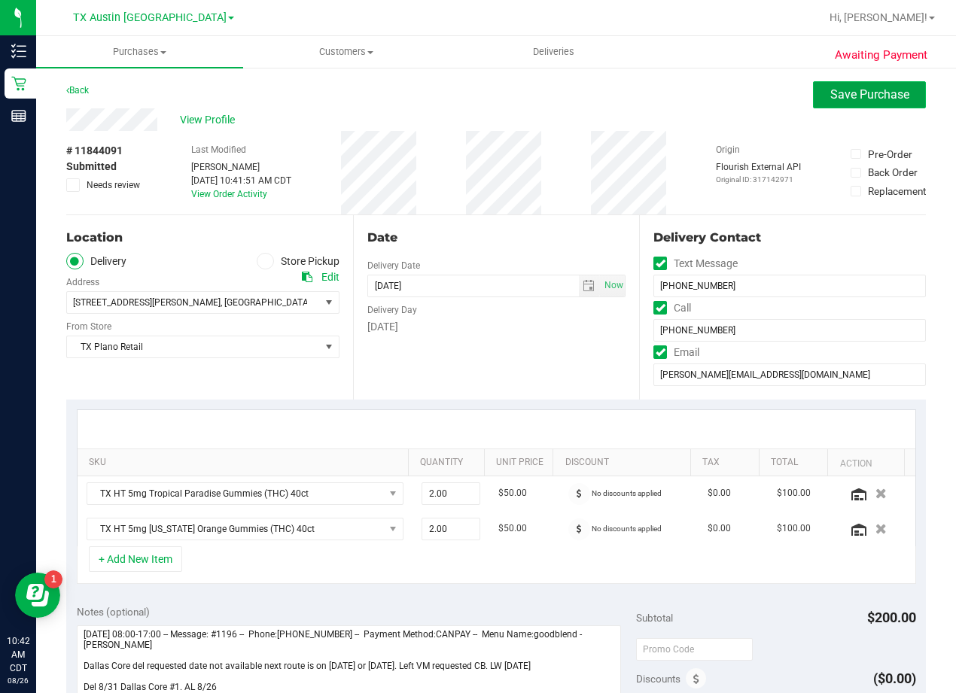
click at [835, 84] on button "Save Purchase" at bounding box center [869, 94] width 113 height 27
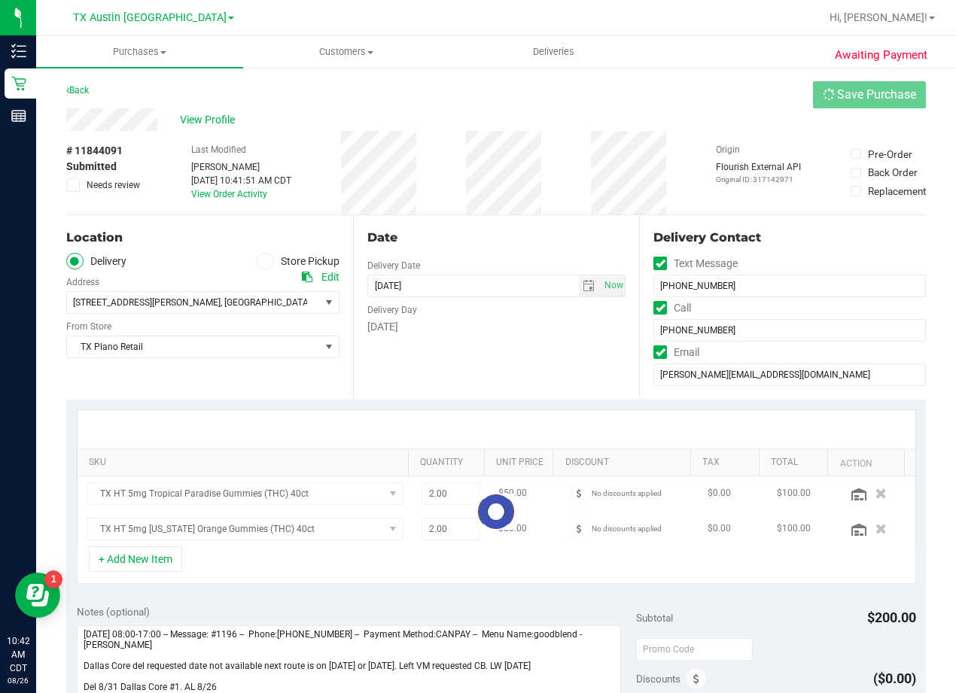
click at [679, 114] on div "View Profile" at bounding box center [495, 119] width 859 height 23
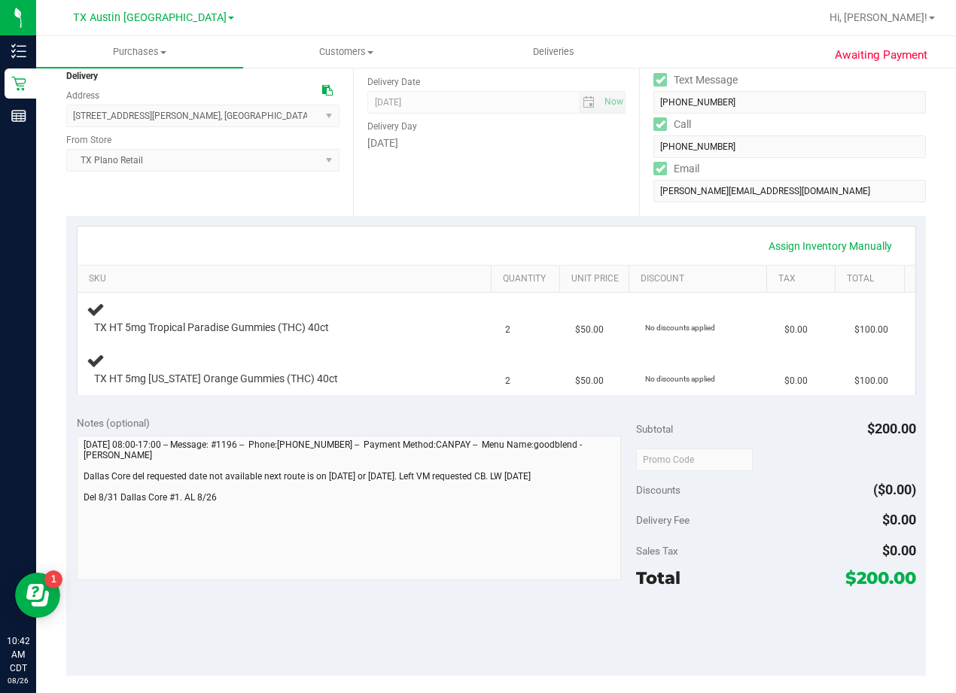
scroll to position [226, 0]
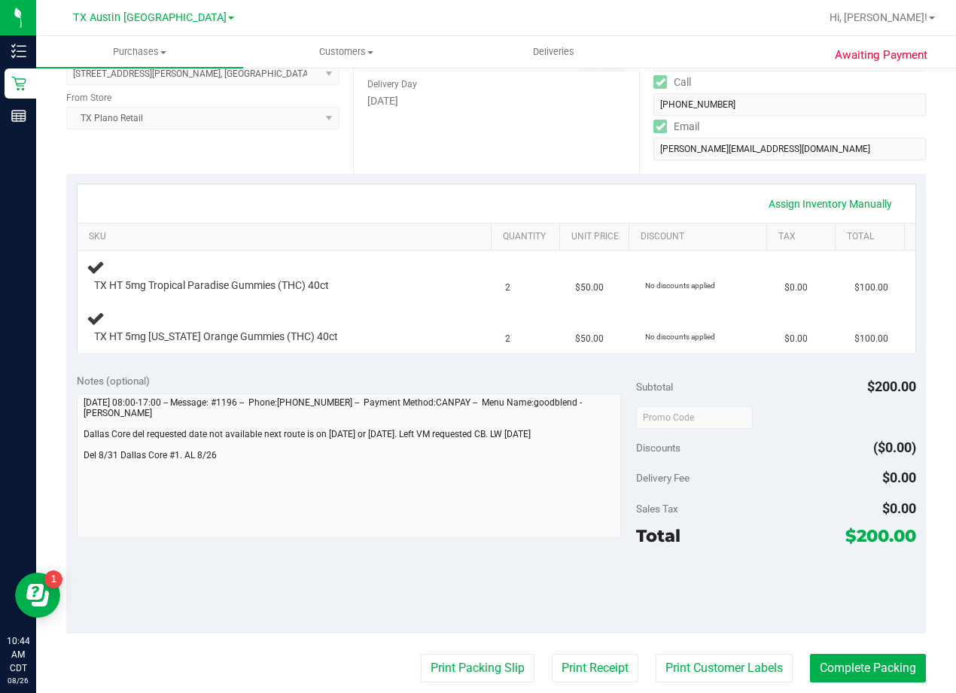
click at [516, 118] on div "Date Delivery Date [DATE] Now [DATE] 08:00 AM Now Delivery Day [DATE]" at bounding box center [496, 81] width 287 height 184
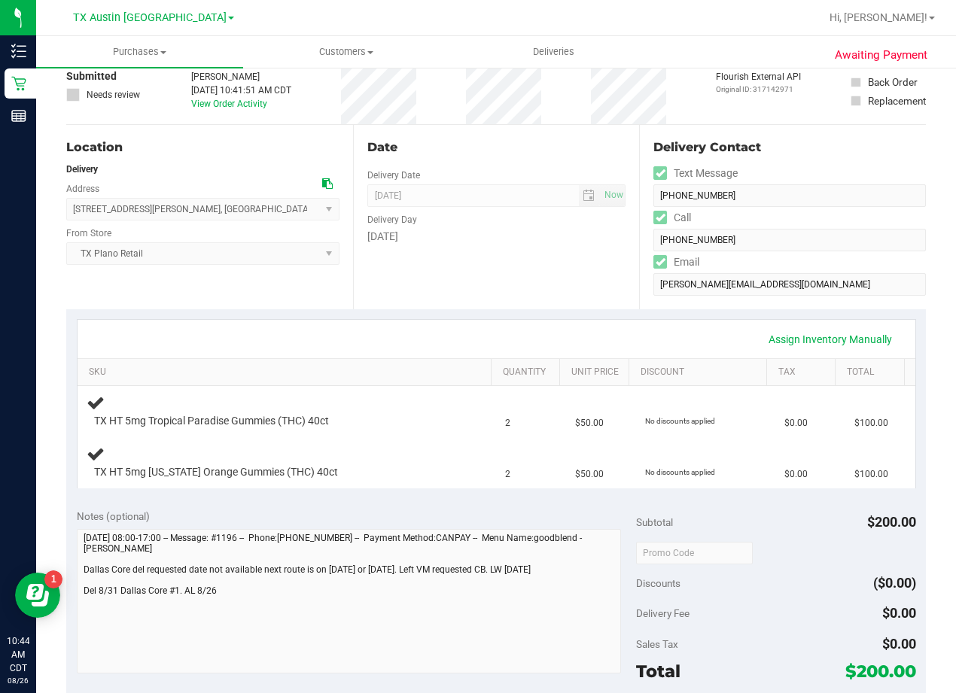
scroll to position [0, 0]
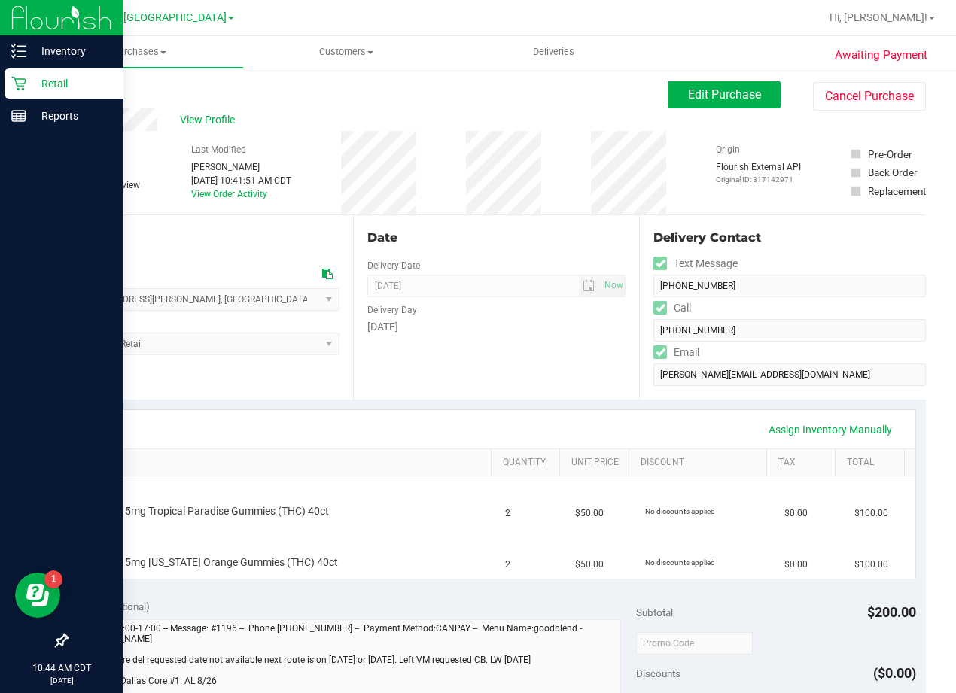
click at [25, 85] on icon at bounding box center [18, 83] width 15 height 15
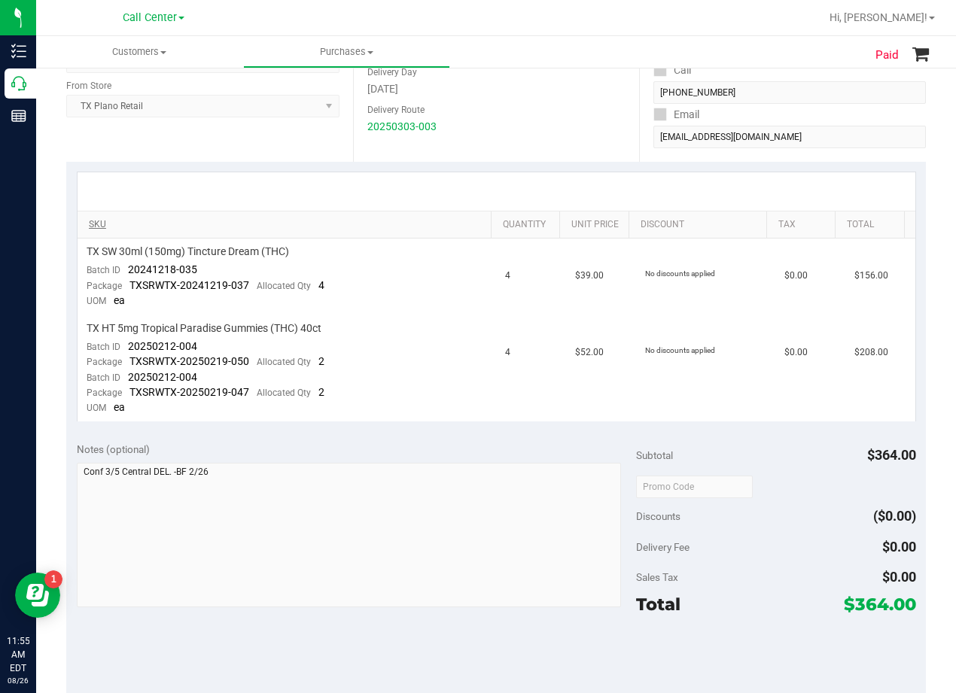
scroll to position [226, 0]
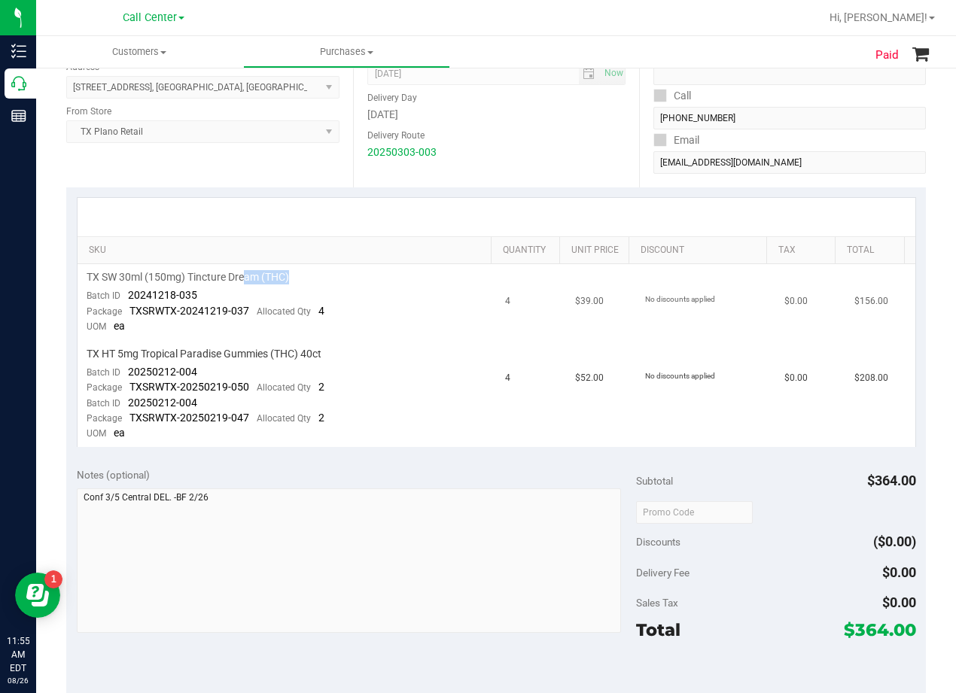
drag, startPoint x: 307, startPoint y: 277, endPoint x: 247, endPoint y: 279, distance: 60.2
click at [246, 279] on div "TX SW 30ml (150mg) Tincture Dream (THC)" at bounding box center [287, 277] width 401 height 14
click at [460, 281] on div "TX SW 30ml (150mg) Tincture Dream (THC)" at bounding box center [287, 277] width 401 height 14
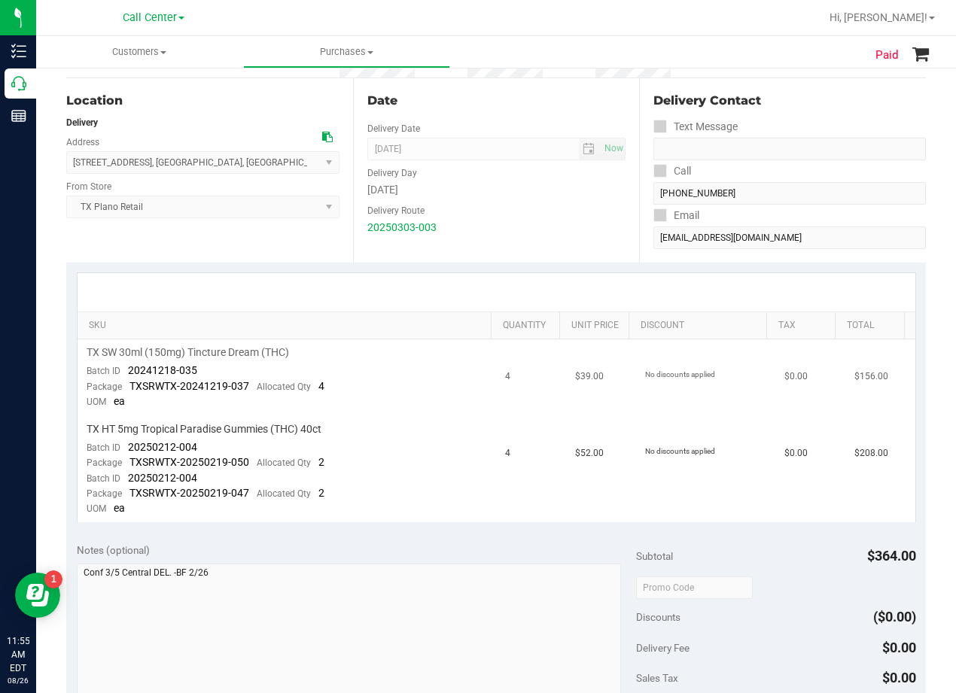
click at [262, 354] on span "TX SW 30ml (150mg) Tincture Dream (THC)" at bounding box center [188, 352] width 202 height 14
click at [262, 353] on span "TX SW 30ml (150mg) Tincture Dream (THC)" at bounding box center [188, 352] width 202 height 14
click at [380, 359] on div "TX SW 30ml (150mg) Tincture Dream (THC)" at bounding box center [287, 352] width 401 height 14
click at [527, 290] on div at bounding box center [495, 292] width 837 height 38
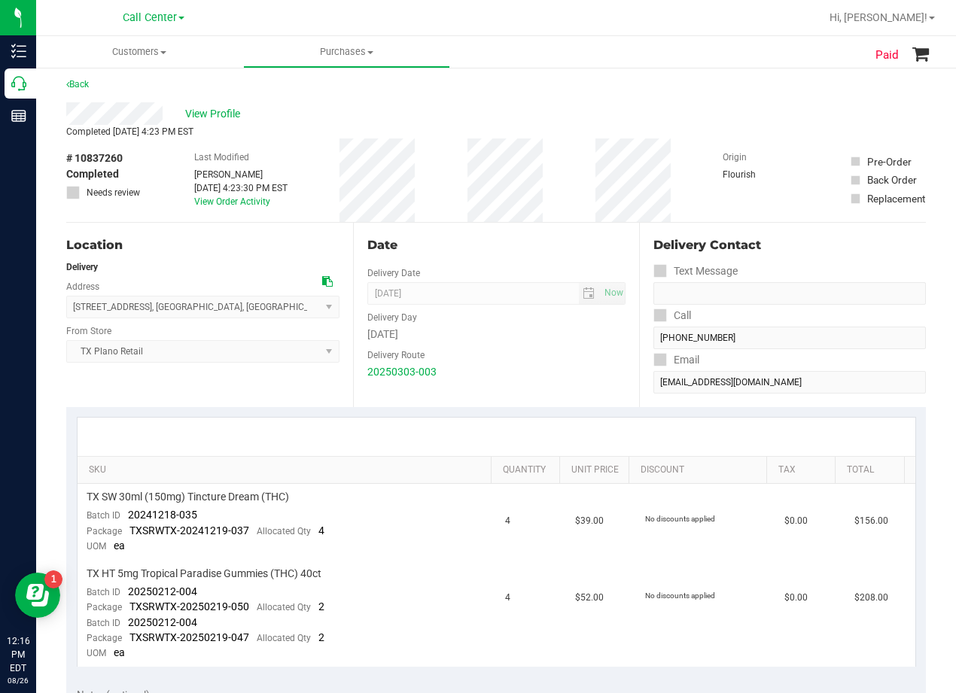
scroll to position [0, 0]
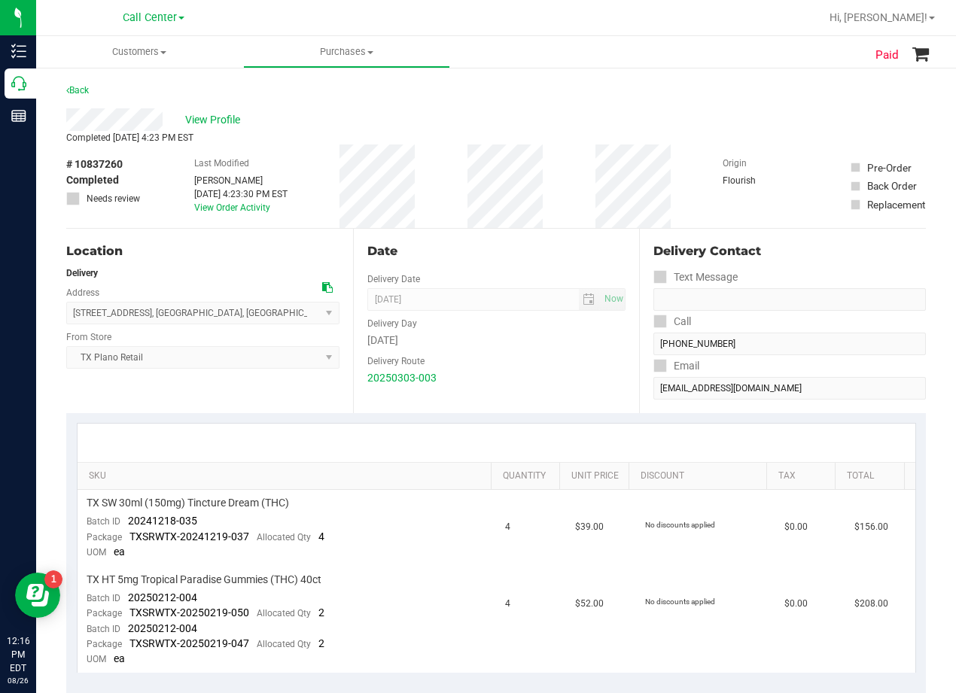
drag, startPoint x: 567, startPoint y: 199, endPoint x: 577, endPoint y: 150, distance: 49.3
click at [567, 199] on div "# 10837260 Completed Needs review Last Modified Christopher Kelton Mar 5, 2025 …" at bounding box center [495, 186] width 859 height 84
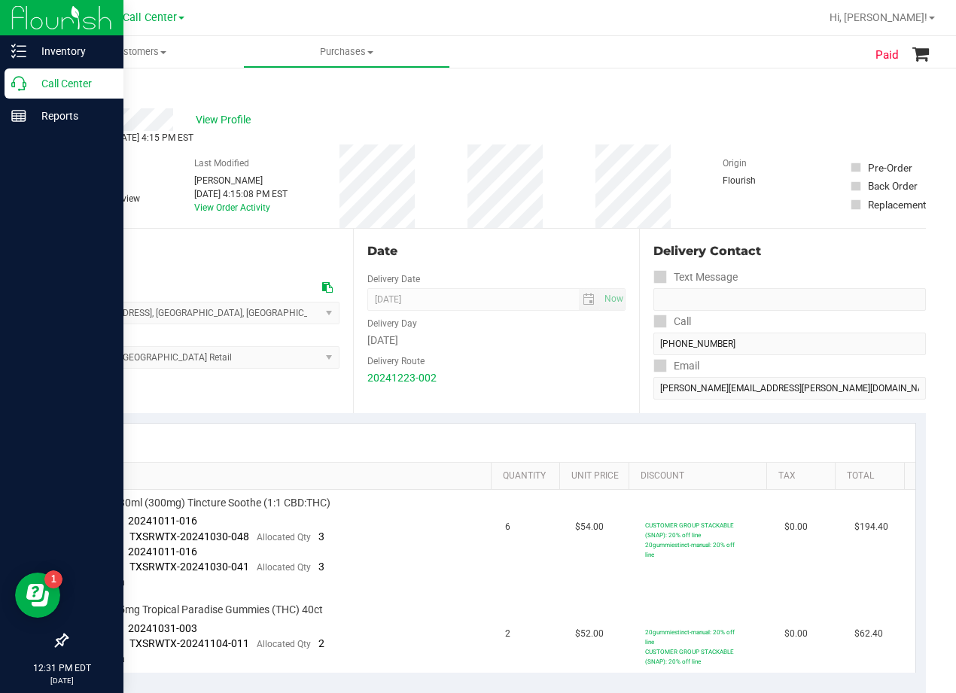
click at [26, 77] on icon at bounding box center [18, 83] width 15 height 15
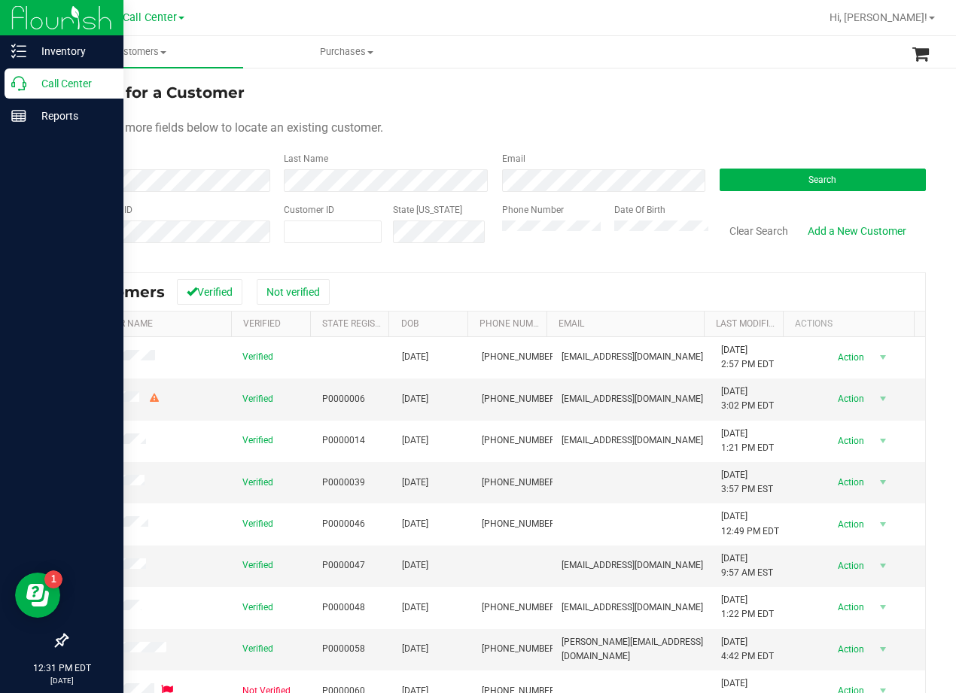
click at [620, 79] on div "Search for a Customer Use one or more fields below to locate an existing custom…" at bounding box center [495, 445] width 919 height 759
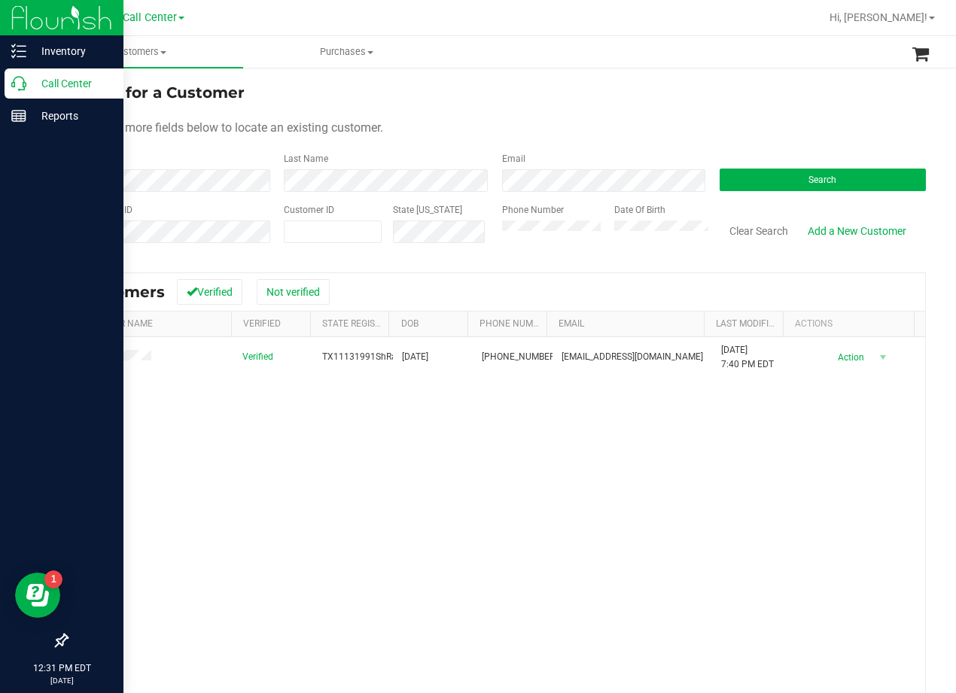
click at [606, 132] on div "Use one or more fields below to locate an existing customer." at bounding box center [495, 128] width 859 height 18
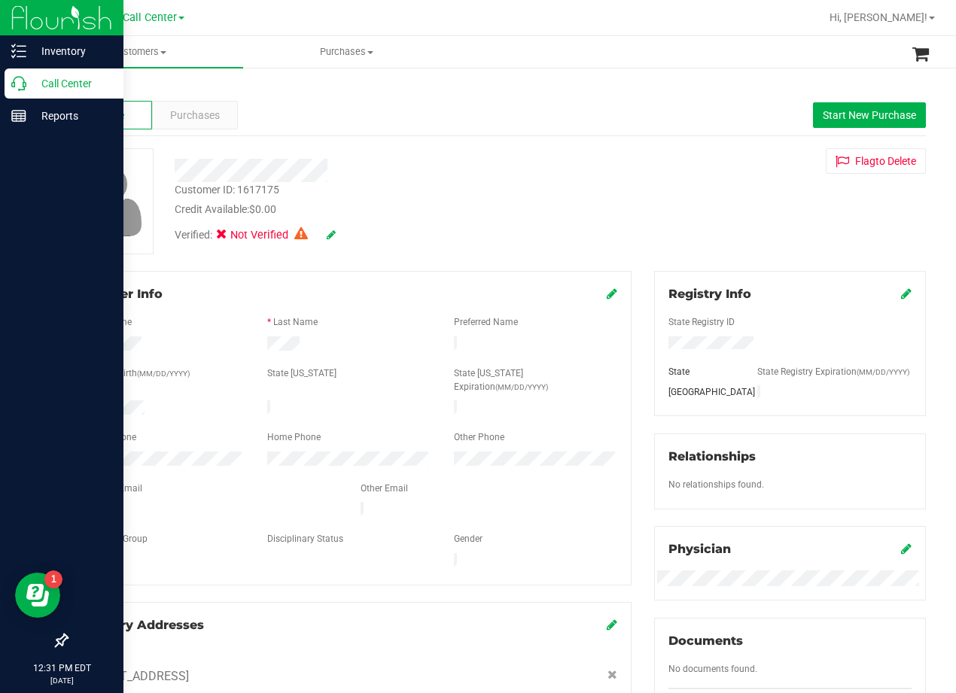
click at [547, 181] on div at bounding box center [383, 170] width 441 height 23
click at [177, 108] on span "Purchases" at bounding box center [195, 116] width 50 height 16
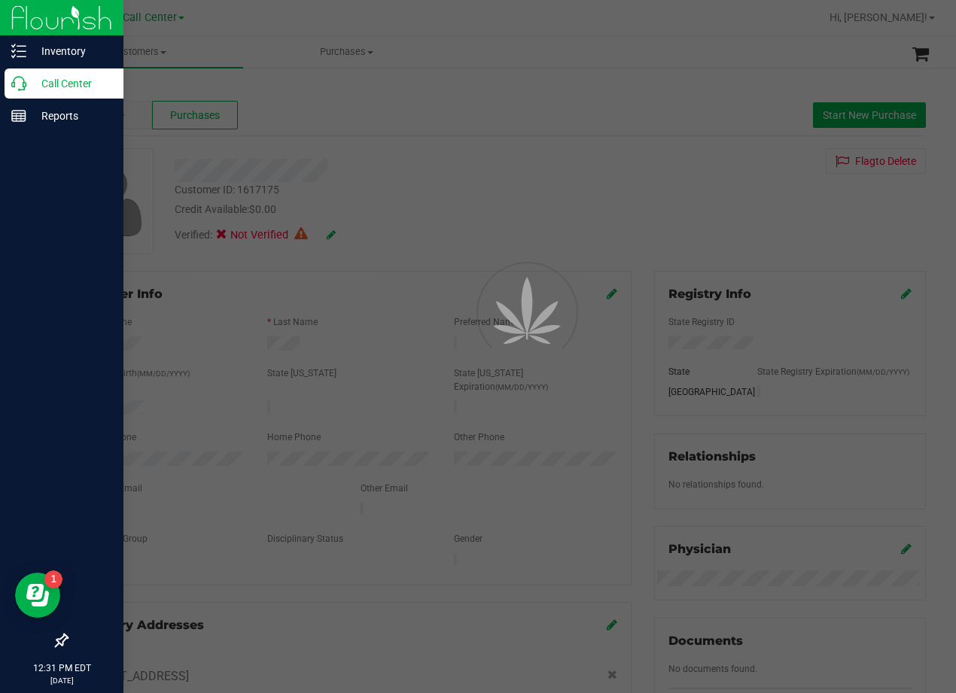
click at [682, 163] on div at bounding box center [478, 346] width 956 height 693
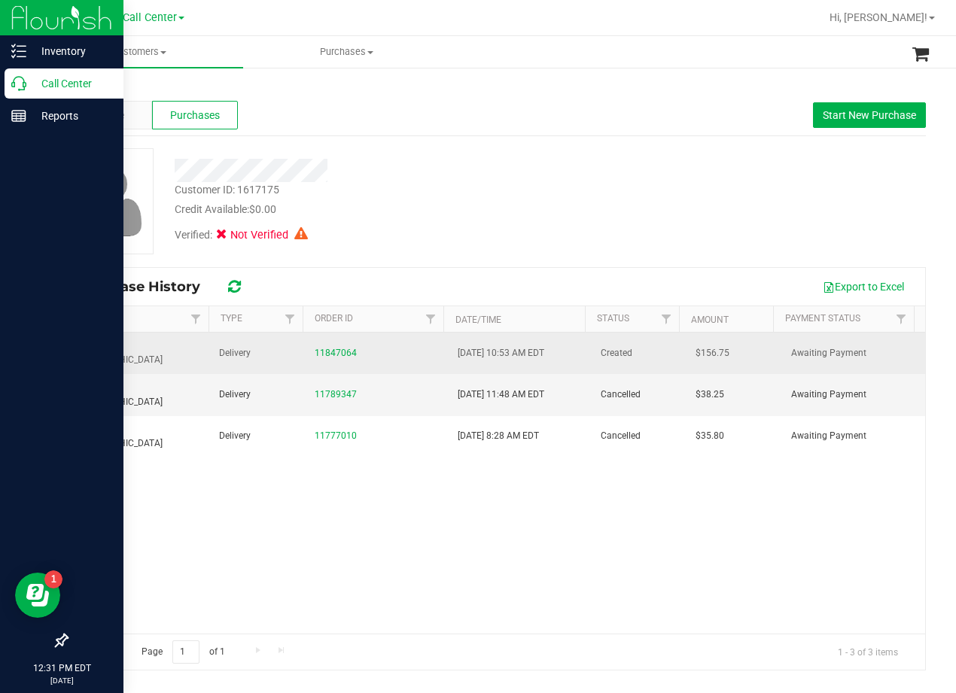
click at [326, 336] on td "11847064" at bounding box center [376, 353] width 143 height 41
click at [329, 348] on link "11847064" at bounding box center [336, 353] width 42 height 11
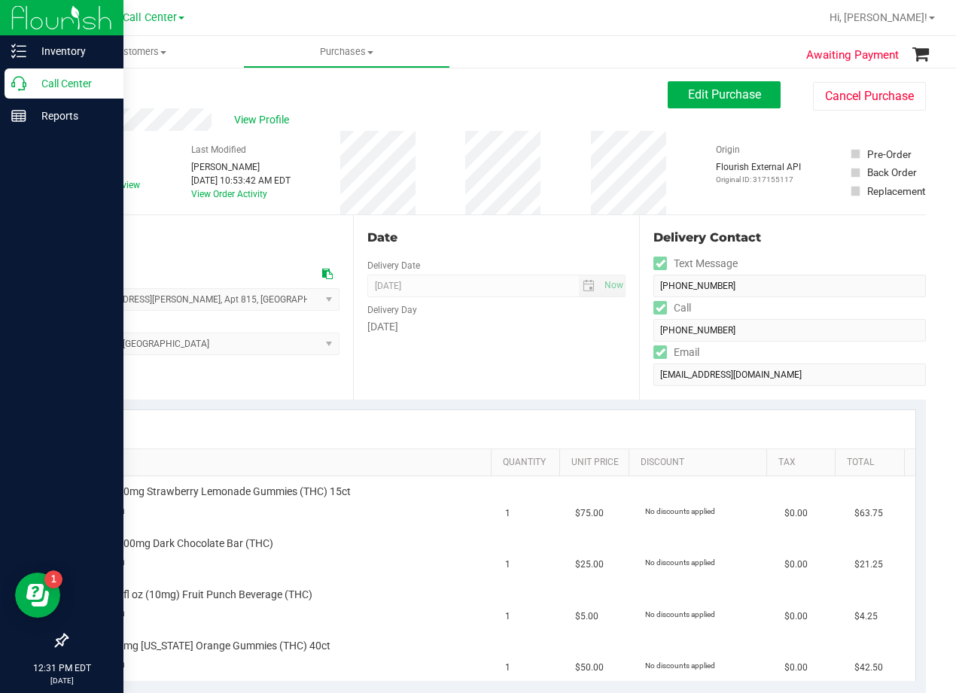
click at [570, 184] on div "# 11847064 Created Needs review Last Modified [PERSON_NAME] [DATE] 10:53:42 AM …" at bounding box center [495, 173] width 859 height 84
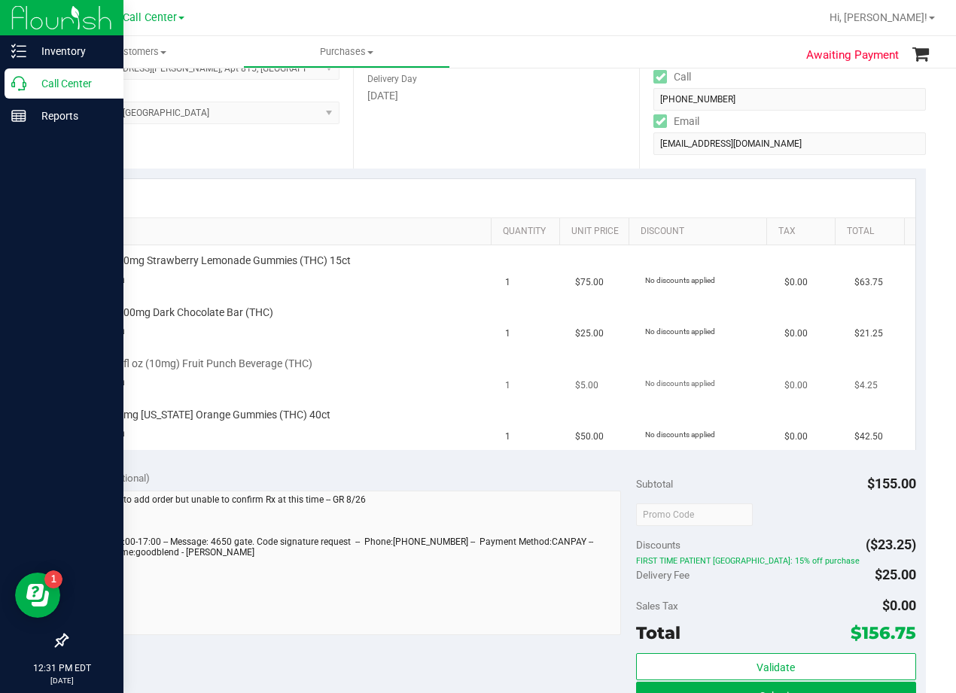
scroll to position [75, 0]
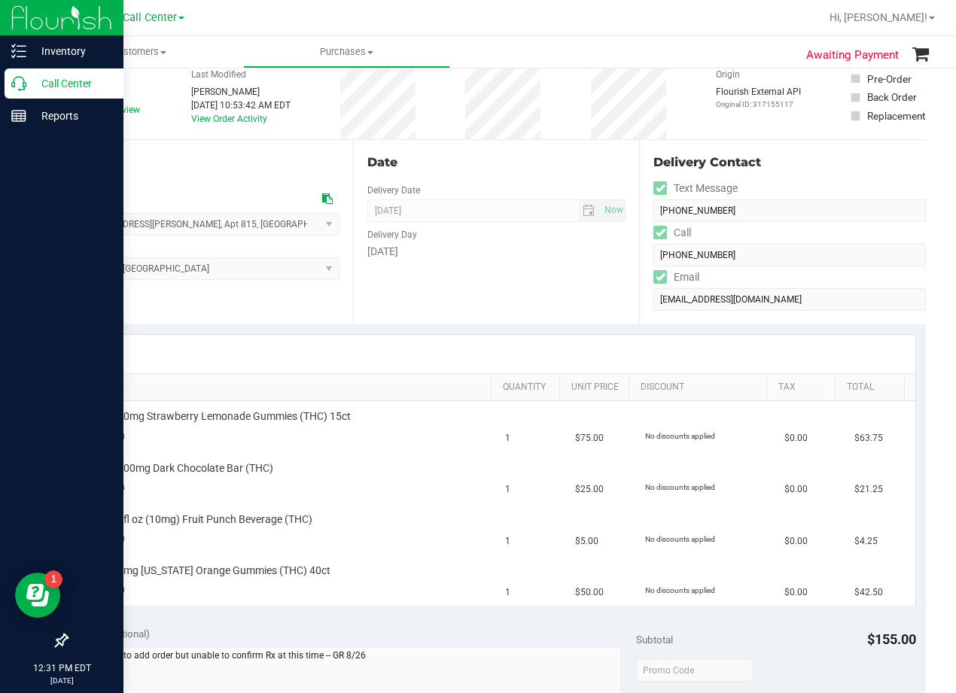
click at [460, 272] on div "Date Delivery Date [DATE] Now [DATE] 08:00 AM Now Delivery Day [DATE]" at bounding box center [496, 232] width 287 height 184
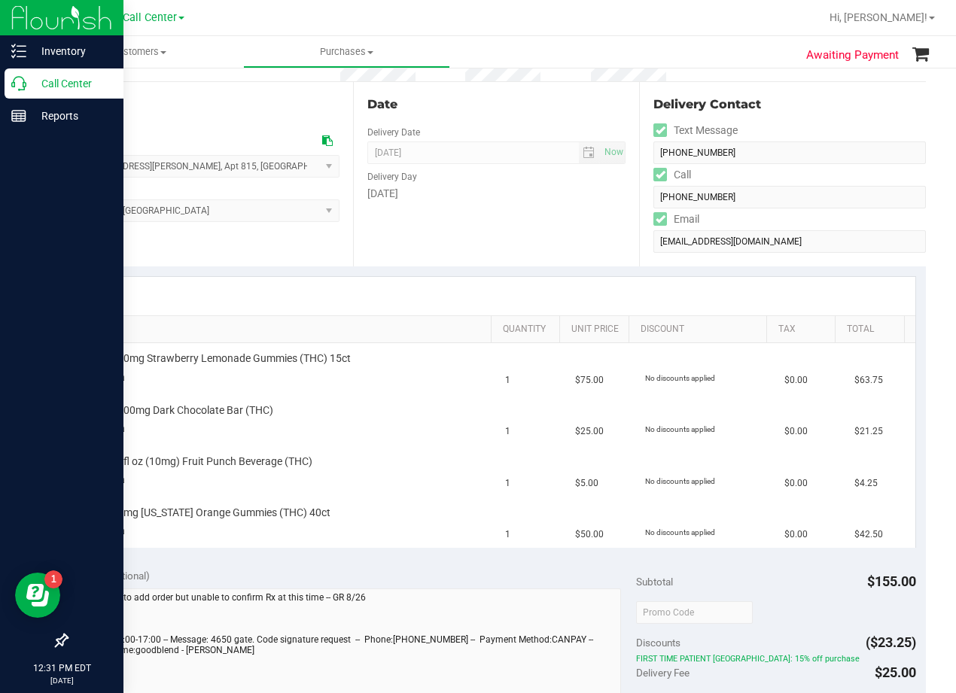
scroll to position [150, 0]
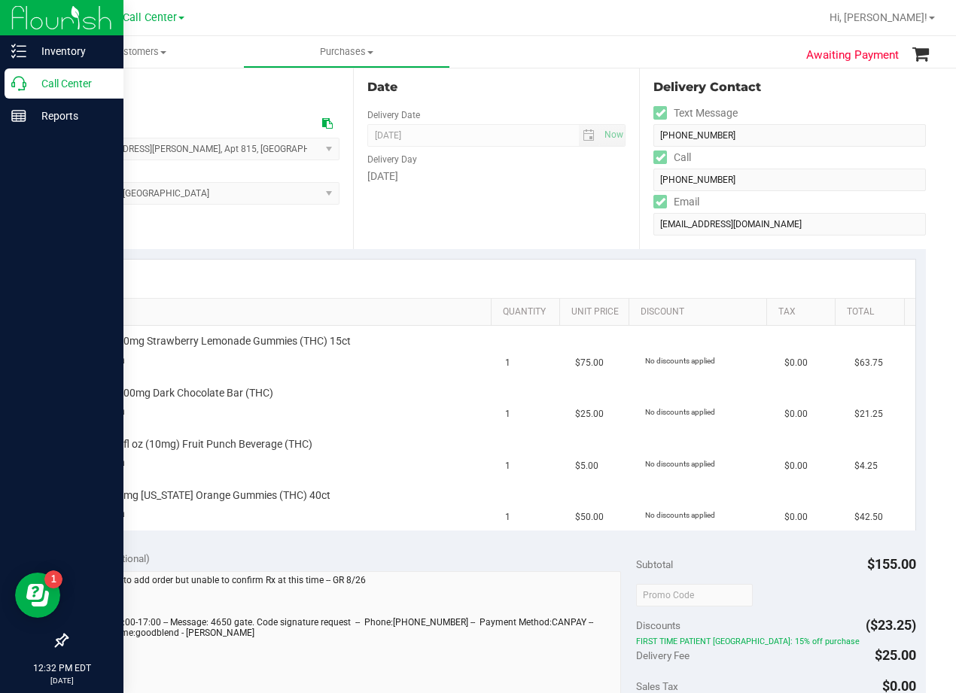
click at [505, 212] on div "Date Delivery Date 08/27/2025 Now 08/27/2025 08:00 AM Now Delivery Day Wednesday" at bounding box center [496, 157] width 287 height 184
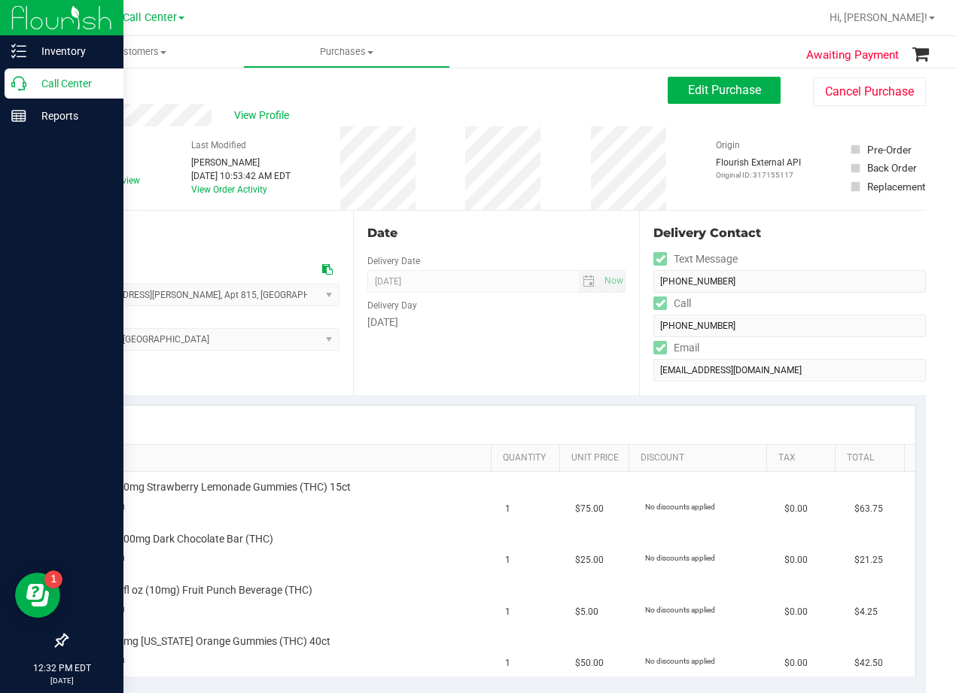
scroll to position [0, 0]
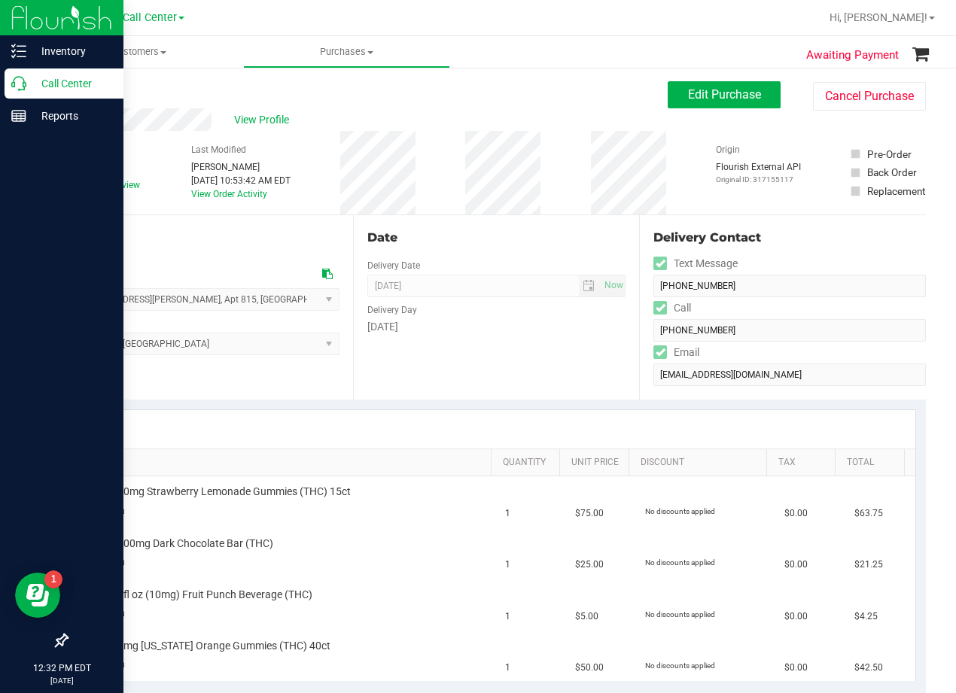
click at [493, 218] on div "Date Delivery Date 08/27/2025 Now 08/27/2025 08:00 AM Now Delivery Day Wednesday" at bounding box center [496, 307] width 287 height 184
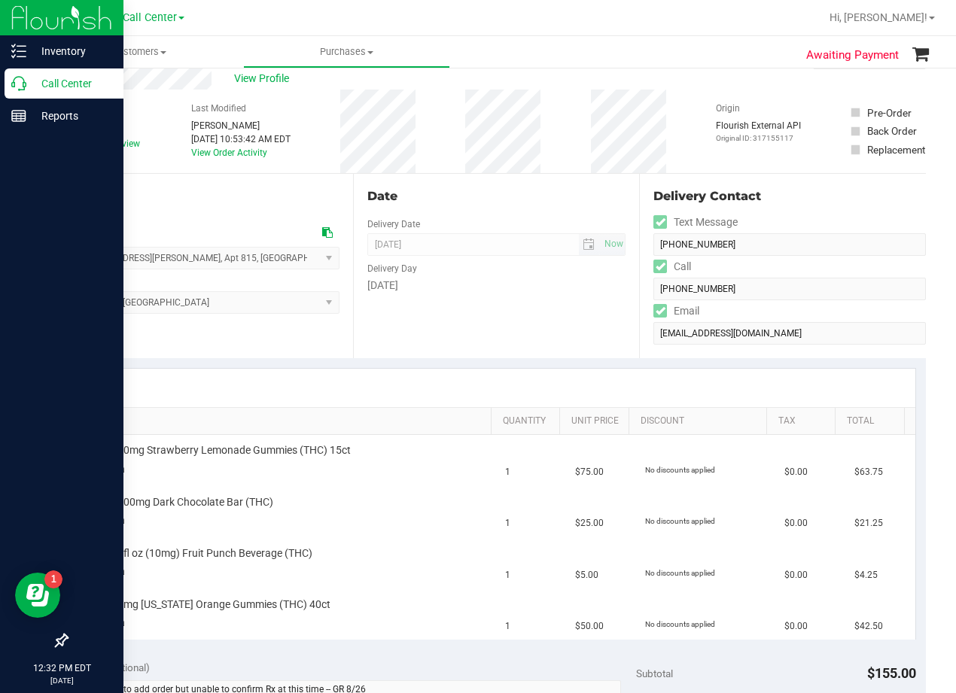
scroll to position [75, 0]
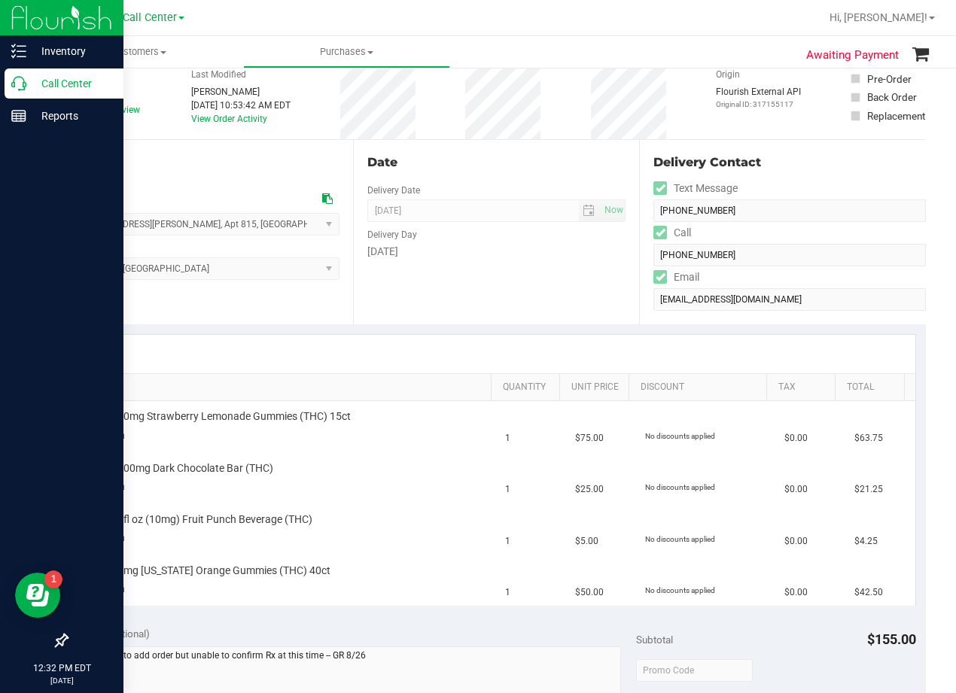
click at [322, 194] on icon at bounding box center [327, 198] width 11 height 11
click at [572, 290] on div "Date Delivery Date 08/27/2025 Now 08/27/2025 08:00 AM Now Delivery Day Wednesday" at bounding box center [496, 232] width 287 height 184
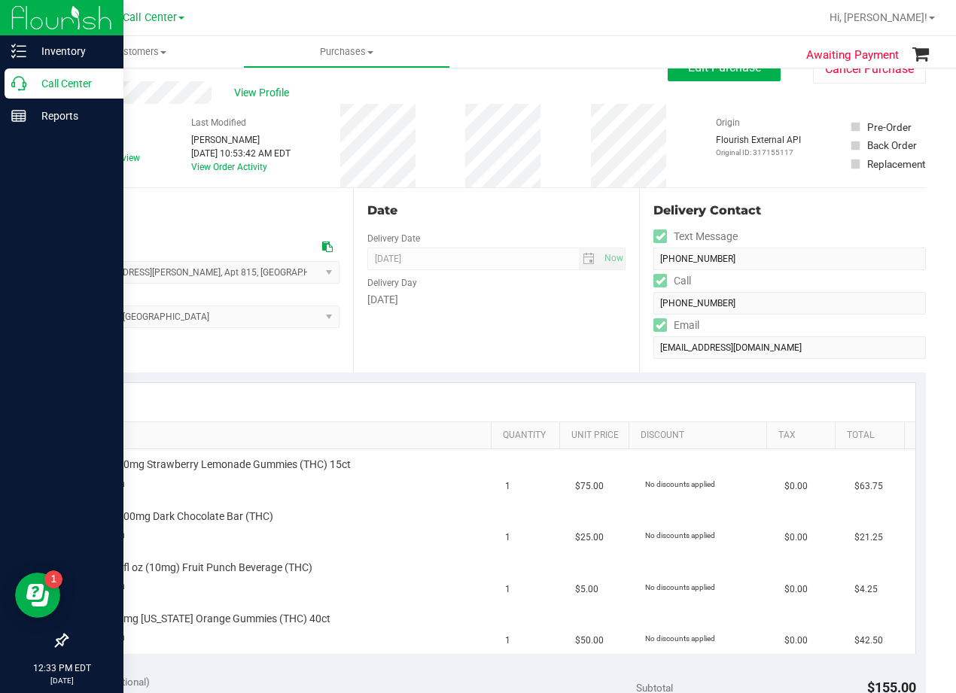
scroll to position [0, 0]
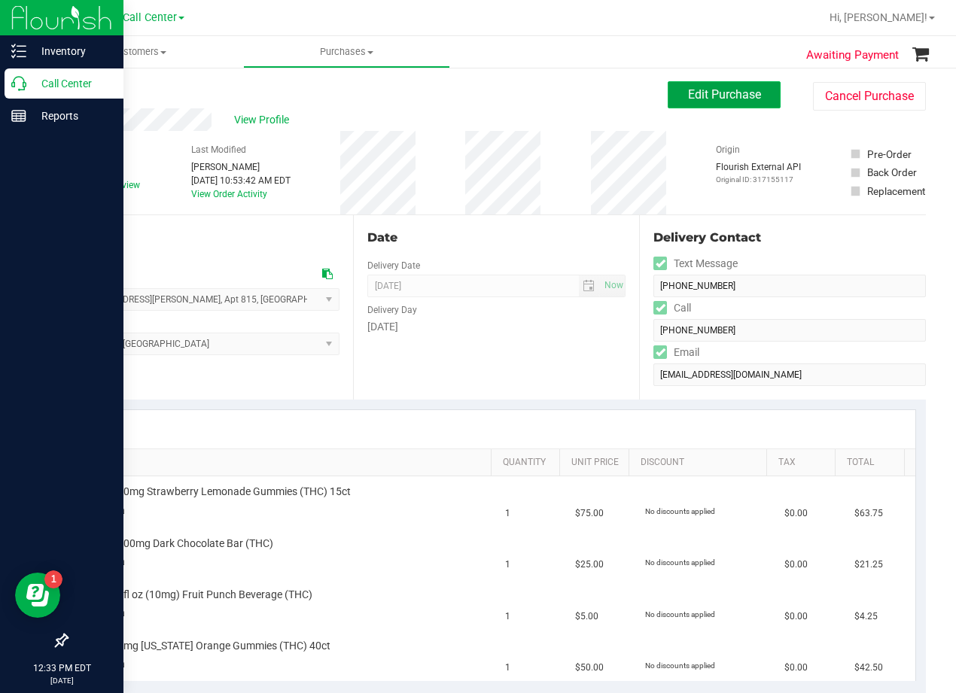
click at [688, 98] on span "Edit Purchase" at bounding box center [724, 94] width 73 height 14
click at [472, 107] on div "Back Edit Purchase Cancel Purchase" at bounding box center [495, 94] width 859 height 27
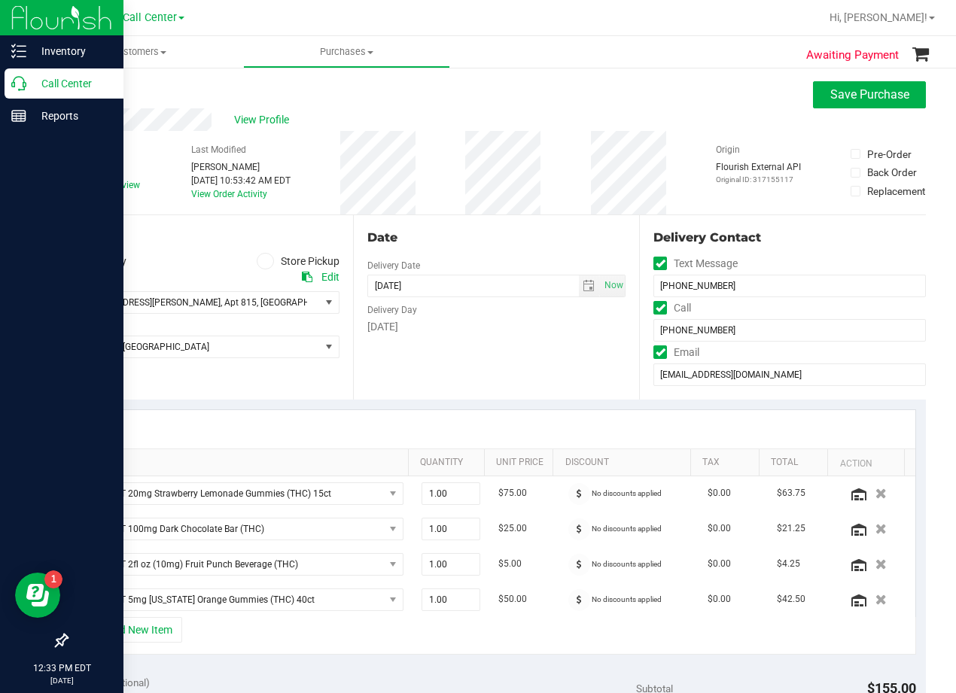
click at [523, 240] on div "Date" at bounding box center [496, 238] width 259 height 18
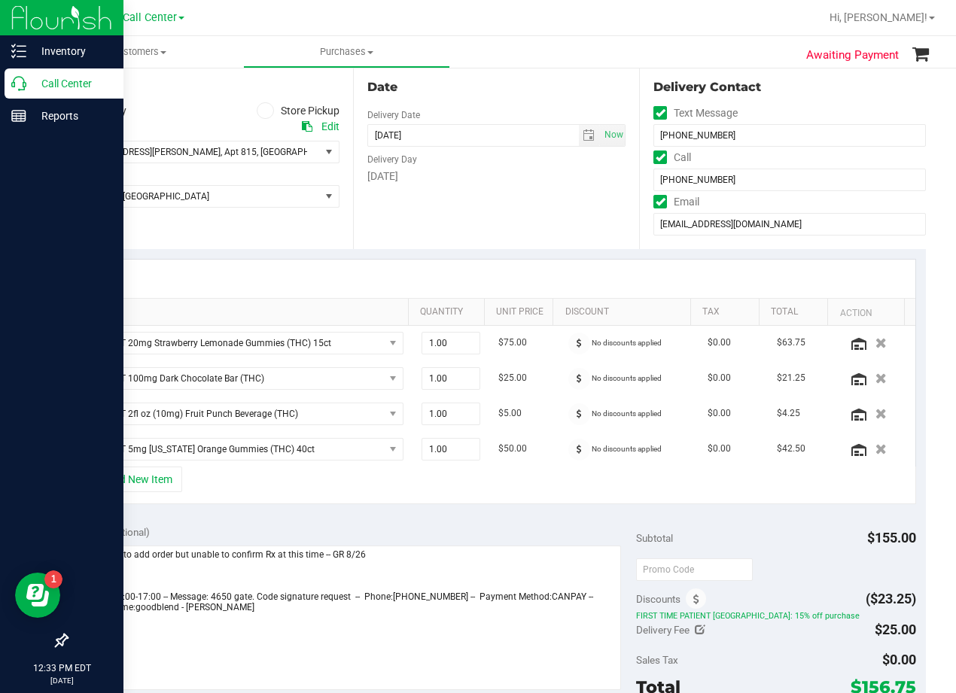
scroll to position [75, 0]
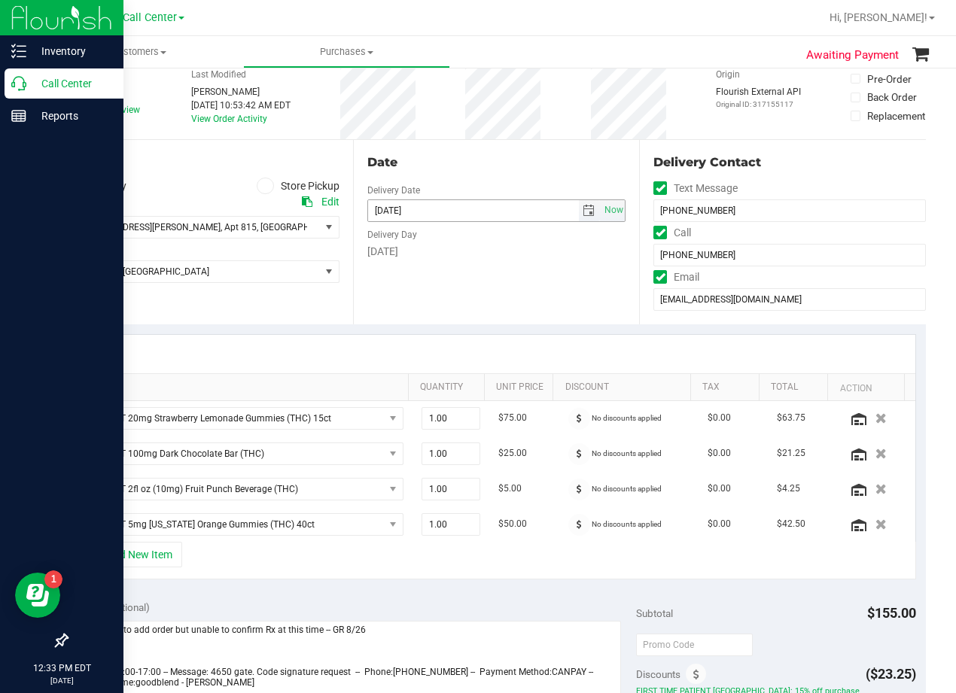
click at [582, 211] on span "select" at bounding box center [588, 211] width 12 height 12
click at [586, 281] on div "Date Delivery Date 08/27/2025 Now 08/27/2025 08:00 AM Now Delivery Day Wednesday" at bounding box center [496, 232] width 287 height 184
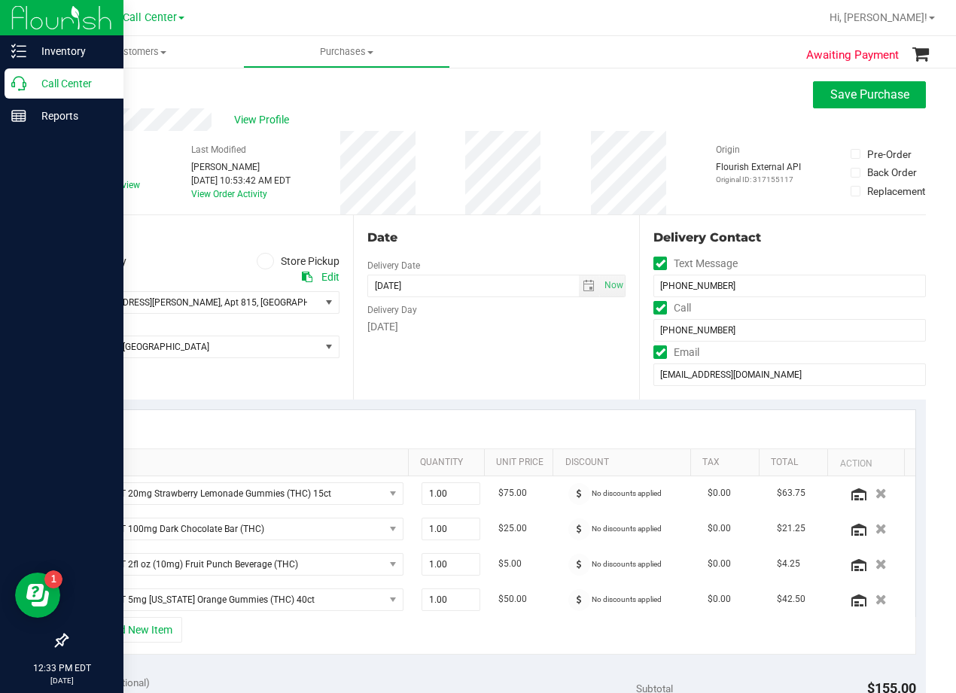
click at [541, 365] on div "Date Delivery Date 08/27/2025 Now 08/27/2025 08:00 AM Now Delivery Day Wednesday" at bounding box center [496, 307] width 287 height 184
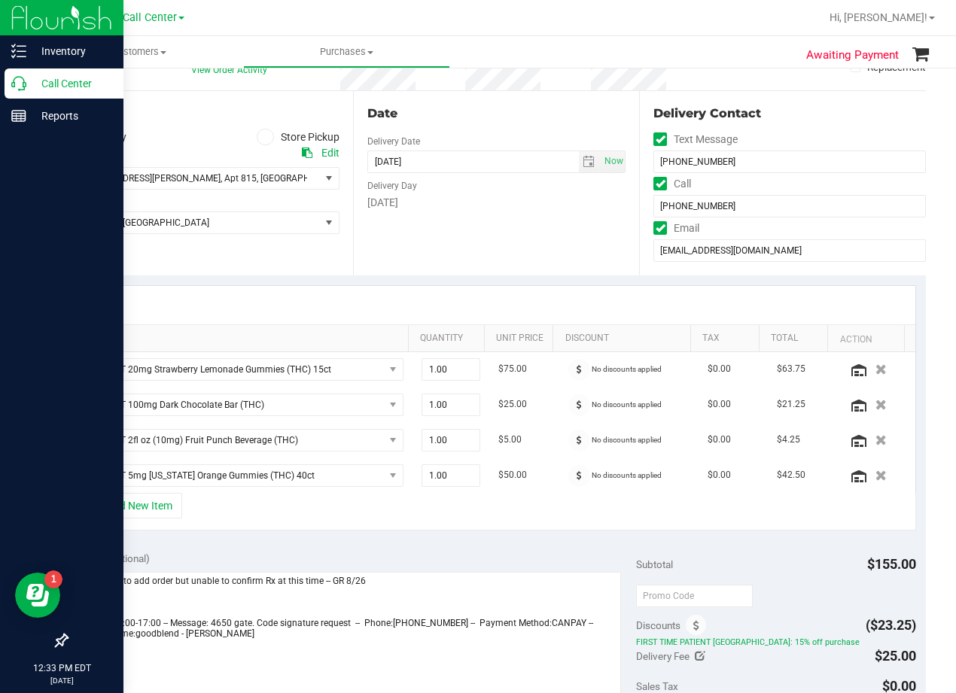
scroll to position [301, 0]
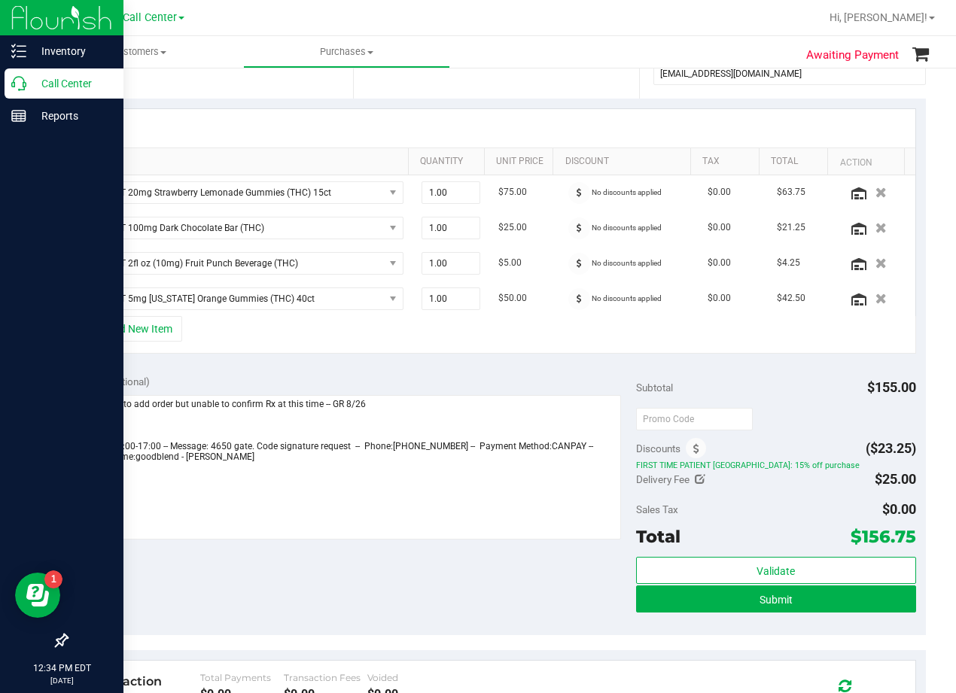
click at [515, 372] on div "Notes (optional) Subtotal $155.00 Discounts ($23.25) FIRST TIME PATIENT TX: 15%…" at bounding box center [495, 499] width 859 height 271
click at [874, 193] on icon "button" at bounding box center [880, 192] width 13 height 11
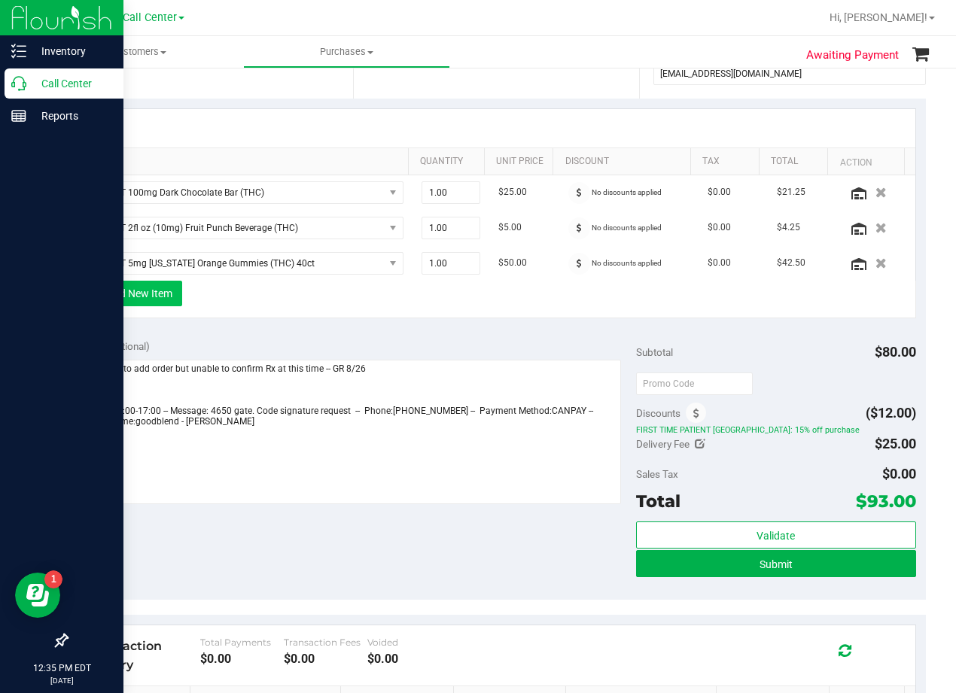
click at [147, 297] on button "+ Add New Item" at bounding box center [135, 294] width 93 height 26
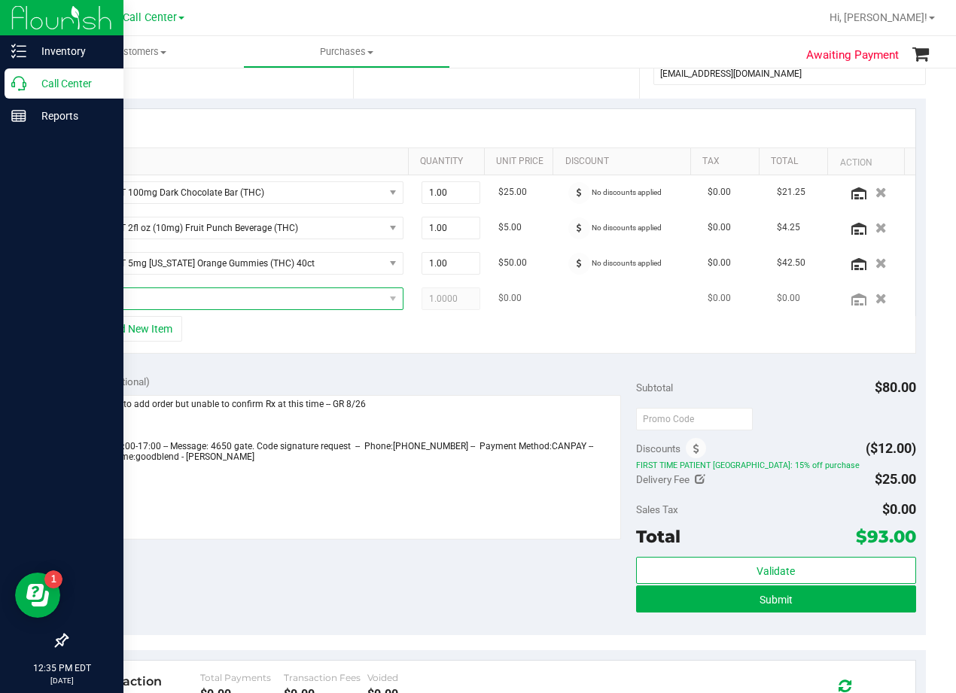
click at [147, 297] on span "NO DATA FOUND" at bounding box center [235, 298] width 296 height 21
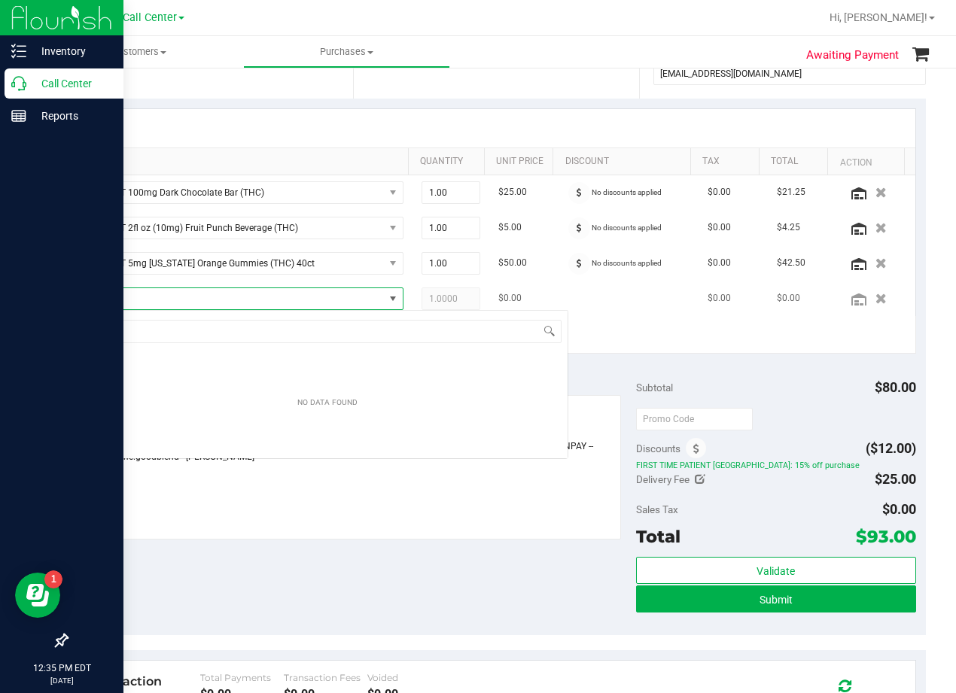
scroll to position [23, 308]
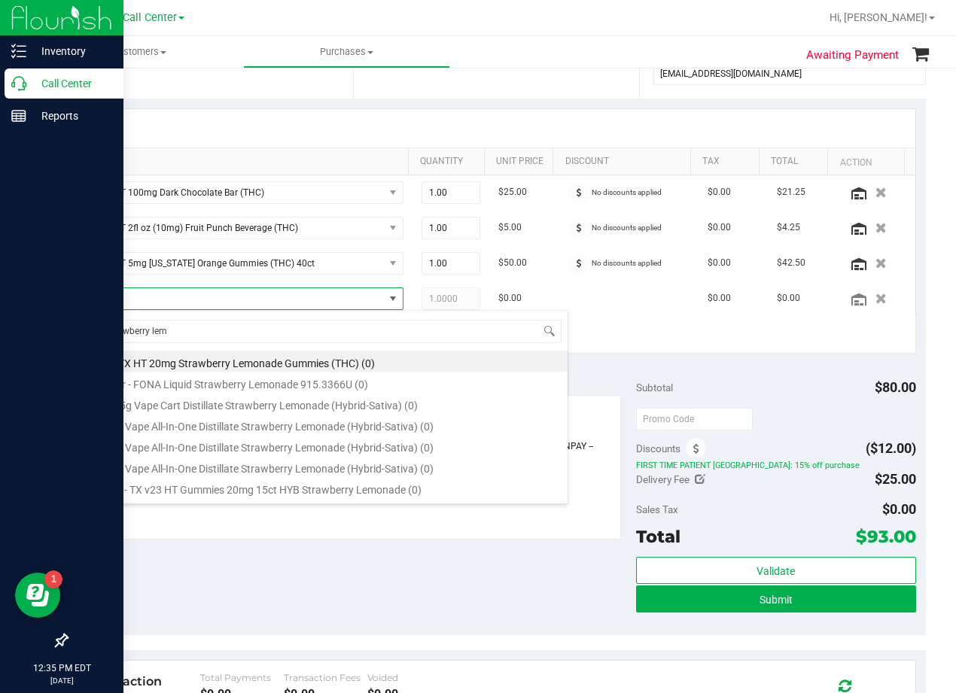
type input "strawberry lem"
click at [664, 349] on div "+ Add New Item" at bounding box center [496, 335] width 839 height 38
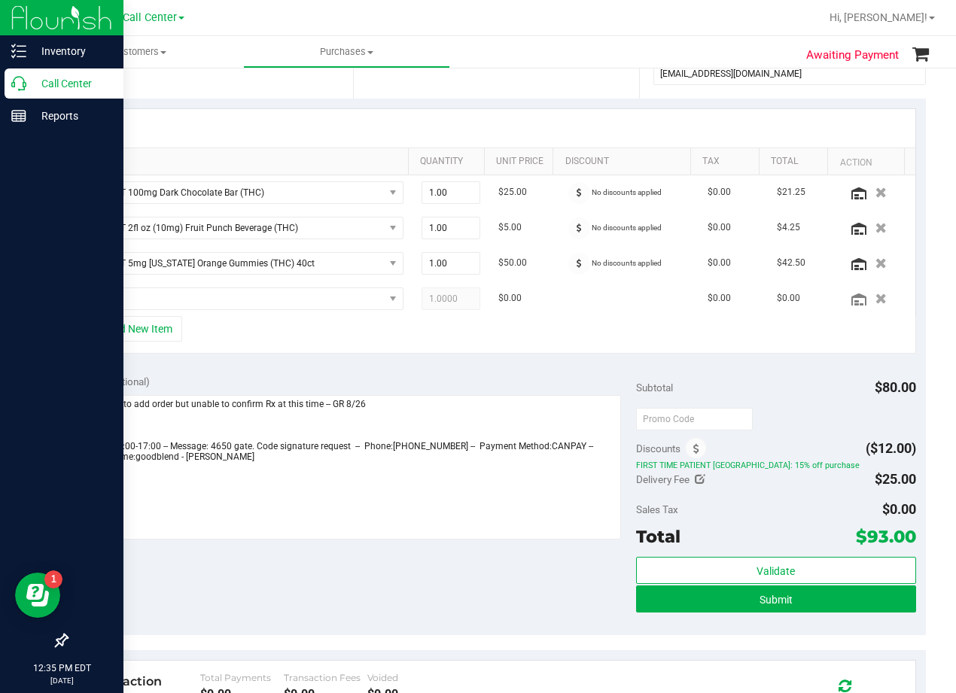
click at [476, 352] on div "+ Add New Item" at bounding box center [496, 335] width 839 height 38
click at [240, 295] on span "NO DATA FOUND" at bounding box center [235, 298] width 296 height 21
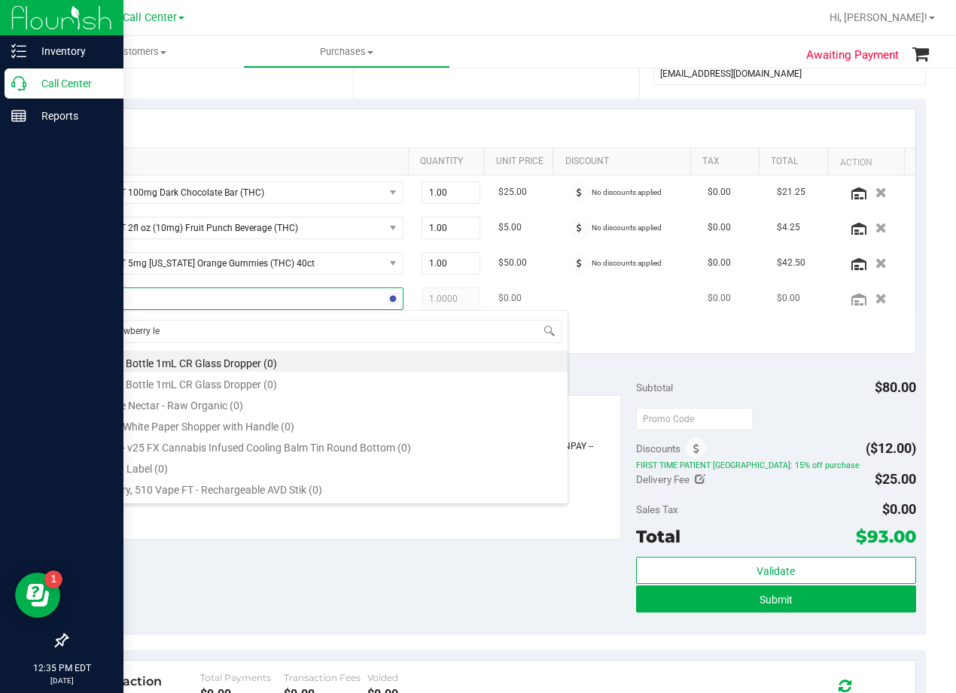
type input "Strawberry lem"
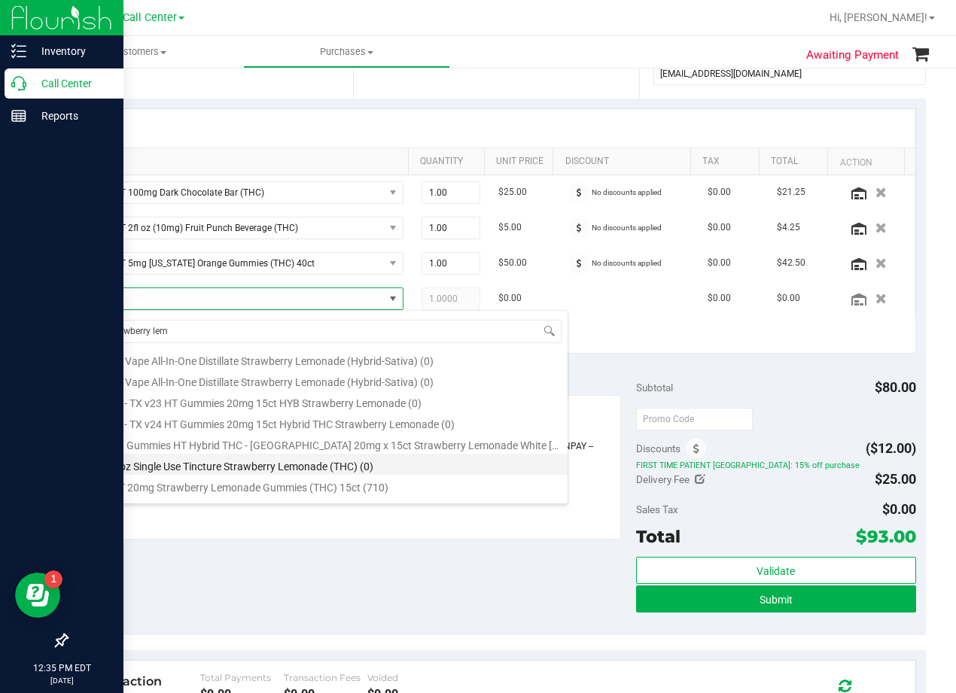
scroll to position [123, 0]
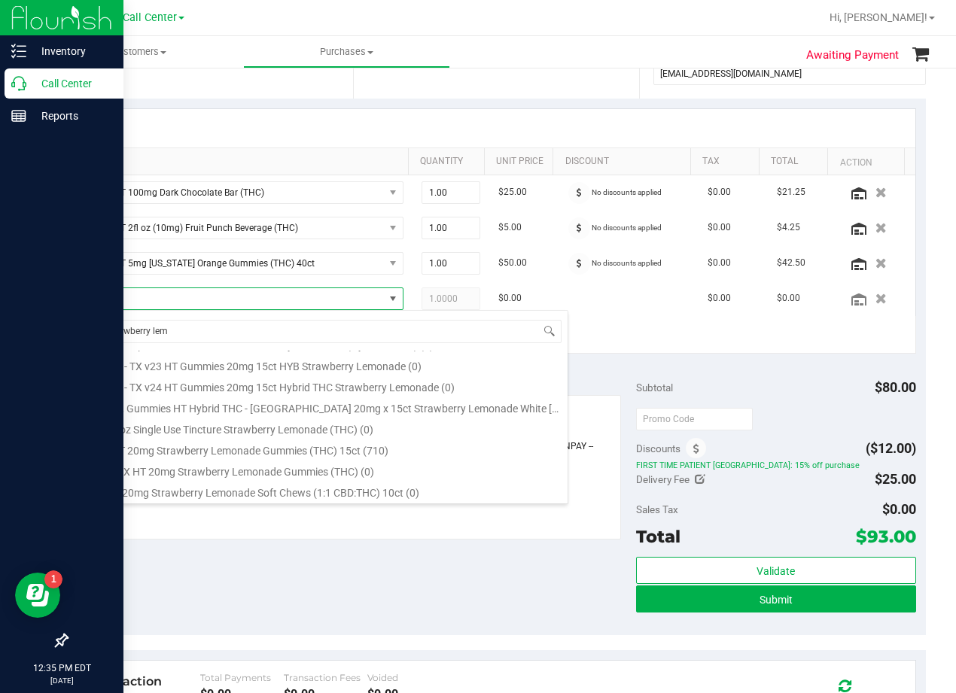
click at [644, 363] on div "SKU Quantity Unit Price Discount Tax Total Action TX HT 100mg Dark Chocolate Ba…" at bounding box center [495, 232] width 859 height 266
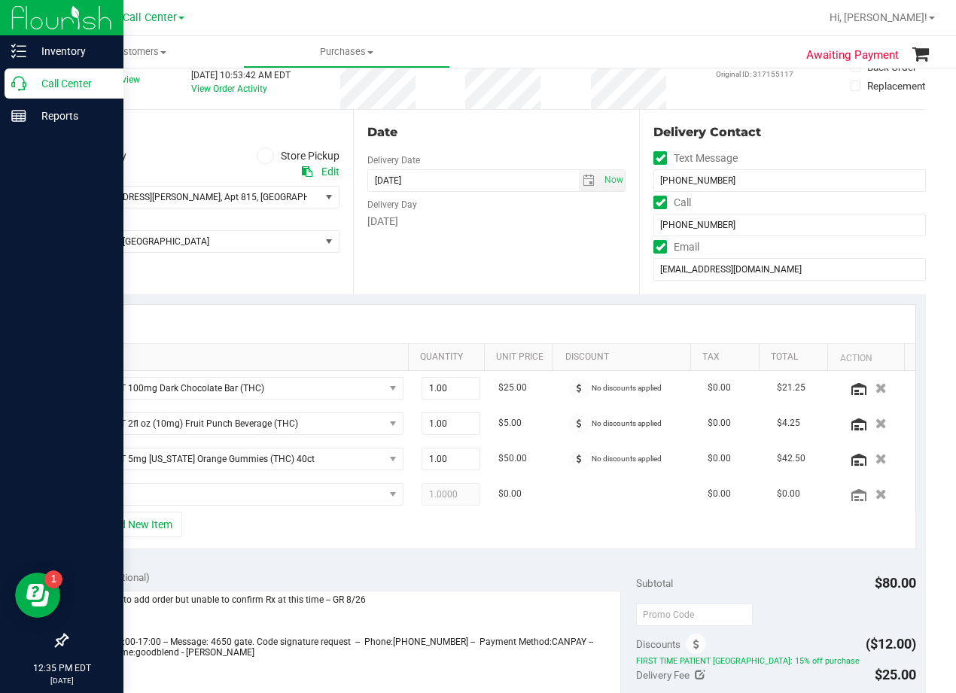
scroll to position [75, 0]
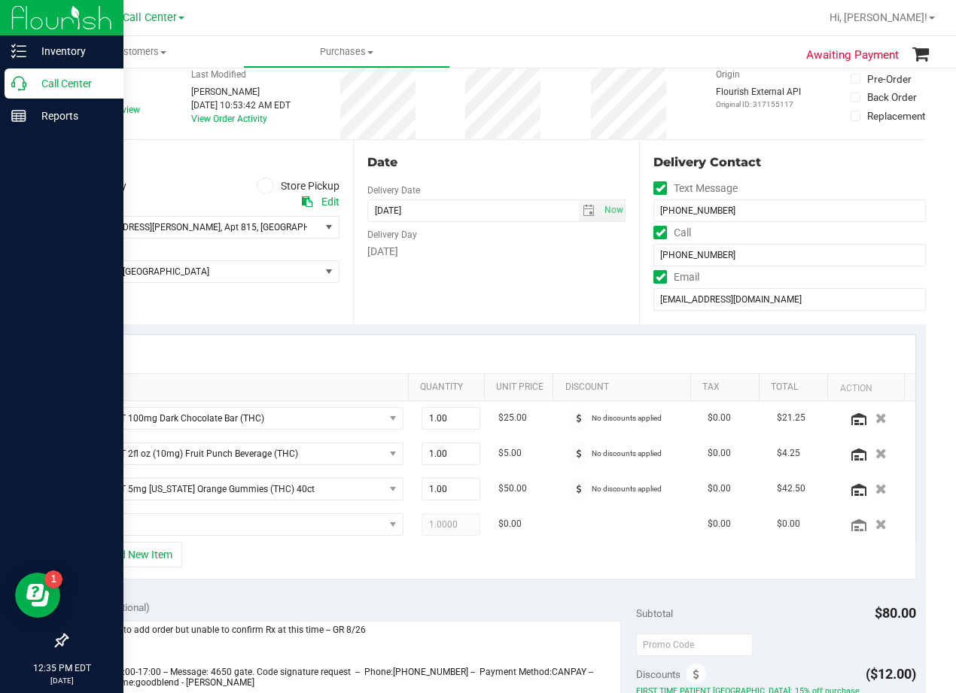
click at [524, 277] on div "Date Delivery Date 08/27/2025 Now 08/27/2025 08:00 AM Now Delivery Day Wednesday" at bounding box center [496, 232] width 287 height 184
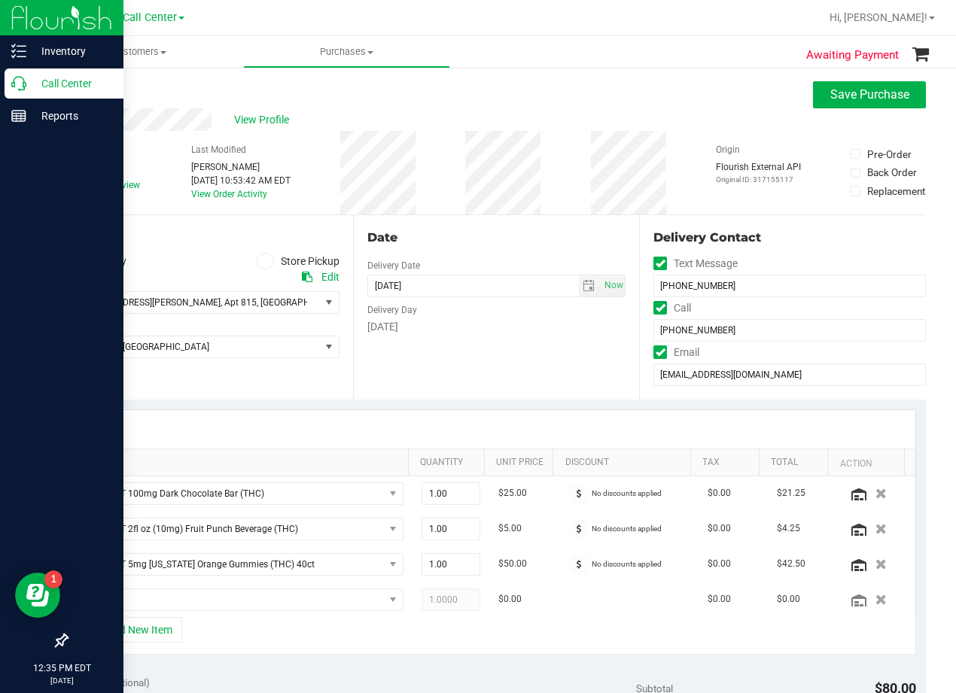
click at [497, 246] on div "Date" at bounding box center [496, 238] width 259 height 18
click at [502, 384] on div "Date Delivery Date 08/27/2025 Now 08/27/2025 08:00 AM Now Delivery Day Wednesday" at bounding box center [496, 307] width 287 height 184
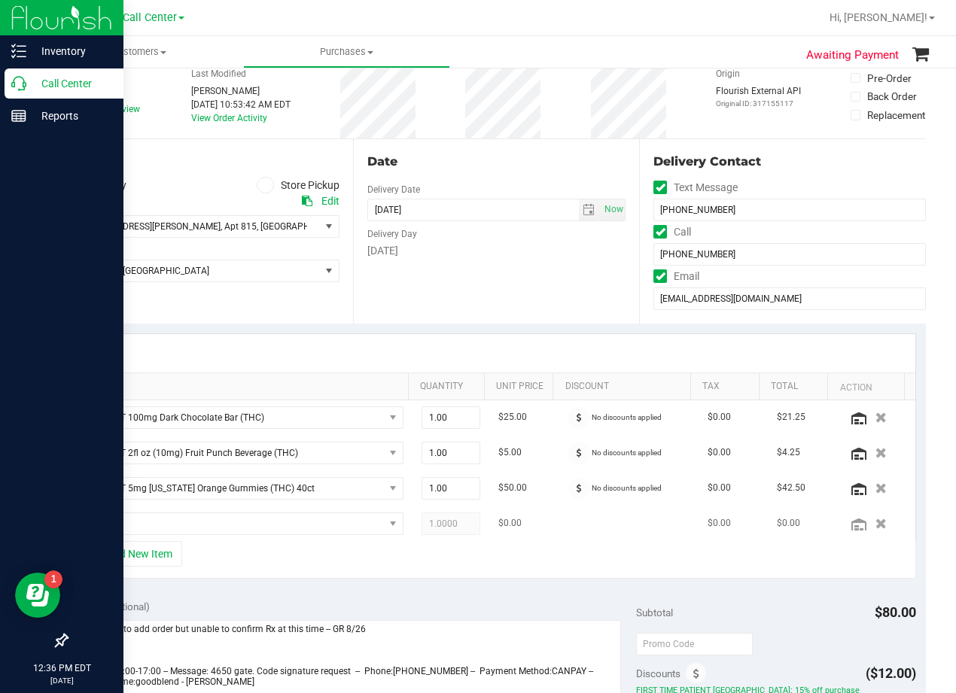
scroll to position [75, 0]
click at [874, 527] on icon "button" at bounding box center [880, 523] width 13 height 11
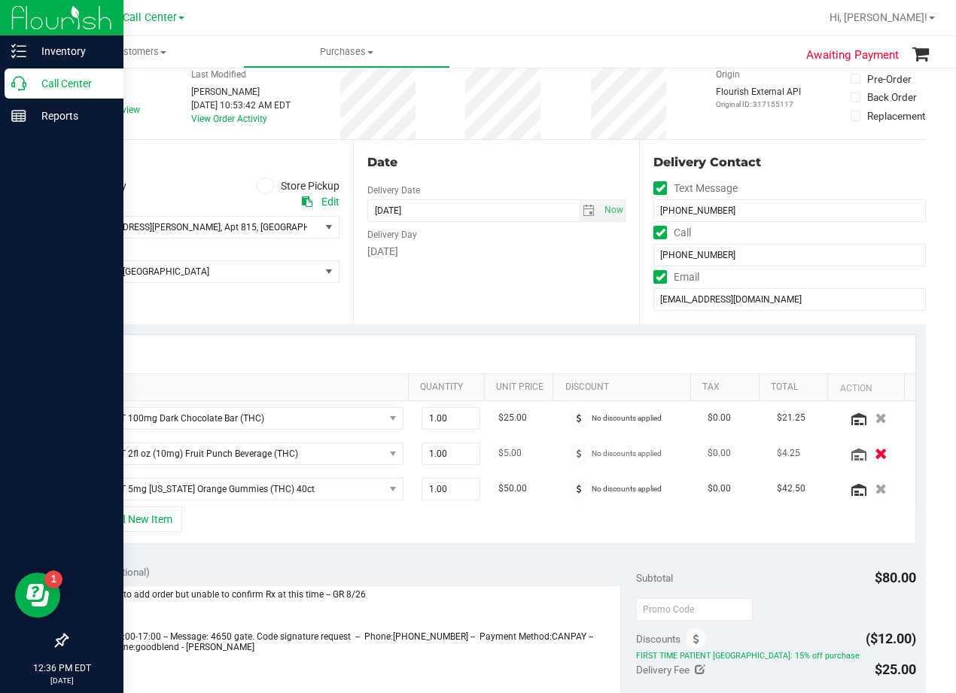
click at [874, 452] on icon "button" at bounding box center [880, 453] width 13 height 11
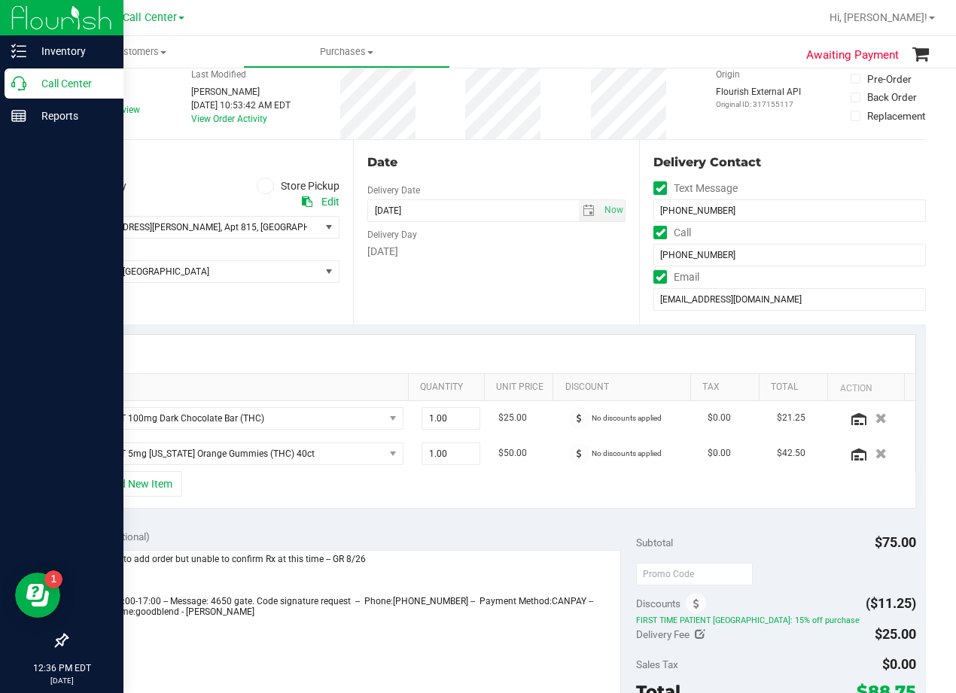
click at [441, 292] on div "Date Delivery Date 08/27/2025 Now 08/27/2025 08:00 AM Now Delivery Day Wednesday" at bounding box center [496, 232] width 287 height 184
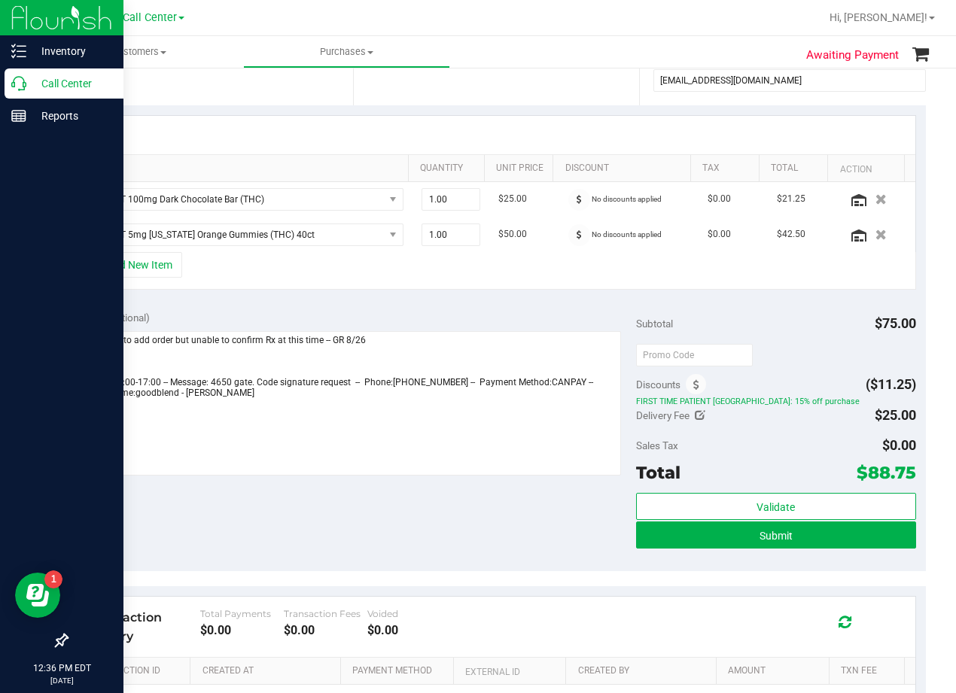
scroll to position [301, 0]
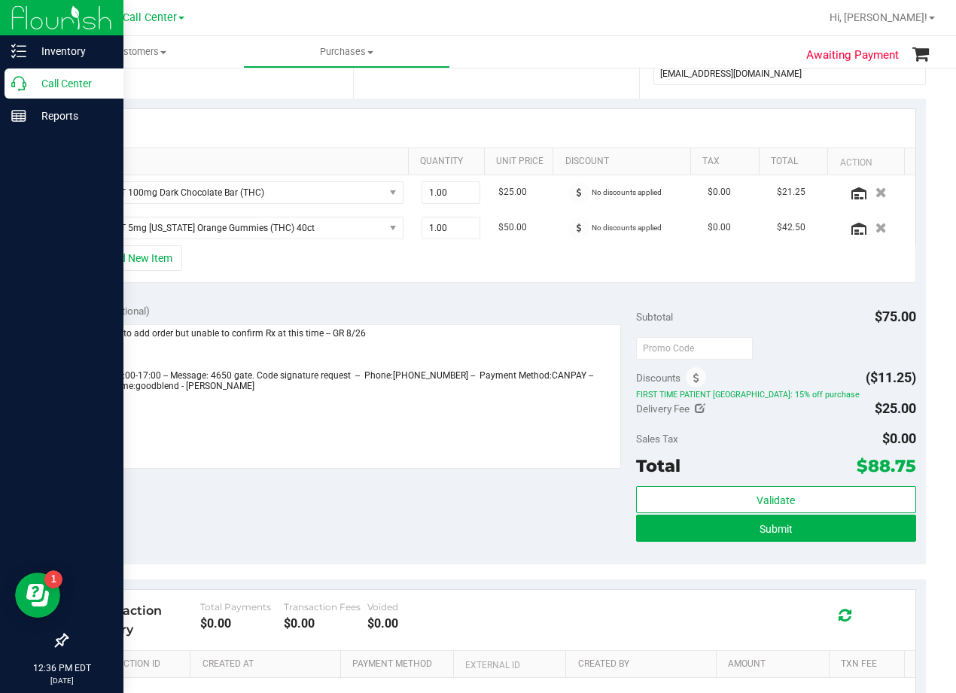
click at [499, 299] on div "Notes (optional) Subtotal $75.00 Discounts ($11.25) FIRST TIME PATIENT TX: 15% …" at bounding box center [495, 428] width 859 height 271
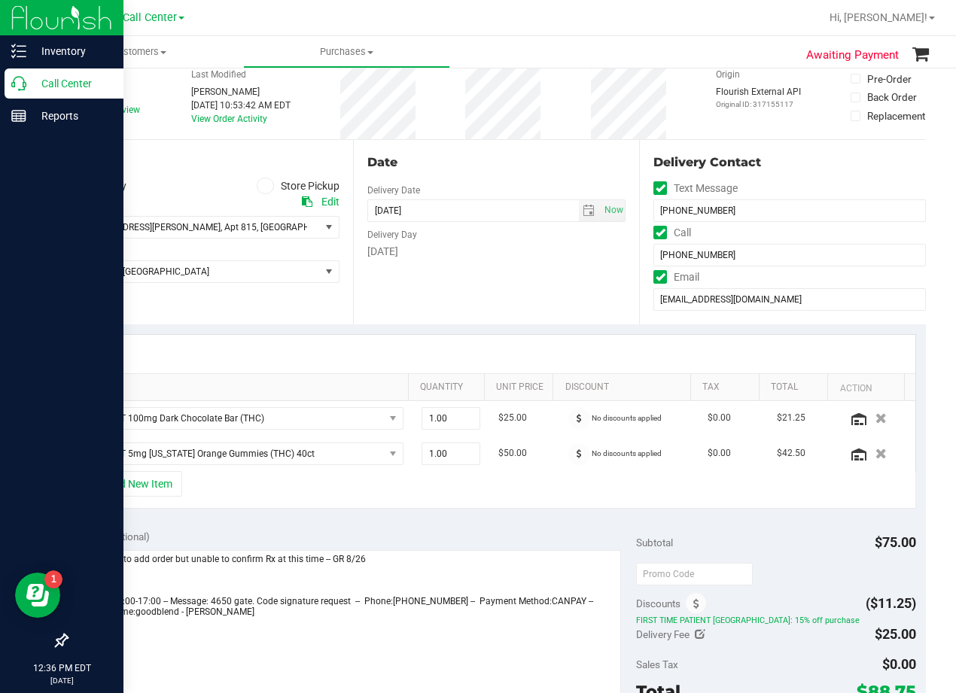
click at [563, 296] on div "Date Delivery Date 08/27/2025 Now 08/27/2025 08:00 AM Now Delivery Day Wednesday" at bounding box center [496, 232] width 287 height 184
click at [304, 234] on span "8800 Hammerly Blvd #815 , Apt 815 , Houston , TX 77080" at bounding box center [202, 227] width 273 height 23
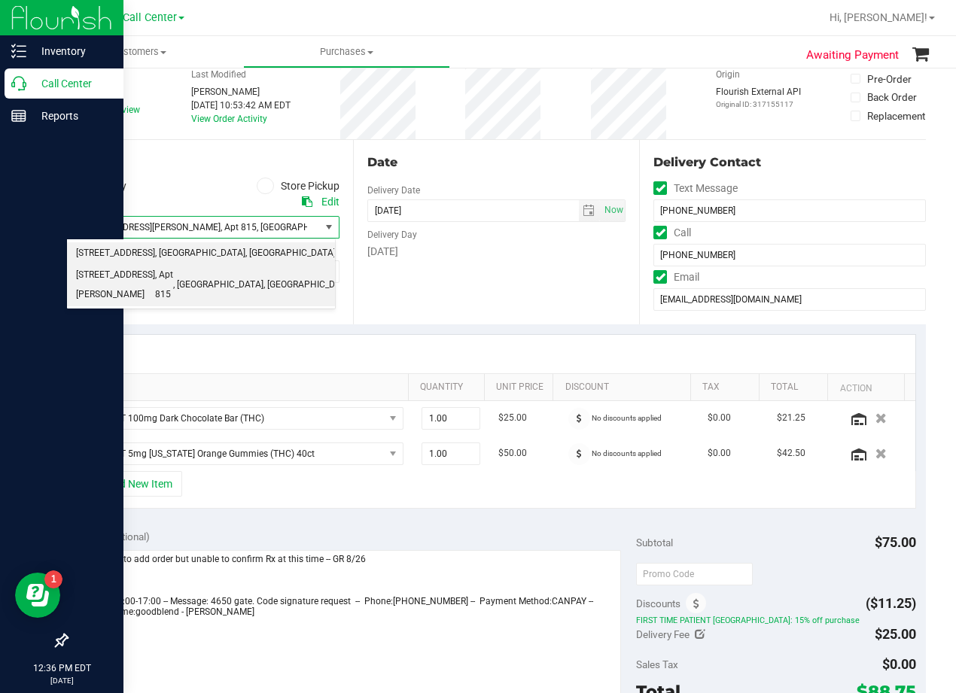
click at [336, 254] on span "77055" at bounding box center [349, 254] width 26 height 20
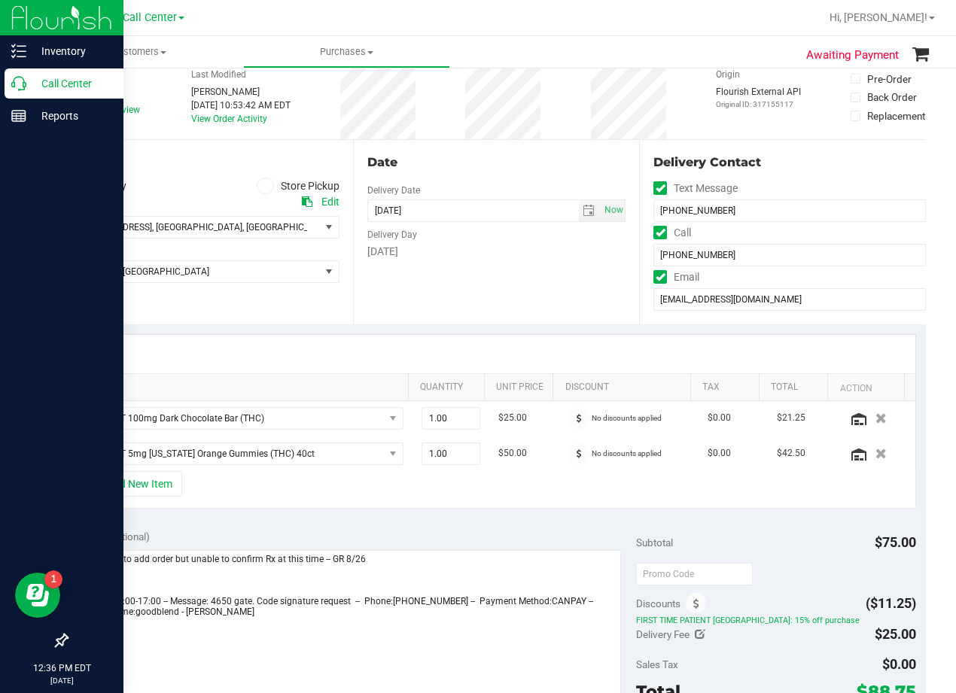
click at [424, 263] on div "Date Delivery Date 08/27/2025 Now 08/27/2025 08:00 AM Now Delivery Day Wednesday" at bounding box center [496, 232] width 287 height 184
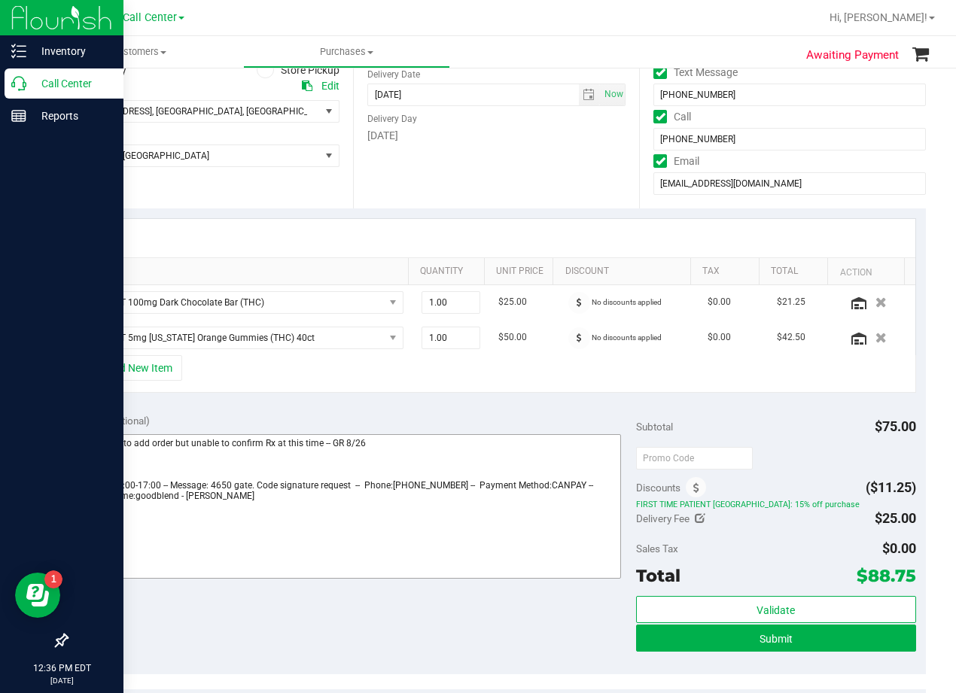
scroll to position [376, 0]
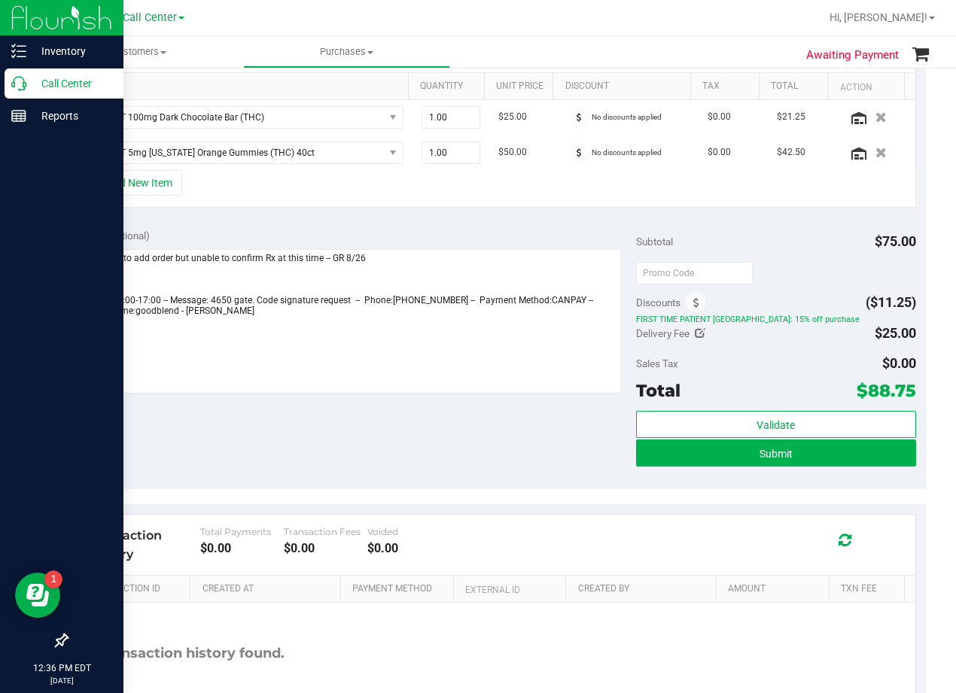
click at [694, 335] on icon at bounding box center [699, 333] width 11 height 11
type input "$25.00"
click at [831, 333] on span "$25.00 25" at bounding box center [860, 336] width 112 height 26
click at [831, 333] on input "25" at bounding box center [859, 337] width 111 height 21
type input "$0.00"
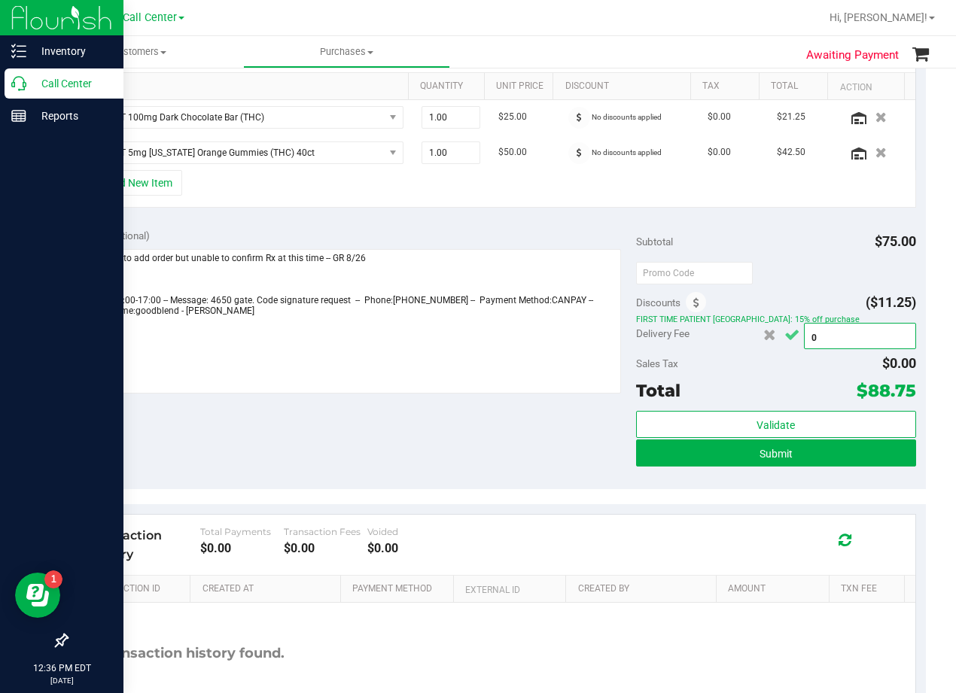
click at [794, 335] on button "Cancel button" at bounding box center [791, 335] width 24 height 26
click at [805, 255] on div "Subtotal $75.00" at bounding box center [776, 241] width 280 height 27
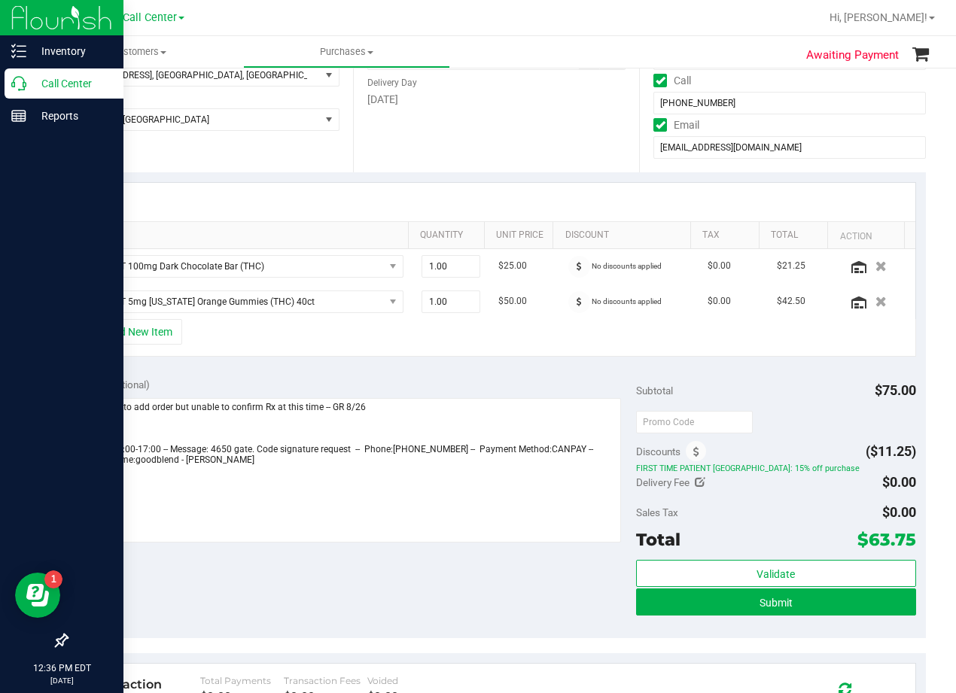
scroll to position [226, 0]
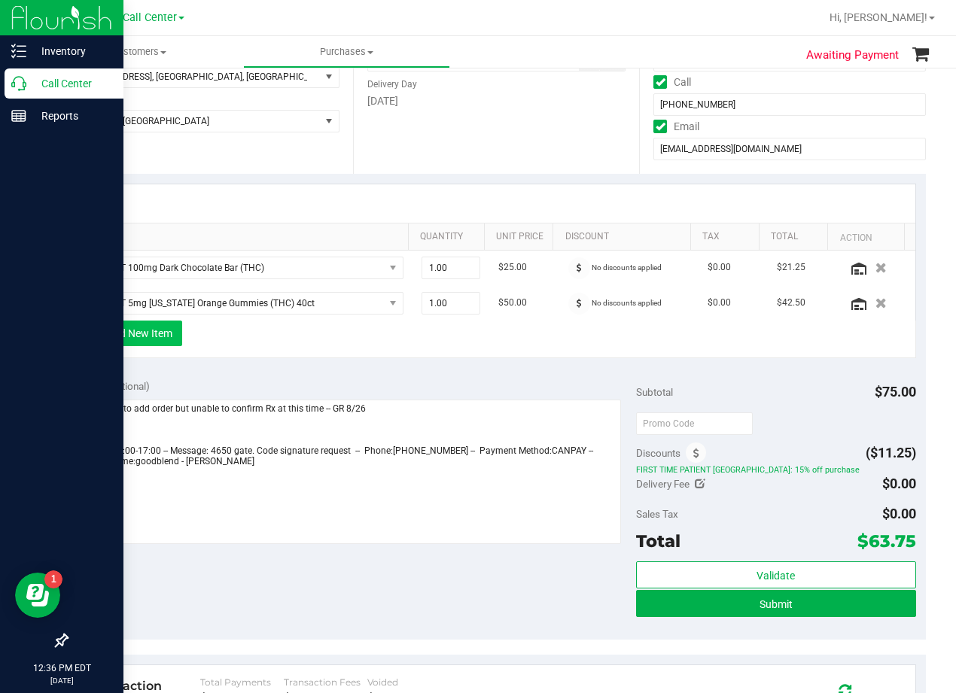
click at [150, 339] on button "+ Add New Item" at bounding box center [135, 334] width 93 height 26
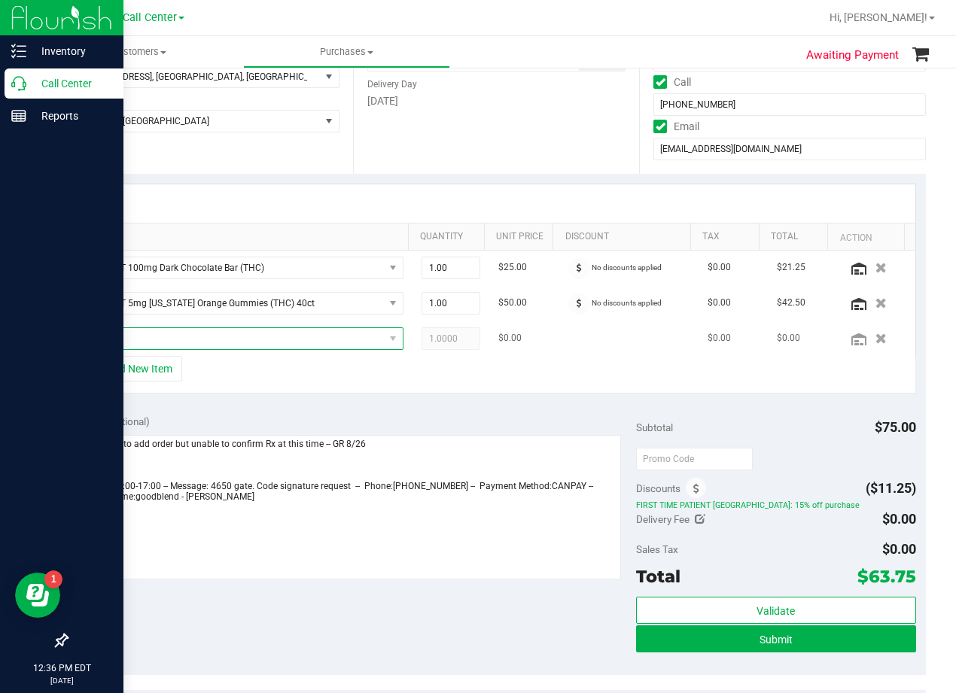
click at [157, 339] on span "NO DATA FOUND" at bounding box center [235, 338] width 296 height 21
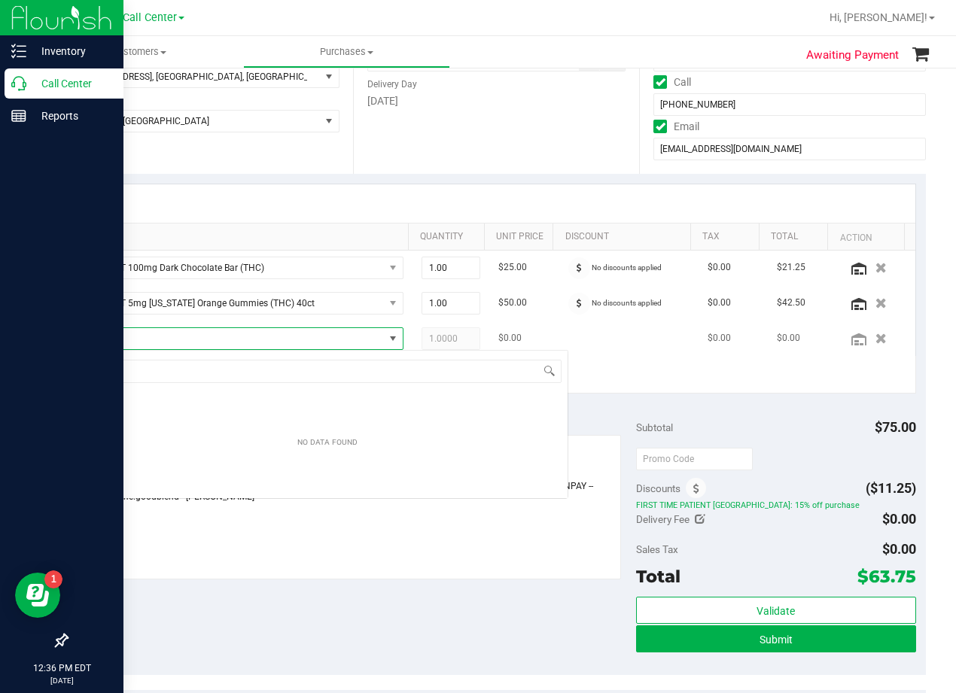
scroll to position [23, 308]
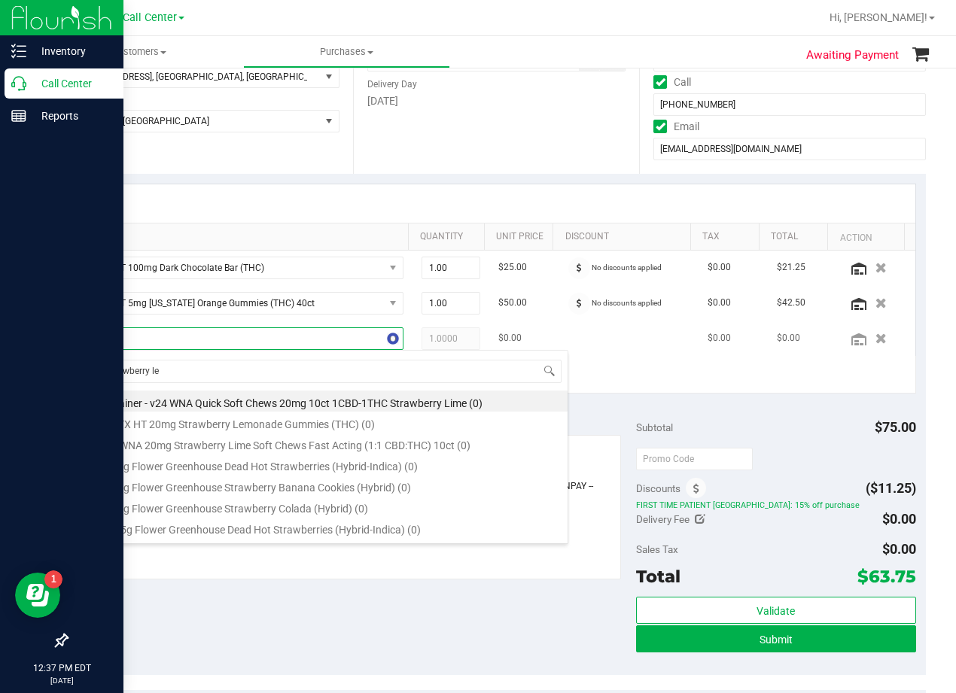
type input "strawberry lem"
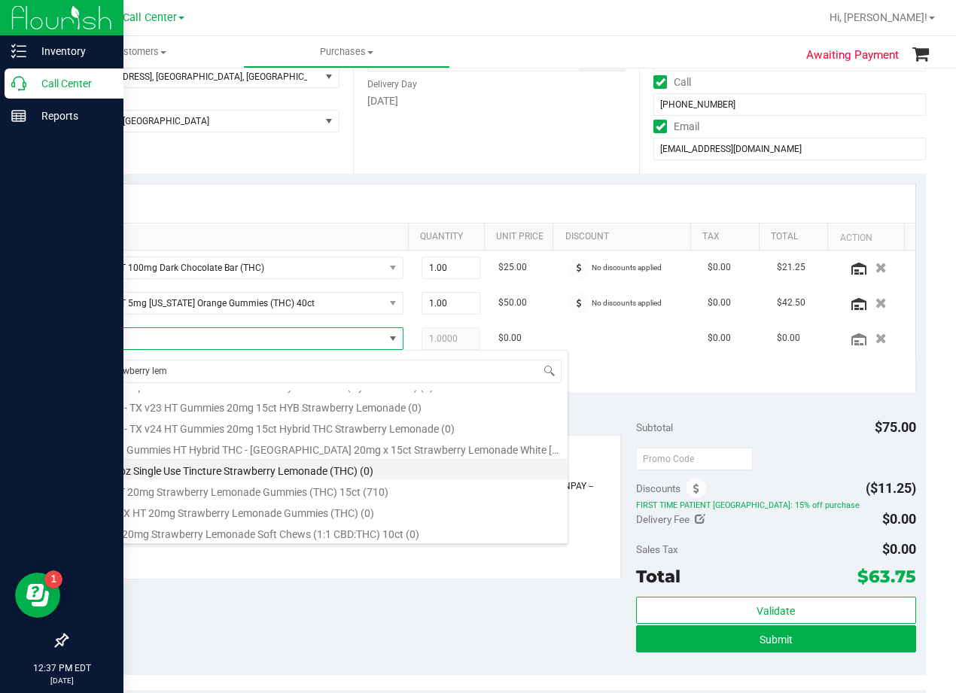
scroll to position [123, 0]
click at [752, 427] on div "Subtotal $75.00" at bounding box center [776, 427] width 280 height 27
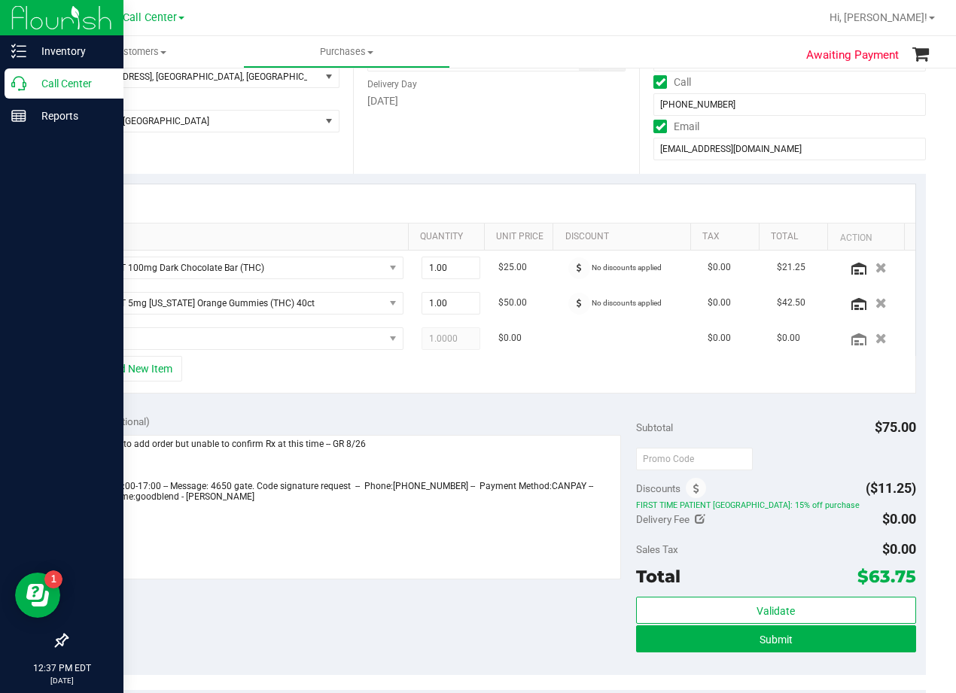
click at [694, 524] on icon at bounding box center [699, 519] width 11 height 11
click at [846, 519] on span at bounding box center [860, 522] width 112 height 26
click at [846, 519] on input "text" at bounding box center [859, 523] width 111 height 21
type input "25"
type input "$25.00"
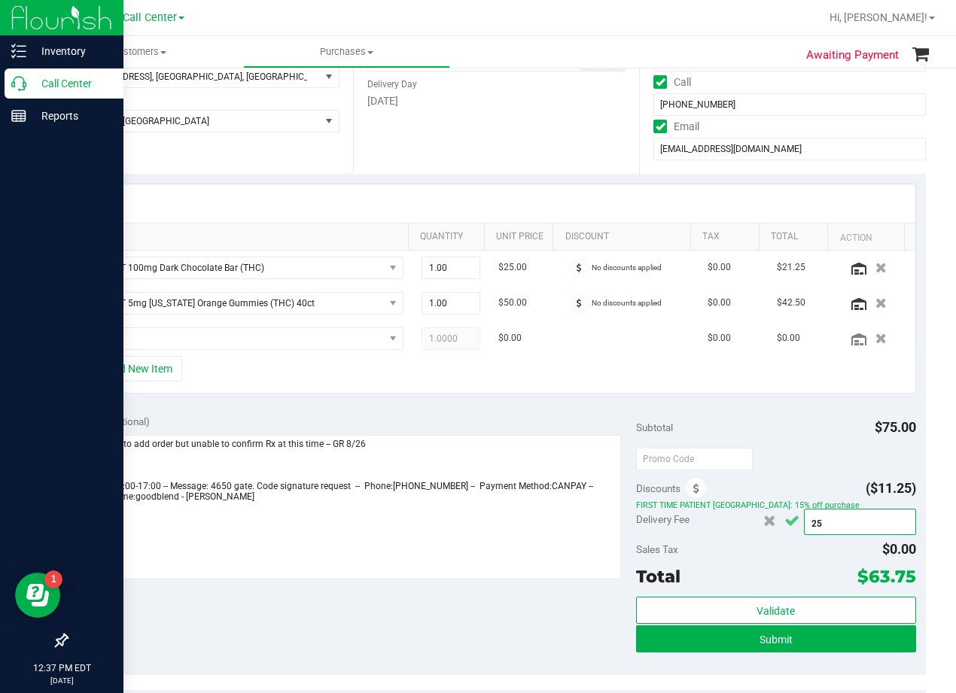
click at [784, 521] on icon "Cancel button" at bounding box center [791, 520] width 15 height 11
click at [780, 430] on div "Subtotal $75.00" at bounding box center [776, 427] width 280 height 27
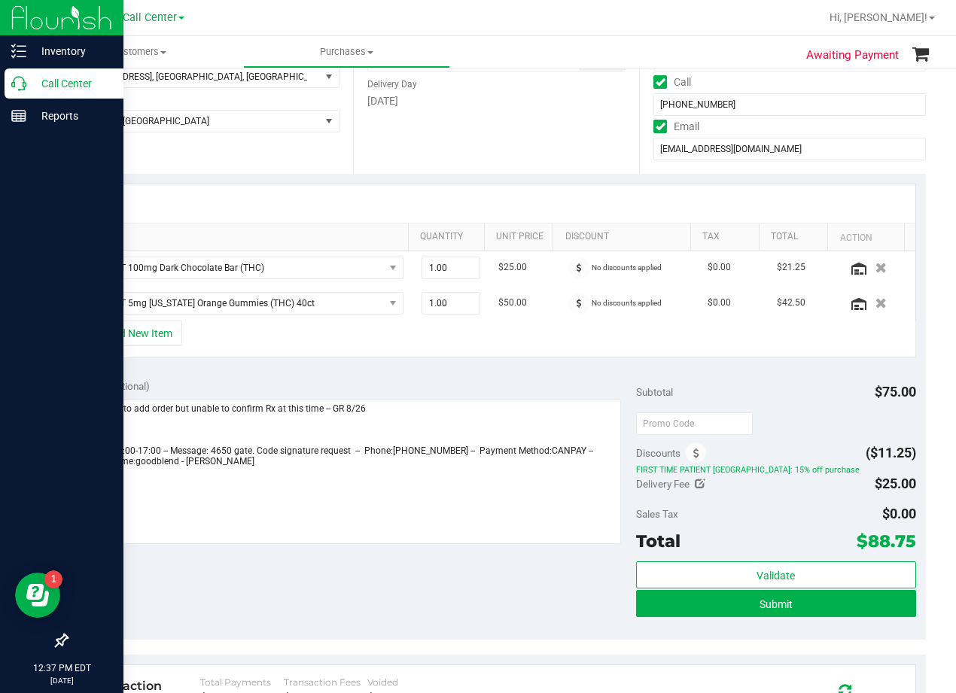
click at [569, 384] on div "Notes (optional)" at bounding box center [356, 385] width 559 height 15
click at [694, 485] on icon at bounding box center [699, 484] width 11 height 11
click at [822, 492] on span "$25.00 25" at bounding box center [860, 486] width 112 height 26
click at [822, 492] on input "25" at bounding box center [859, 488] width 111 height 21
type input "$0.00"
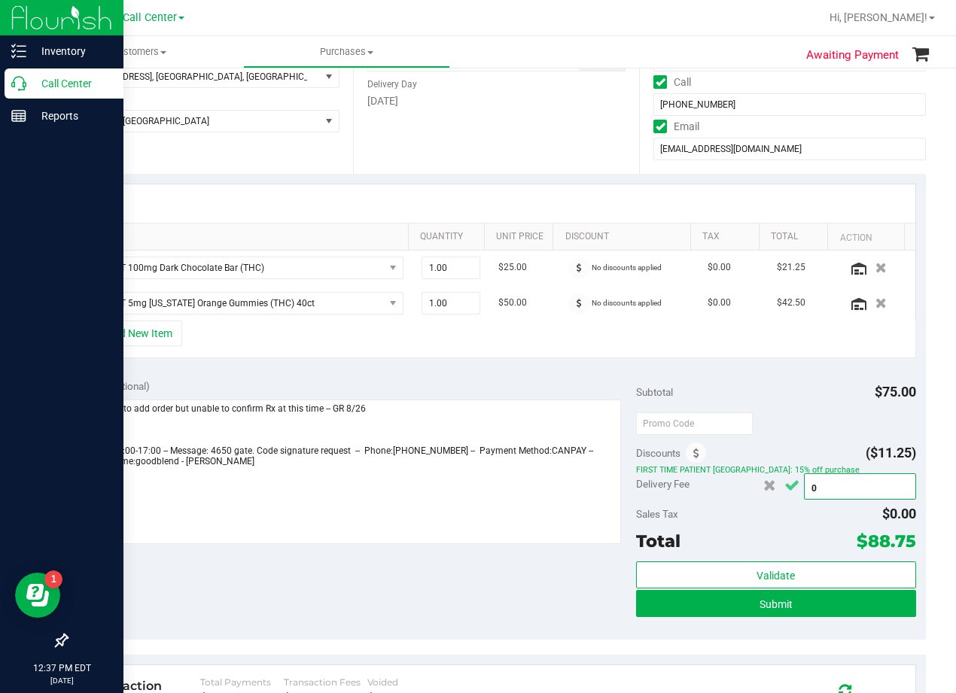
click at [784, 482] on icon "Cancel button" at bounding box center [791, 485] width 15 height 11
click at [451, 396] on div "Notes (optional)" at bounding box center [356, 462] width 559 height 169
click at [524, 381] on div "Notes (optional)" at bounding box center [356, 385] width 559 height 15
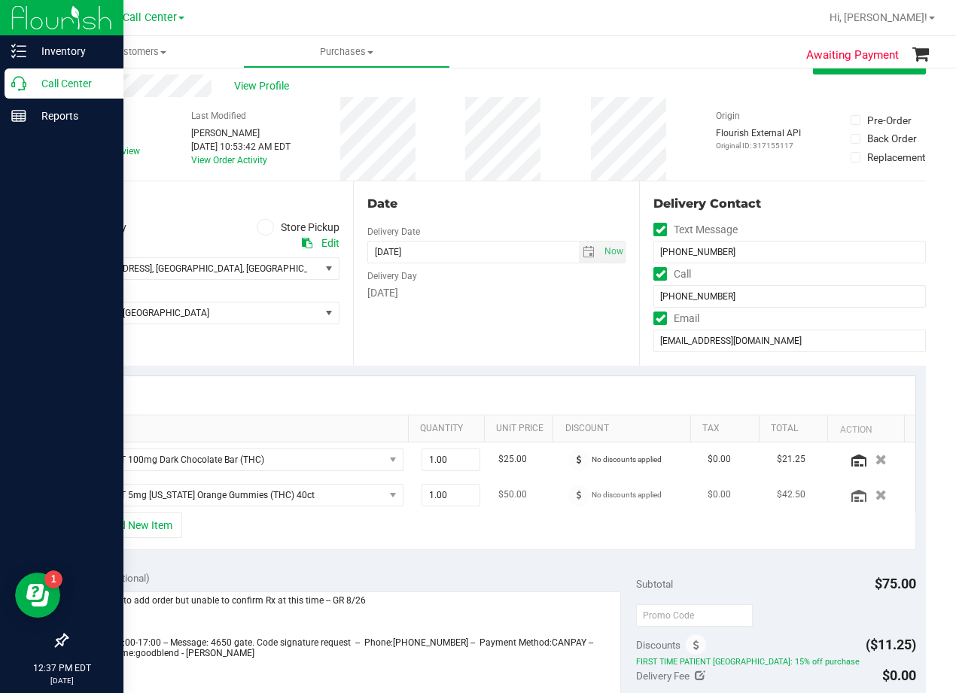
scroll to position [0, 0]
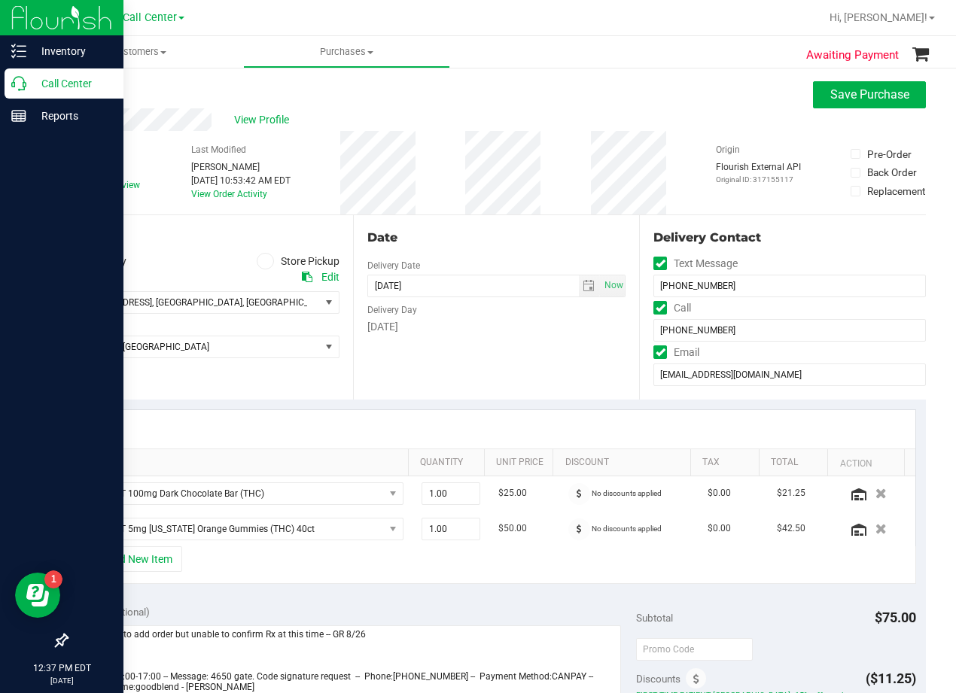
click at [77, 185] on icon at bounding box center [73, 185] width 10 height 0
click at [0, 0] on input "Needs review" at bounding box center [0, 0] width 0 height 0
click at [497, 241] on div "Date" at bounding box center [496, 238] width 259 height 18
click at [582, 290] on span "select" at bounding box center [588, 286] width 12 height 12
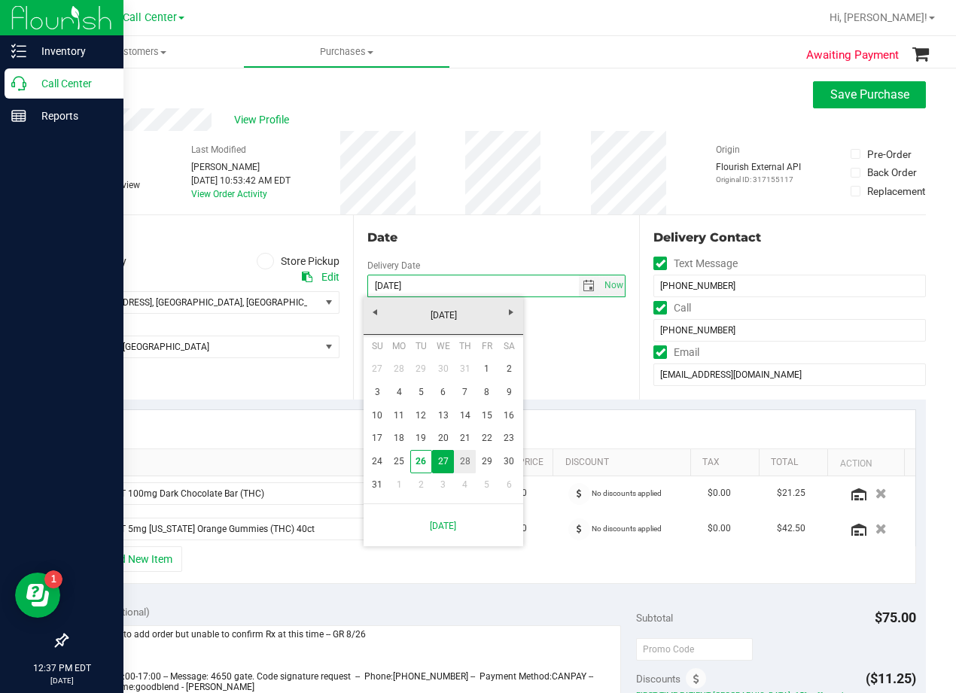
click at [459, 466] on link "28" at bounding box center [465, 461] width 22 height 23
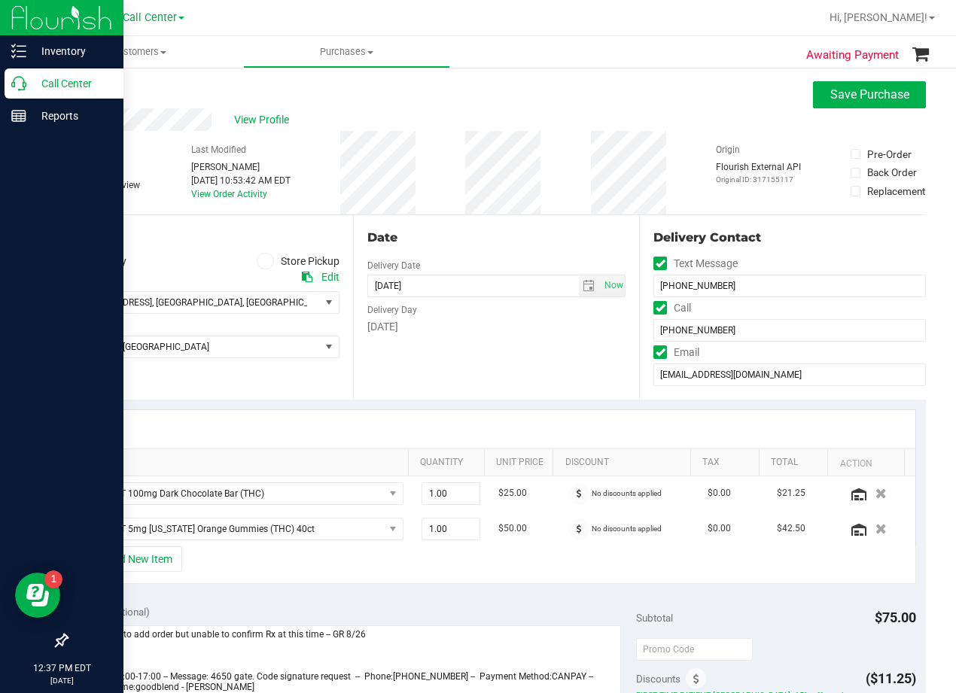
click at [491, 359] on div "Date Delivery Date 08/28/2025 Now 08/28/2025 08:00 AM Now Delivery Day Thursday" at bounding box center [496, 307] width 287 height 184
click at [500, 220] on div "Date Delivery Date 08/28/2025 Now 08/28/2025 08:00 AM Now Delivery Day Thursday" at bounding box center [496, 307] width 287 height 184
click at [582, 284] on span "select" at bounding box center [588, 286] width 12 height 12
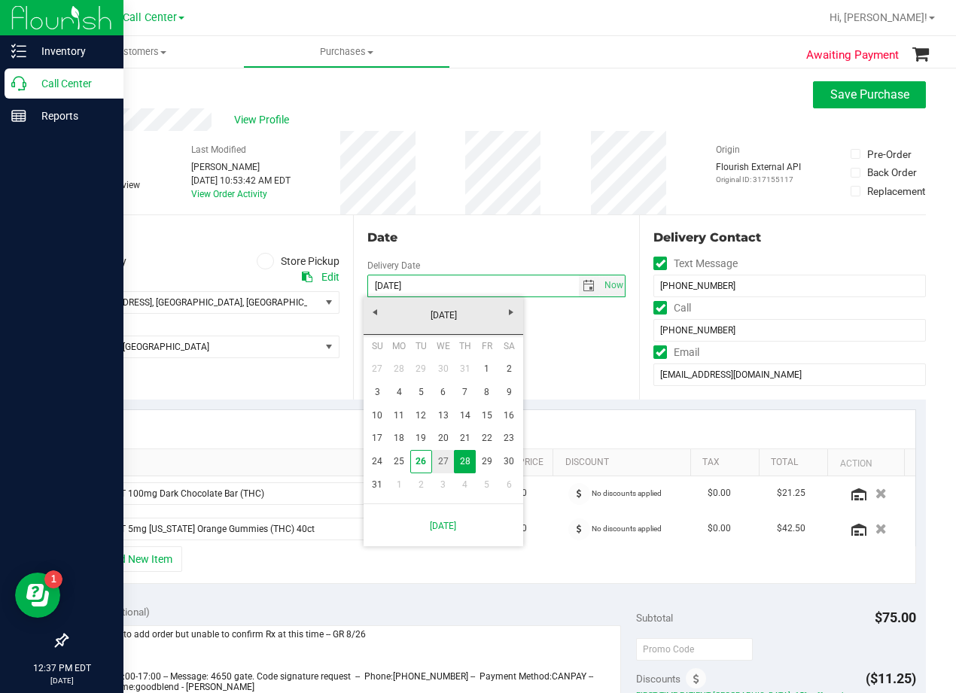
click at [442, 460] on link "27" at bounding box center [443, 461] width 22 height 23
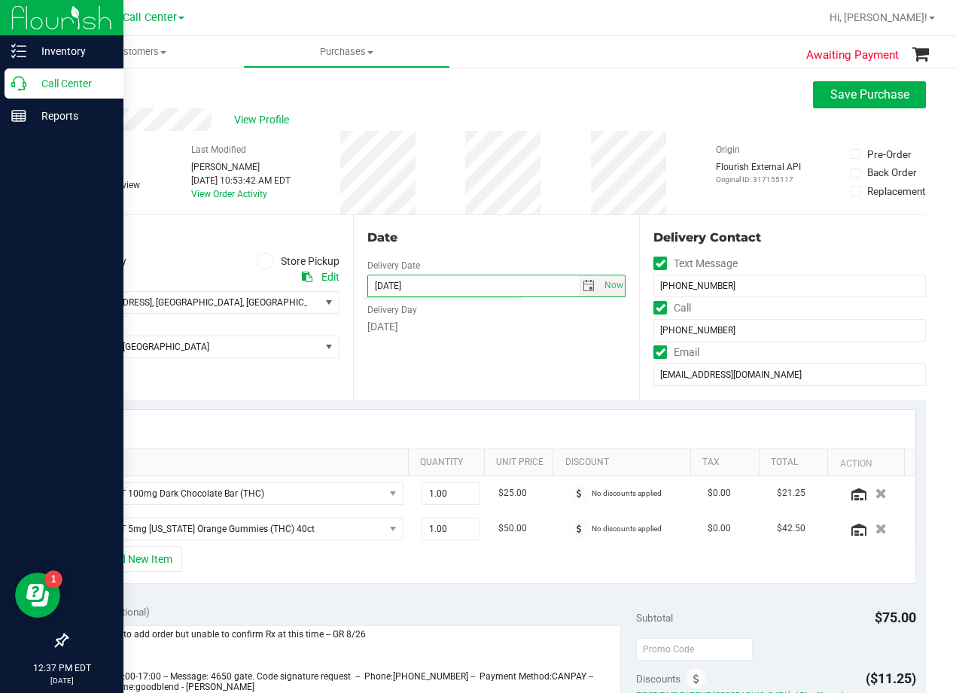
click at [491, 378] on div "Date Delivery Date 08/27/2025 Now 08/27/2025 08:00 AM Now Delivery Day Wednesday" at bounding box center [496, 307] width 287 height 184
click at [490, 248] on div "Date Delivery Date 08/27/2025 Now 08/27/2025 08:00 AM Now Delivery Day Wednesday" at bounding box center [496, 307] width 287 height 184
click at [469, 250] on div "Date Delivery Date 08/27/2025 Now 08/27/2025 08:00 AM Now Delivery Day Wednesday" at bounding box center [496, 307] width 287 height 184
click at [547, 380] on div "Date Delivery Date 08/27/2025 Now 08/27/2025 08:00 AM Now Delivery Day Wednesday" at bounding box center [496, 307] width 287 height 184
click at [503, 247] on div "Date Delivery Date 08/27/2025 Now 08/27/2025 08:00 AM Now Delivery Day Wednesday" at bounding box center [496, 307] width 287 height 184
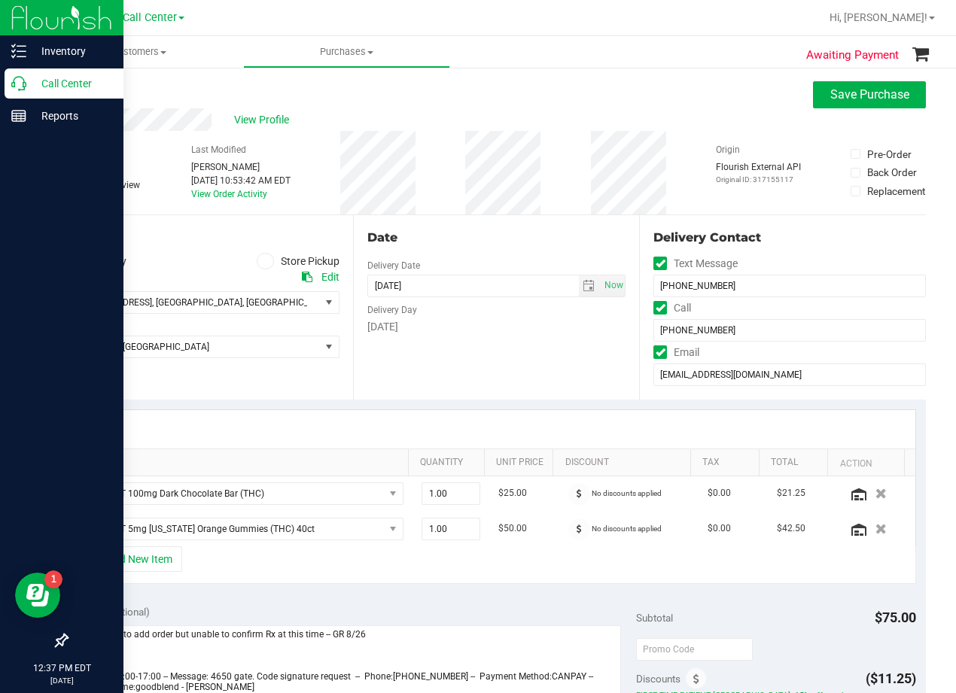
click at [490, 248] on div "Date Delivery Date 08/27/2025 Now 08/27/2025 08:00 AM Now Delivery Day Wednesday" at bounding box center [496, 307] width 287 height 184
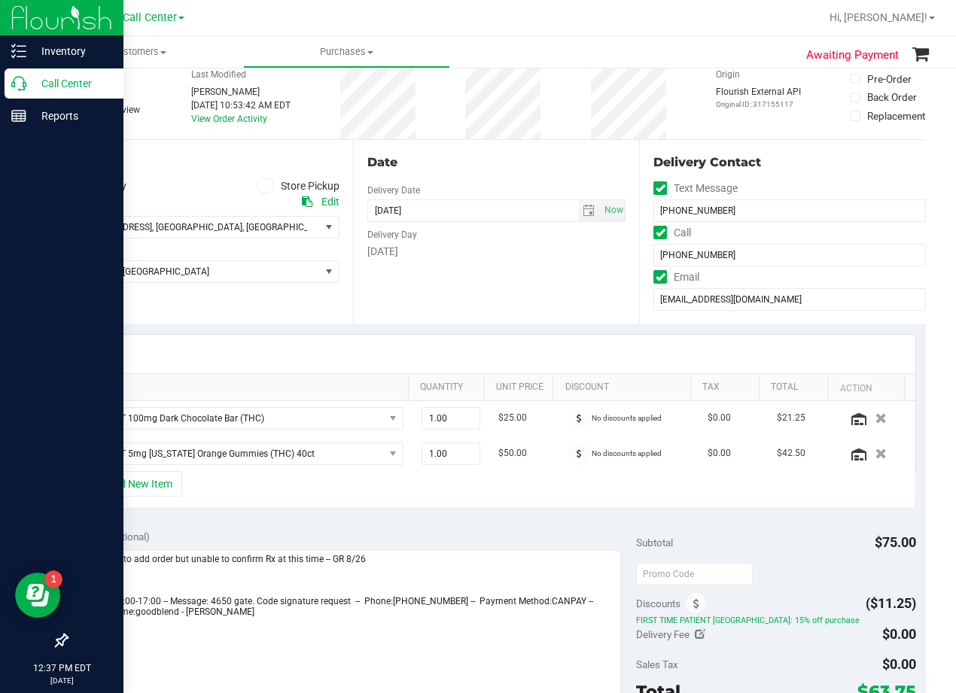
click at [491, 248] on div "Wednesday" at bounding box center [496, 252] width 259 height 16
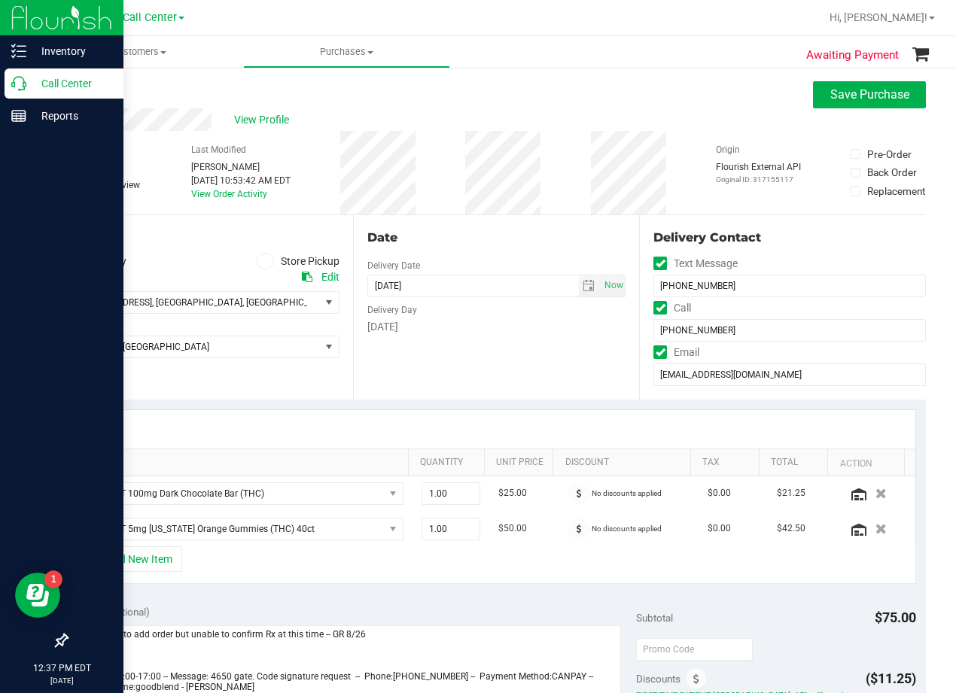
click at [494, 251] on div "Date Delivery Date 08/27/2025 Now 08/27/2025 08:00 AM Now Delivery Day Wednesday" at bounding box center [496, 307] width 287 height 184
click at [587, 292] on span "select" at bounding box center [590, 285] width 22 height 21
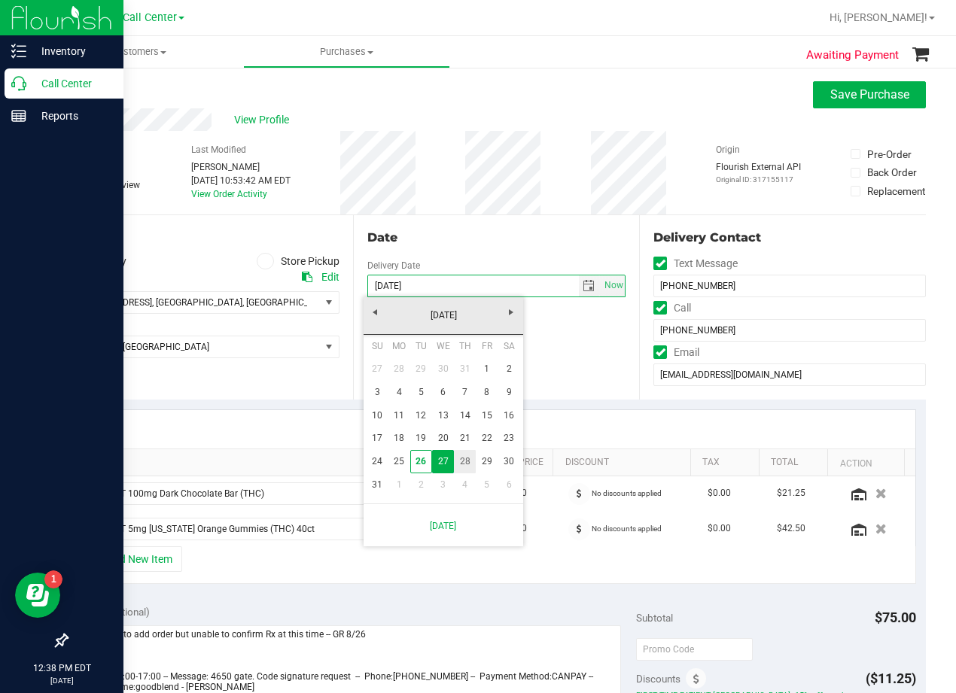
click at [461, 458] on link "28" at bounding box center [465, 461] width 22 height 23
type input "08/28/2025"
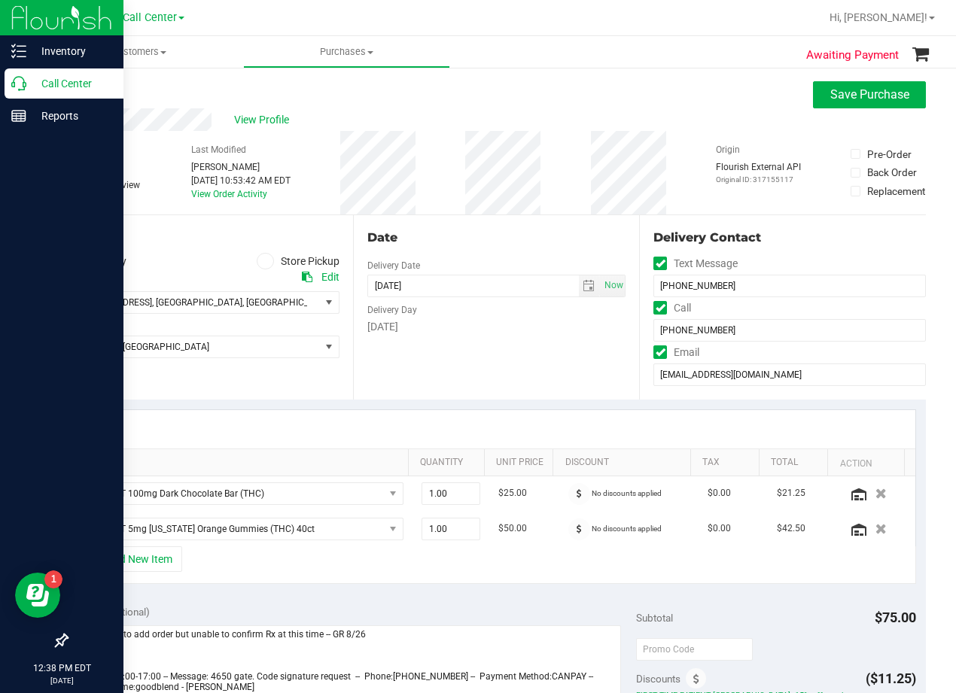
click at [464, 369] on div "Date Delivery Date 08/28/2025 Now 08/28/2025 08:00 AM Now Delivery Day Thursday" at bounding box center [496, 307] width 287 height 184
click at [482, 240] on div "Date" at bounding box center [496, 238] width 259 height 18
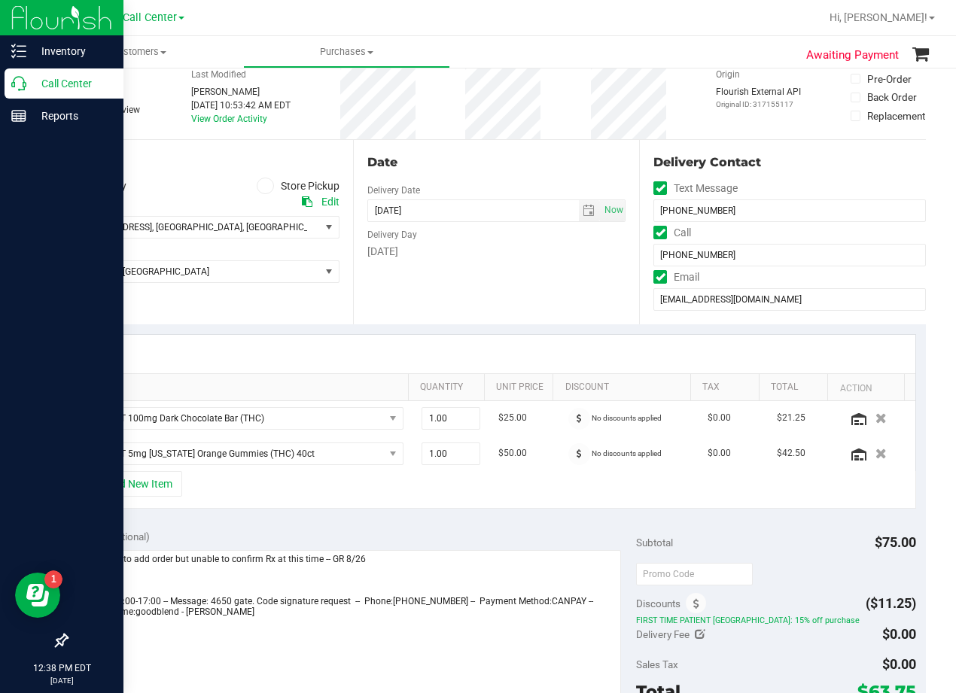
click at [486, 251] on div "Thursday" at bounding box center [496, 252] width 259 height 16
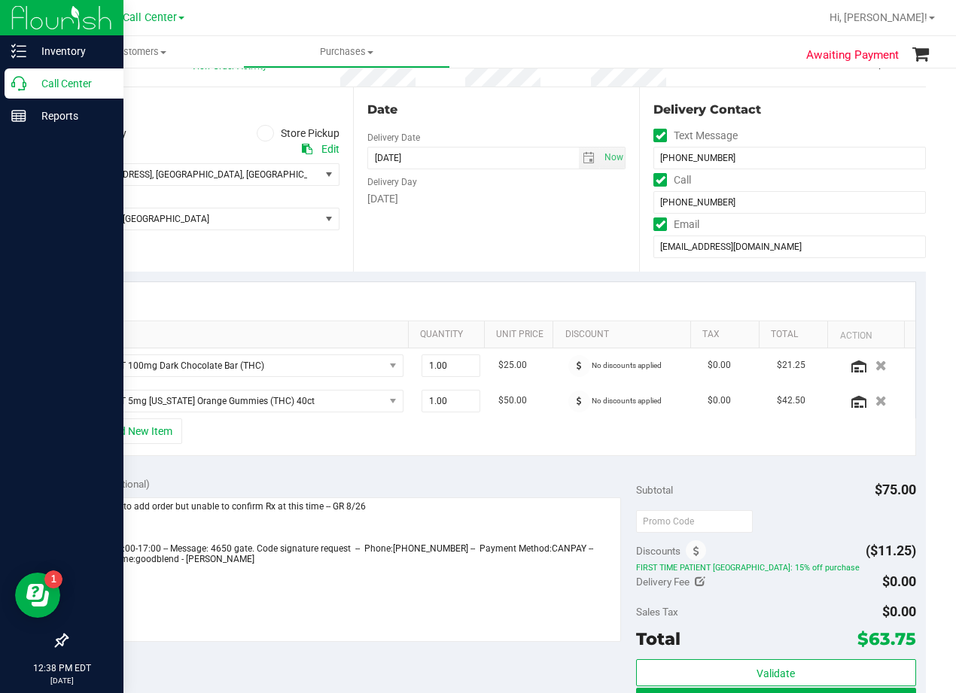
scroll to position [150, 0]
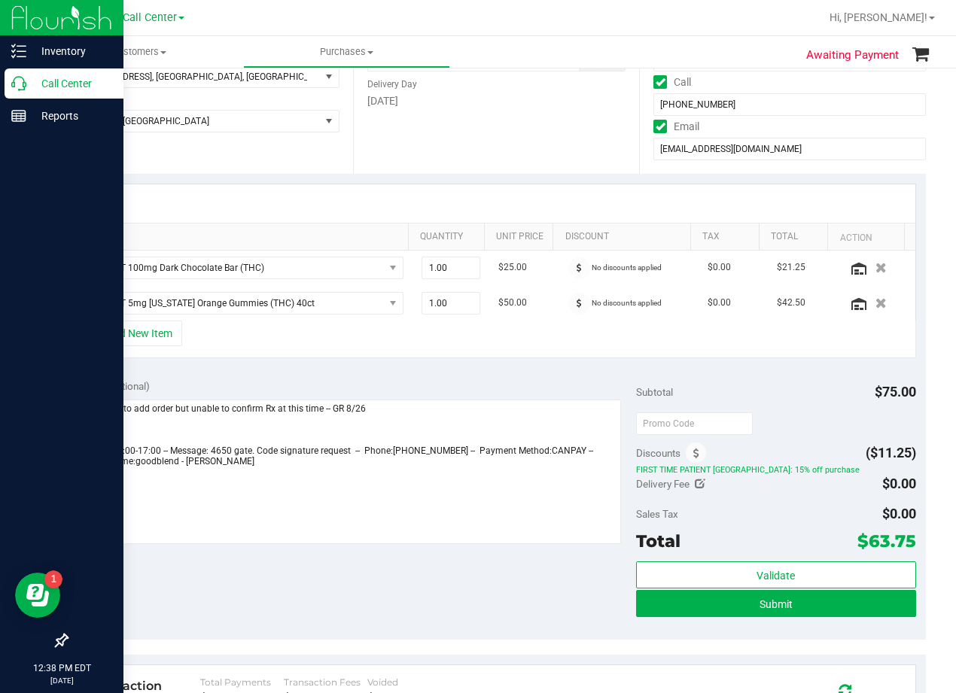
click at [521, 200] on div at bounding box center [495, 203] width 837 height 38
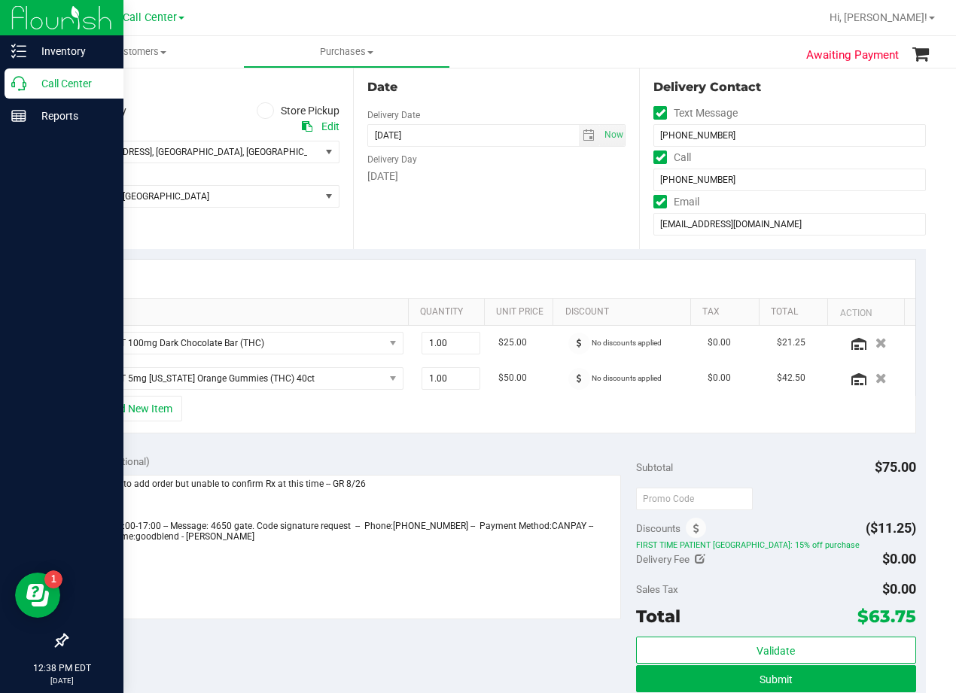
click at [167, 422] on div "+ Add New Item" at bounding box center [496, 415] width 839 height 38
click at [166, 419] on button "+ Add New Item" at bounding box center [135, 409] width 93 height 26
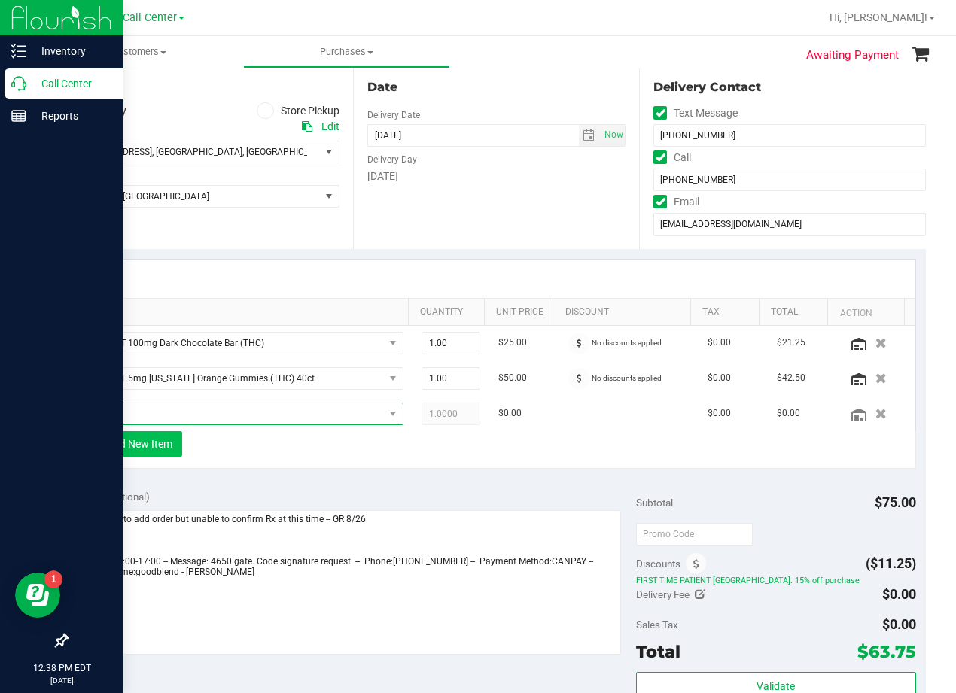
click at [166, 419] on span "NO DATA FOUND" at bounding box center [235, 413] width 296 height 21
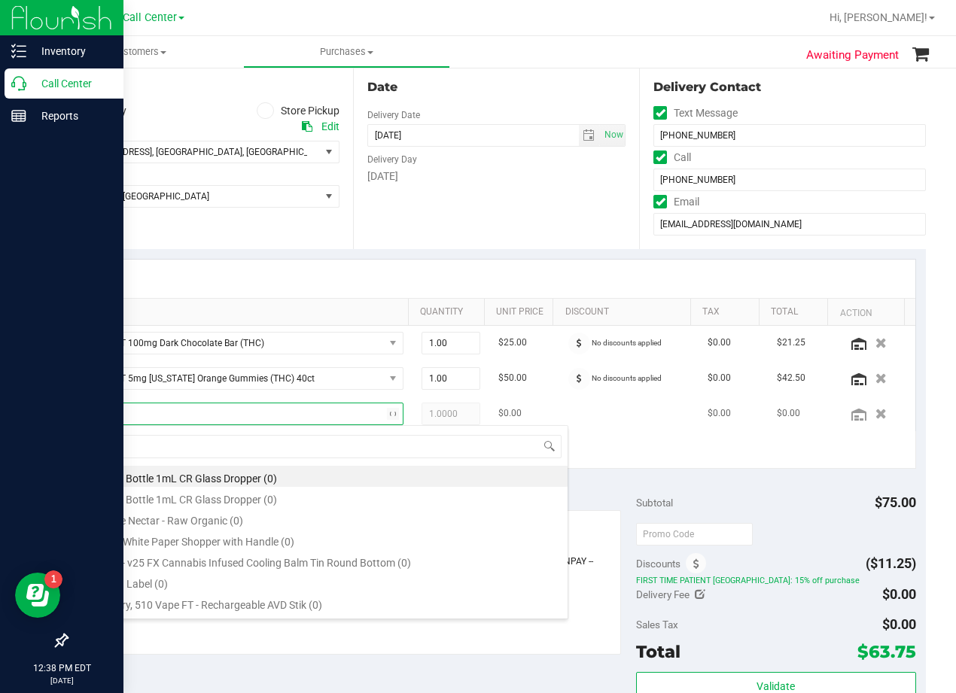
scroll to position [23, 296]
type input "strawberry lem"
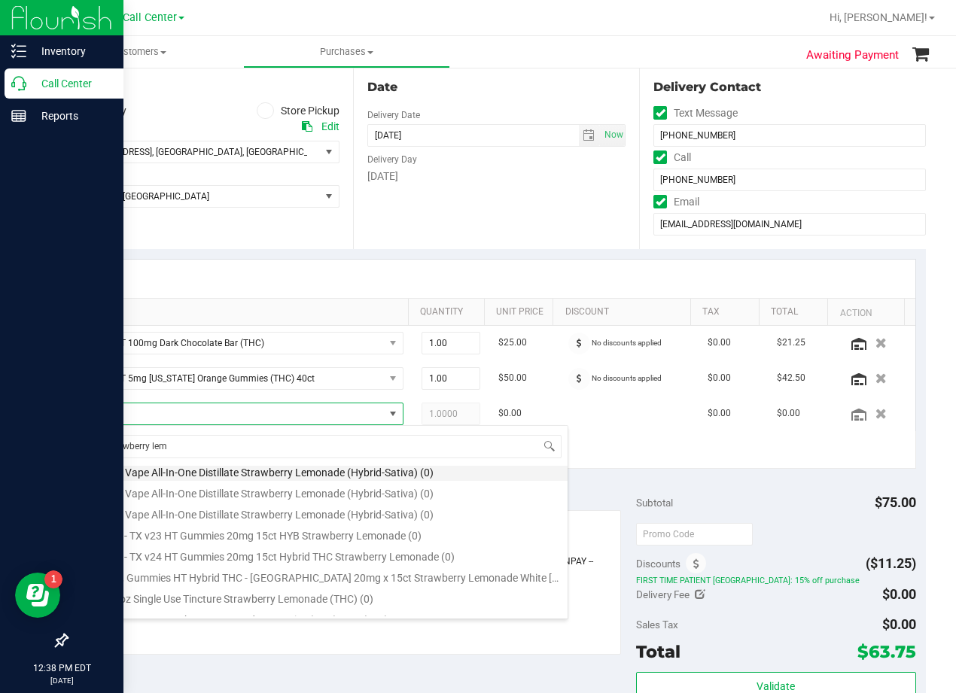
scroll to position [123, 0]
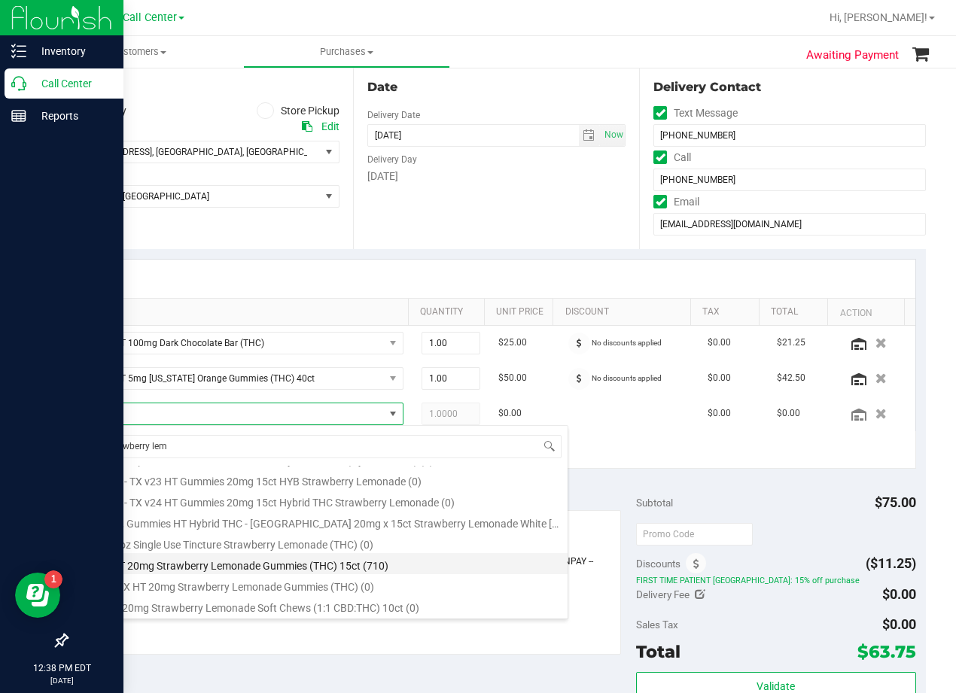
click at [298, 568] on li "TX HT 20mg Strawberry Lemonade Gummies (THC) 15ct (710)" at bounding box center [327, 563] width 480 height 21
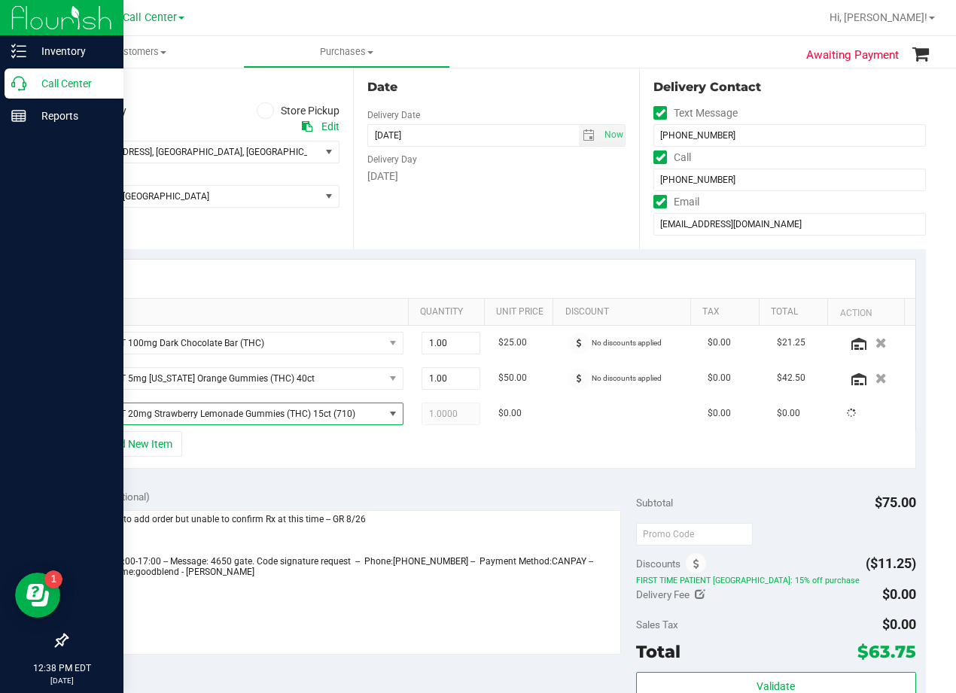
click at [310, 502] on div "Notes (optional)" at bounding box center [356, 496] width 559 height 15
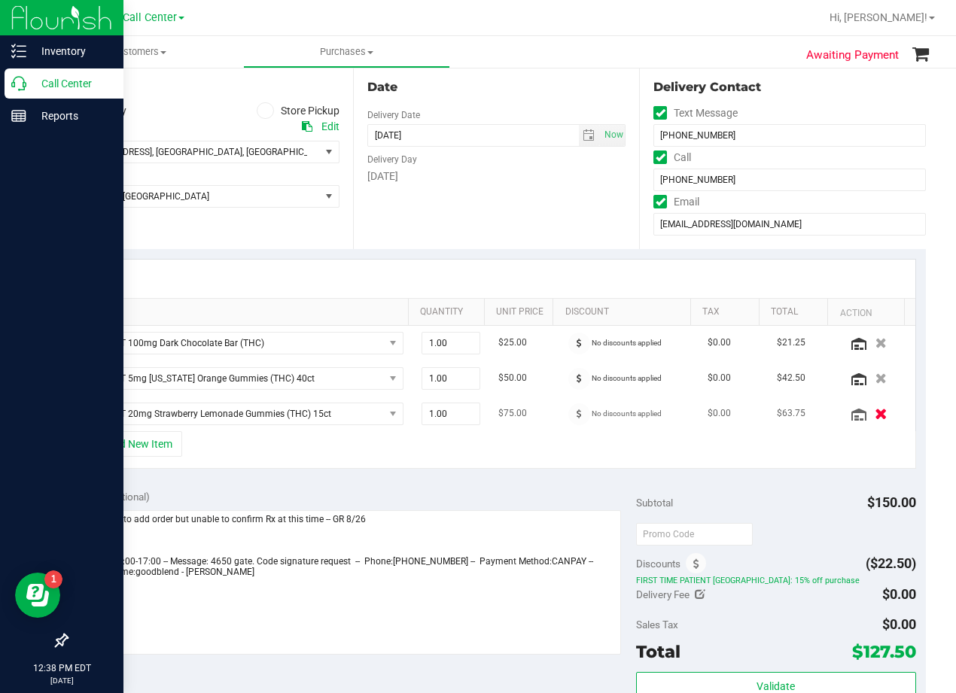
click at [874, 412] on icon "button" at bounding box center [880, 413] width 13 height 11
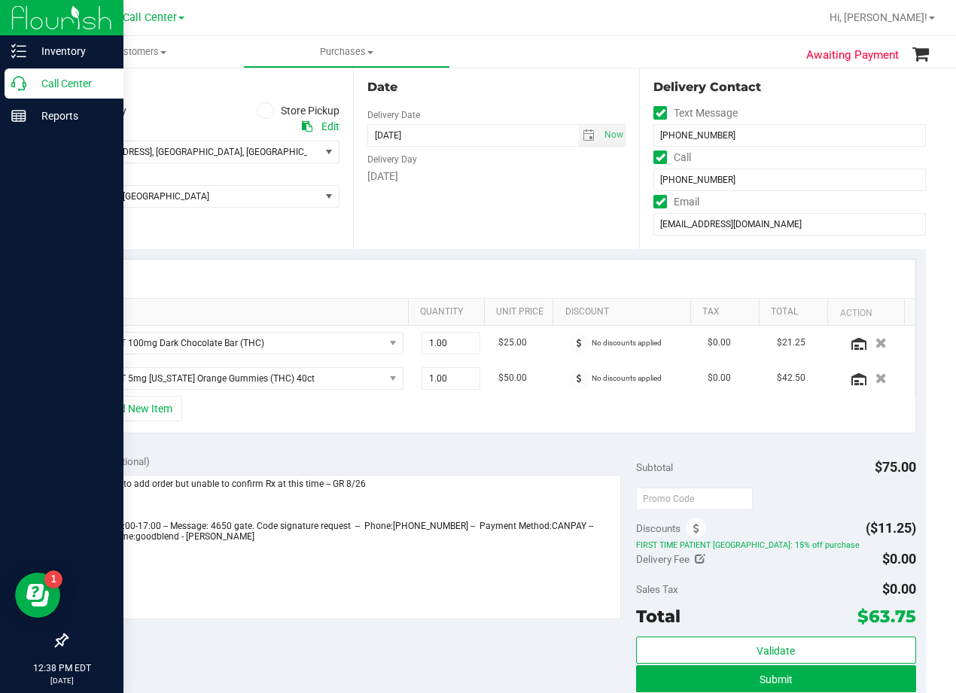
click at [494, 211] on div "Date Delivery Date 08/28/2025 Now 08/28/2025 08:00 AM Now Delivery Day Thursday" at bounding box center [496, 157] width 287 height 184
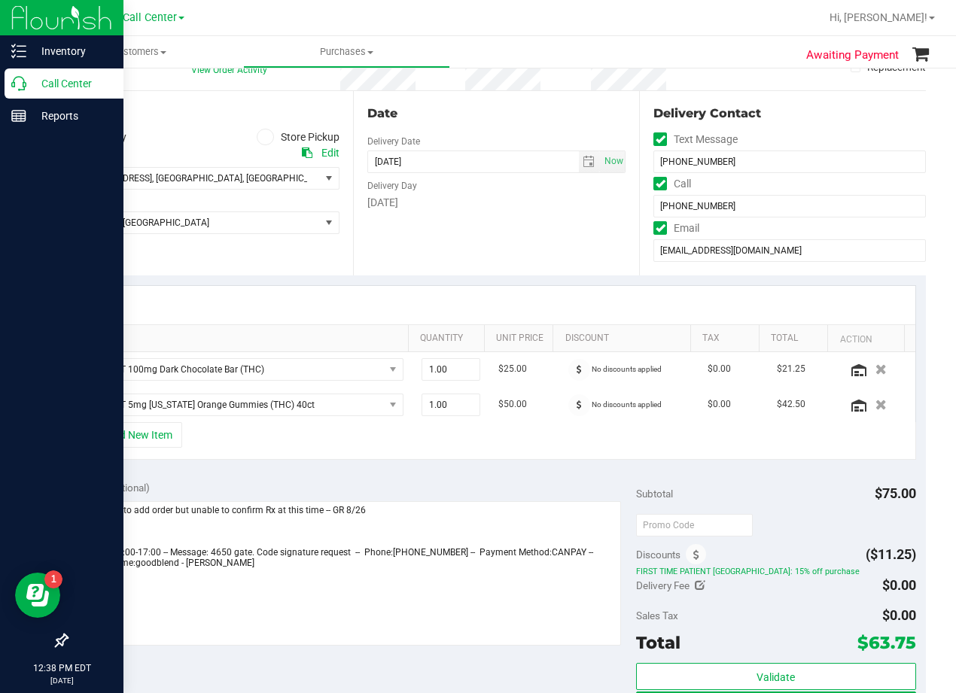
scroll to position [150, 0]
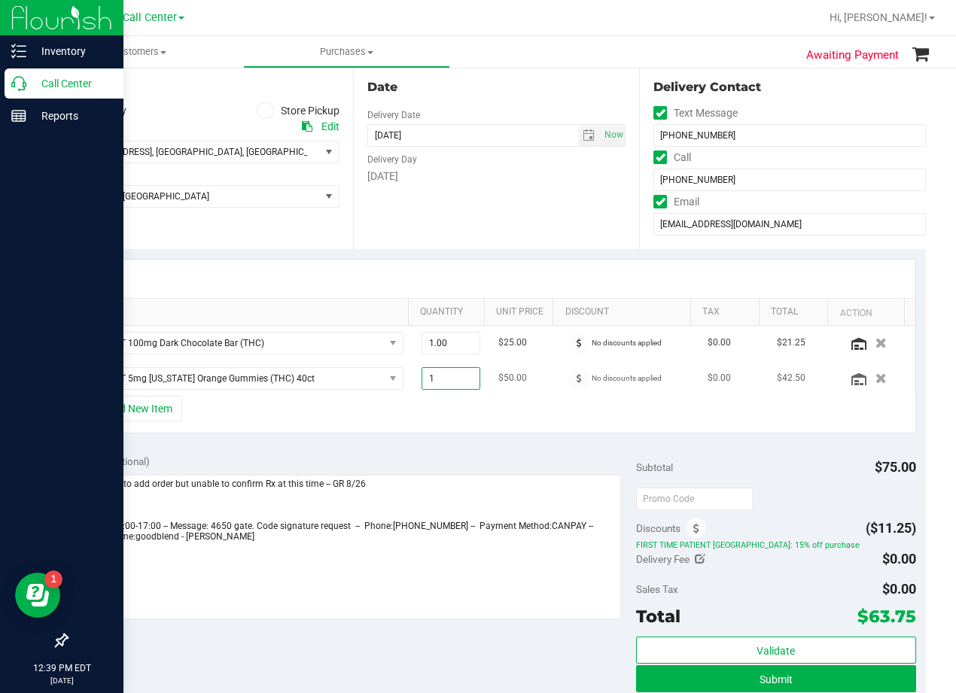
click at [442, 385] on span "1.00 1" at bounding box center [450, 378] width 59 height 23
click at [442, 385] on input "1" at bounding box center [451, 378] width 58 height 21
type input "2"
type input "2.00"
click at [461, 268] on div at bounding box center [495, 279] width 837 height 38
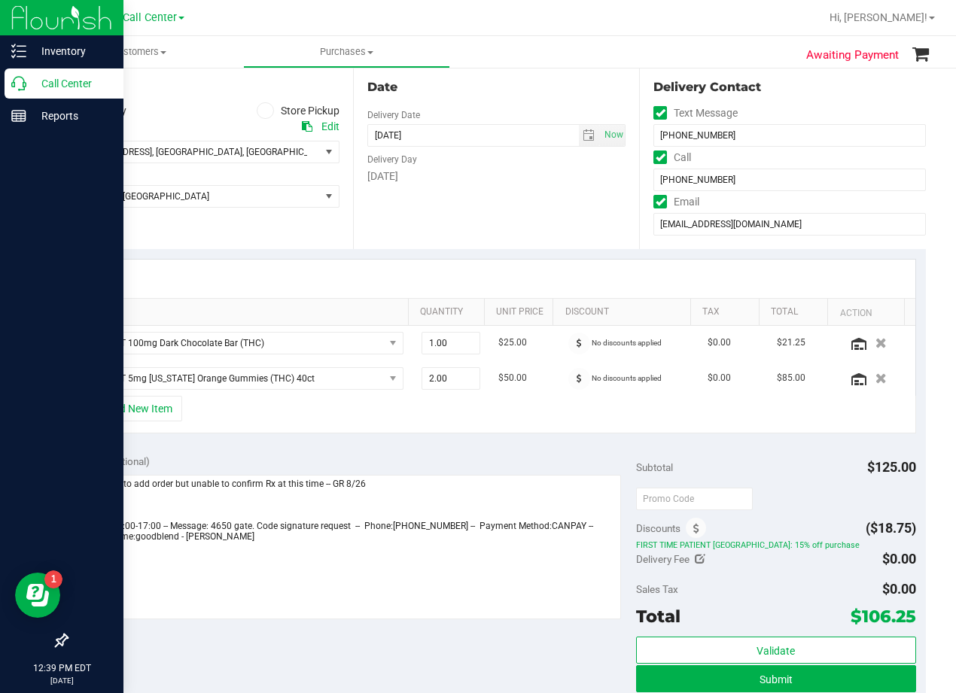
click at [539, 248] on div "Date Delivery Date 08/28/2025 Now 08/28/2025 08:00 AM Now Delivery Day Thursday" at bounding box center [496, 157] width 287 height 184
click at [140, 407] on button "+ Add New Item" at bounding box center [135, 409] width 93 height 26
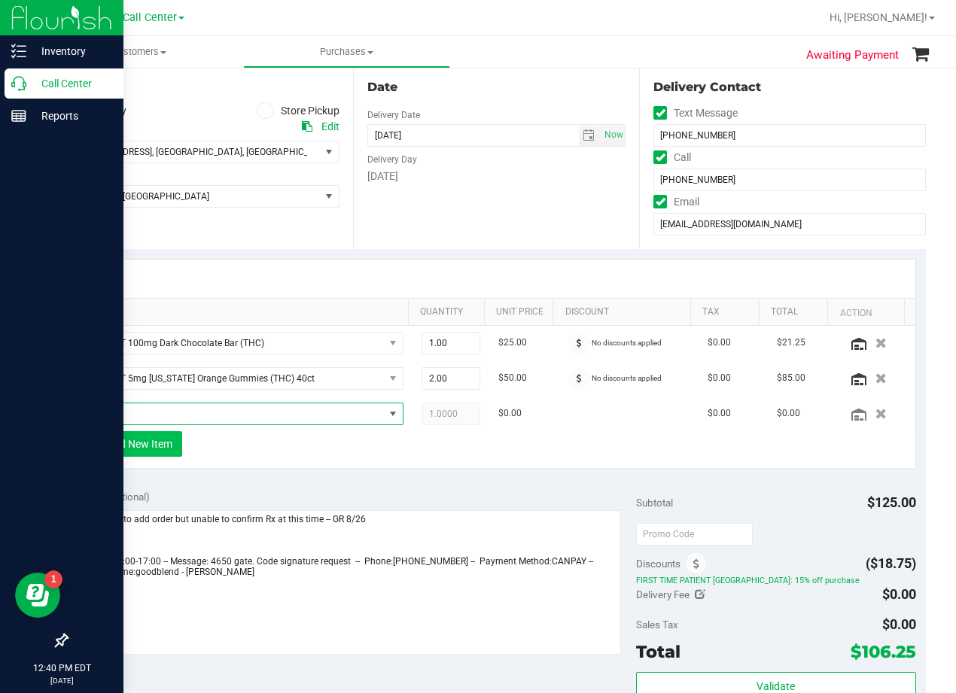
click at [140, 407] on span "NO DATA FOUND" at bounding box center [235, 413] width 296 height 21
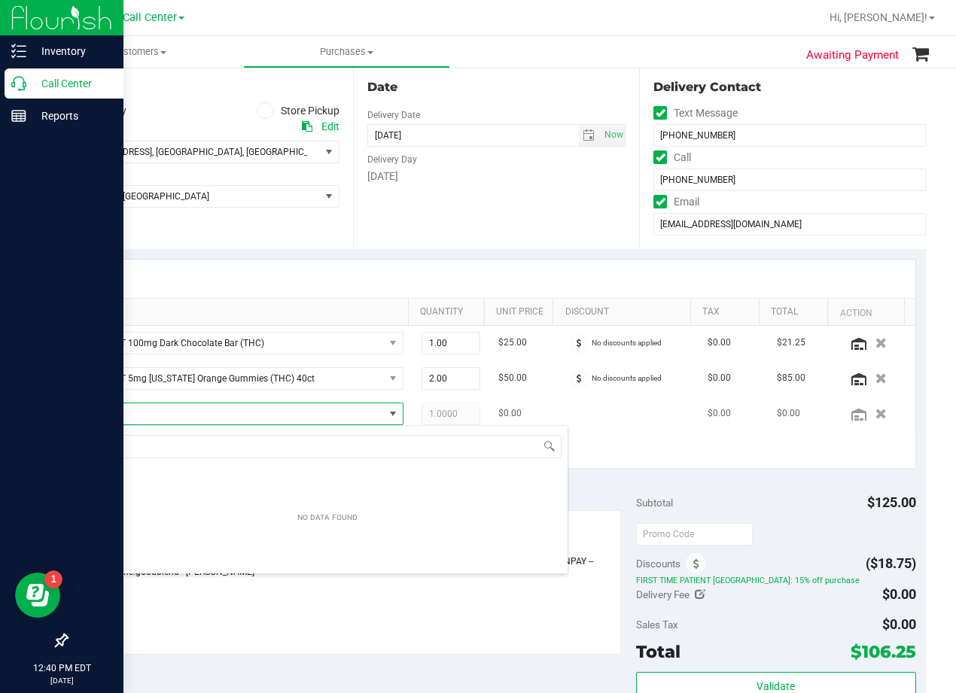
scroll to position [23, 296]
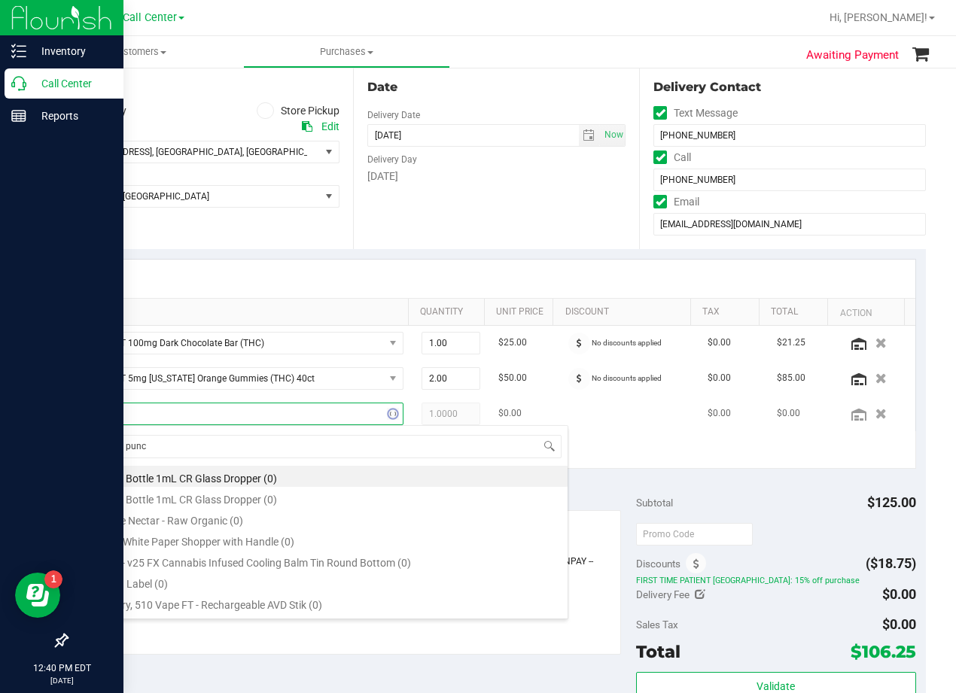
type input "fruit punch"
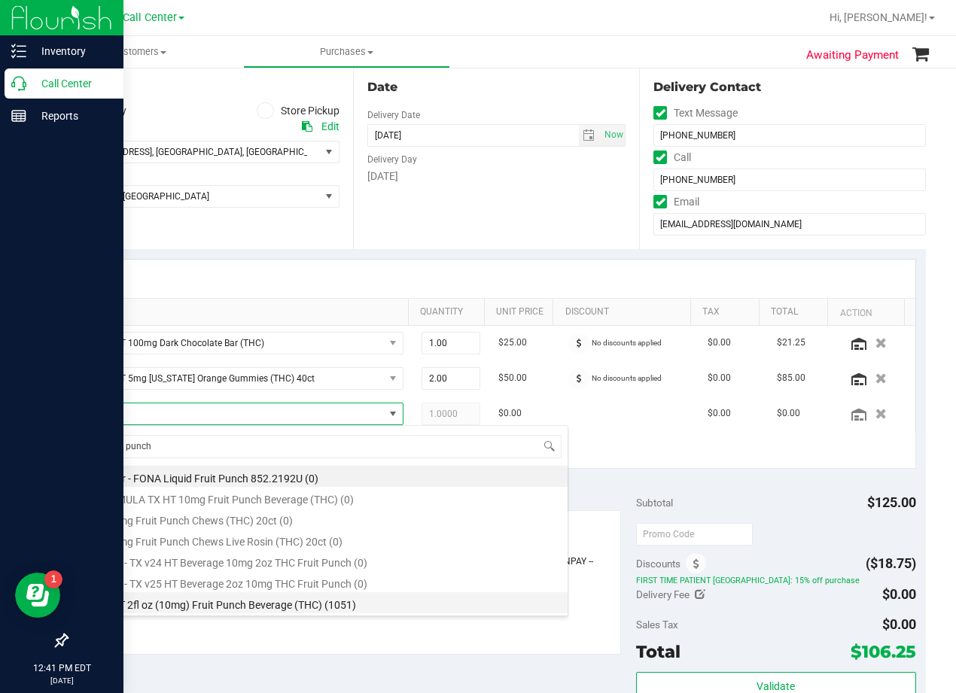
click at [338, 602] on li "TX HT 2fl oz (10mg) Fruit Punch Beverage (THC) (1051)" at bounding box center [327, 602] width 480 height 21
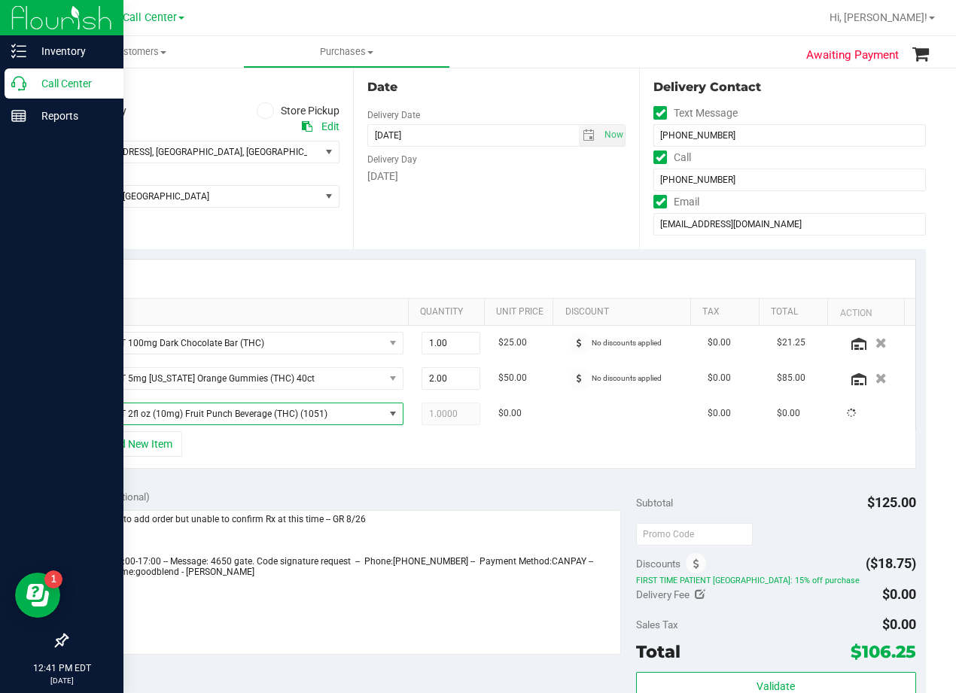
click at [415, 488] on div "Notes (optional) Subtotal $125.00 Discounts ($18.75) FIRST TIME PATIENT TX: 15%…" at bounding box center [495, 614] width 859 height 271
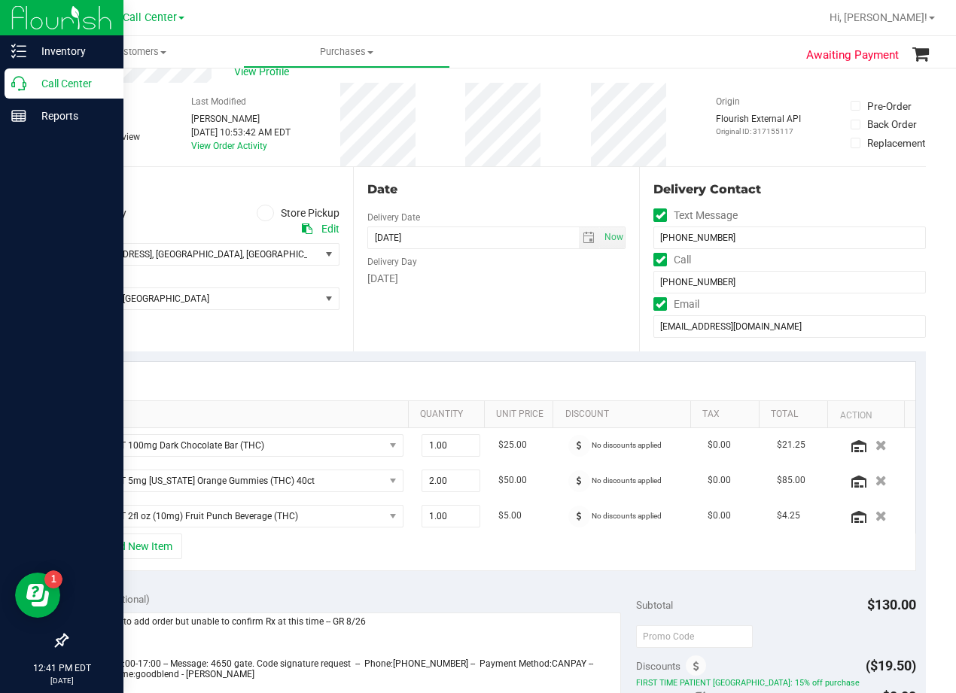
scroll to position [75, 0]
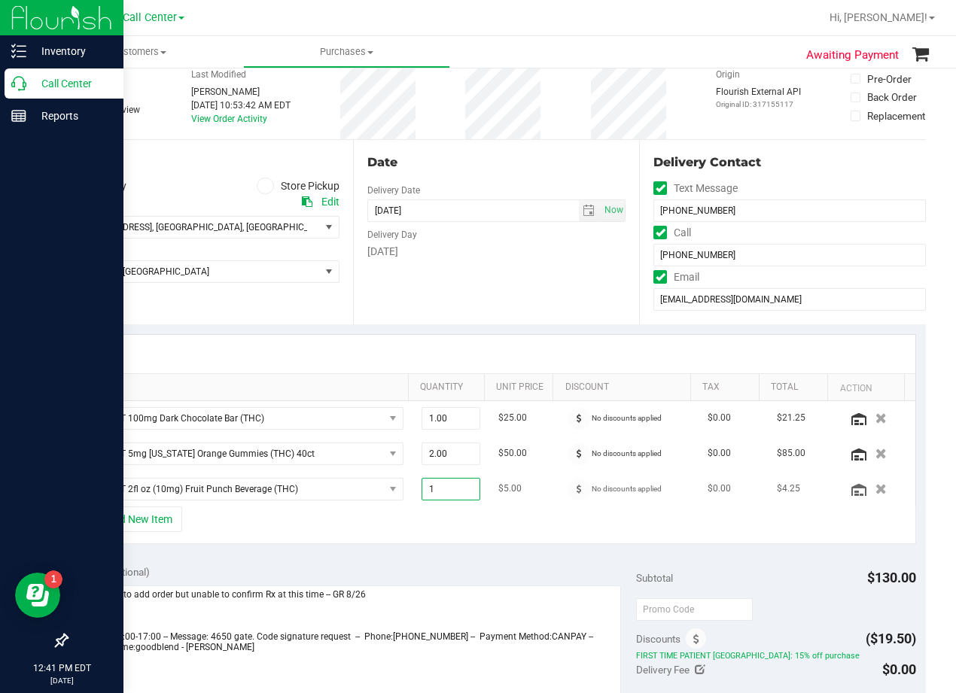
click at [456, 482] on span "1.00 1" at bounding box center [450, 489] width 59 height 23
click at [456, 482] on input "1" at bounding box center [451, 489] width 58 height 21
click at [491, 288] on div "Date Delivery Date 08/28/2025 Now 08/28/2025 08:00 AM Now Delivery Day Thursday" at bounding box center [496, 232] width 287 height 184
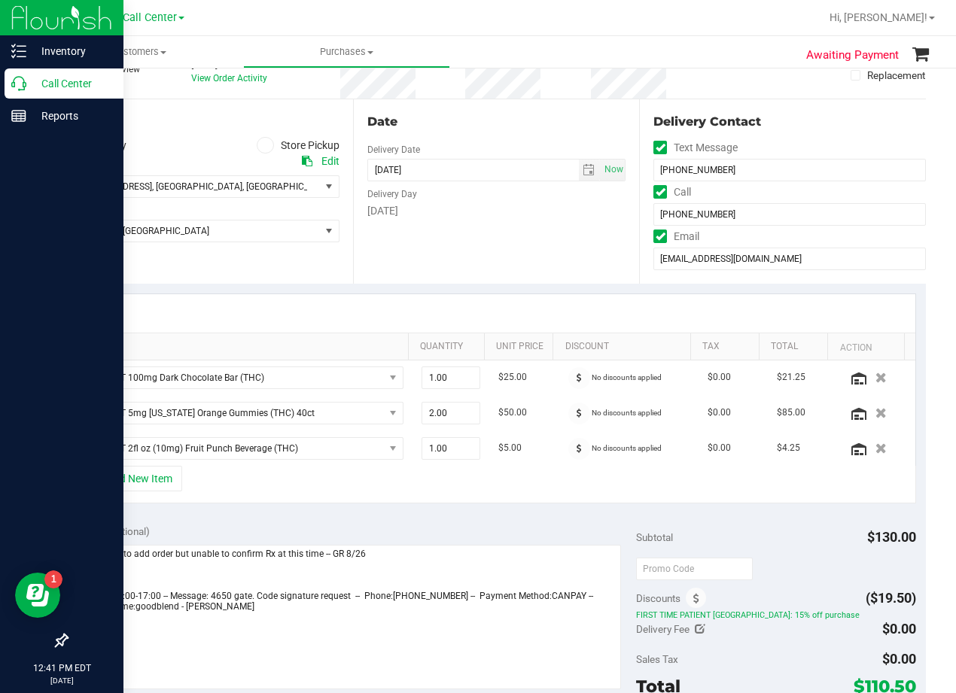
scroll to position [150, 0]
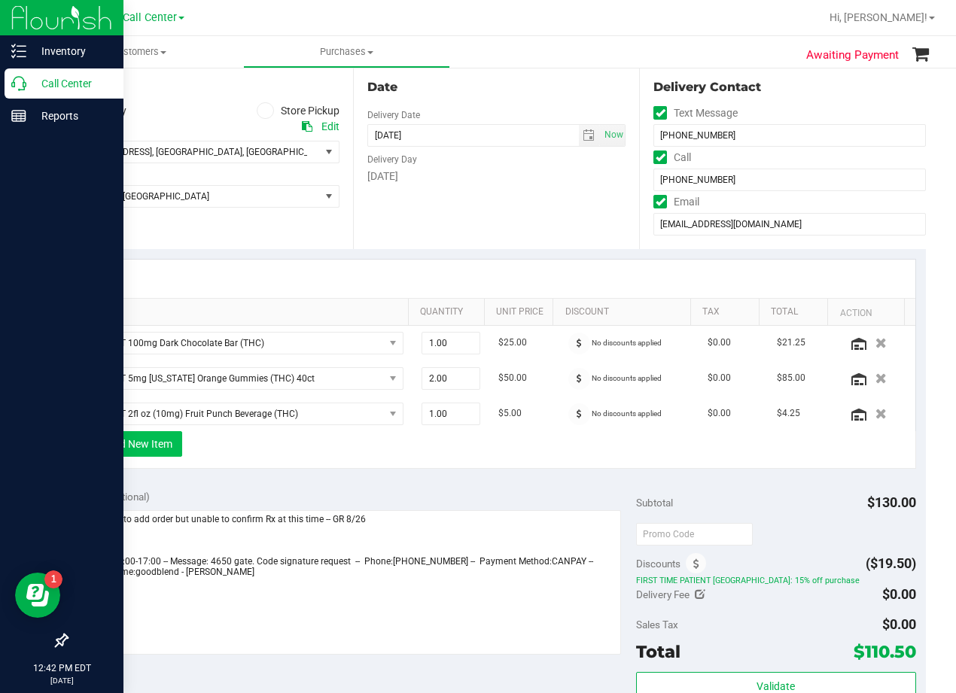
click at [157, 442] on button "+ Add New Item" at bounding box center [135, 444] width 93 height 26
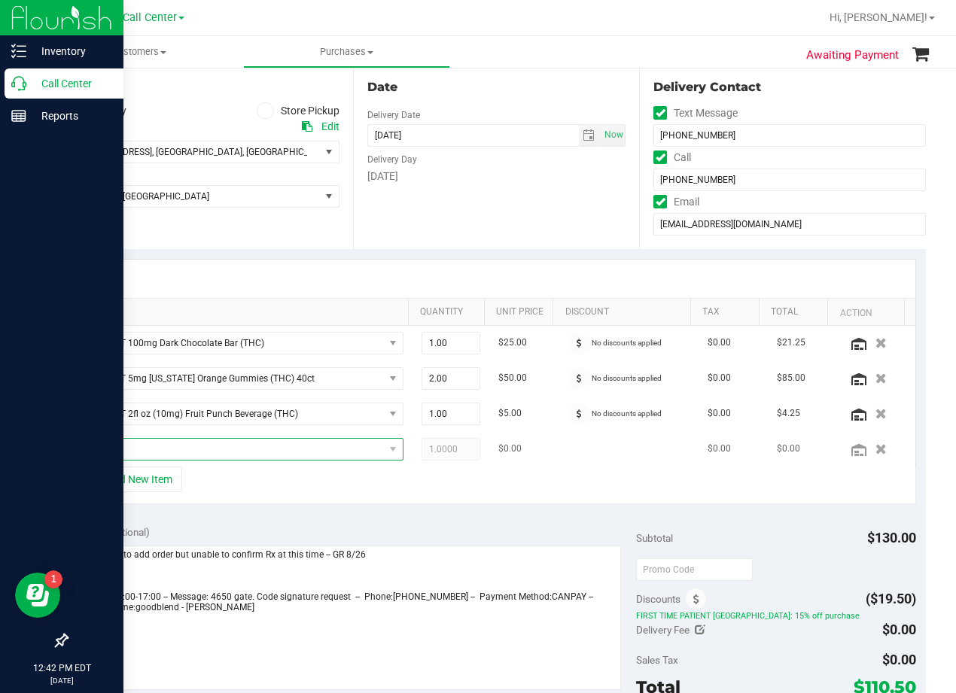
click at [157, 445] on span "NO DATA FOUND" at bounding box center [235, 449] width 296 height 21
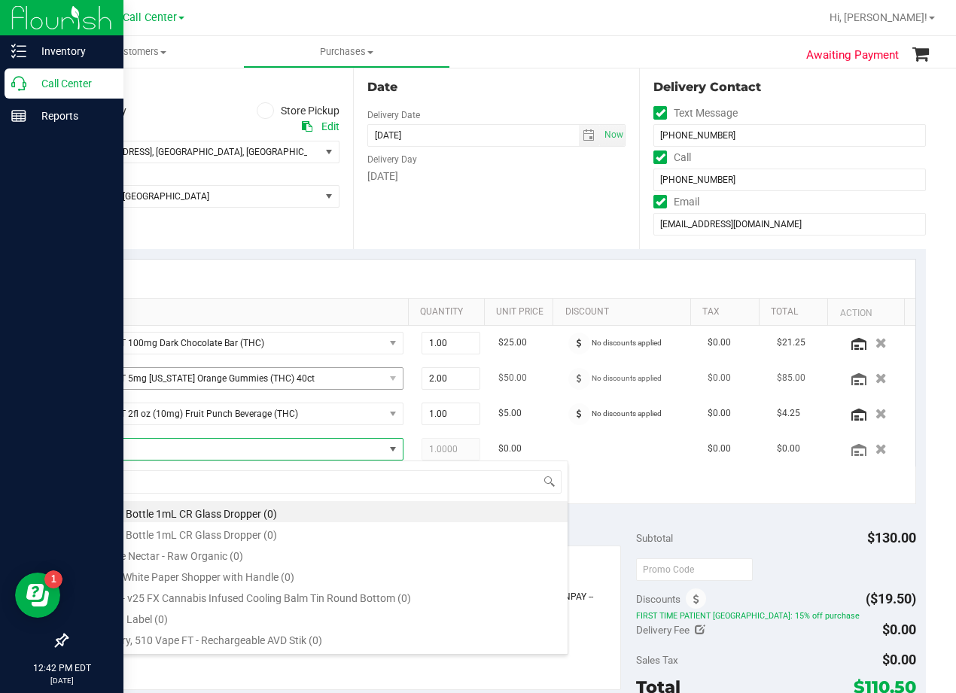
scroll to position [23, 296]
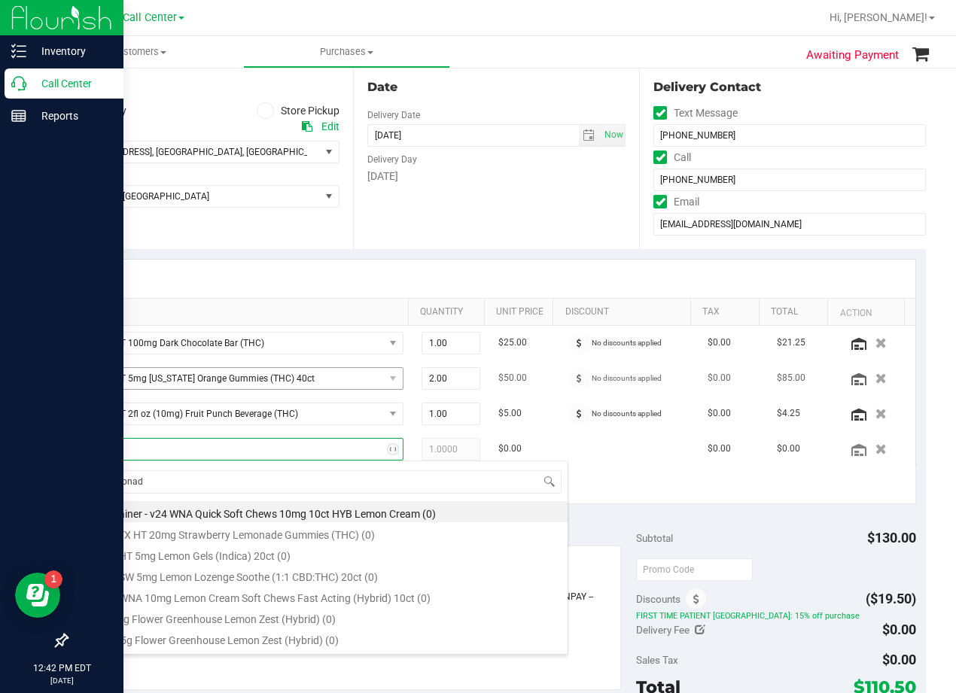
type input "lemonade"
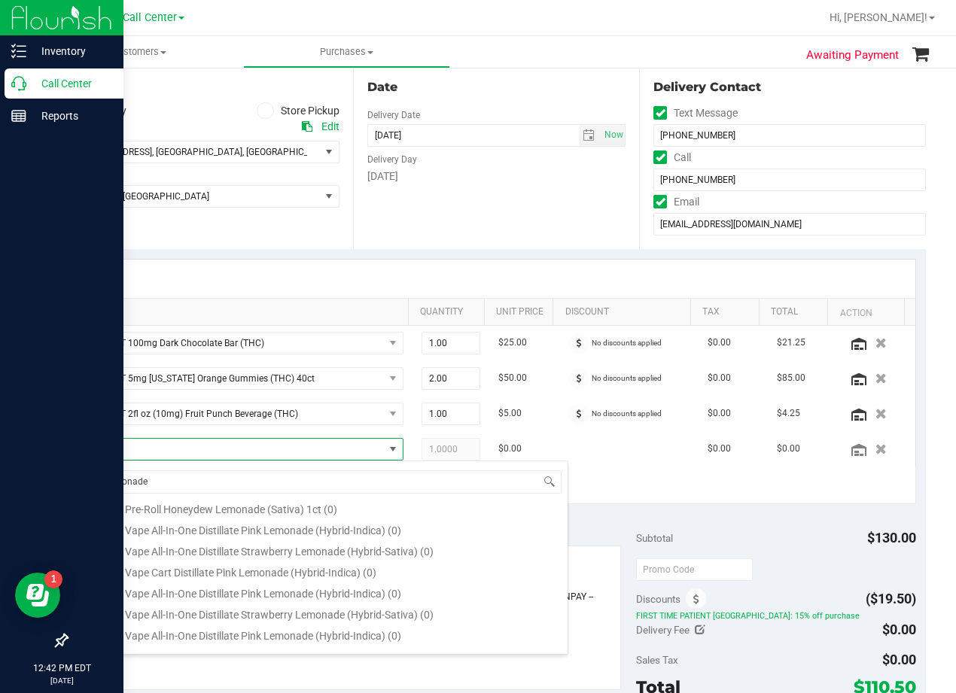
scroll to position [566, 0]
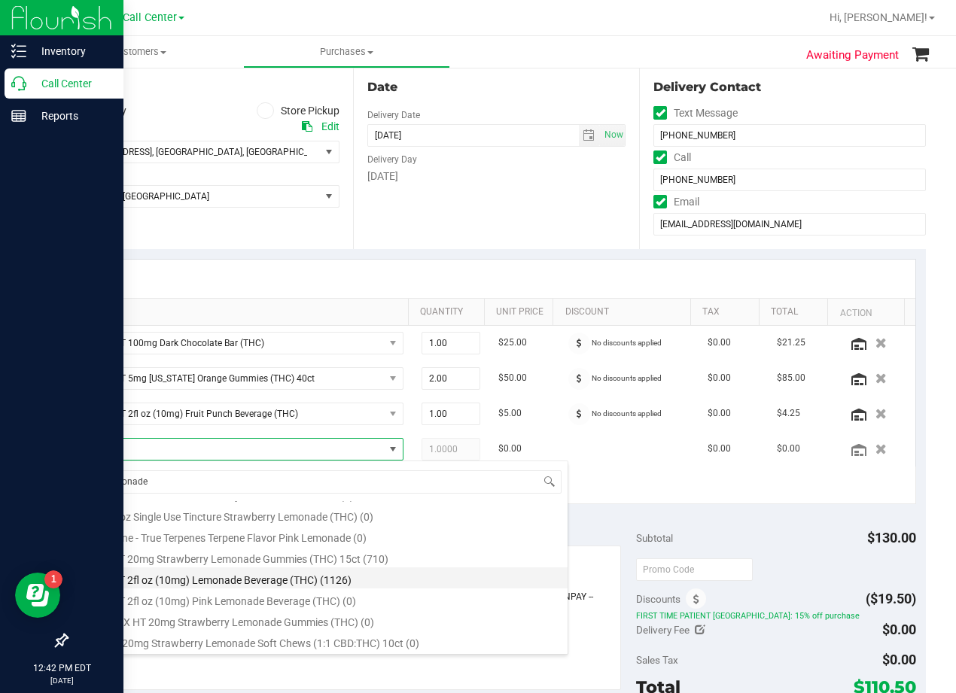
click at [374, 585] on li "TX HT 2fl oz (10mg) Lemonade Beverage (THC) (1126)" at bounding box center [327, 577] width 480 height 21
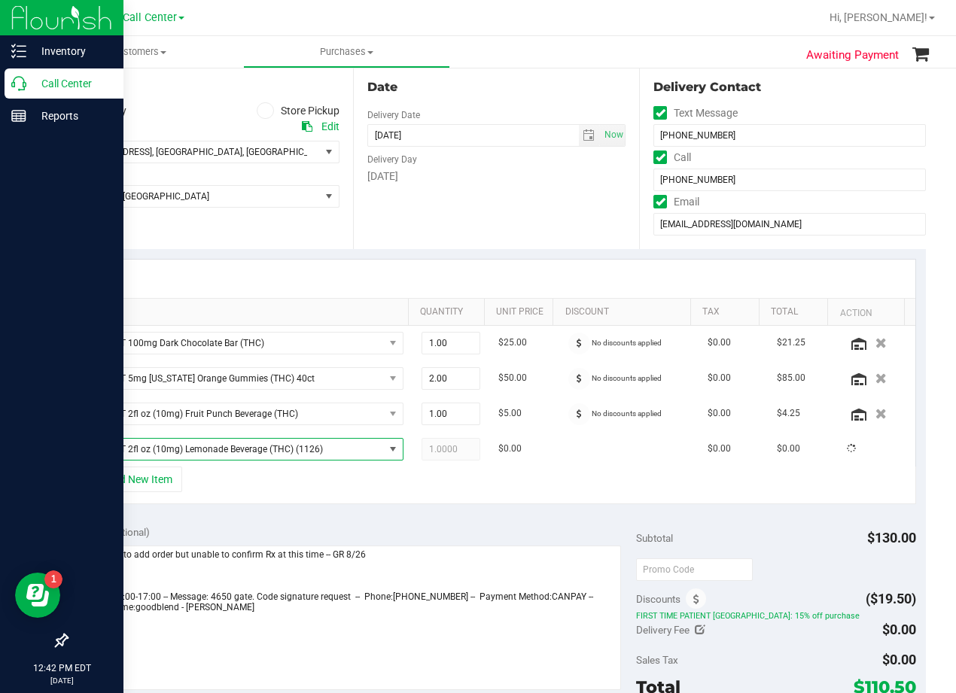
click at [374, 513] on div "SKU Quantity Unit Price Discount Tax Total Action TX HT 100mg Dark Chocolate Ba…" at bounding box center [495, 382] width 859 height 266
click at [545, 264] on div at bounding box center [495, 279] width 837 height 38
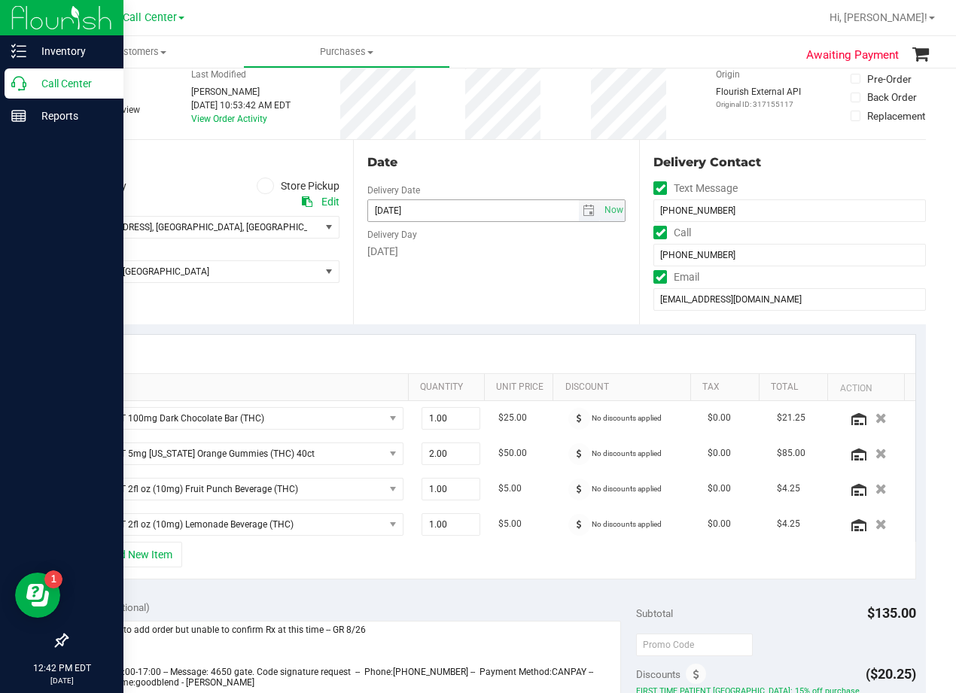
scroll to position [150, 0]
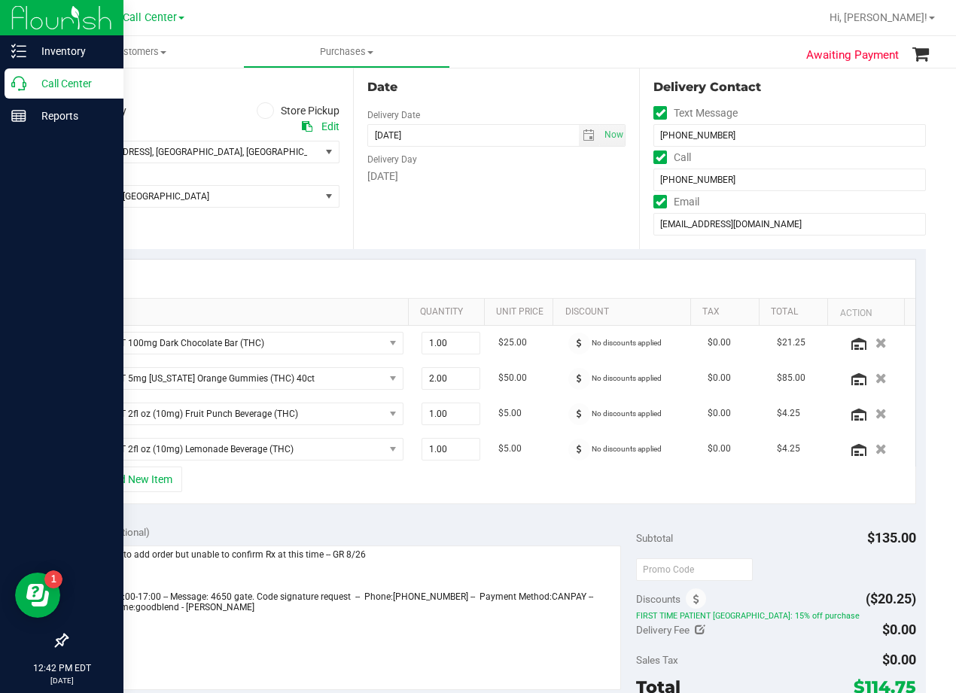
click at [527, 269] on div at bounding box center [495, 279] width 837 height 38
click at [528, 269] on div at bounding box center [495, 279] width 837 height 38
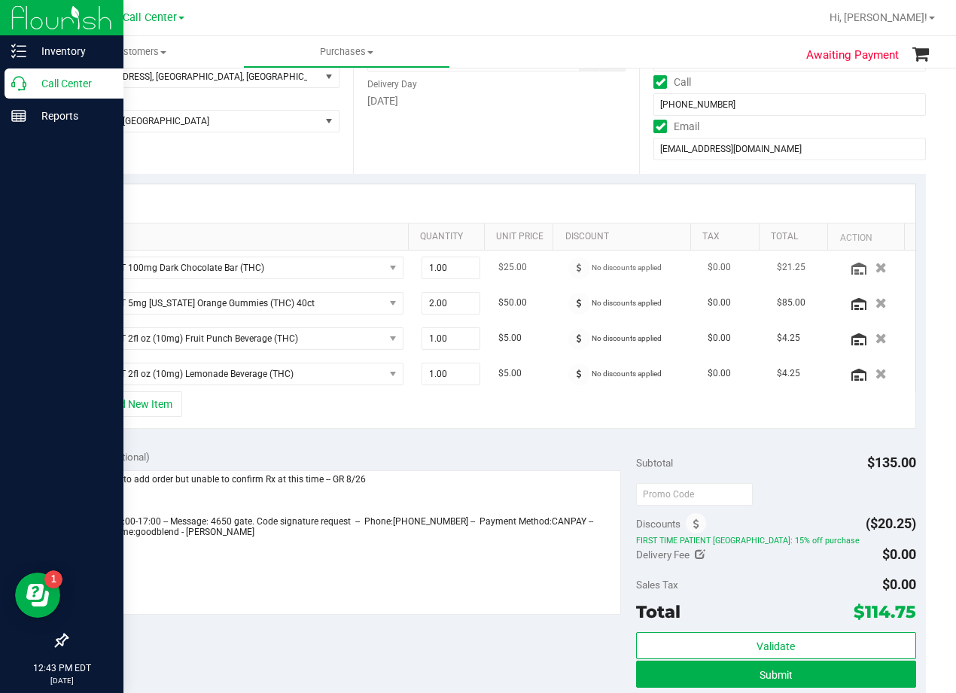
click at [528, 269] on td "$25.00" at bounding box center [523, 268] width 69 height 35
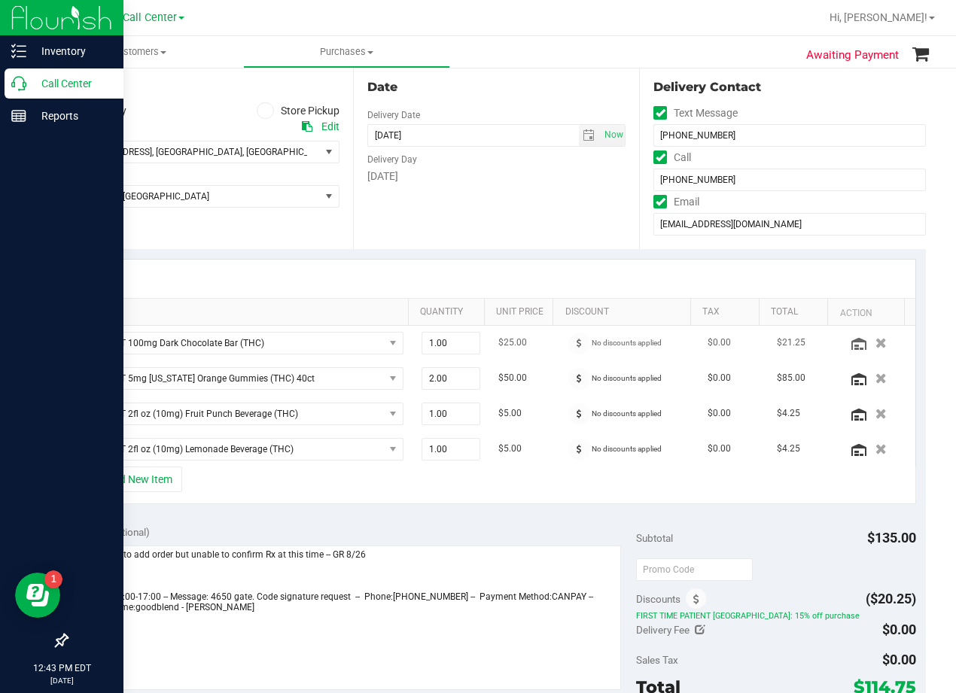
click at [528, 269] on div at bounding box center [495, 279] width 837 height 38
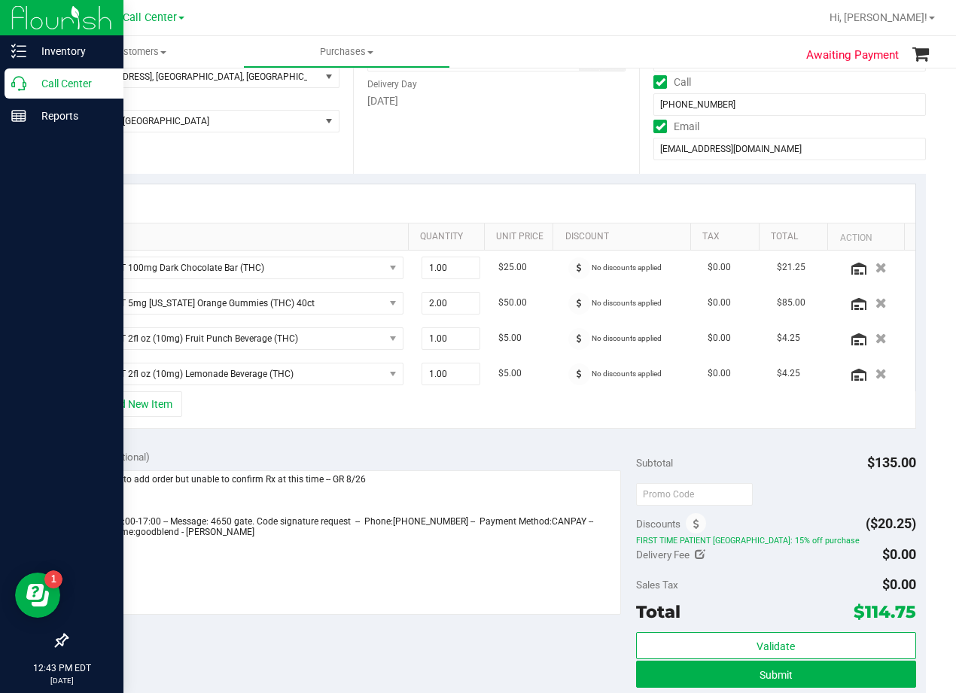
click at [509, 454] on div "Notes (optional)" at bounding box center [356, 456] width 559 height 15
click at [636, 682] on button "Submit" at bounding box center [776, 674] width 280 height 27
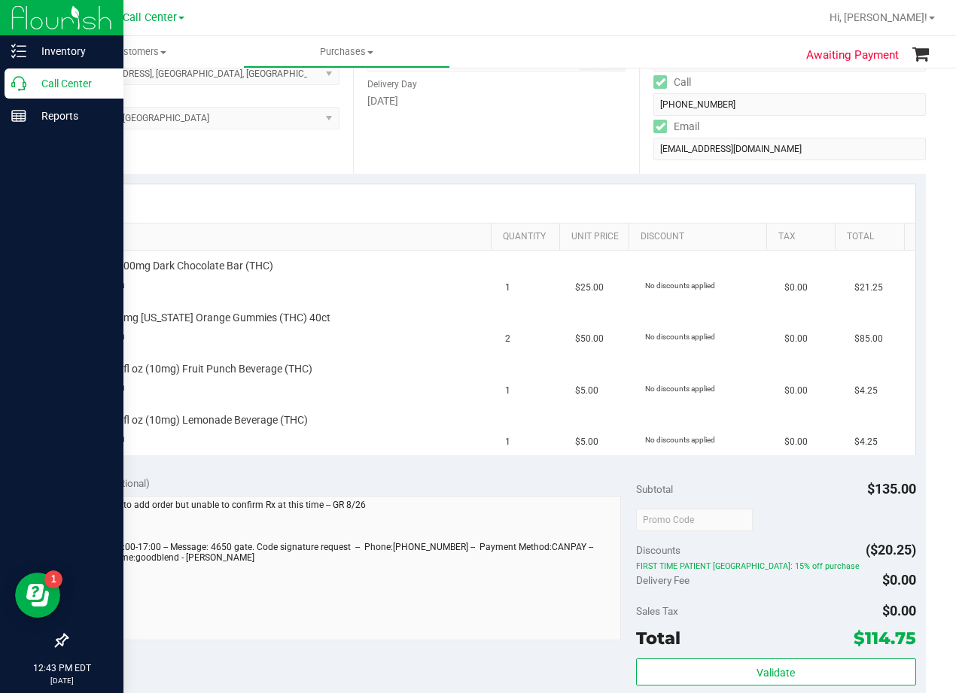
click at [532, 189] on div at bounding box center [495, 203] width 837 height 38
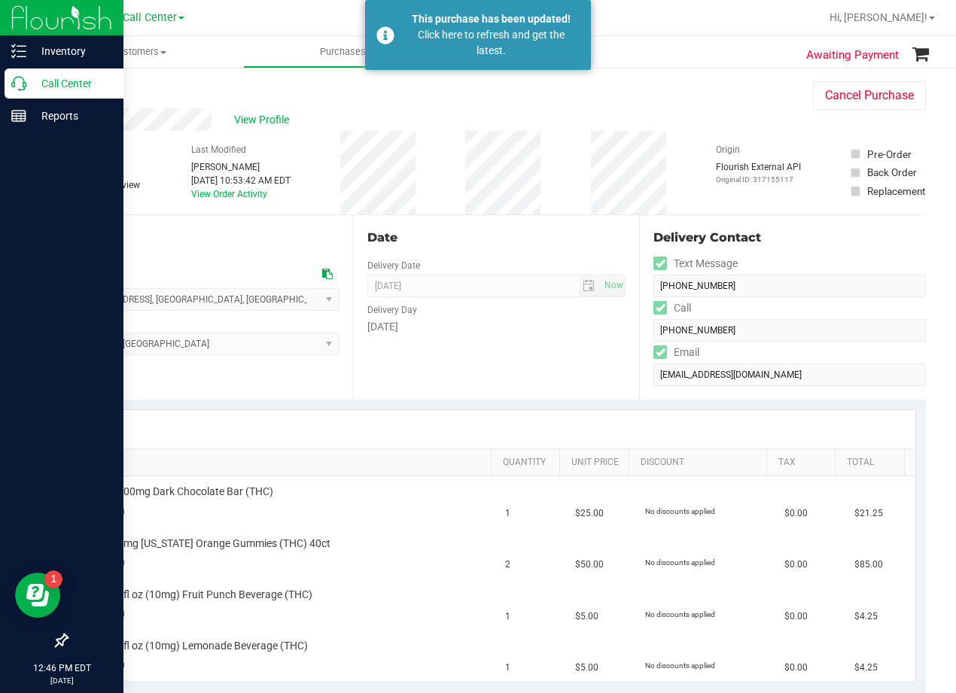
click at [26, 89] on p "Call Center" at bounding box center [71, 83] width 90 height 18
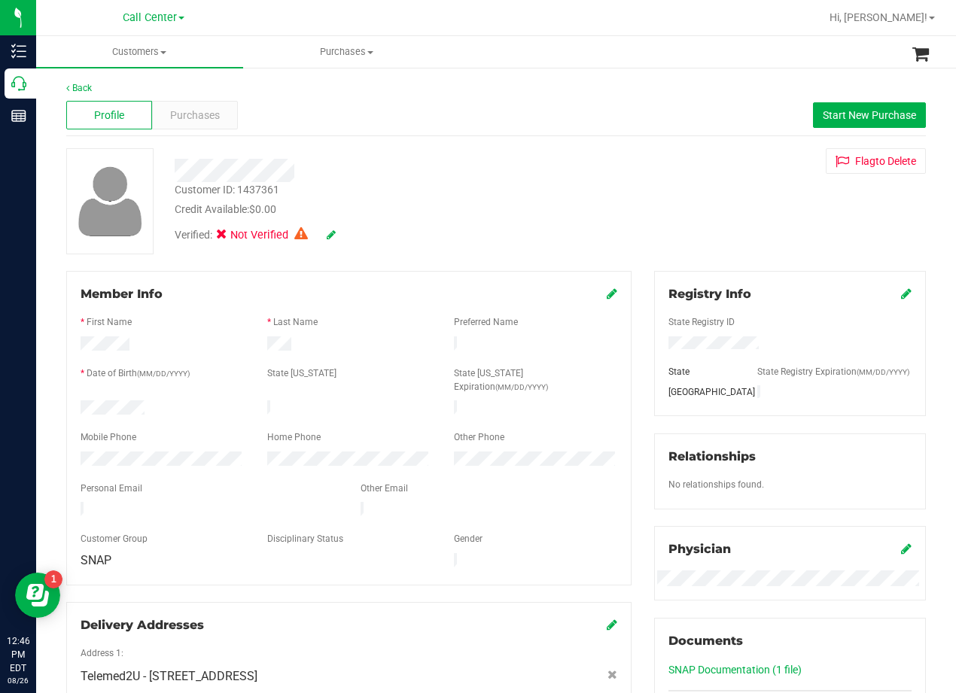
click at [633, 222] on div "Customer ID: 1437361 Credit Available: $0.00 Verified: Not Verified Flag to Del…" at bounding box center [496, 201] width 882 height 106
click at [565, 229] on div "Verified: Not Verified" at bounding box center [383, 233] width 441 height 33
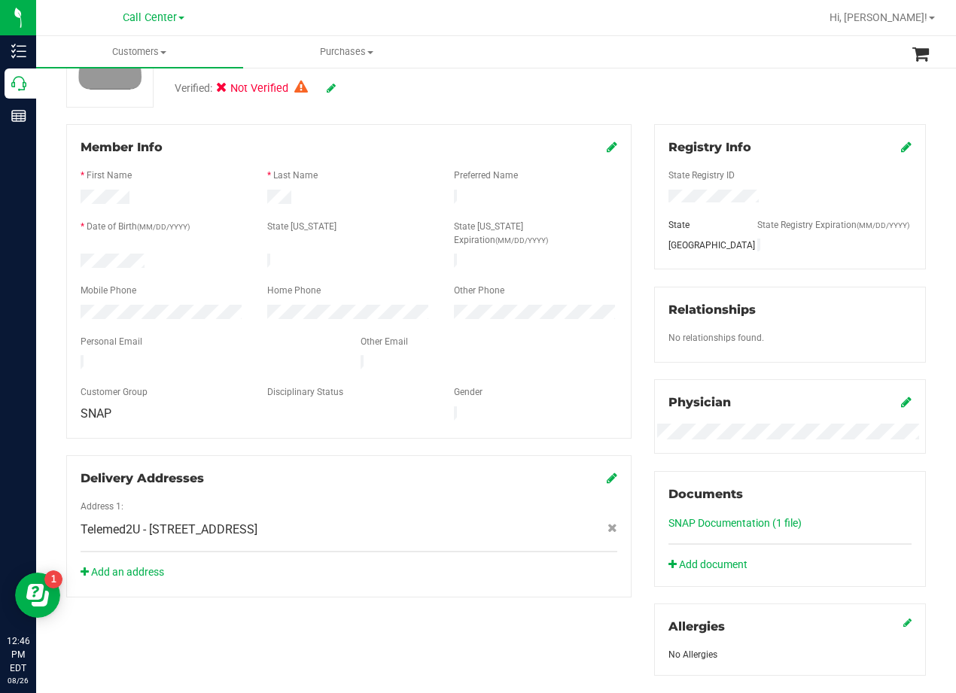
scroll to position [150, 0]
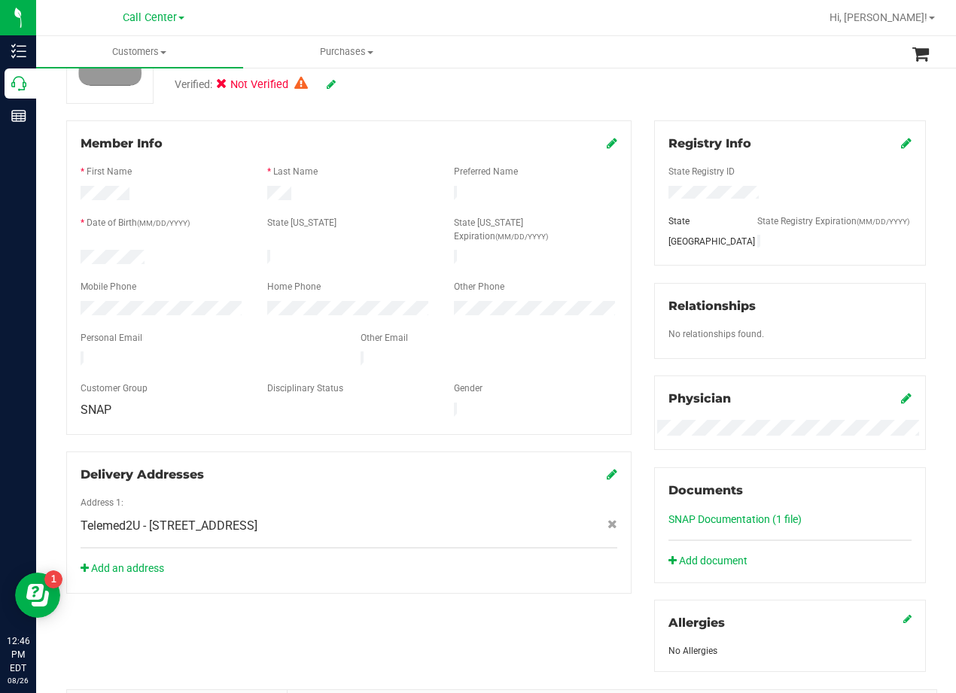
click at [633, 208] on div "Member Info * First Name * Last Name Preferred Name * Date of Birth (MM/DD/YYYY…" at bounding box center [349, 356] width 588 height 473
click at [634, 208] on div "Member Info * First Name * Last Name Preferred Name * Date of Birth (MM/DD/YYYY…" at bounding box center [349, 356] width 588 height 473
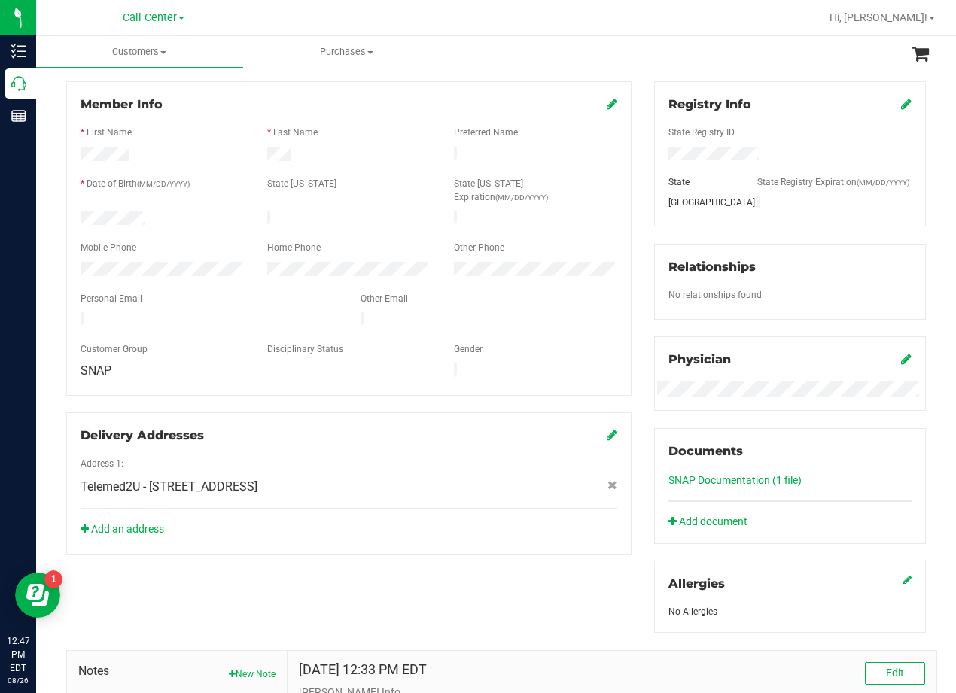
scroll to position [226, 0]
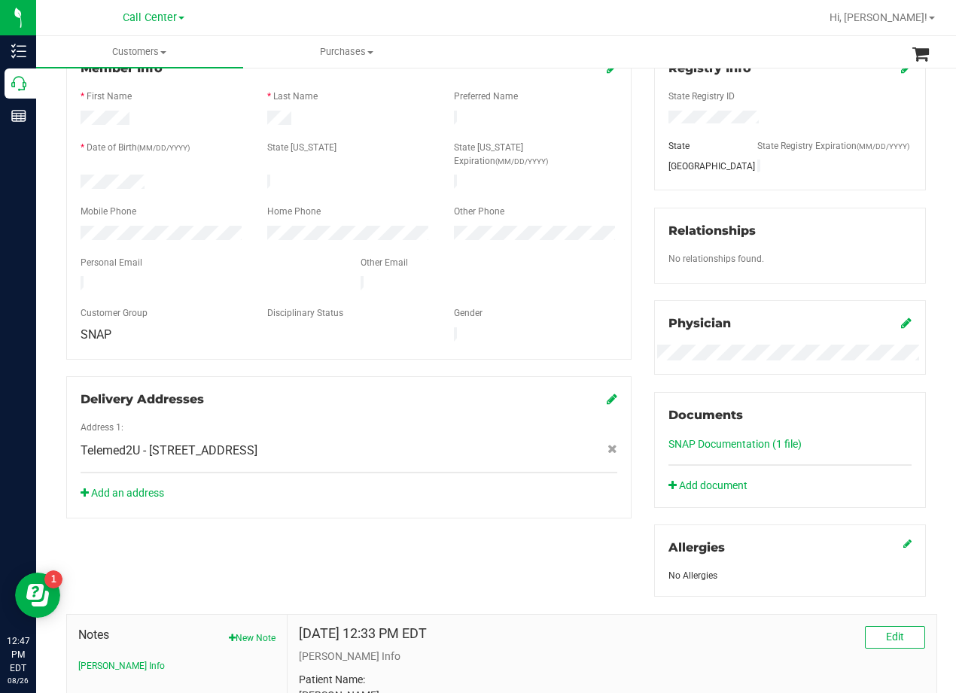
click at [631, 233] on div "Member Info * First Name * Last Name Preferred Name * Date of Birth (MM/DD/YYYY…" at bounding box center [349, 281] width 588 height 473
click at [631, 255] on div "Member Info * First Name * Last Name Preferred Name * Date of Birth (MM/DD/YYYY…" at bounding box center [349, 281] width 588 height 473
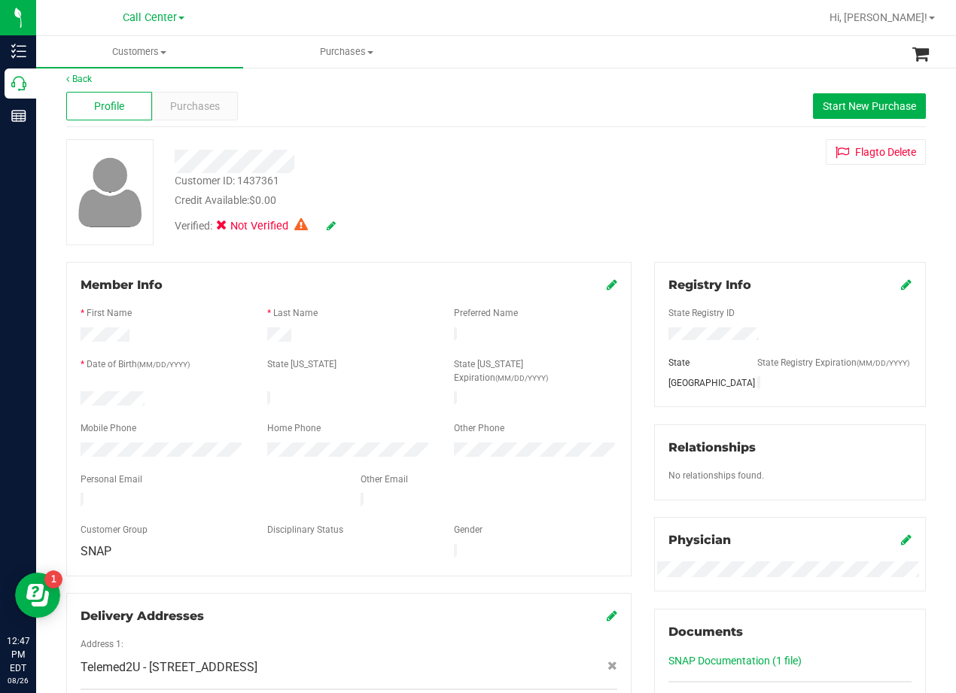
scroll to position [0, 0]
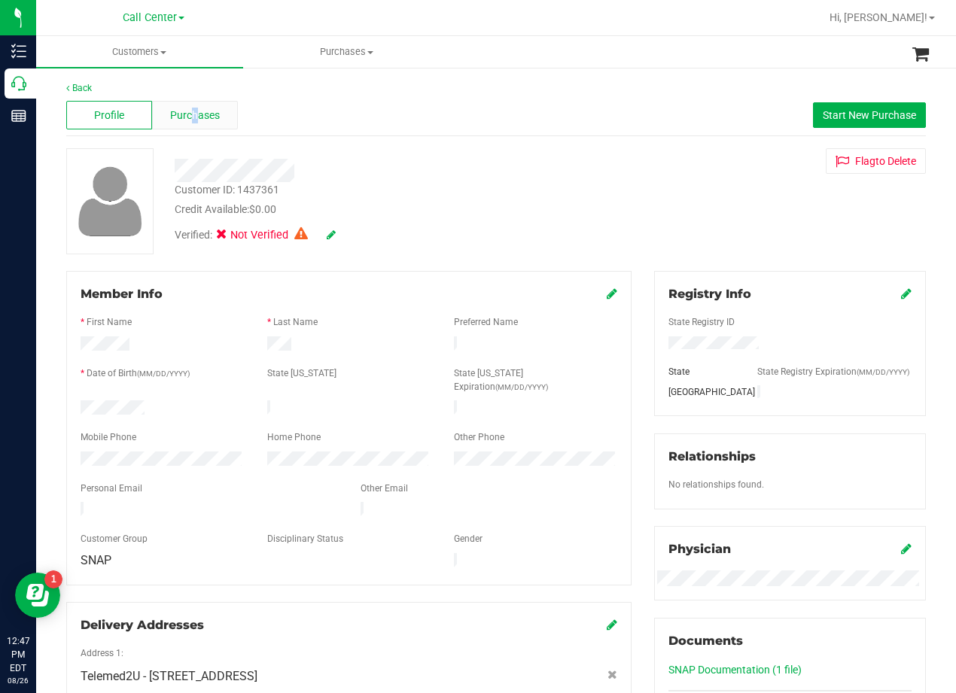
click at [193, 110] on span "Purchases" at bounding box center [195, 116] width 50 height 16
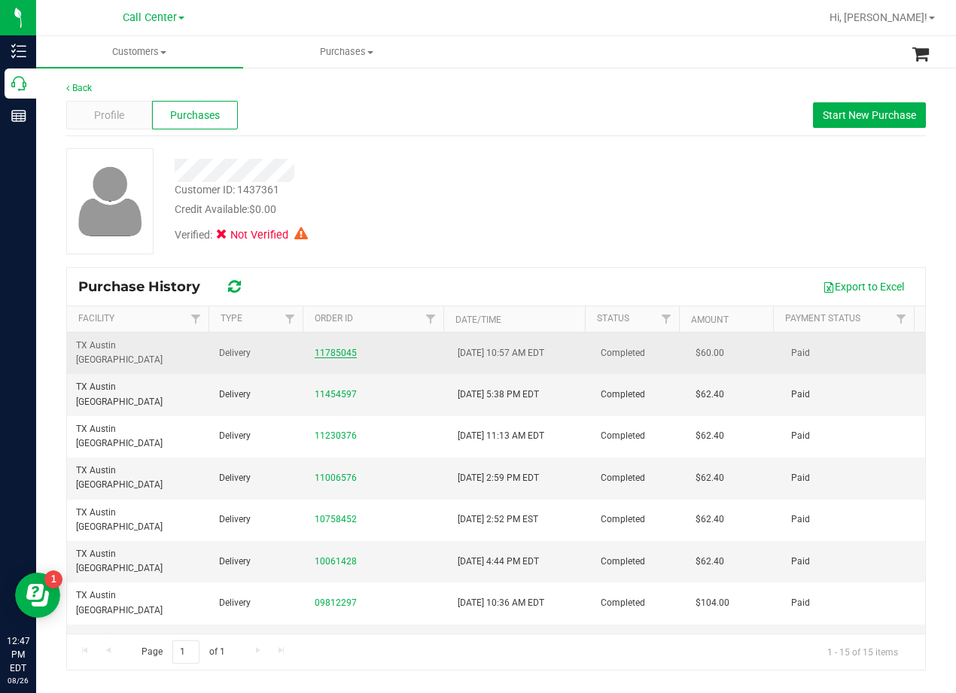
click at [319, 348] on link "11785045" at bounding box center [336, 353] width 42 height 11
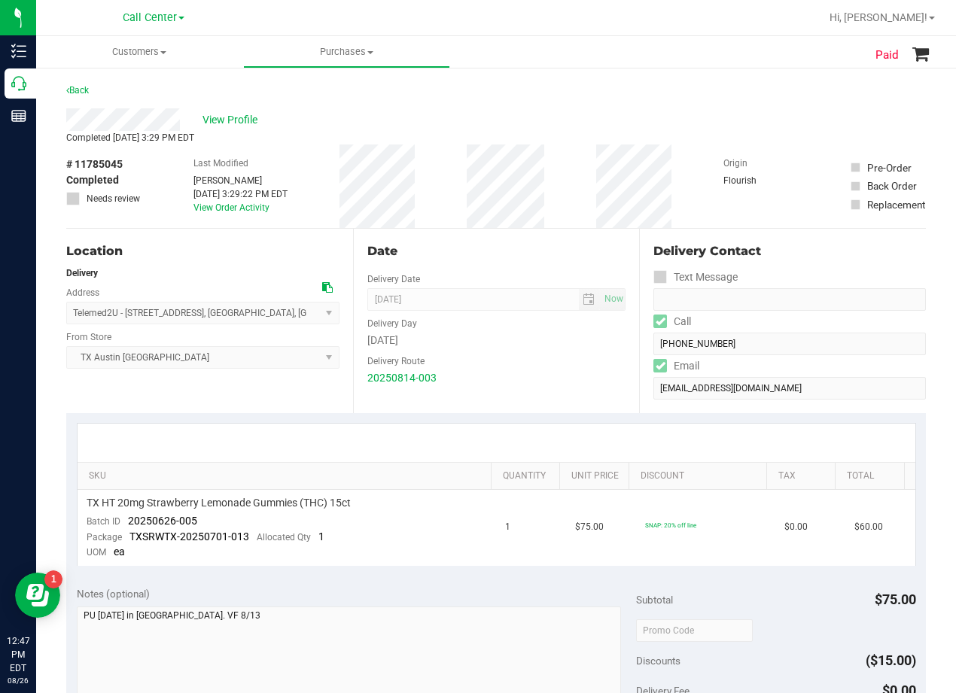
click at [491, 260] on div "Date Delivery Date 08/15/2025 Now 08/15/2025 08:00 AM Now Delivery Day Friday D…" at bounding box center [496, 321] width 287 height 184
click at [500, 123] on div "View Profile" at bounding box center [495, 119] width 859 height 23
click at [502, 124] on div "View Profile" at bounding box center [495, 119] width 859 height 23
drag, startPoint x: 539, startPoint y: 102, endPoint x: 521, endPoint y: 120, distance: 25.0
click at [537, 105] on div "Back" at bounding box center [495, 94] width 859 height 27
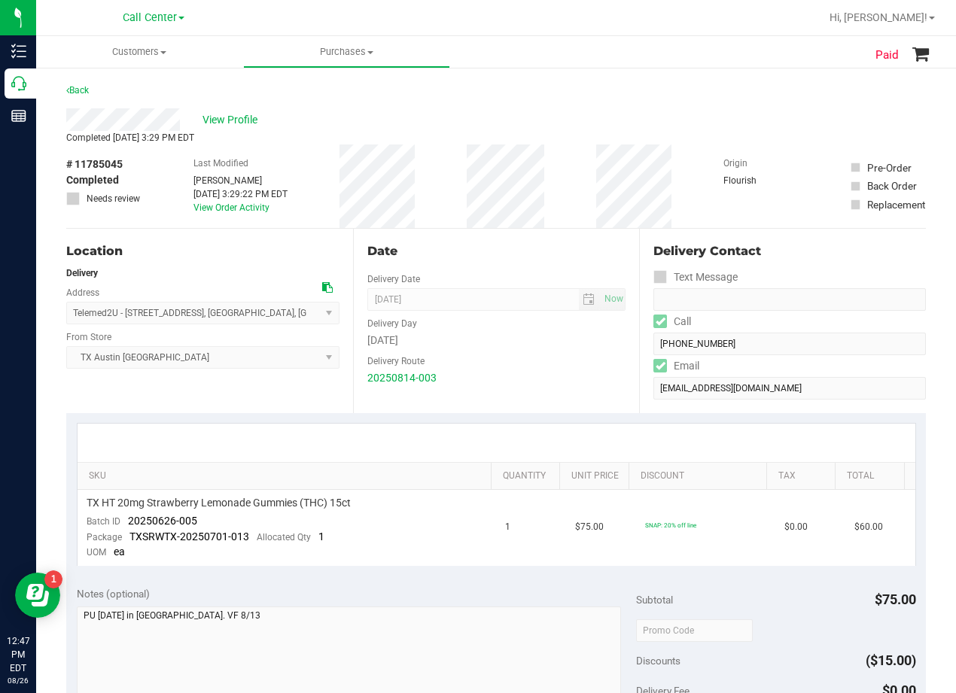
click at [509, 127] on div "View Profile" at bounding box center [495, 119] width 859 height 23
click at [506, 125] on div "View Profile" at bounding box center [495, 119] width 859 height 23
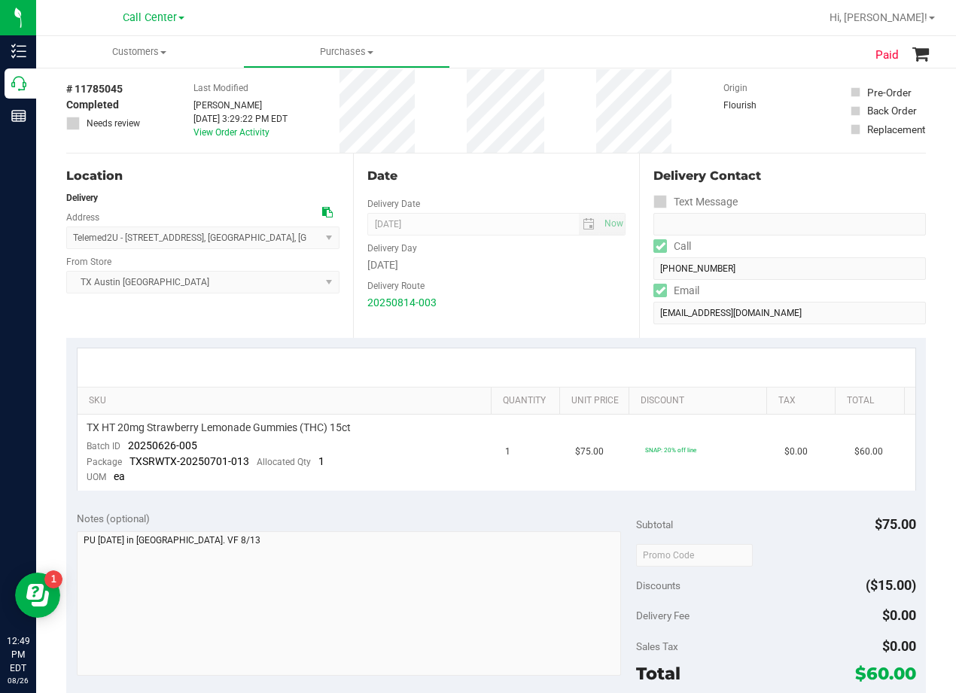
click at [552, 315] on div "Date Delivery Date 08/15/2025 Now 08/15/2025 08:00 AM Now Delivery Day Friday D…" at bounding box center [496, 245] width 287 height 184
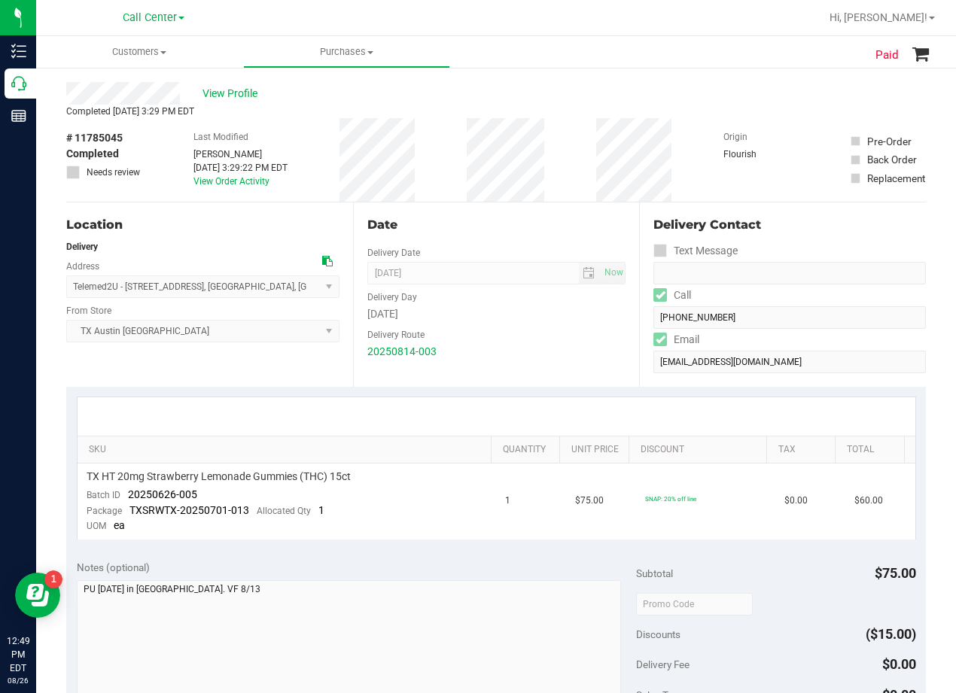
scroll to position [0, 0]
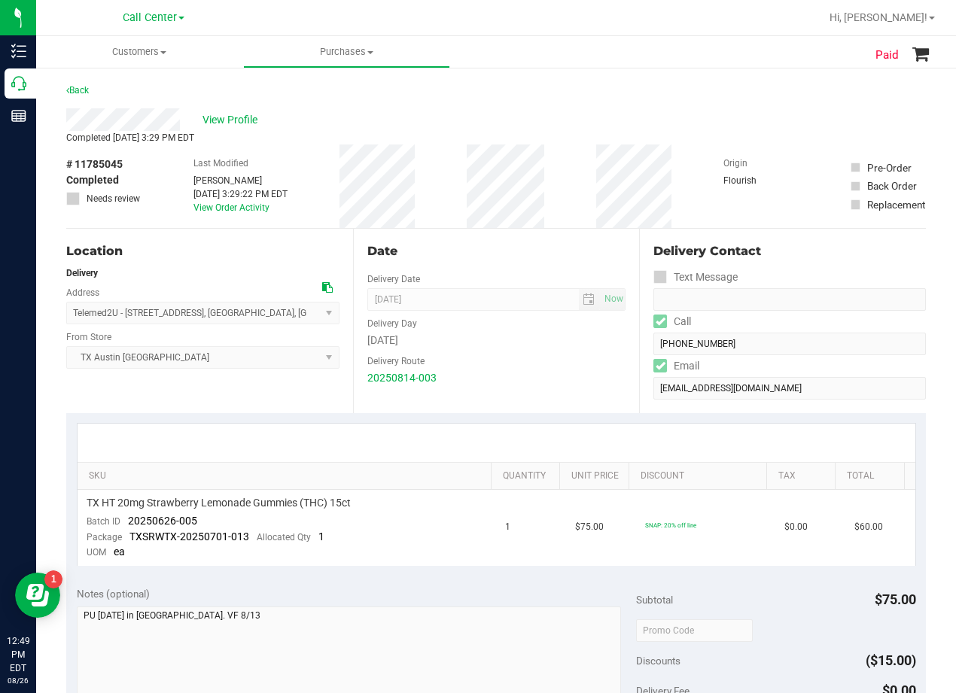
click at [539, 263] on div "Date Delivery Date 08/15/2025 Now 08/15/2025 08:00 AM Now Delivery Day Friday D…" at bounding box center [496, 321] width 287 height 184
click at [506, 251] on div "Date" at bounding box center [496, 251] width 259 height 18
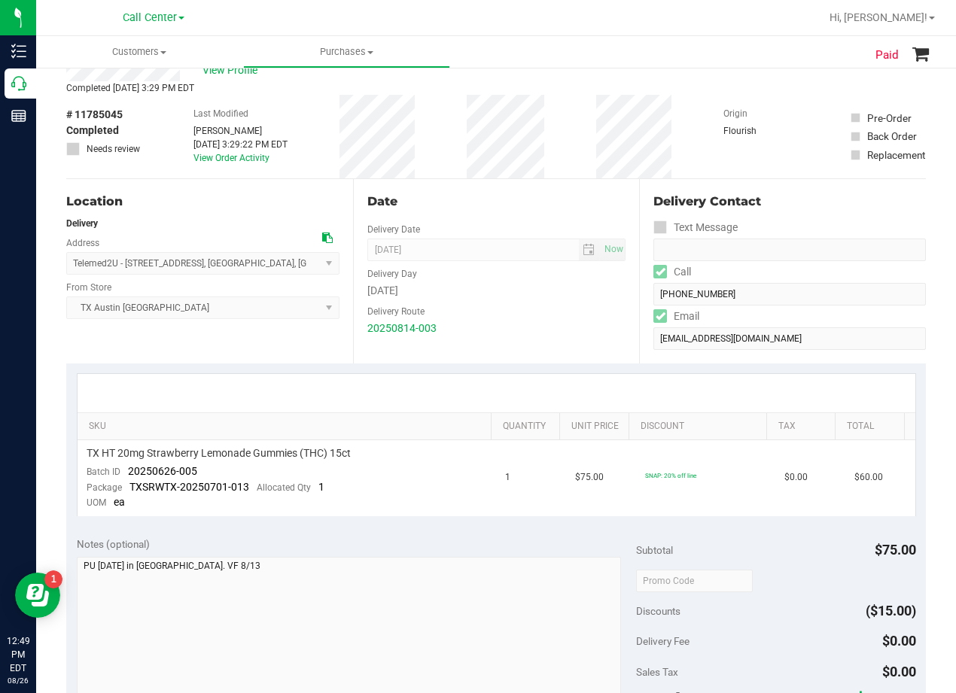
scroll to position [75, 0]
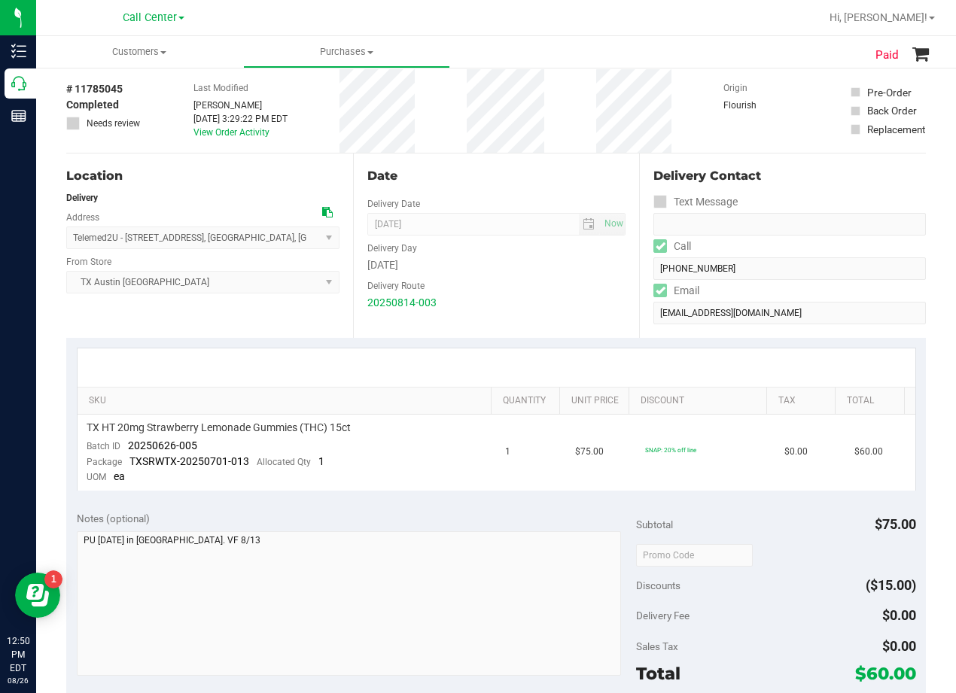
click at [607, 292] on div "Delivery Route" at bounding box center [496, 284] width 259 height 22
drag, startPoint x: 372, startPoint y: 429, endPoint x: 87, endPoint y: 432, distance: 285.2
click at [87, 432] on div "TX HT 20mg Strawberry Lemonade Gummies (THC) 15ct" at bounding box center [287, 428] width 401 height 14
click at [87, 432] on span "TX HT 20mg Strawberry Lemonade Gummies (THC) 15ct" at bounding box center [219, 428] width 264 height 14
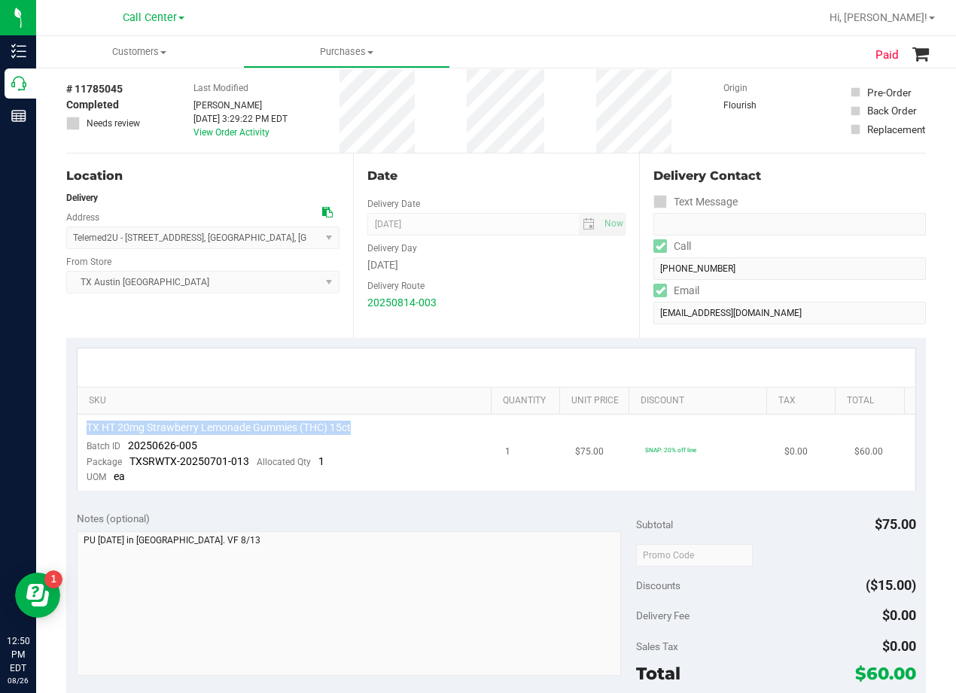
click at [87, 432] on span "TX HT 20mg Strawberry Lemonade Gummies (THC) 15ct" at bounding box center [219, 428] width 264 height 14
click at [135, 429] on span "TX HT 20mg Strawberry Lemonade Gummies (THC) 15ct" at bounding box center [219, 428] width 264 height 14
click at [222, 426] on span "TX HT 20mg Strawberry Lemonade Gummies (THC) 15ct" at bounding box center [219, 428] width 264 height 14
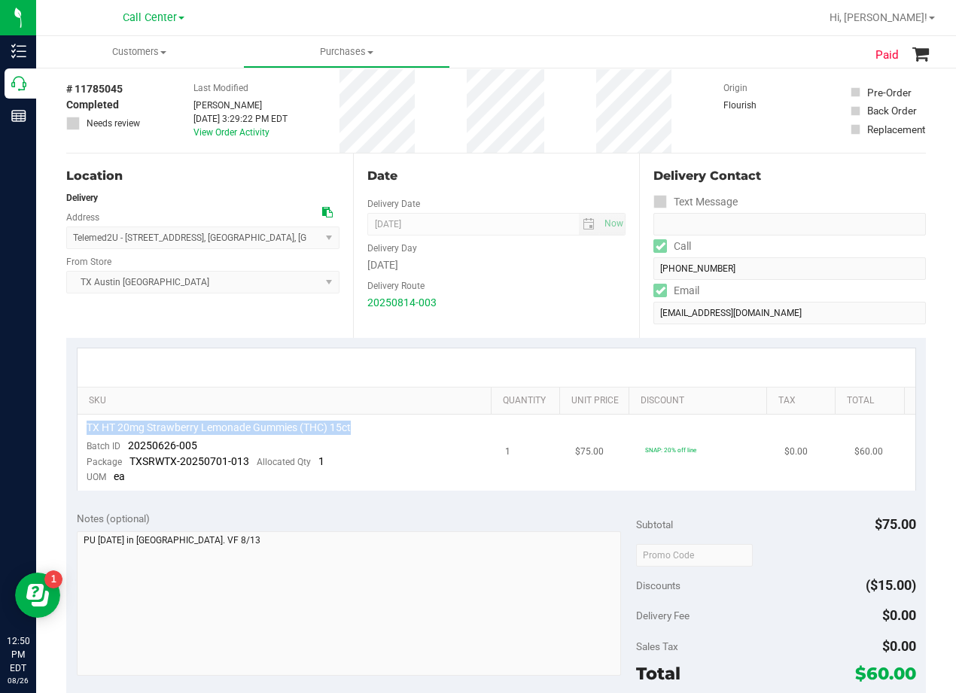
click at [372, 430] on div "TX HT 20mg Strawberry Lemonade Gummies (THC) 15ct" at bounding box center [287, 428] width 401 height 14
drag, startPoint x: 372, startPoint y: 427, endPoint x: 87, endPoint y: 431, distance: 285.9
click at [87, 431] on div "TX HT 20mg Strawberry Lemonade Gummies (THC) 15ct" at bounding box center [287, 428] width 401 height 14
click at [87, 431] on span "TX HT 20mg Strawberry Lemonade Gummies (THC) 15ct" at bounding box center [219, 428] width 264 height 14
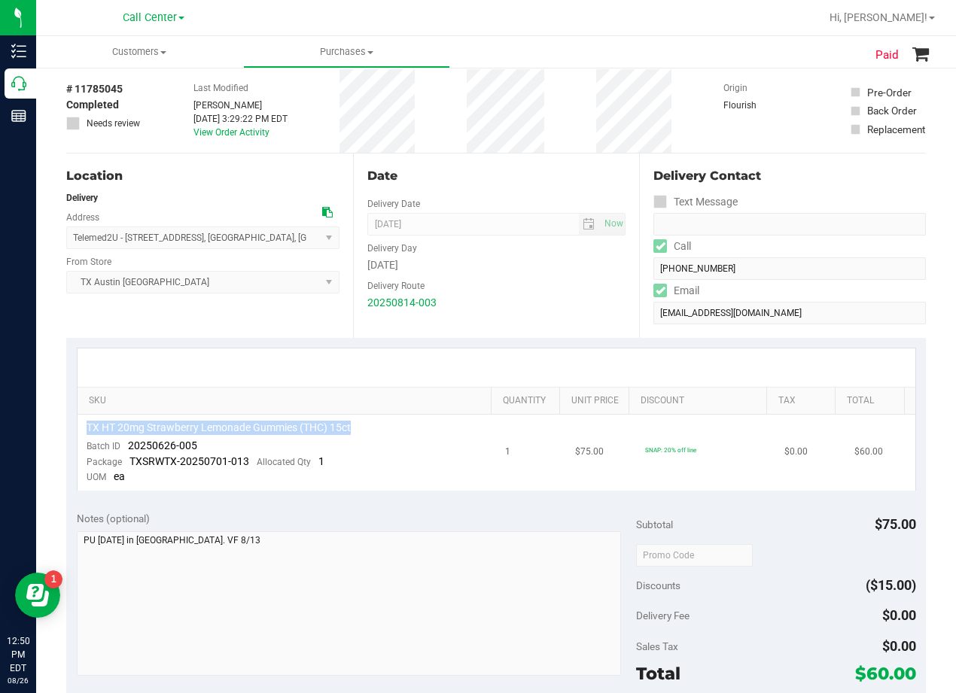
click at [87, 431] on span "TX HT 20mg Strawberry Lemonade Gummies (THC) 15ct" at bounding box center [219, 428] width 264 height 14
click at [317, 432] on span "TX HT 20mg Strawberry Lemonade Gummies (THC) 15ct" at bounding box center [219, 428] width 264 height 14
click at [399, 430] on div "TX HT 20mg Strawberry Lemonade Gummies (THC) 15ct" at bounding box center [287, 428] width 401 height 14
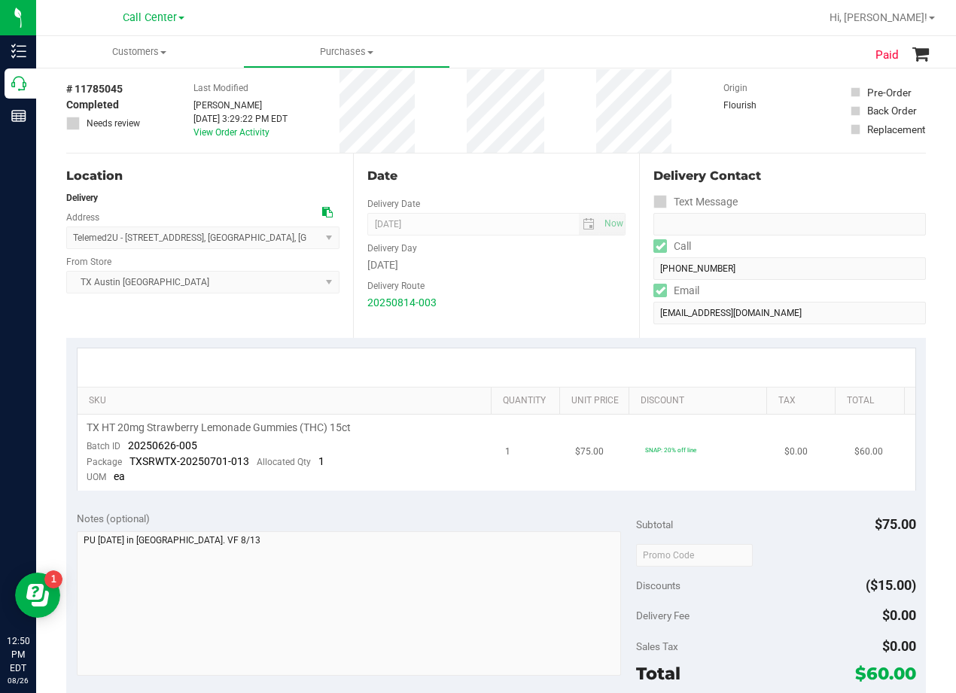
click at [333, 428] on span "TX HT 20mg Strawberry Lemonade Gummies (THC) 15ct" at bounding box center [219, 428] width 264 height 14
drag, startPoint x: 387, startPoint y: 430, endPoint x: 391, endPoint y: 418, distance: 12.9
click at [387, 430] on div "TX HT 20mg Strawberry Lemonade Gummies (THC) 15ct" at bounding box center [287, 428] width 401 height 14
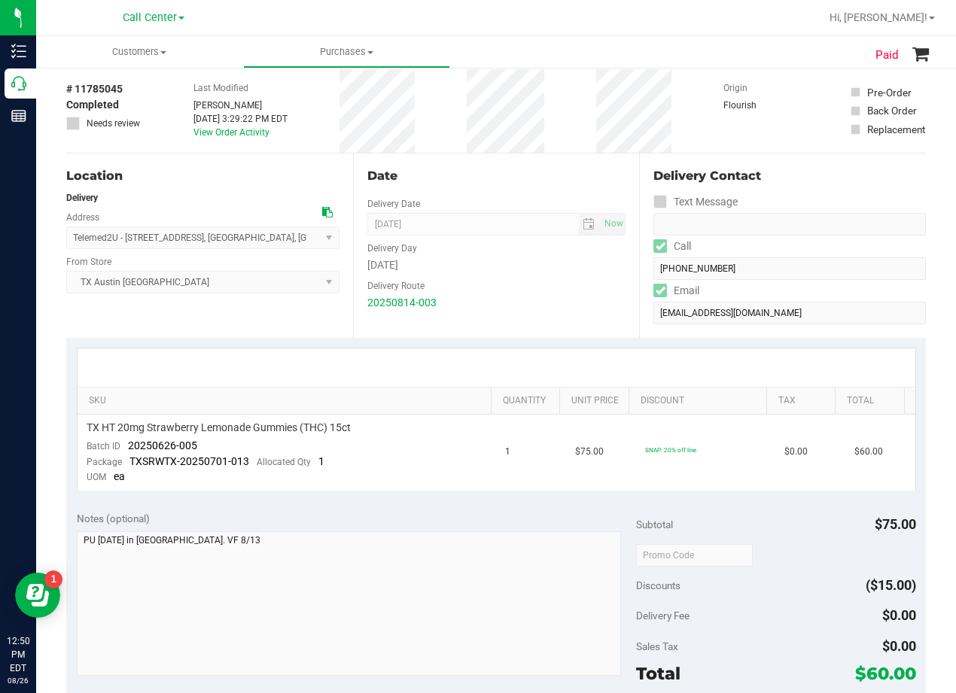
click at [418, 354] on div at bounding box center [495, 367] width 837 height 38
click at [480, 367] on div at bounding box center [496, 367] width 810 height 1
click at [515, 359] on div at bounding box center [495, 367] width 837 height 38
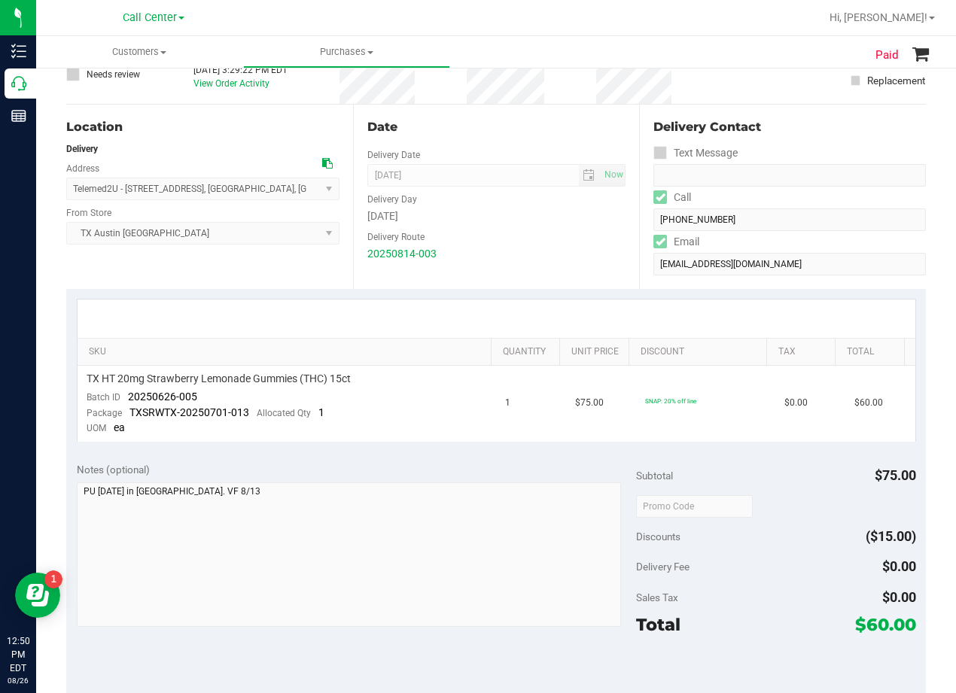
scroll to position [150, 0]
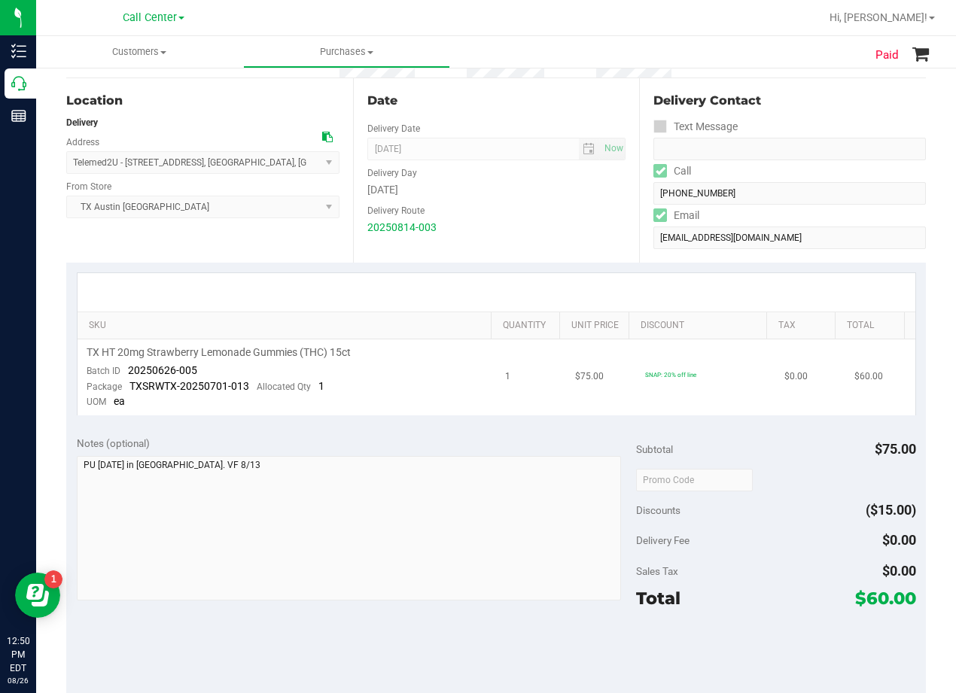
click at [353, 342] on td "TX HT 20mg Strawberry Lemonade Gummies (THC) 15ct Batch ID 20250626-005 Package…" at bounding box center [286, 377] width 419 height 76
click at [364, 343] on td "TX HT 20mg Strawberry Lemonade Gummies (THC) 15ct Batch ID 20250626-005 Package…" at bounding box center [286, 377] width 419 height 76
click at [366, 345] on div "TX HT 20mg Strawberry Lemonade Gummies (THC) 15ct" at bounding box center [287, 352] width 401 height 14
click at [366, 350] on div "TX HT 20mg Strawberry Lemonade Gummies (THC) 15ct" at bounding box center [287, 352] width 401 height 14
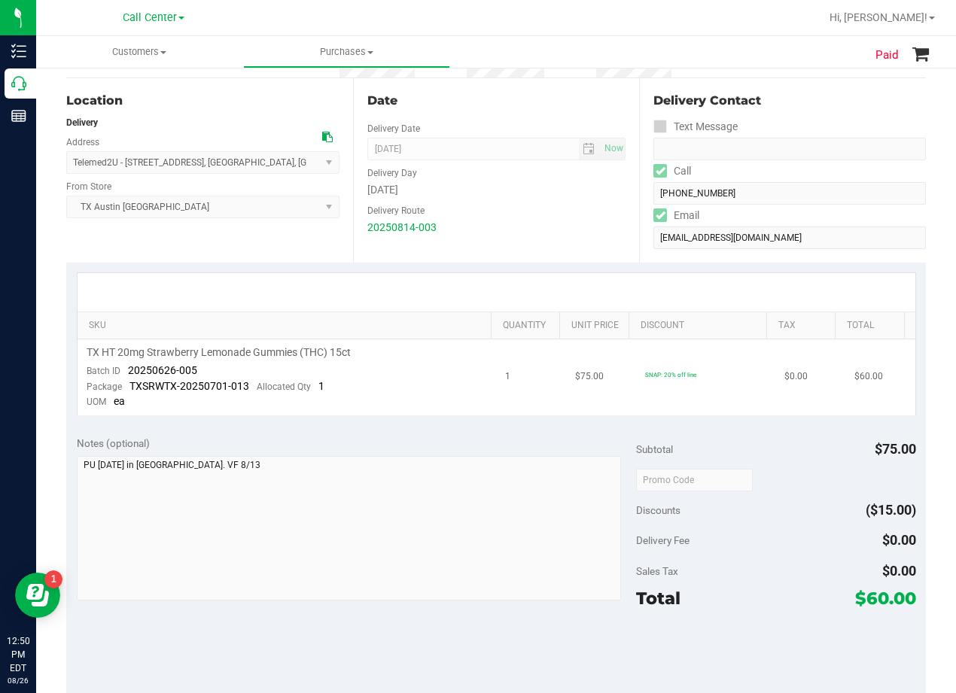
click at [366, 350] on div "TX HT 20mg Strawberry Lemonade Gummies (THC) 15ct" at bounding box center [287, 352] width 401 height 14
click at [391, 359] on div "TX HT 20mg Strawberry Lemonade Gummies (THC) 15ct" at bounding box center [287, 352] width 401 height 14
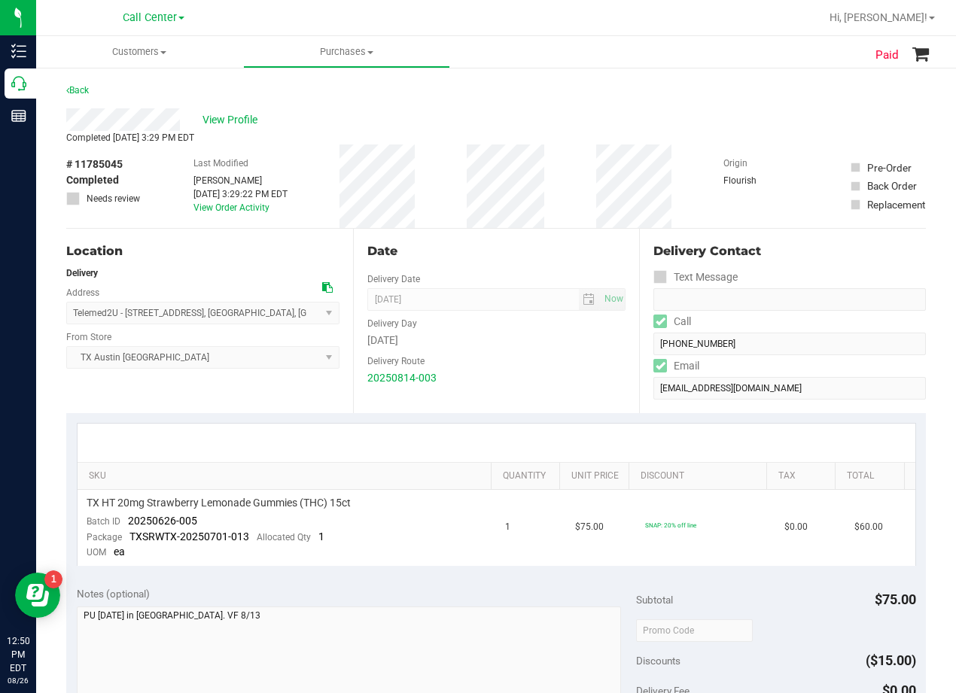
scroll to position [75, 0]
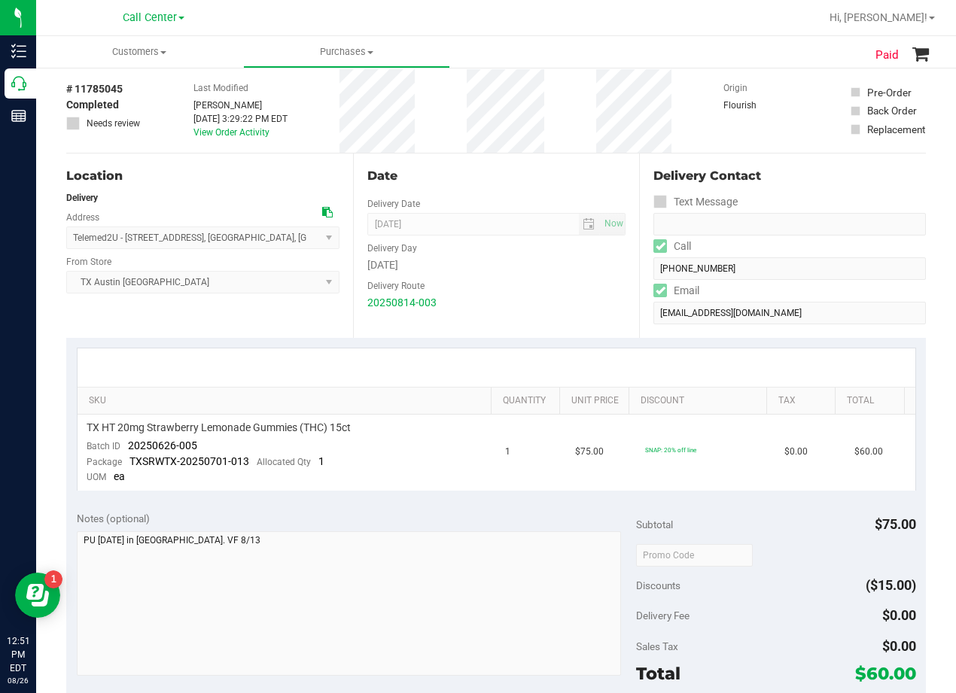
click at [482, 293] on div "Delivery Route" at bounding box center [496, 284] width 259 height 22
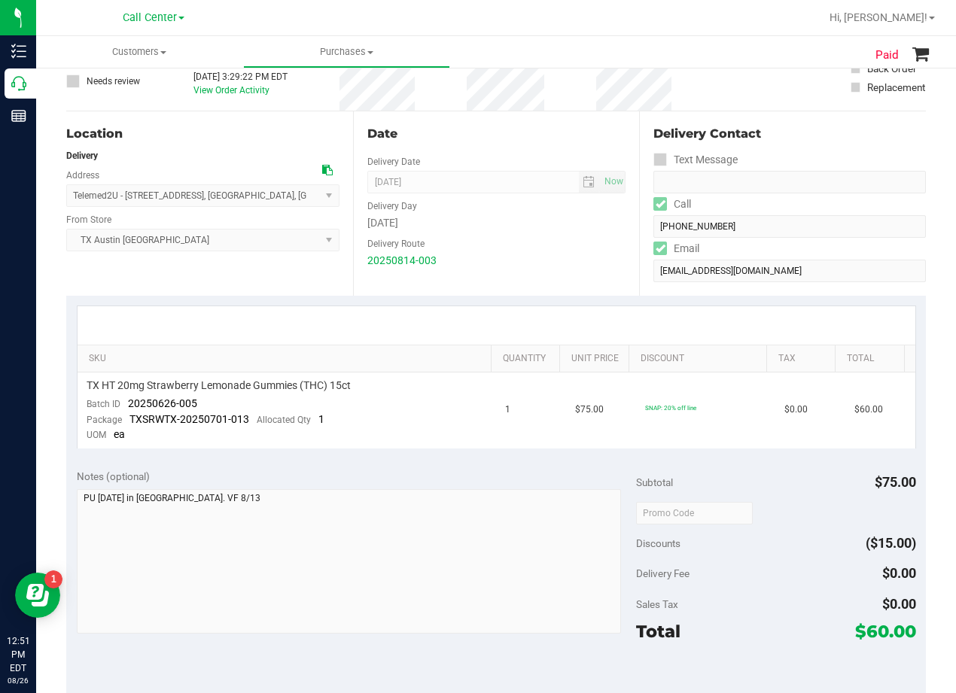
scroll to position [150, 0]
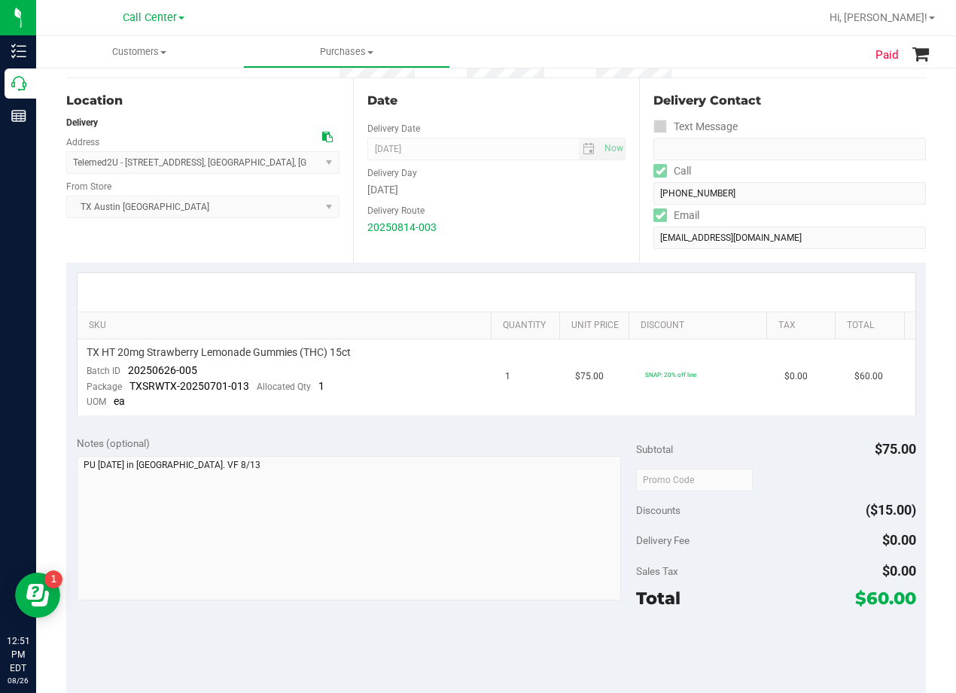
click at [532, 282] on div at bounding box center [495, 292] width 837 height 38
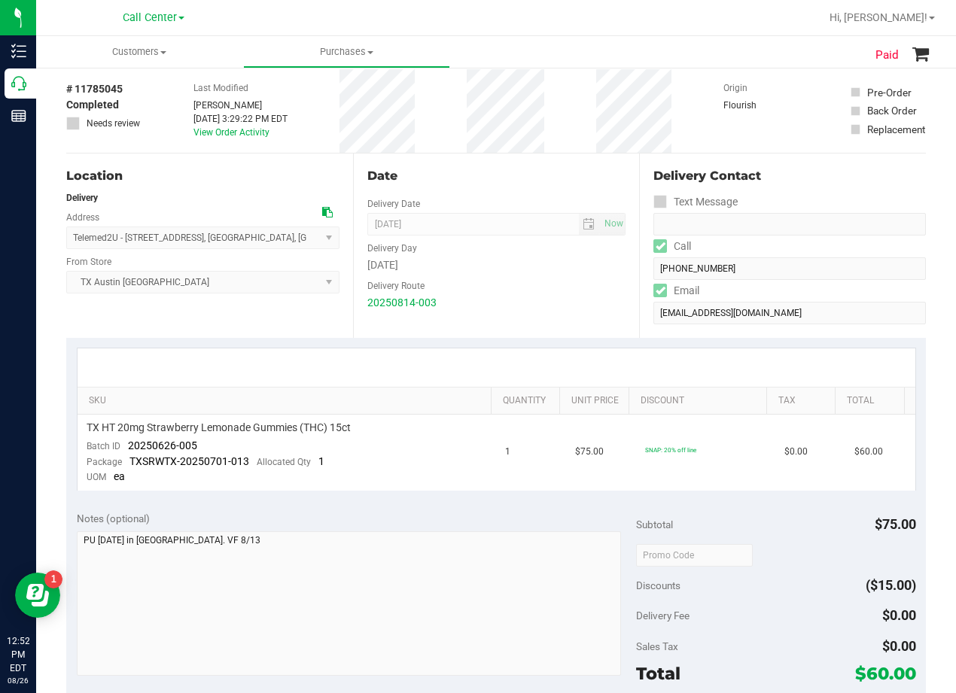
scroll to position [0, 0]
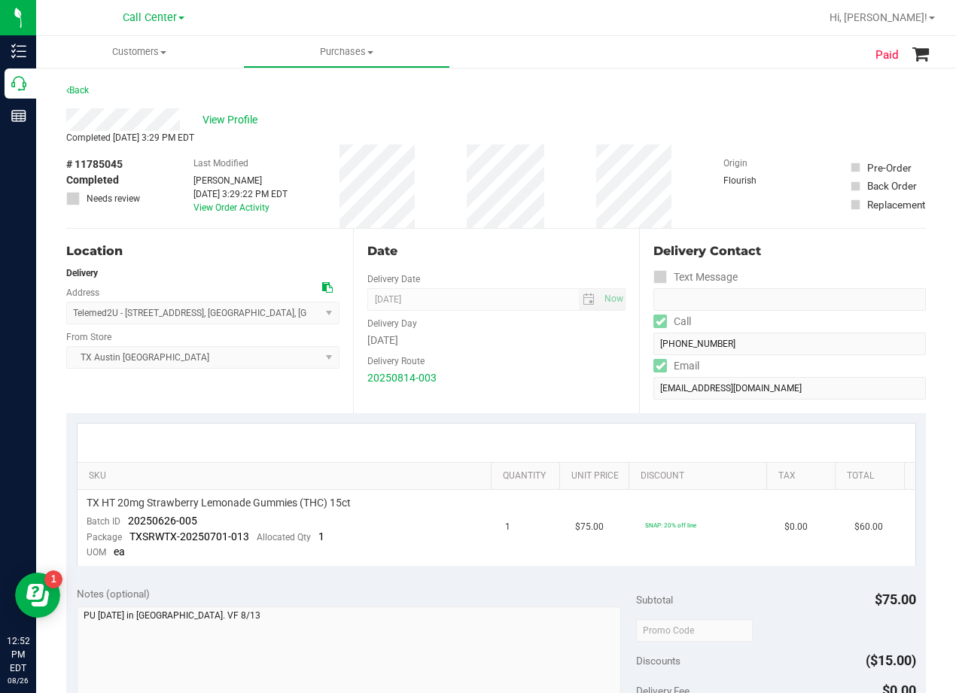
click at [489, 253] on div "Date" at bounding box center [496, 251] width 259 height 18
click at [567, 362] on div "Delivery Route" at bounding box center [496, 359] width 259 height 22
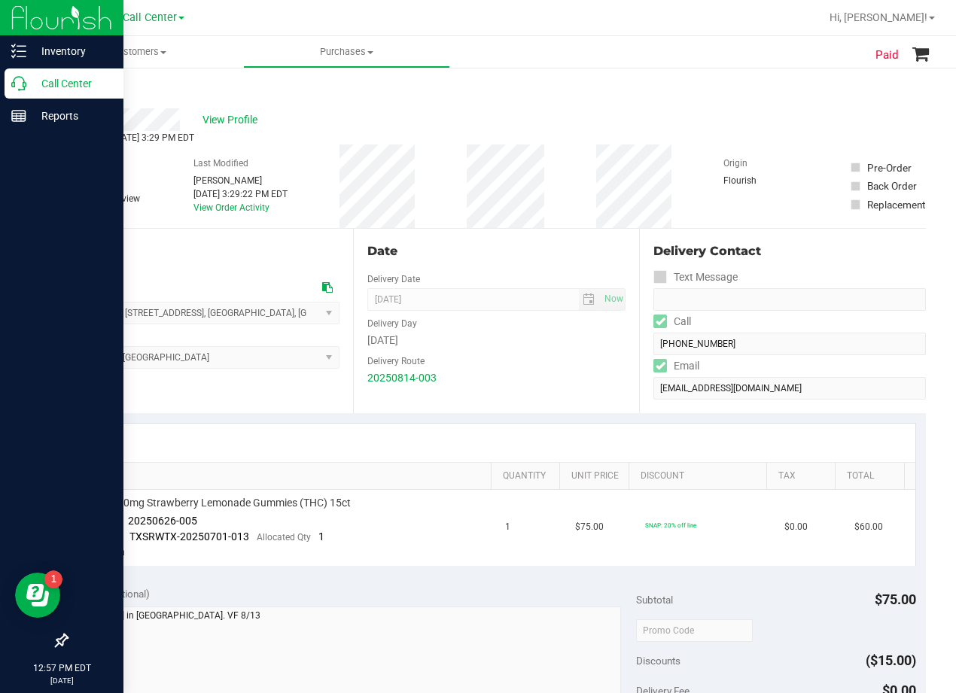
click at [20, 74] on div "Call Center" at bounding box center [64, 83] width 119 height 30
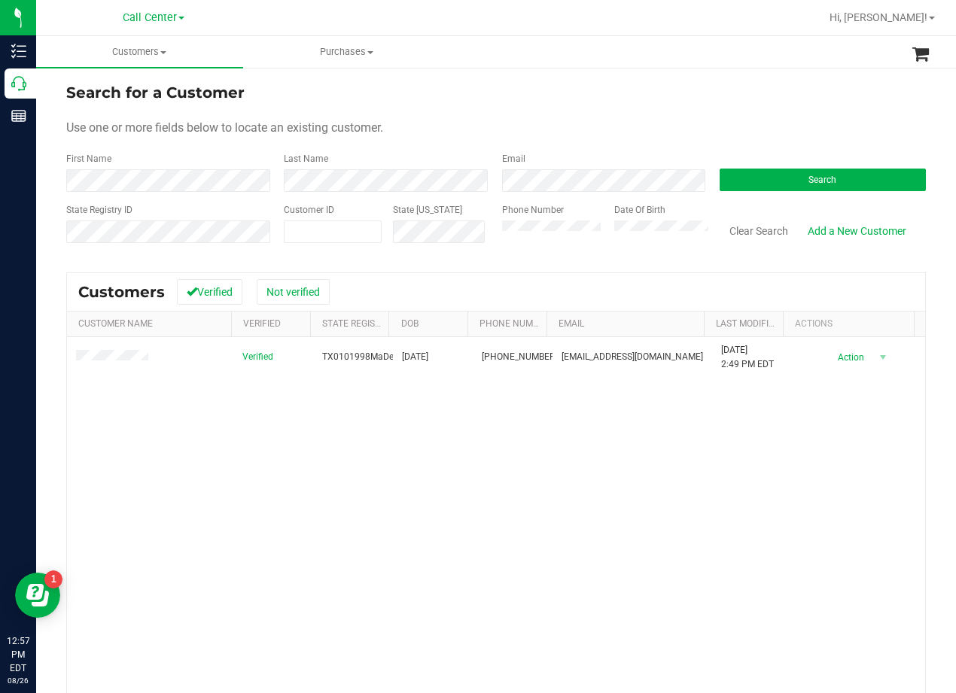
click at [515, 99] on div "Search for a Customer" at bounding box center [495, 92] width 859 height 23
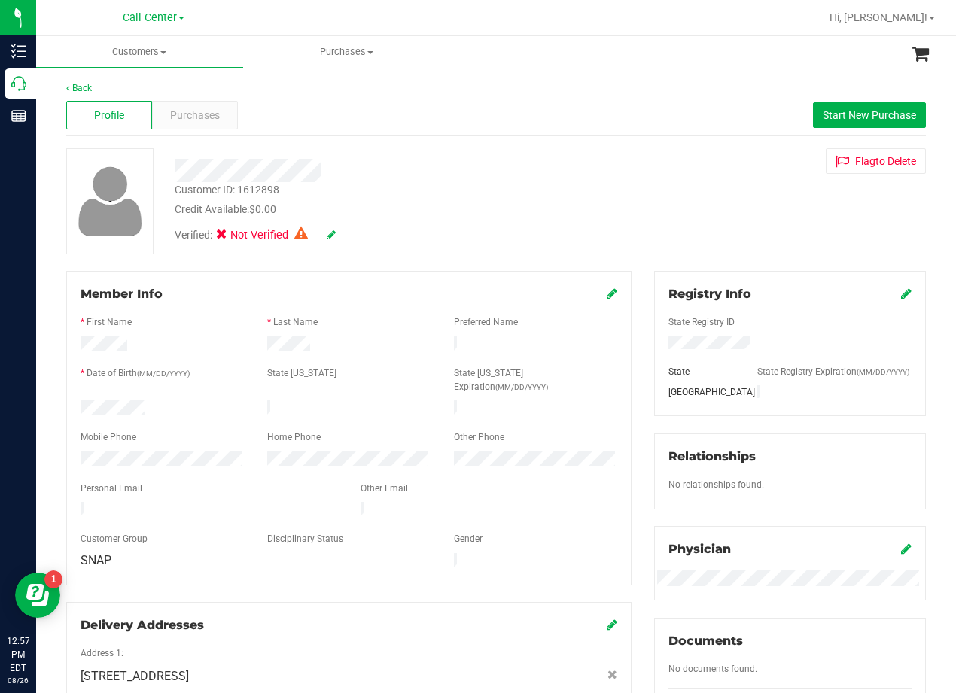
click at [687, 152] on div "Flag to Delete" at bounding box center [790, 161] width 294 height 26
click at [479, 172] on div at bounding box center [383, 170] width 441 height 23
click at [569, 211] on div "Credit Available: $0.00" at bounding box center [384, 210] width 418 height 16
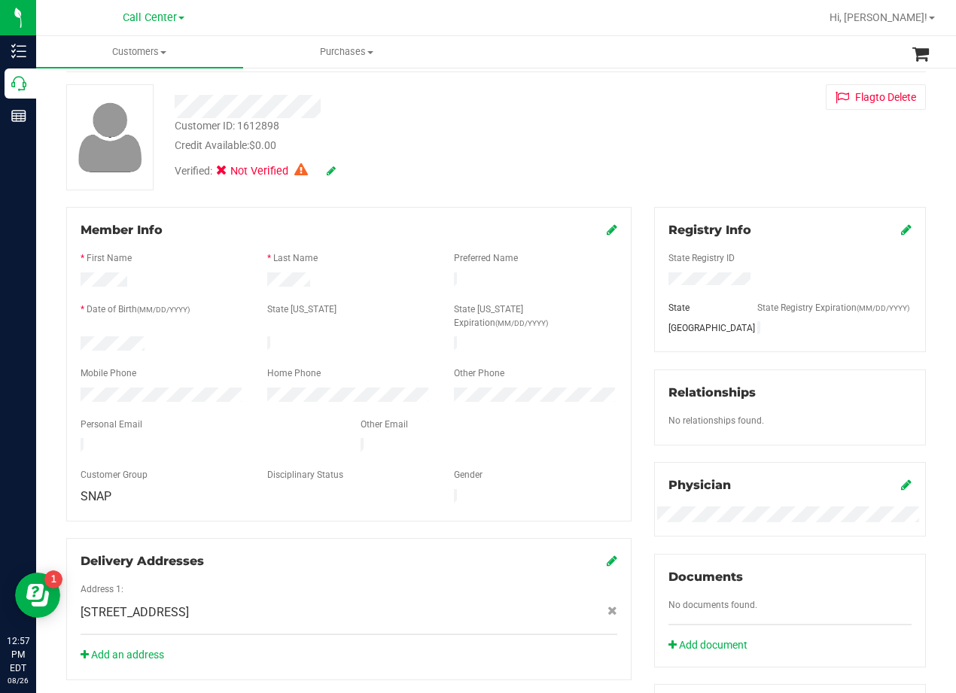
scroll to position [226, 0]
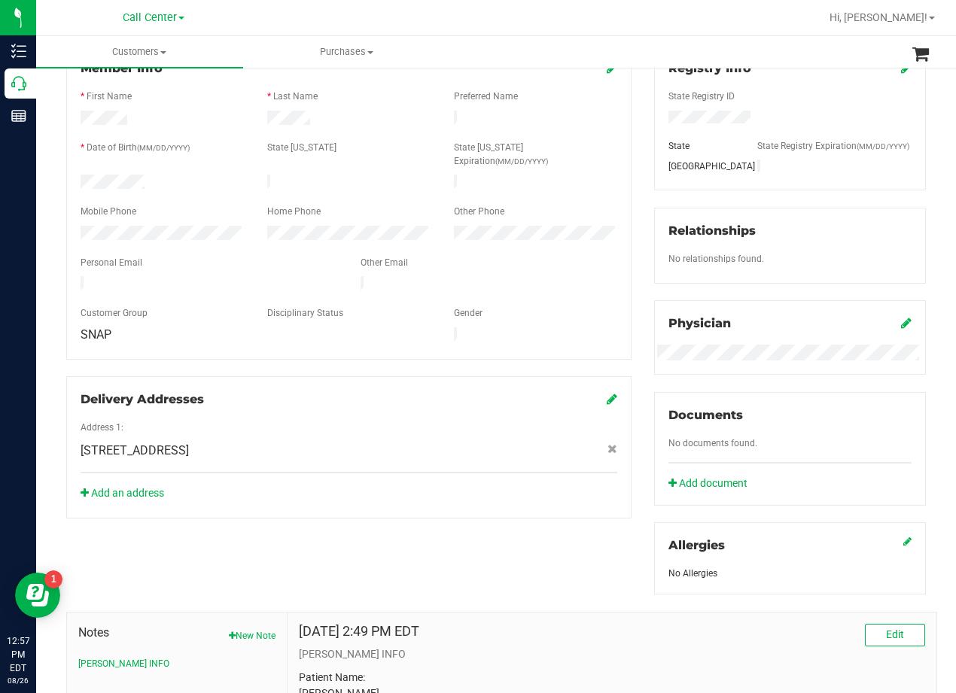
click at [625, 250] on div "Member Info * First Name * Last Name Preferred Name * Date of Birth (MM/DD/YYYY…" at bounding box center [349, 281] width 588 height 473
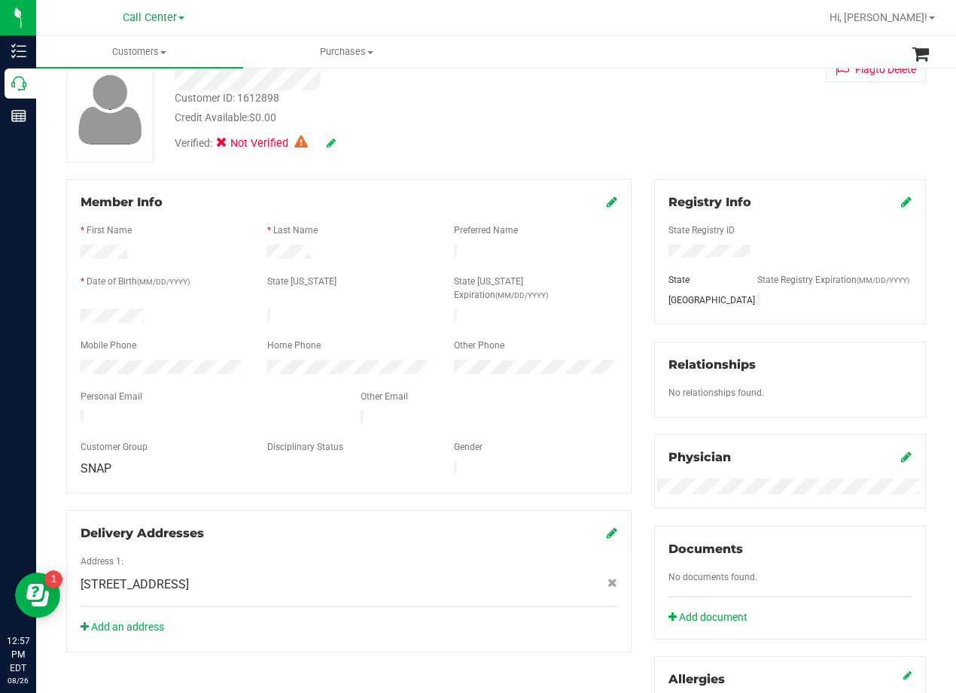
scroll to position [0, 0]
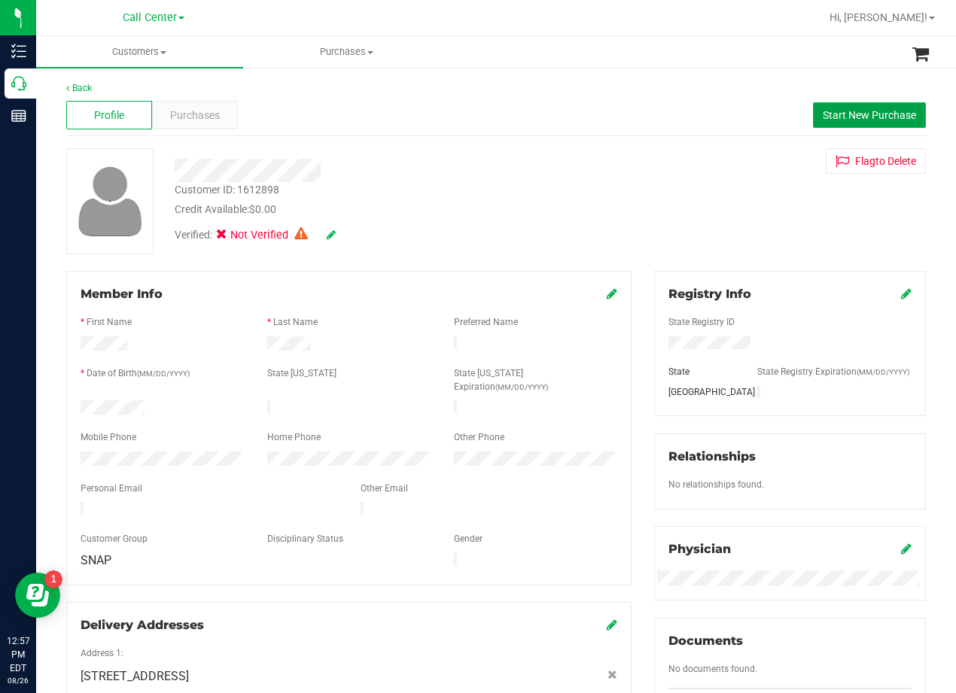
click at [822, 109] on span "Start New Purchase" at bounding box center [868, 115] width 93 height 12
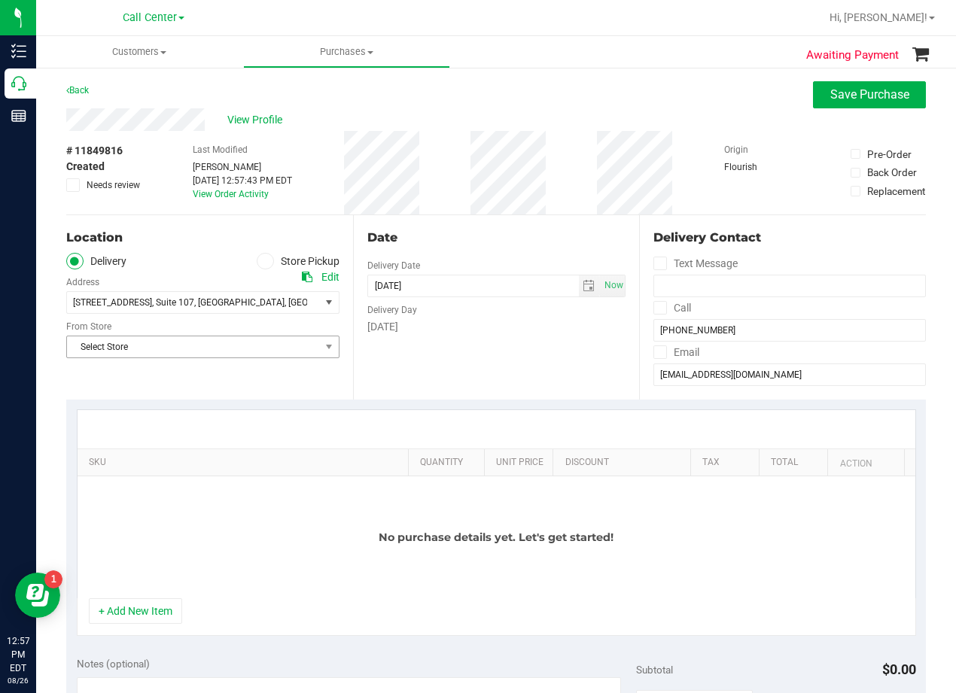
click at [294, 336] on span "Select Store" at bounding box center [193, 346] width 253 height 21
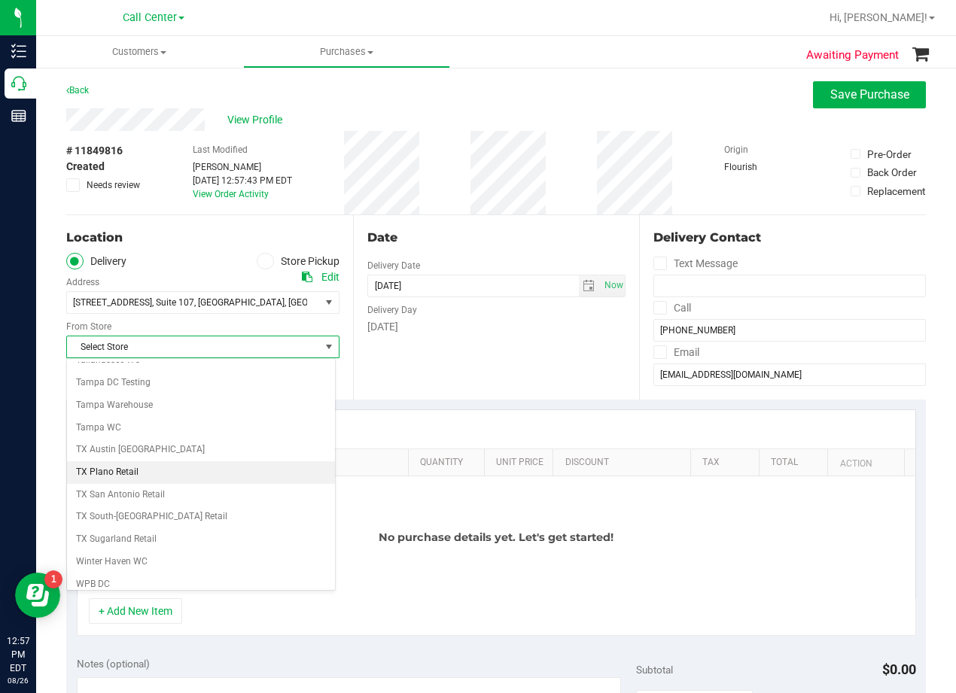
scroll to position [1093, 0]
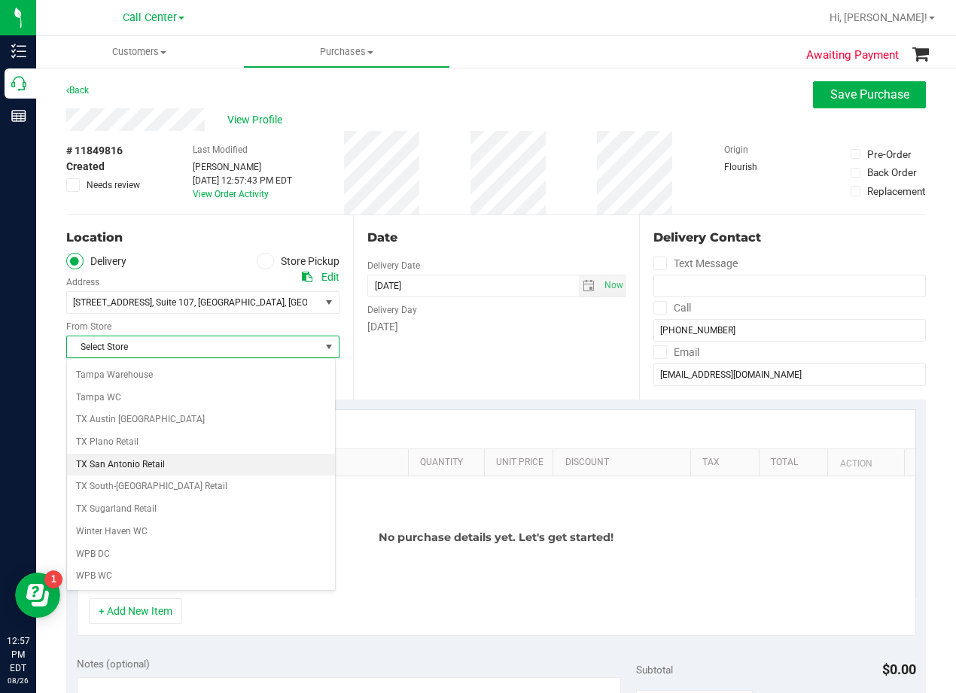
click at [148, 466] on li "TX San Antonio Retail" at bounding box center [201, 465] width 268 height 23
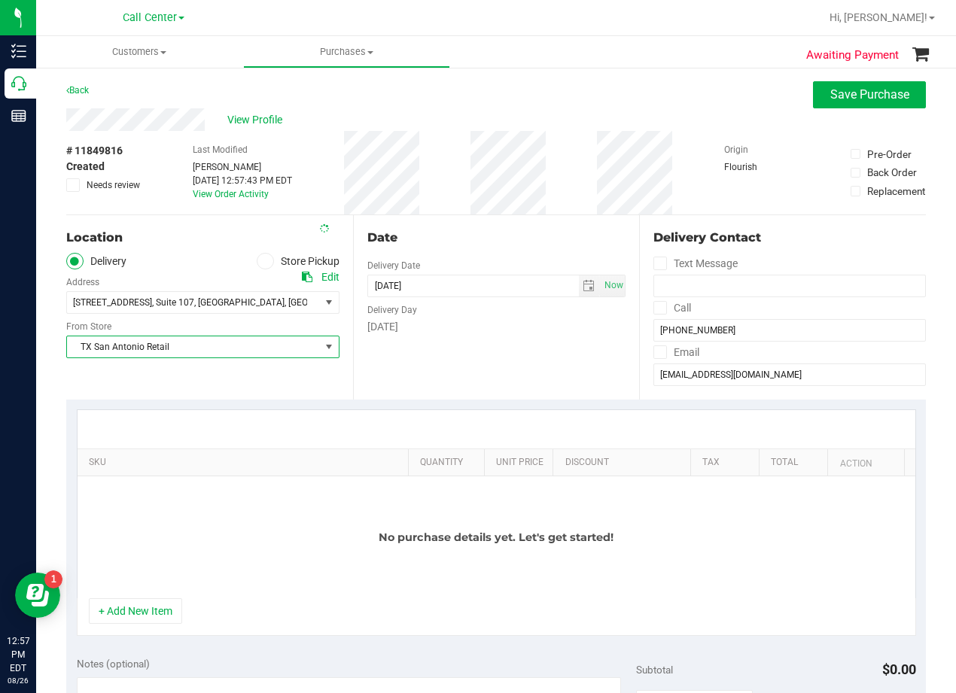
click at [373, 369] on div "Date Delivery Date 08/26/2025 Now 08/26/2025 12:57 PM Now Delivery Day Tuesday" at bounding box center [496, 307] width 287 height 184
click at [439, 260] on div "Date Delivery Date 08/26/2025 Now 08/26/2025 12:57 PM Now Delivery Day Tuesday" at bounding box center [496, 307] width 287 height 184
click at [518, 251] on div "Date Delivery Date 08/26/2025 Now 08/26/2025 12:57 PM Now Delivery Day Tuesday" at bounding box center [496, 307] width 287 height 184
click at [579, 278] on span "select" at bounding box center [590, 285] width 22 height 21
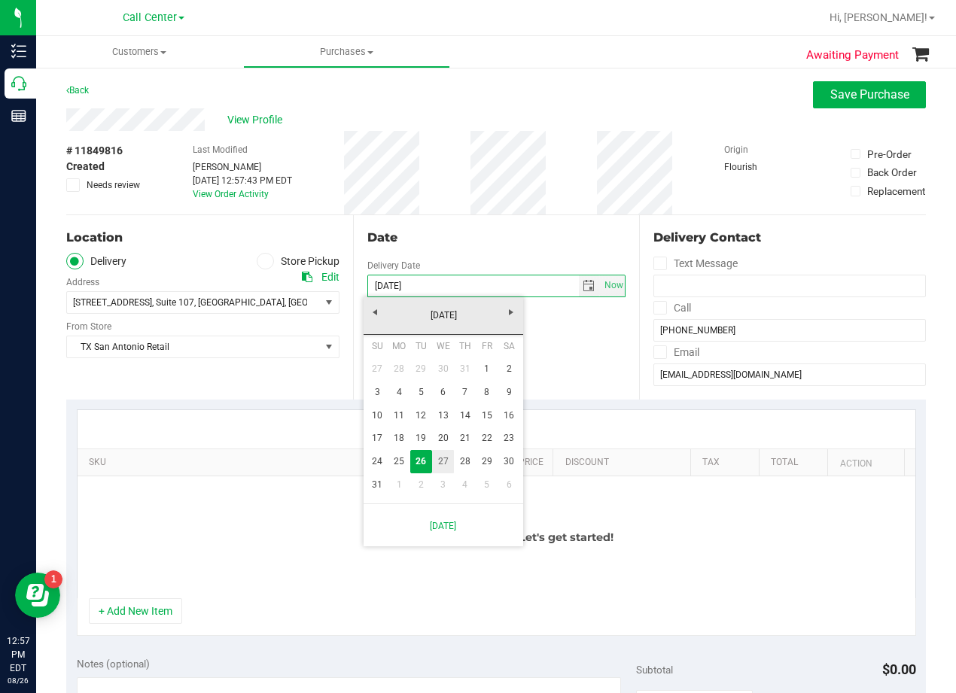
click at [447, 463] on link "27" at bounding box center [443, 461] width 22 height 23
type input "08/27/2025"
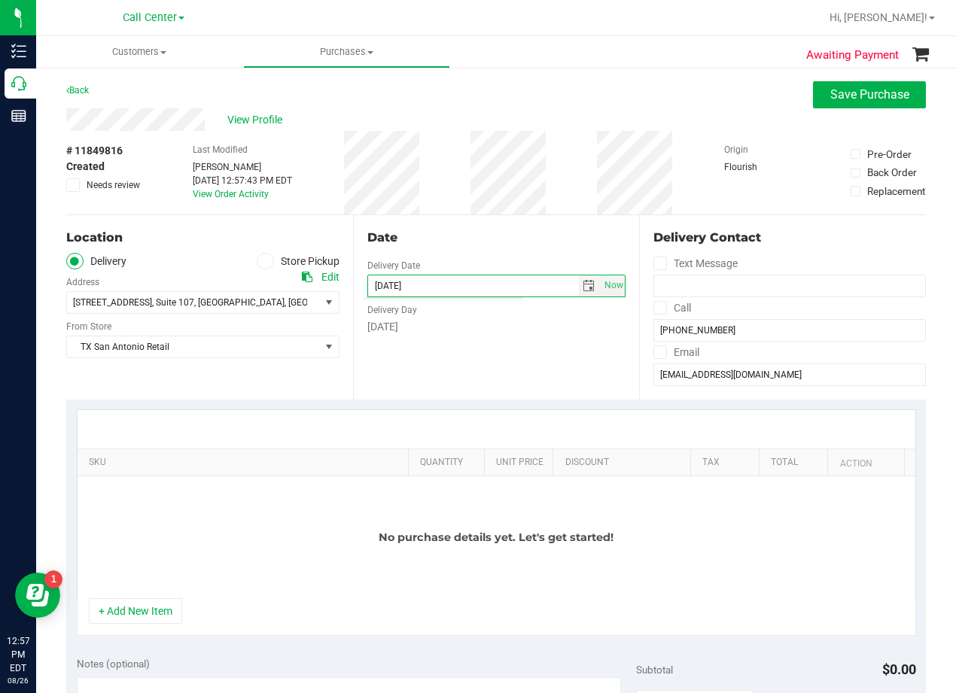
drag, startPoint x: 457, startPoint y: 368, endPoint x: 446, endPoint y: 249, distance: 119.3
click at [457, 367] on div "Date Delivery Date 08/27/2025 Now 08/27/2025 12:57 PM Now Delivery Day Wednesday" at bounding box center [496, 307] width 287 height 184
click at [451, 226] on div "Date Delivery Date 08/27/2025 Now 08/27/2025 12:57 PM Now Delivery Day Wednesday" at bounding box center [496, 307] width 287 height 184
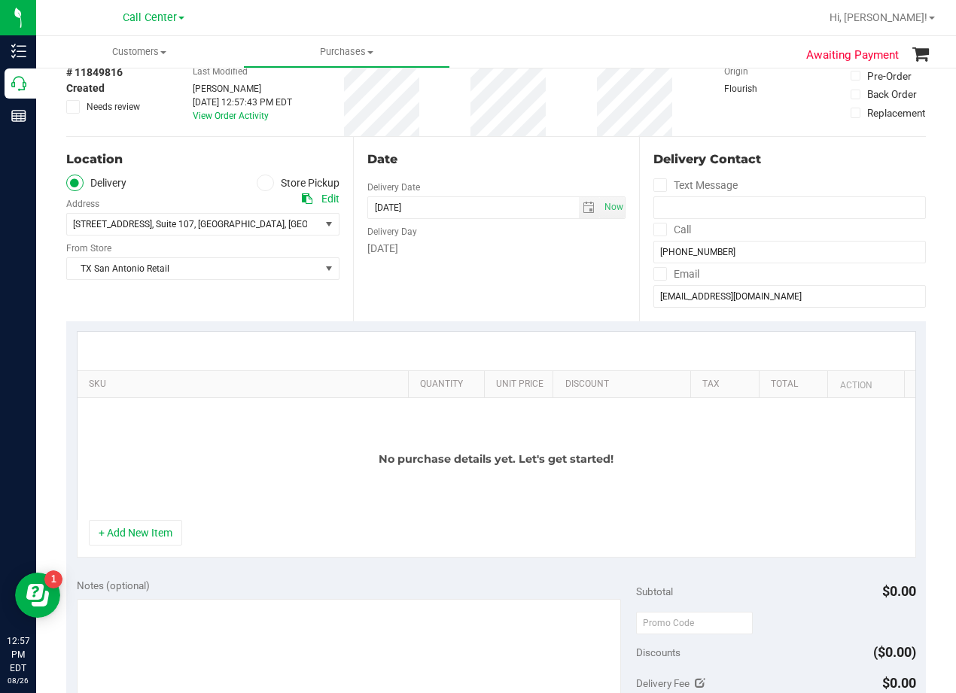
scroll to position [150, 0]
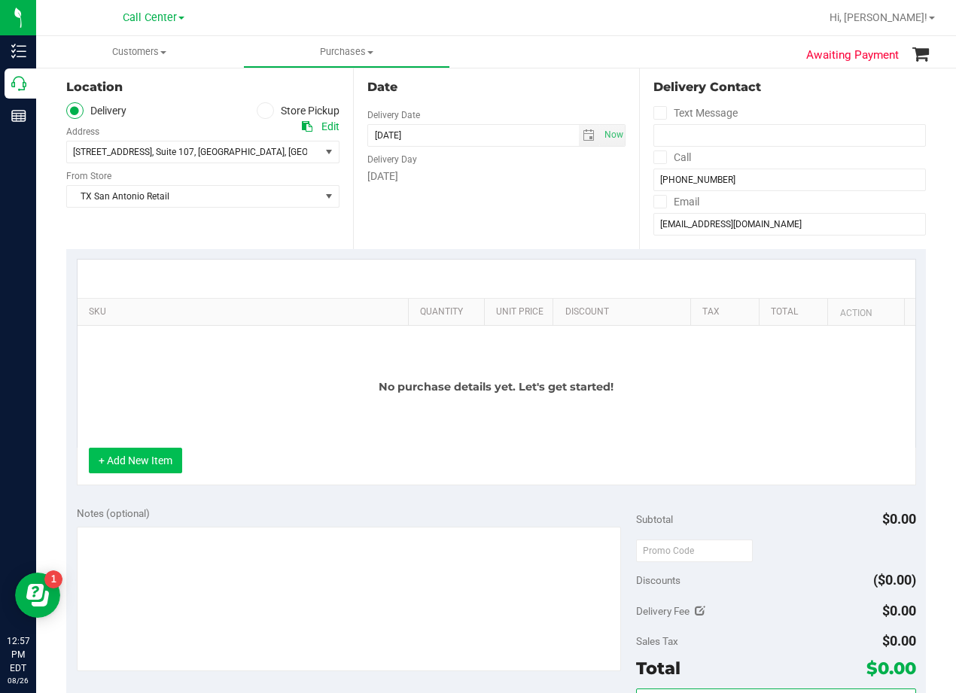
click at [146, 464] on button "+ Add New Item" at bounding box center [135, 461] width 93 height 26
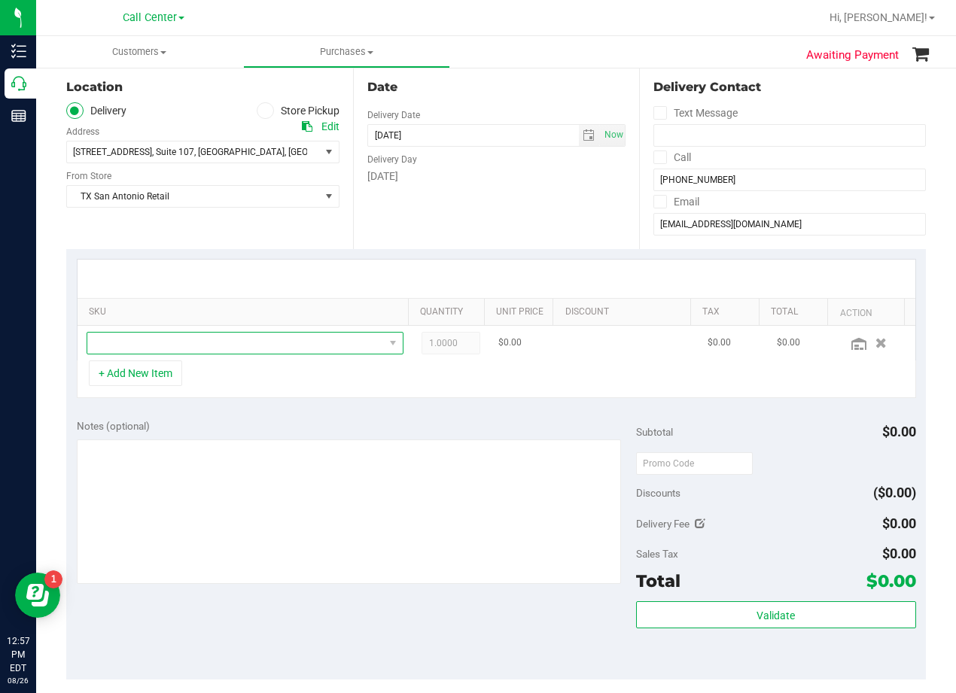
click at [190, 337] on span "NO DATA FOUND" at bounding box center [235, 343] width 296 height 21
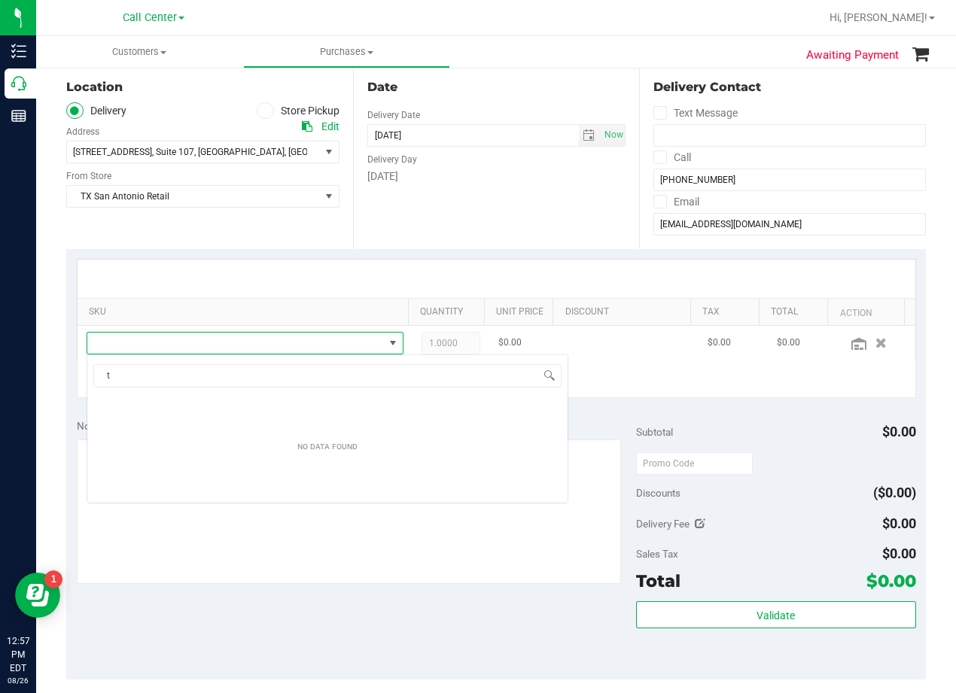
scroll to position [23, 308]
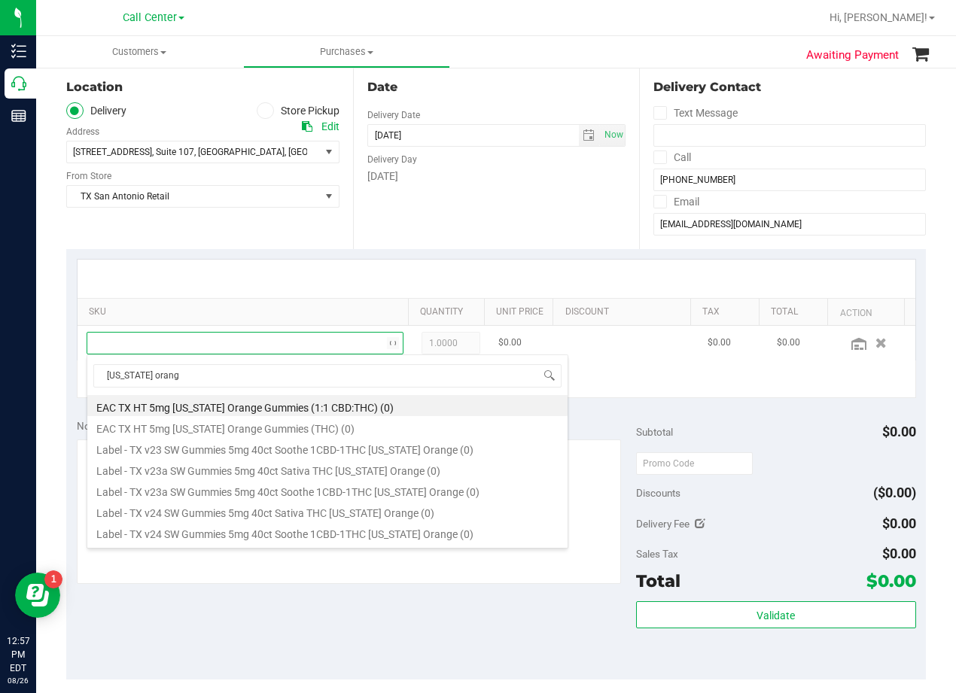
type input "texas orange"
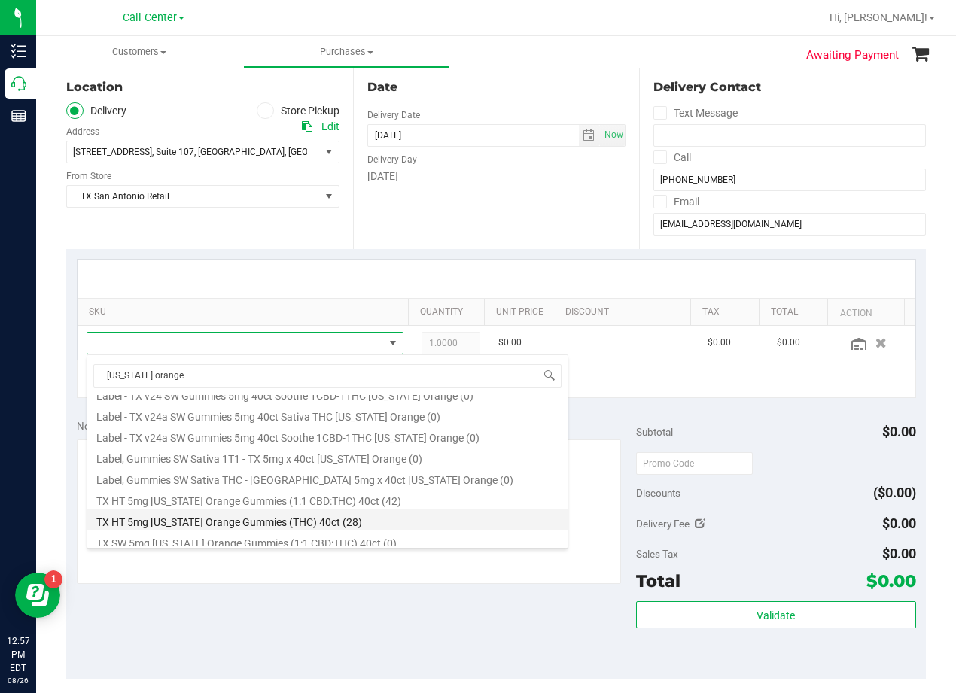
scroll to position [250, 0]
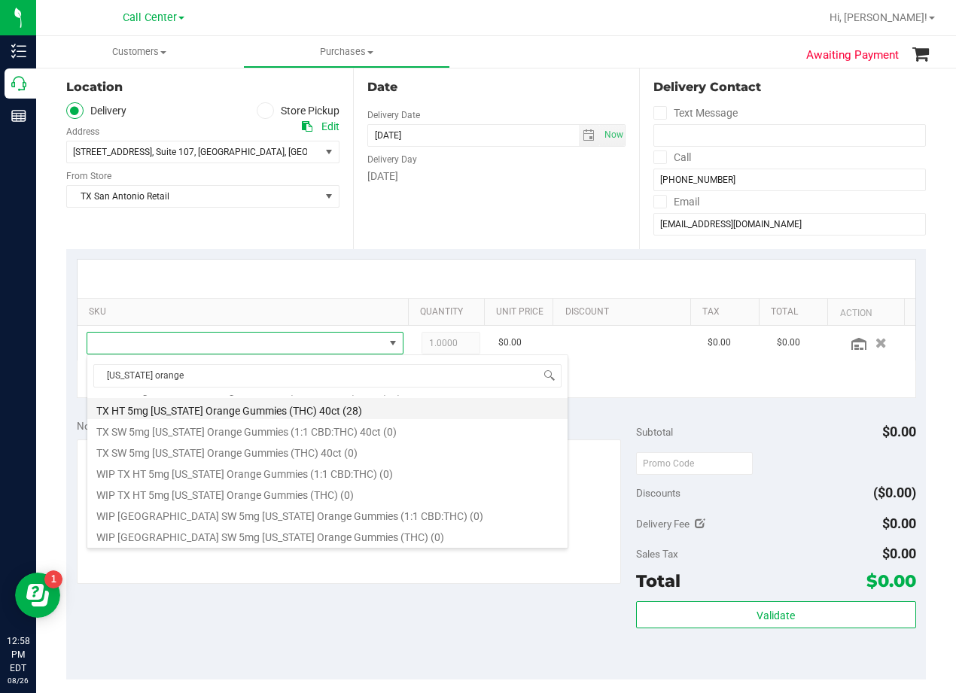
click at [319, 413] on li "TX HT 5mg Texas Orange Gummies (THC) 40ct (28)" at bounding box center [327, 408] width 480 height 21
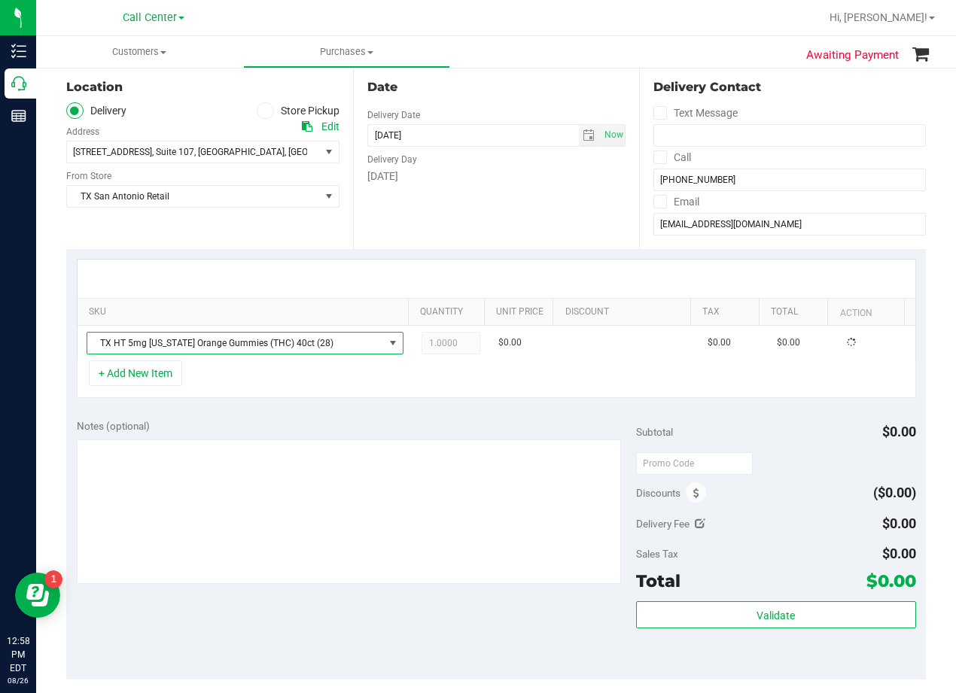
drag, startPoint x: 373, startPoint y: 415, endPoint x: 455, endPoint y: 404, distance: 82.8
click at [374, 415] on div "Notes (optional) Subtotal $0.00 Discounts ($0.00) Delivery Fee $0.00 Sales Tax …" at bounding box center [495, 544] width 859 height 271
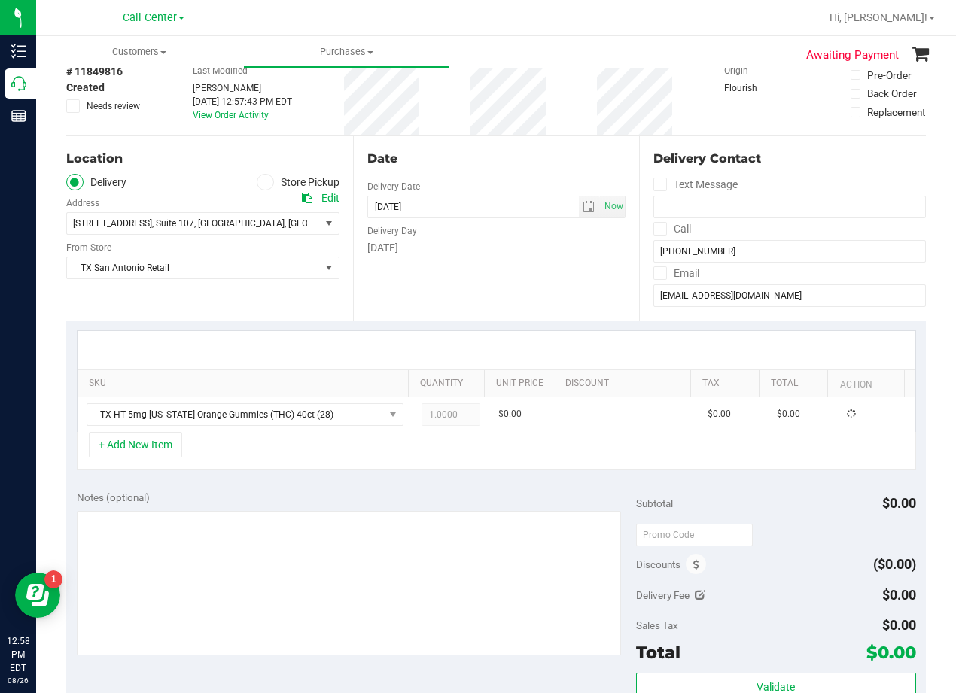
scroll to position [0, 0]
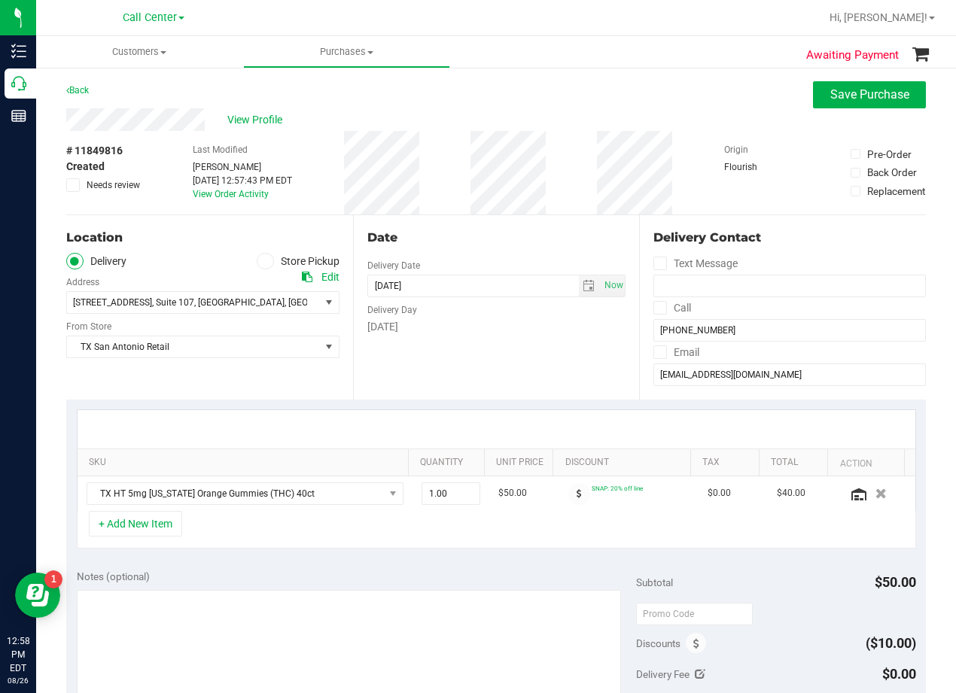
click at [470, 231] on div "Date" at bounding box center [496, 238] width 259 height 18
click at [252, 123] on span "View Profile" at bounding box center [257, 120] width 60 height 16
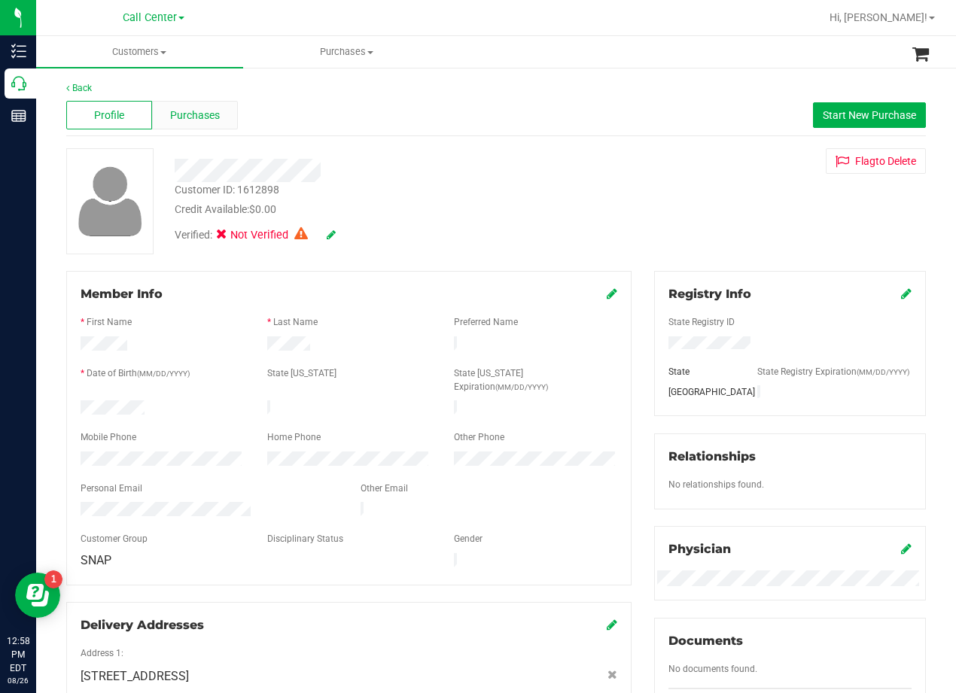
click at [200, 120] on span "Purchases" at bounding box center [195, 116] width 50 height 16
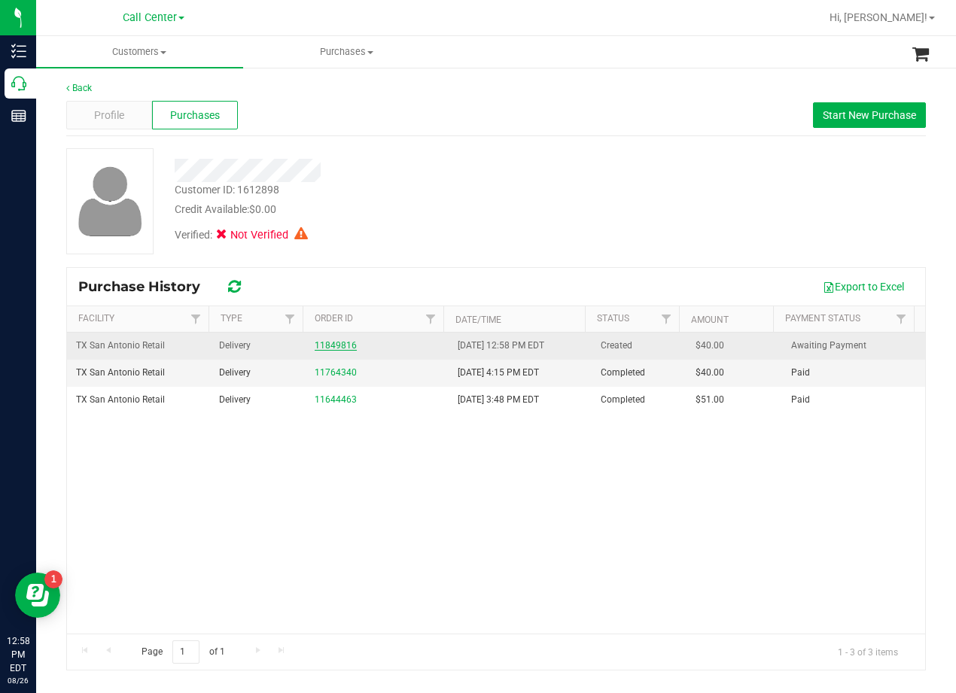
click at [344, 345] on link "11849816" at bounding box center [336, 345] width 42 height 11
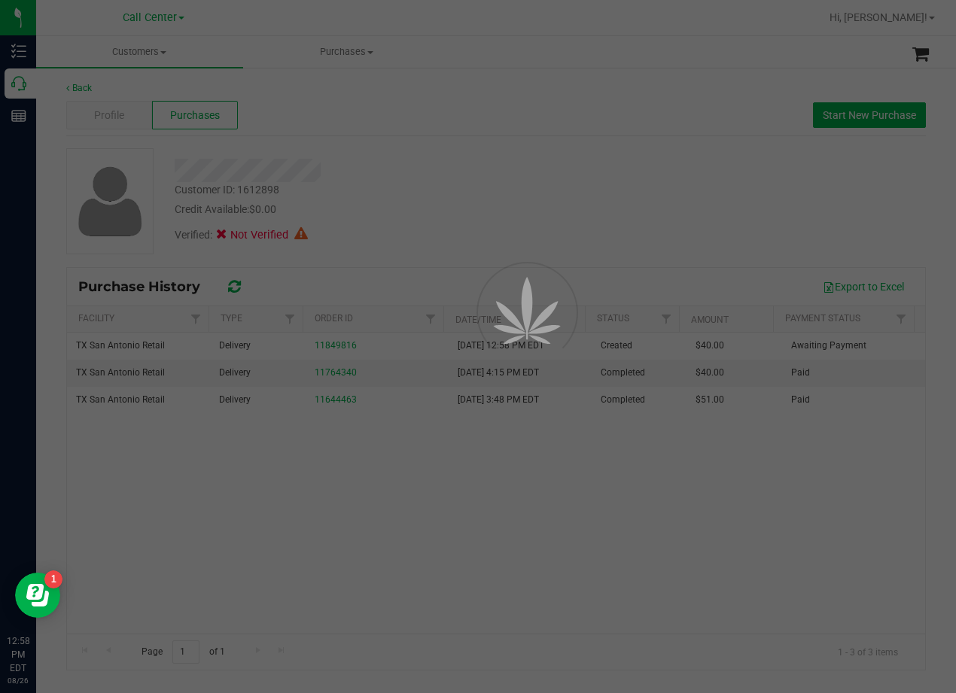
click at [473, 208] on div at bounding box center [478, 346] width 956 height 693
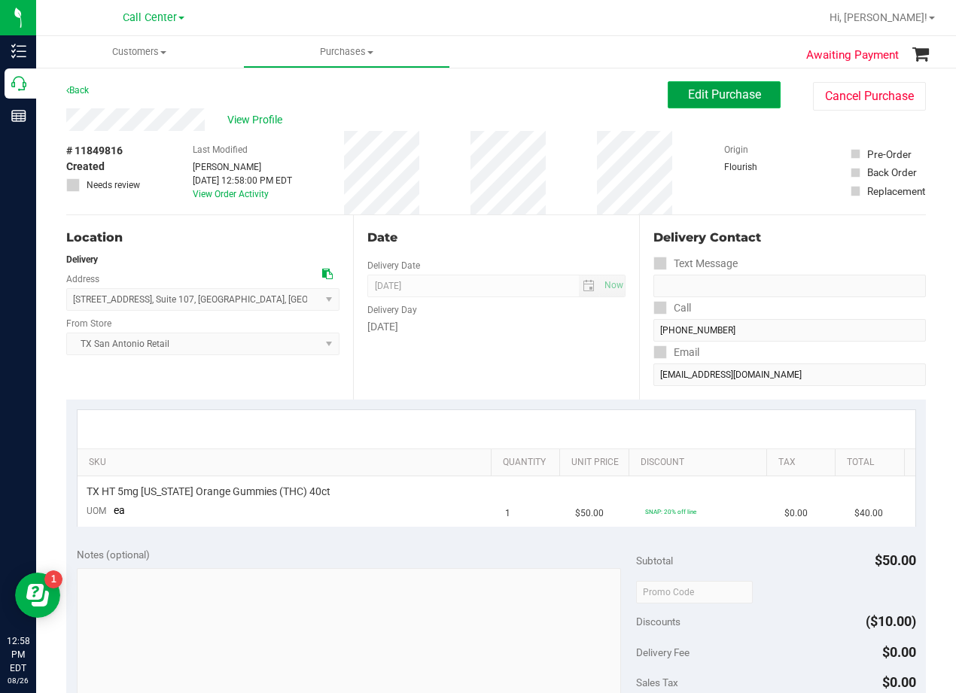
click at [678, 102] on button "Edit Purchase" at bounding box center [723, 94] width 113 height 27
click at [547, 71] on div "Awaiting Payment Back Edit Purchase Cancel Purchase View Profile # 11849816 Cre…" at bounding box center [495, 589] width 919 height 1047
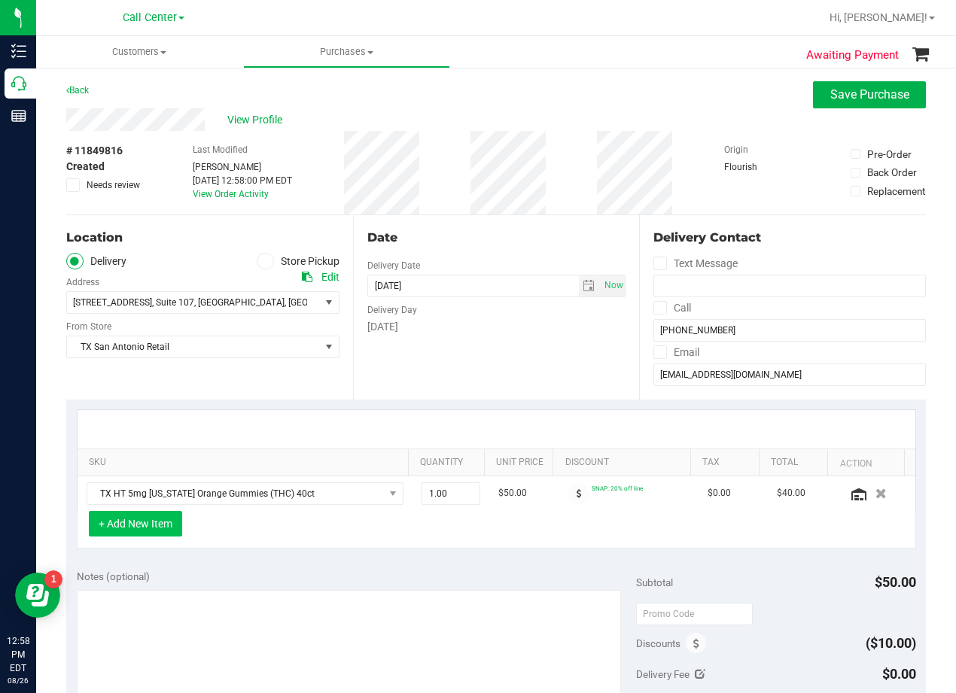
click at [153, 533] on button "+ Add New Item" at bounding box center [135, 524] width 93 height 26
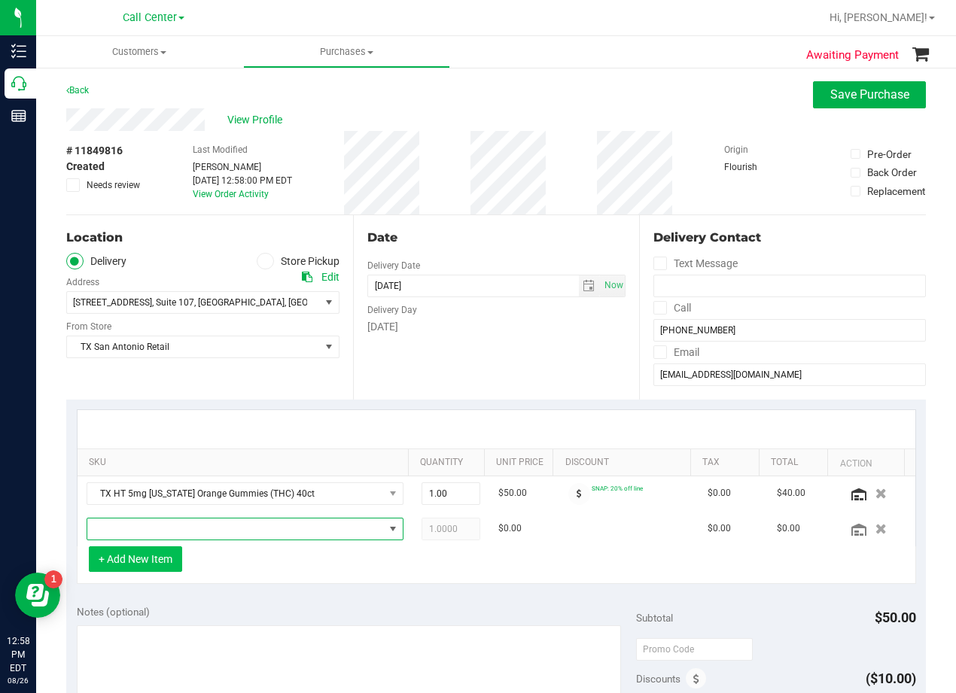
click at [156, 533] on span "NO DATA FOUND" at bounding box center [235, 528] width 296 height 21
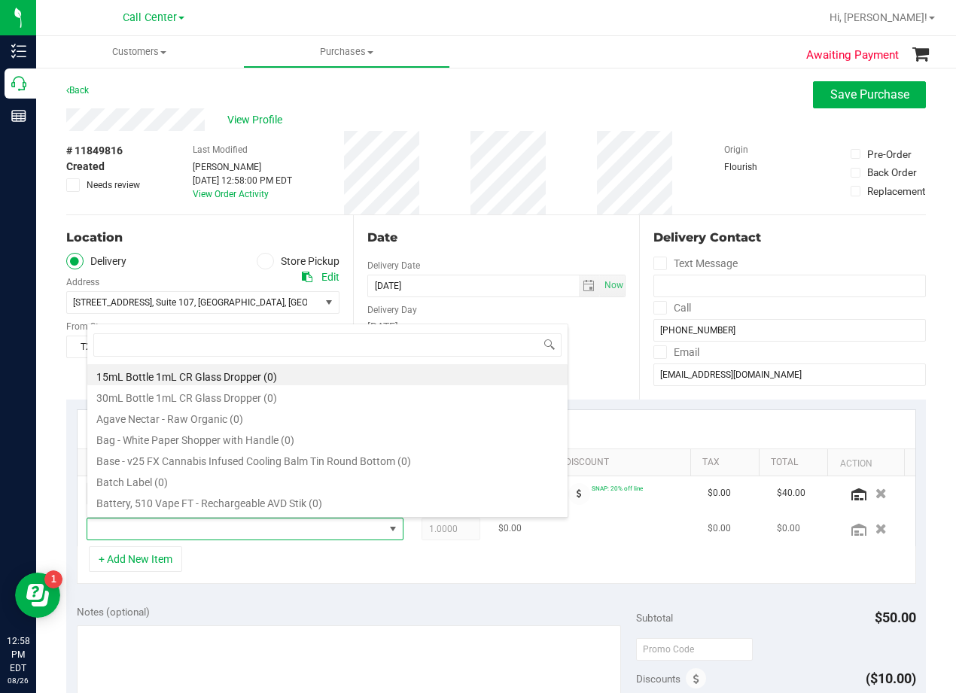
scroll to position [23, 296]
type input "s"
type input "green dream"
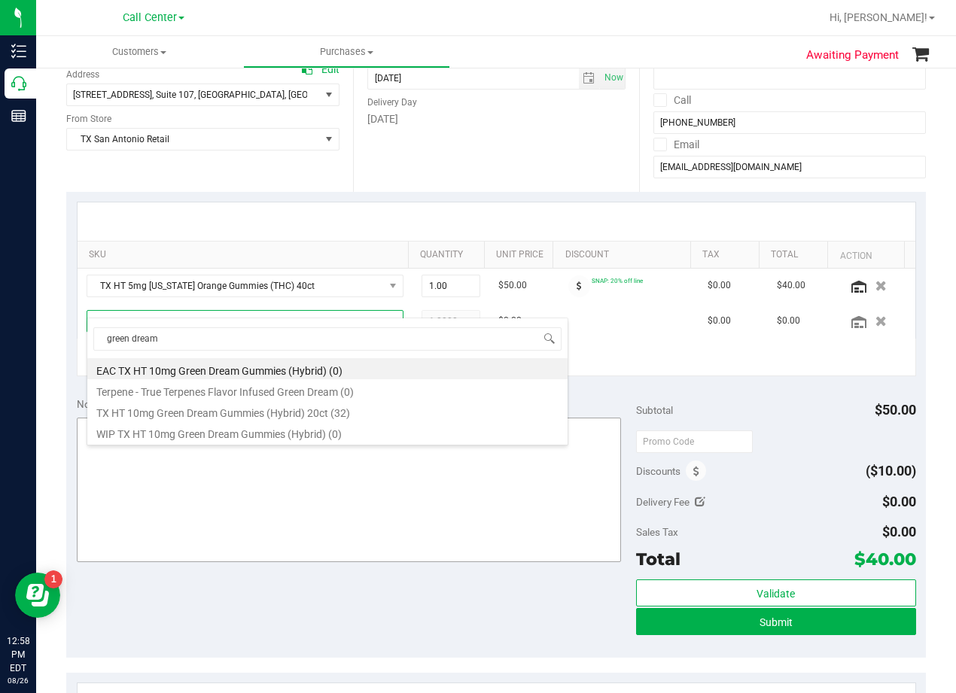
scroll to position [226, 0]
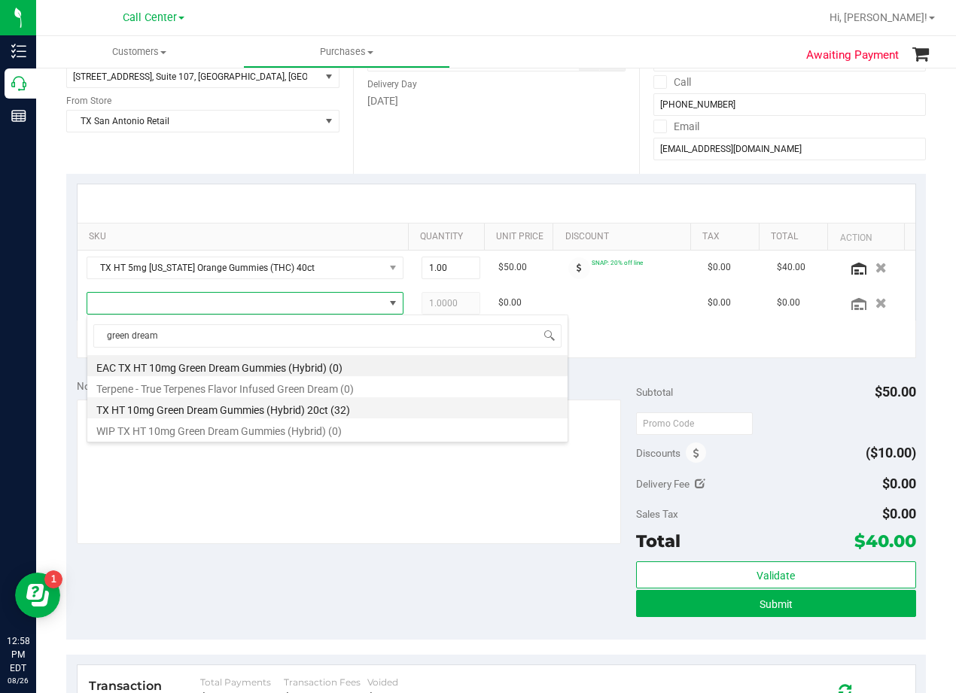
click at [296, 407] on li "TX HT 10mg Green Dream Gummies (Hybrid) 20ct (32)" at bounding box center [327, 407] width 480 height 21
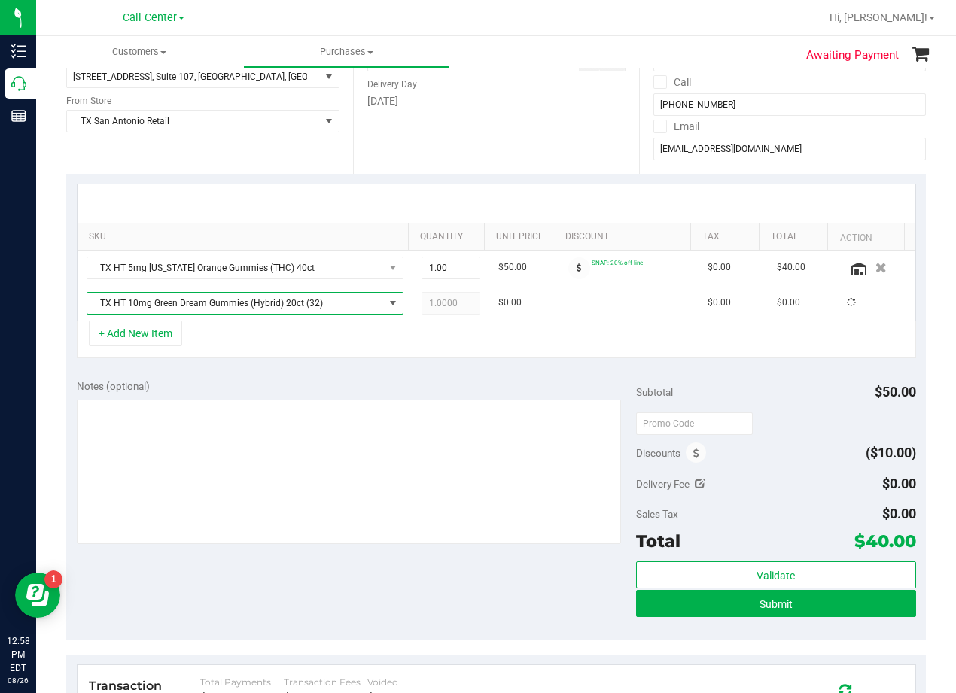
drag, startPoint x: 381, startPoint y: 372, endPoint x: 436, endPoint y: 397, distance: 61.3
click at [381, 372] on div "Notes (optional) Subtotal $50.00 Discounts ($10.00) Delivery Fee $0.00 Sales Ta…" at bounding box center [495, 504] width 859 height 271
click at [526, 354] on div "+ Add New Item" at bounding box center [496, 340] width 839 height 38
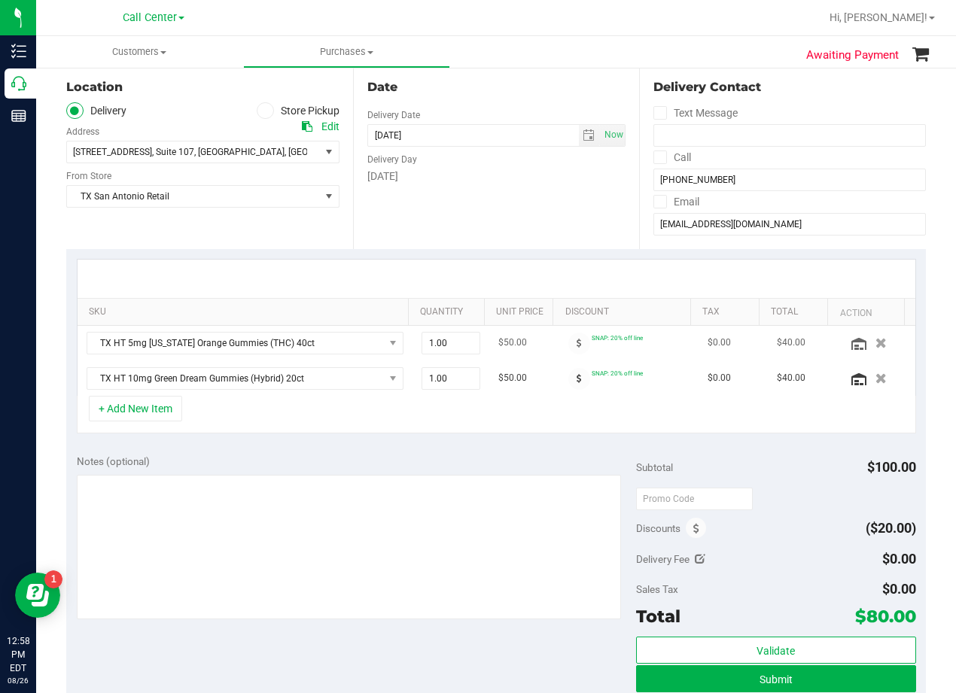
click at [536, 351] on td "$50.00" at bounding box center [523, 343] width 69 height 35
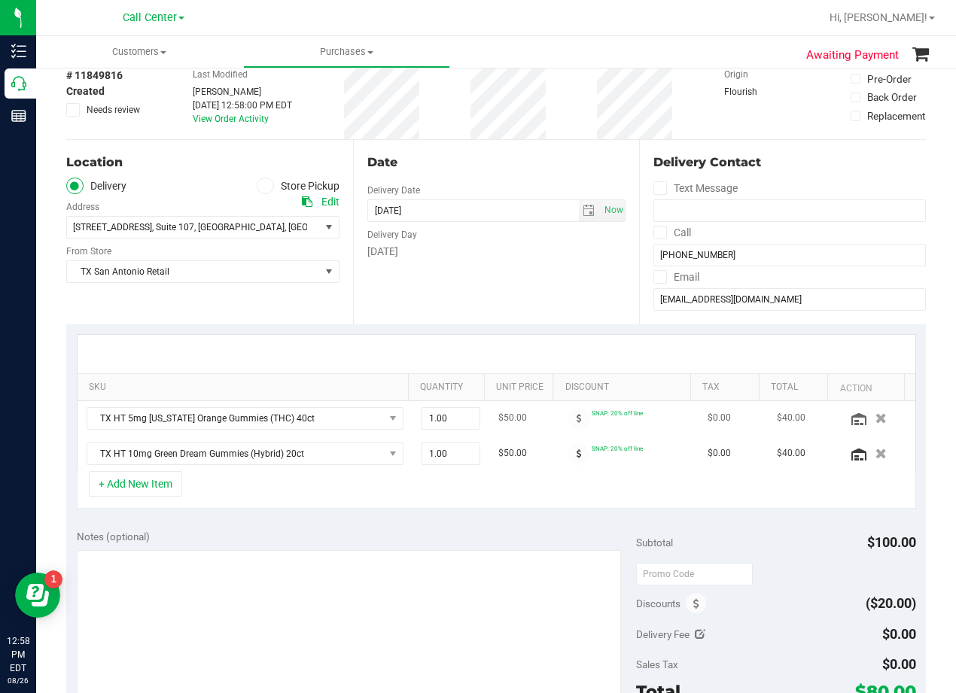
click at [536, 351] on div at bounding box center [495, 354] width 837 height 38
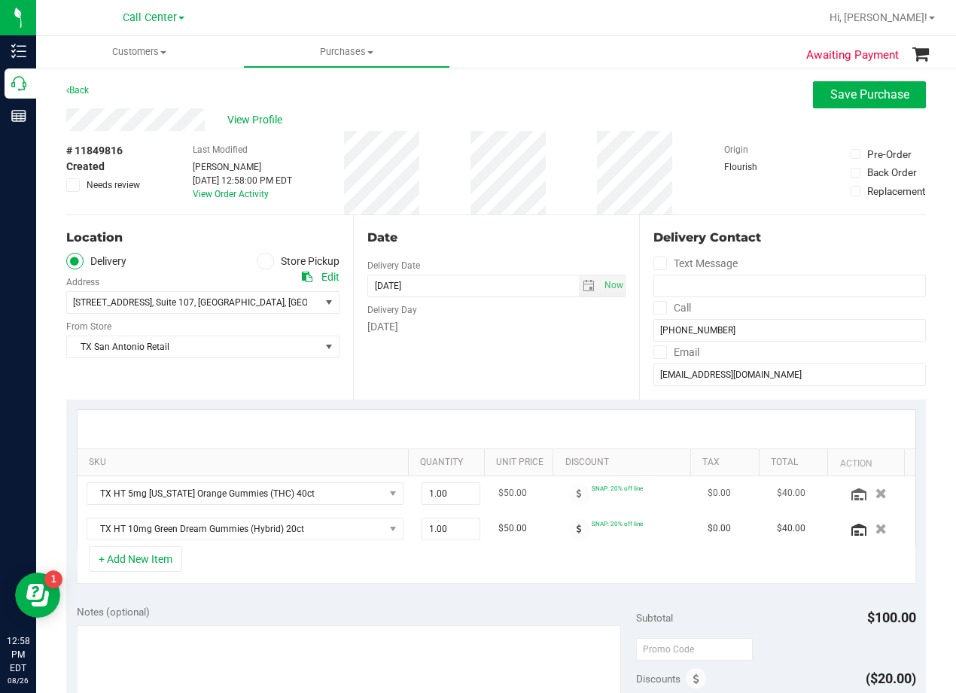
scroll to position [75, 0]
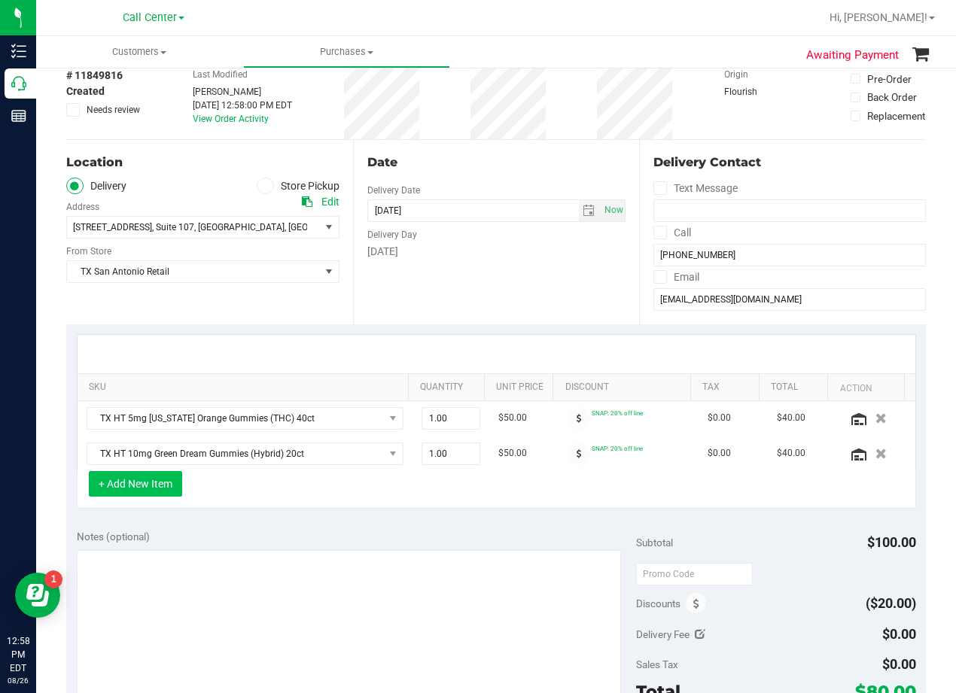
click at [141, 484] on button "+ Add New Item" at bounding box center [135, 484] width 93 height 26
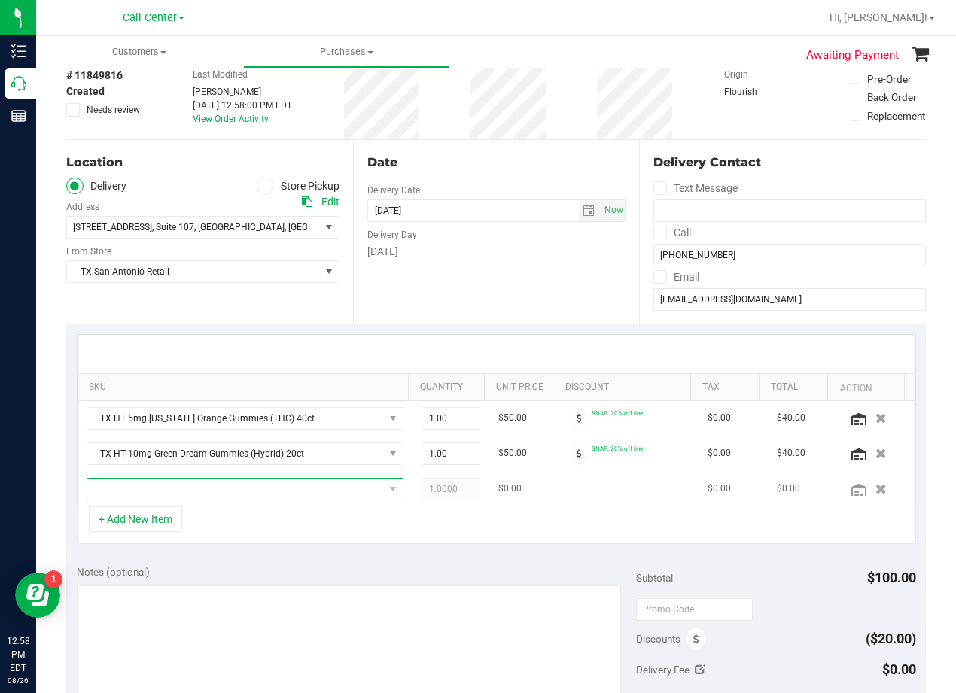
click at [169, 491] on span "NO DATA FOUND" at bounding box center [235, 489] width 296 height 21
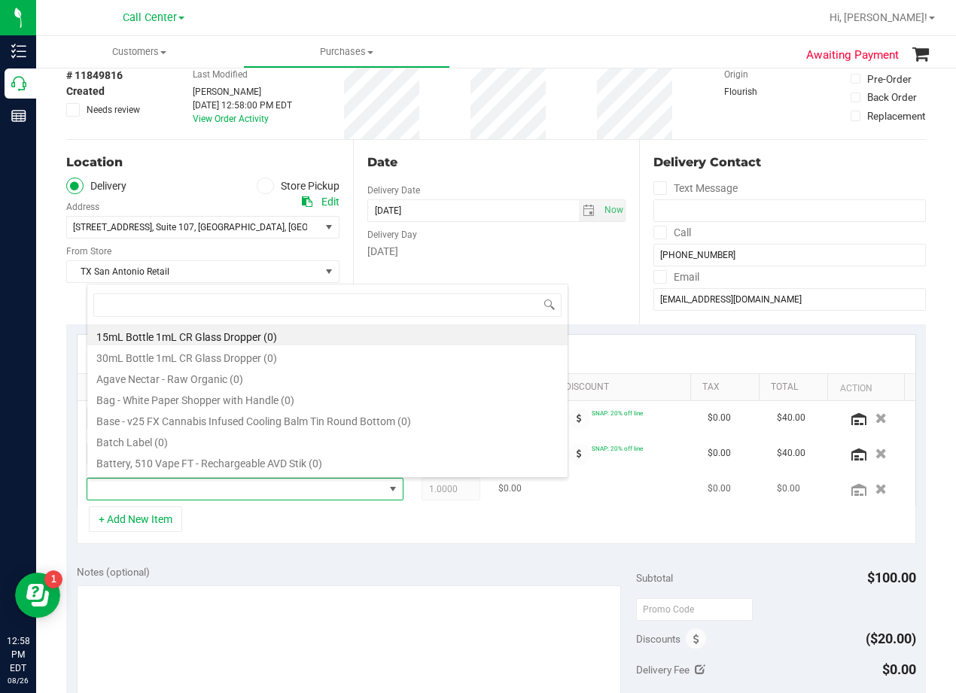
scroll to position [23, 296]
type input "blue raspberry"
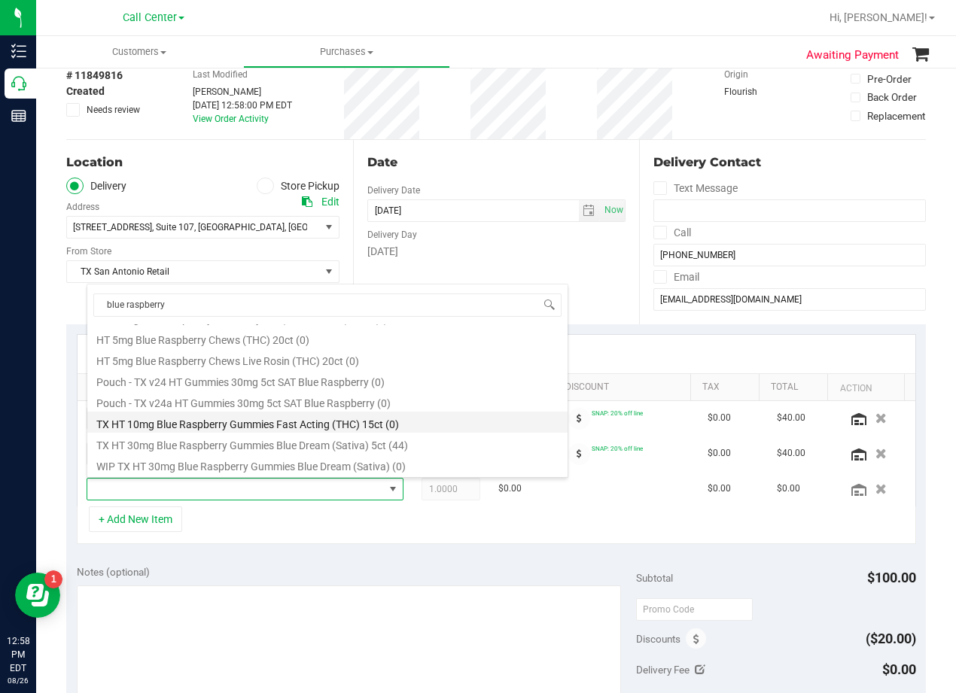
scroll to position [102, 0]
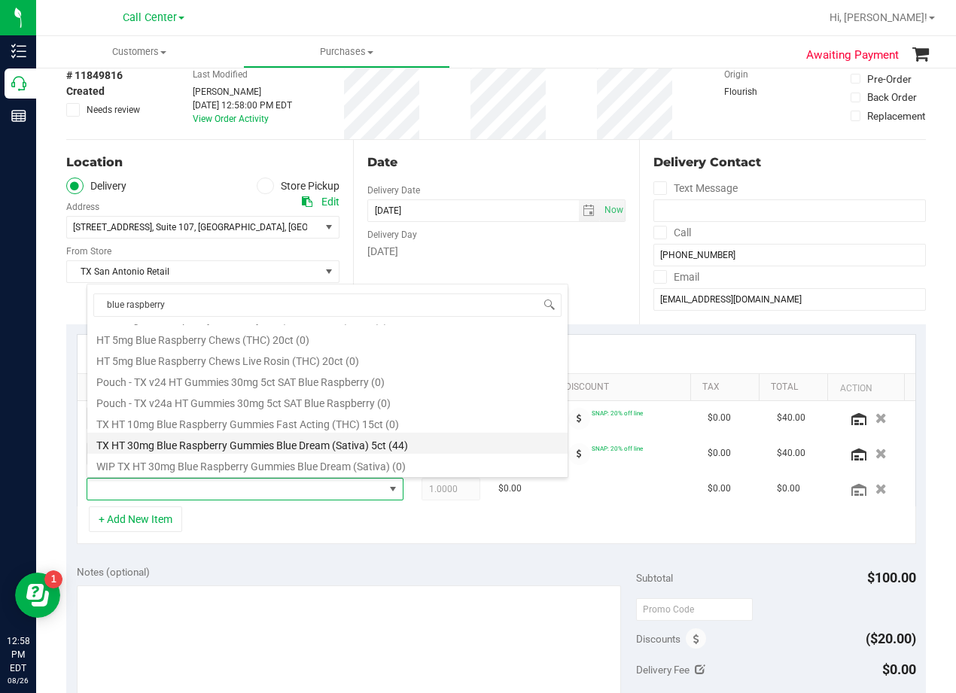
click at [360, 447] on li "TX HT 30mg Blue Raspberry Gummies Blue Dream (Sativa) 5ct (44)" at bounding box center [327, 443] width 480 height 21
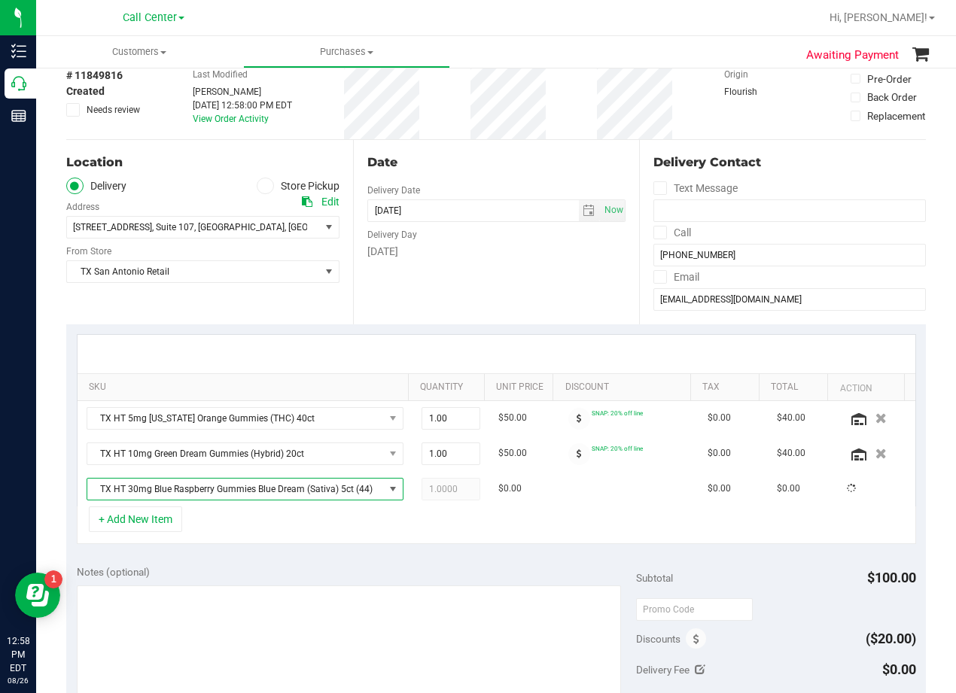
click at [549, 265] on div "Date Delivery Date 08/27/2025 Now 08/27/2025 08:00 AM Now Delivery Day Wednesday" at bounding box center [496, 232] width 287 height 184
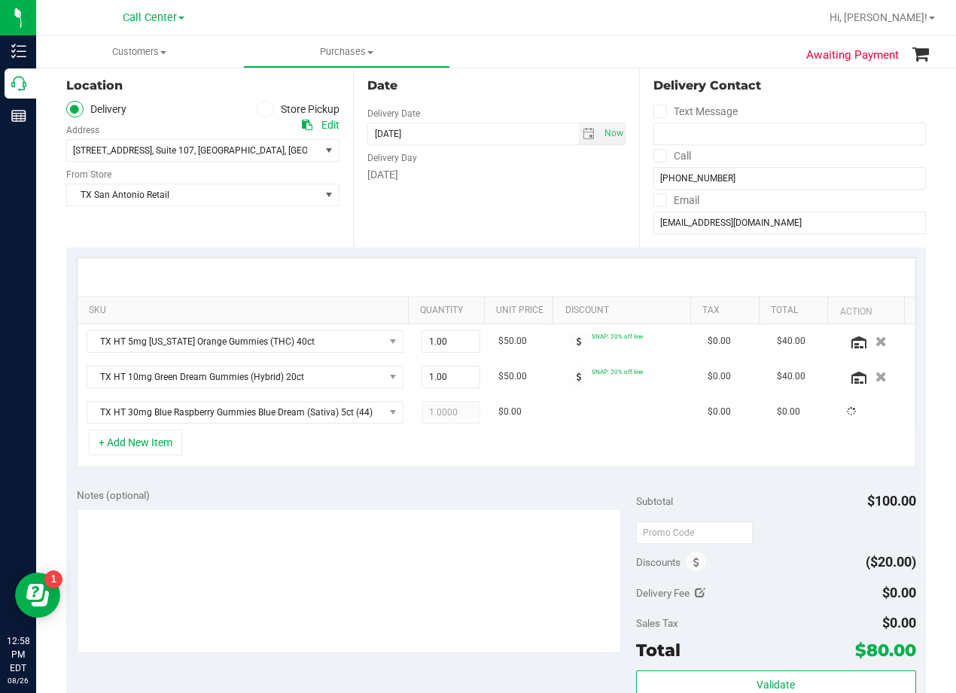
scroll to position [226, 0]
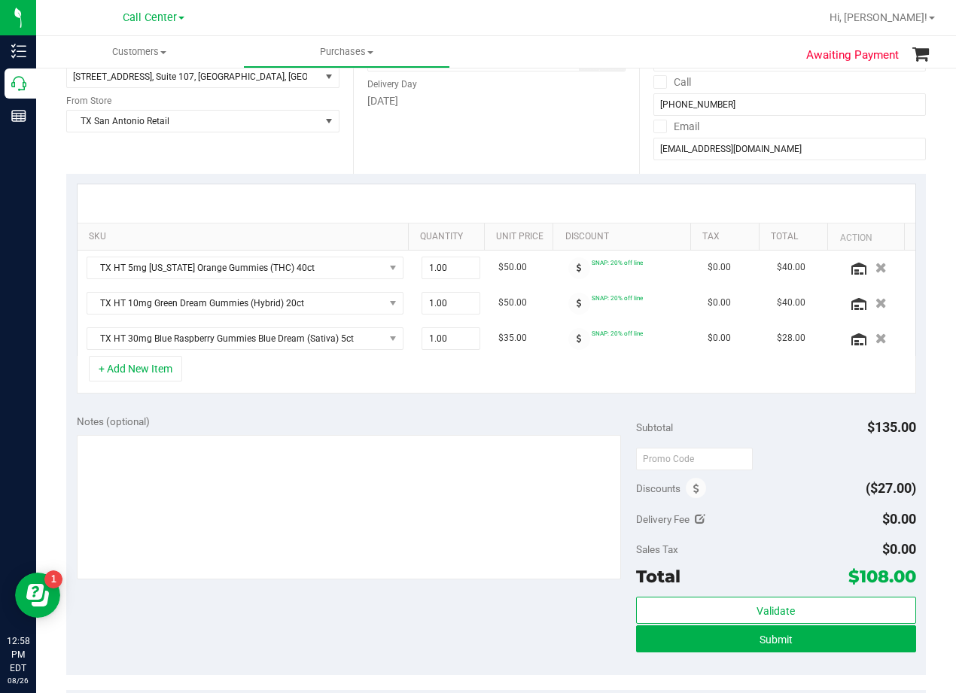
click at [548, 394] on div "SKU Quantity Unit Price Discount Tax Total Action TX HT 5mg Texas Orange Gummie…" at bounding box center [495, 289] width 859 height 230
click at [531, 390] on div "+ Add New Item" at bounding box center [496, 375] width 839 height 38
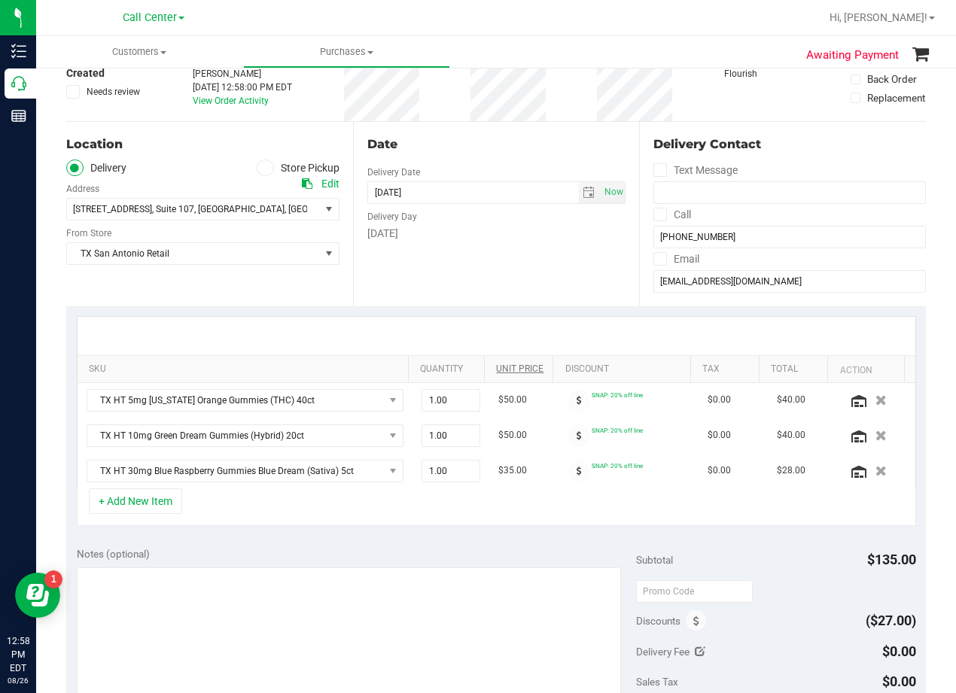
scroll to position [75, 0]
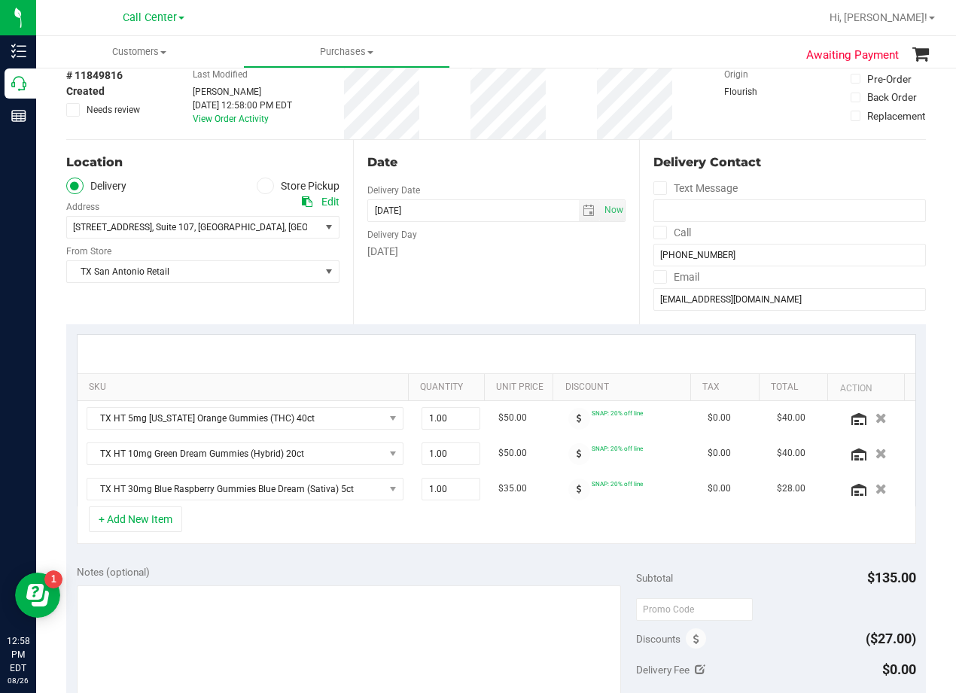
click at [521, 296] on div "Date Delivery Date 08/27/2025 Now 08/27/2025 08:00 AM Now Delivery Day Wednesday" at bounding box center [496, 232] width 287 height 184
click at [433, 584] on div "Notes (optional)" at bounding box center [356, 648] width 559 height 169
click at [432, 609] on textarea at bounding box center [349, 657] width 544 height 144
type textarea "pu 8/27 San Antonio. AL 8/26"
click at [451, 576] on div "Notes (optional)" at bounding box center [356, 571] width 559 height 15
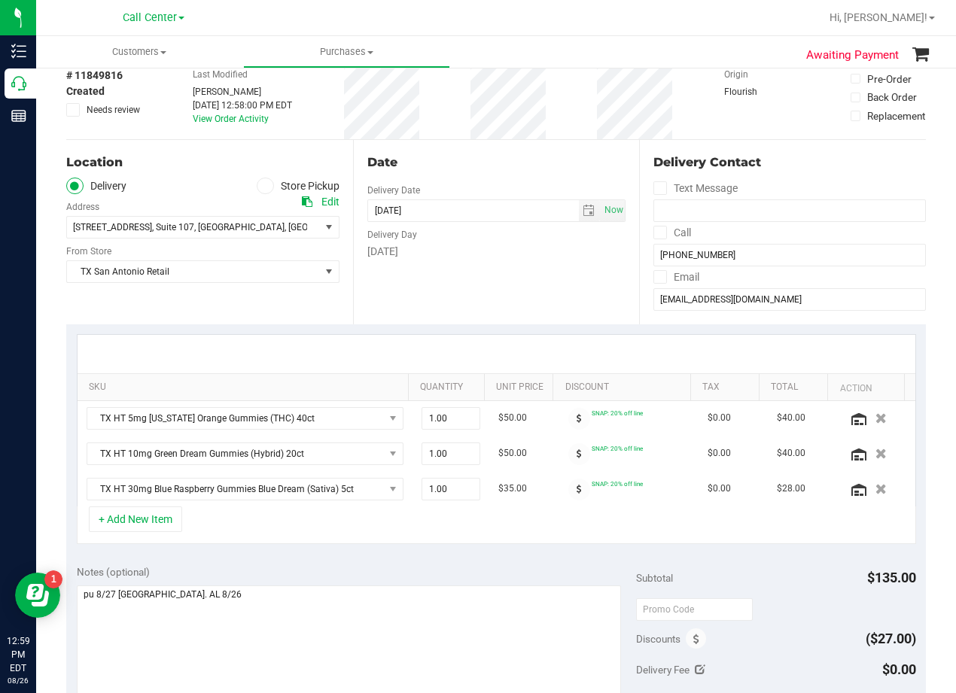
click at [547, 316] on div "Date Delivery Date 08/27/2025 Now 08/27/2025 08:00 AM Now Delivery Day Wednesday" at bounding box center [496, 232] width 287 height 184
click at [533, 280] on div "Date Delivery Date 08/27/2025 Now 08/27/2025 08:00 AM Now Delivery Day Wednesday" at bounding box center [496, 232] width 287 height 184
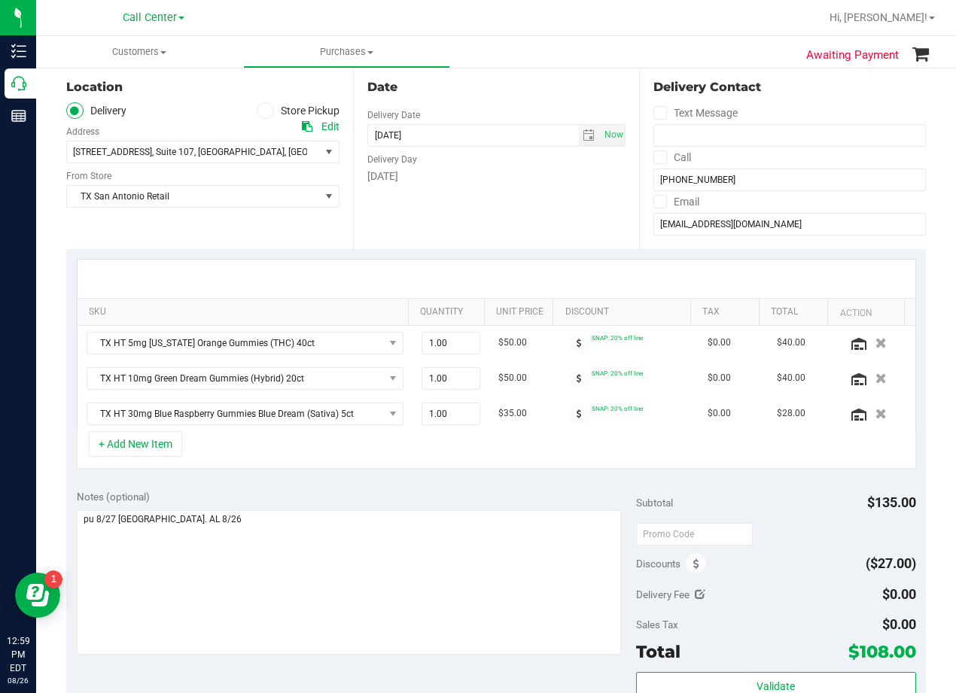
click at [530, 268] on div at bounding box center [495, 279] width 837 height 38
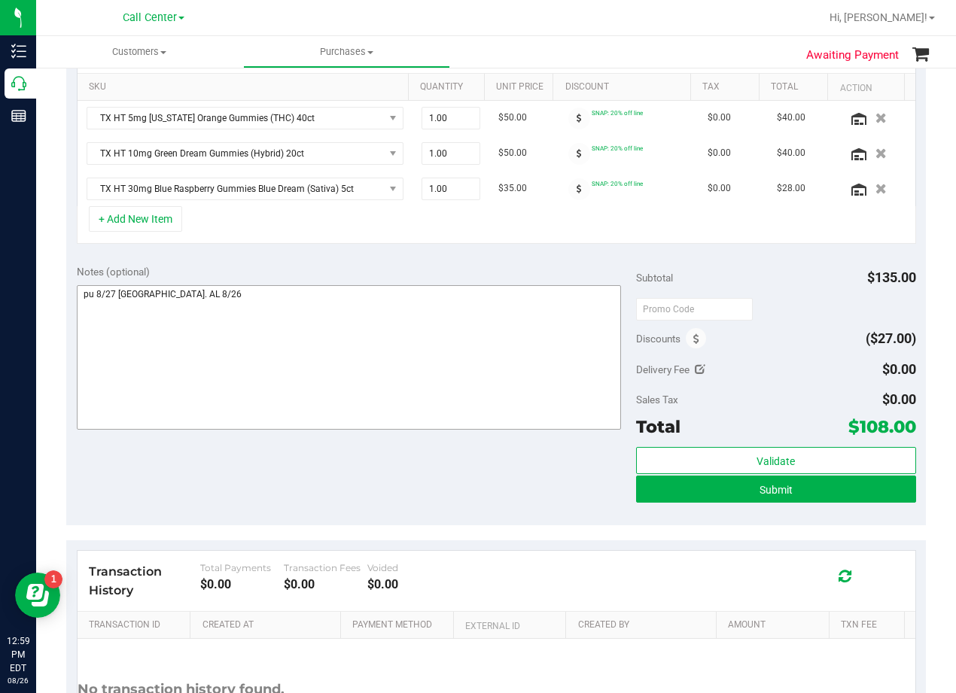
scroll to position [376, 0]
click at [521, 256] on div "Notes (optional) Subtotal $135.00 Discounts ($27.00) Delivery Fee $0.00 Sales T…" at bounding box center [495, 389] width 859 height 271
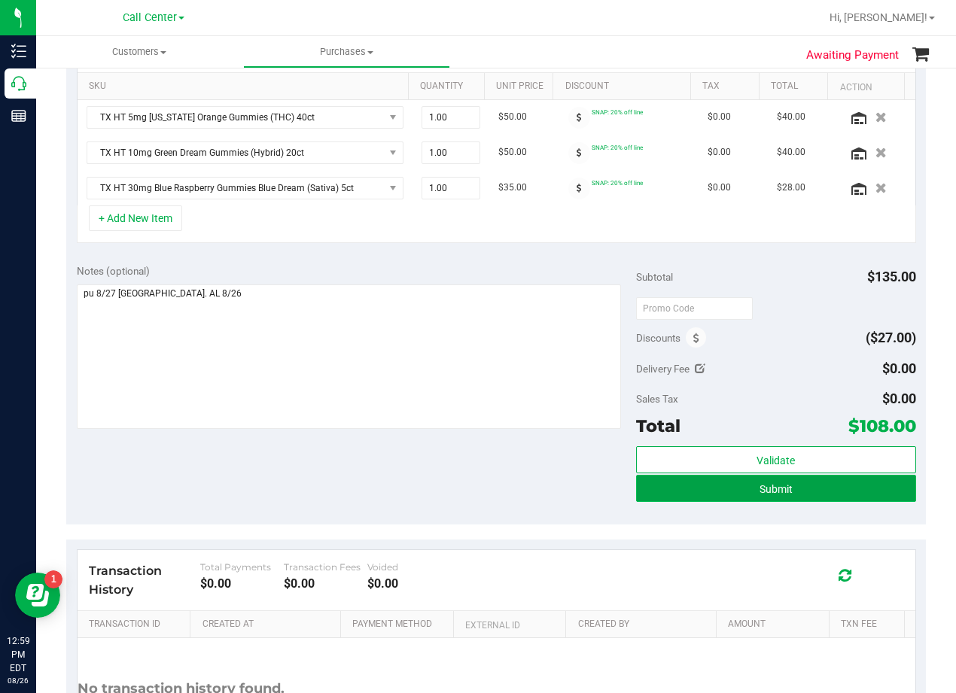
click at [654, 499] on button "Submit" at bounding box center [776, 488] width 280 height 27
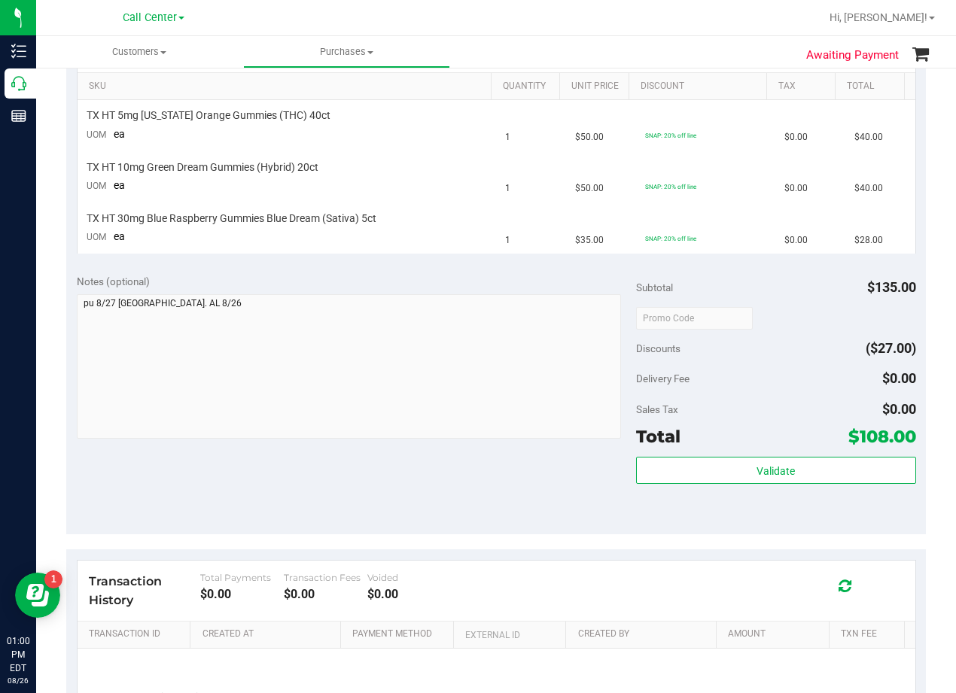
click at [500, 258] on div "SKU Quantity Unit Price Discount Tax Total TX HT 5mg Texas Orange Gummies (THC)…" at bounding box center [495, 143] width 859 height 240
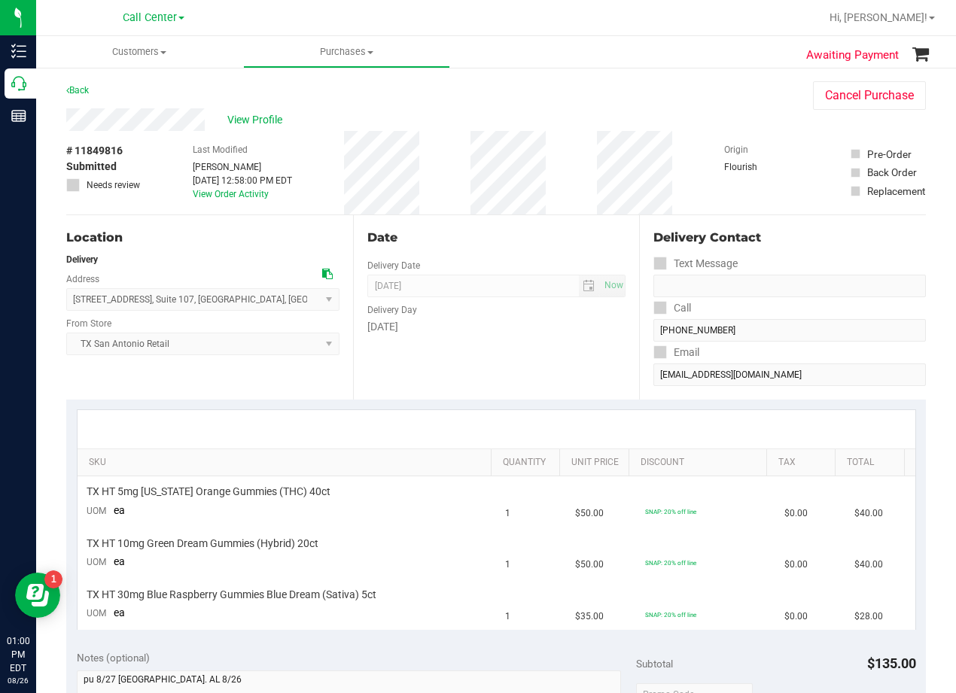
click at [585, 125] on div "View Profile" at bounding box center [424, 119] width 716 height 23
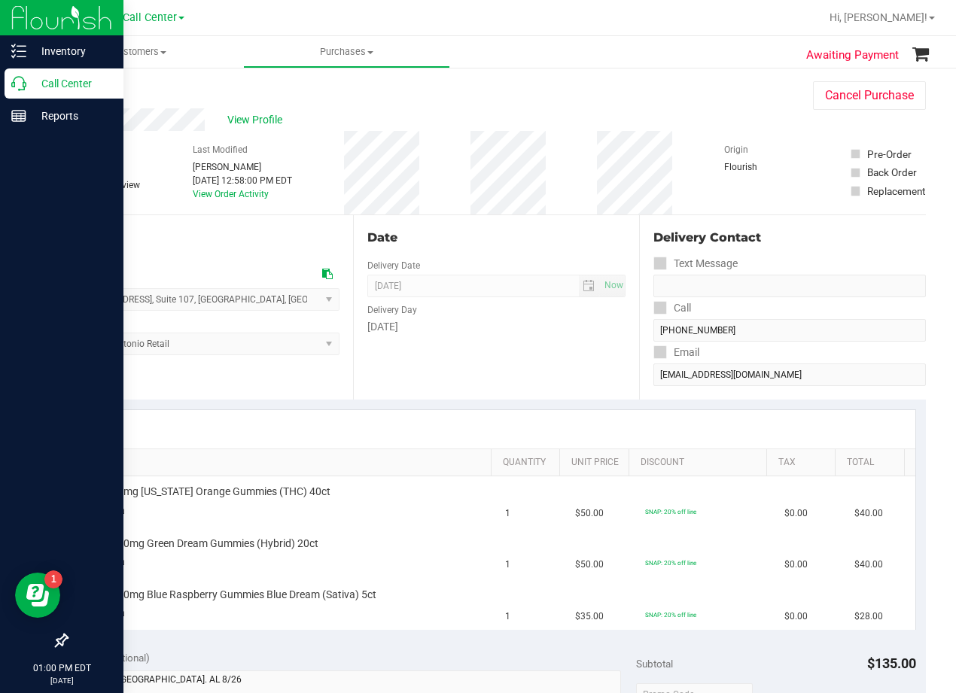
click at [28, 90] on p "Call Center" at bounding box center [71, 83] width 90 height 18
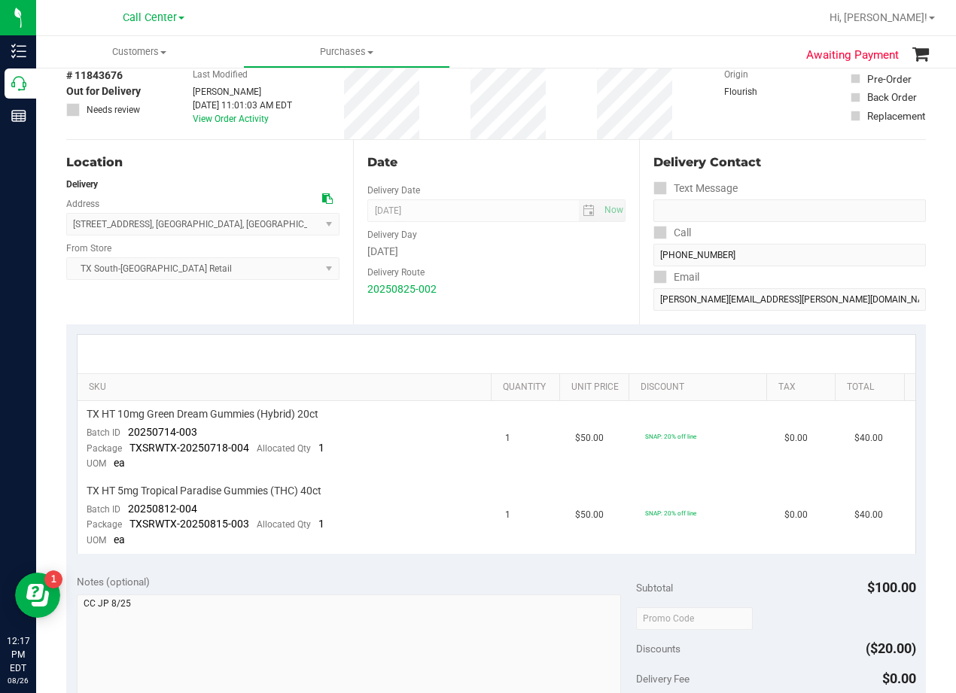
scroll to position [150, 0]
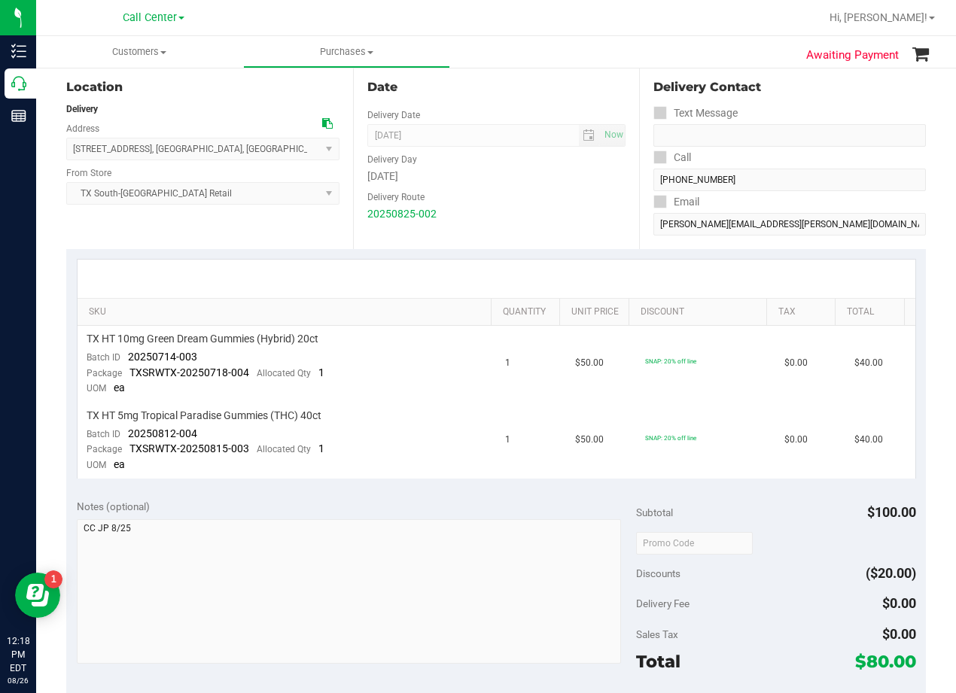
click at [582, 209] on div "20250825-002" at bounding box center [496, 214] width 259 height 16
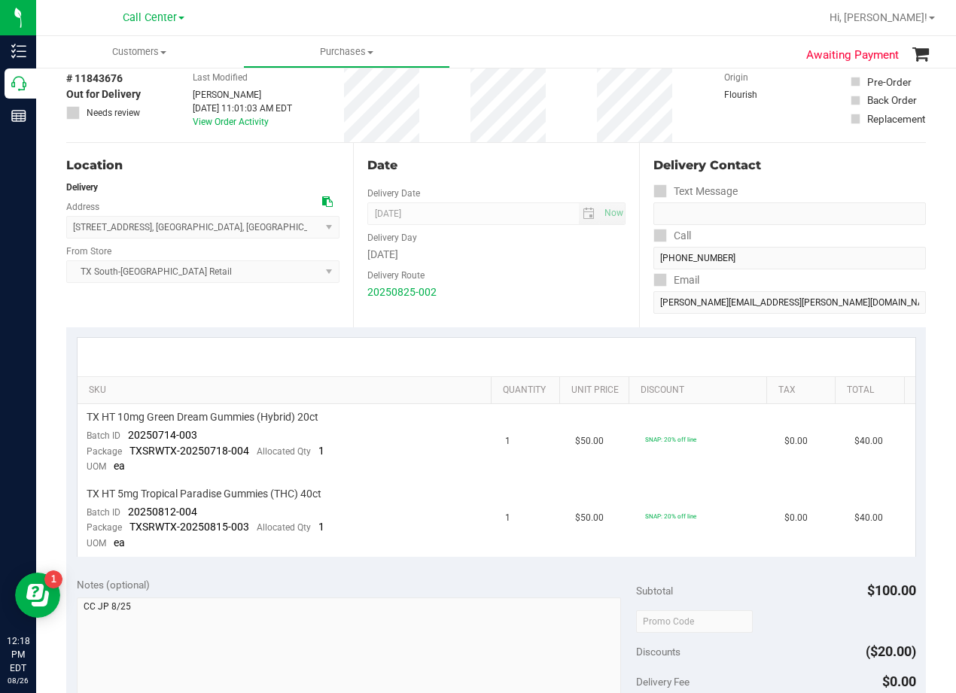
scroll to position [0, 0]
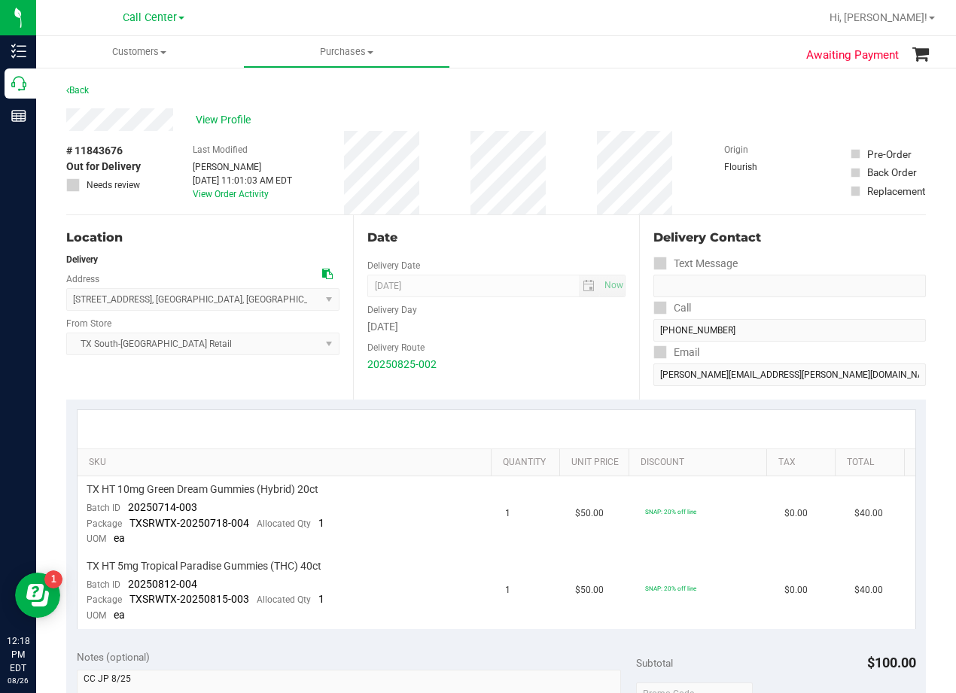
click at [648, 96] on div "Back" at bounding box center [495, 94] width 859 height 27
click at [590, 185] on div "# 11843676 Out for Delivery Needs review Last Modified [PERSON_NAME] [DATE] 11:…" at bounding box center [495, 173] width 859 height 84
click at [569, 163] on div "# 11843676 Out for Delivery Needs review Last Modified [PERSON_NAME] [DATE] 11:…" at bounding box center [495, 173] width 859 height 84
click at [235, 115] on span "View Profile" at bounding box center [226, 120] width 60 height 16
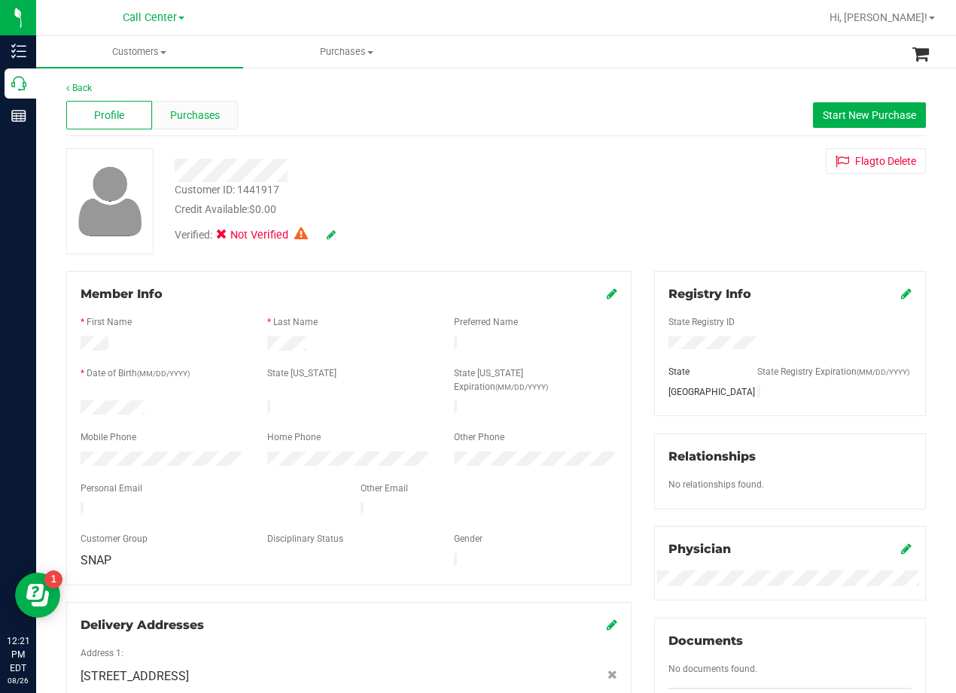
click at [196, 121] on span "Purchases" at bounding box center [195, 116] width 50 height 16
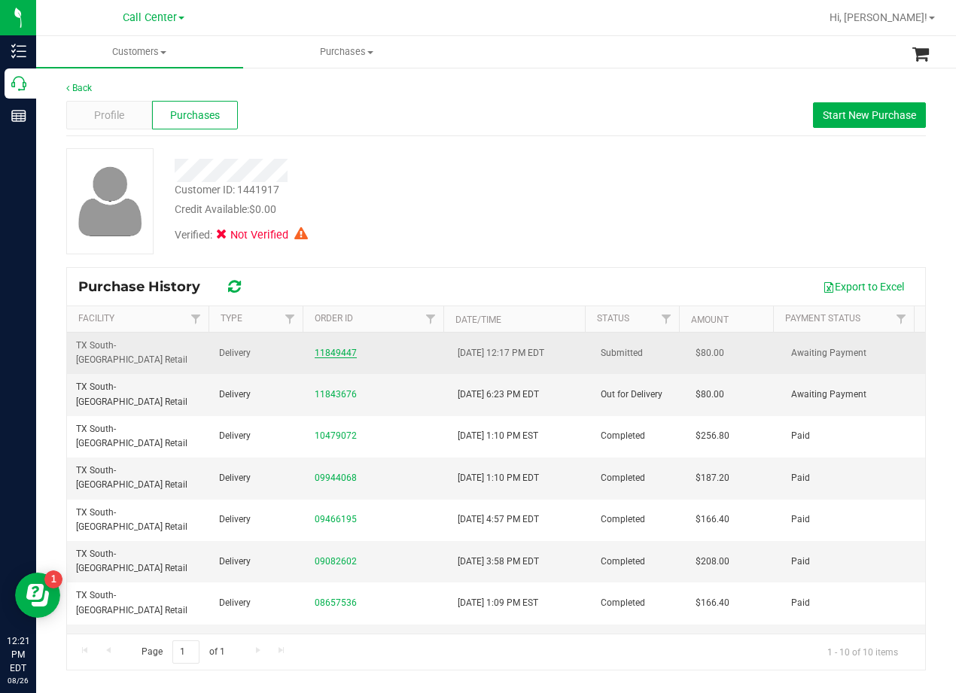
click at [334, 348] on link "11849447" at bounding box center [336, 353] width 42 height 11
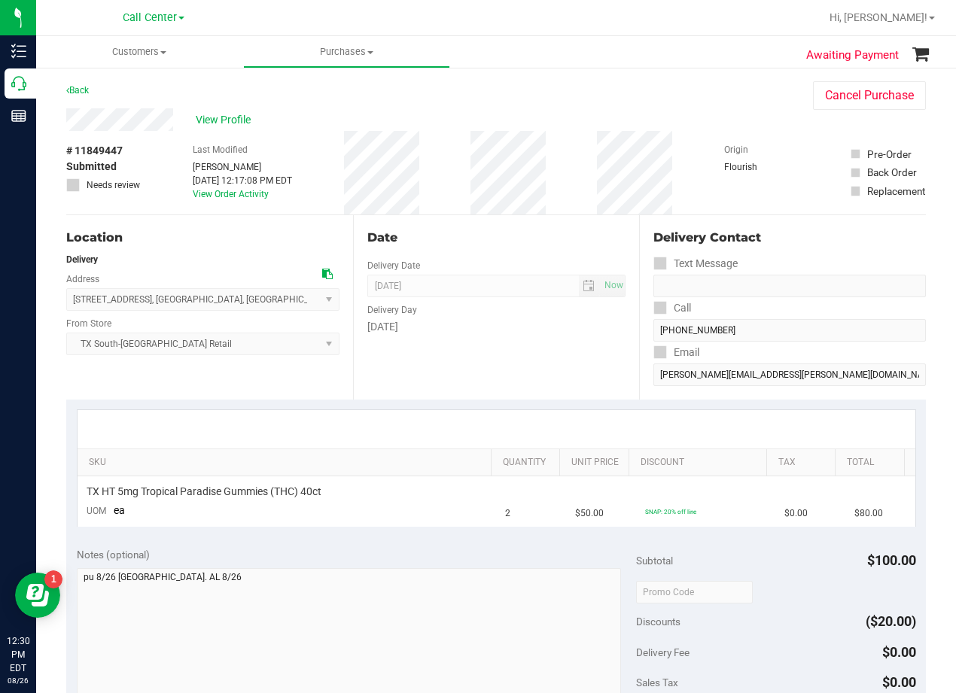
click at [529, 239] on div "Date" at bounding box center [496, 238] width 259 height 18
click at [230, 122] on span "View Profile" at bounding box center [226, 120] width 60 height 16
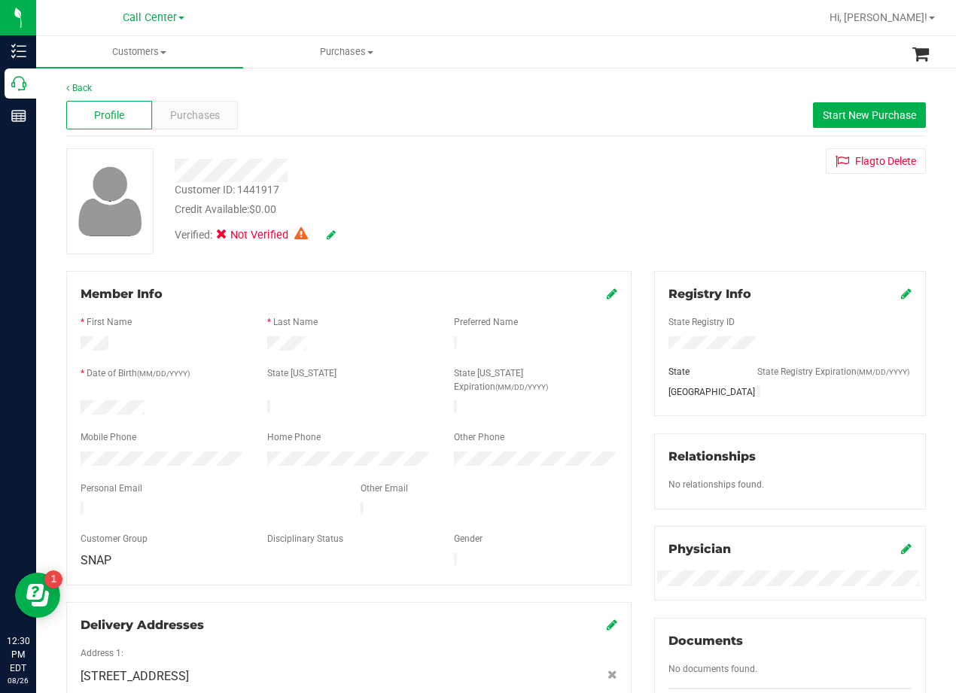
click at [565, 165] on div at bounding box center [383, 170] width 441 height 23
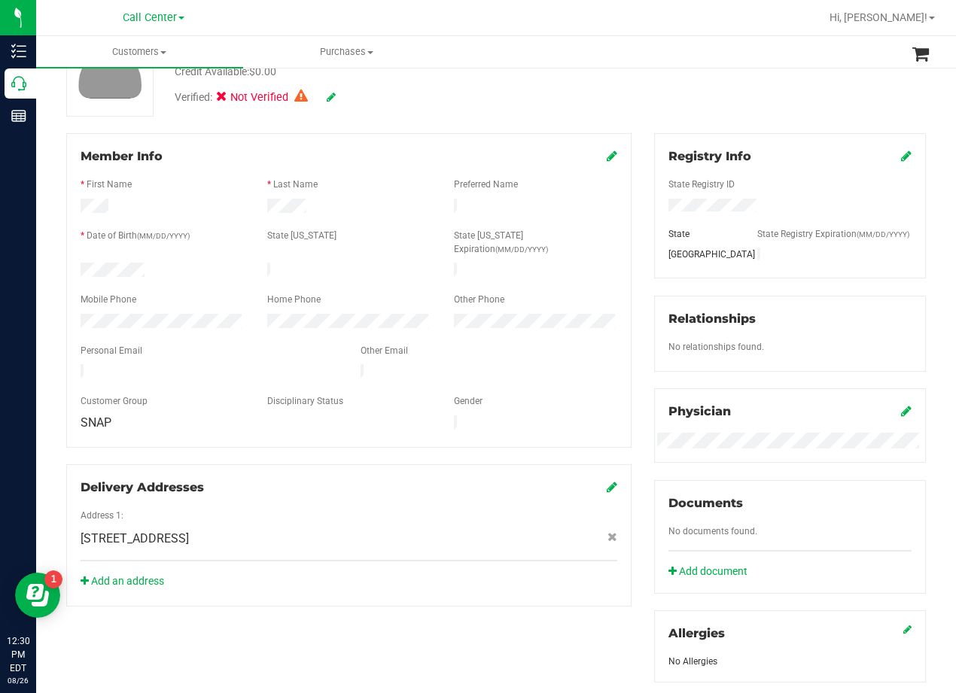
scroll to position [150, 0]
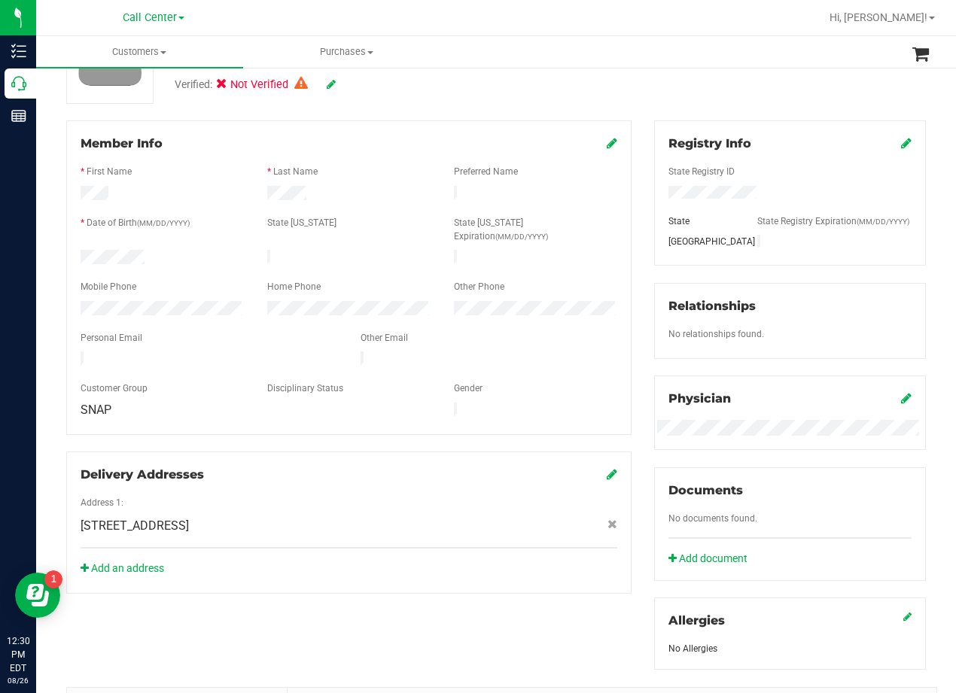
click at [542, 319] on div at bounding box center [349, 325] width 536 height 12
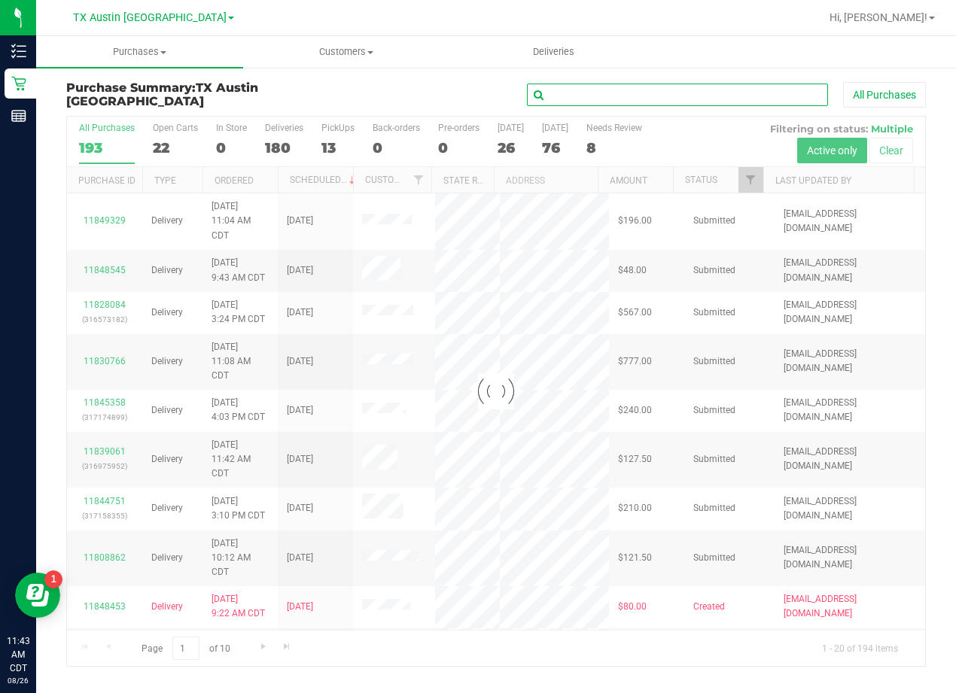
click at [575, 99] on input "text" at bounding box center [677, 95] width 301 height 23
paste input "[PERSON_NAME]"
type input "[PERSON_NAME]"
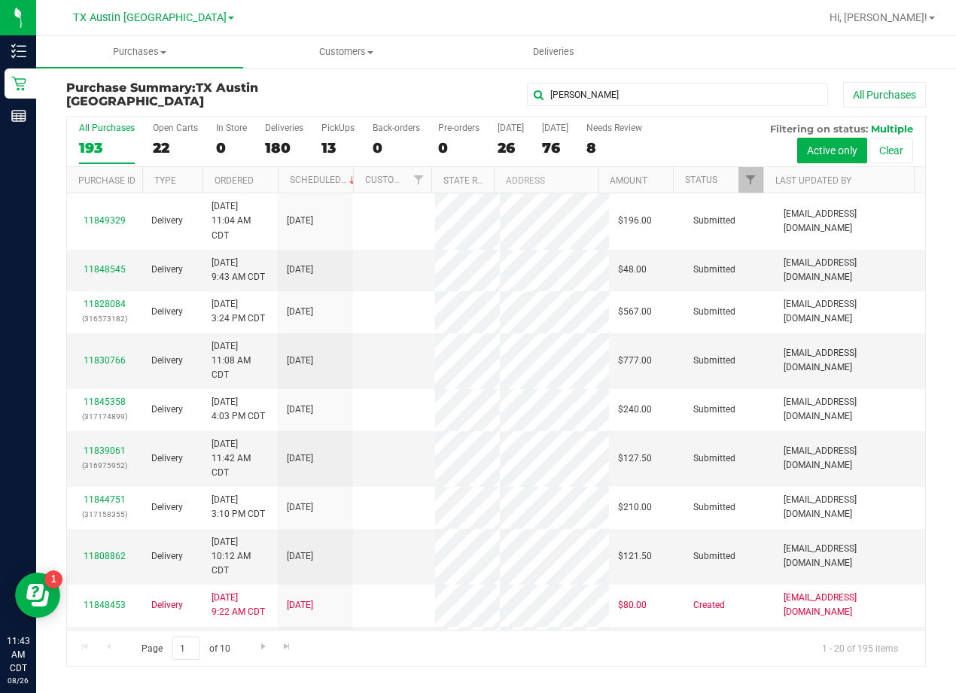
click at [385, 82] on div "[PERSON_NAME] All Purchases" at bounding box center [639, 95] width 573 height 26
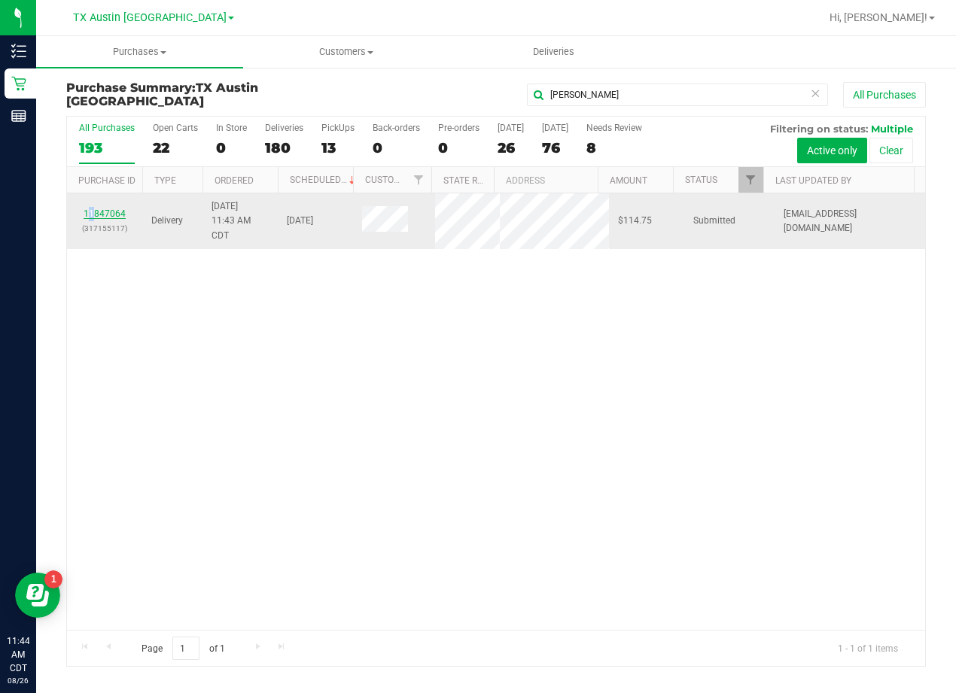
click at [92, 208] on div "11847064 (317155117)" at bounding box center [104, 221] width 57 height 29
click at [95, 213] on link "11847064" at bounding box center [105, 213] width 42 height 11
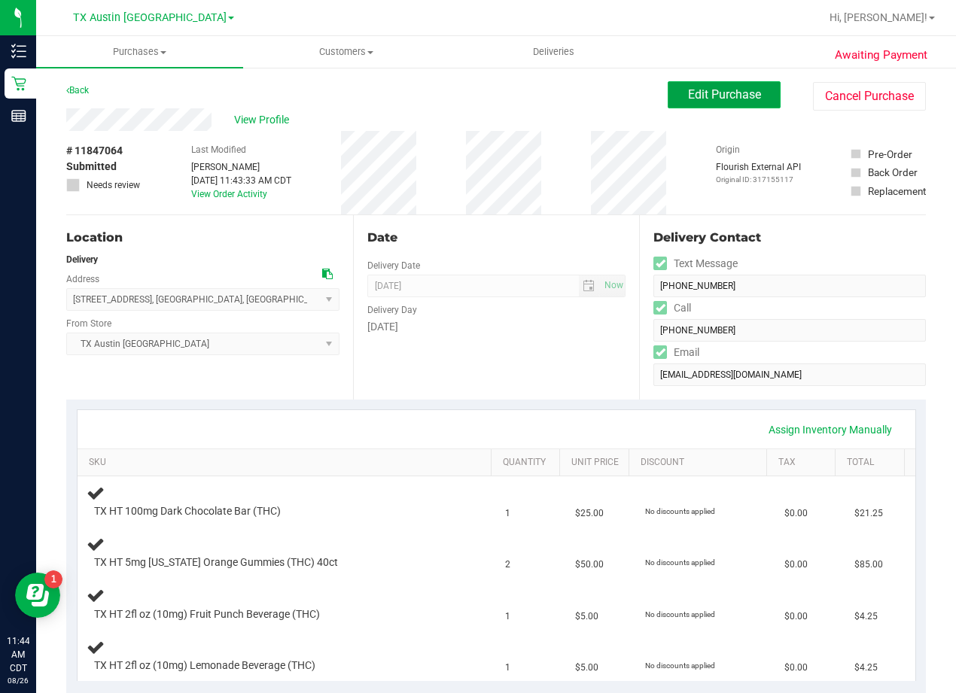
click at [668, 87] on button "Edit Purchase" at bounding box center [723, 94] width 113 height 27
click at [555, 102] on div "Back Edit Purchase Cancel Purchase" at bounding box center [495, 94] width 859 height 27
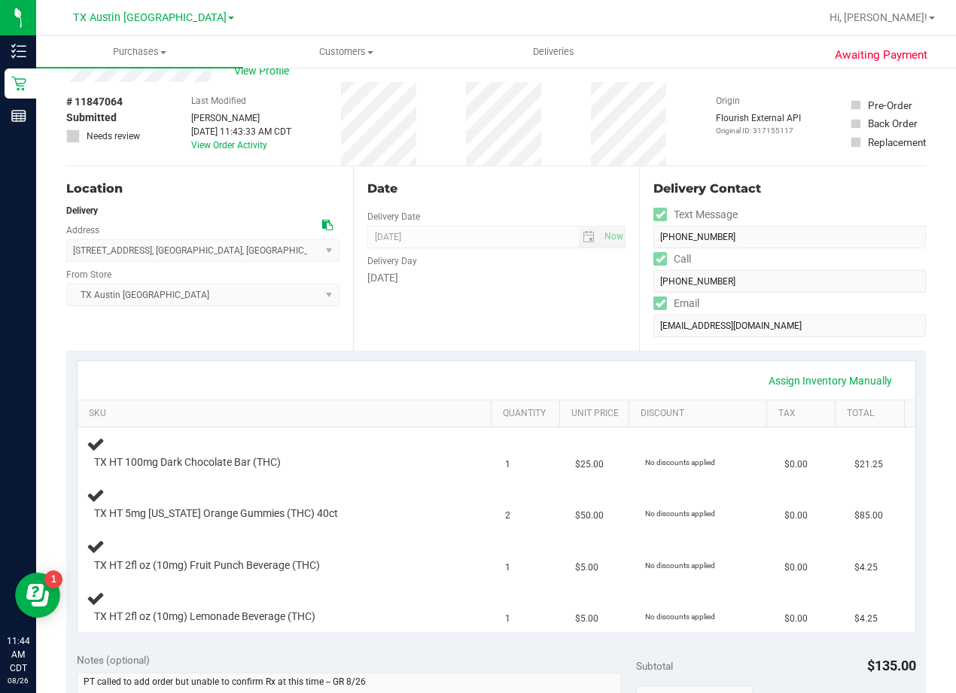
scroll to position [75, 0]
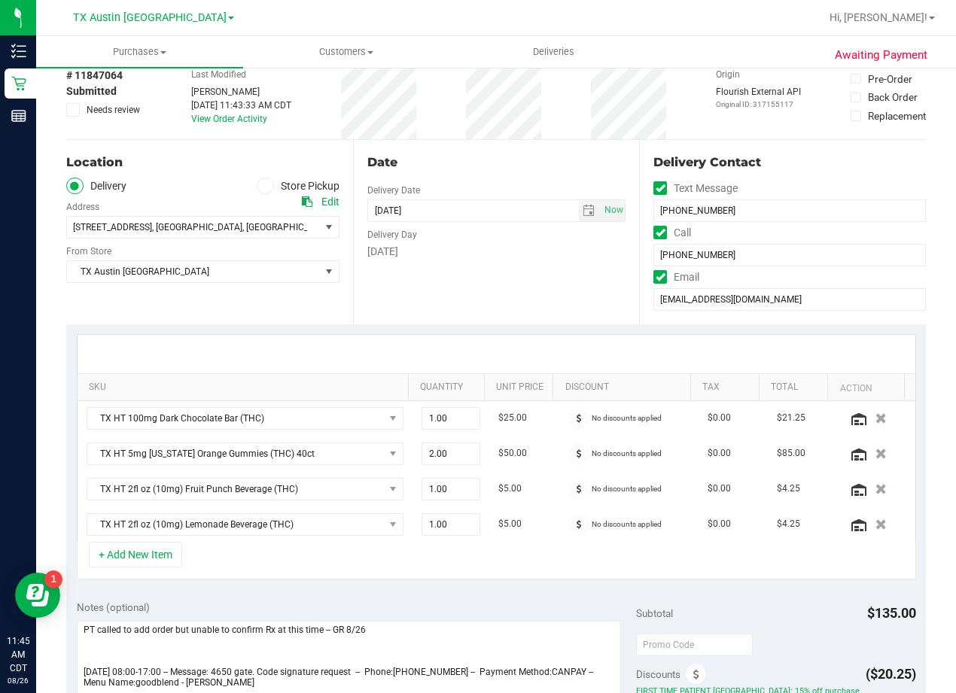
click at [503, 290] on div "Date Delivery Date [DATE] Now [DATE] 08:00 AM Now Delivery Day [DATE]" at bounding box center [496, 232] width 287 height 184
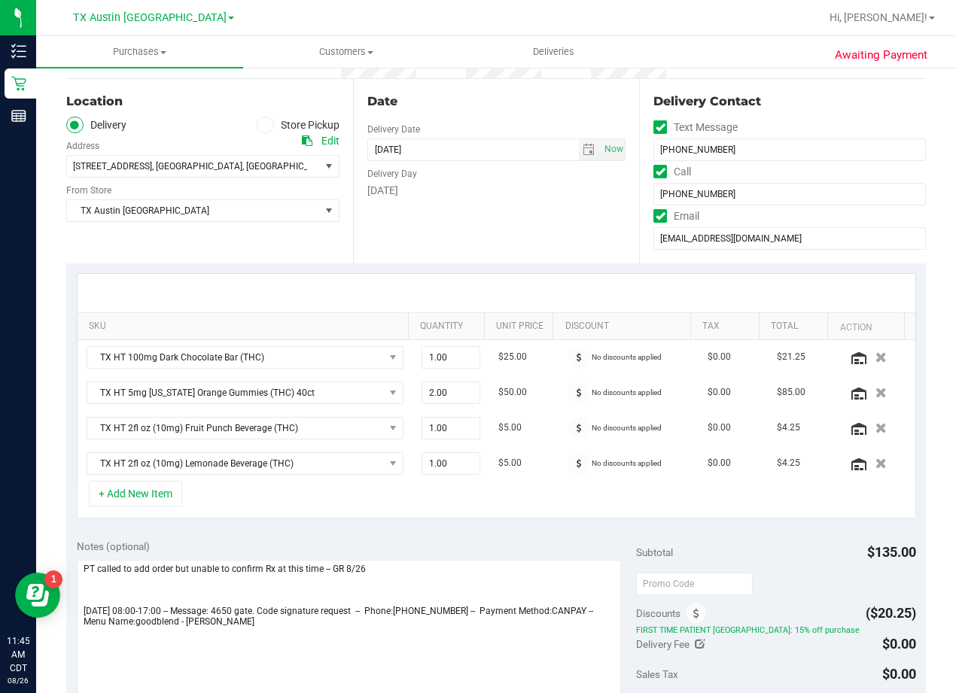
scroll to position [376, 0]
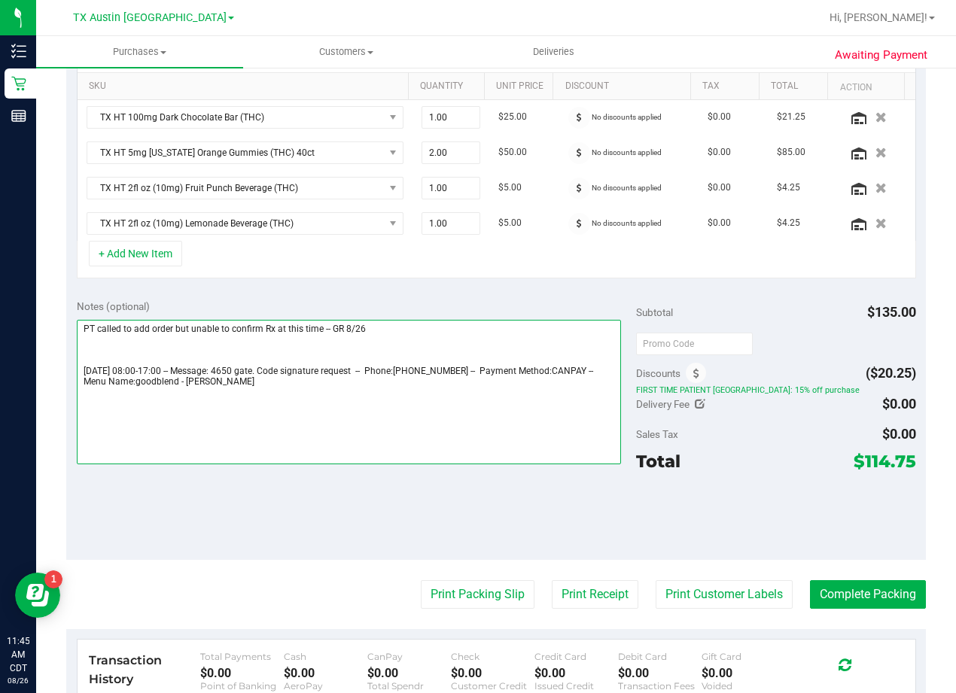
click at [373, 328] on textarea at bounding box center [349, 392] width 544 height 144
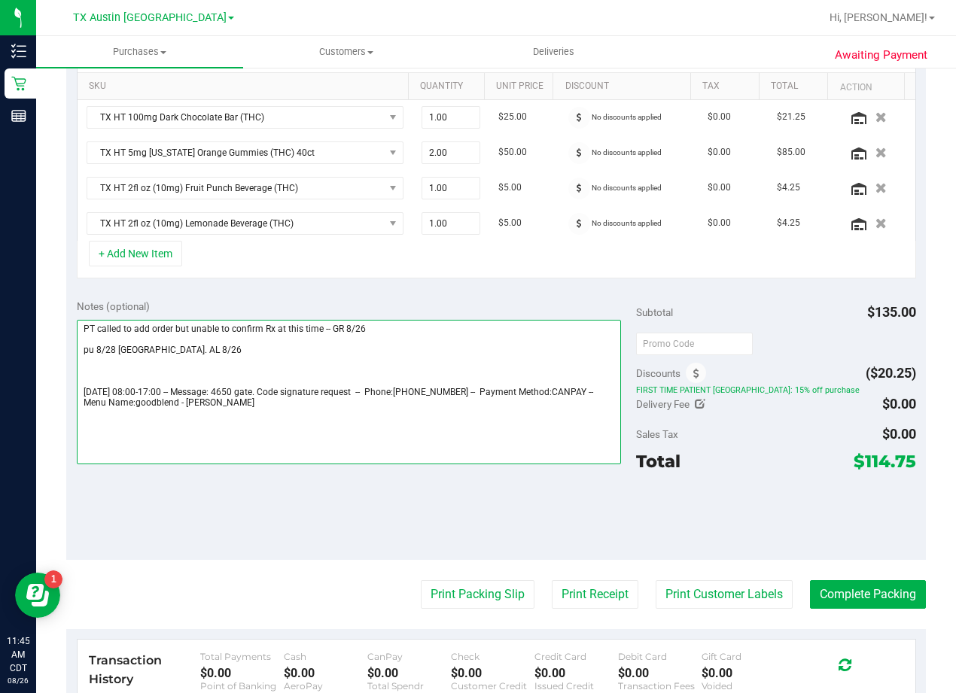
type textarea "PT called to add order but unable to confirm Rx at this time -- GR 8/26 pu 8/28…"
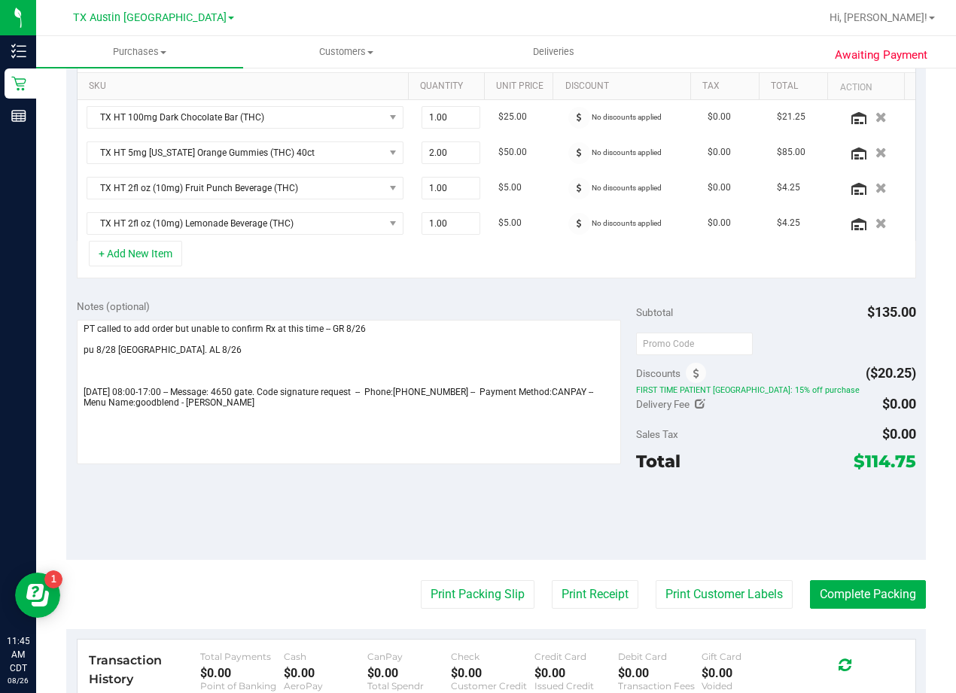
scroll to position [0, 0]
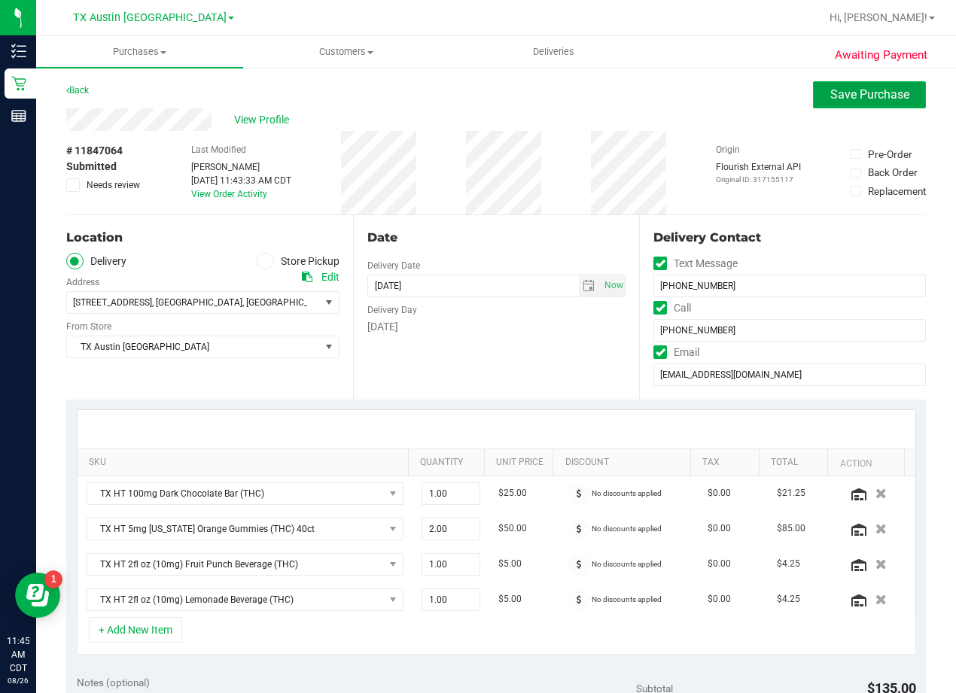
click at [831, 102] on button "Save Purchase" at bounding box center [869, 94] width 113 height 27
click at [492, 119] on div "View Profile" at bounding box center [495, 119] width 859 height 23
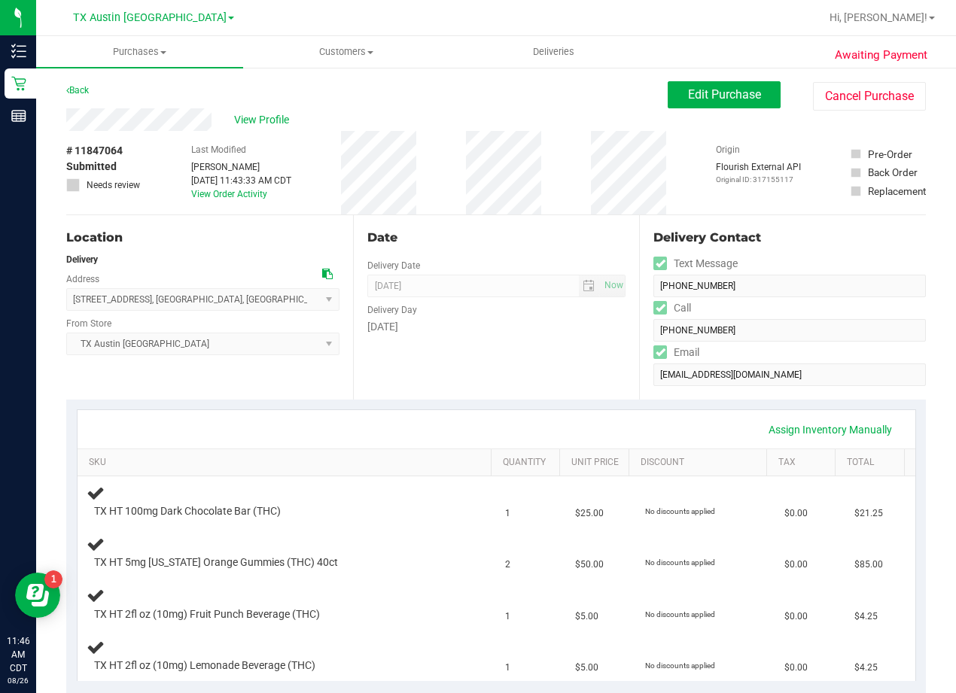
click at [421, 102] on div "Back Edit Purchase Cancel Purchase" at bounding box center [495, 94] width 859 height 27
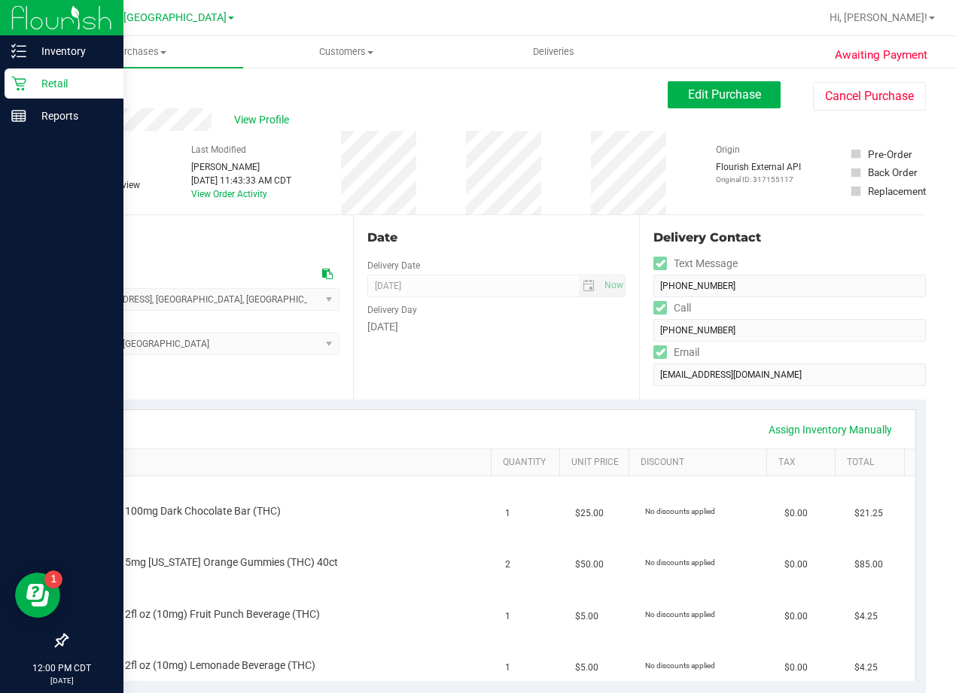
click at [29, 77] on p "Retail" at bounding box center [71, 83] width 90 height 18
